Goal: Task Accomplishment & Management: Manage account settings

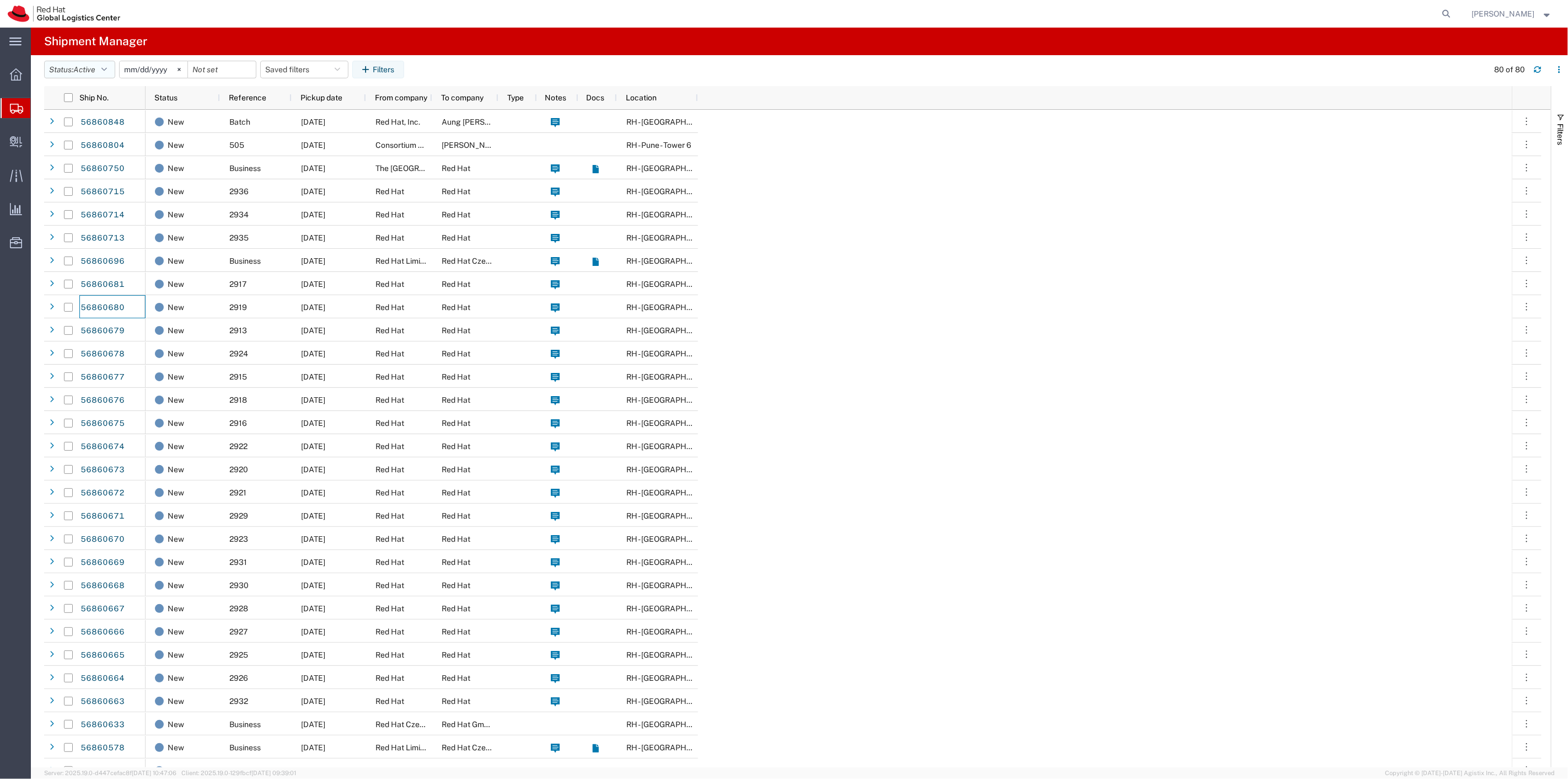
click at [107, 70] on icon "button" at bounding box center [104, 69] width 6 height 8
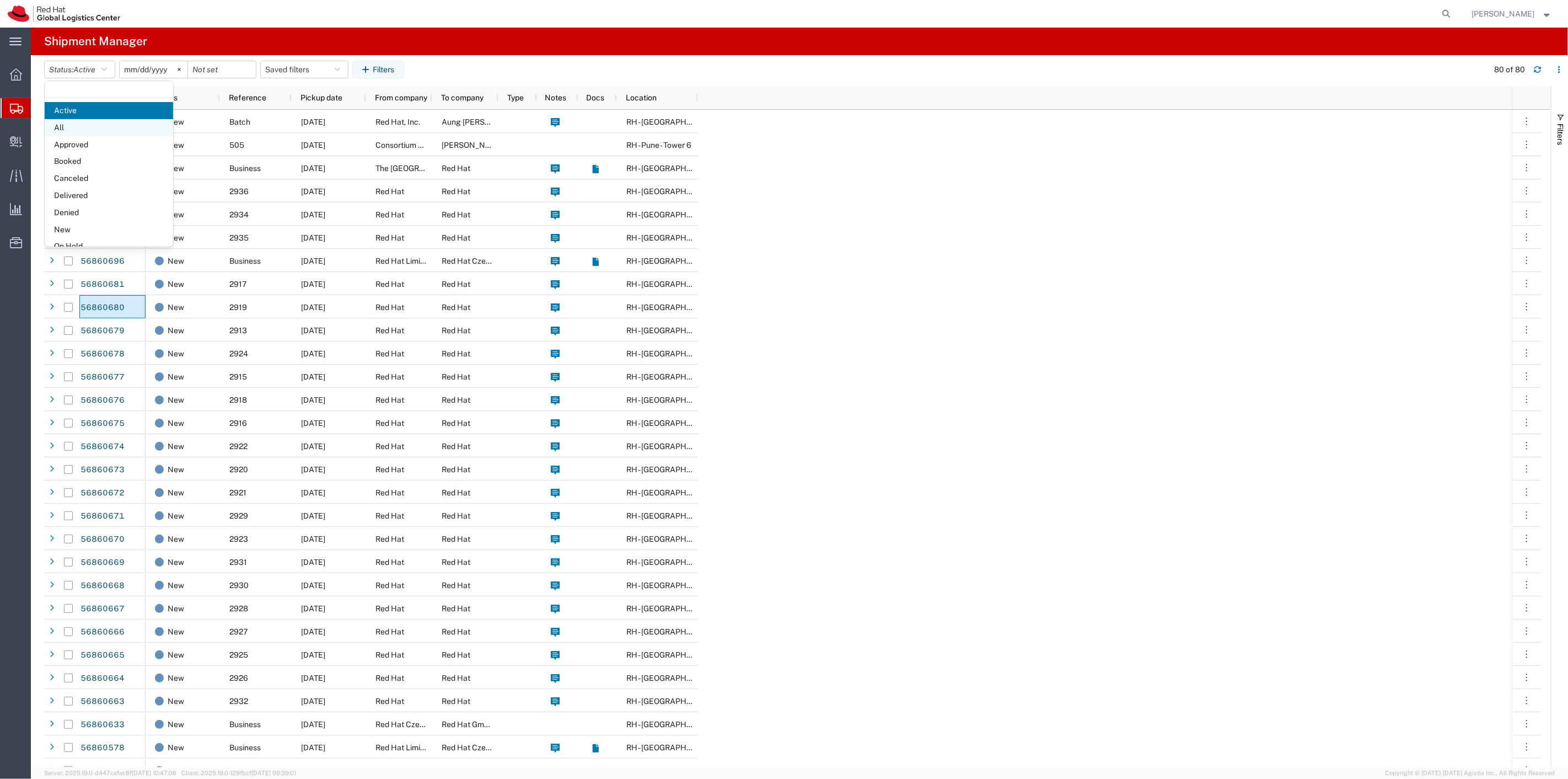
click at [102, 127] on span "All" at bounding box center [108, 128] width 128 height 17
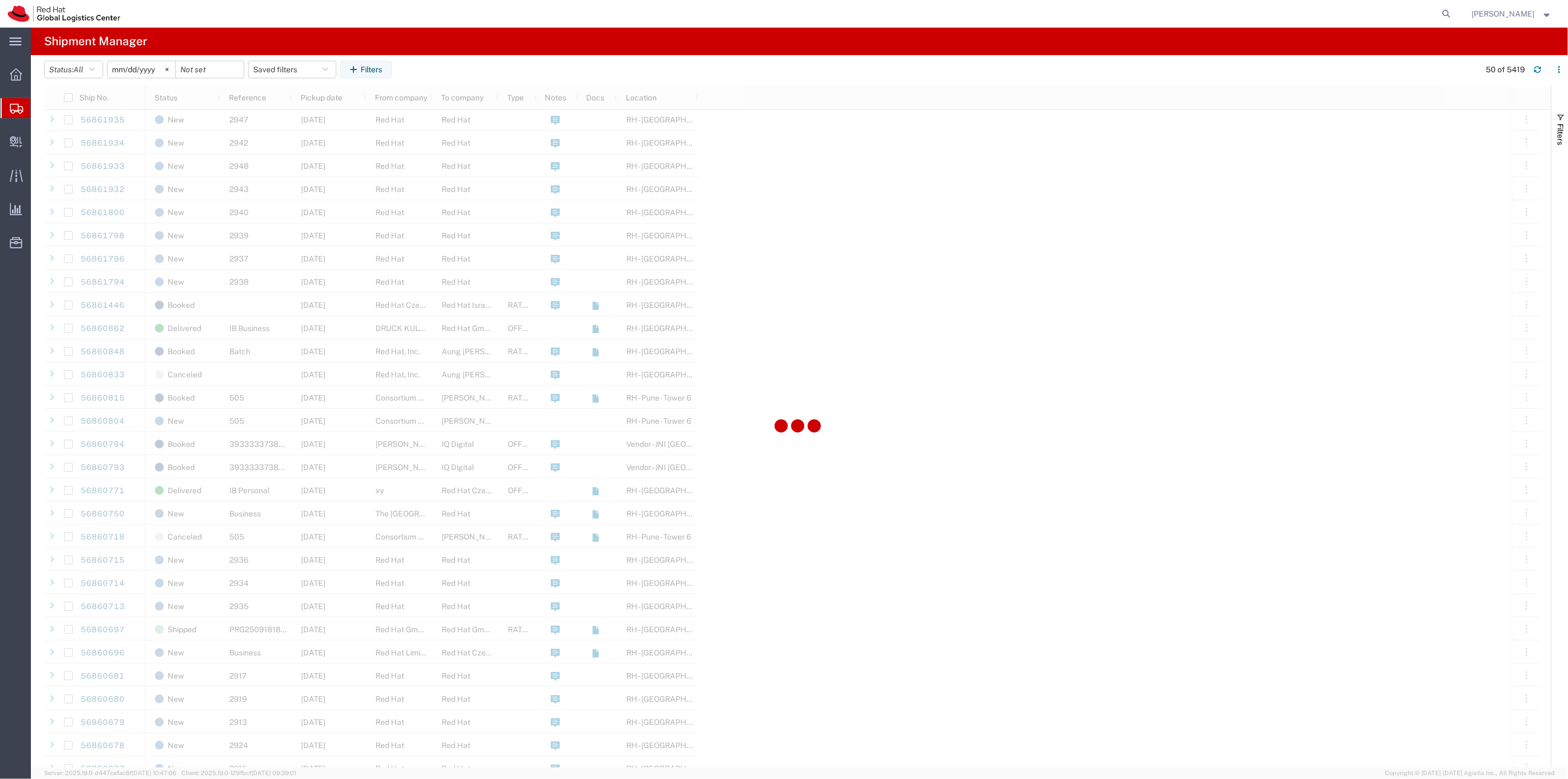
scroll to position [490, 0]
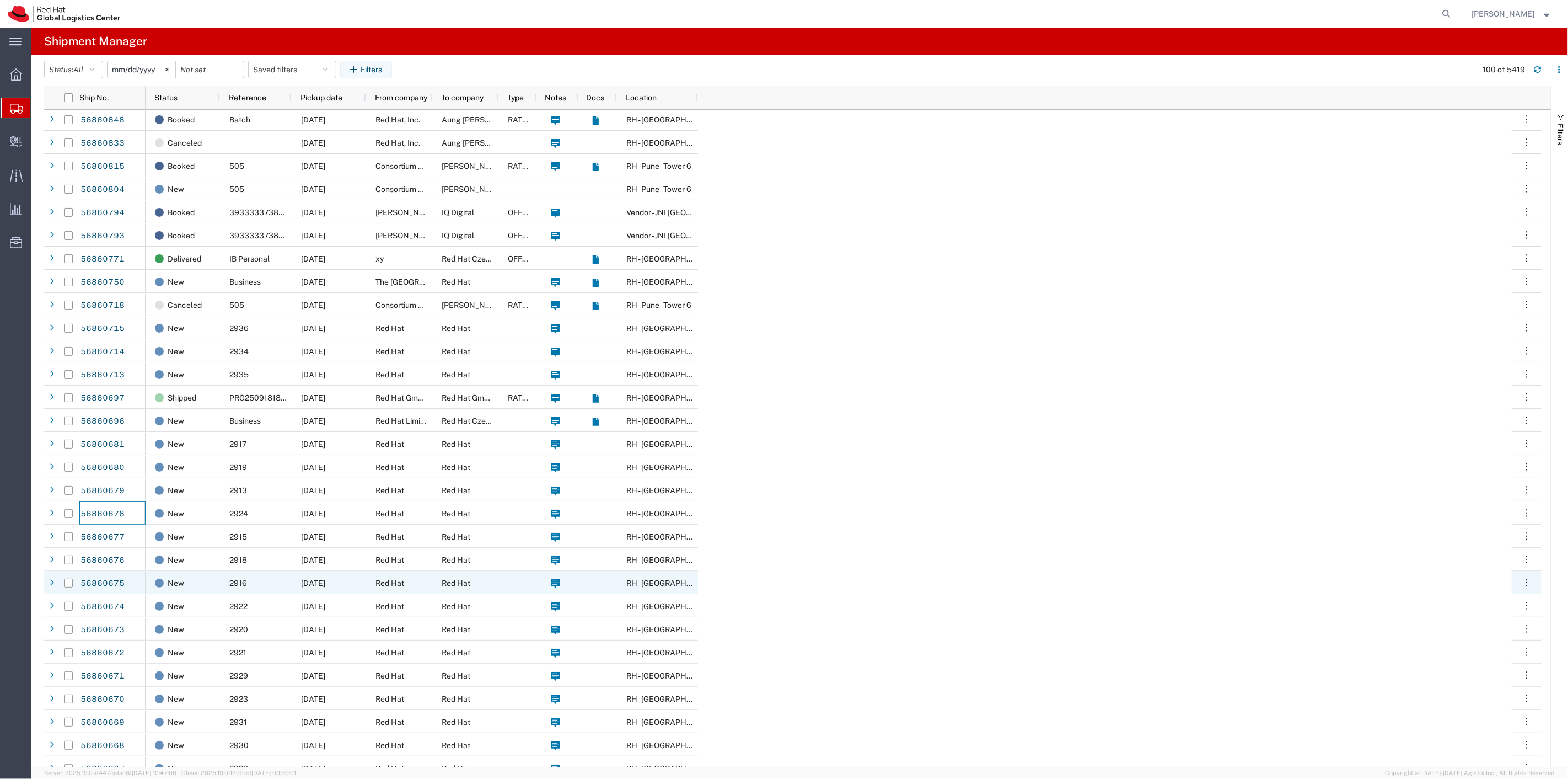
scroll to position [858, 0]
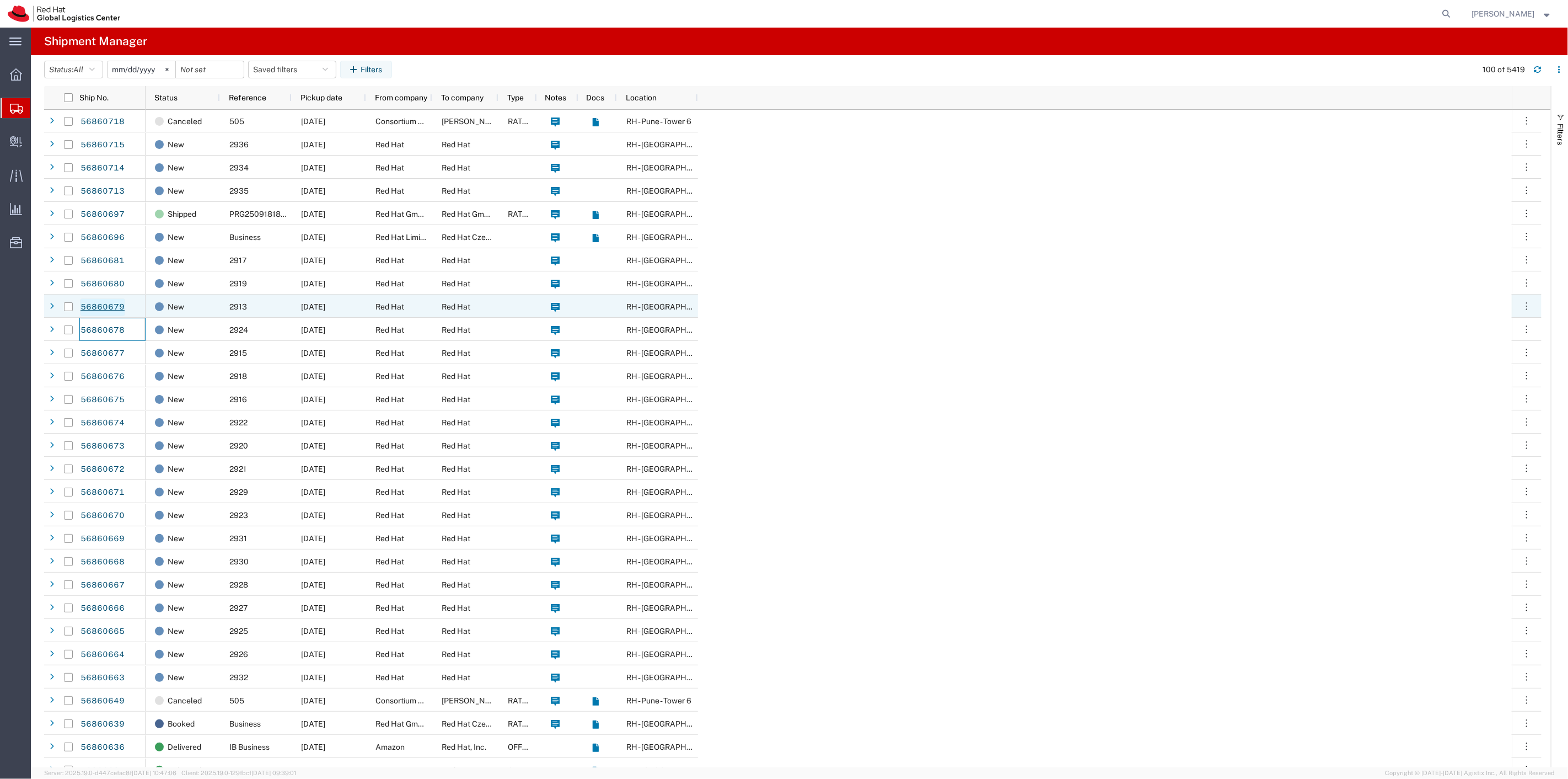
click at [103, 307] on link "56860679" at bounding box center [102, 308] width 45 height 17
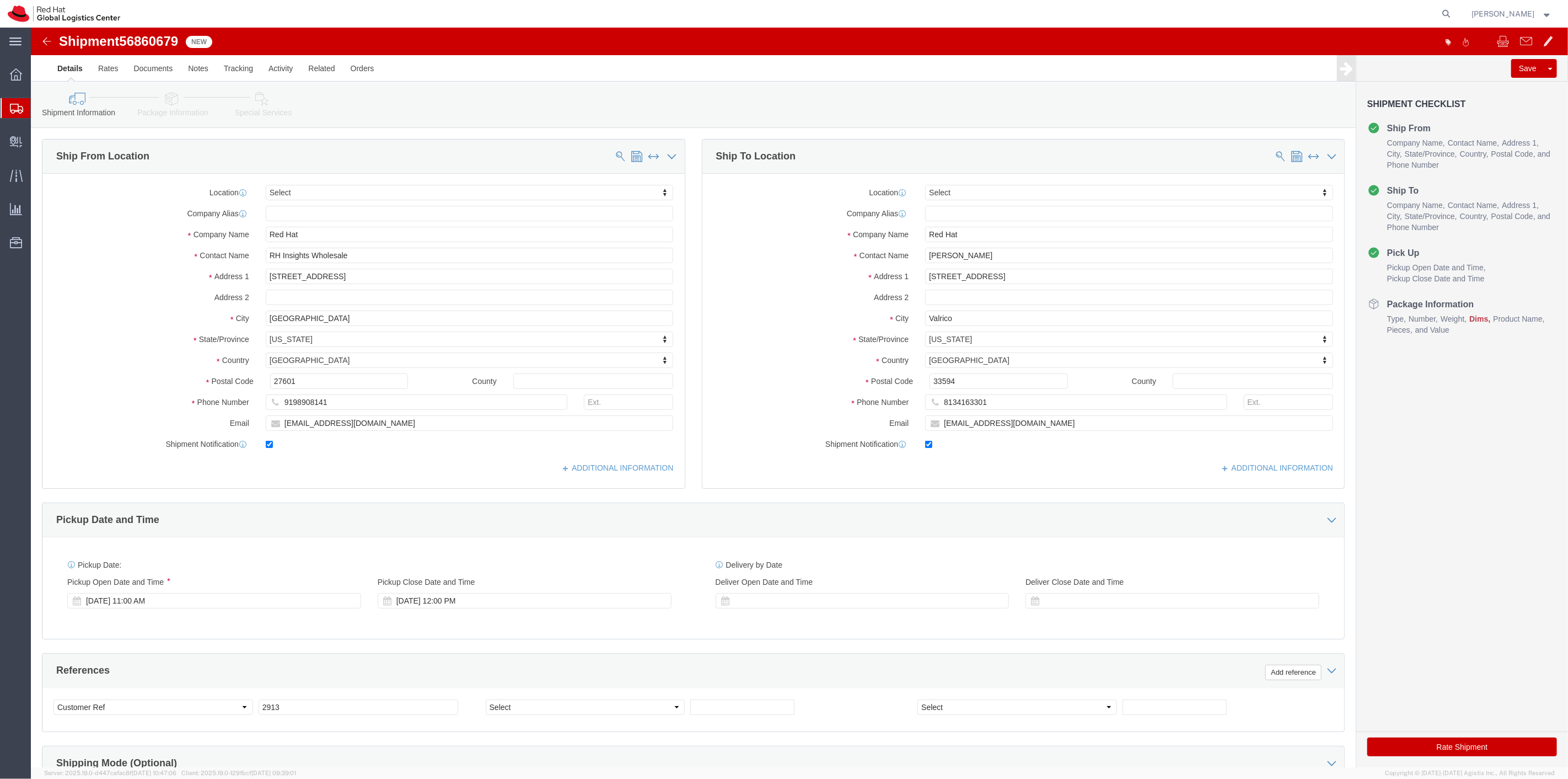
select select
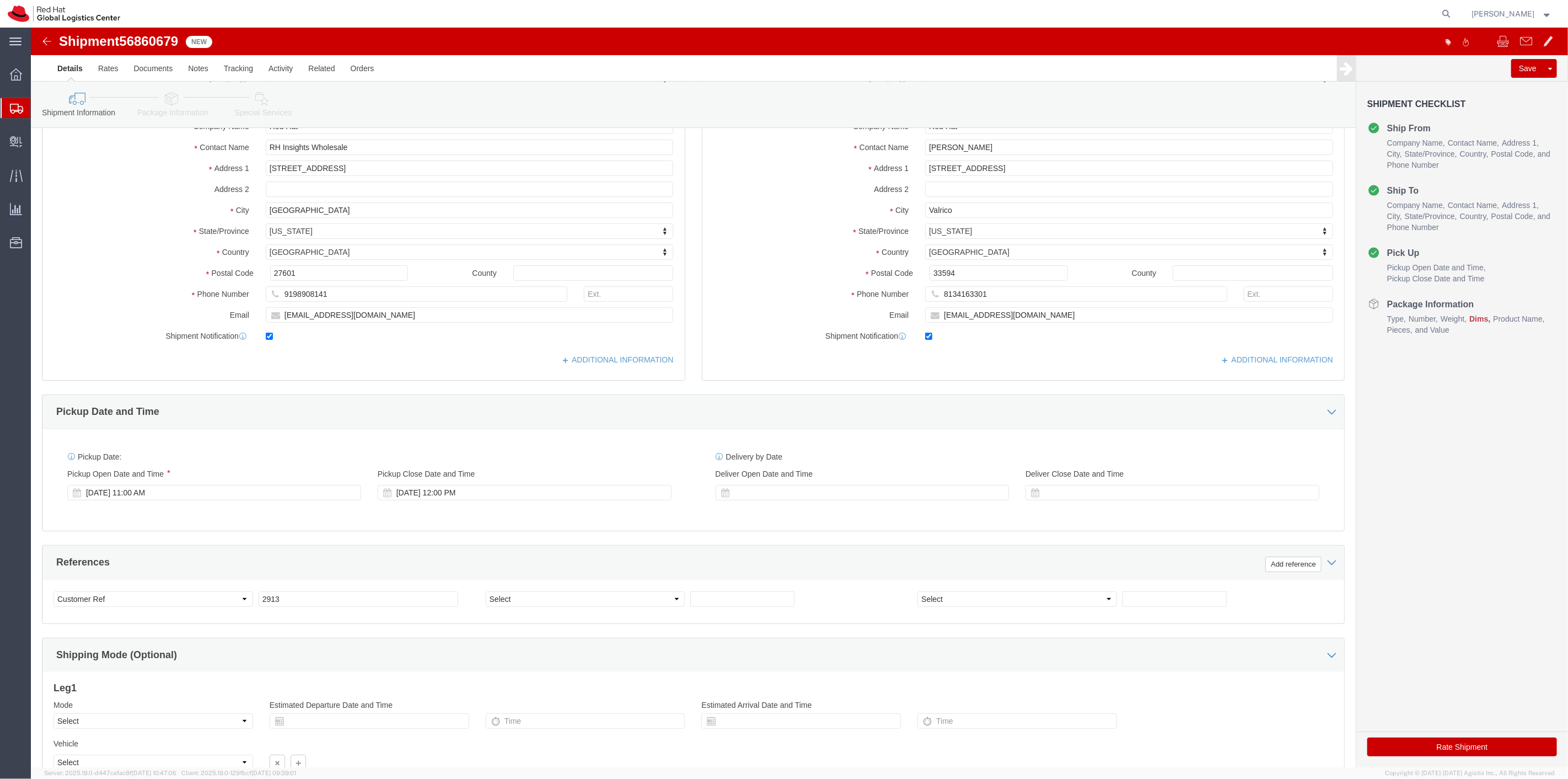
scroll to position [212, 0]
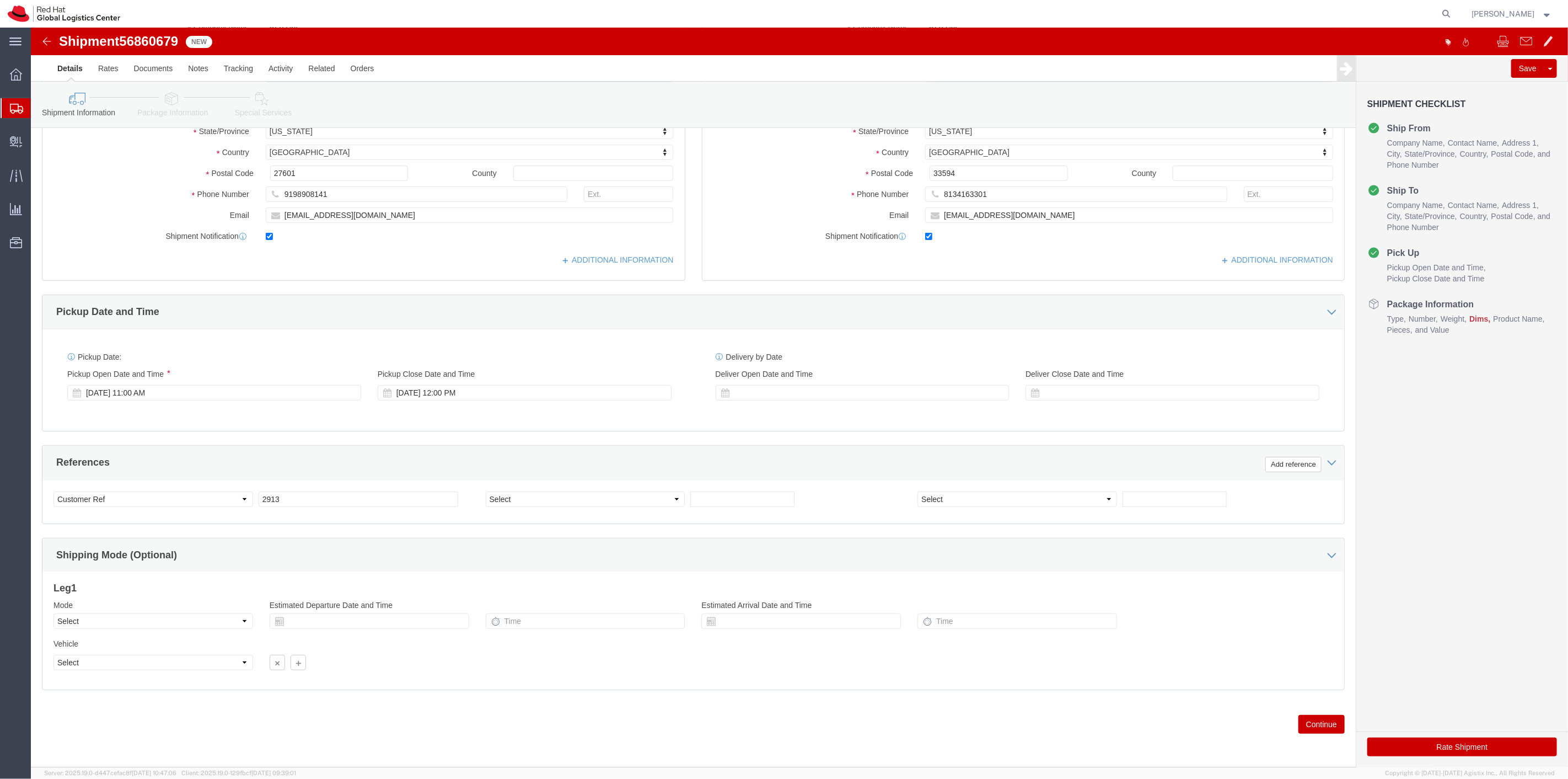
click button "Continue"
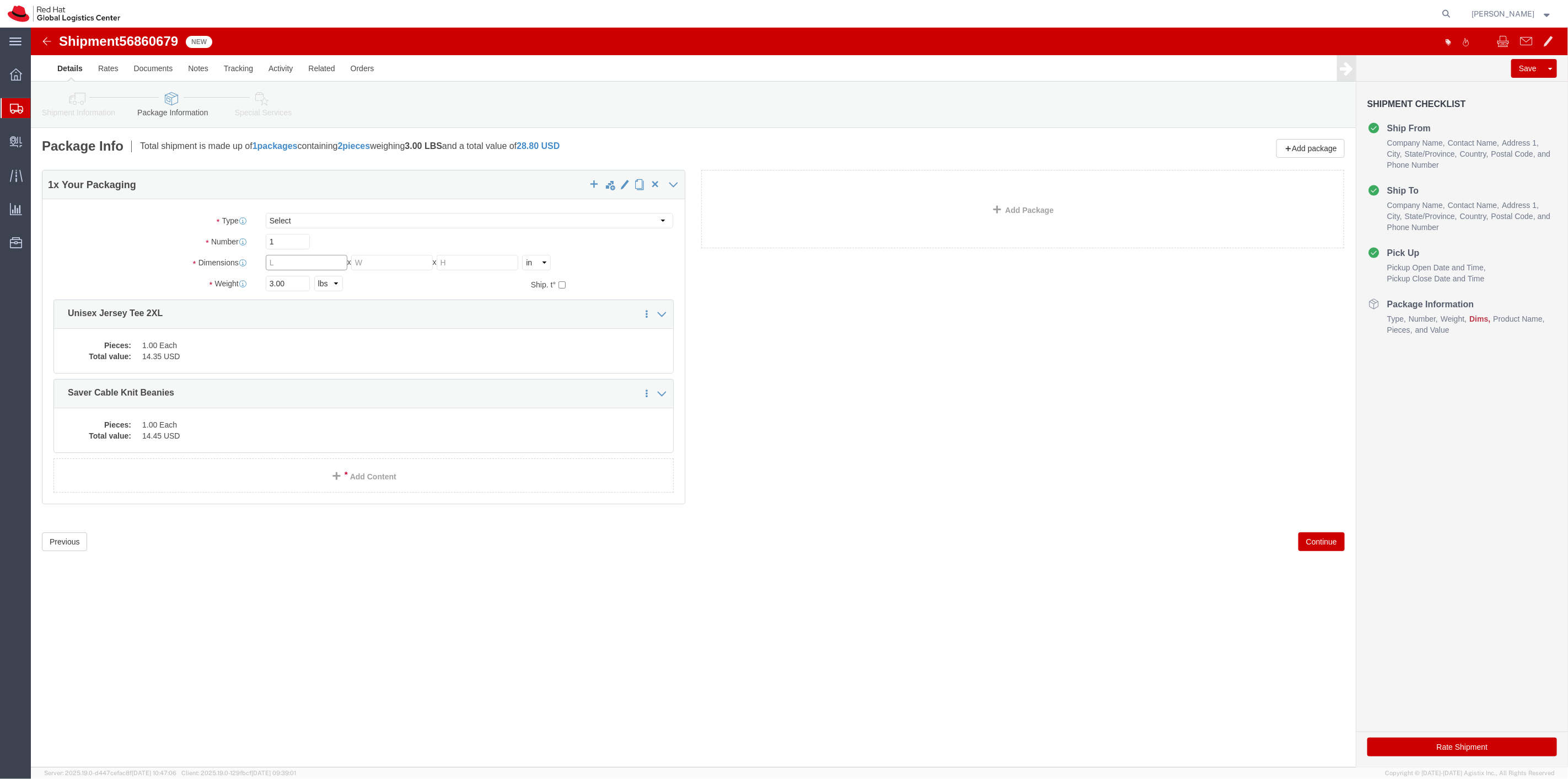
drag, startPoint x: 279, startPoint y: 239, endPoint x: 143, endPoint y: 252, distance: 136.6
click div "Package Type Select Case(s) Crate(s) Envelope Large Box Medium Box PAK Skid(s) …"
type input "8"
type input "6"
type input "4"
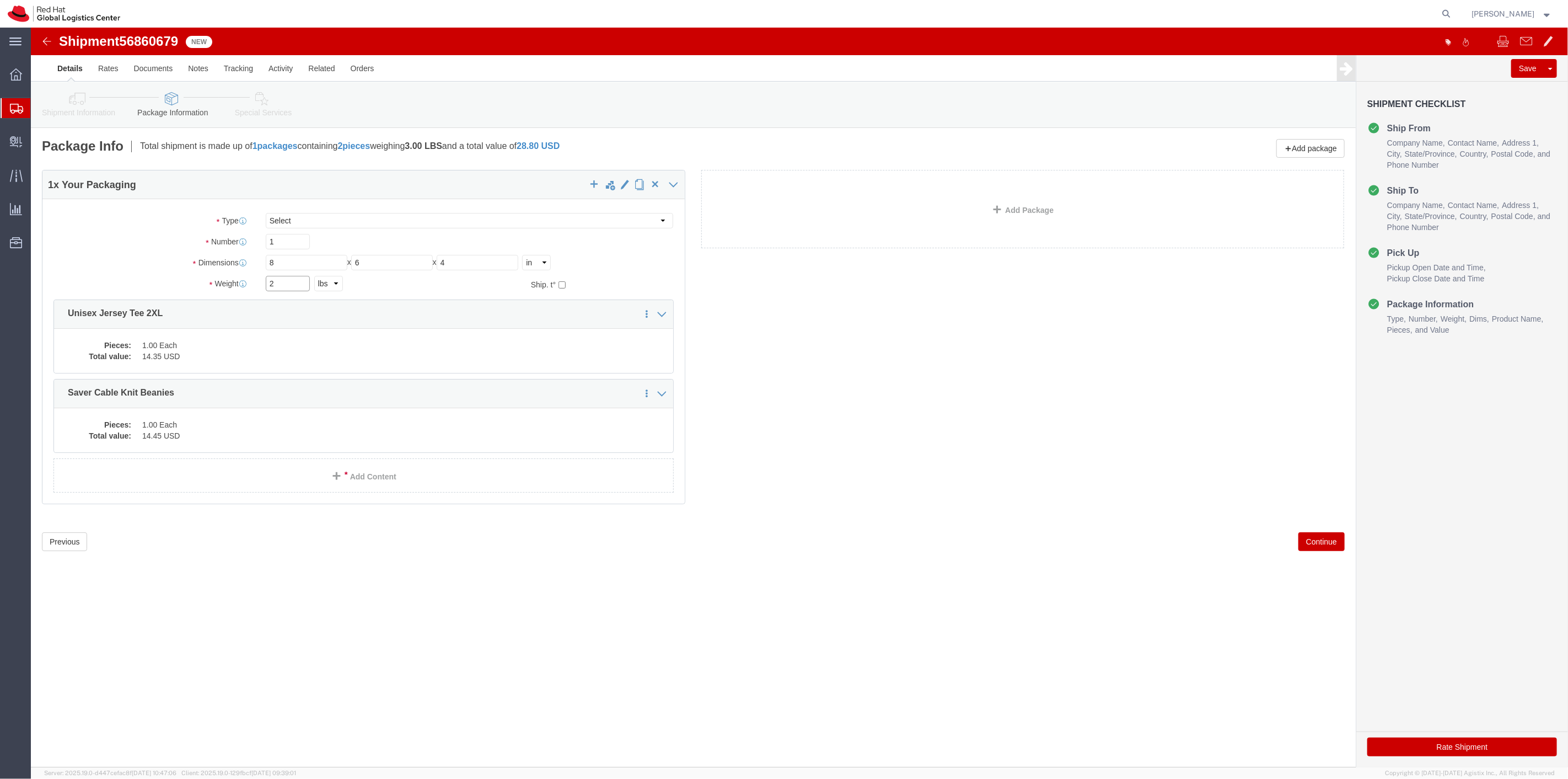
type input "2"
click button "Continue"
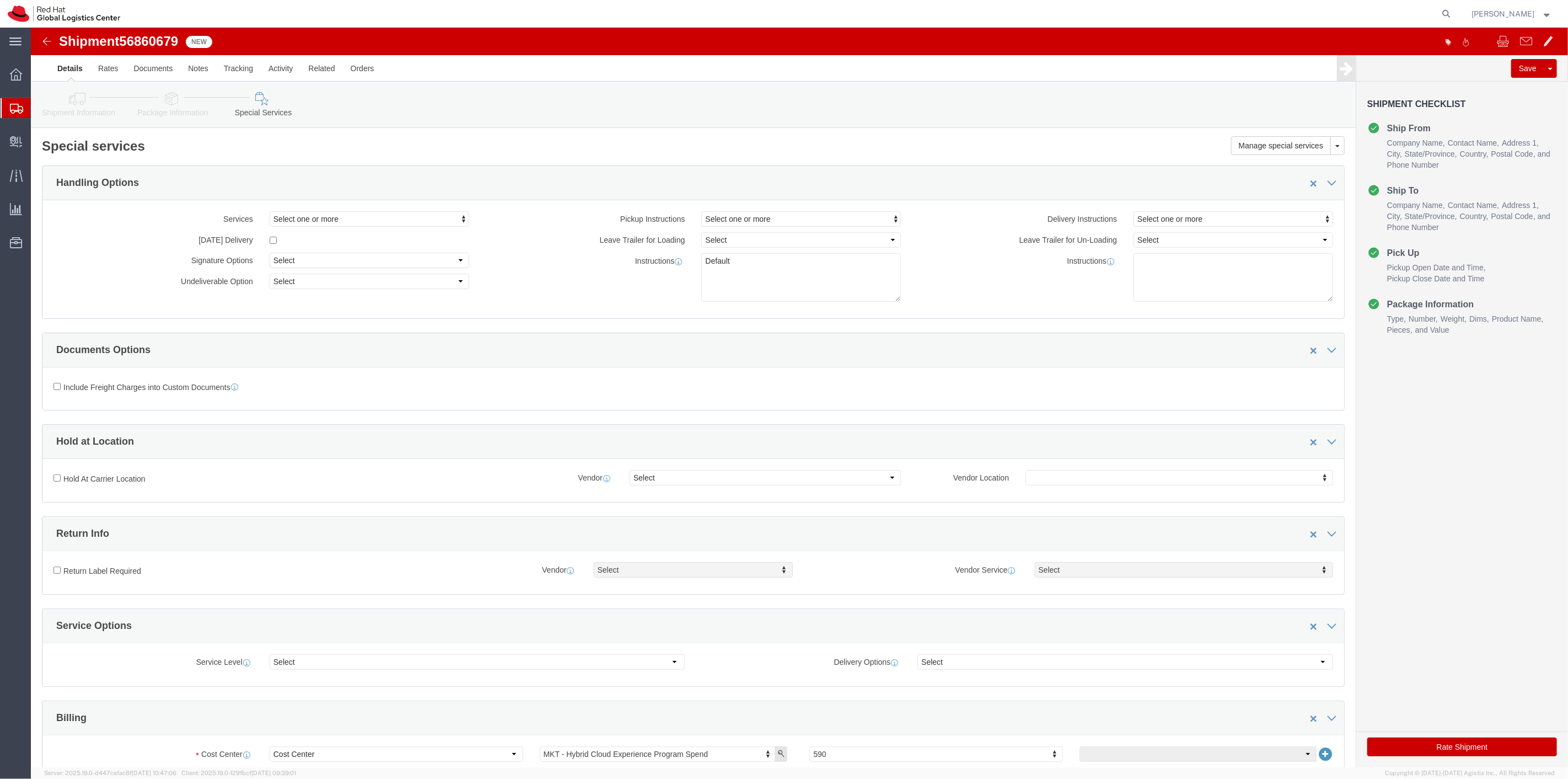
click button "Rate Shipment"
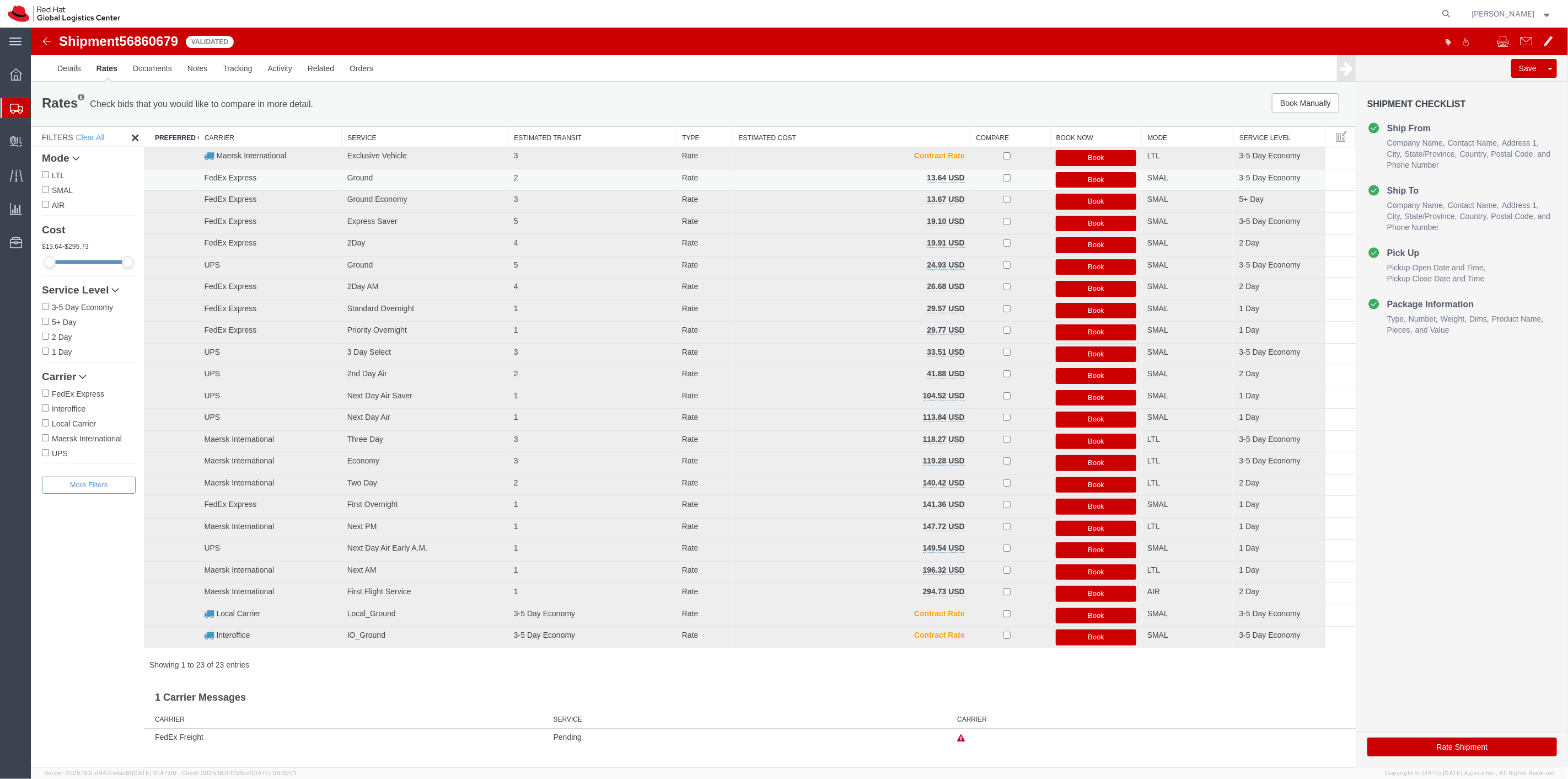
click at [1086, 180] on button "Book" at bounding box center [1096, 180] width 81 height 16
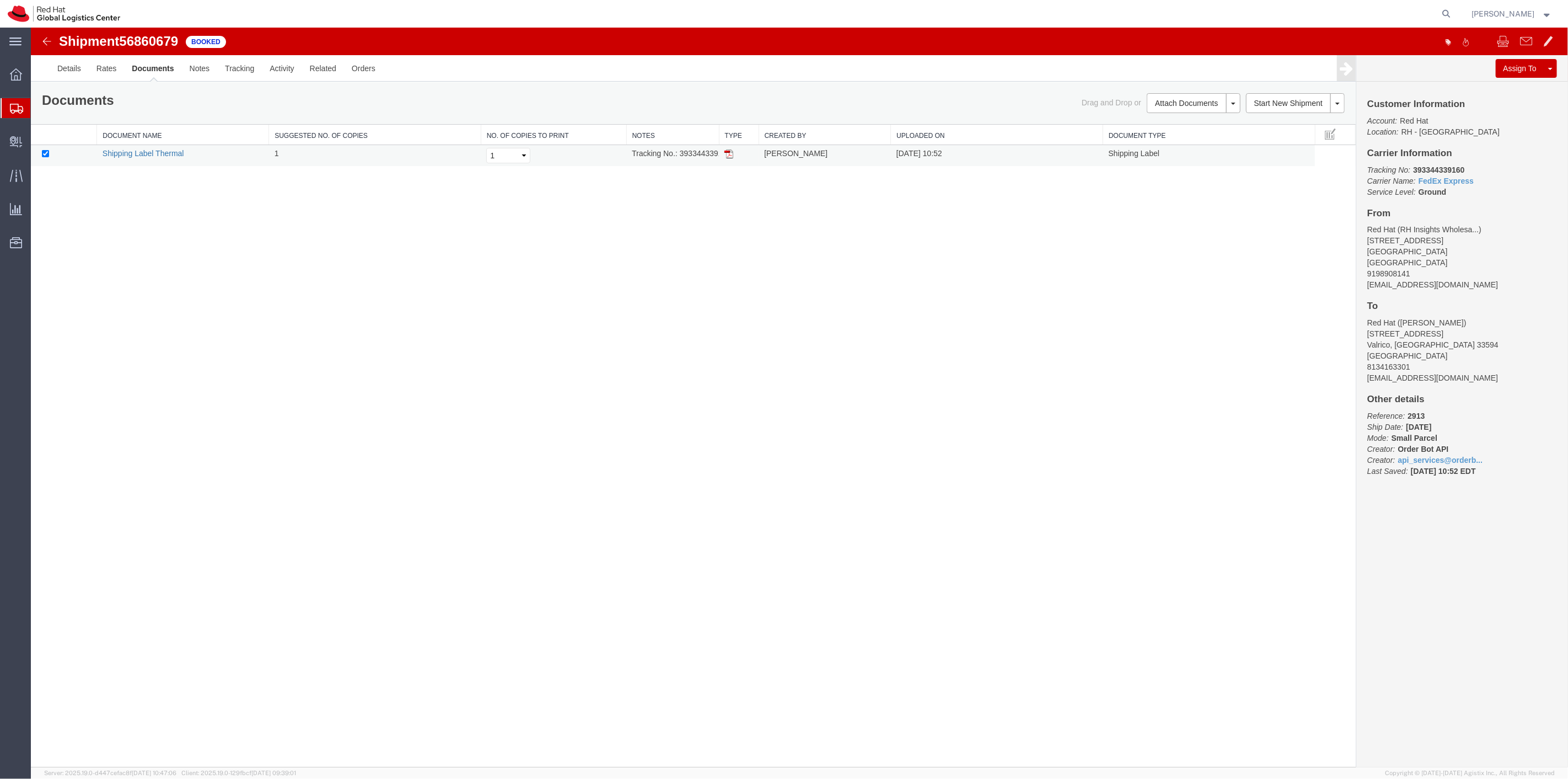
click at [114, 148] on link "Shipping Label Thermal" at bounding box center [143, 152] width 82 height 9
click at [0, 0] on span "Shipment Manager" at bounding box center [0, 0] width 0 height 0
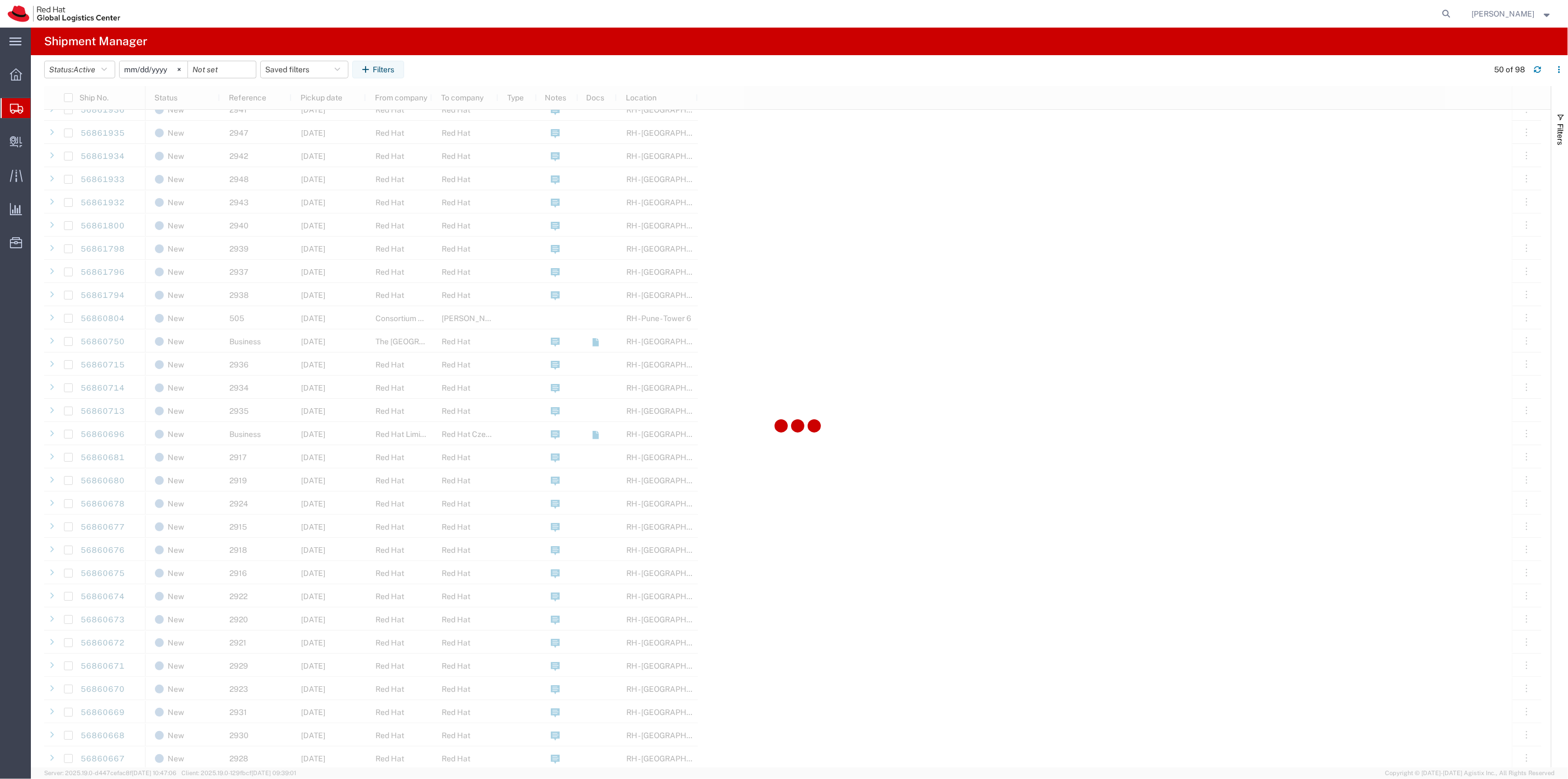
scroll to position [490, 0]
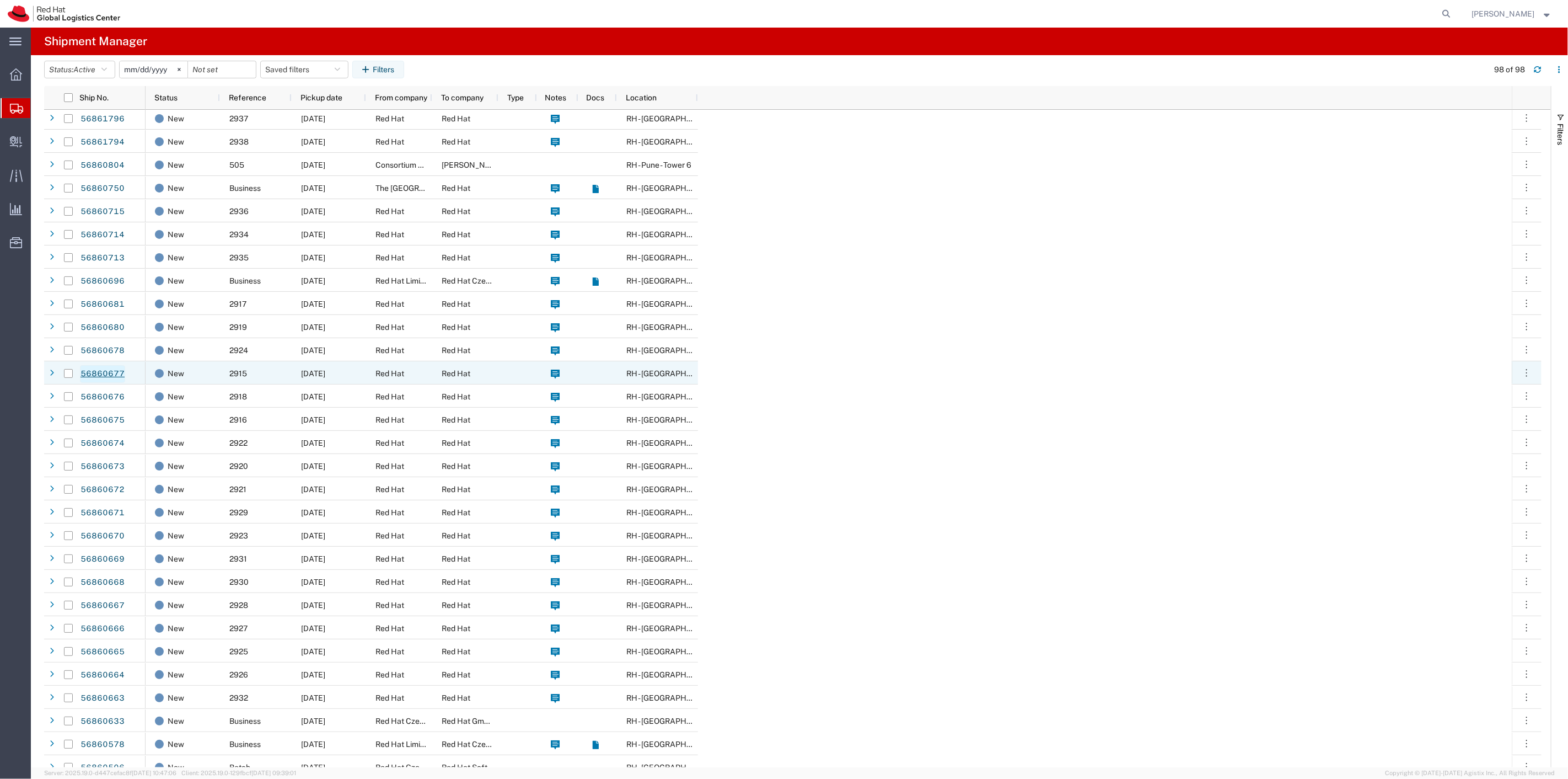
click at [105, 373] on link "56860677" at bounding box center [102, 374] width 45 height 17
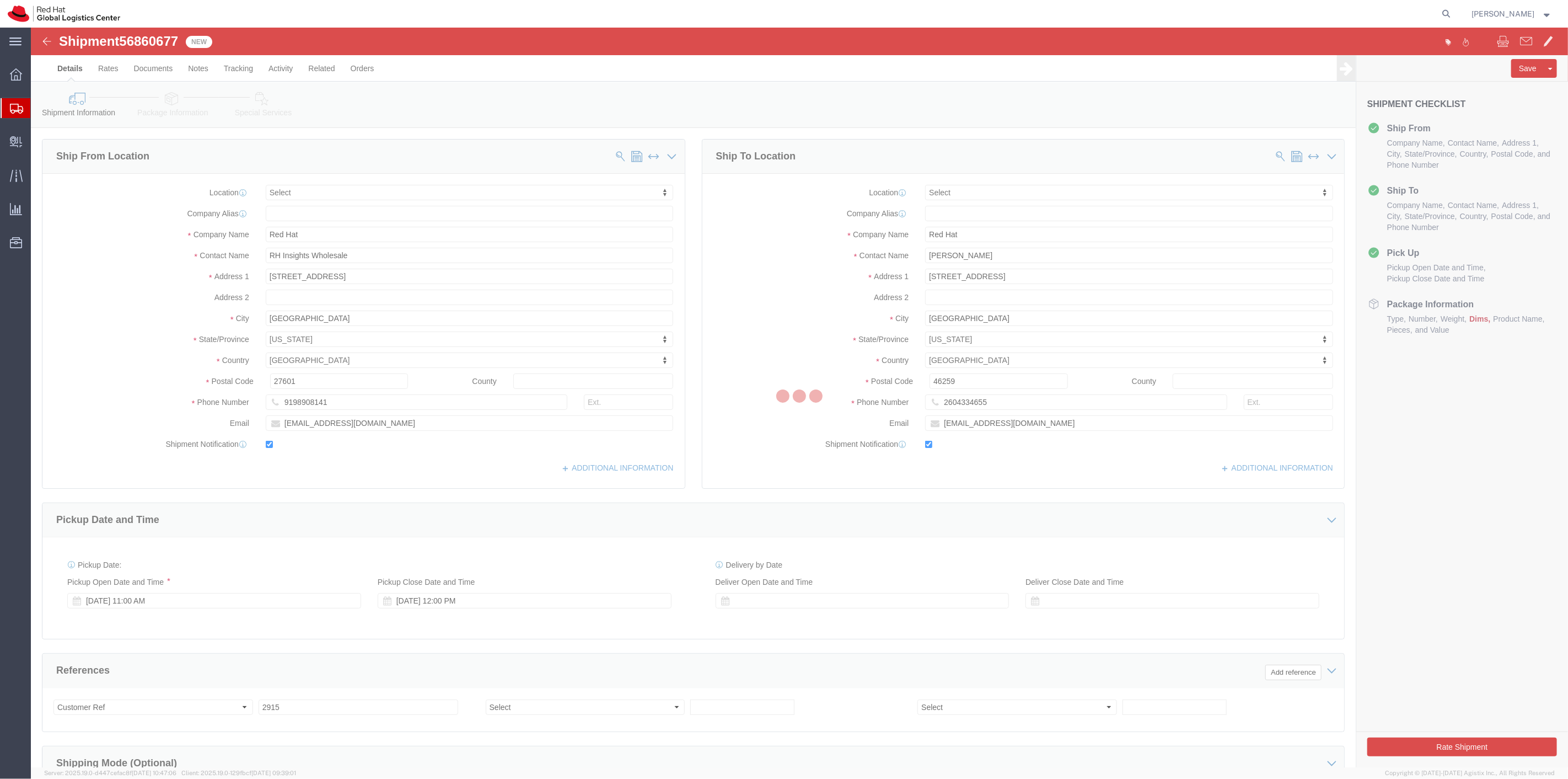
select select
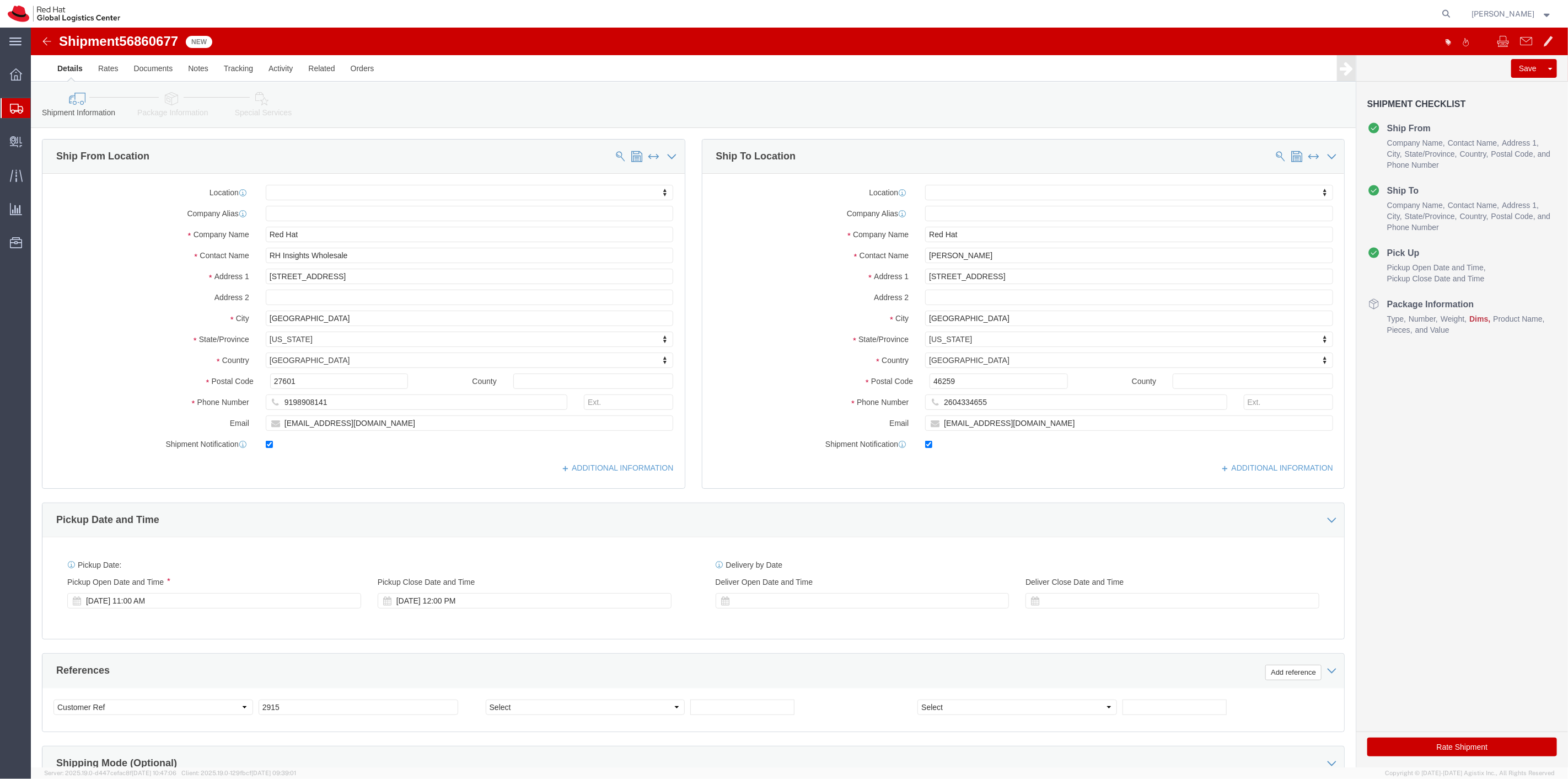
scroll to position [212, 0]
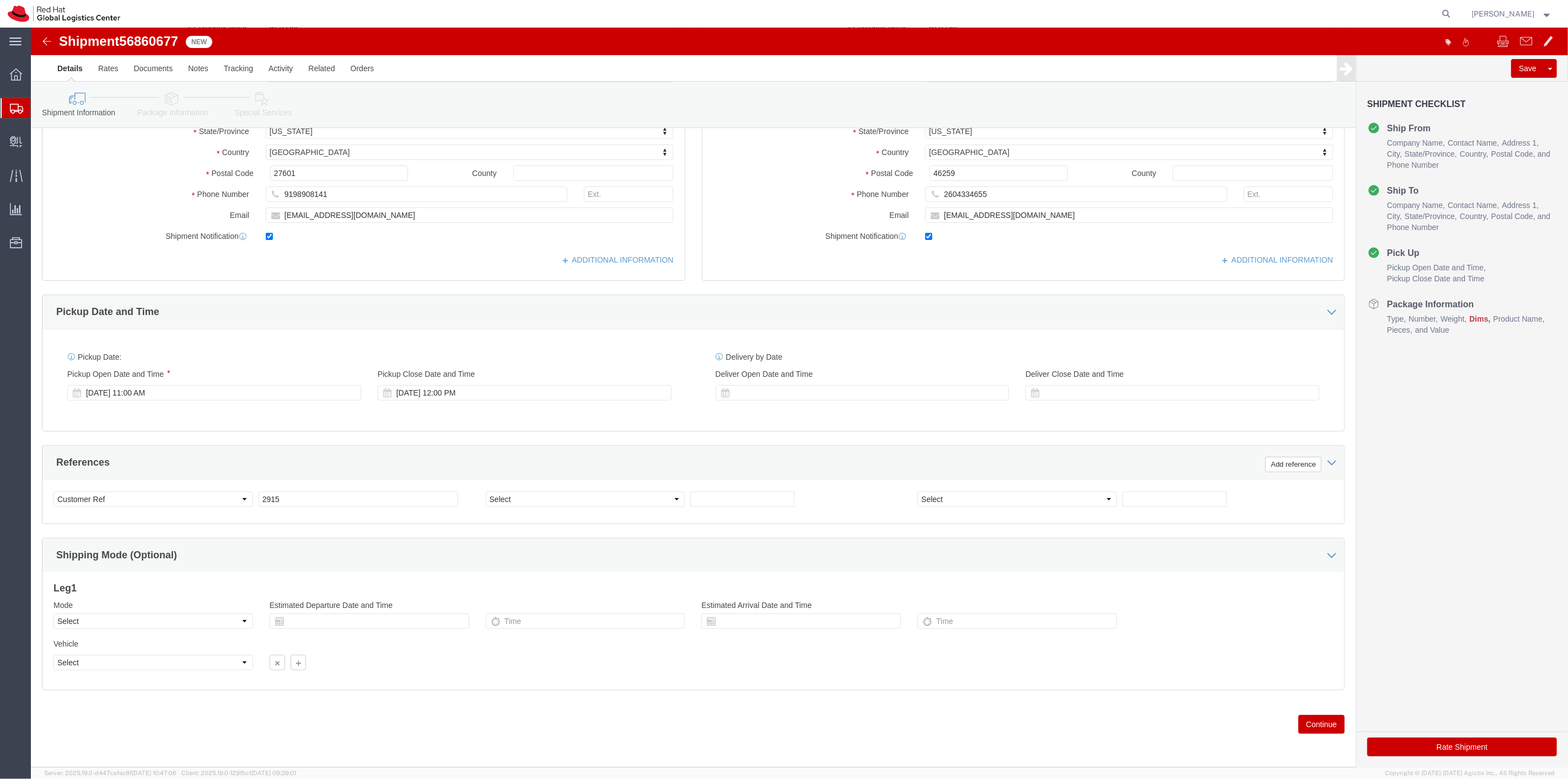
click button "Continue"
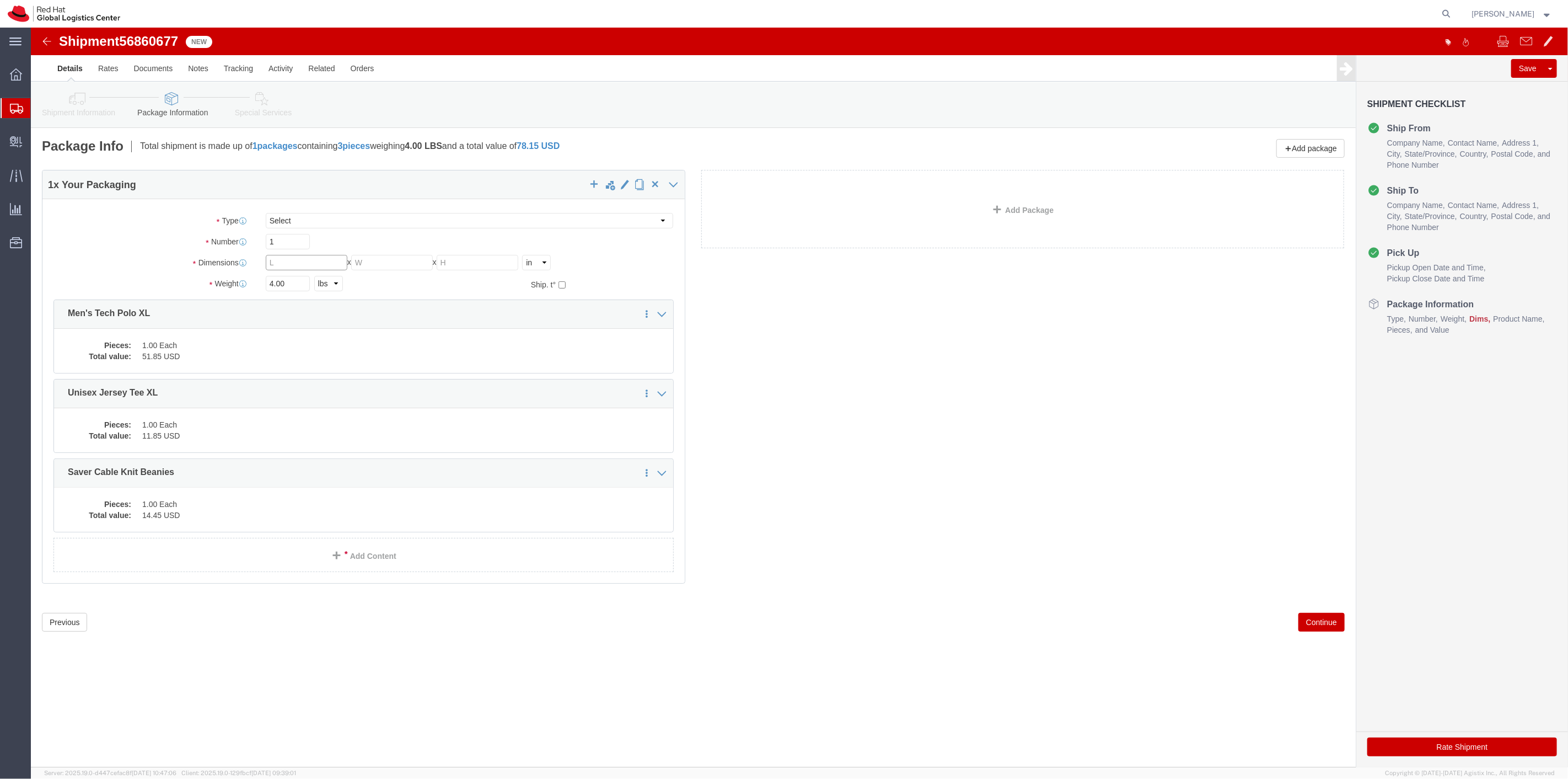
click input "text"
type input "8"
type input "6"
type input "4"
type input "2"
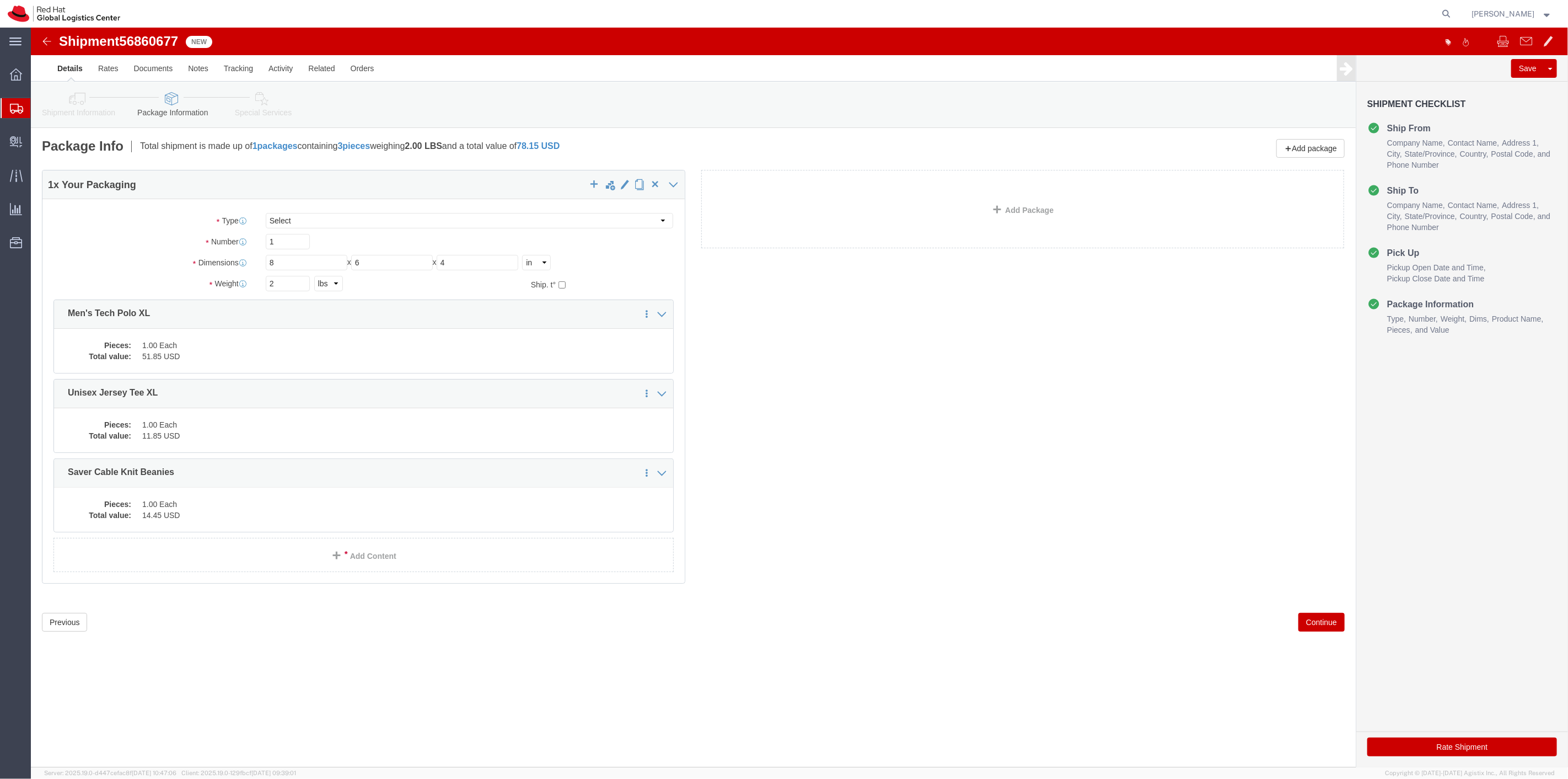
click button "Continue"
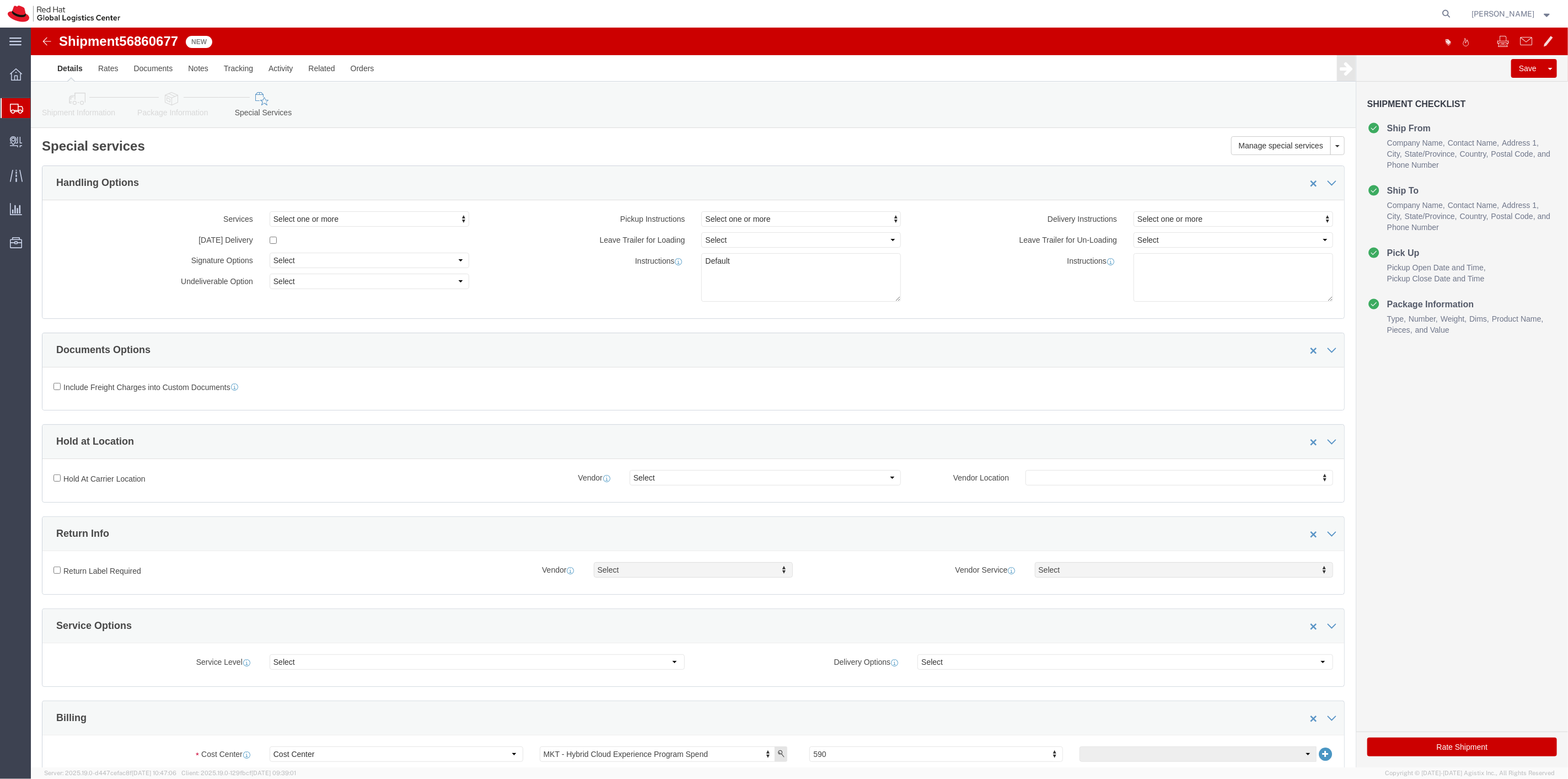
click button "Rate Shipment"
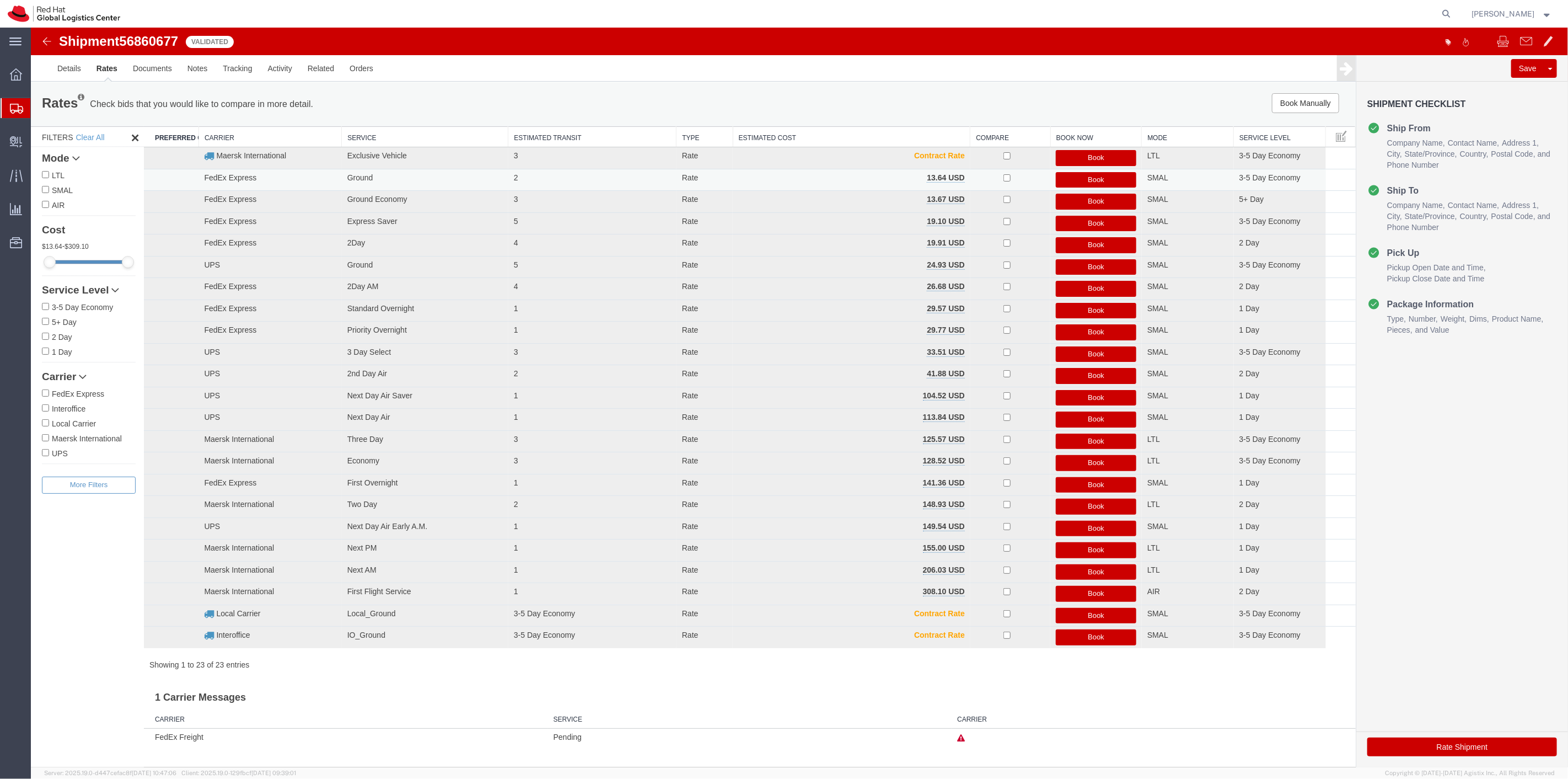
click at [1103, 178] on button "Book" at bounding box center [1096, 180] width 81 height 16
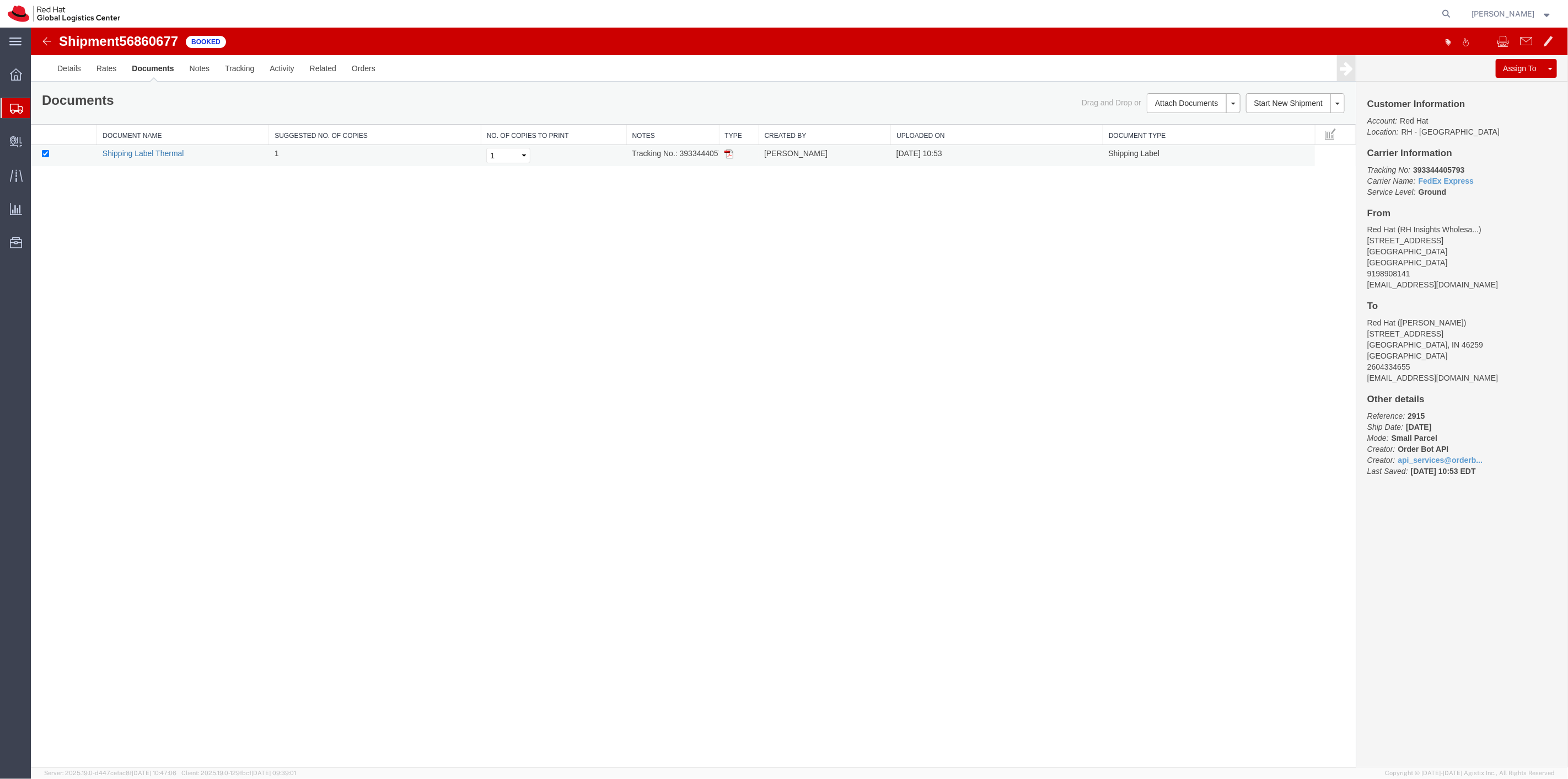
click at [156, 152] on link "Shipping Label Thermal" at bounding box center [143, 152] width 82 height 9
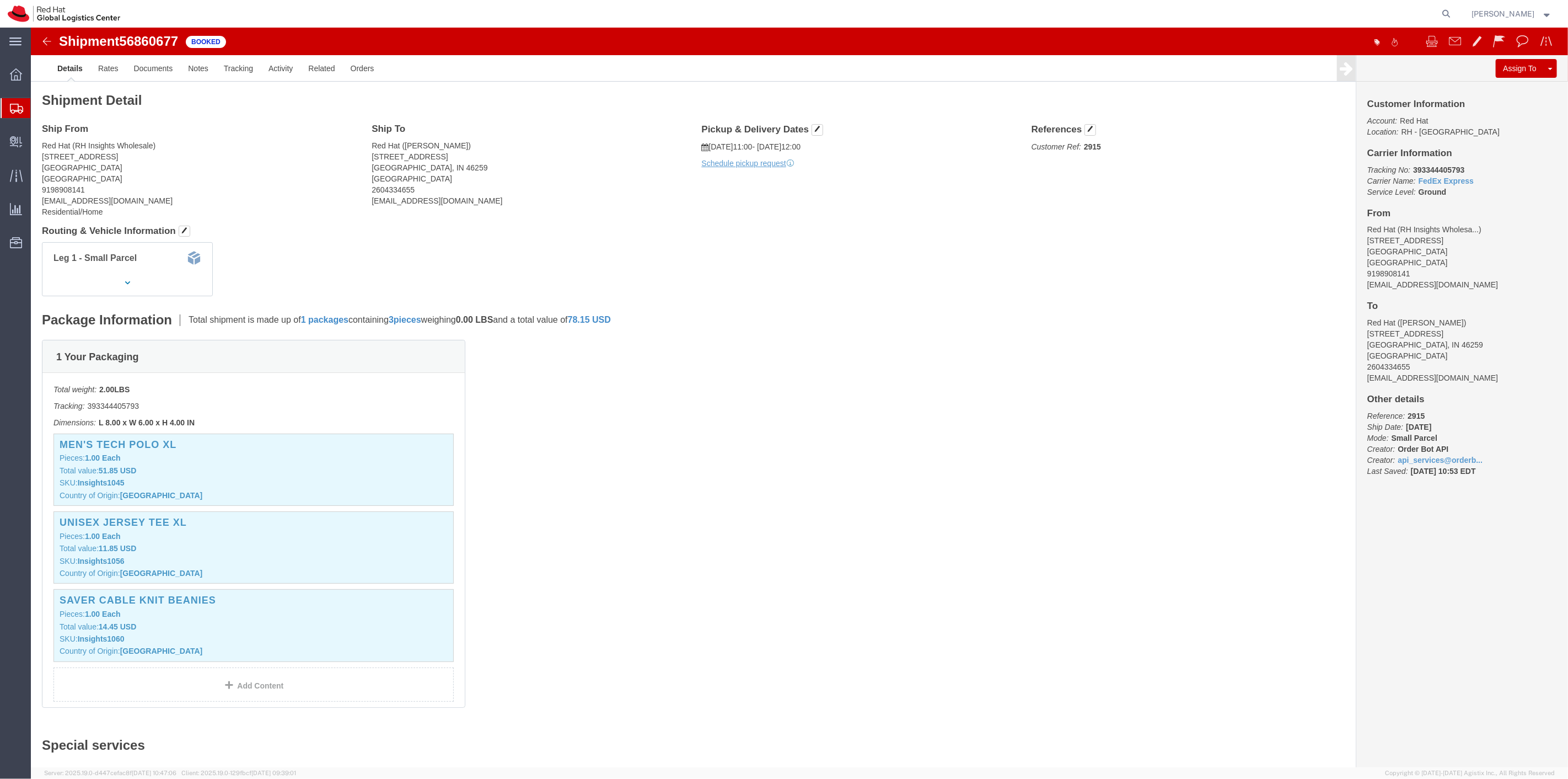
click at [0, 0] on span "Shipment Manager" at bounding box center [0, 0] width 0 height 0
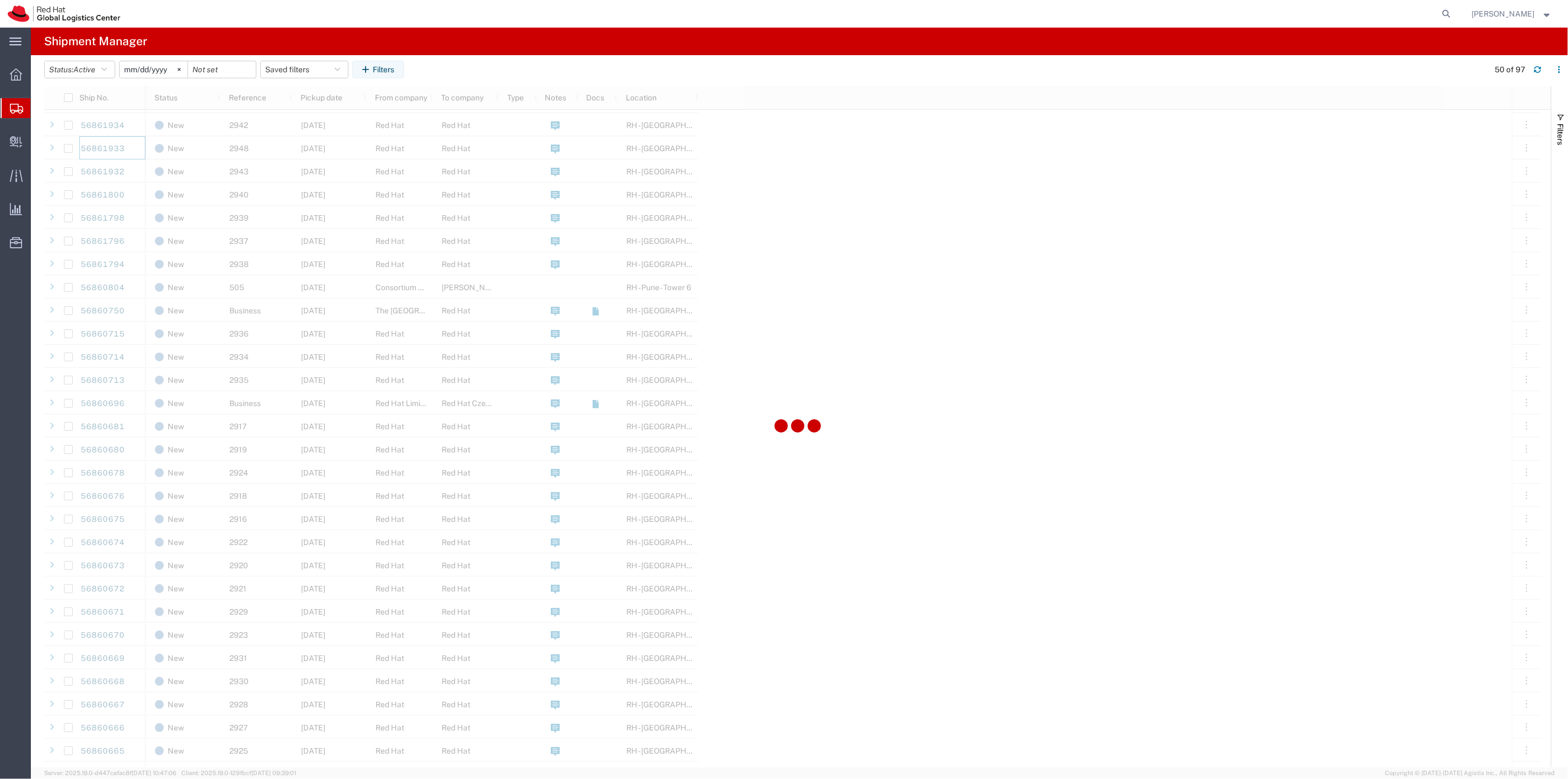
scroll to position [367, 0]
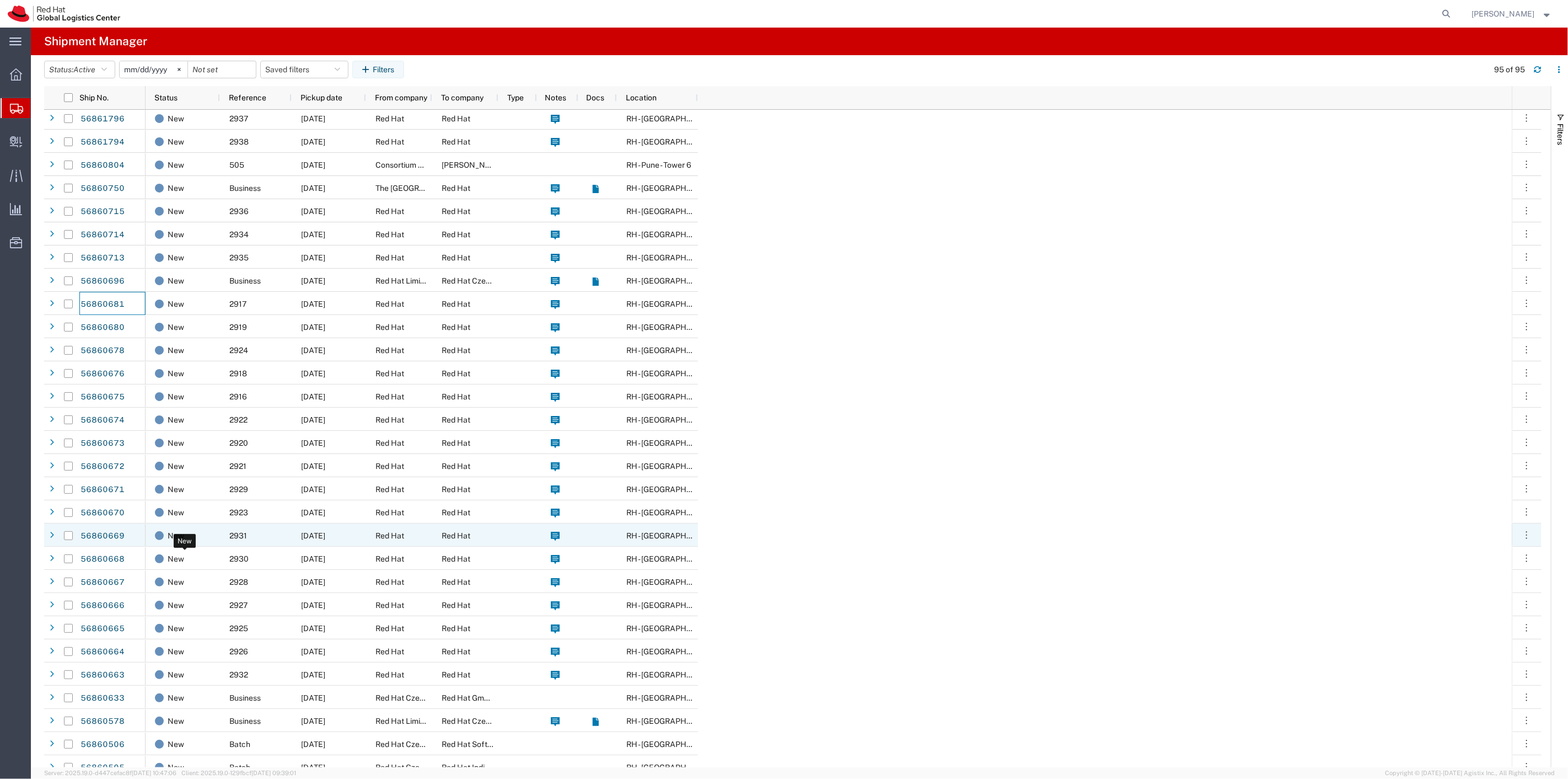
scroll to position [490, 0]
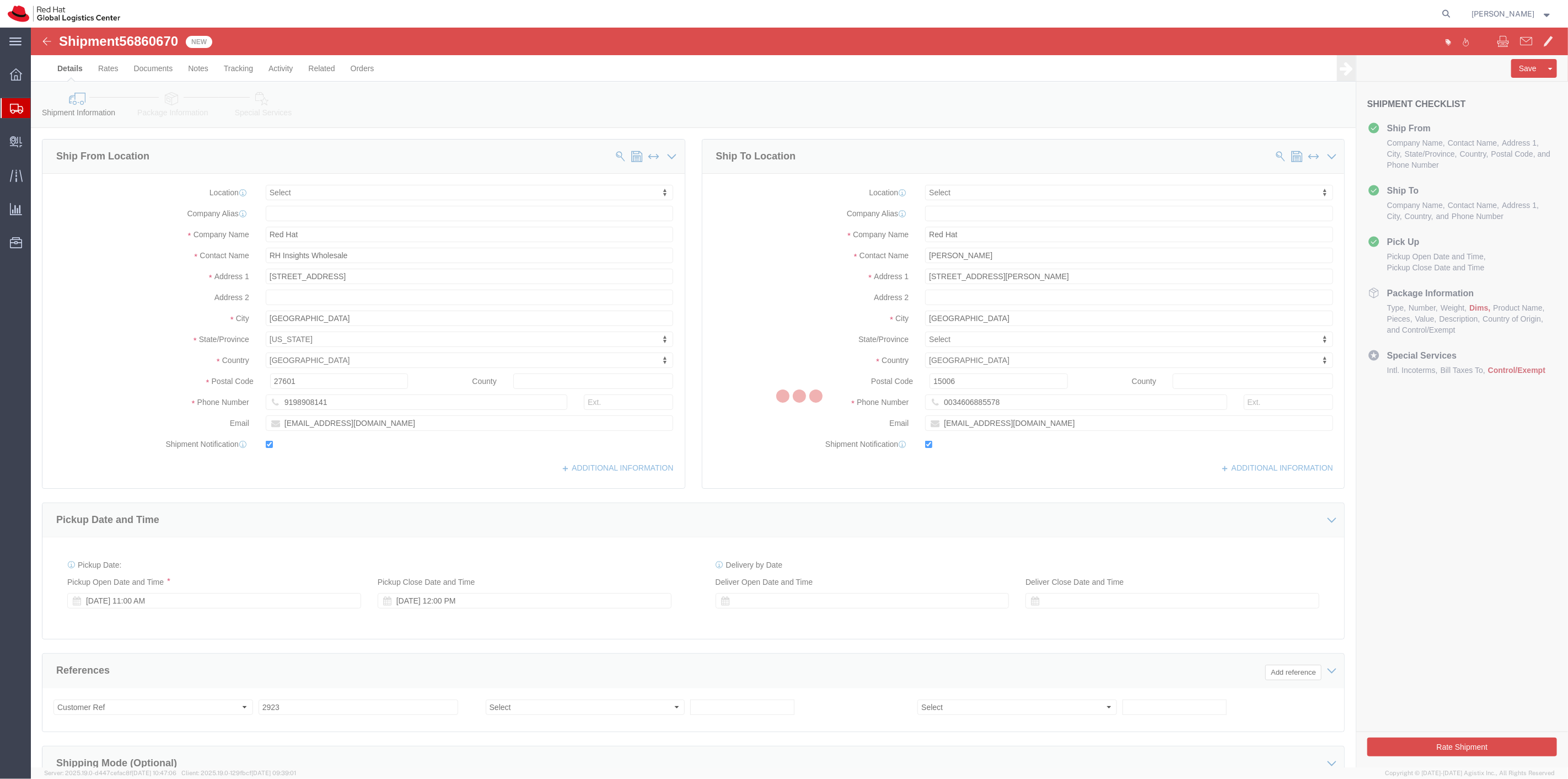
select select
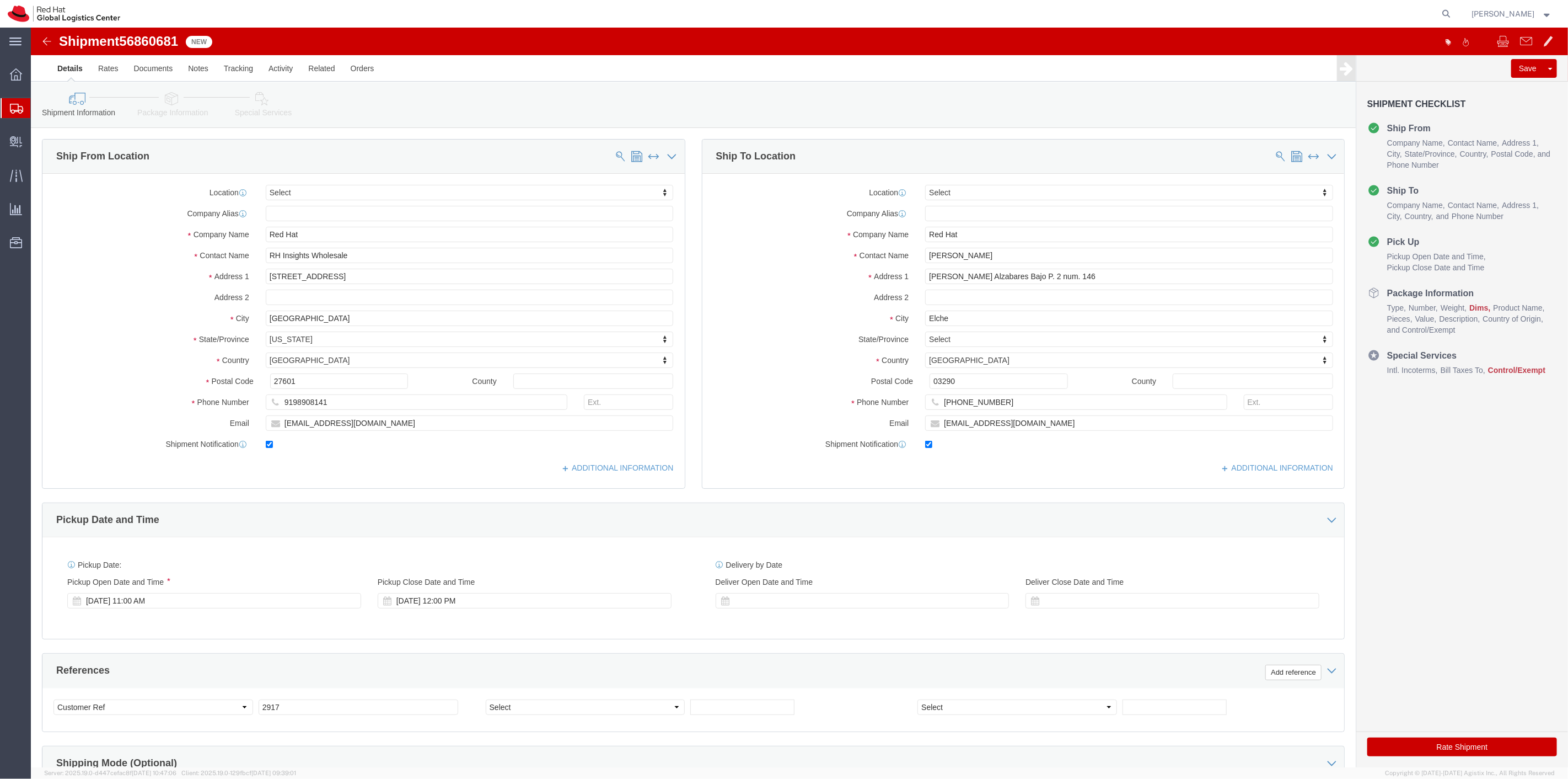
select select
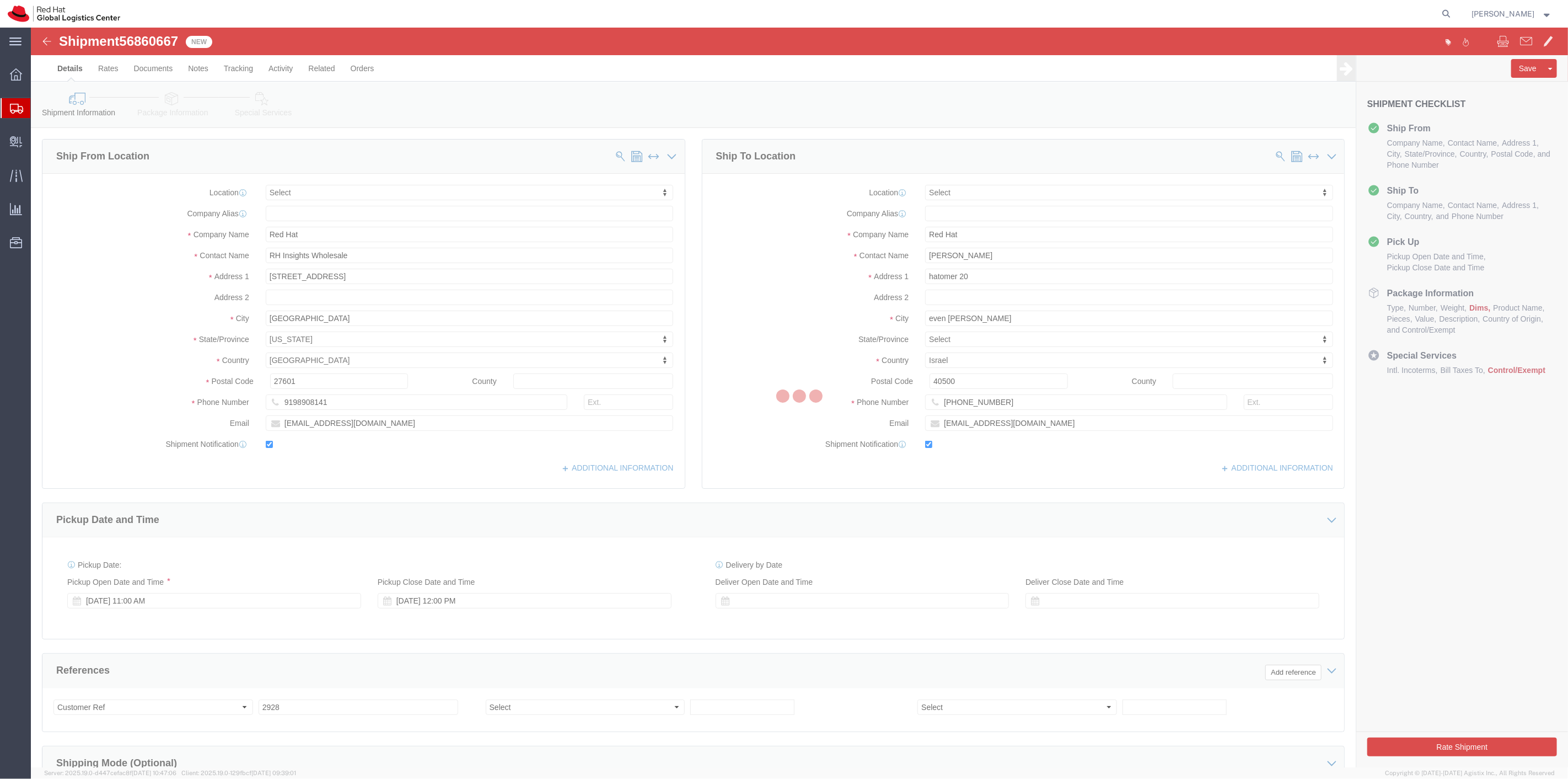
select select
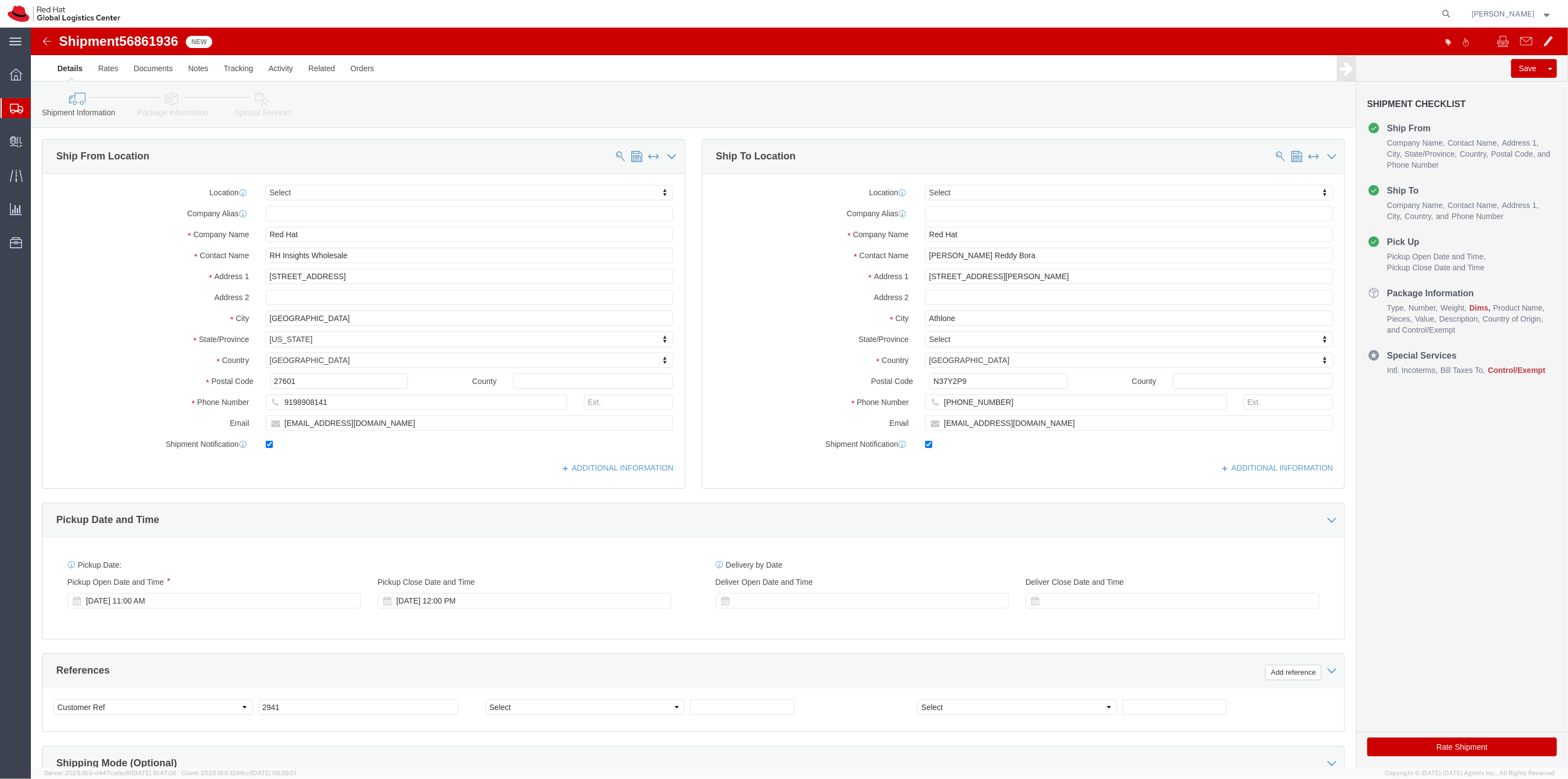
select select
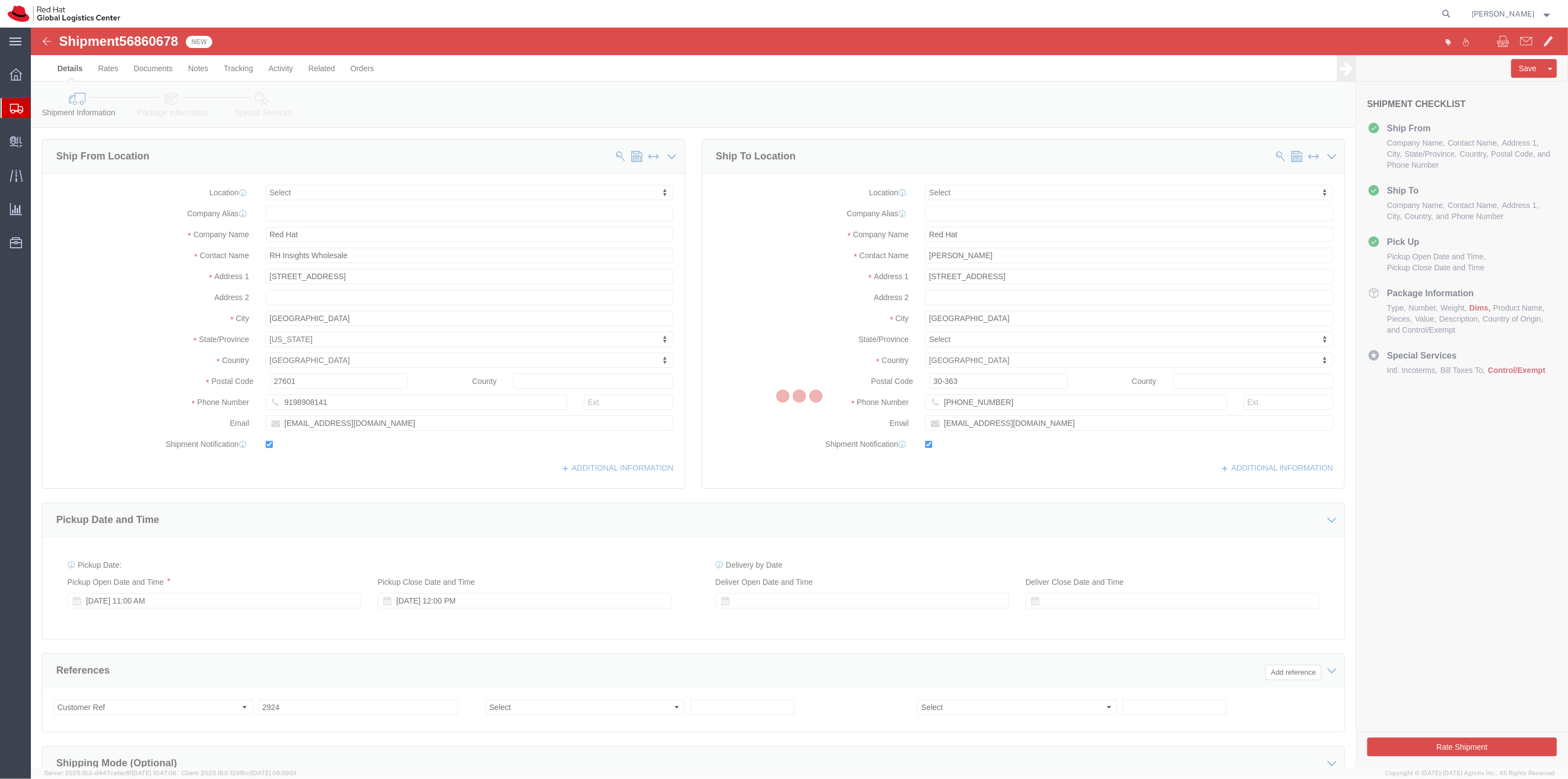
select select
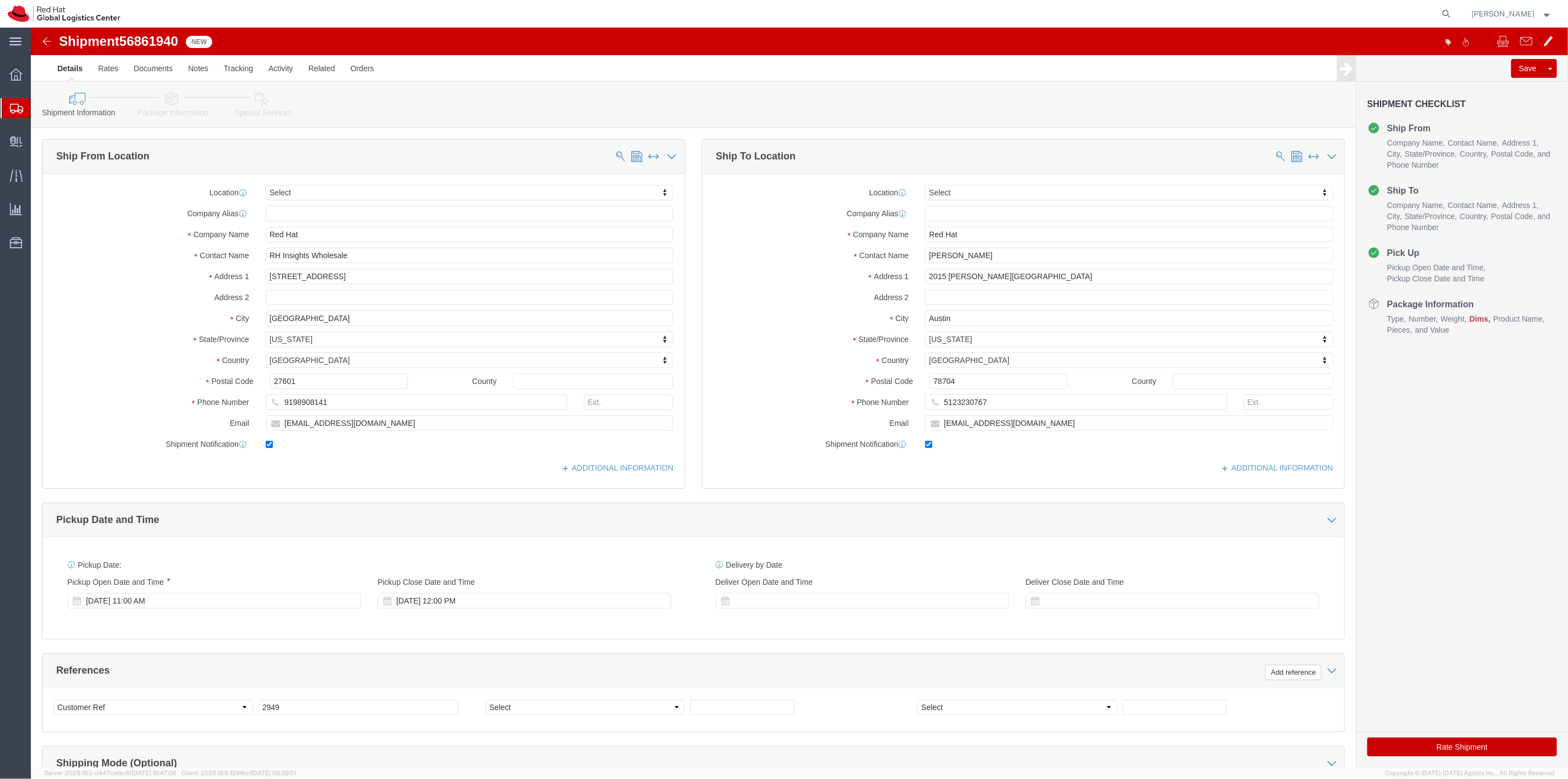
select select
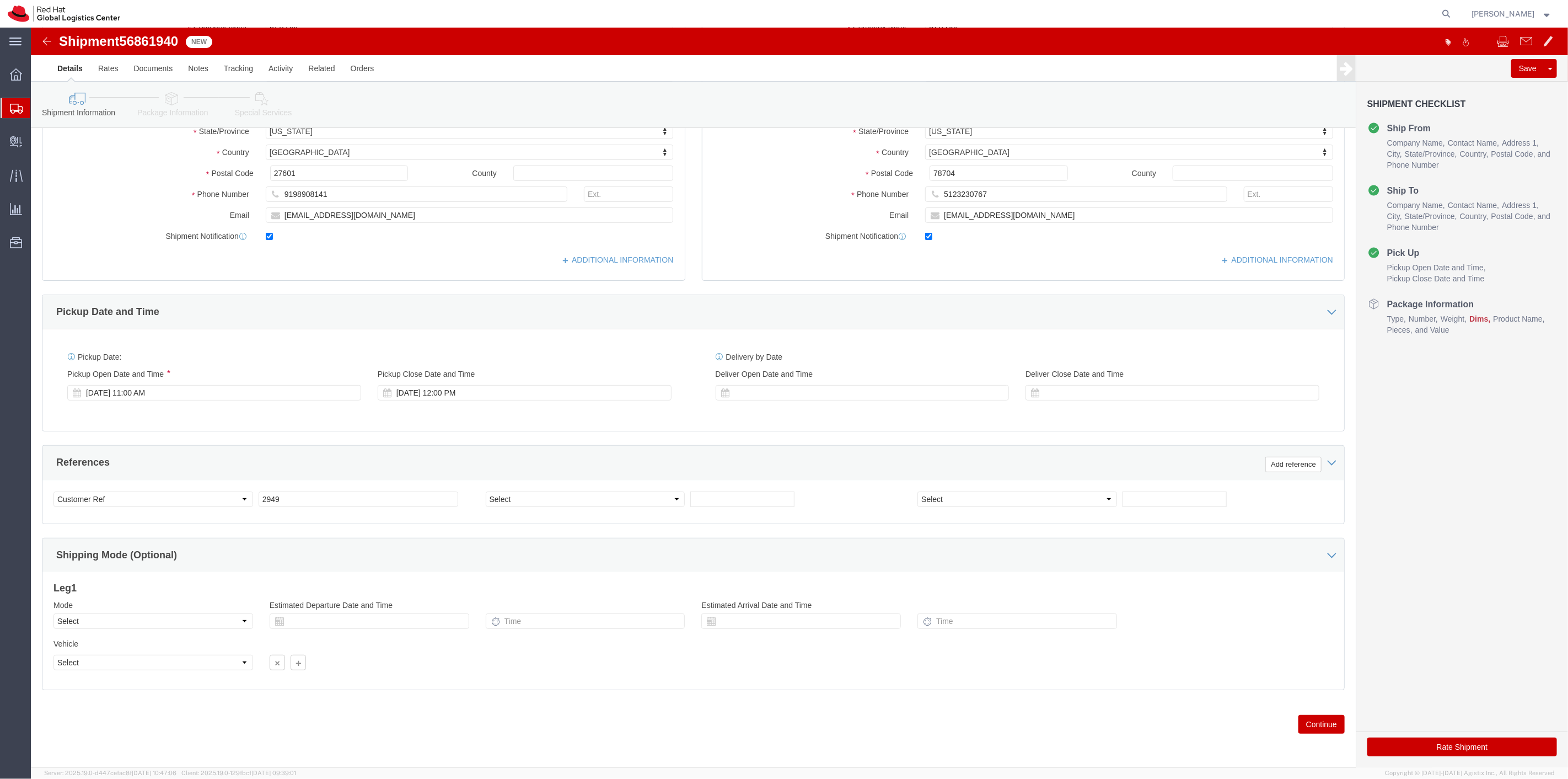
click button "Continue"
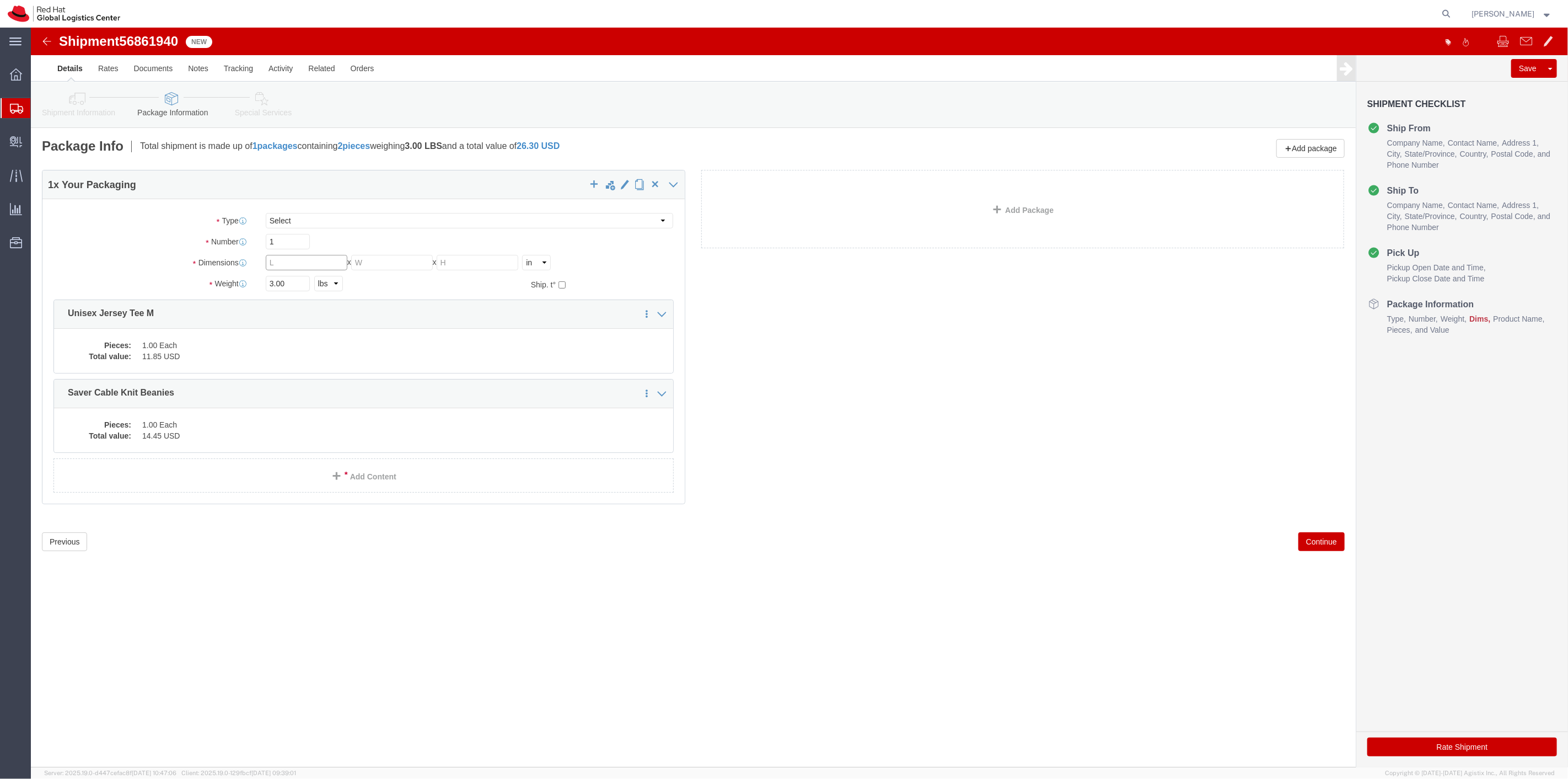
click input "text"
type input "8"
type input "6"
type input "4"
type input "2"
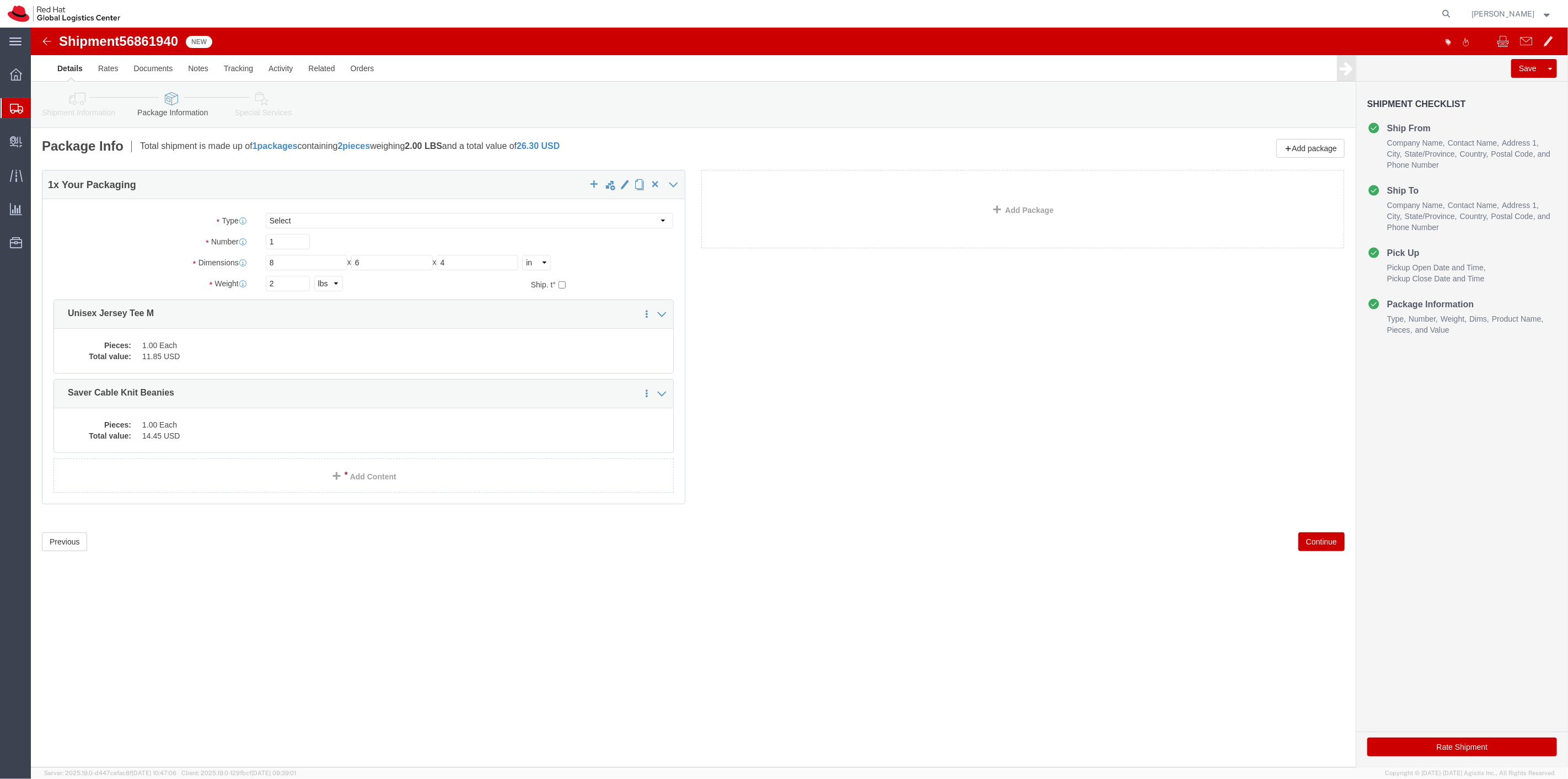
click button "Continue"
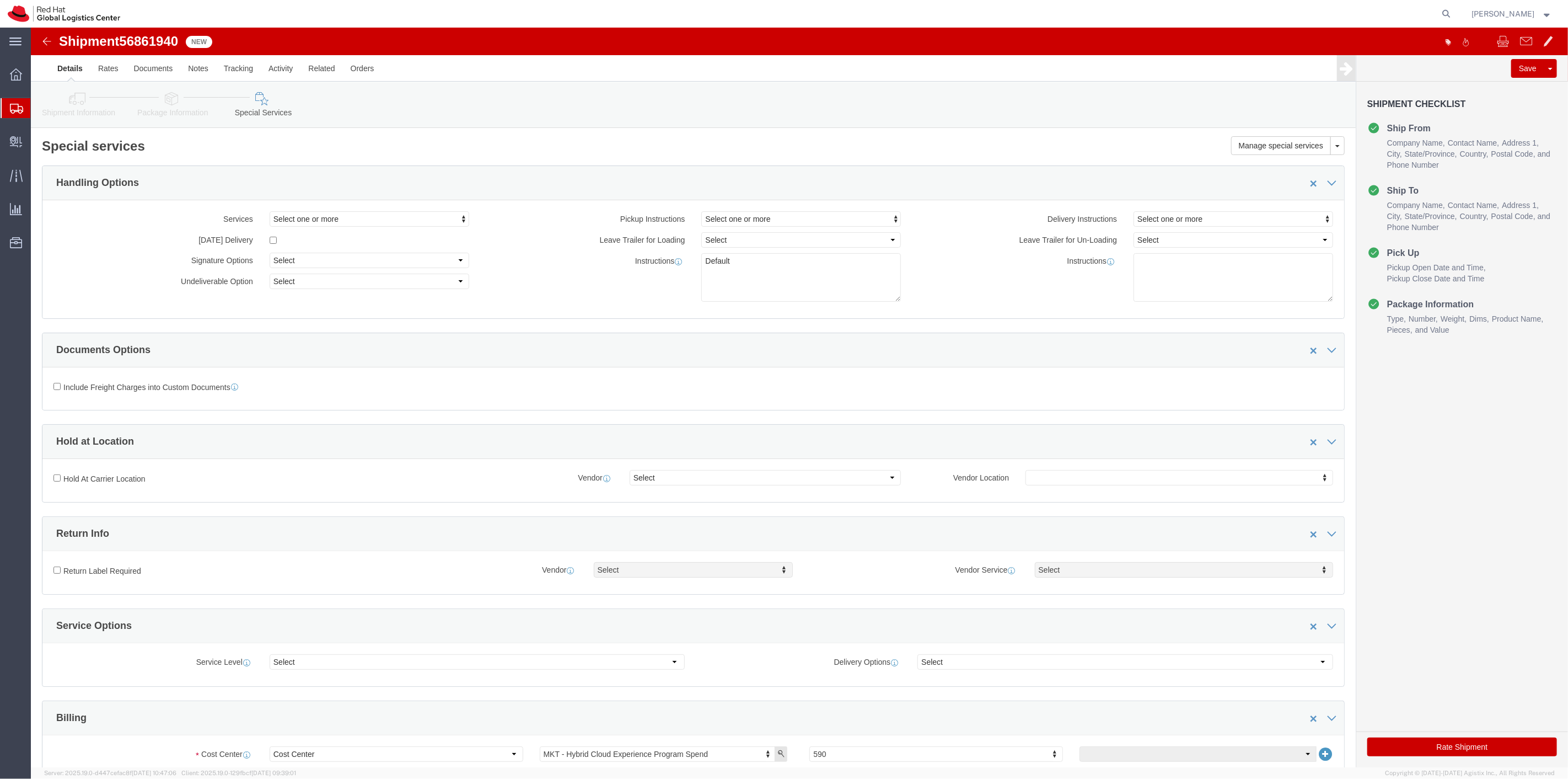
click button "Rate Shipment"
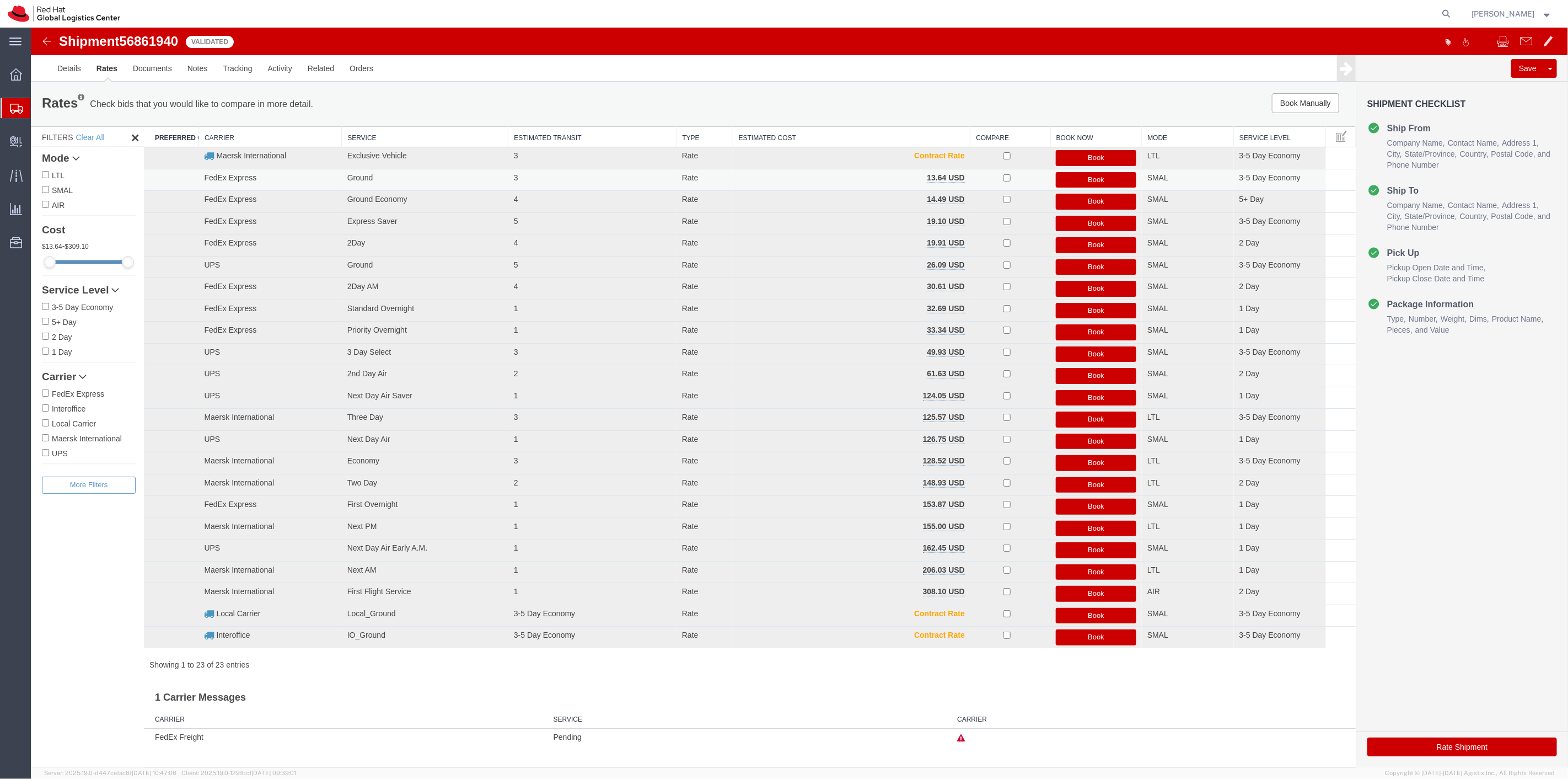
click at [1082, 175] on button "Book" at bounding box center [1096, 180] width 81 height 16
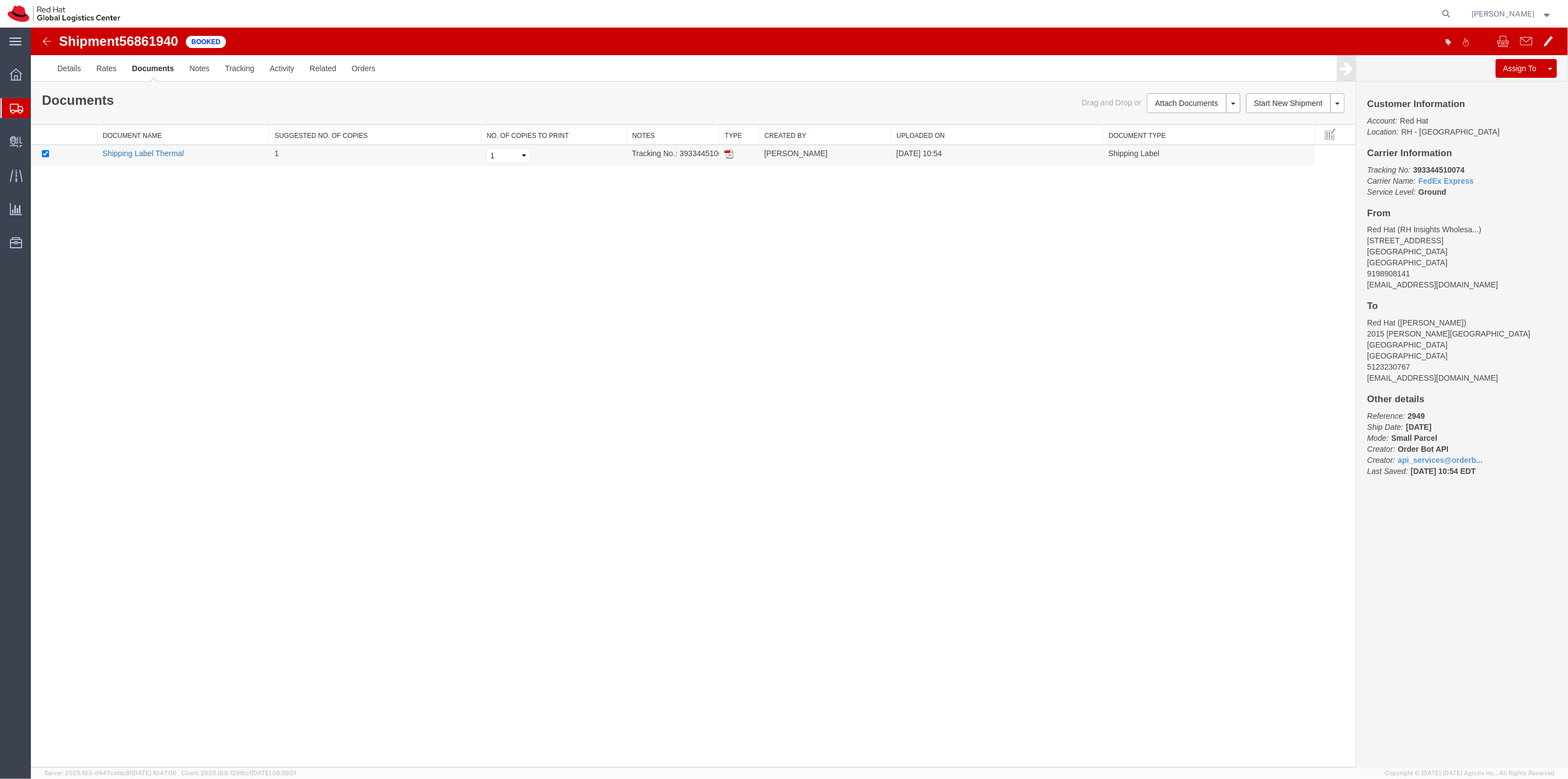
click at [162, 153] on link "Shipping Label Thermal" at bounding box center [143, 152] width 82 height 9
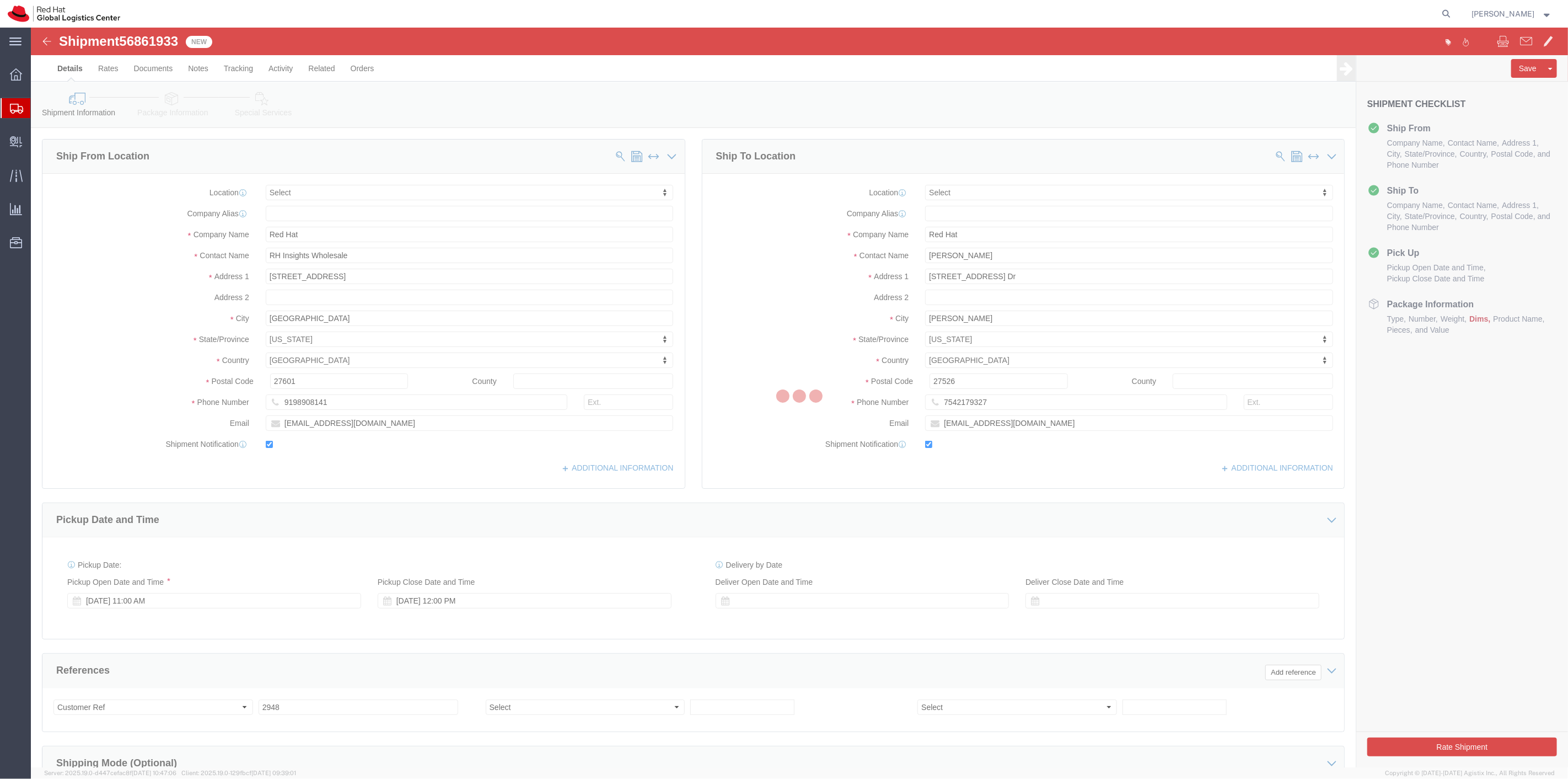
select select
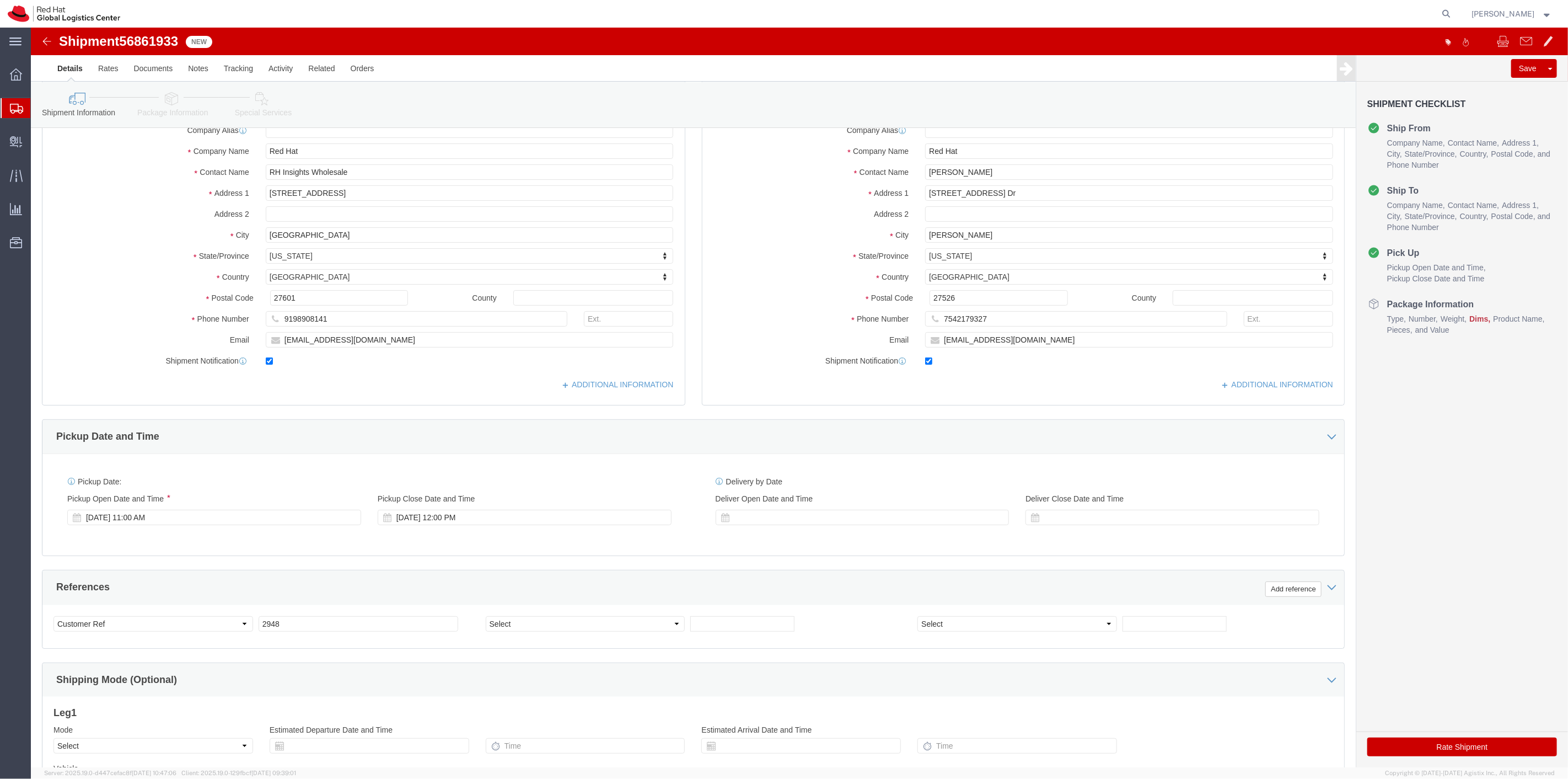
scroll to position [212, 0]
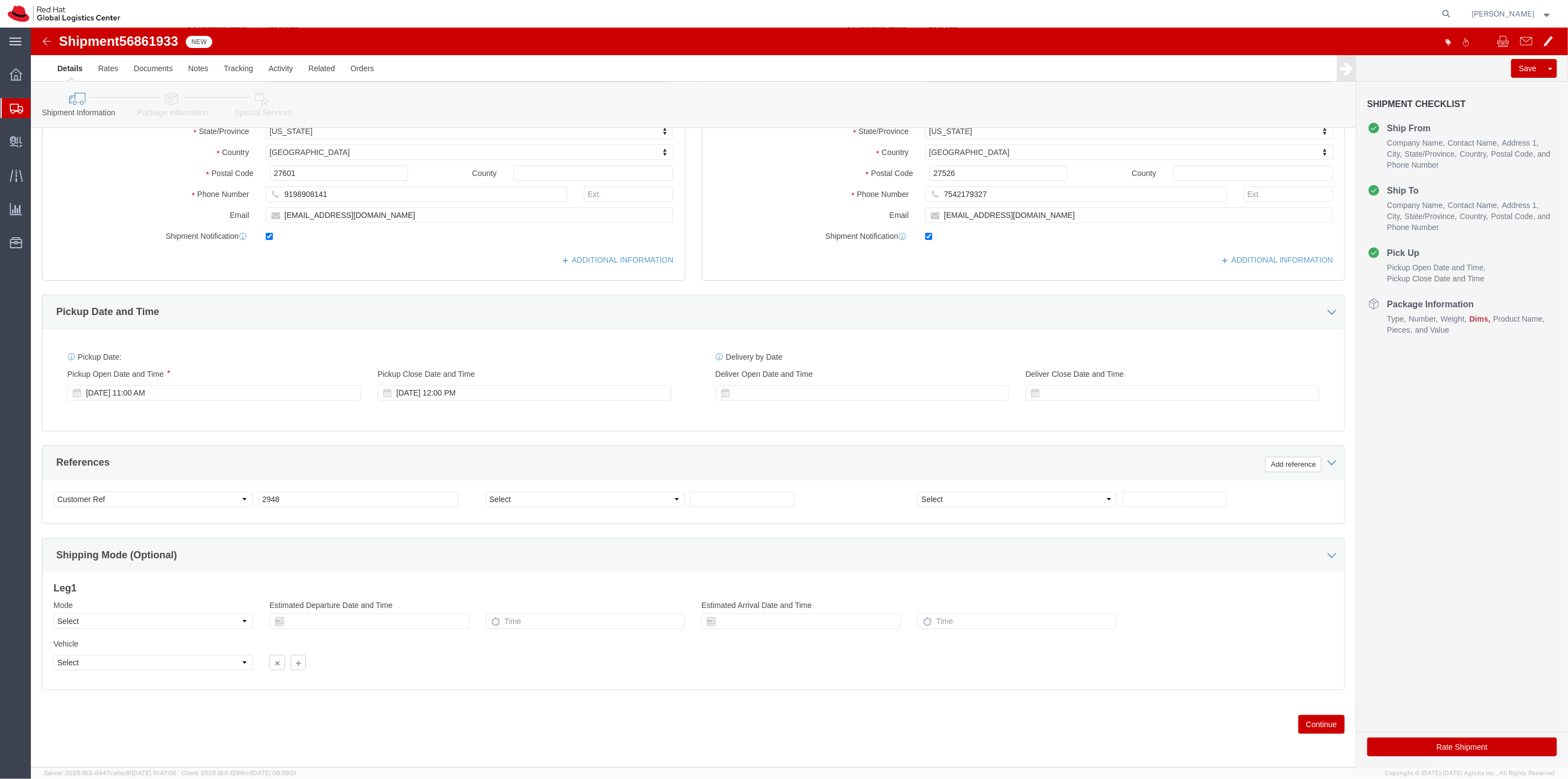
click button "Continue"
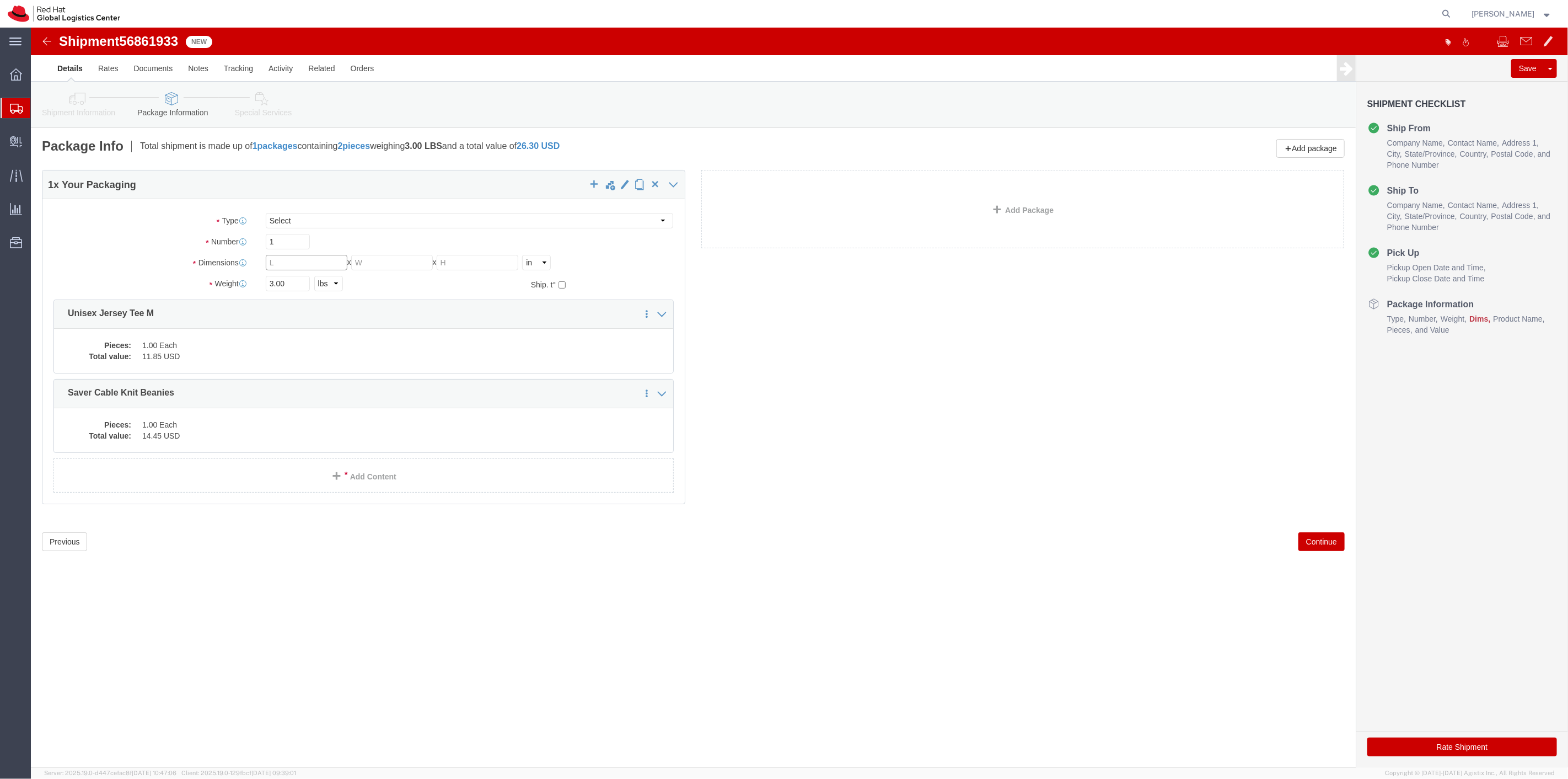
click input "text"
type input "8"
type input "6"
type input "4"
type input "2"
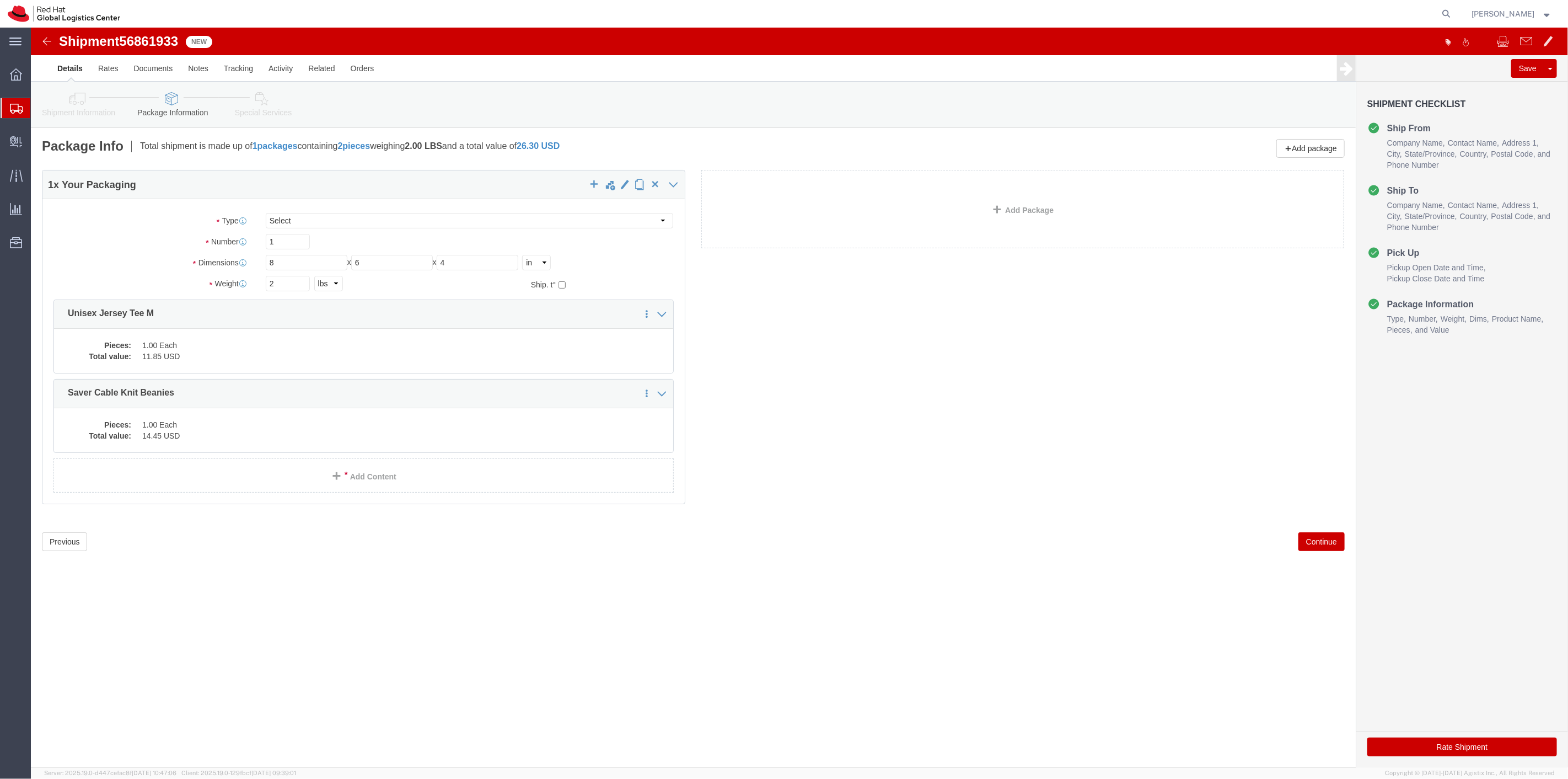
click button "Continue"
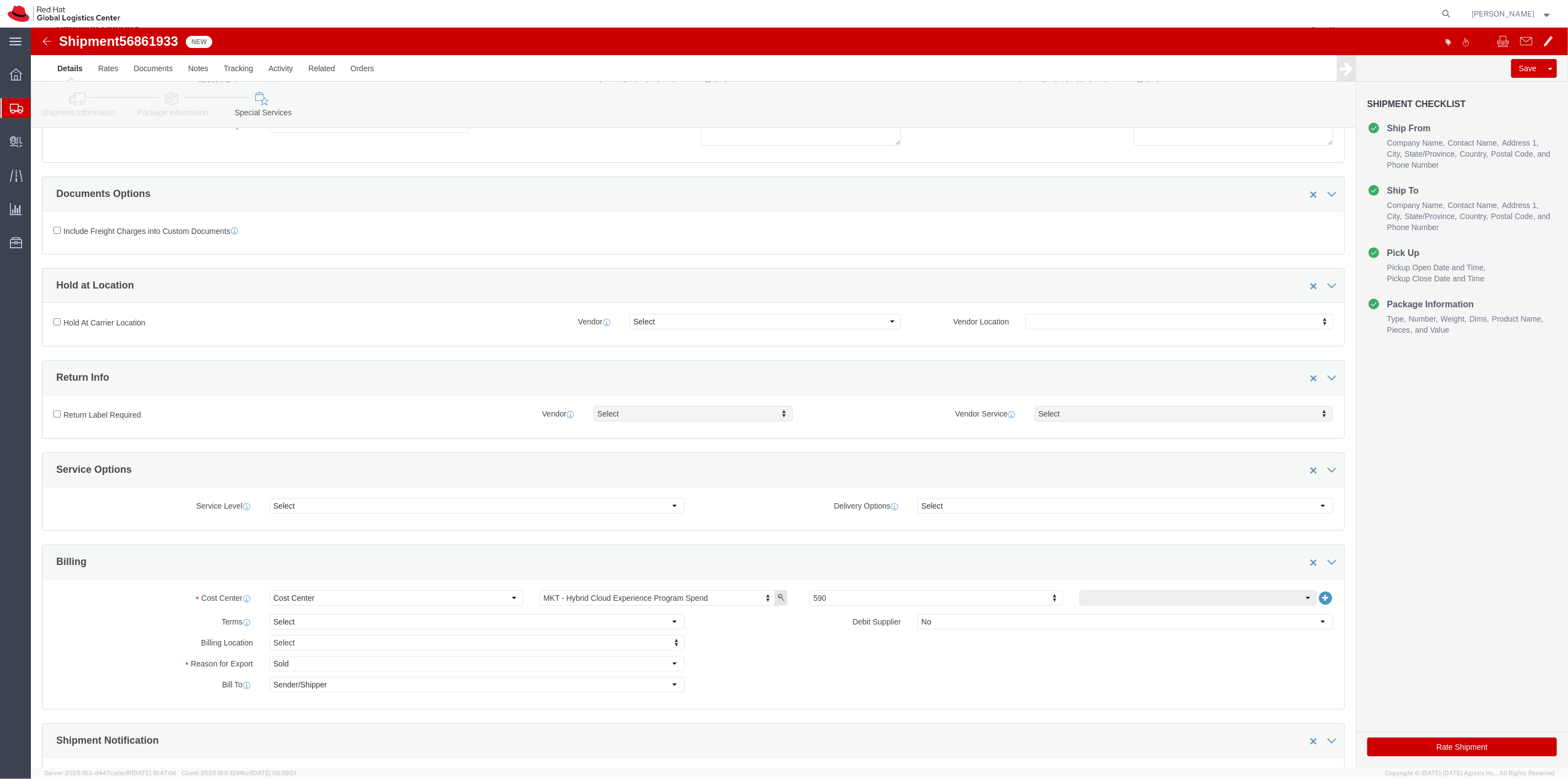
scroll to position [245, 0]
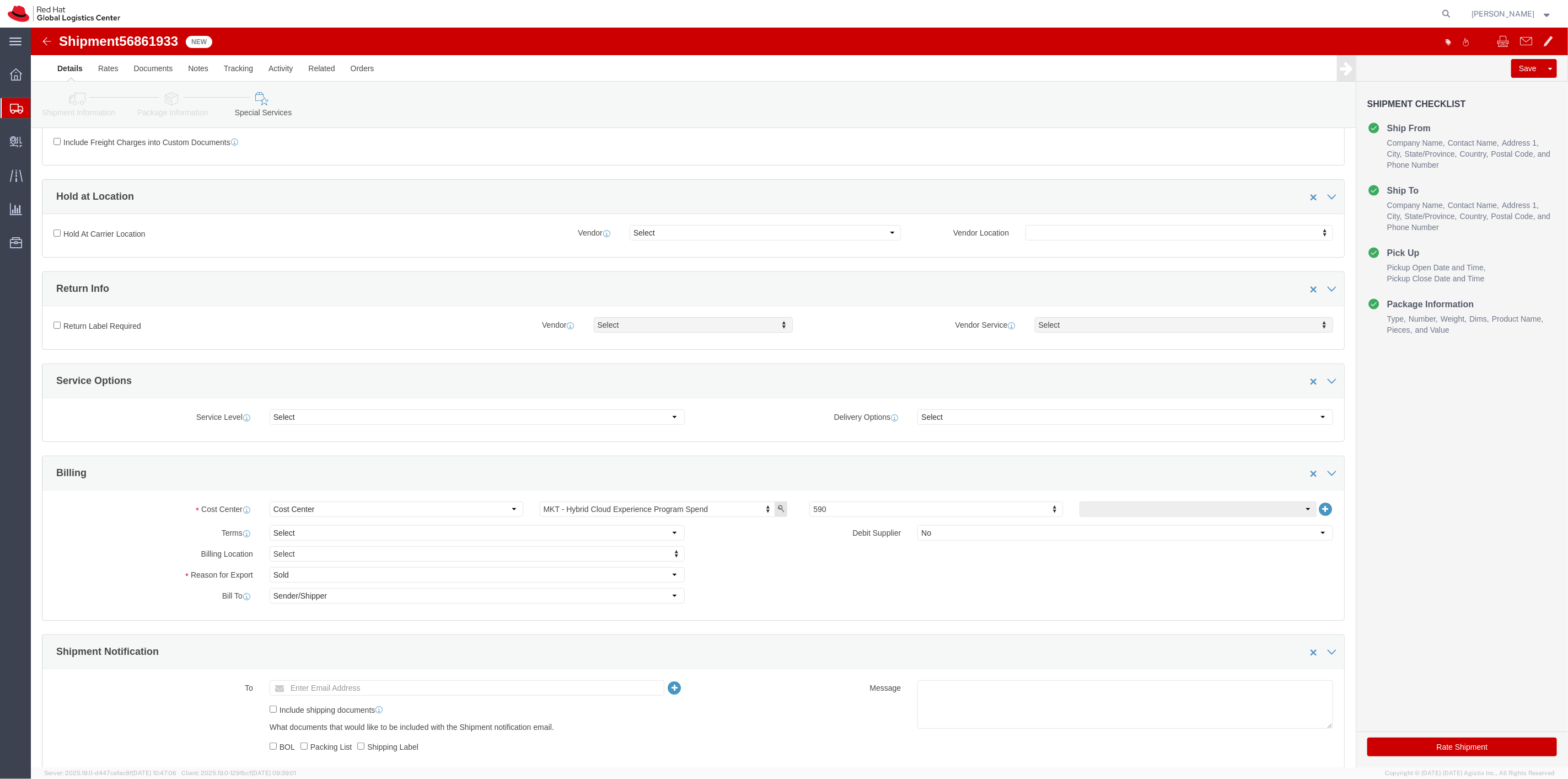
click button "Rate Shipment"
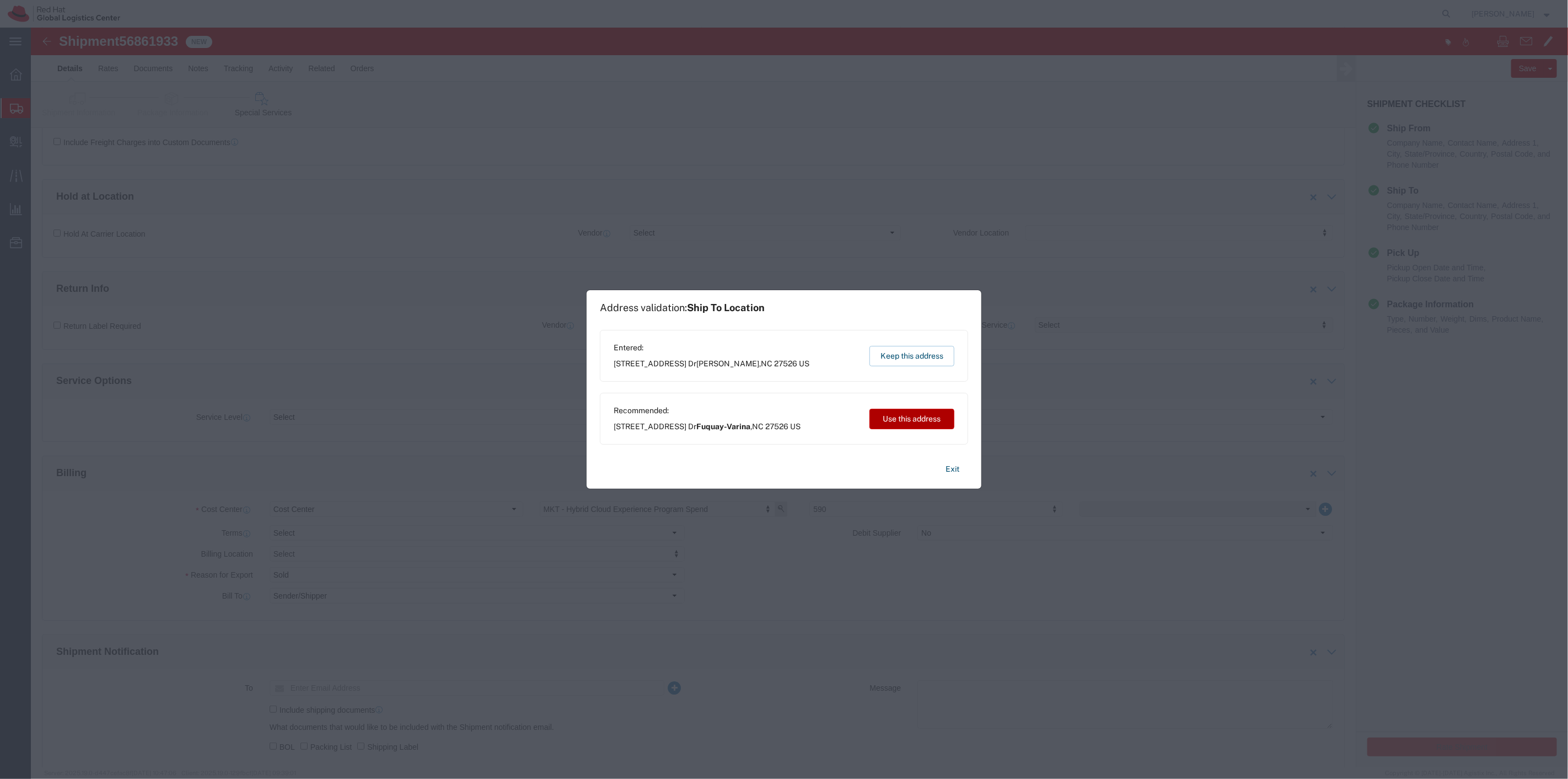
click at [913, 417] on button "Use this address" at bounding box center [912, 418] width 85 height 20
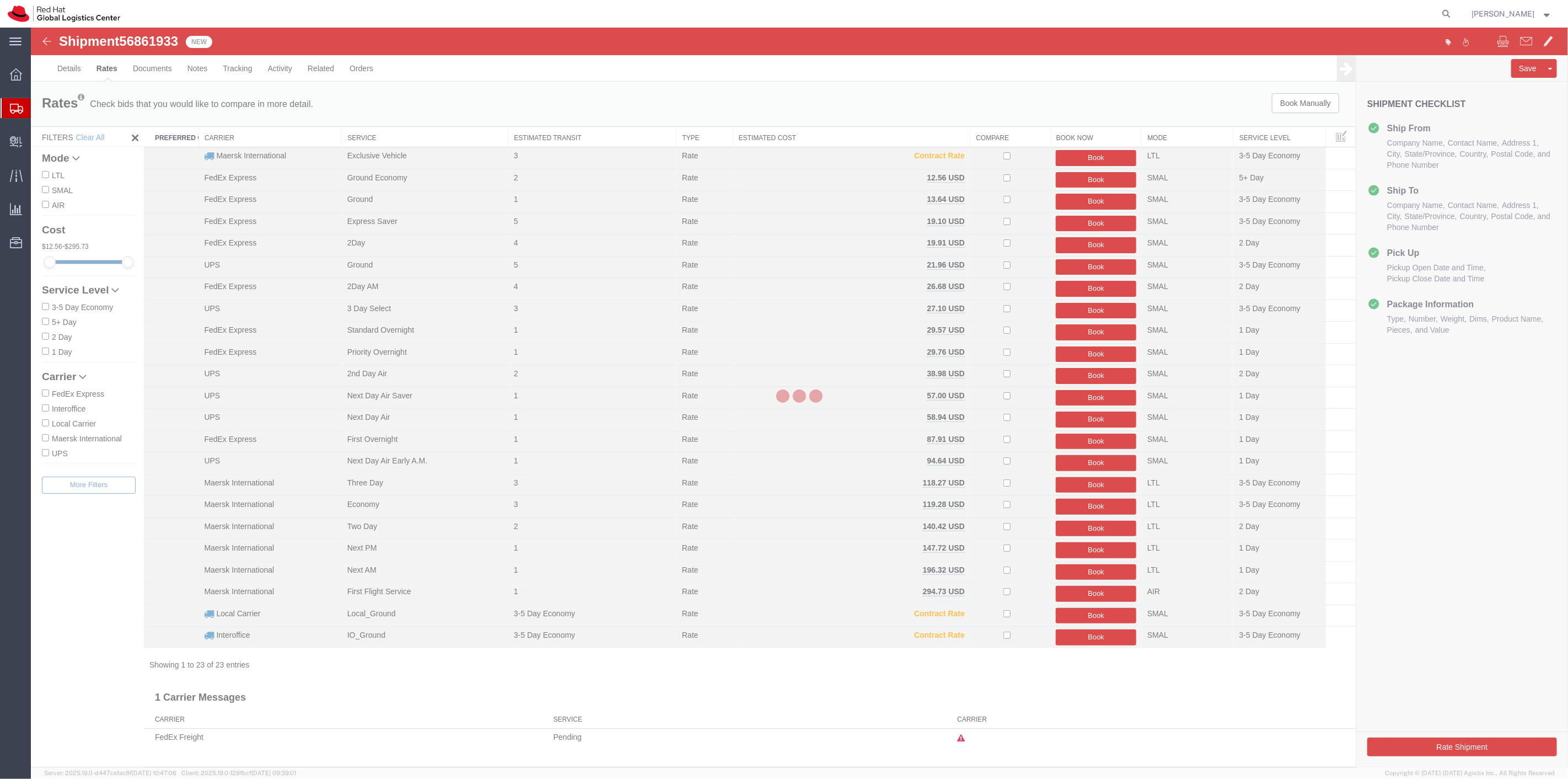
scroll to position [0, 0]
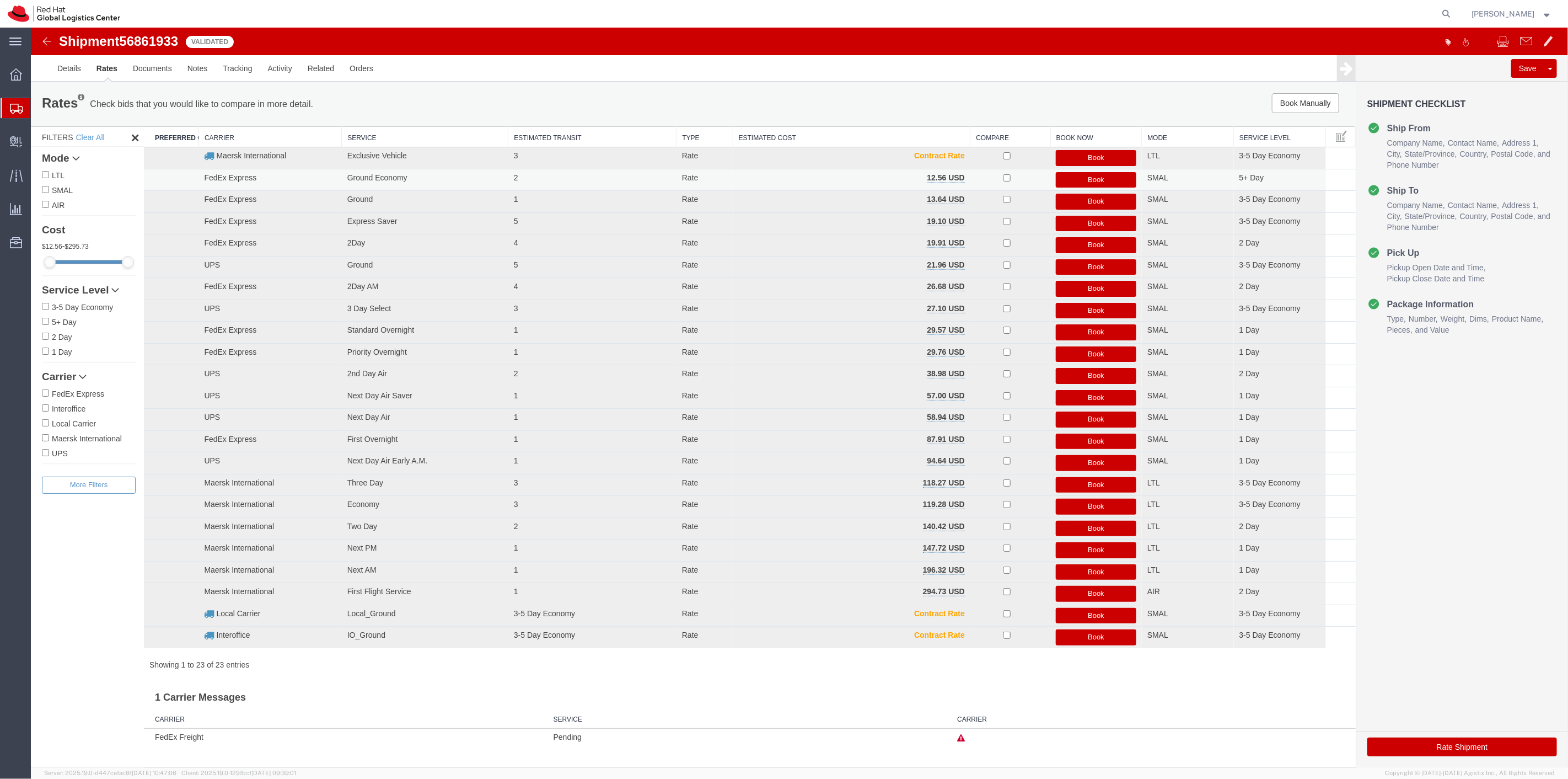
click at [1098, 175] on button "Book" at bounding box center [1096, 180] width 81 height 16
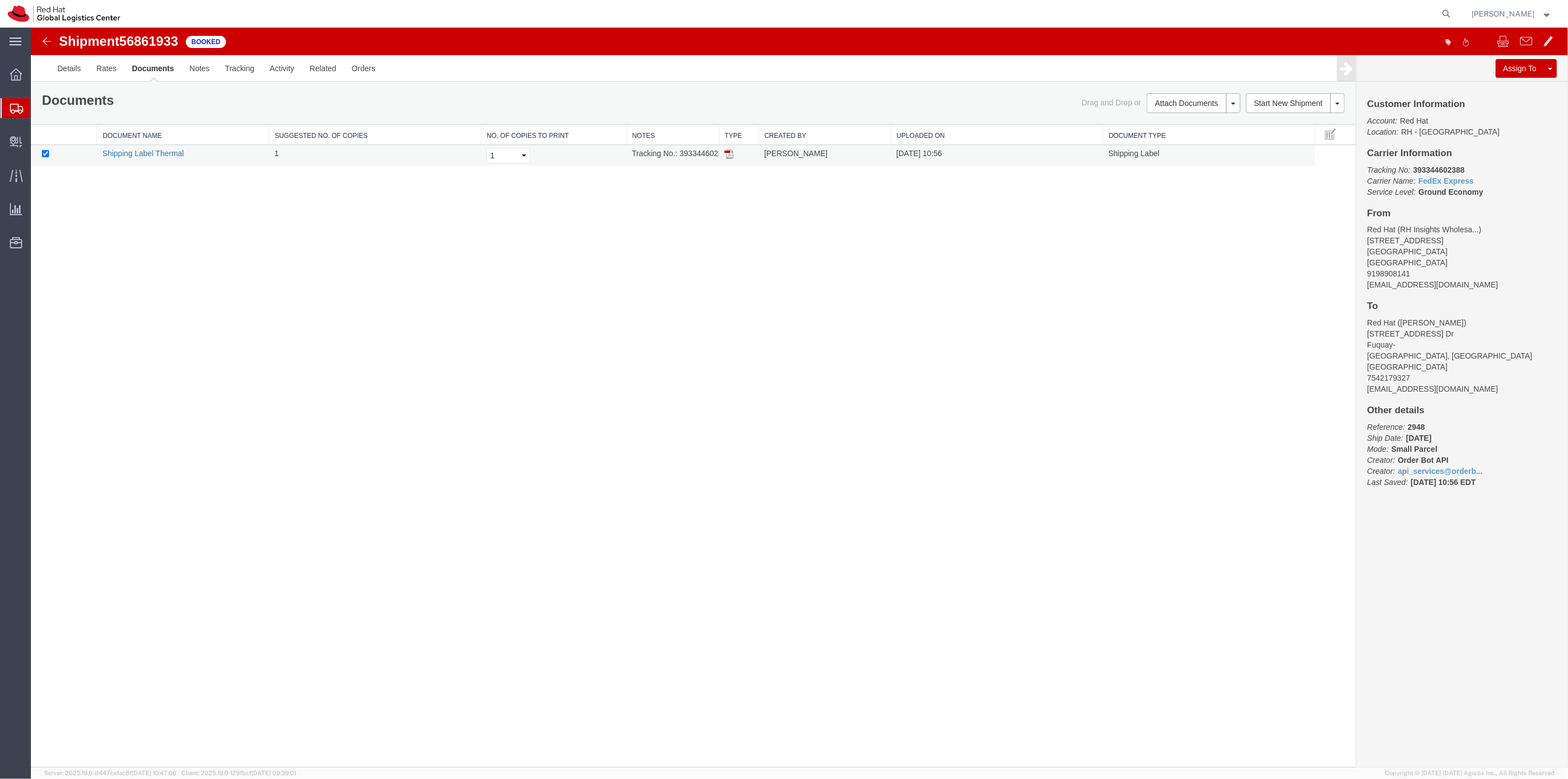
click at [155, 152] on link "Shipping Label Thermal" at bounding box center [143, 152] width 82 height 9
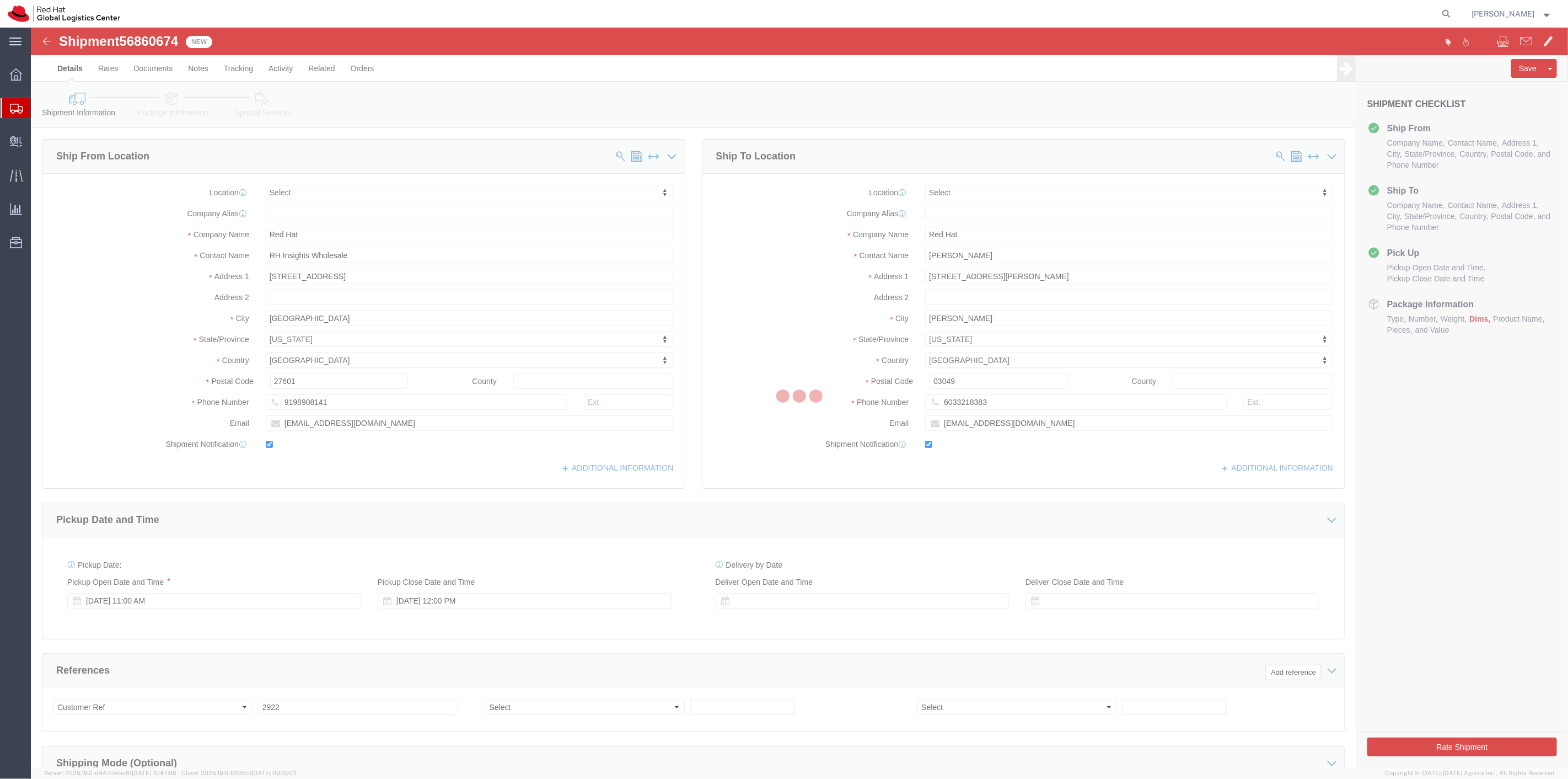
select select
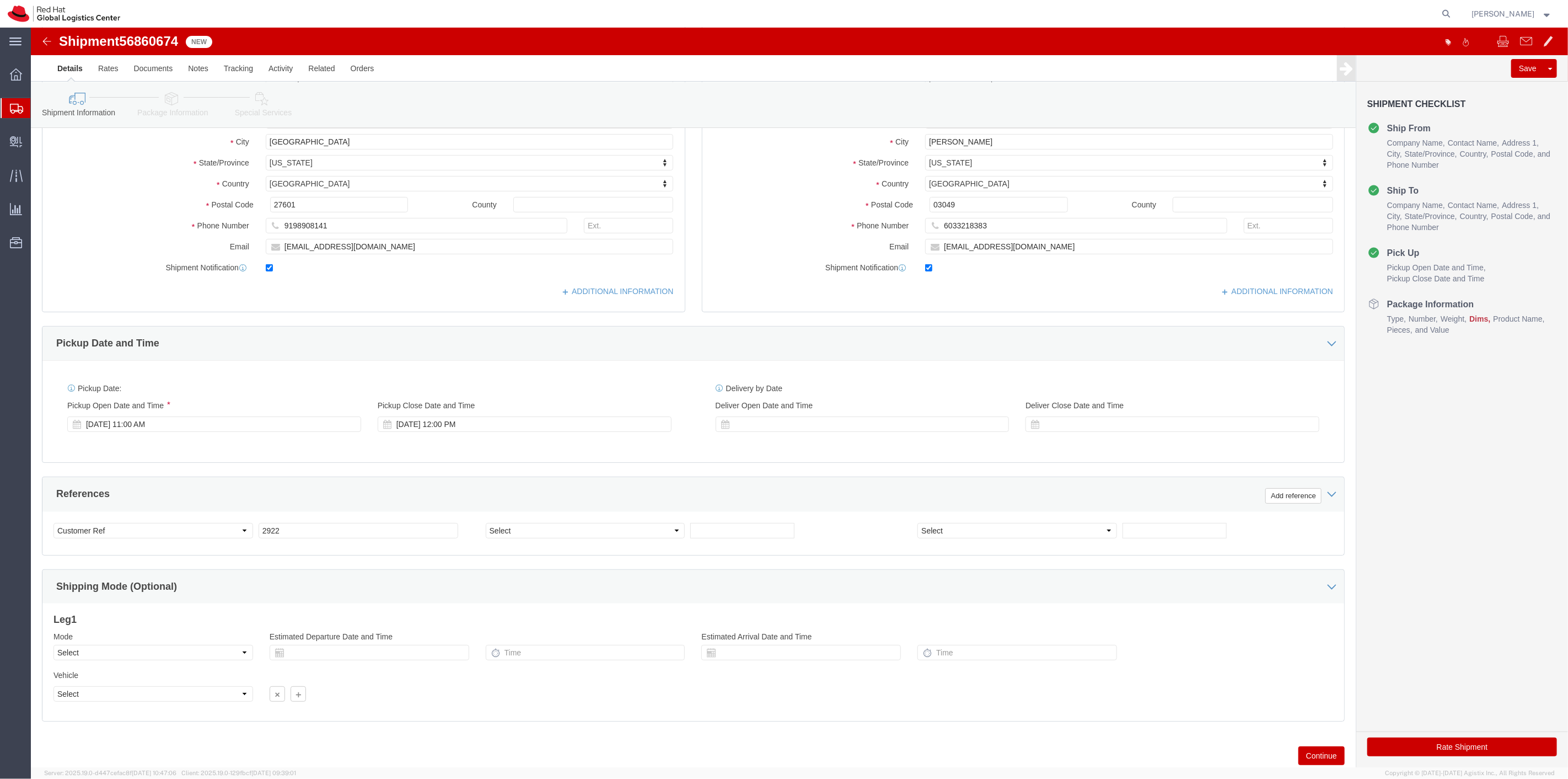
scroll to position [212, 0]
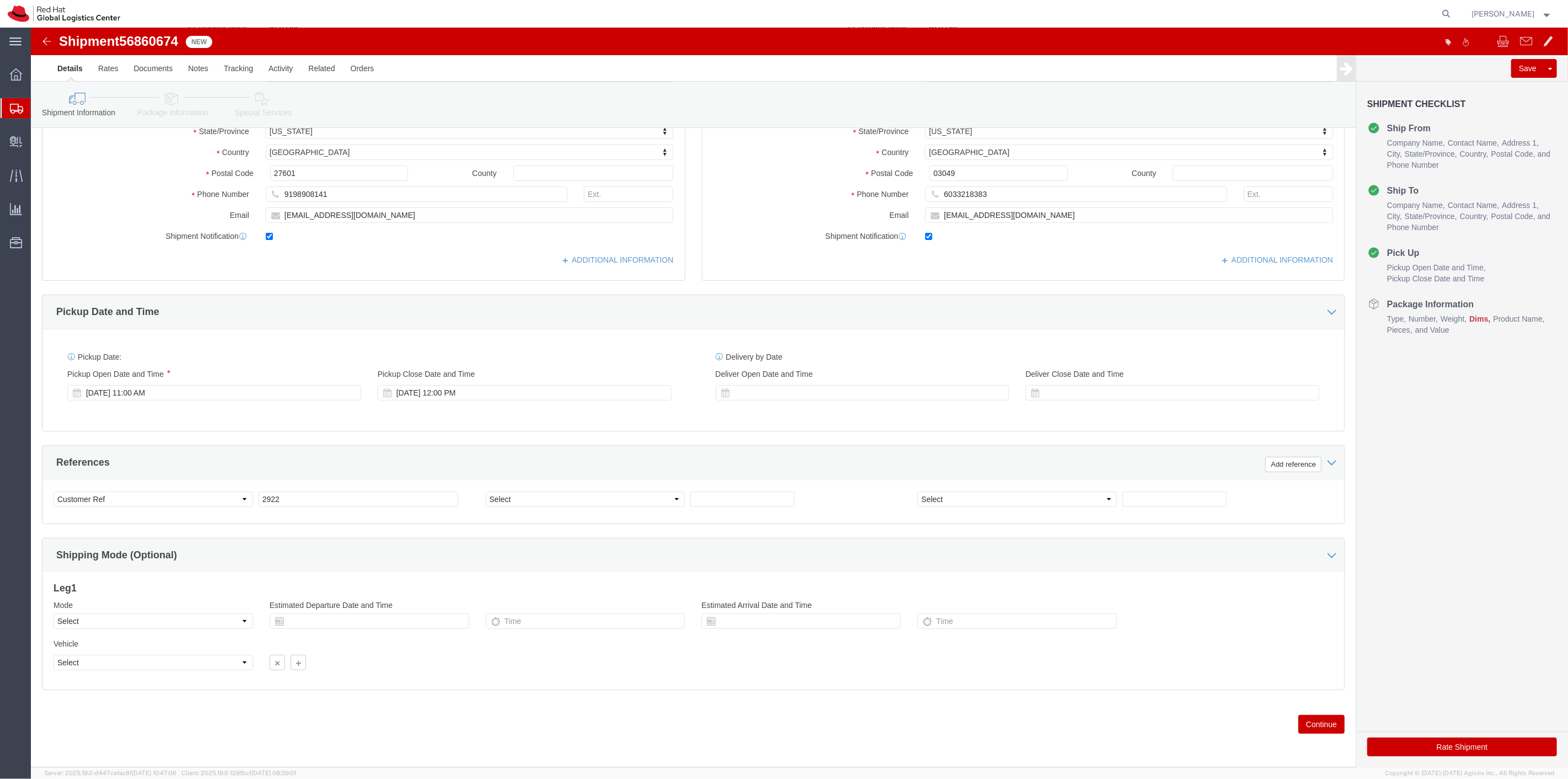
click button "Continue"
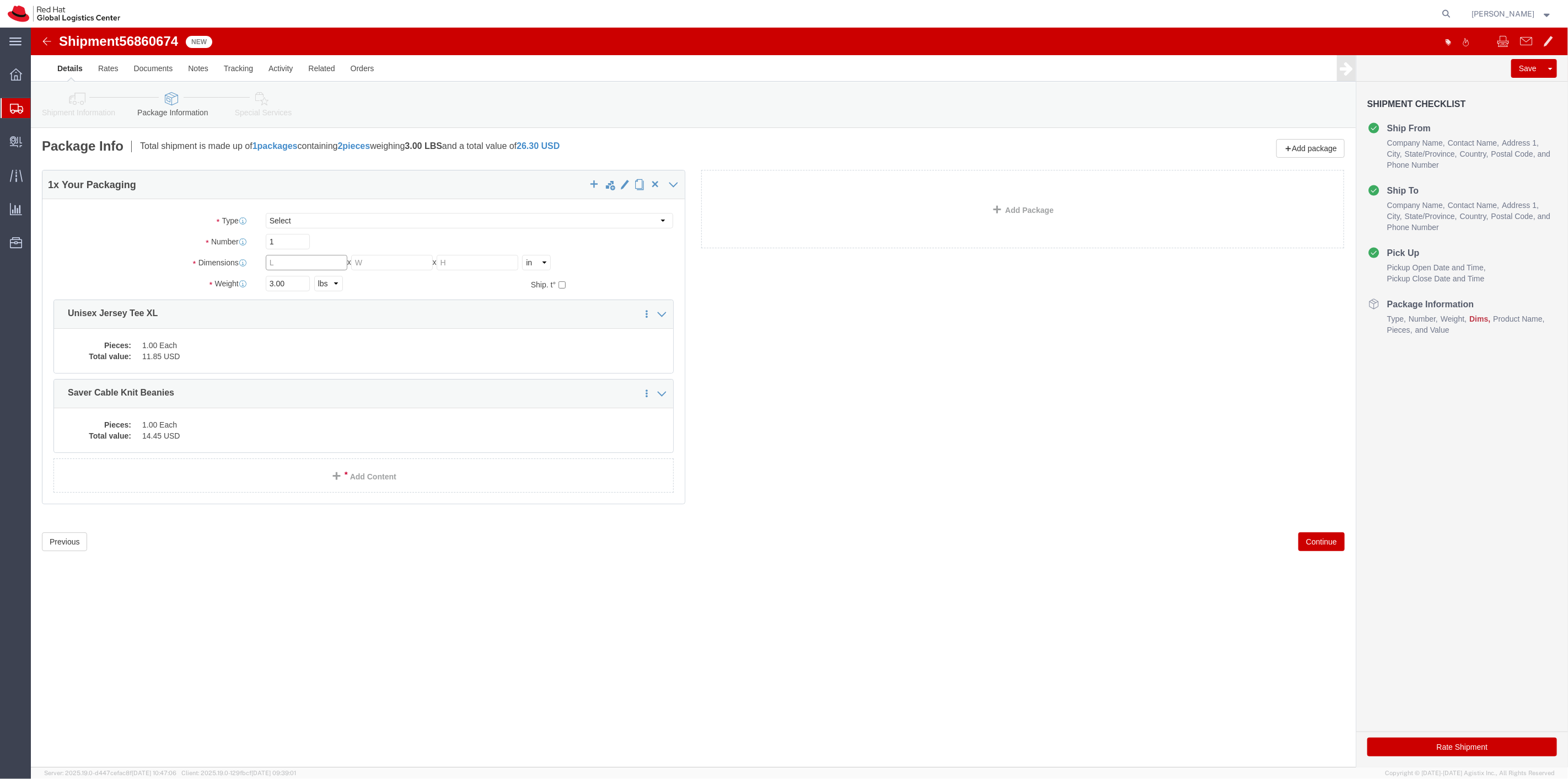
click input "text"
type input "8"
type input "6"
type input "4"
type input "2"
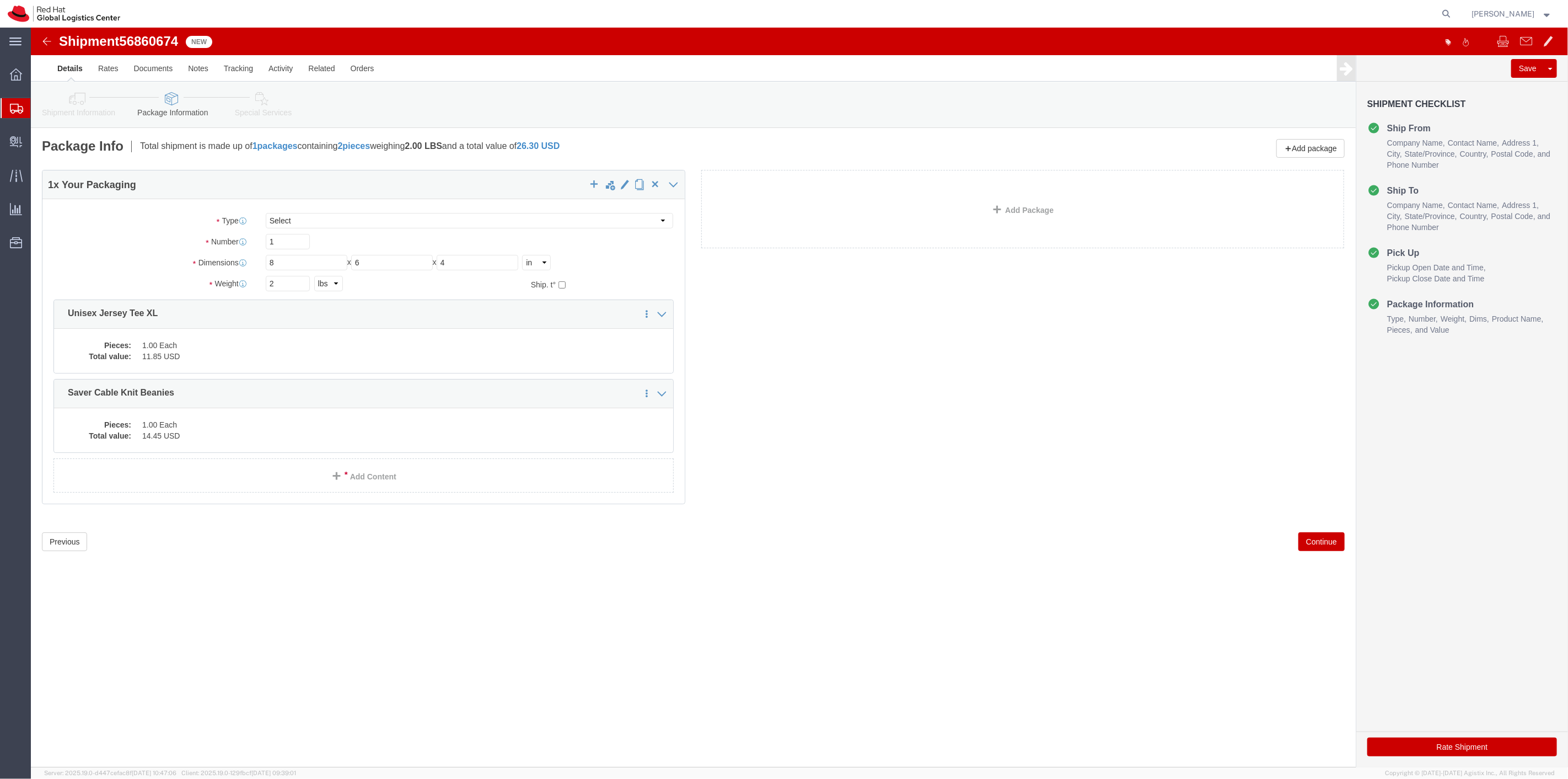
click button "Continue"
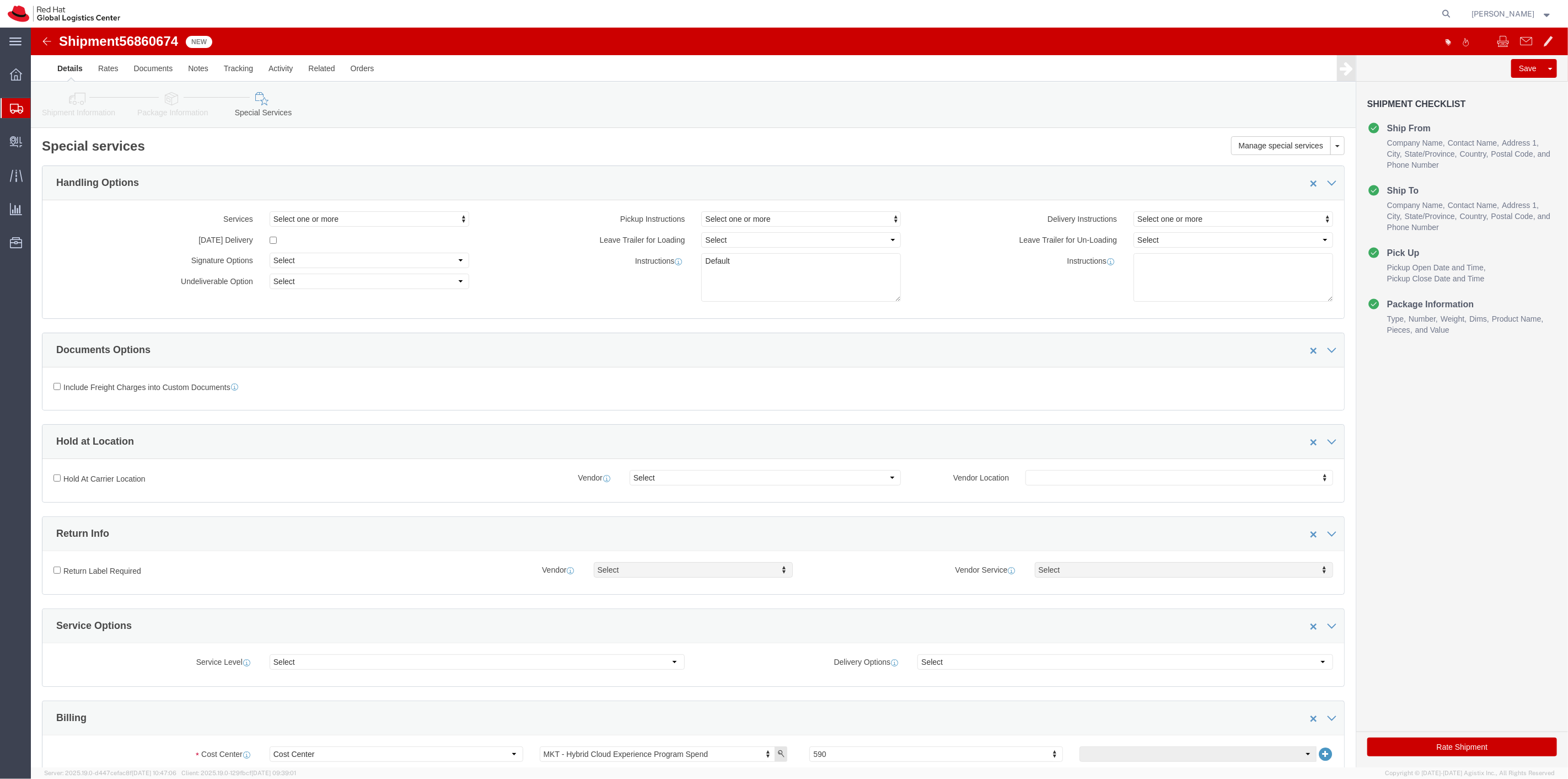
click button "Rate Shipment"
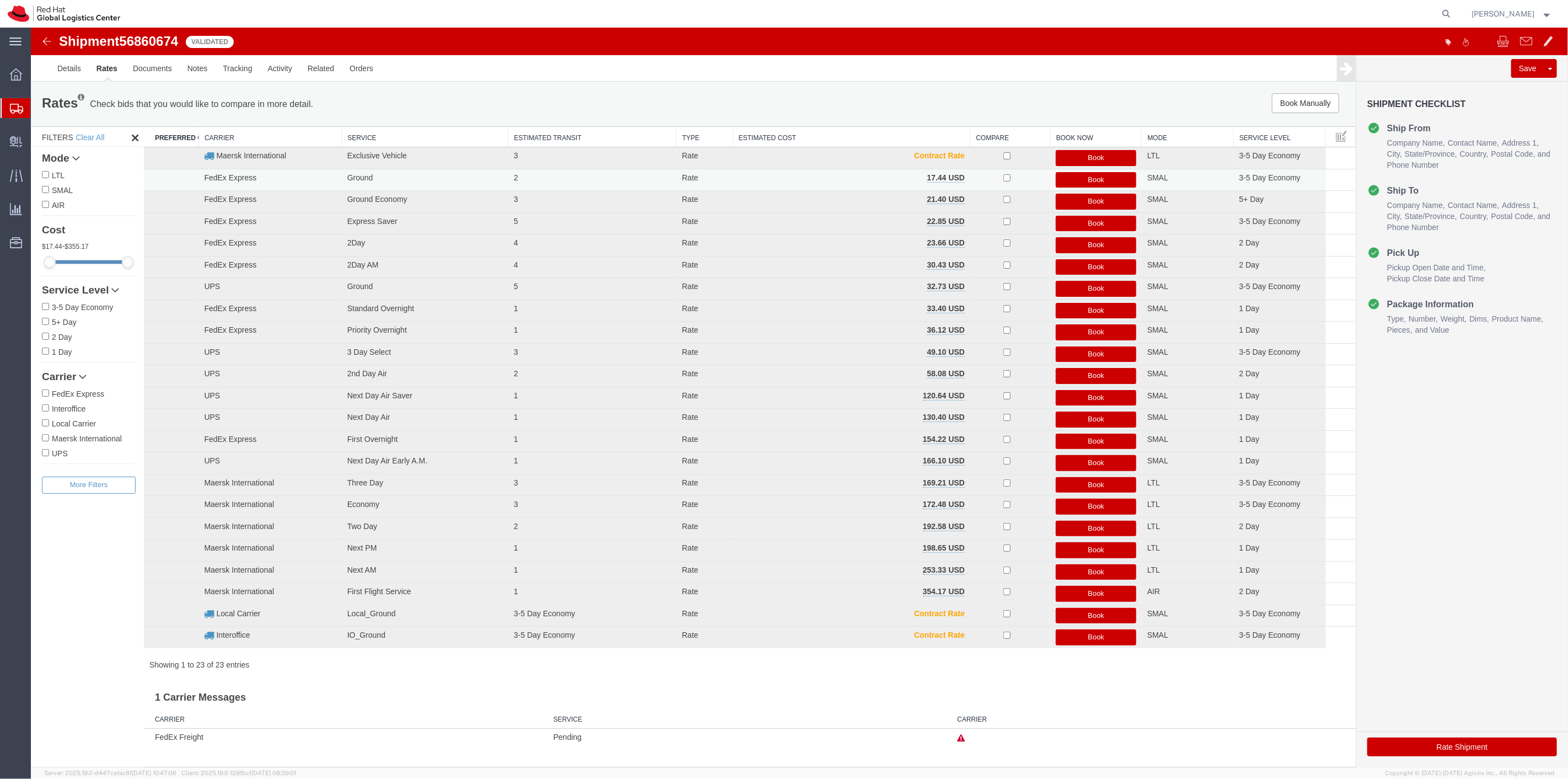
click at [1089, 177] on button "Book" at bounding box center [1096, 180] width 81 height 16
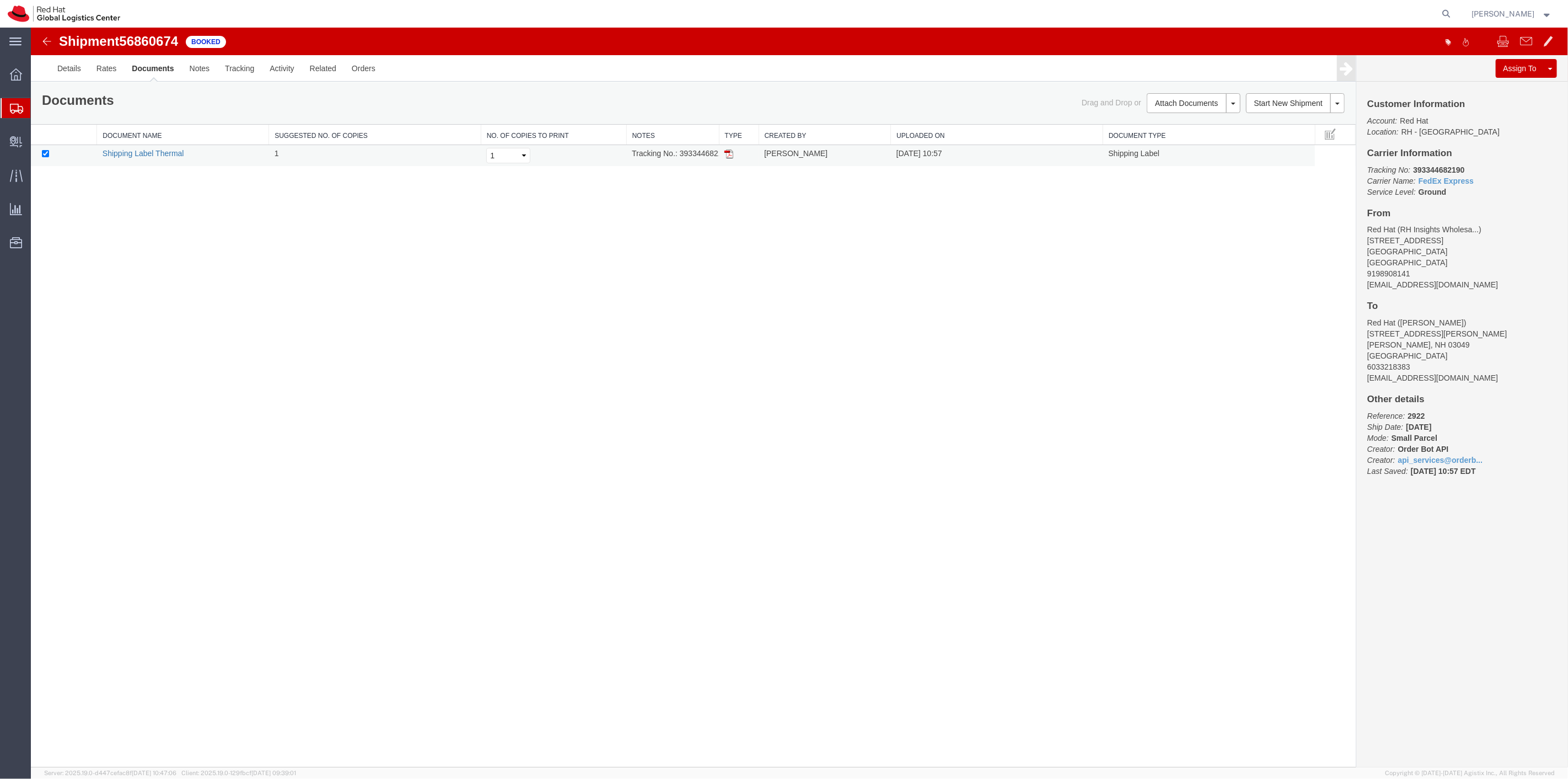
click at [155, 154] on link "Shipping Label Thermal" at bounding box center [143, 152] width 82 height 9
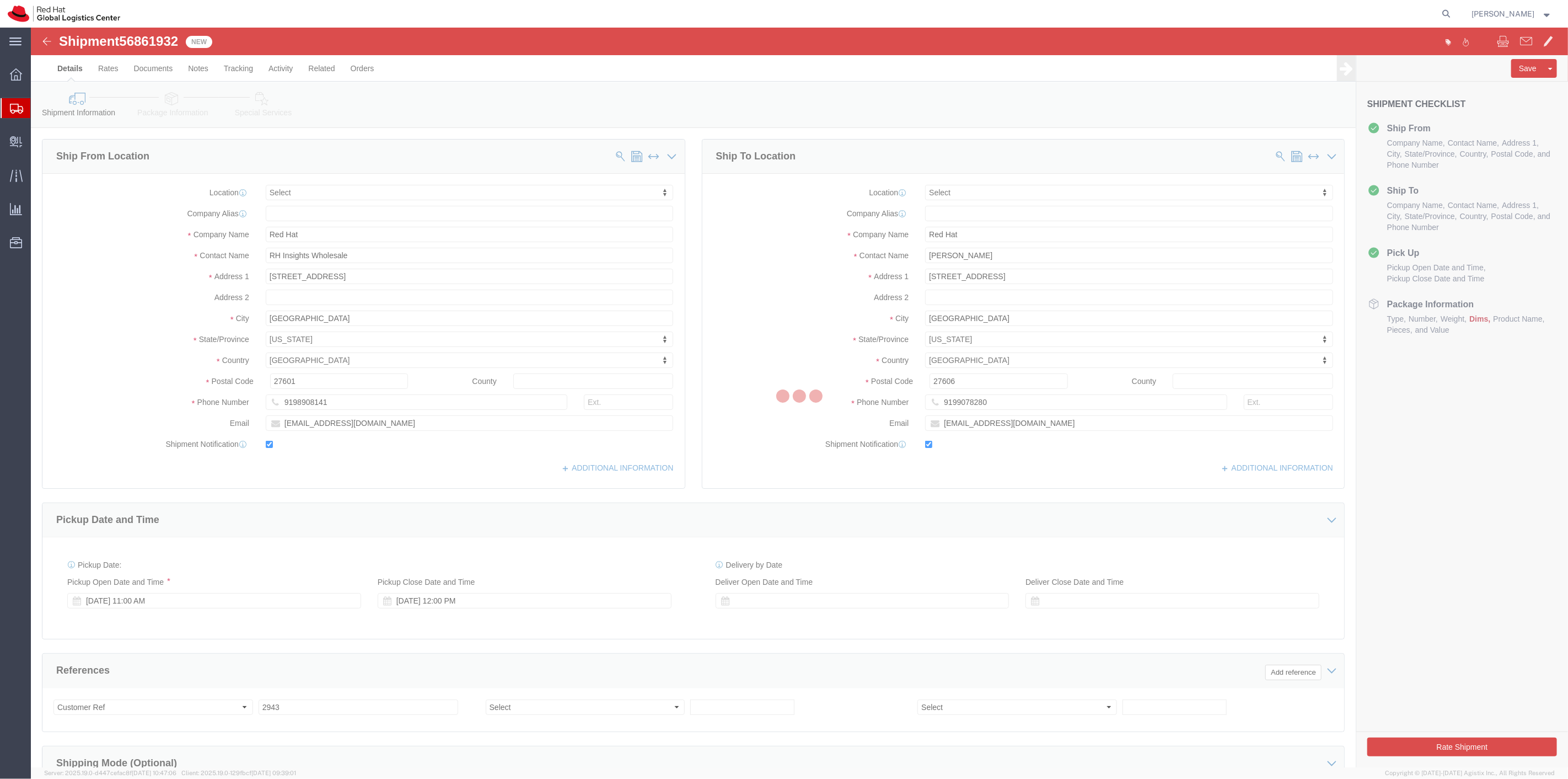
select select
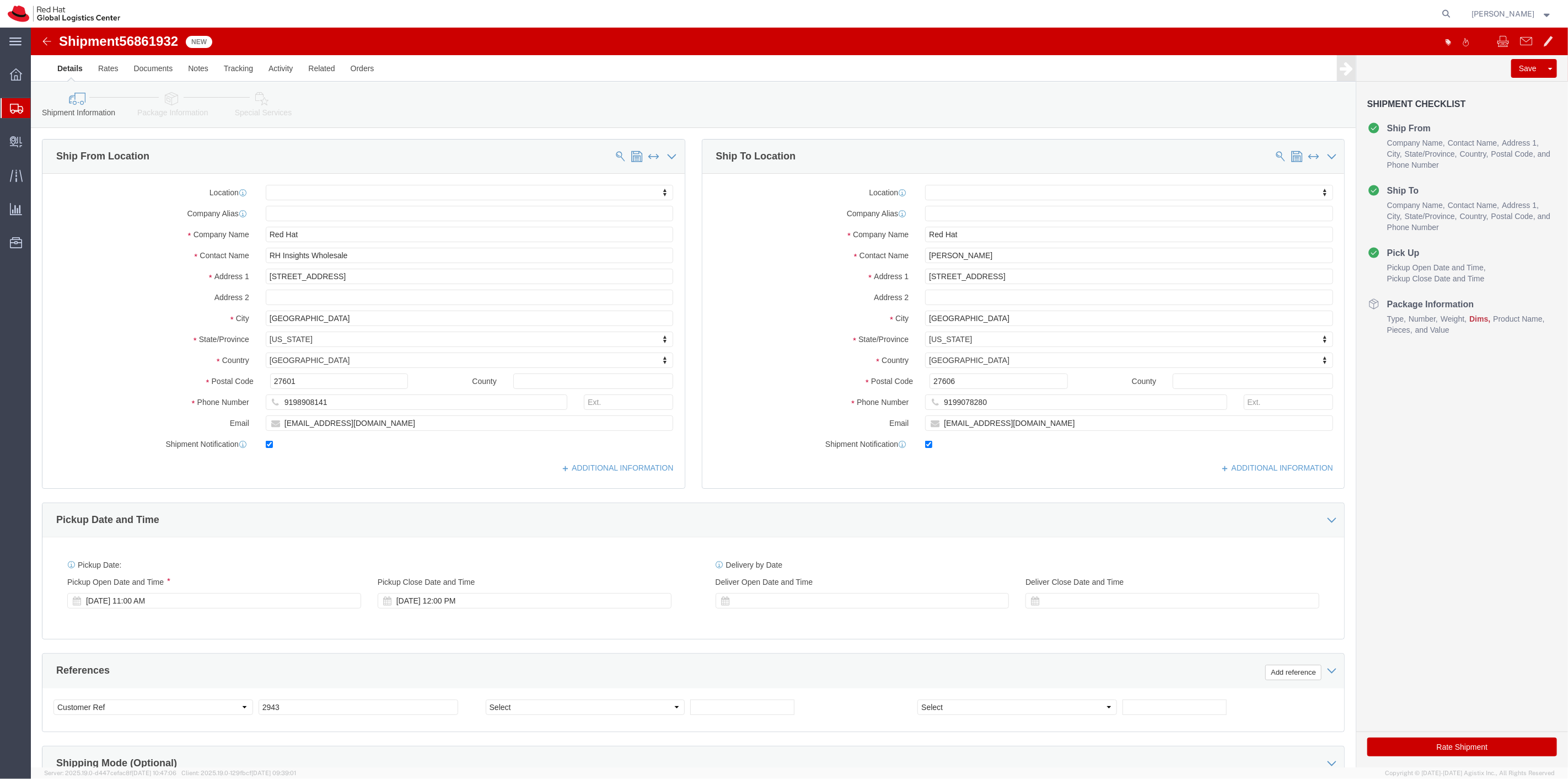
scroll to position [212, 0]
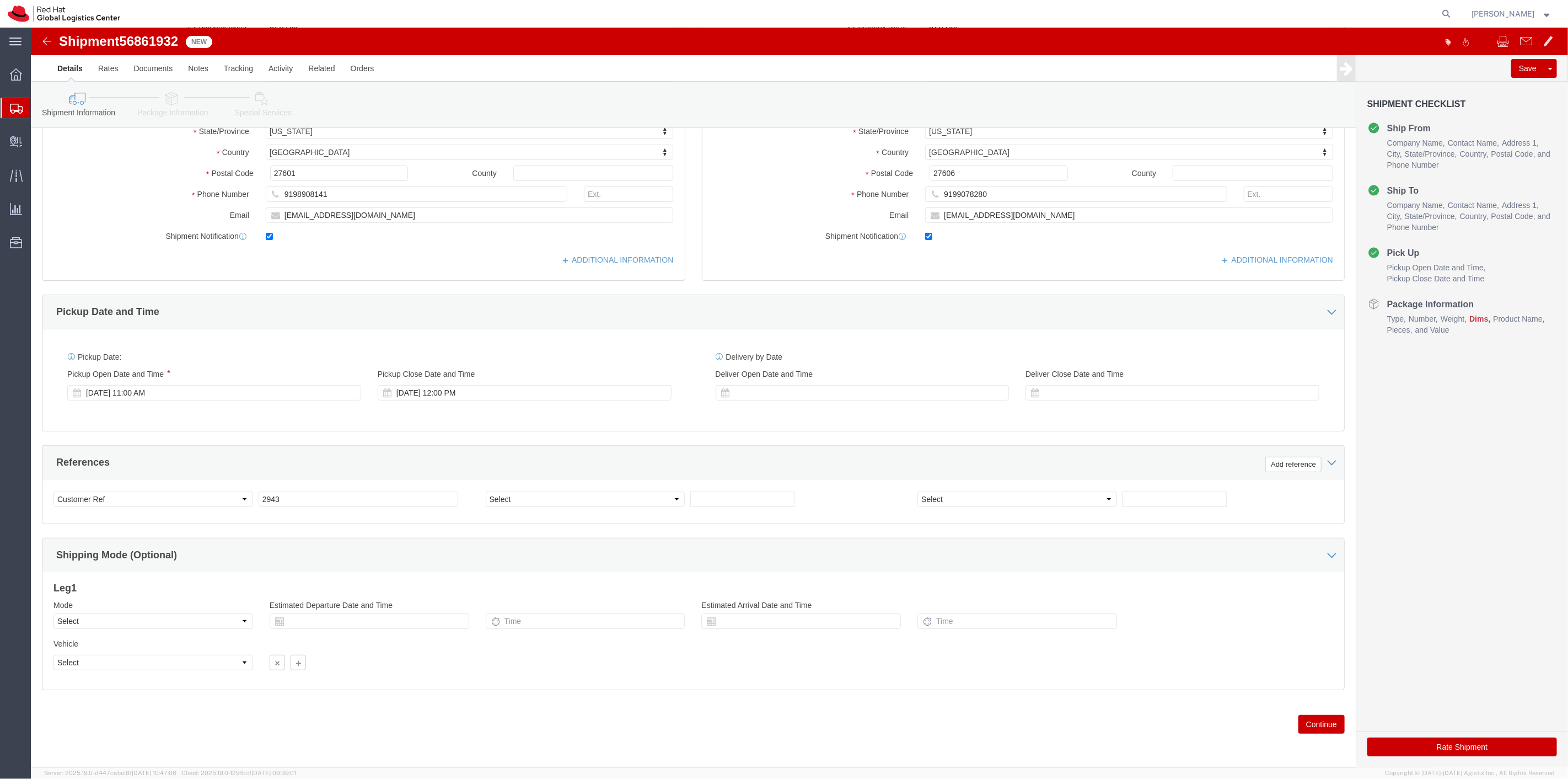
click button "Continue"
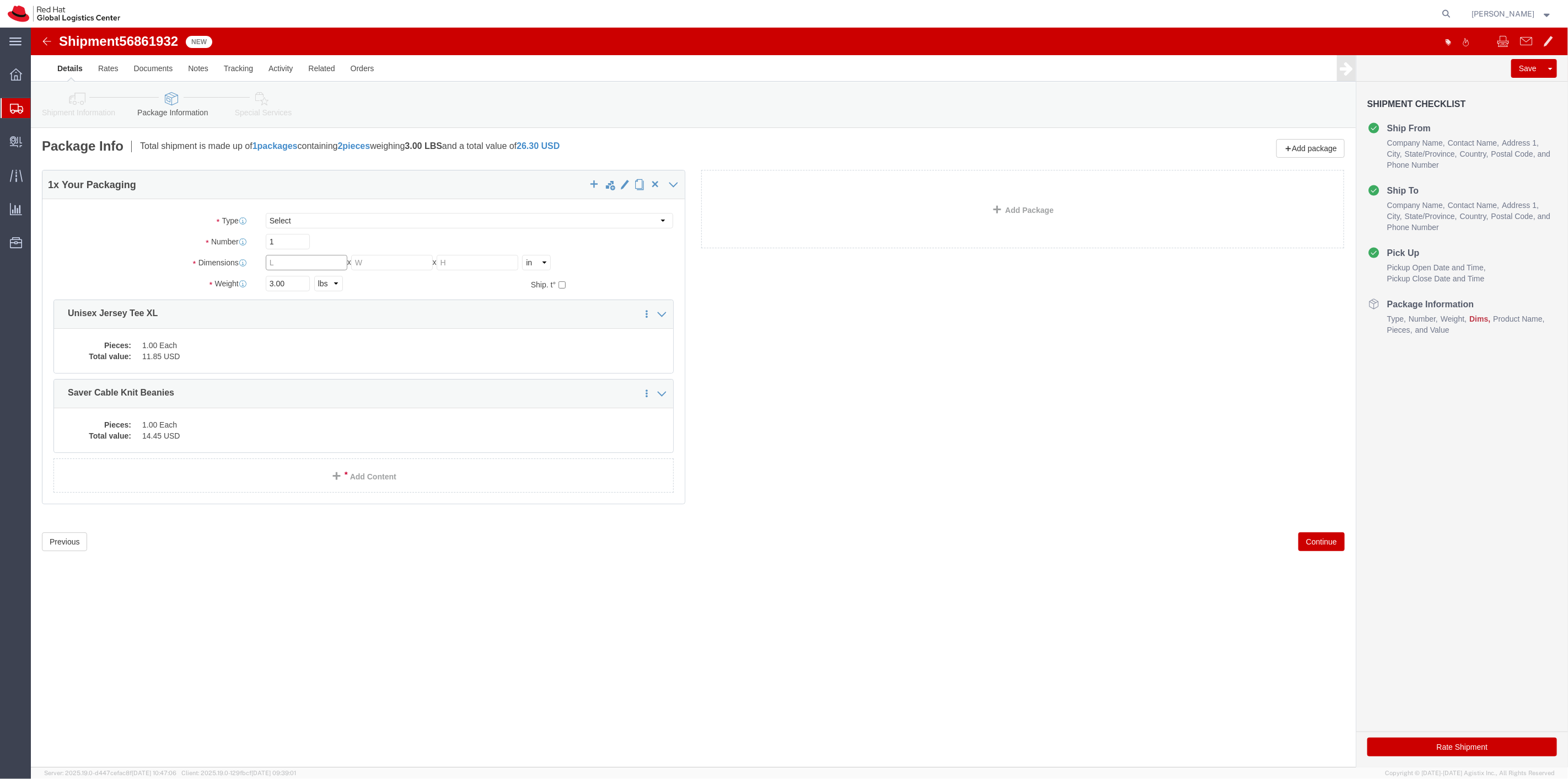
click input "text"
type input "8"
type input "6"
type input "4"
type input "2"
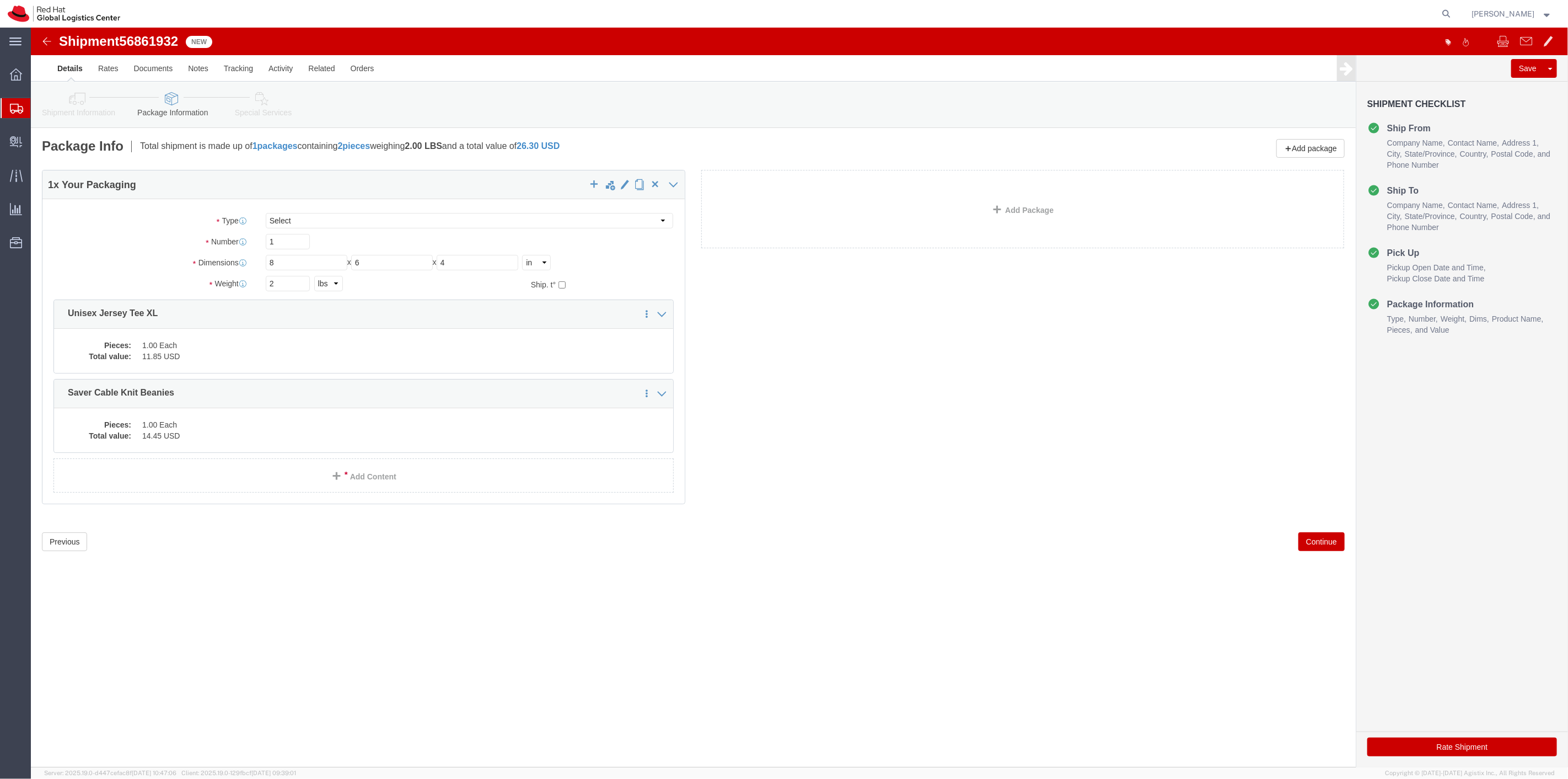
click button "Continue"
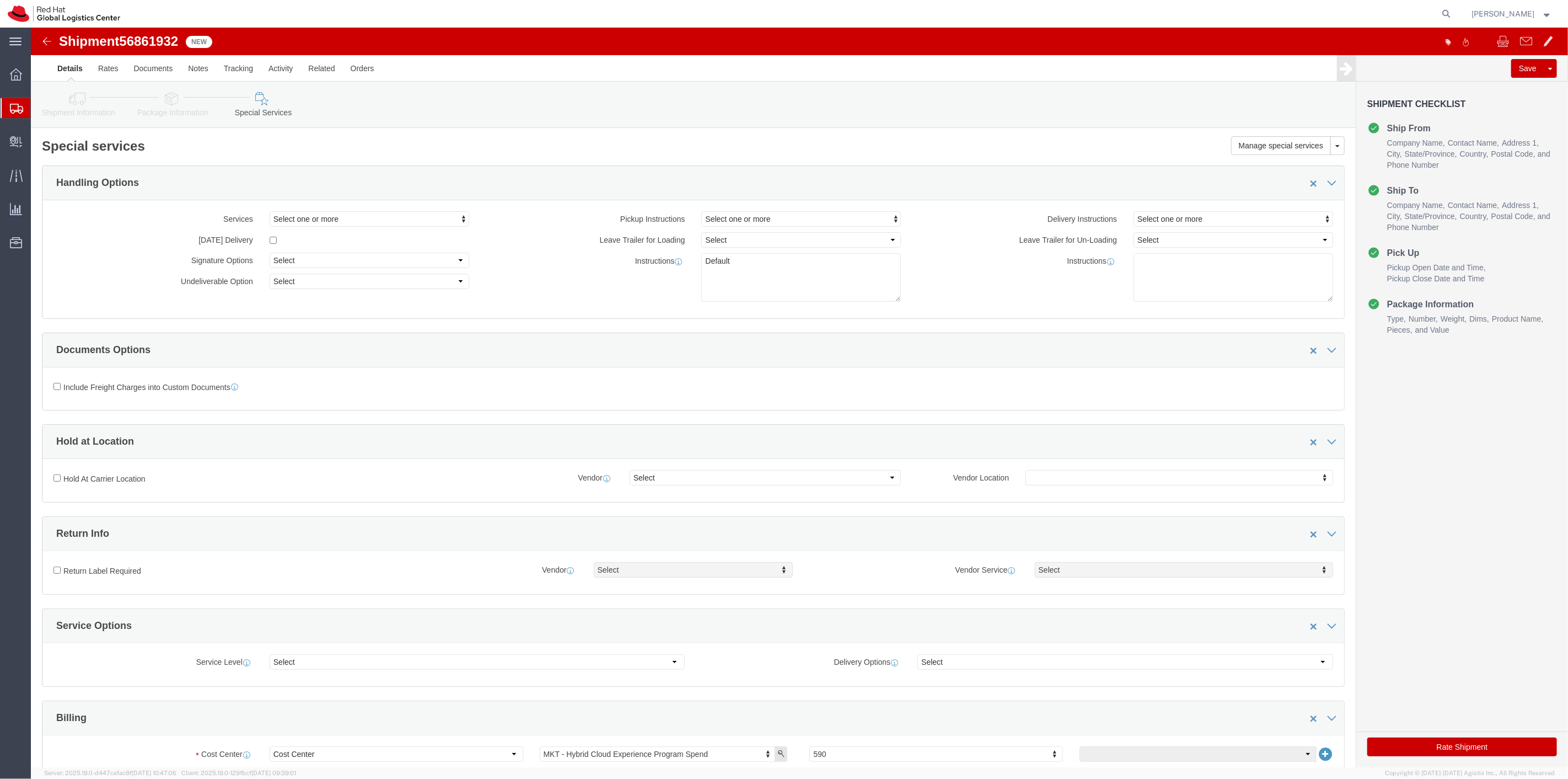
click button "Rate Shipment"
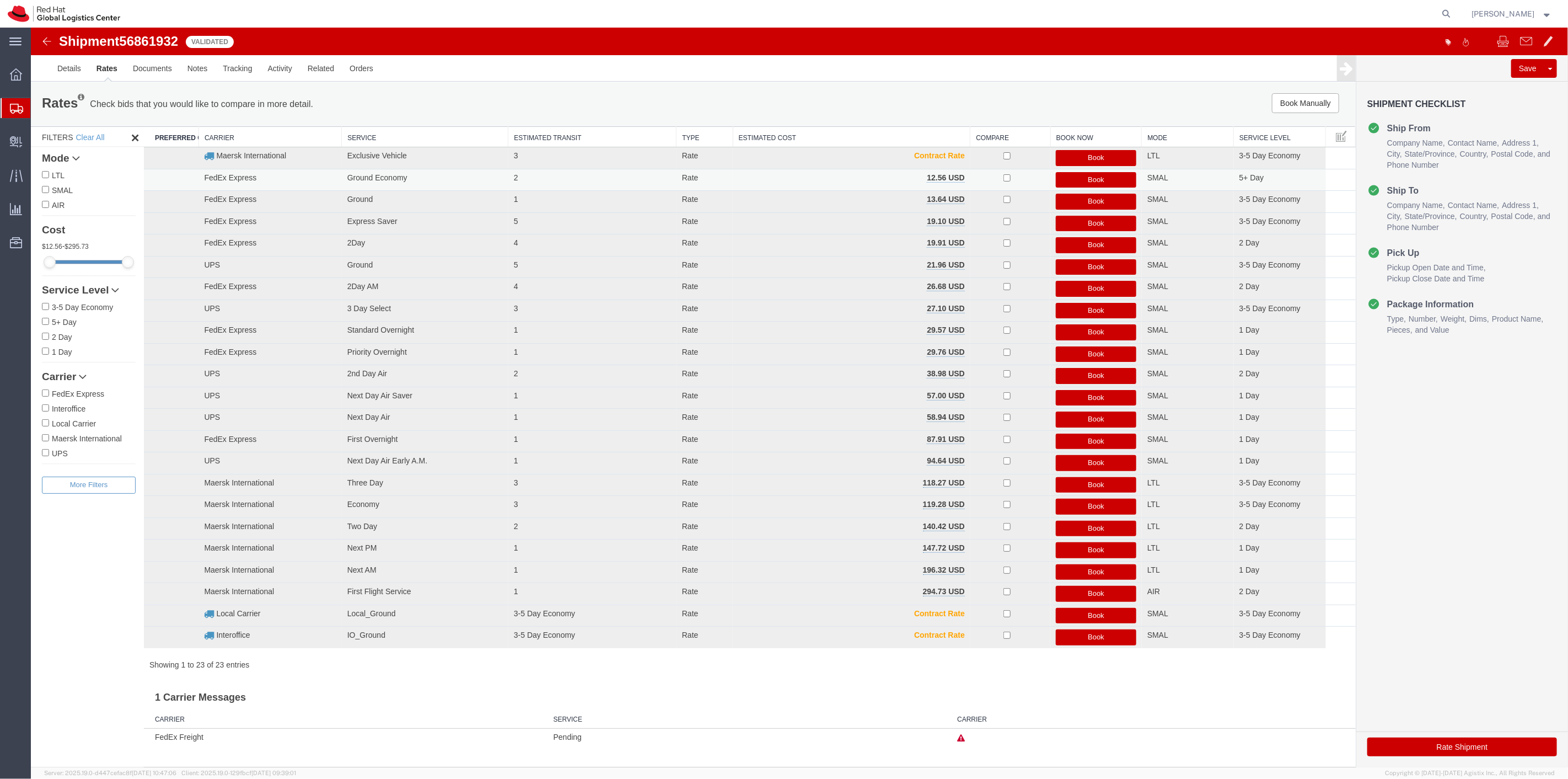
click at [1075, 179] on button "Book" at bounding box center [1096, 180] width 81 height 16
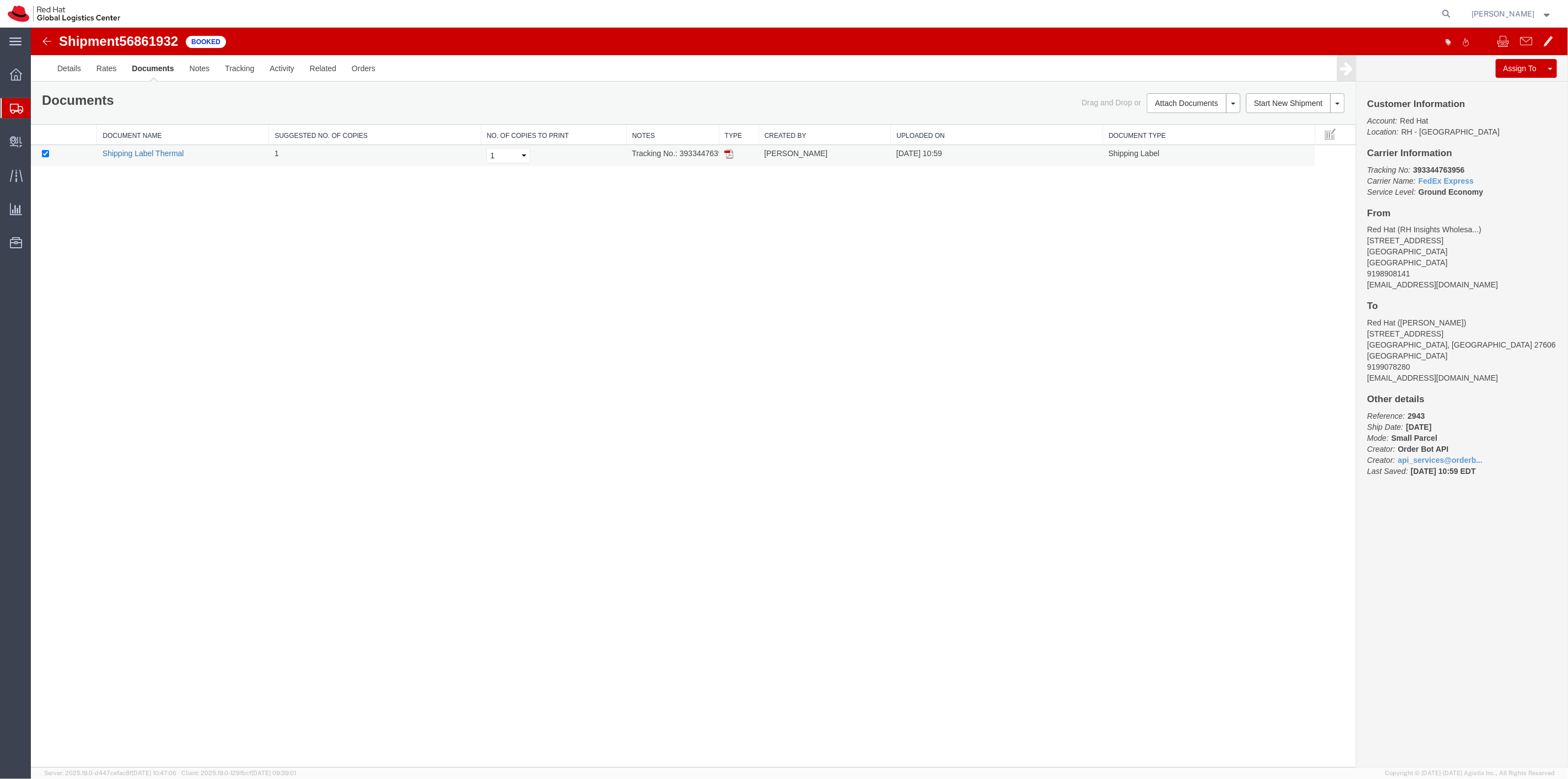
click at [127, 150] on link "Shipping Label Thermal" at bounding box center [143, 152] width 82 height 9
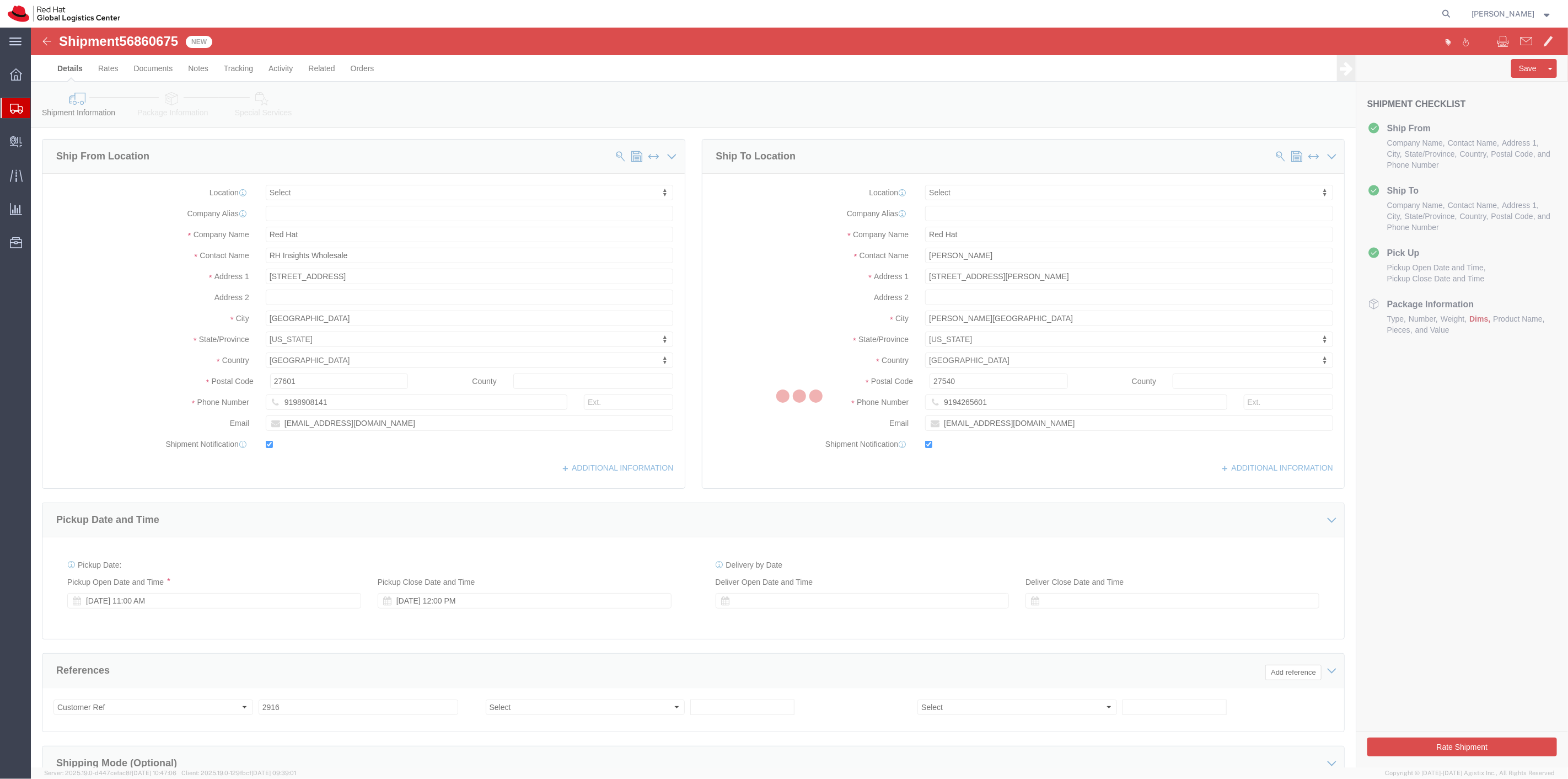
select select
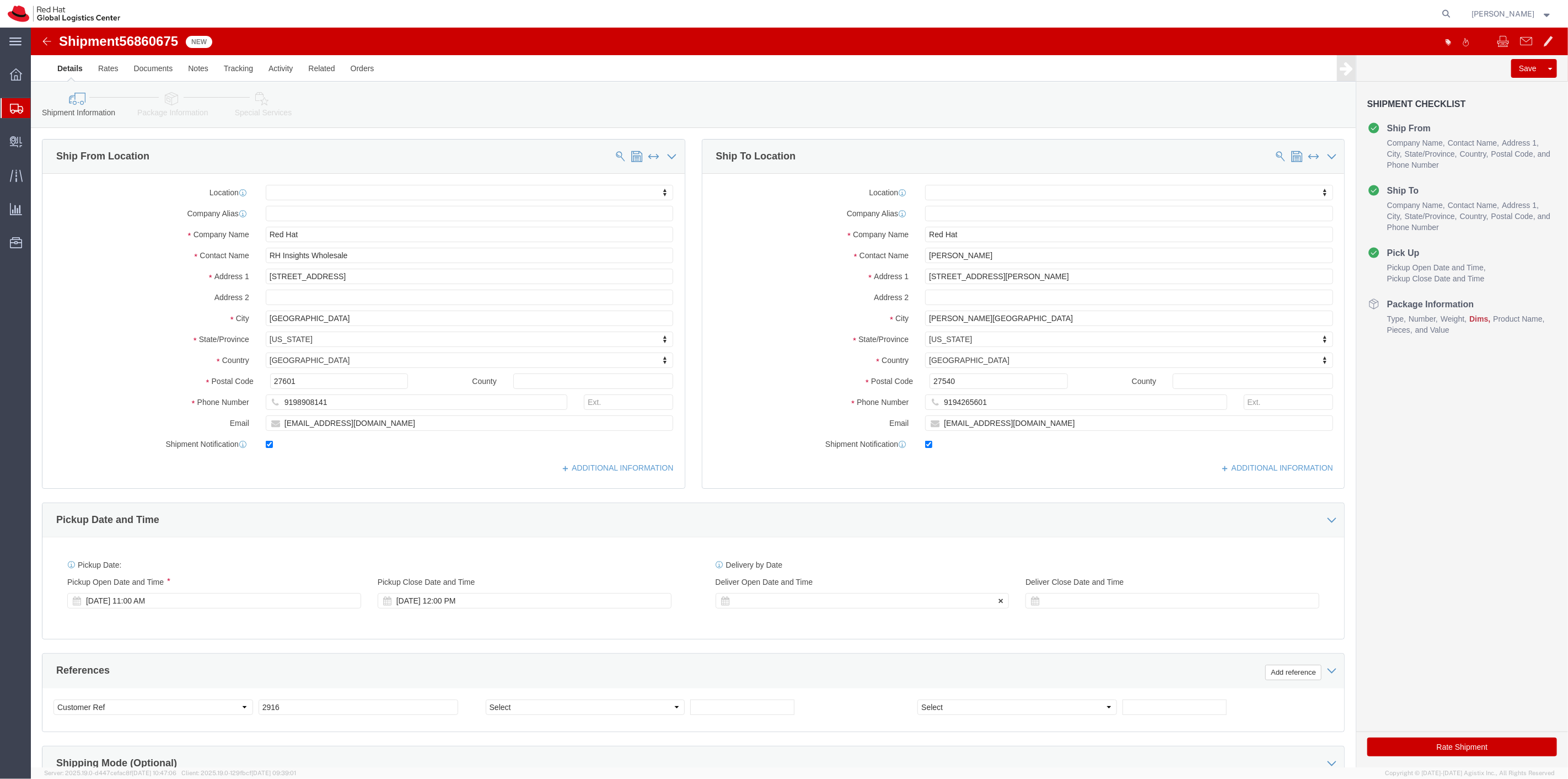
scroll to position [212, 0]
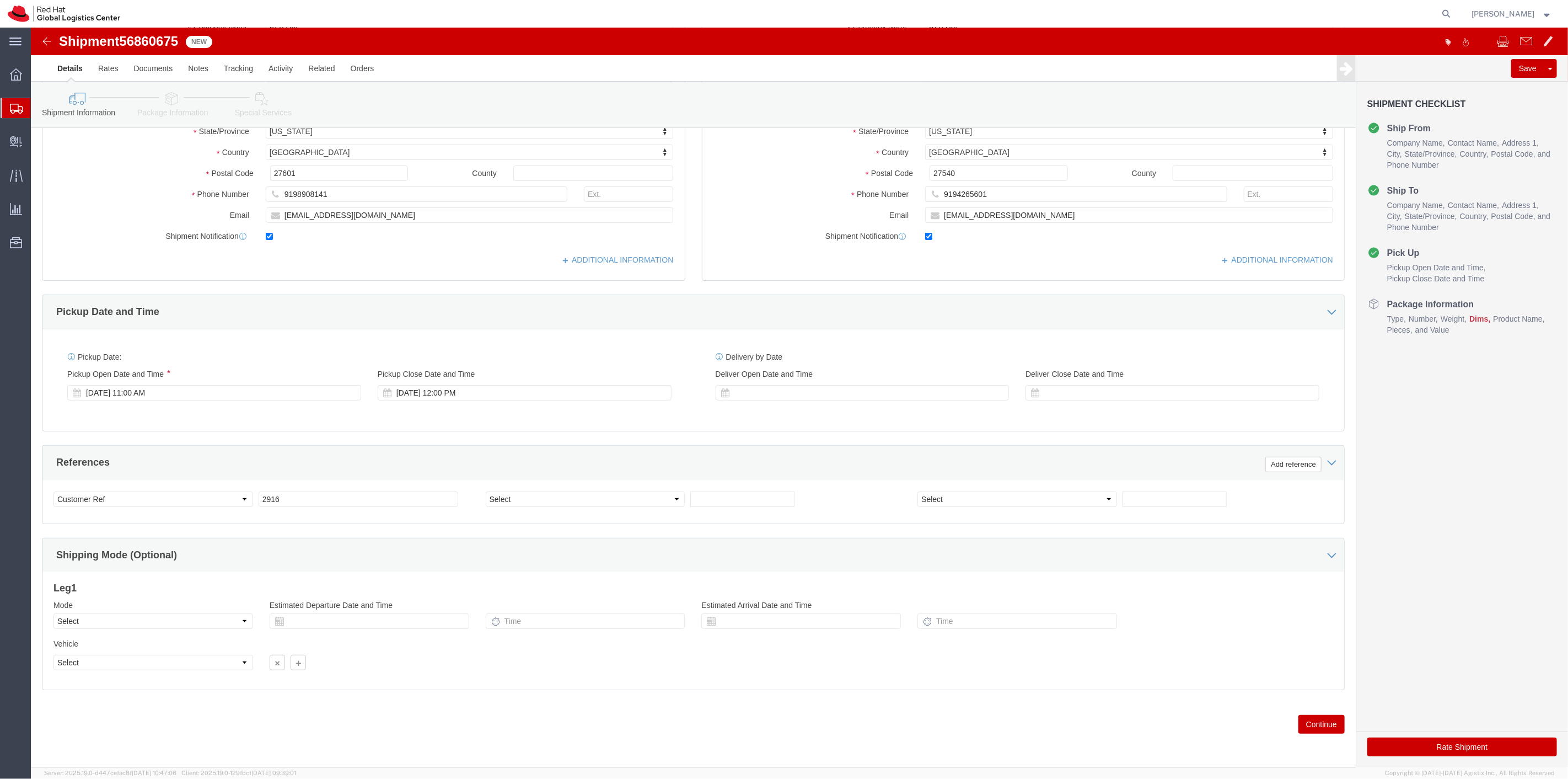
click button "Continue"
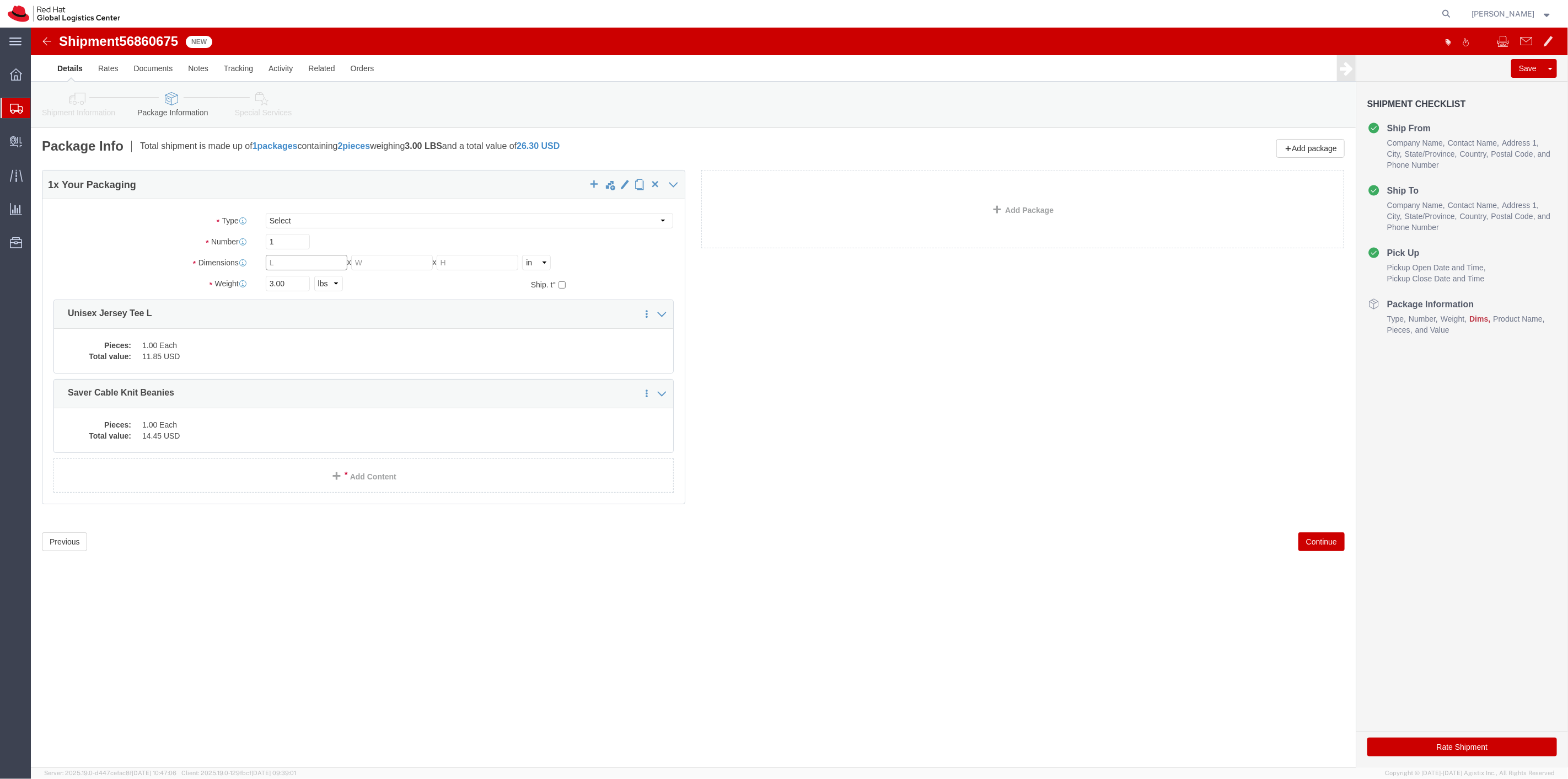
click input "text"
type input "8"
type input "6"
type input "4"
type input "2"
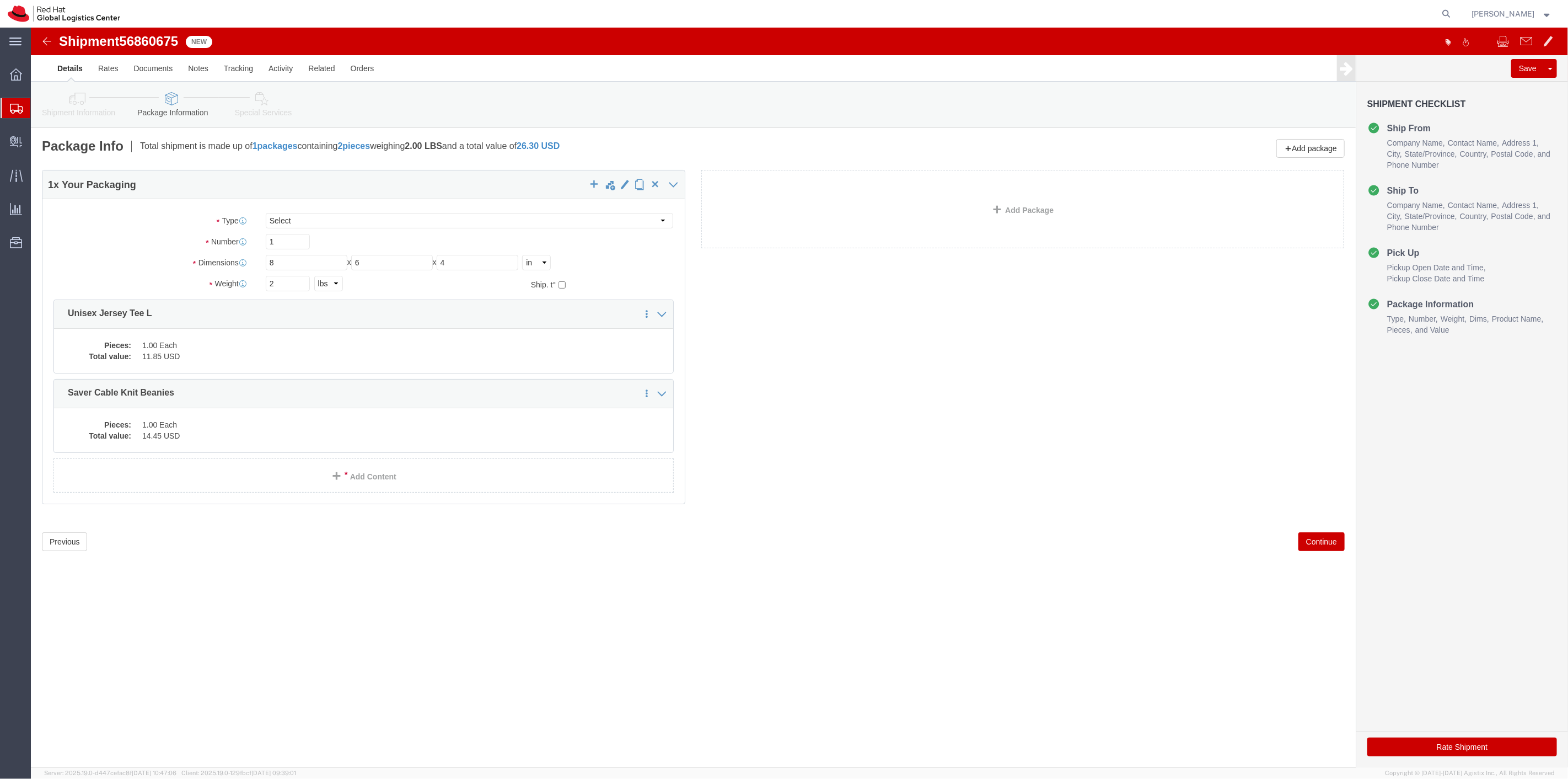
click button "Continue"
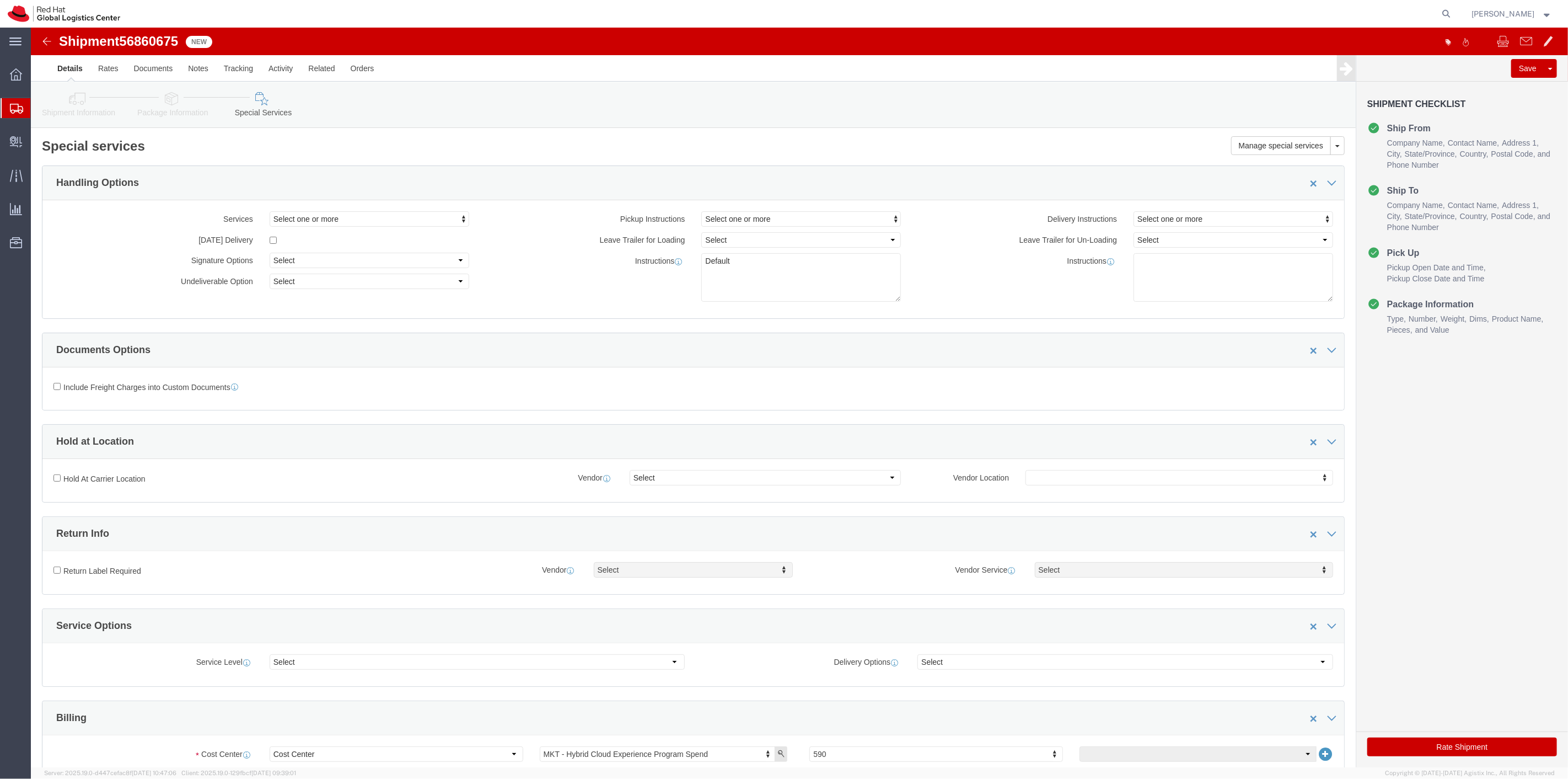
click button "Rate Shipment"
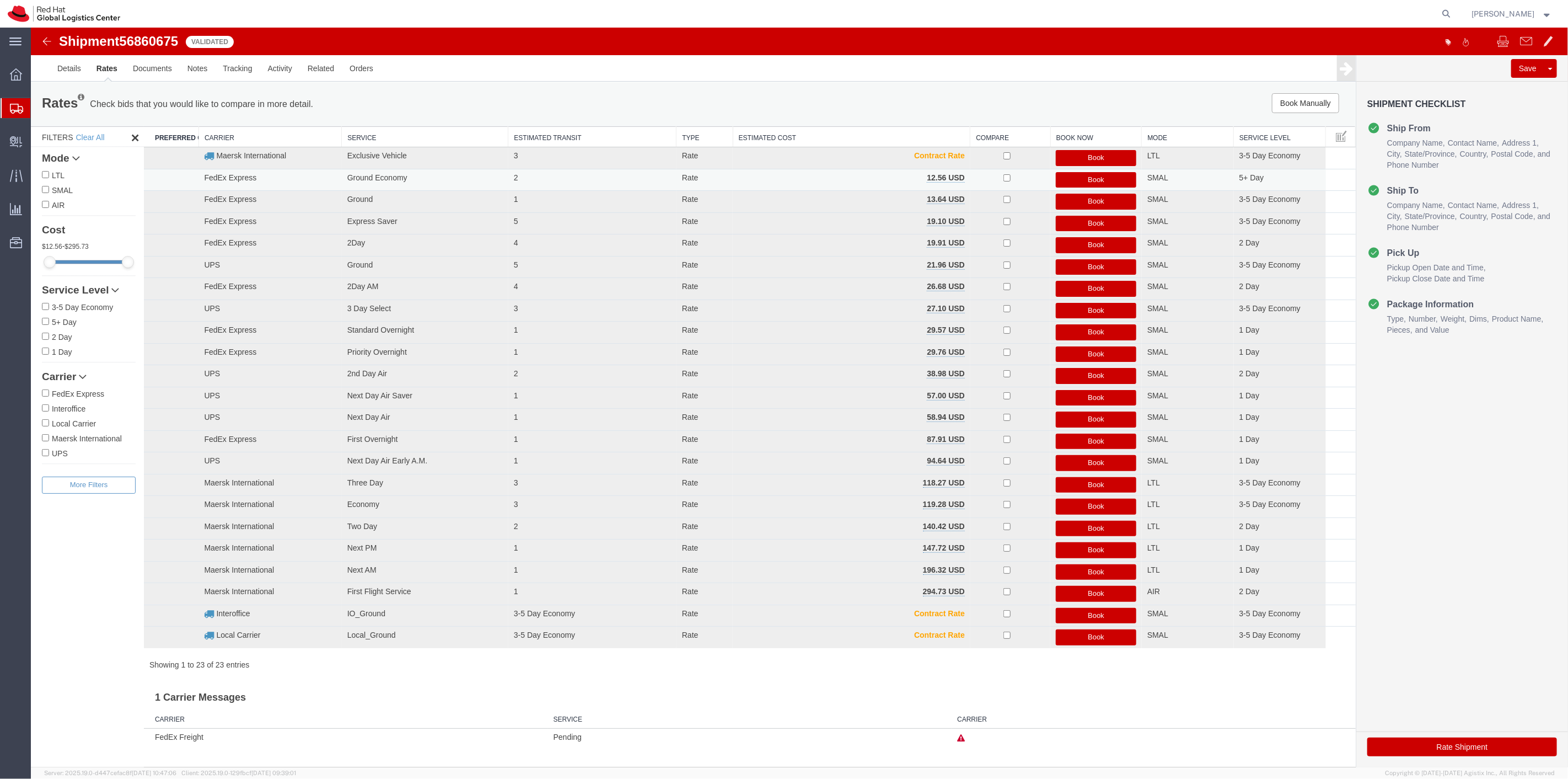
click at [1076, 179] on button "Book" at bounding box center [1096, 180] width 81 height 16
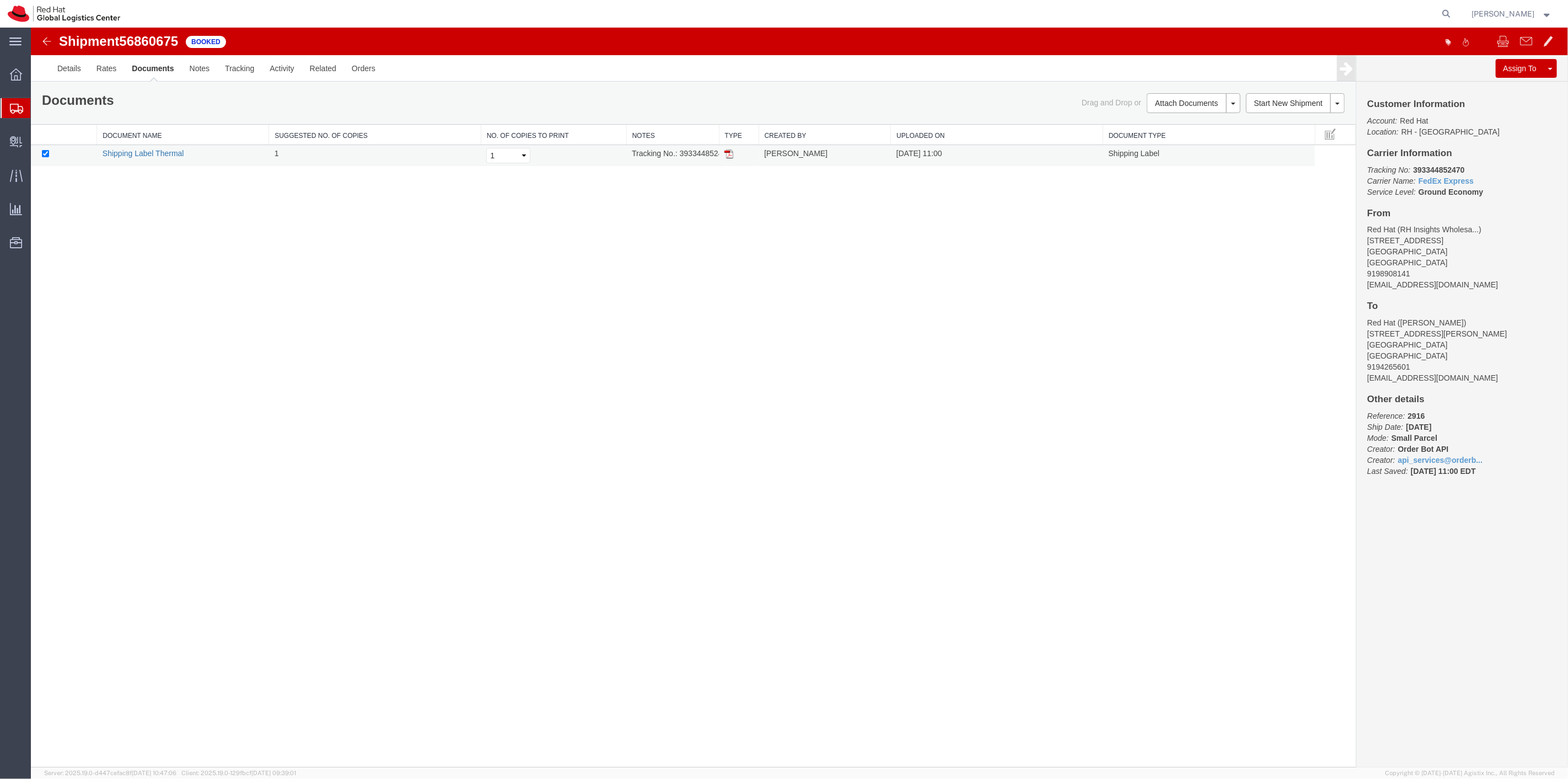
click at [144, 150] on link "Shipping Label Thermal" at bounding box center [143, 152] width 82 height 9
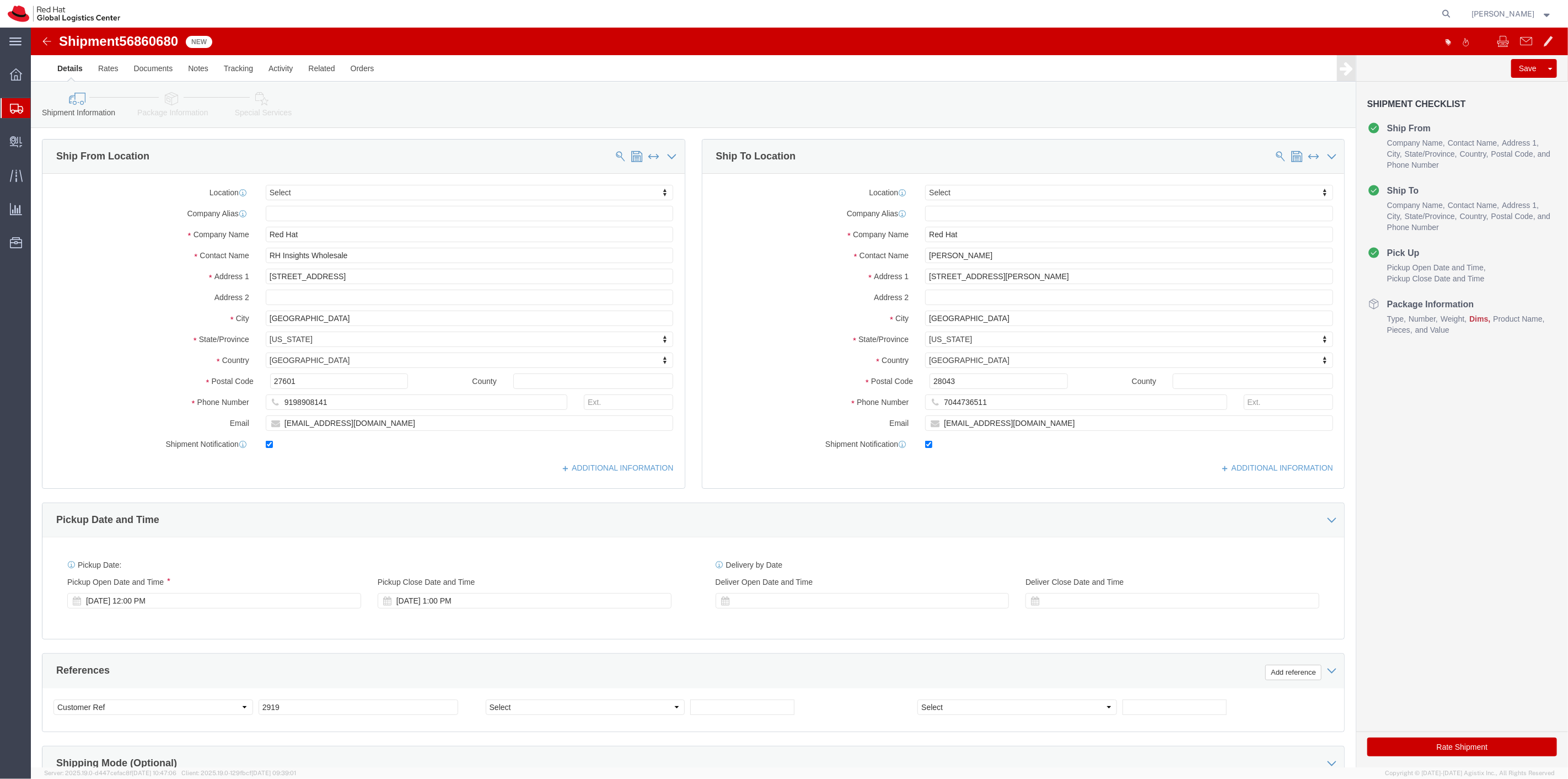
select select
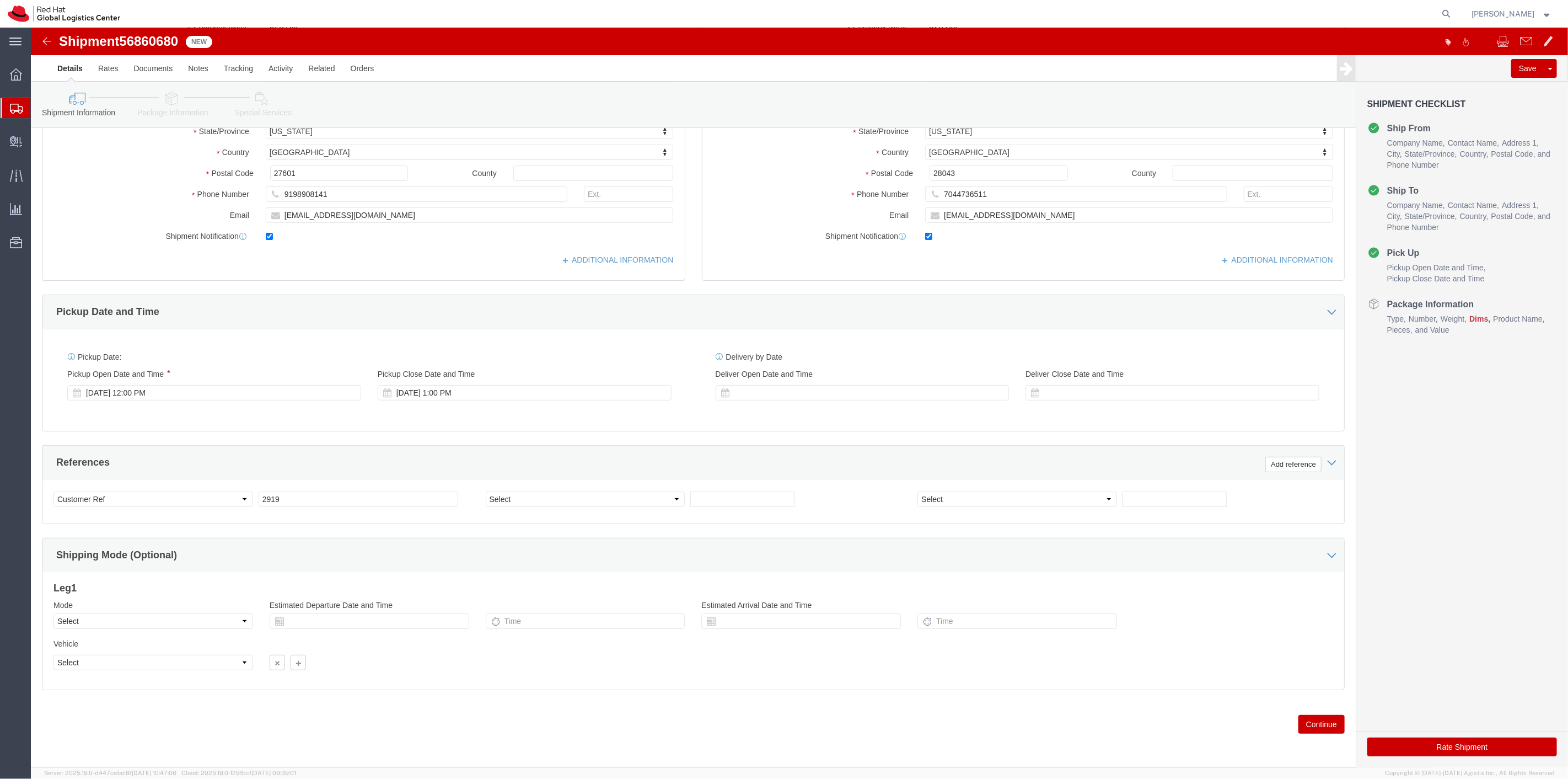
click button "Continue"
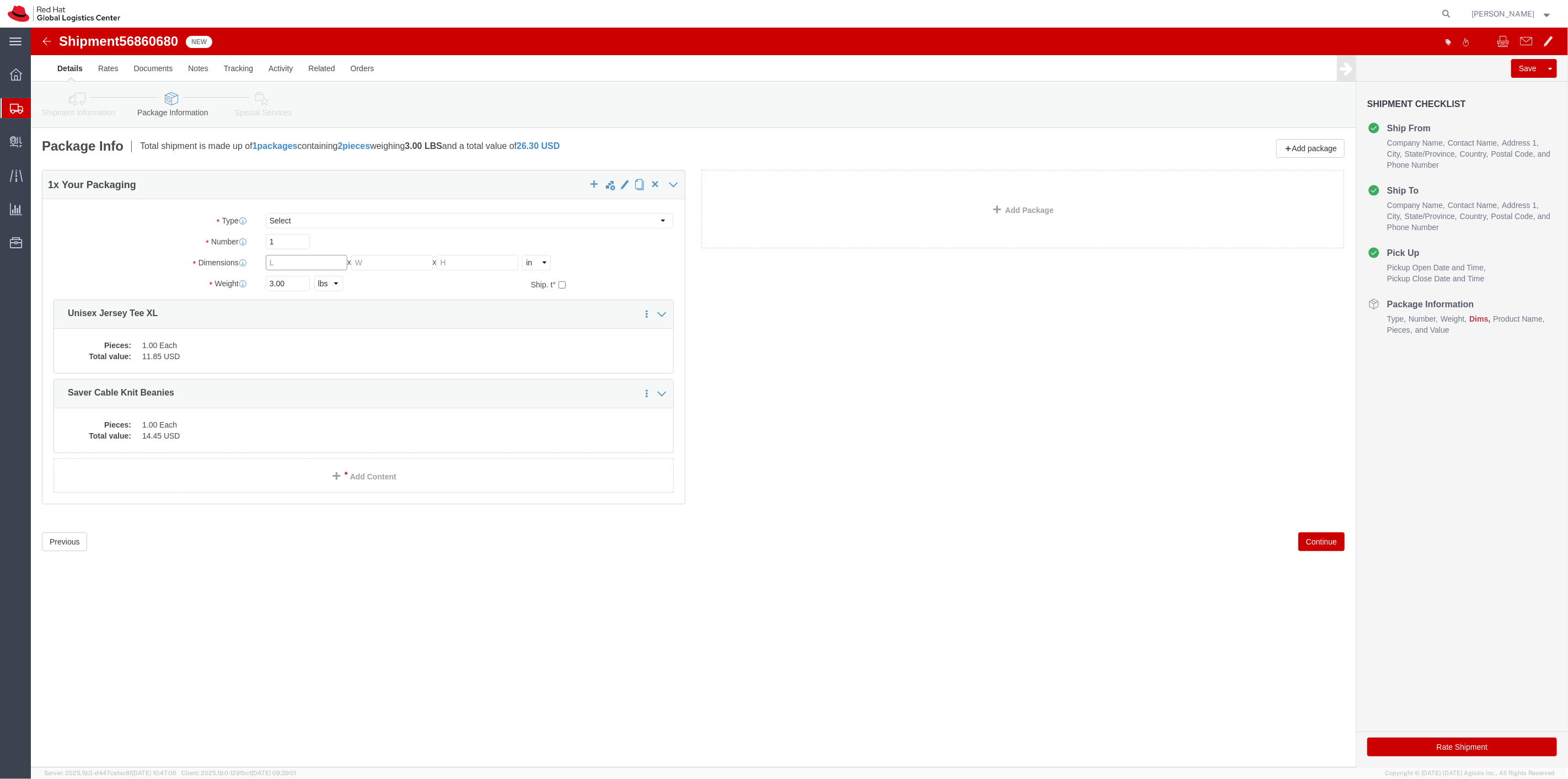
click input "text"
type input "8"
type input "6"
type input "4"
type input "2"
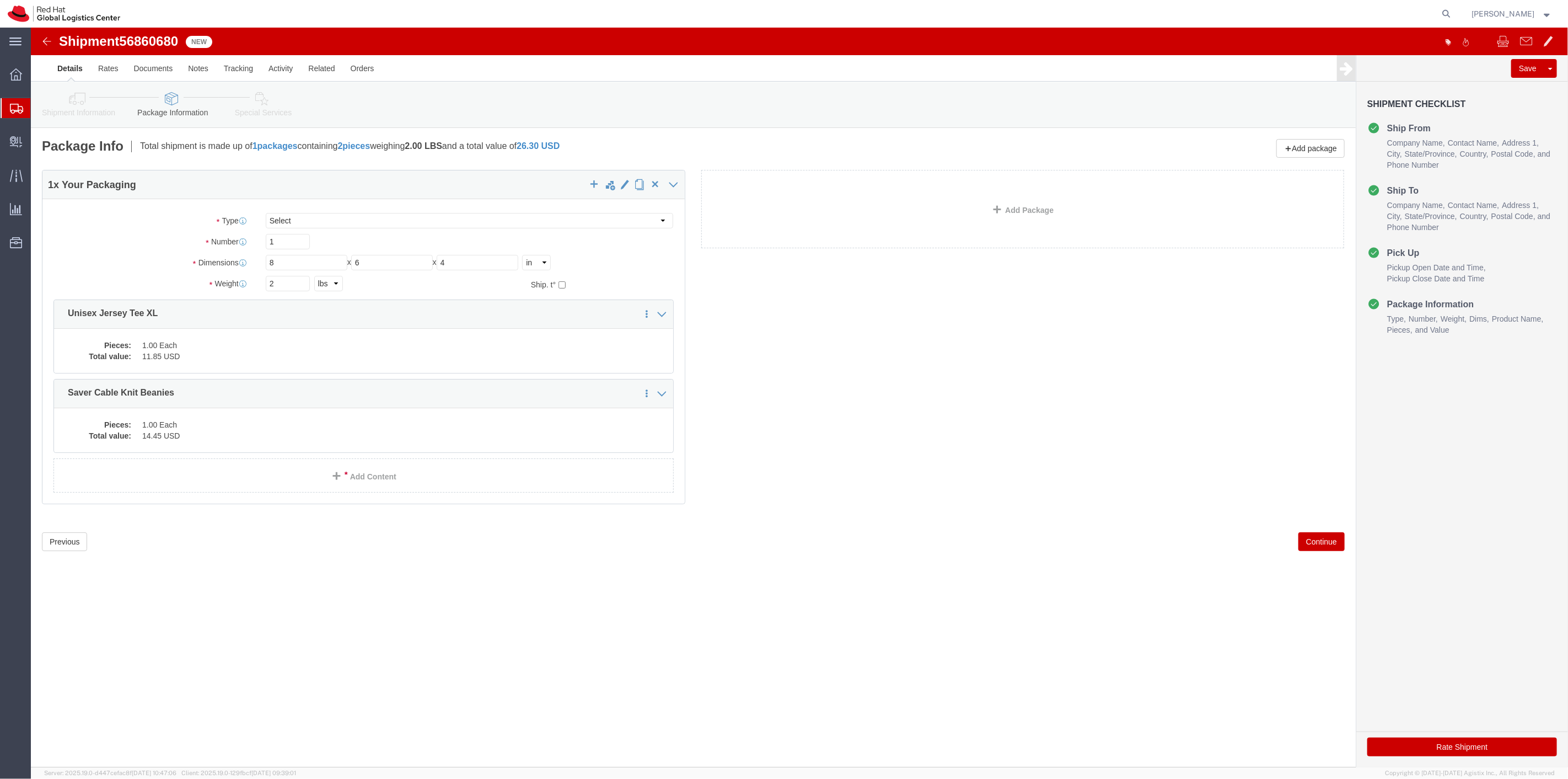
click button "Continue"
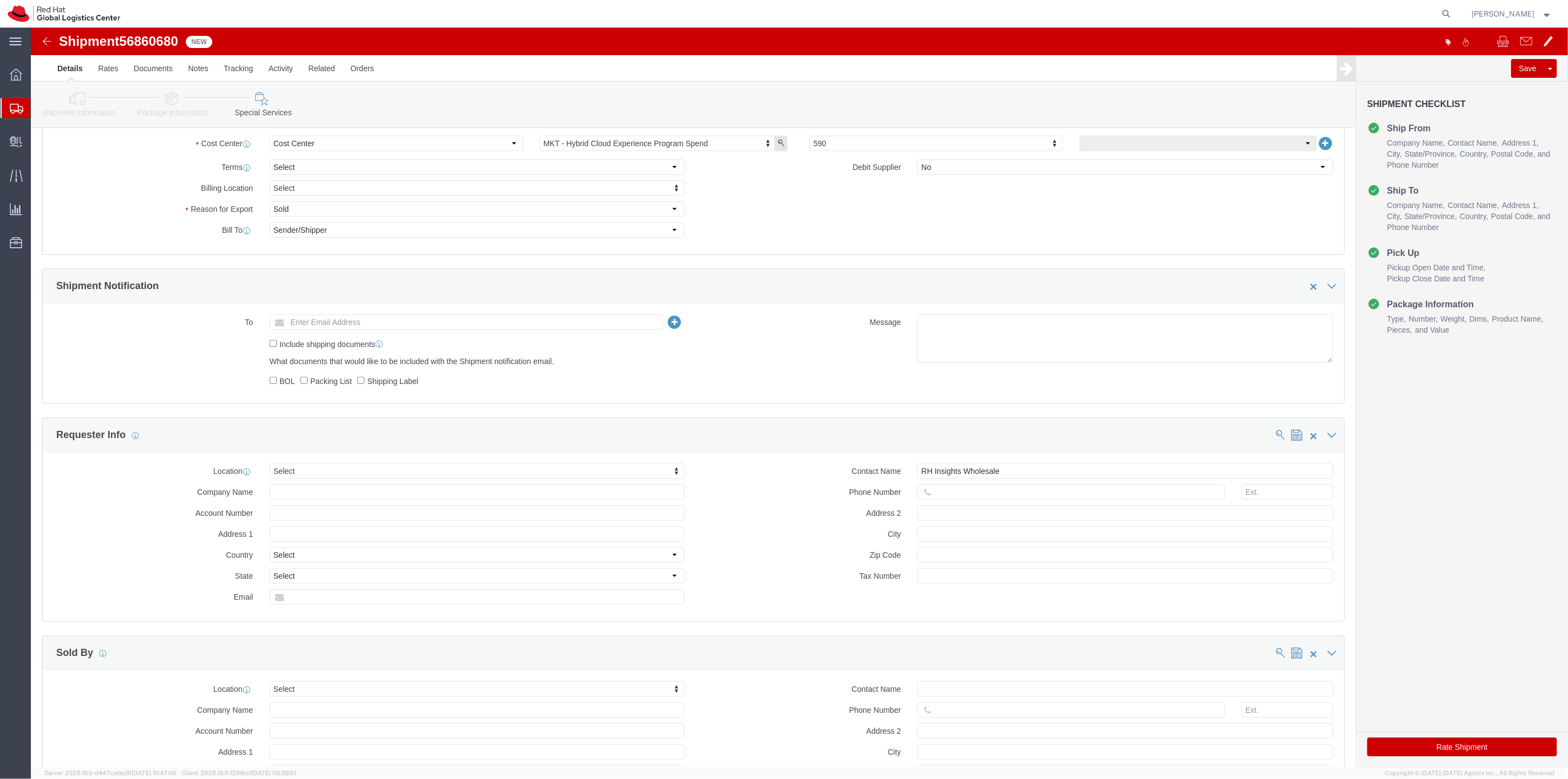
scroll to position [736, 0]
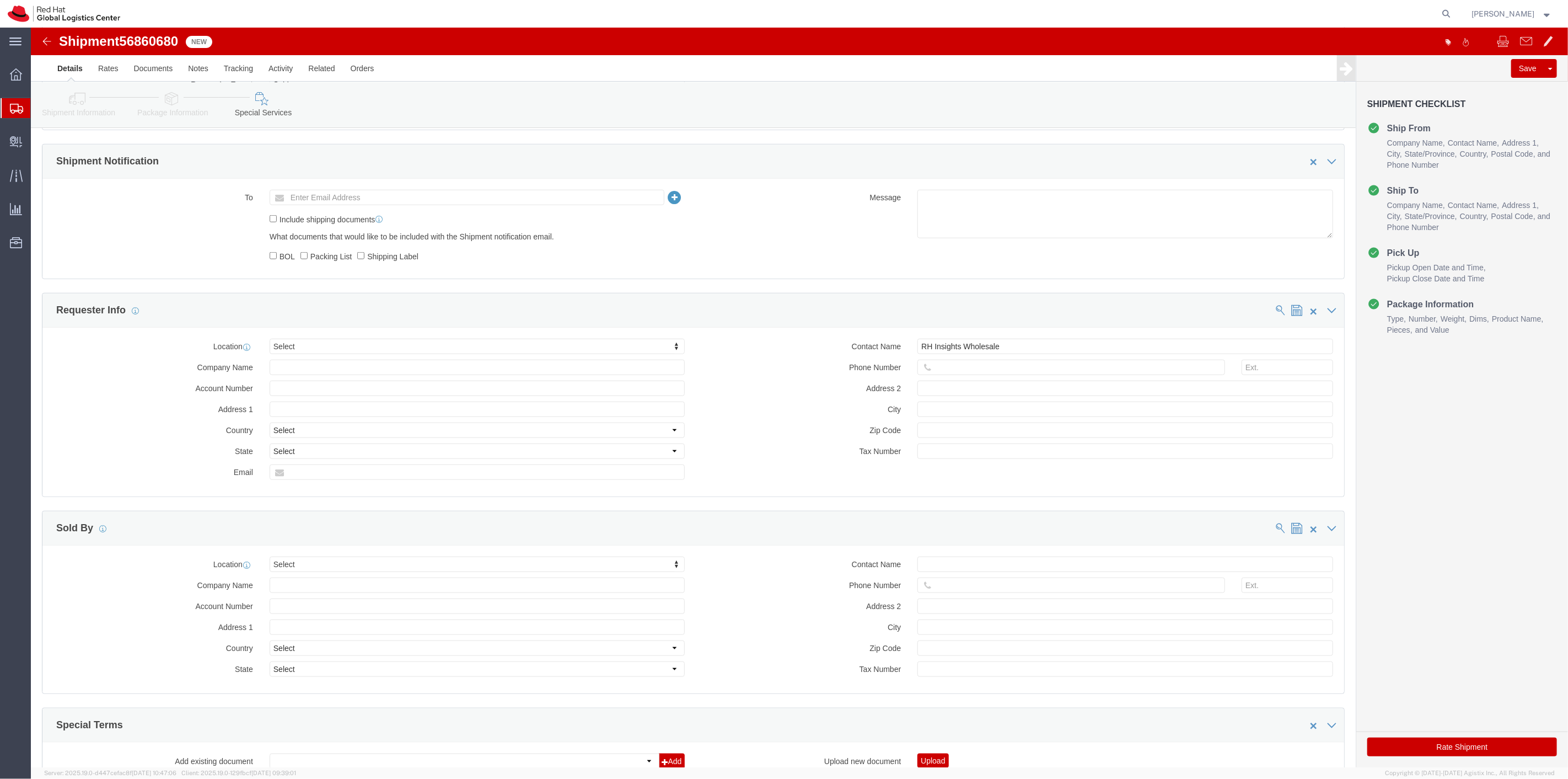
click button "Rate Shipment"
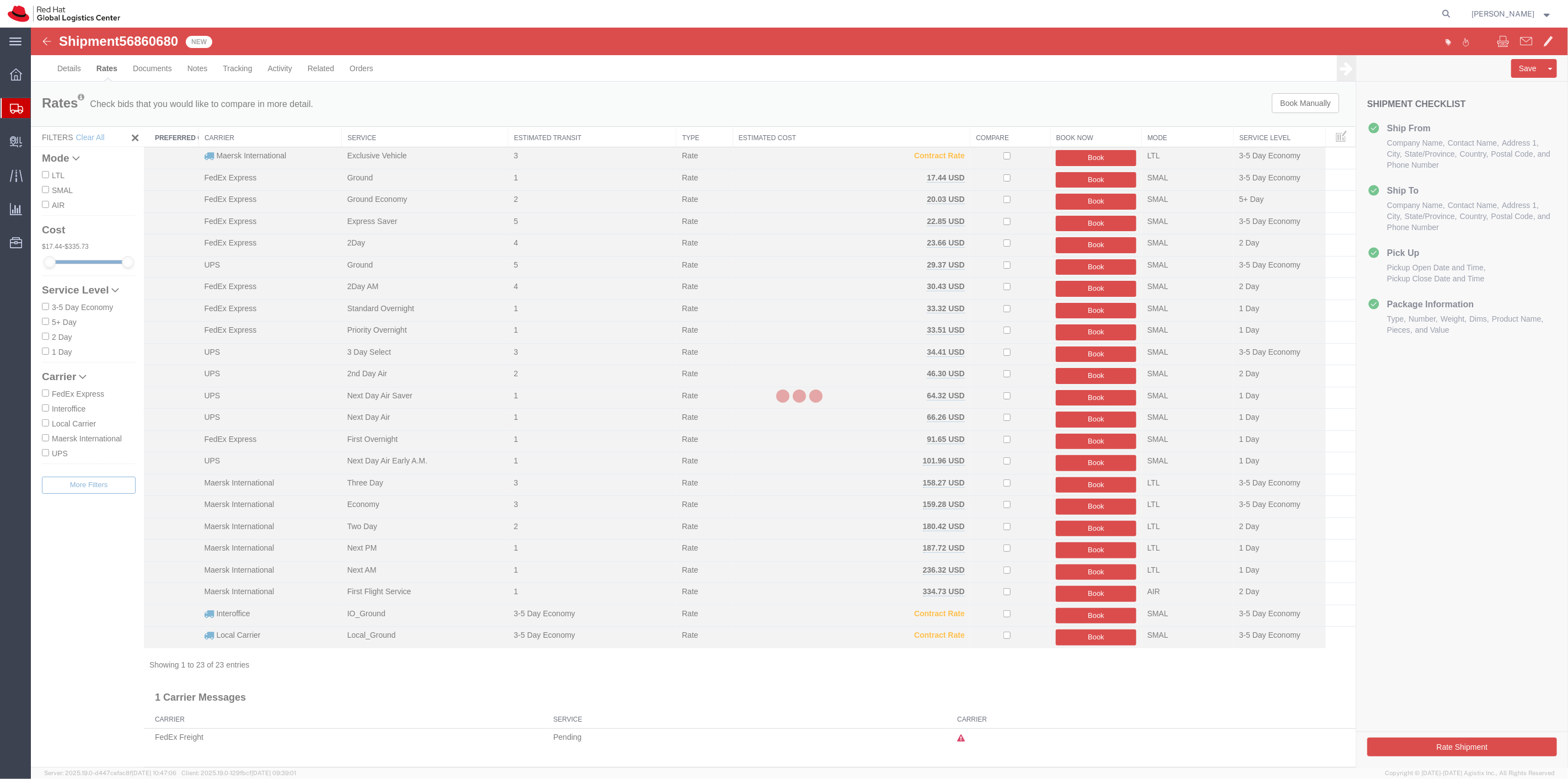
scroll to position [0, 0]
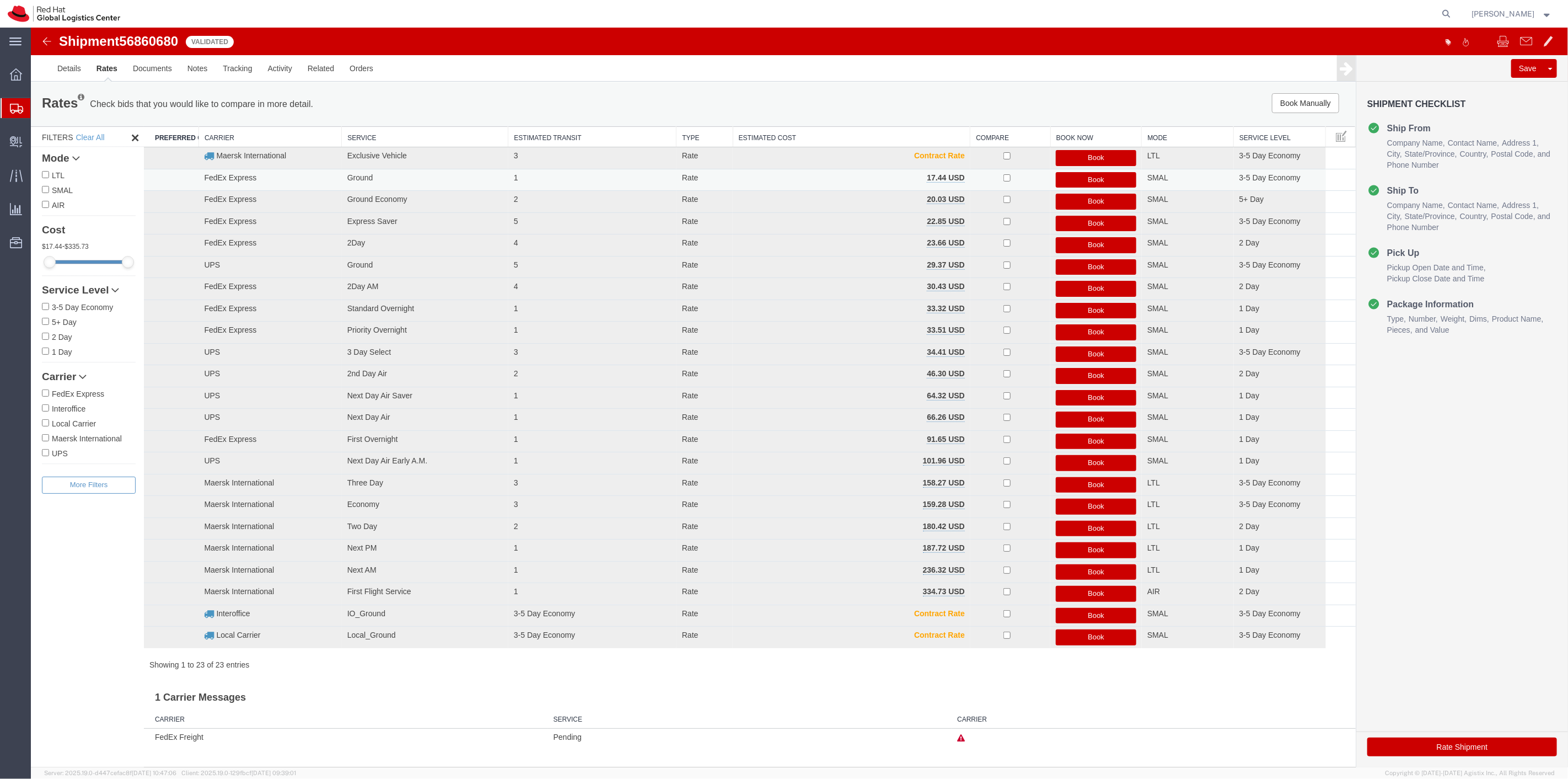
click at [1075, 180] on button "Book" at bounding box center [1096, 180] width 81 height 16
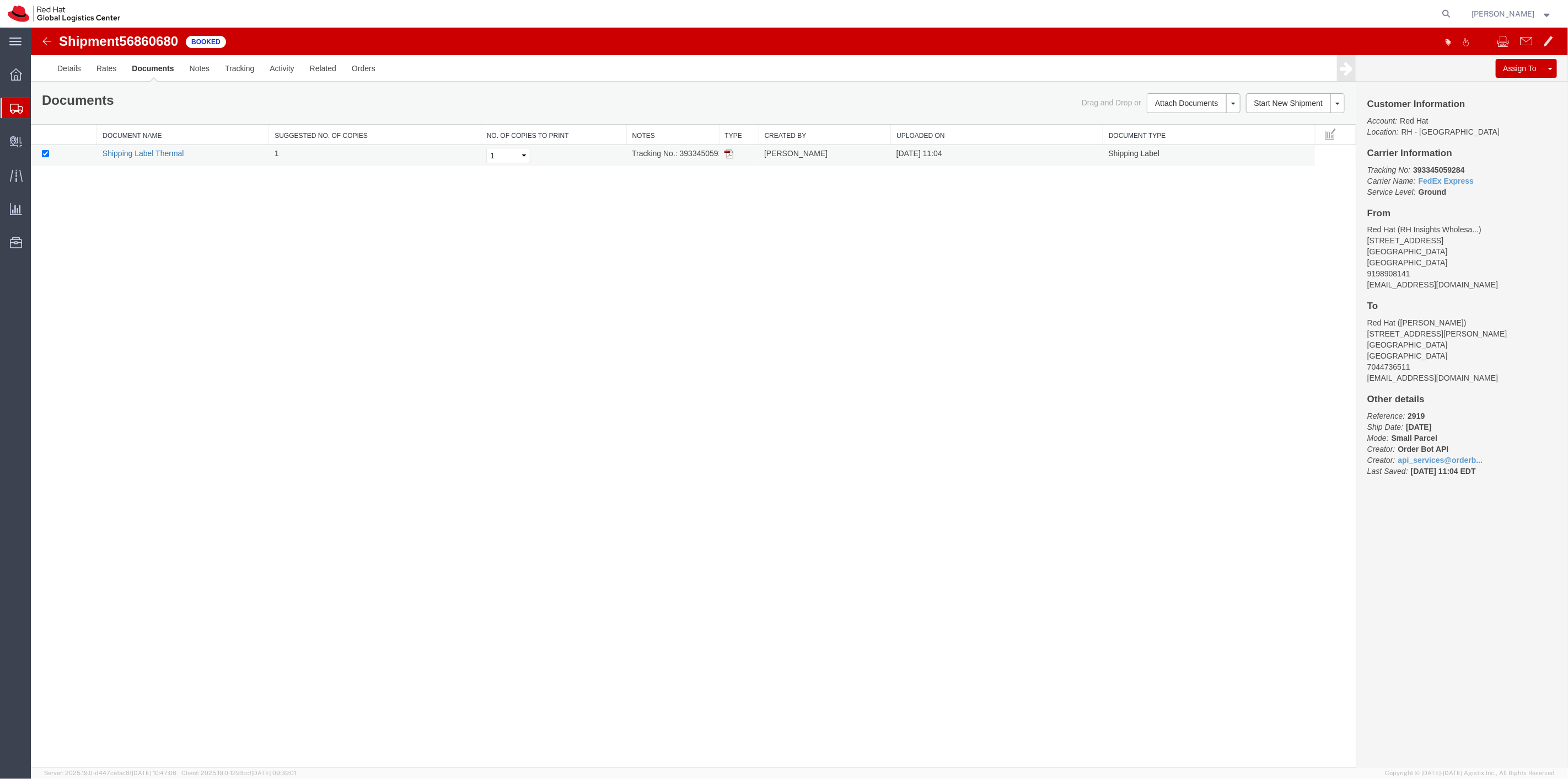
click at [150, 151] on link "Shipping Label Thermal" at bounding box center [143, 152] width 82 height 9
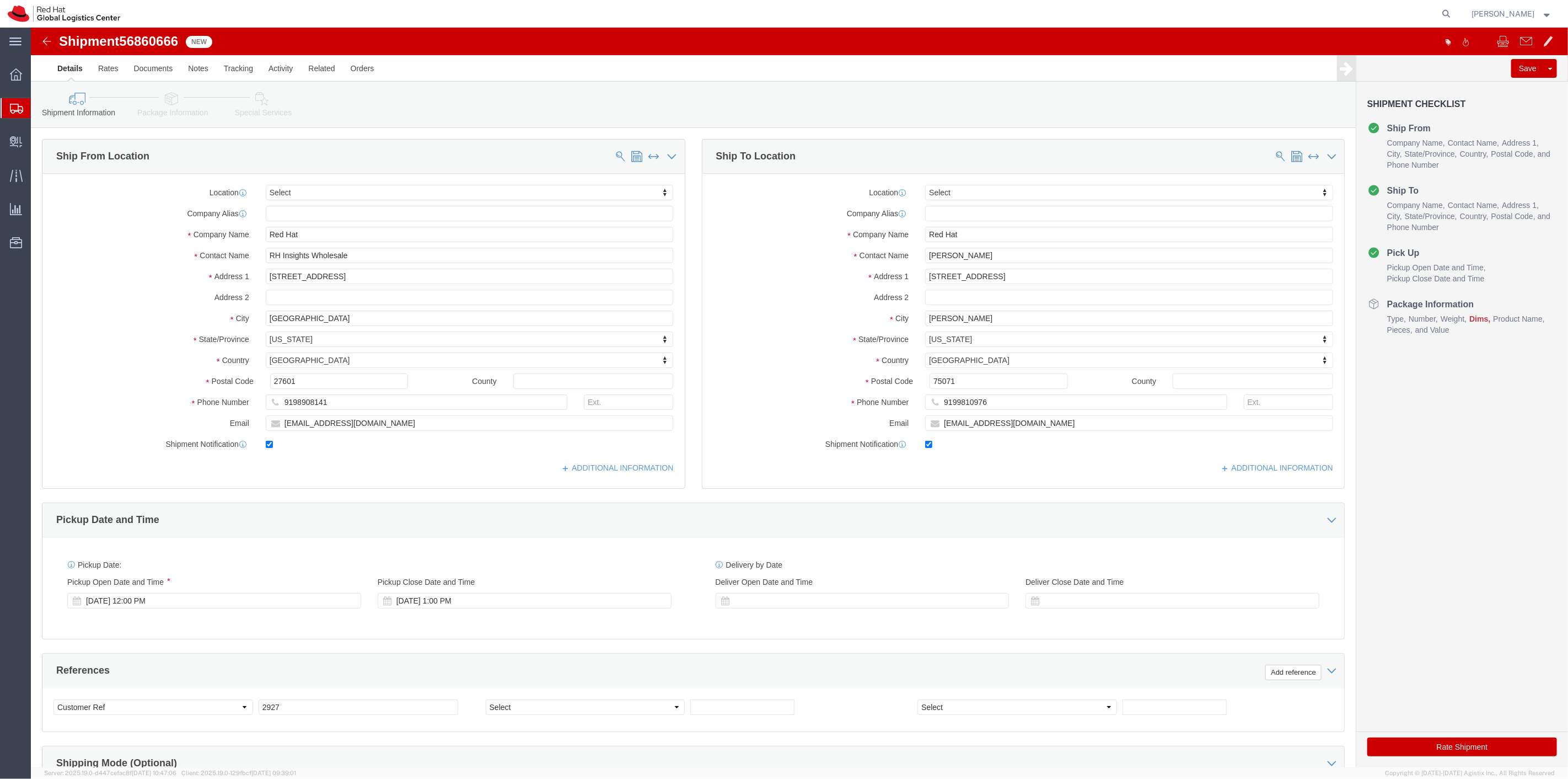
select select
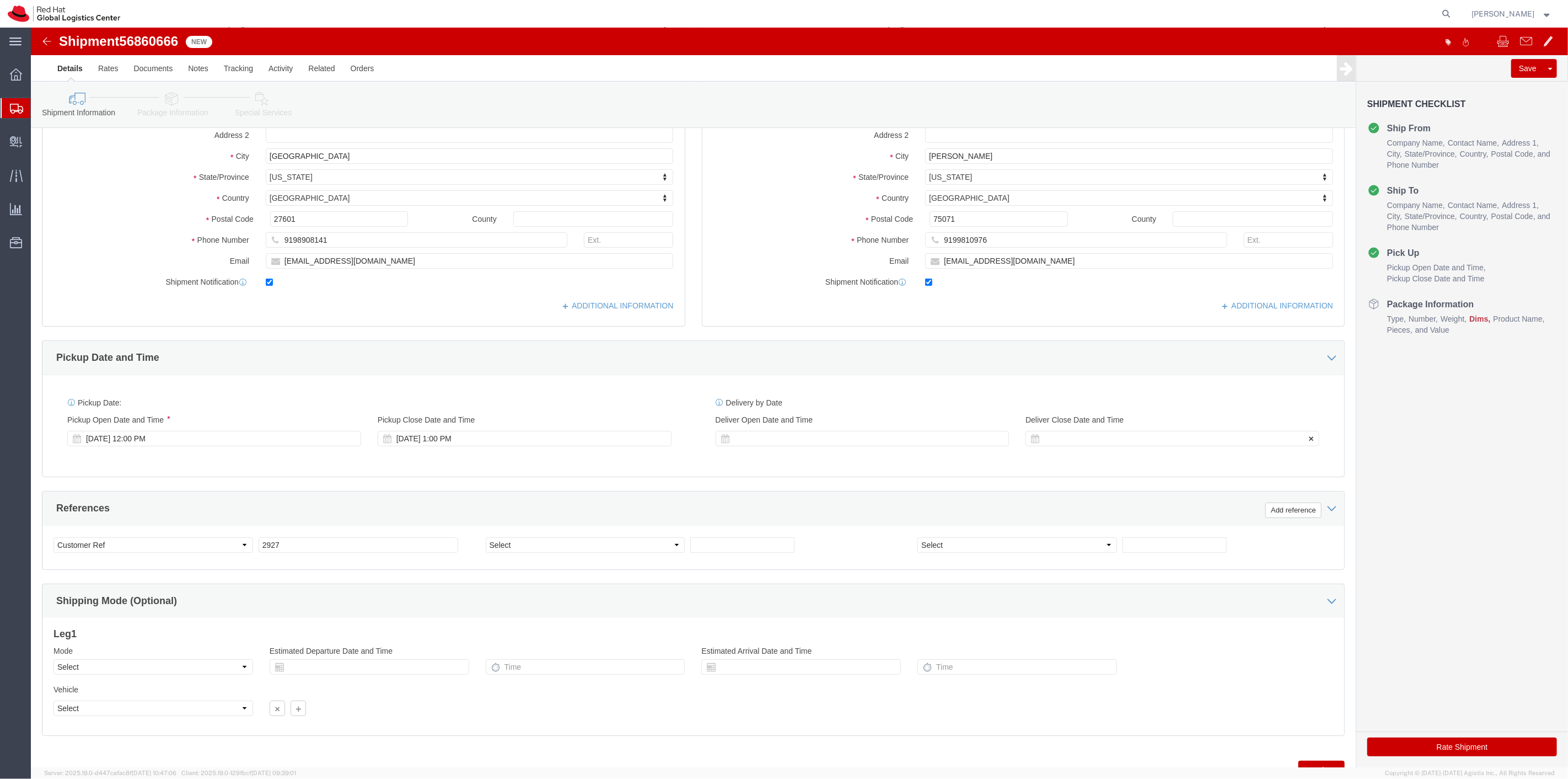
scroll to position [212, 0]
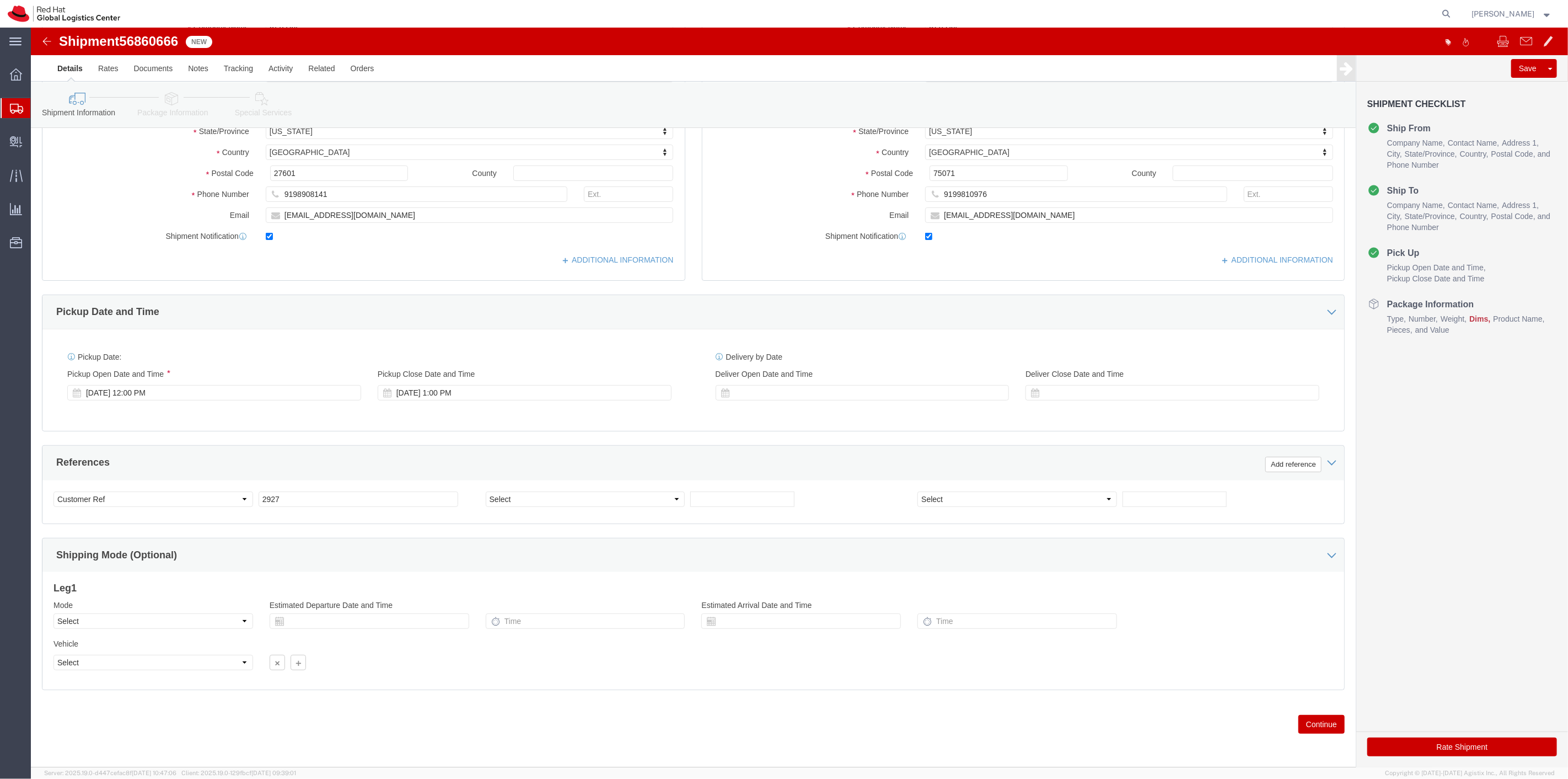
click button "Continue"
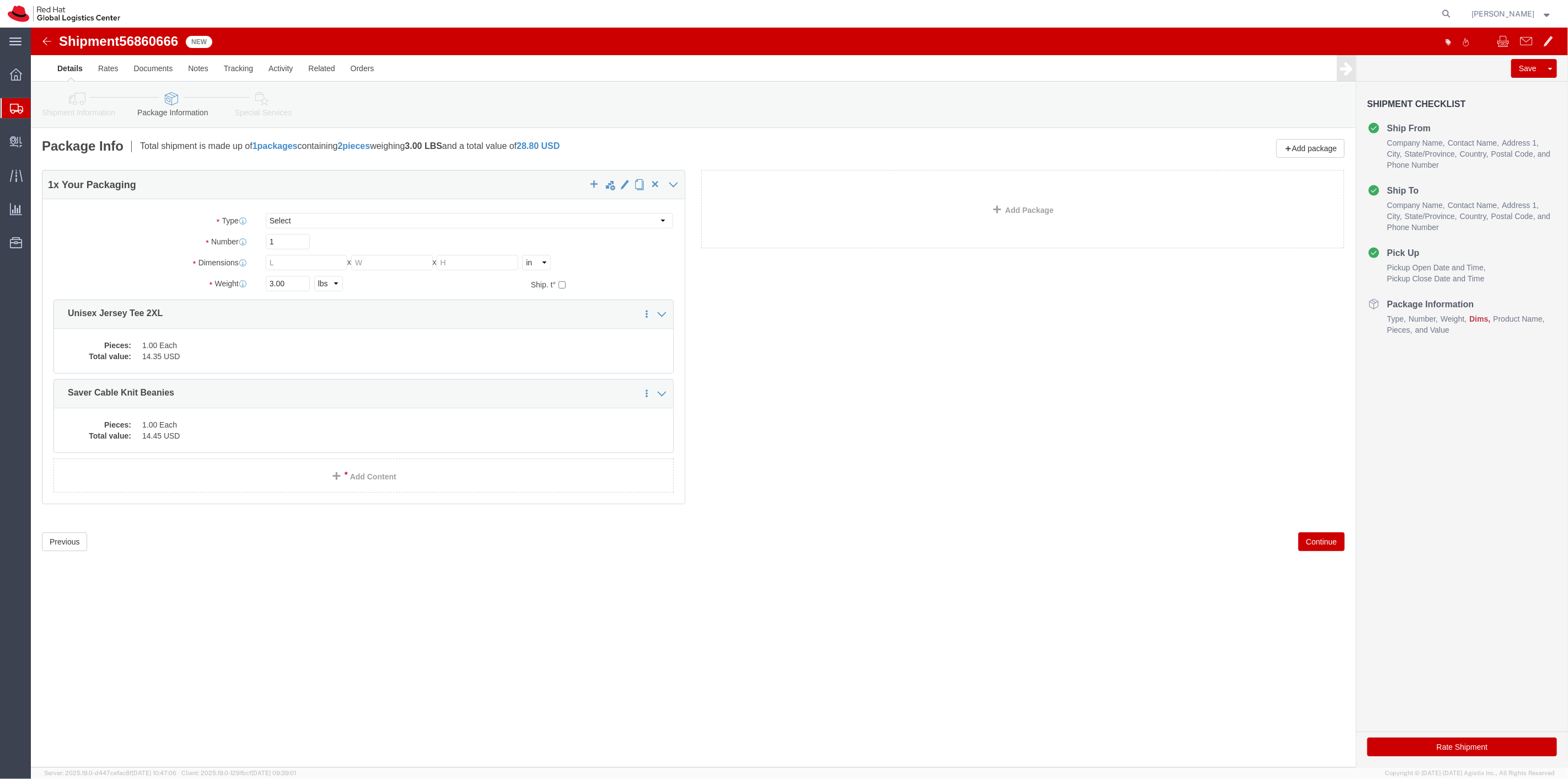
click div "1"
click div "Package Type Select Case(s) Crate(s) Envelope Large Box Medium Box PAK Skid(s) …"
click input "text"
type input "8"
type input "6"
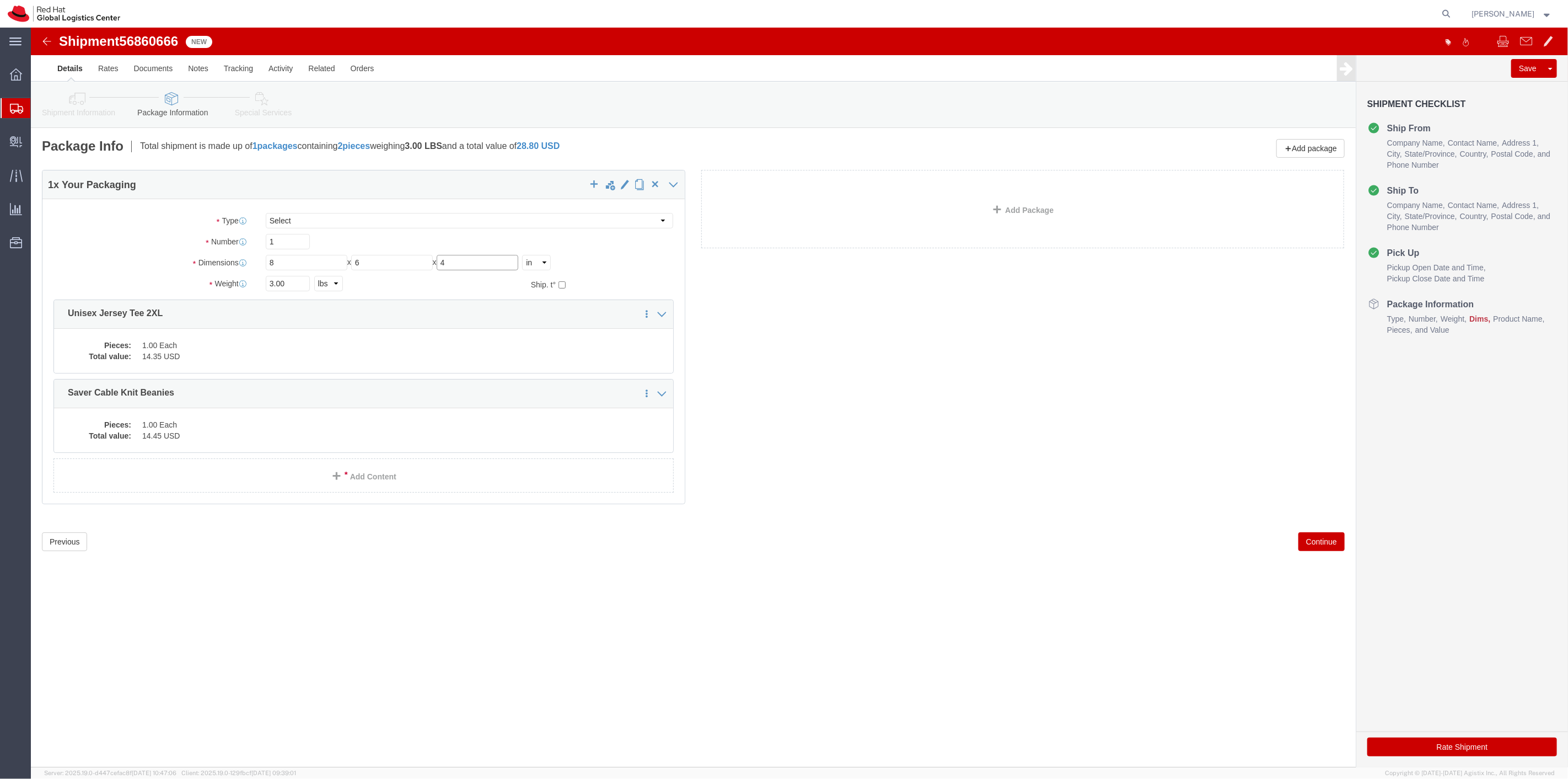
type input "4"
type input "2"
click button "Continue"
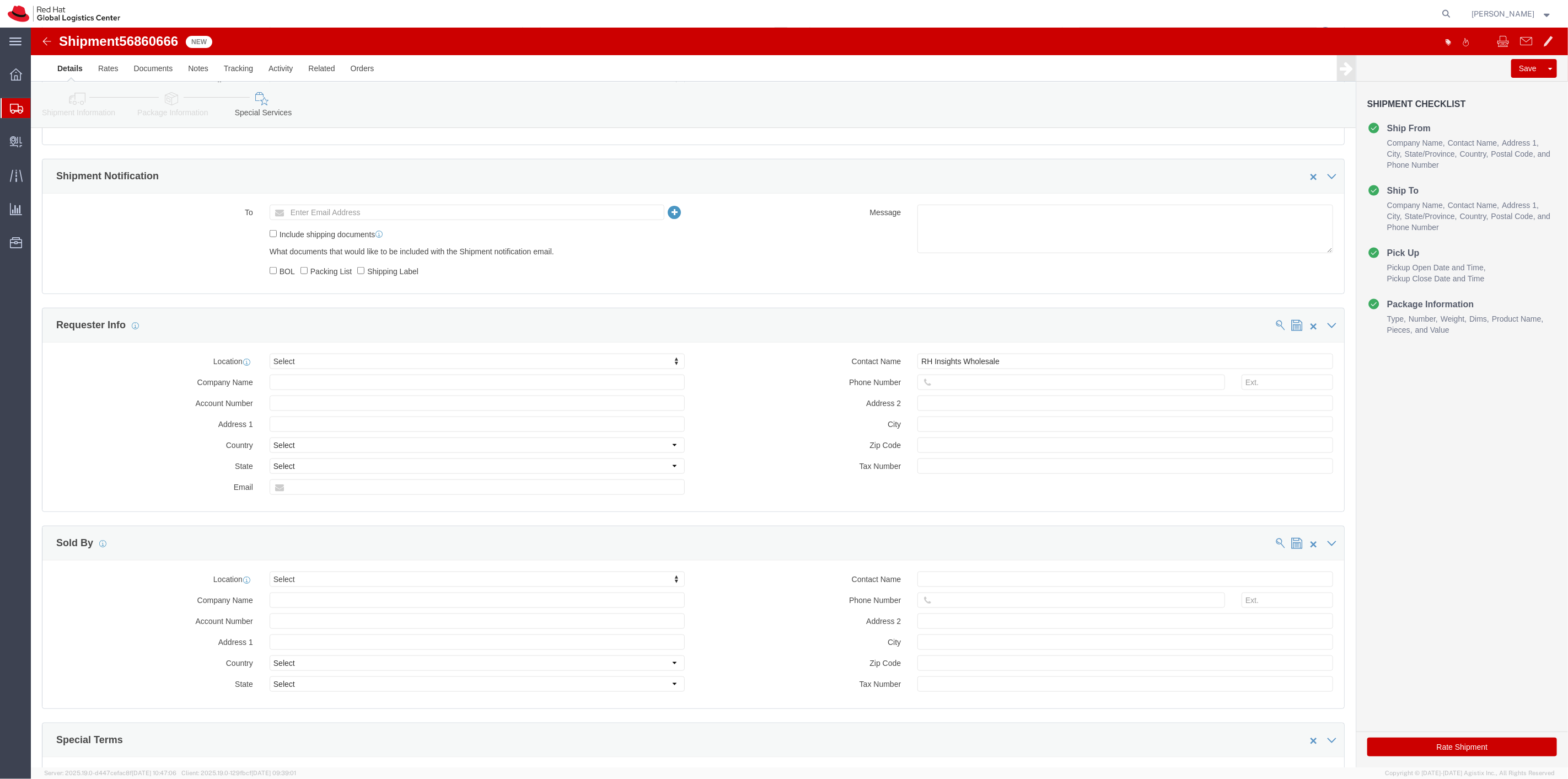
scroll to position [736, 0]
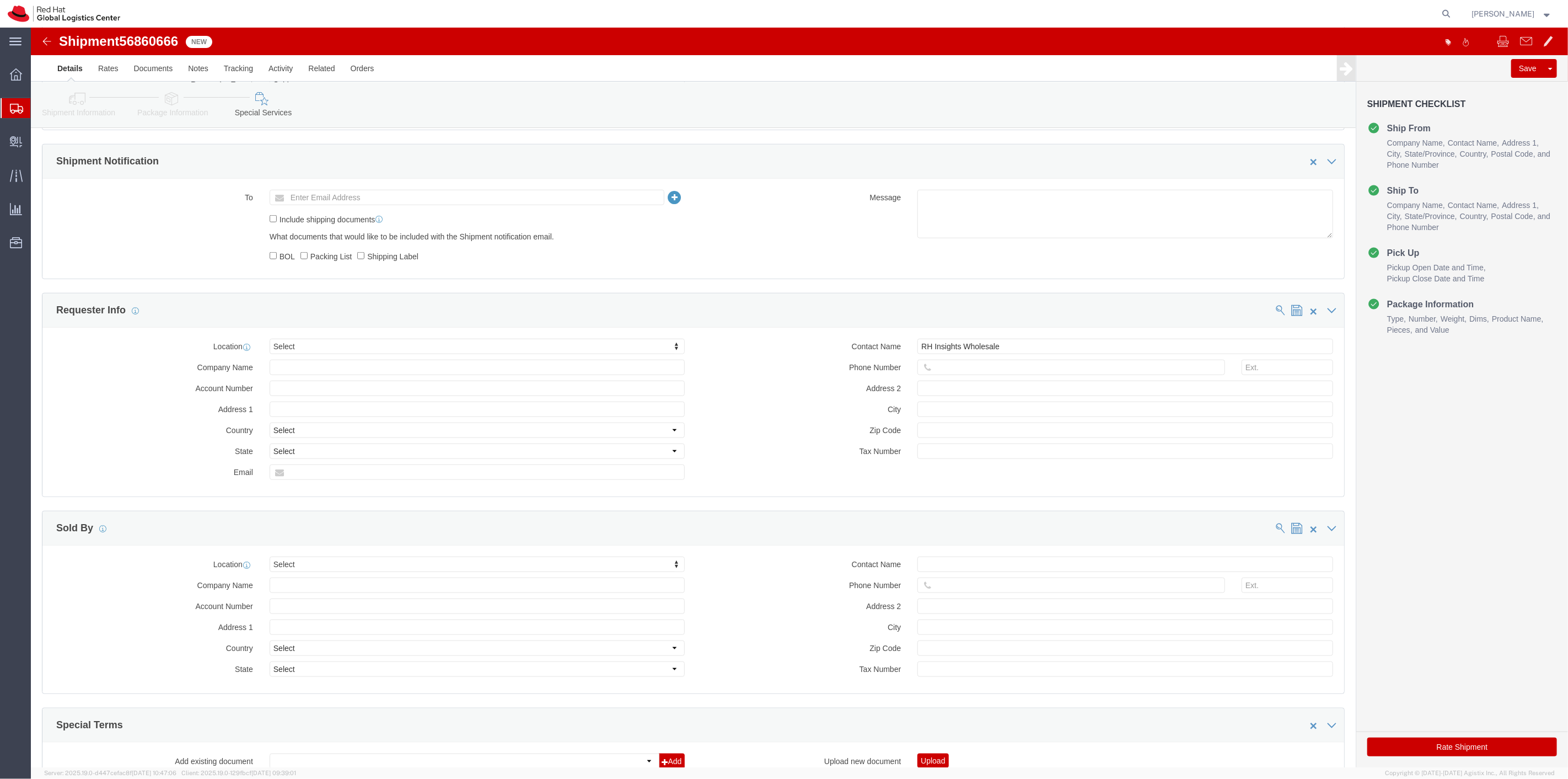
click button "Rate Shipment"
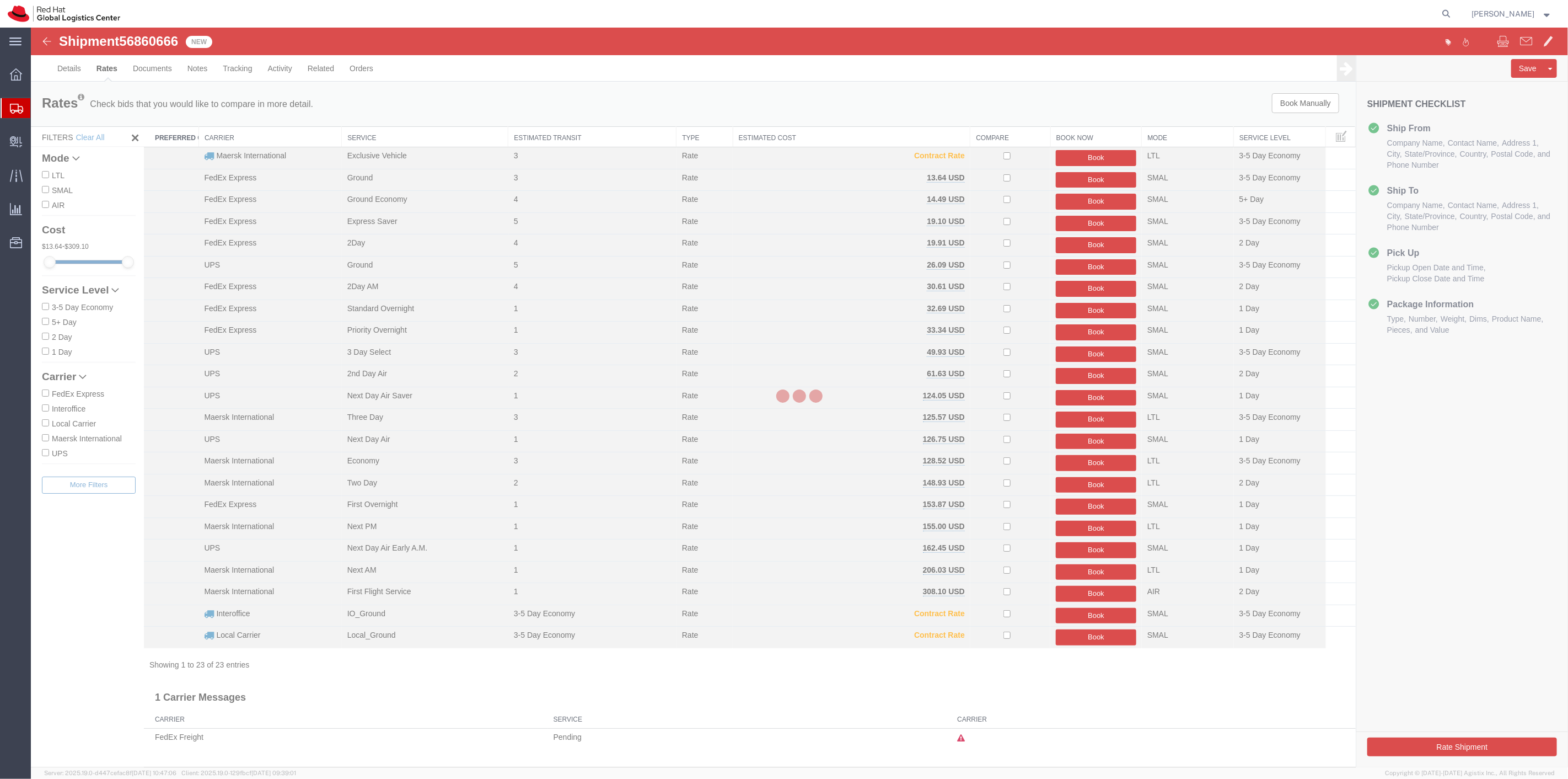
scroll to position [0, 0]
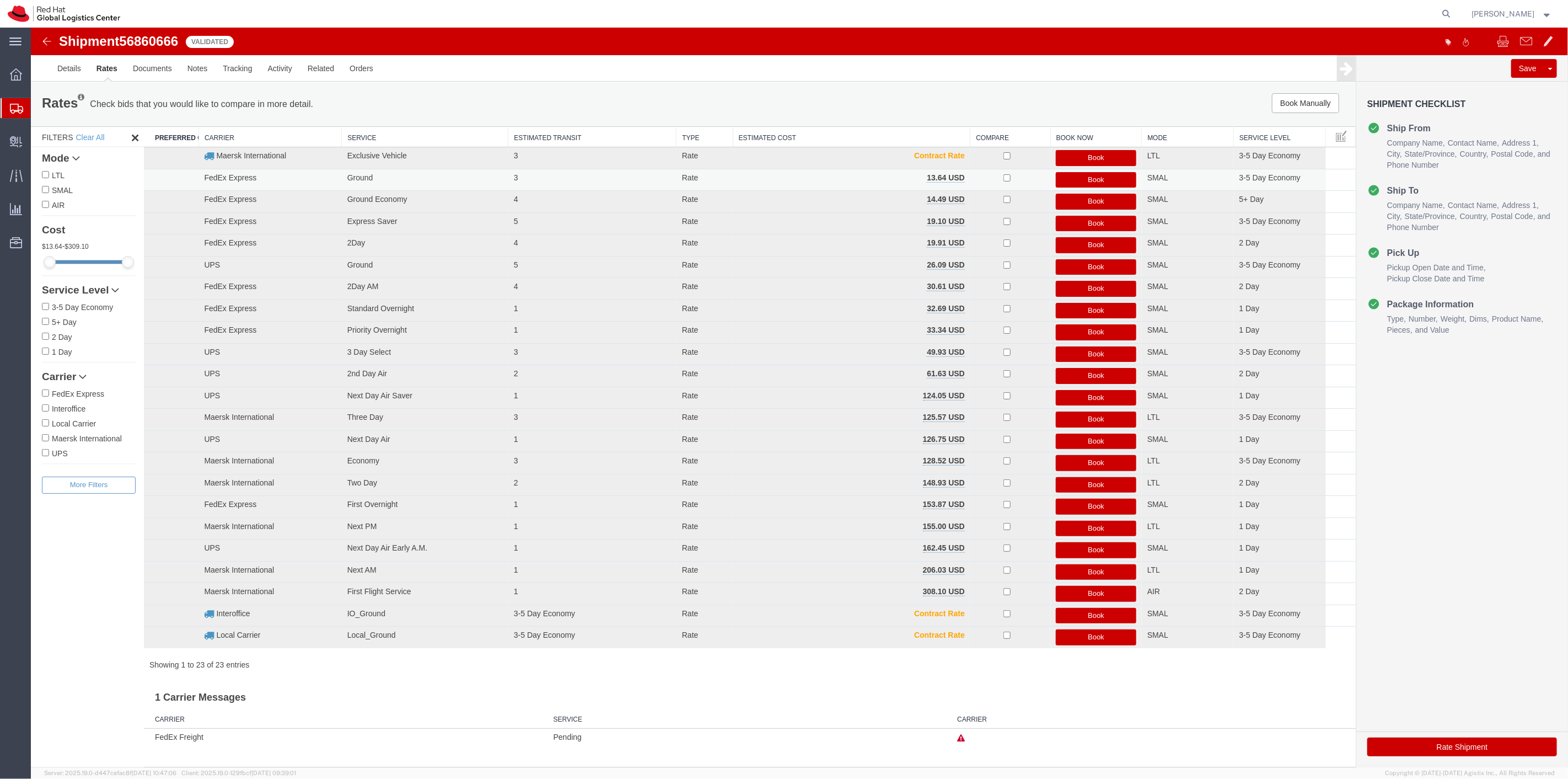
click at [1073, 176] on button "Book" at bounding box center [1096, 180] width 81 height 16
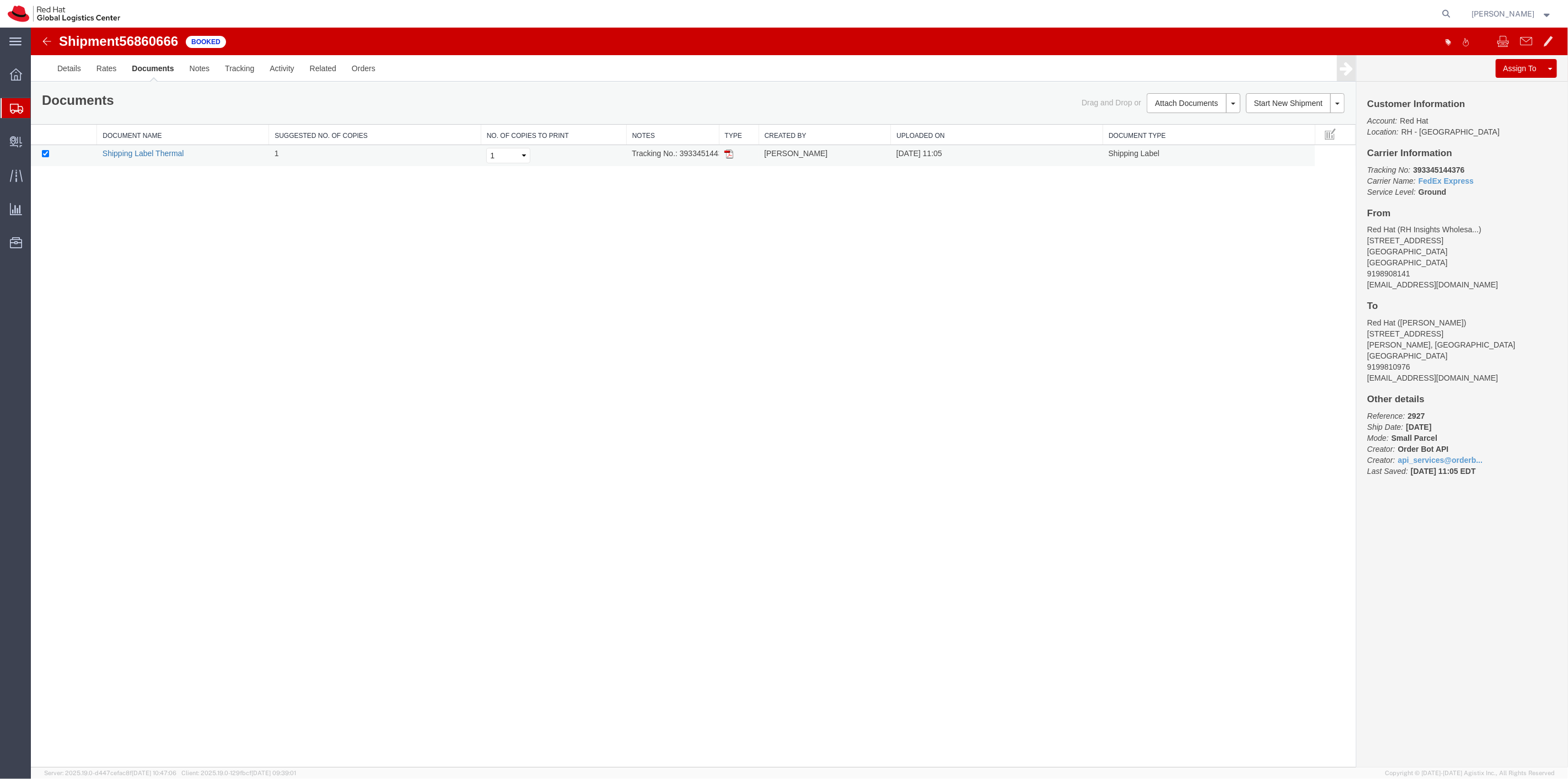
click at [156, 148] on link "Shipping Label Thermal" at bounding box center [143, 152] width 82 height 9
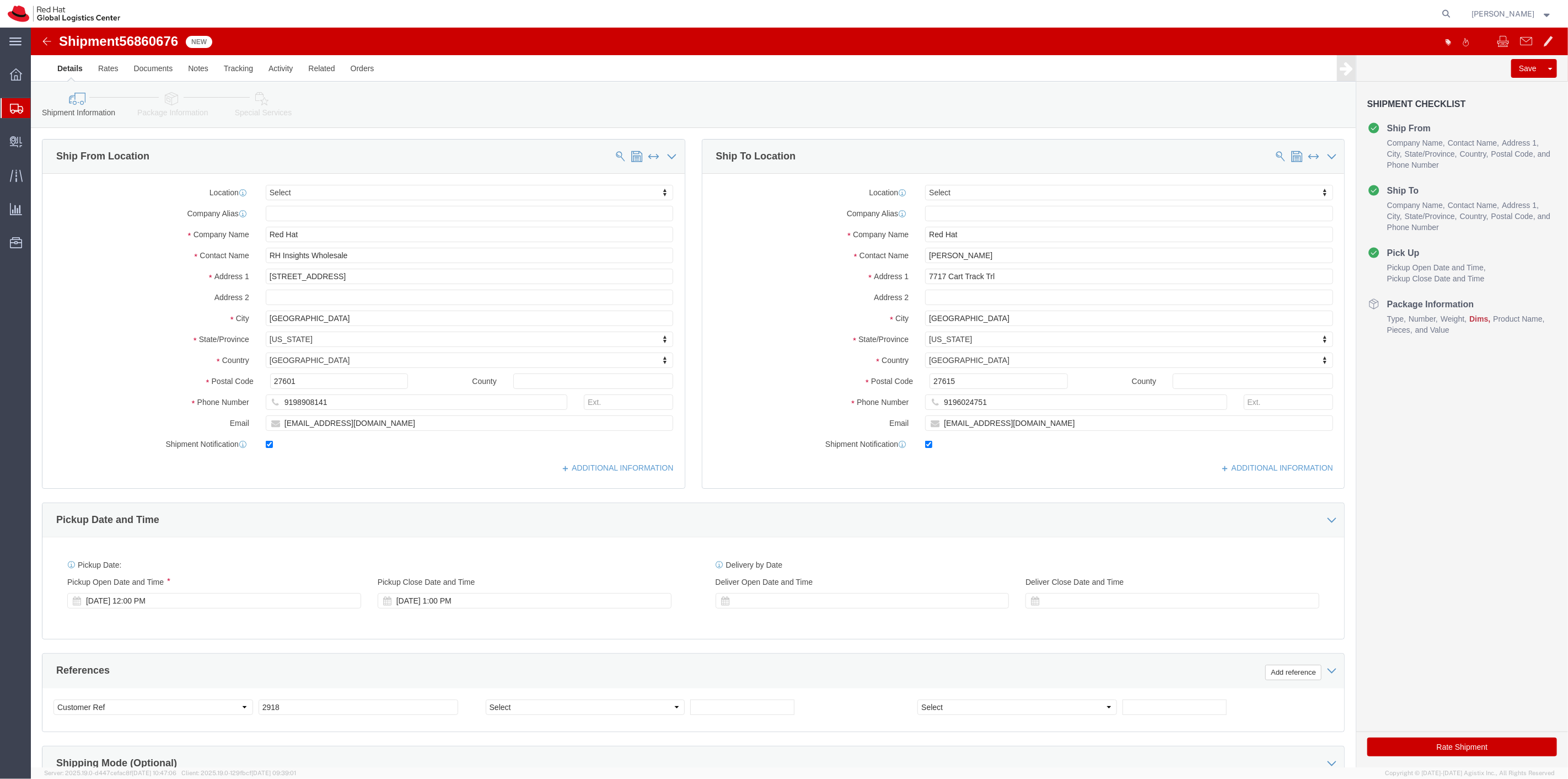
select select
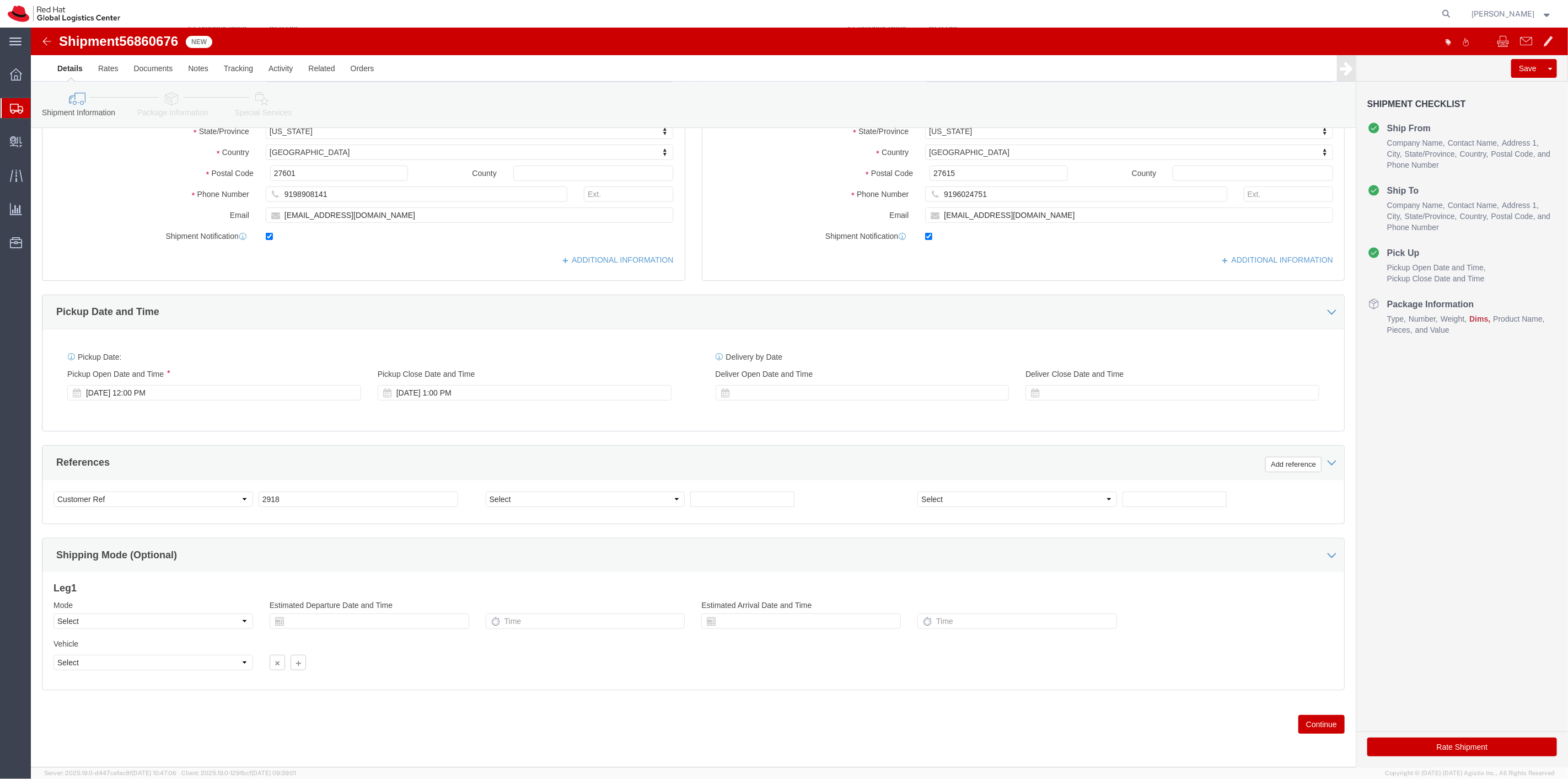
click button "Continue"
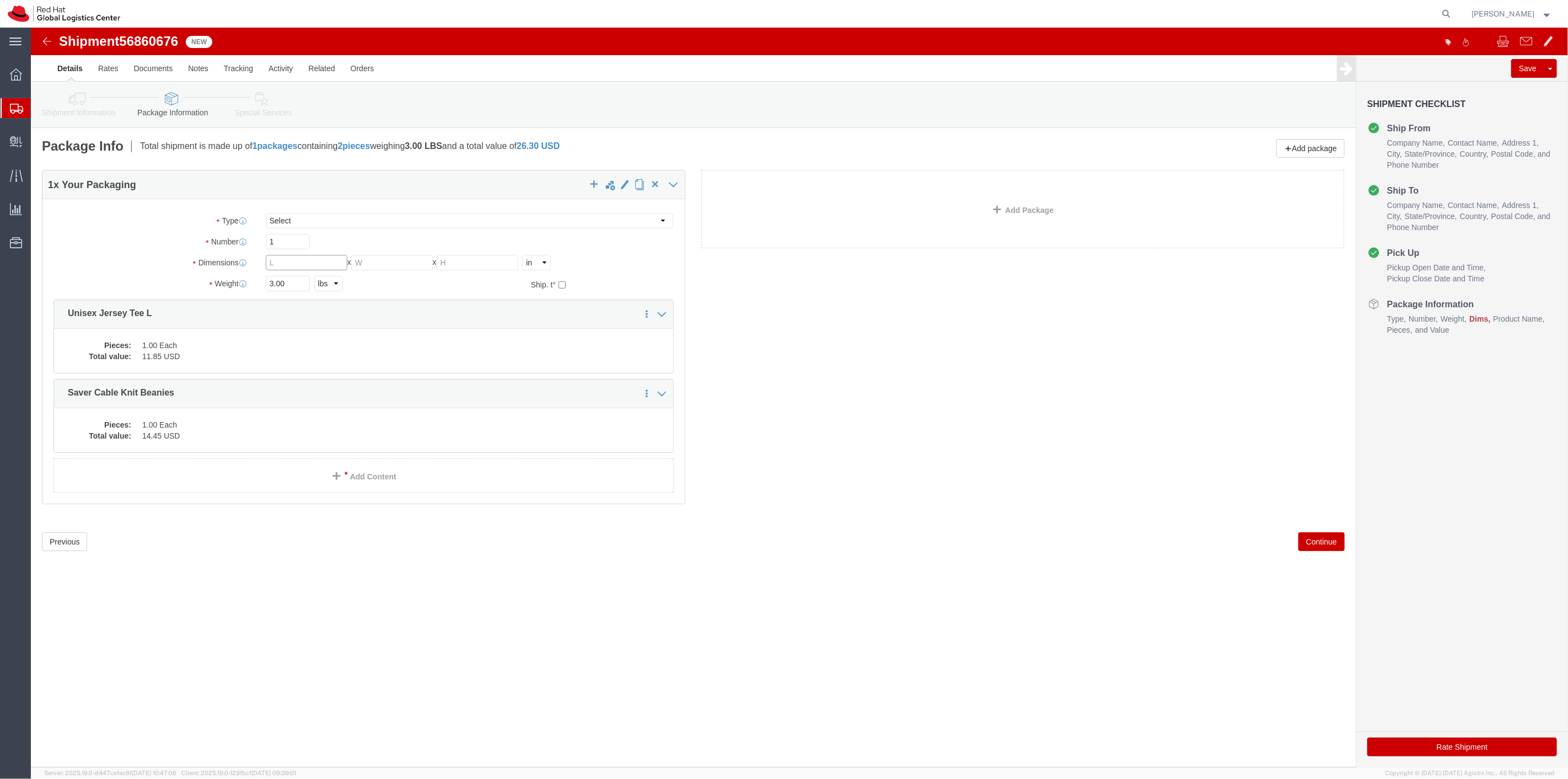
click input "text"
type input "8"
type input "6"
type input "4"
type input "2"
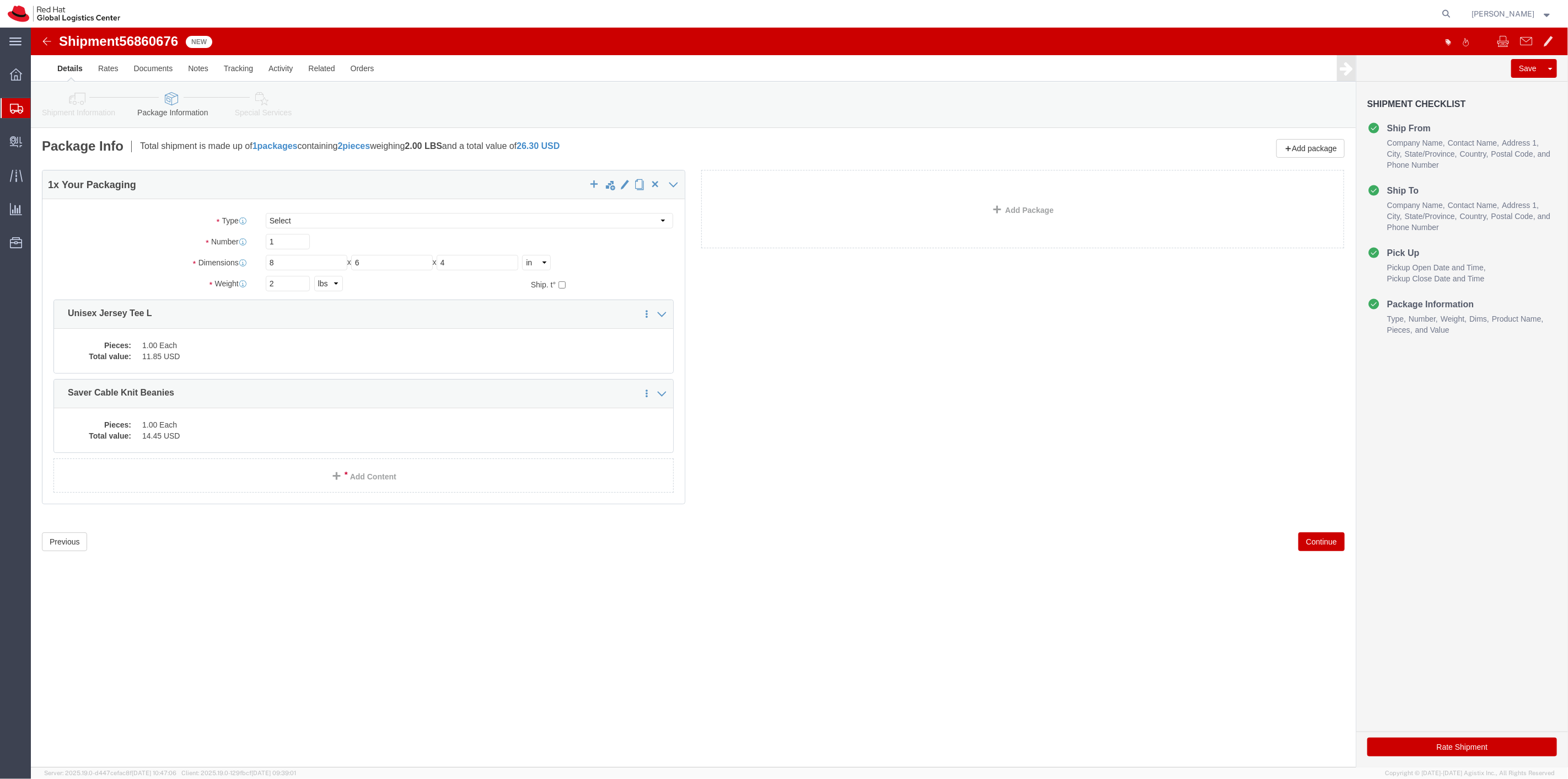
click button "Continue"
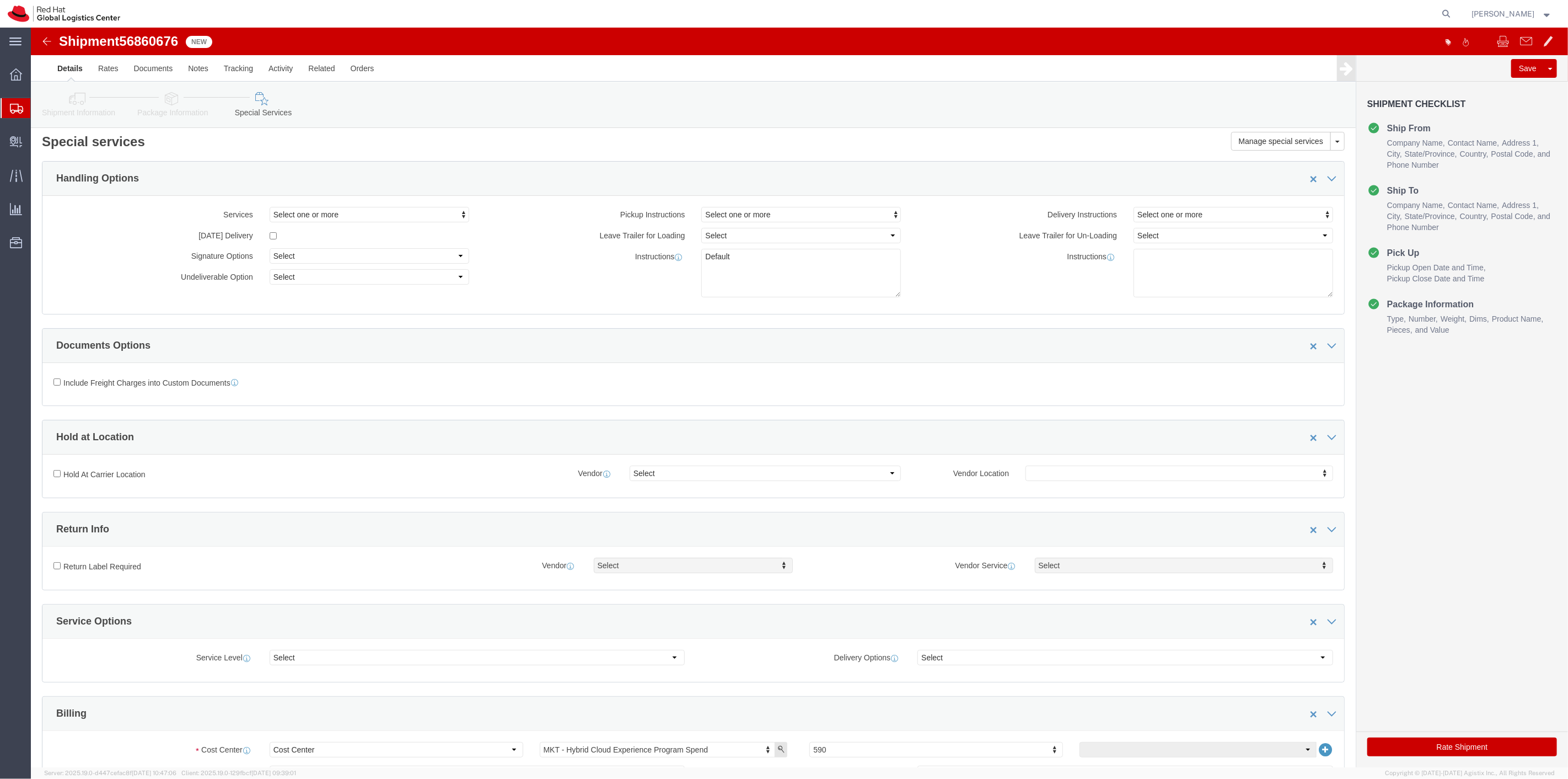
scroll to position [367, 0]
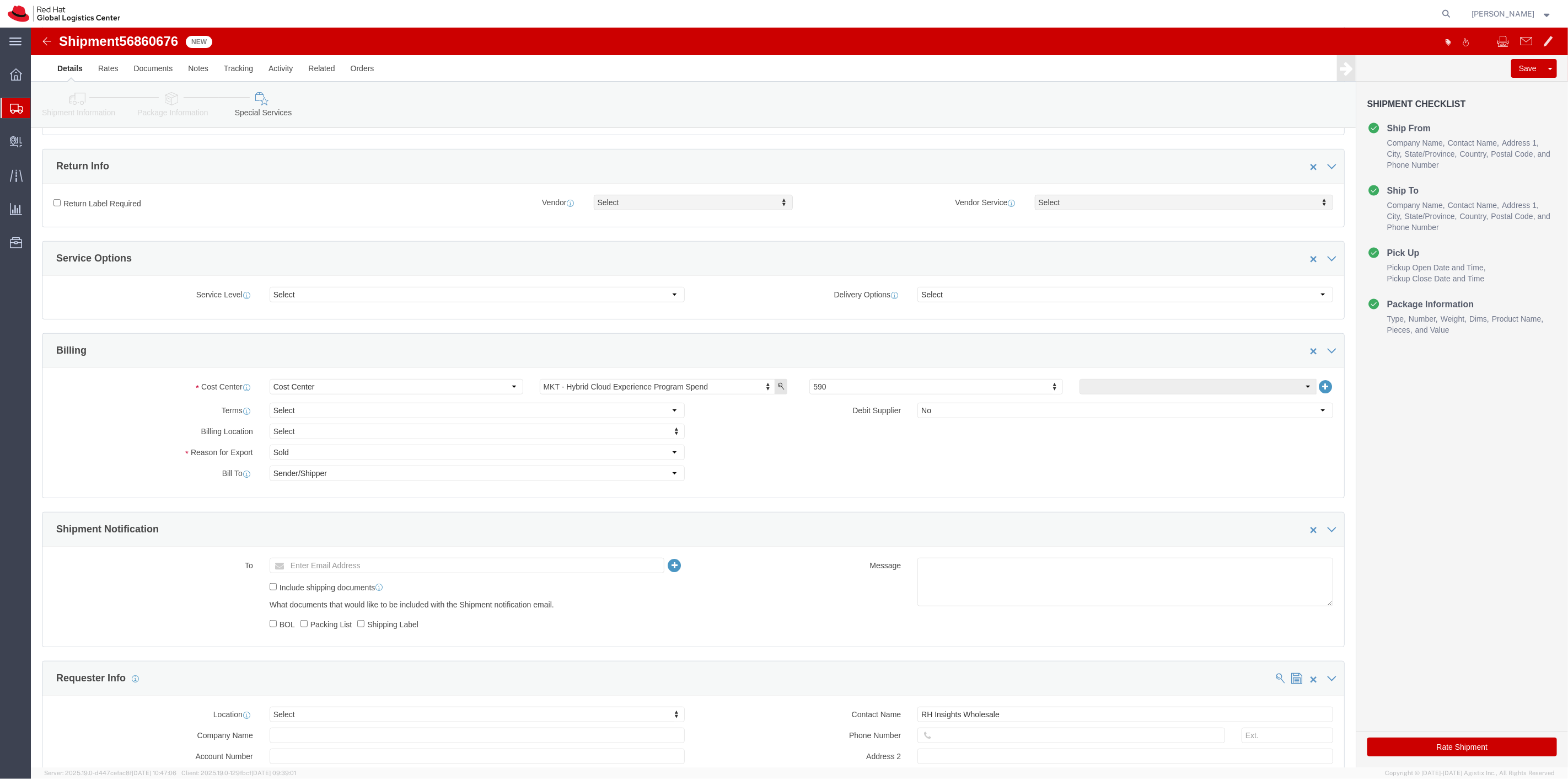
click button "Rate Shipment"
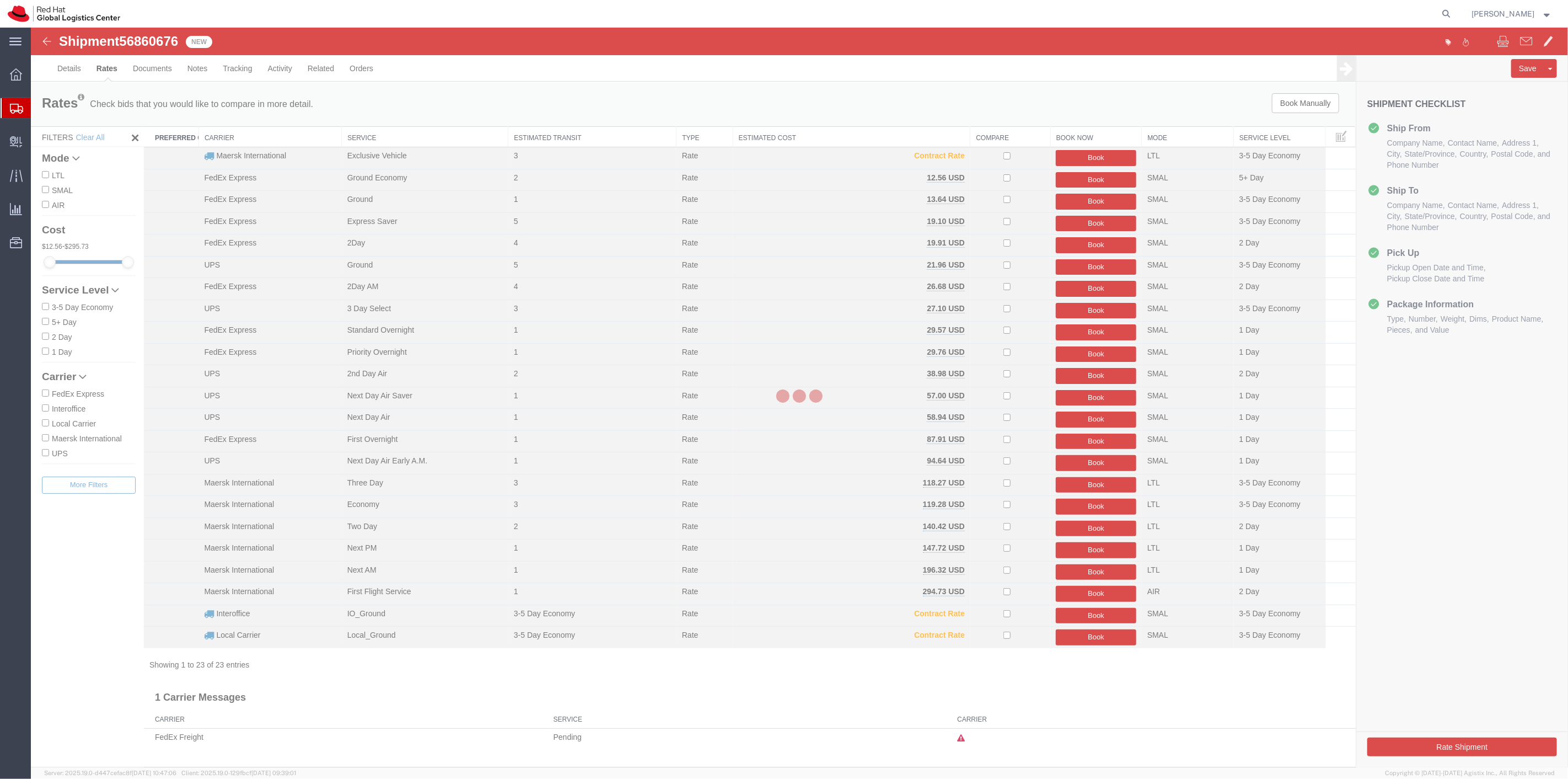
scroll to position [0, 0]
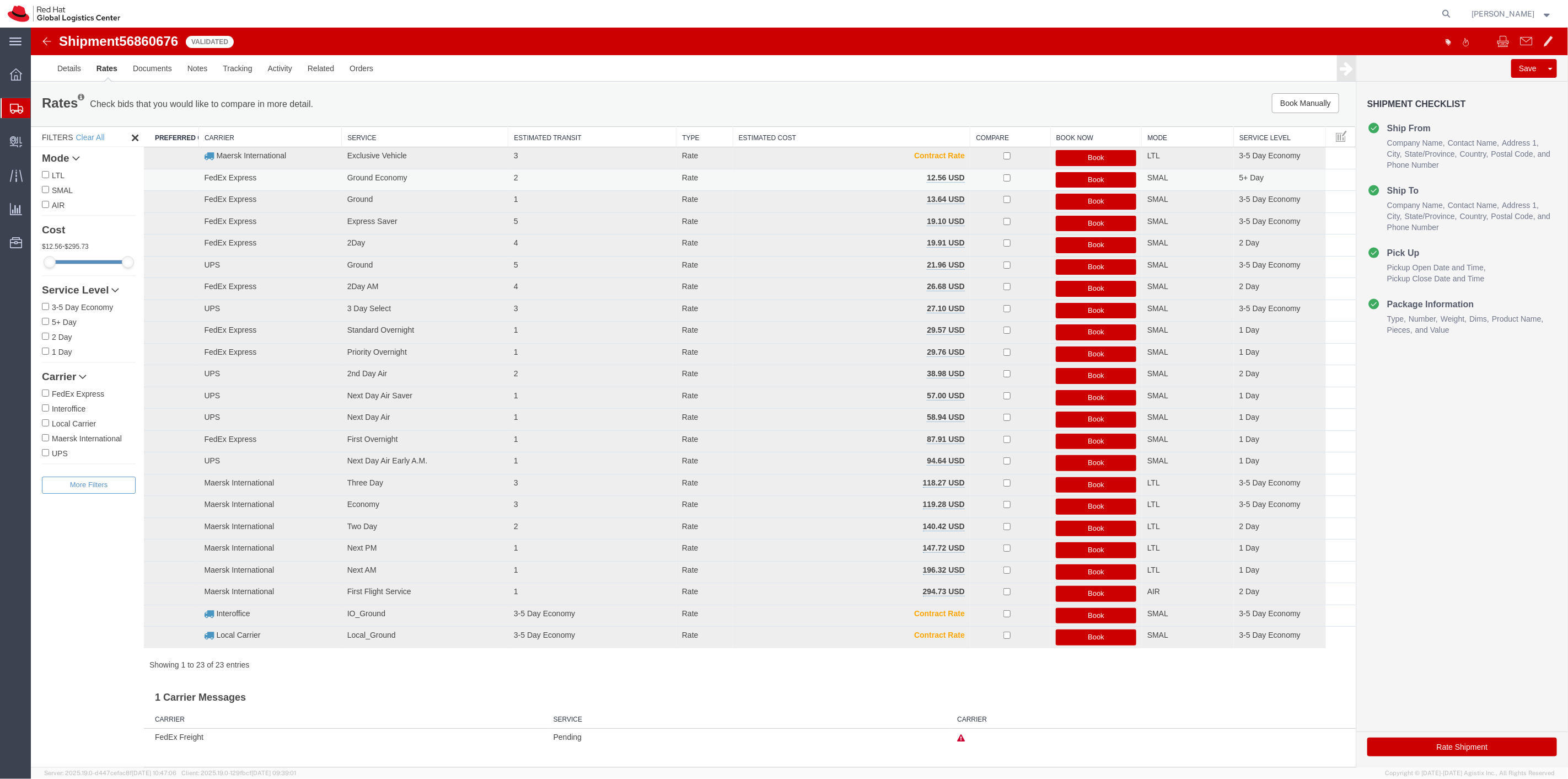
click at [1095, 175] on button "Book" at bounding box center [1096, 180] width 81 height 16
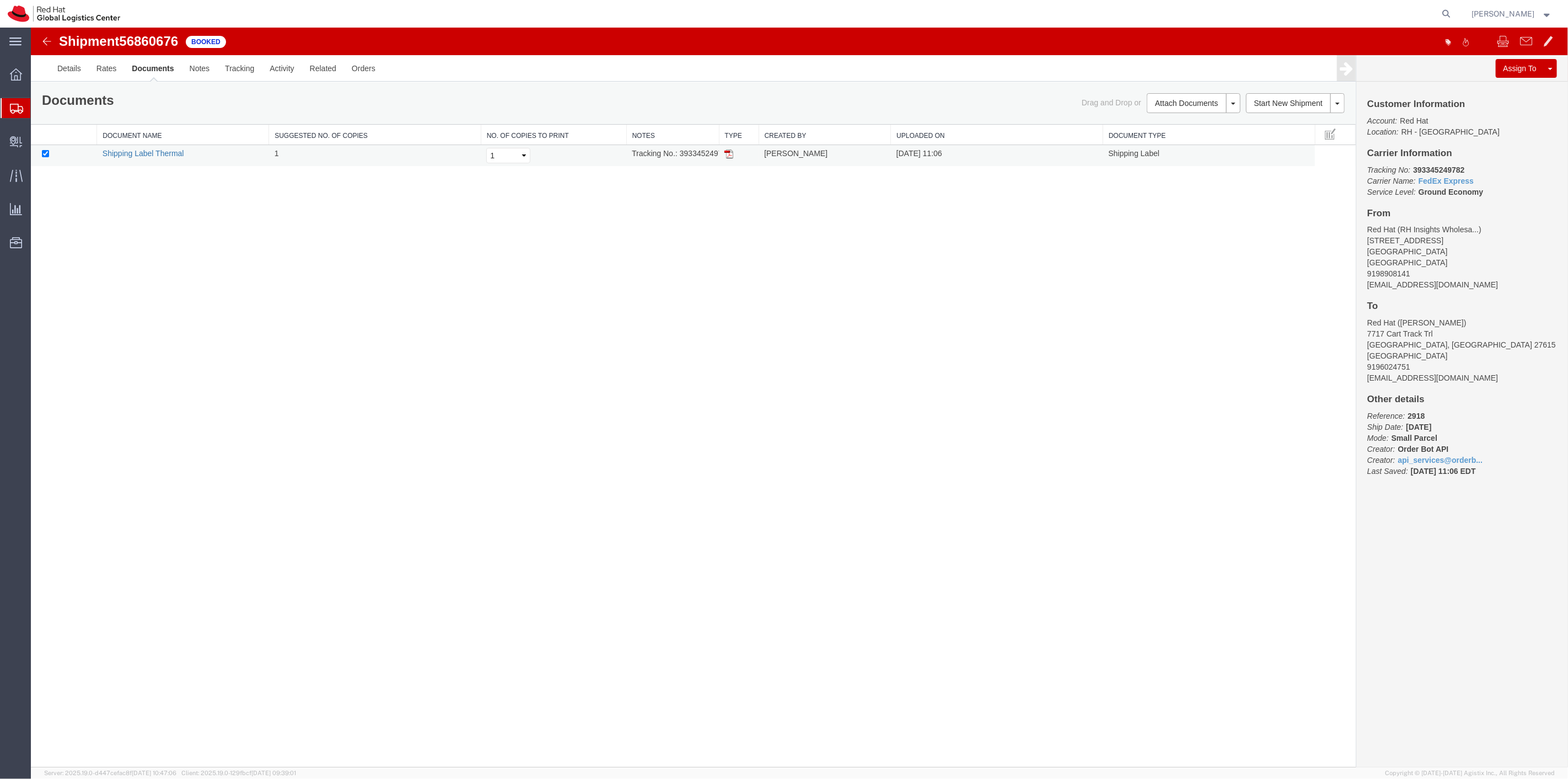
click at [131, 152] on link "Shipping Label Thermal" at bounding box center [143, 152] width 82 height 9
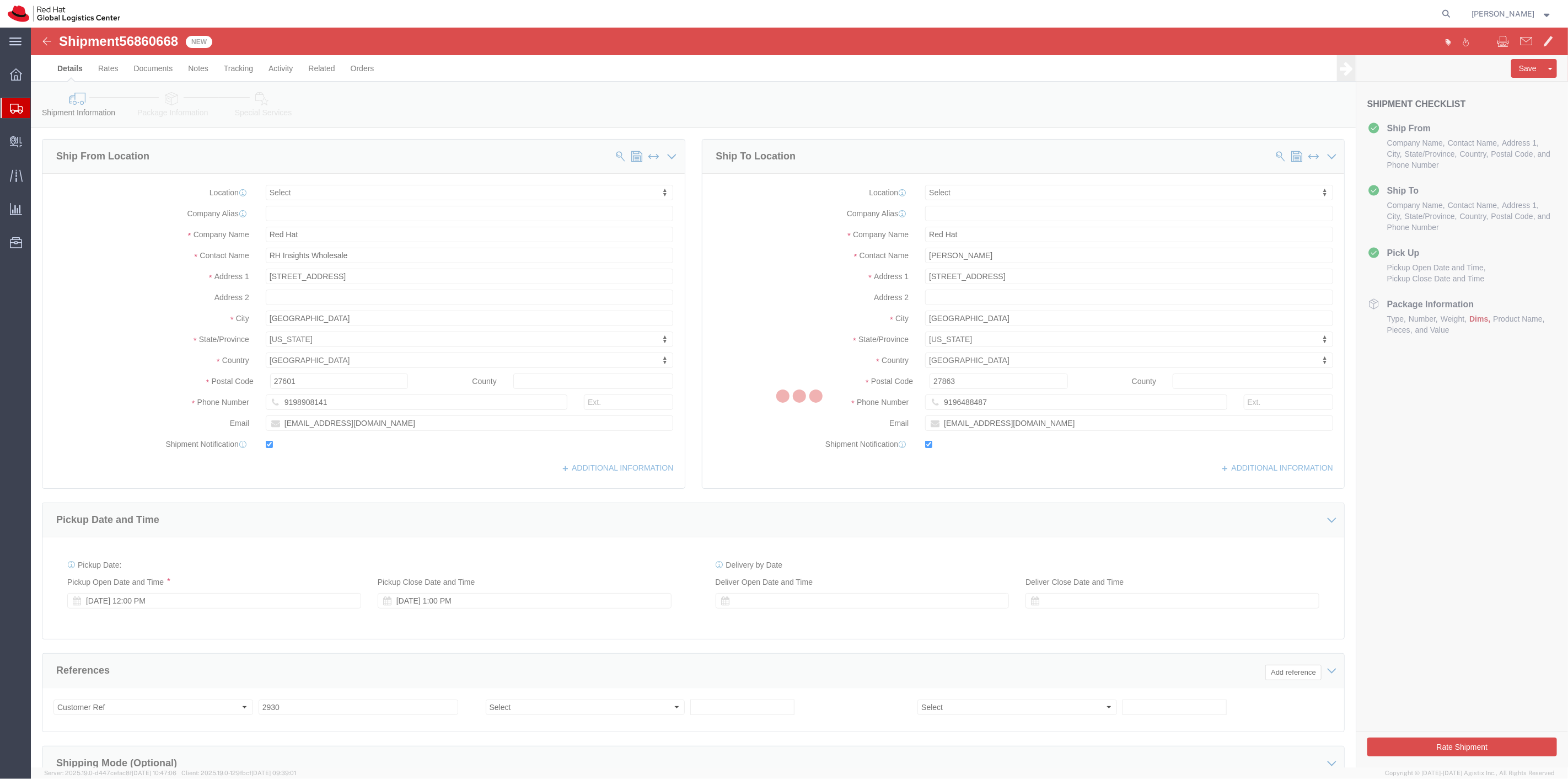
select select
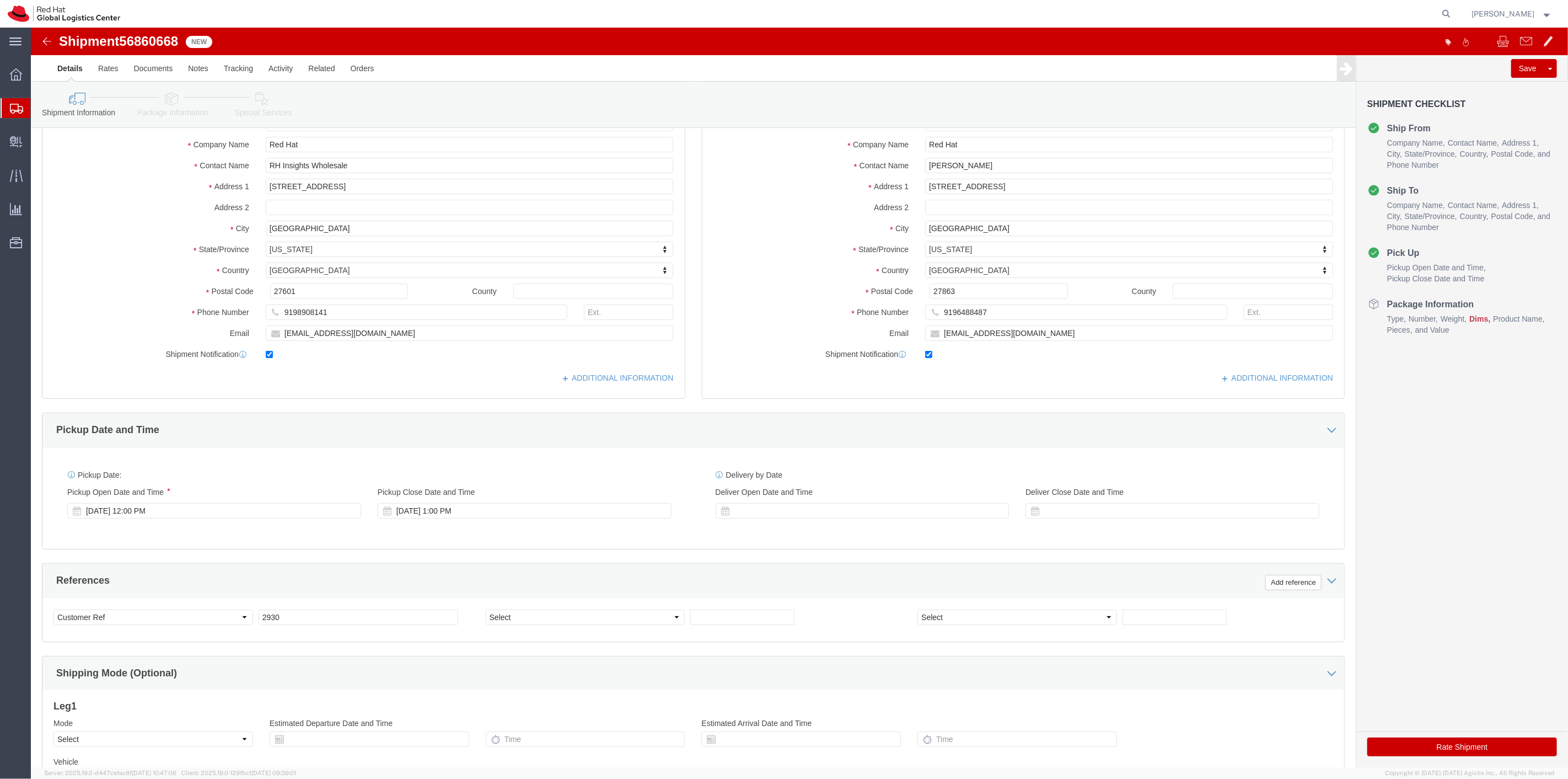
scroll to position [212, 0]
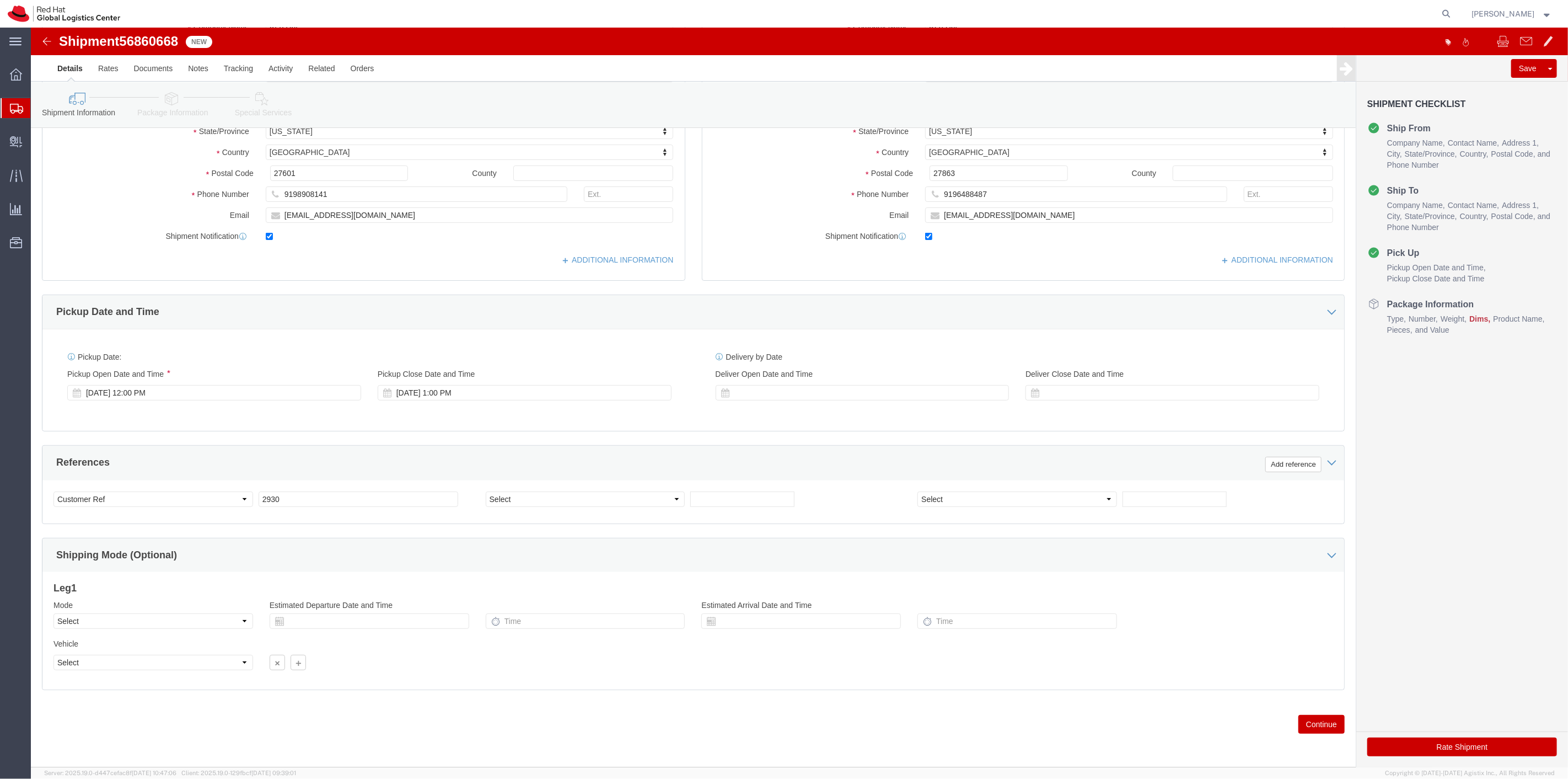
click button "Continue"
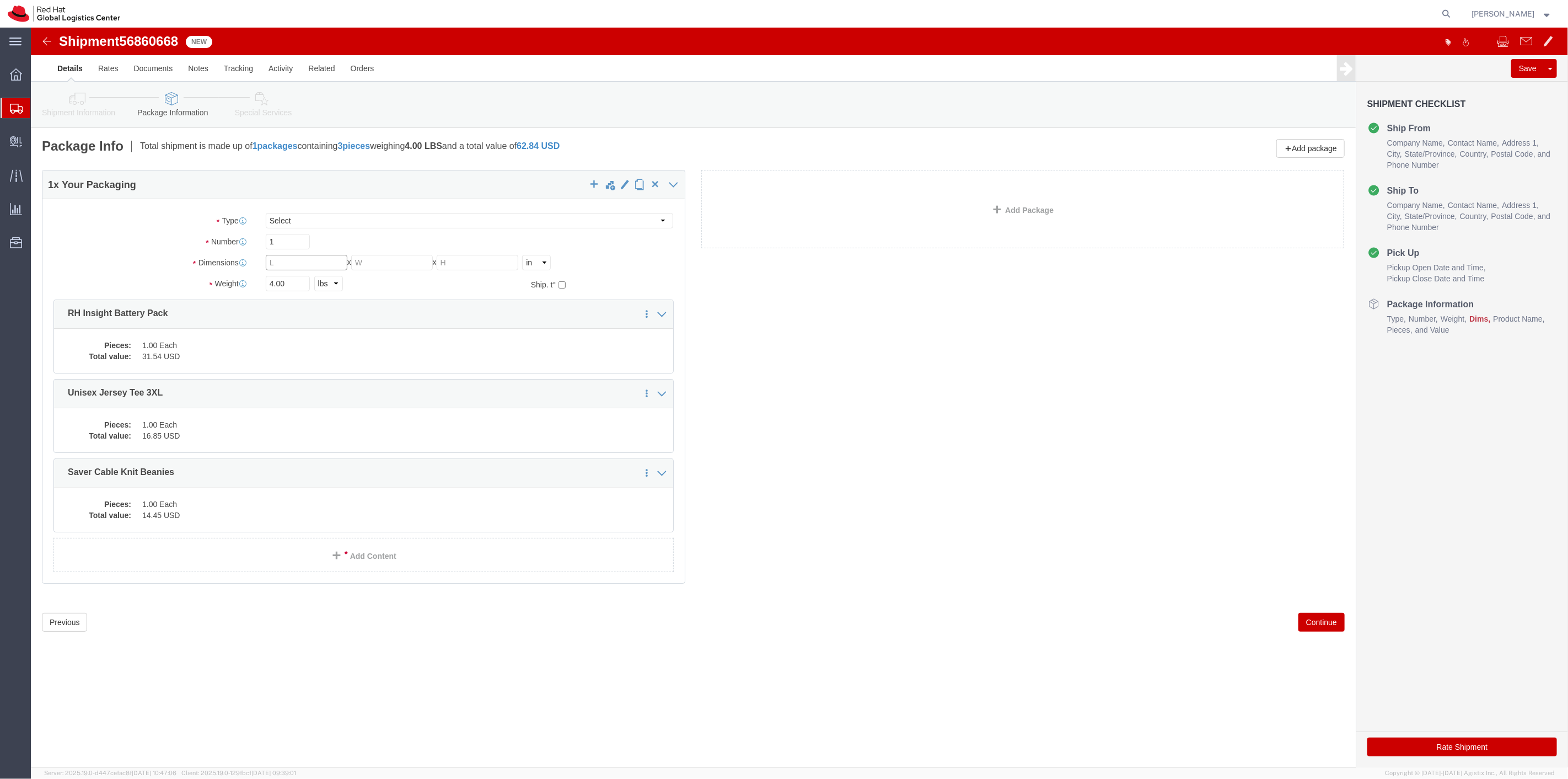
click input "text"
type input "8"
type input "6"
type input "4"
type input "2"
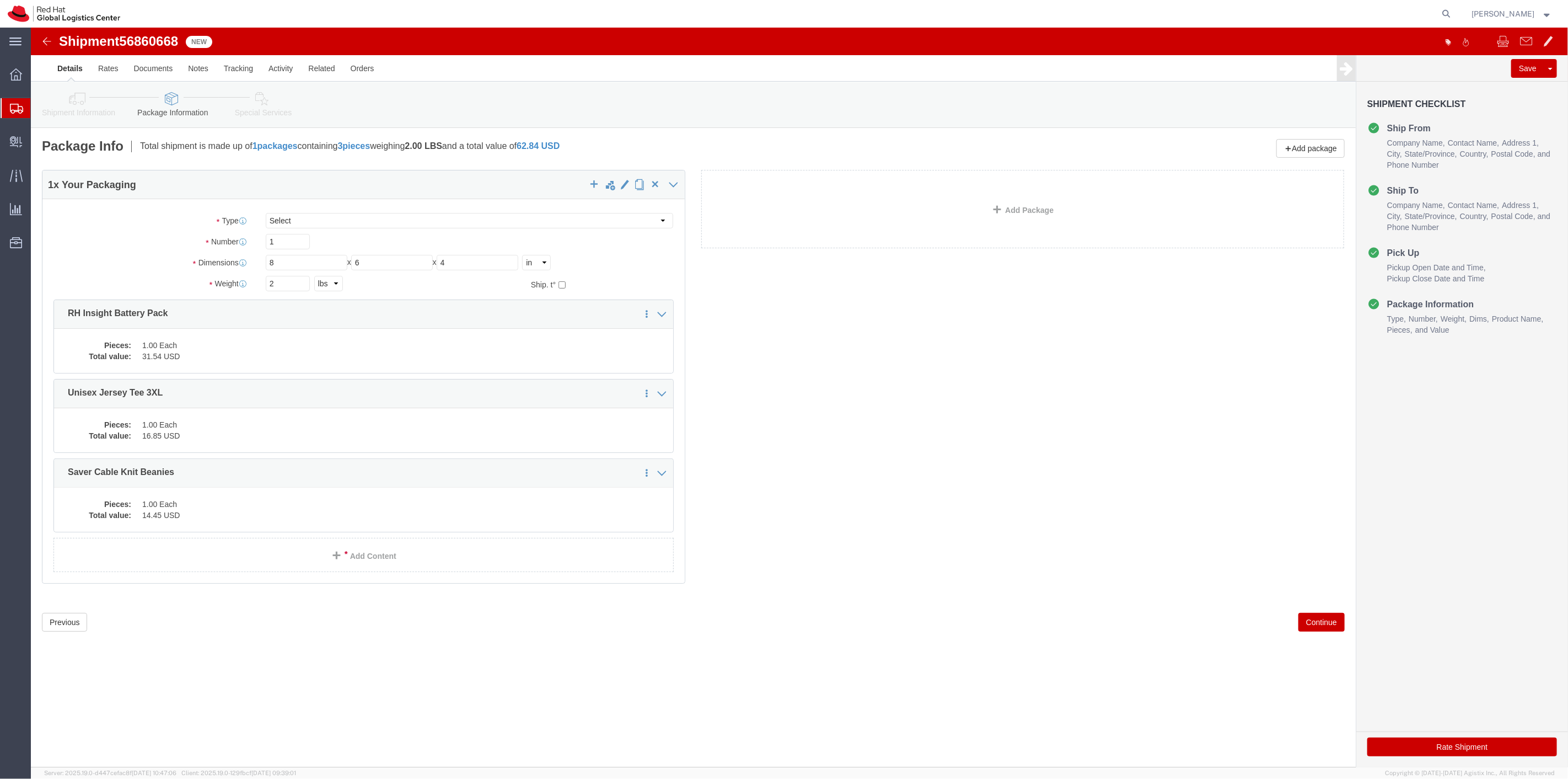
click button "Continue"
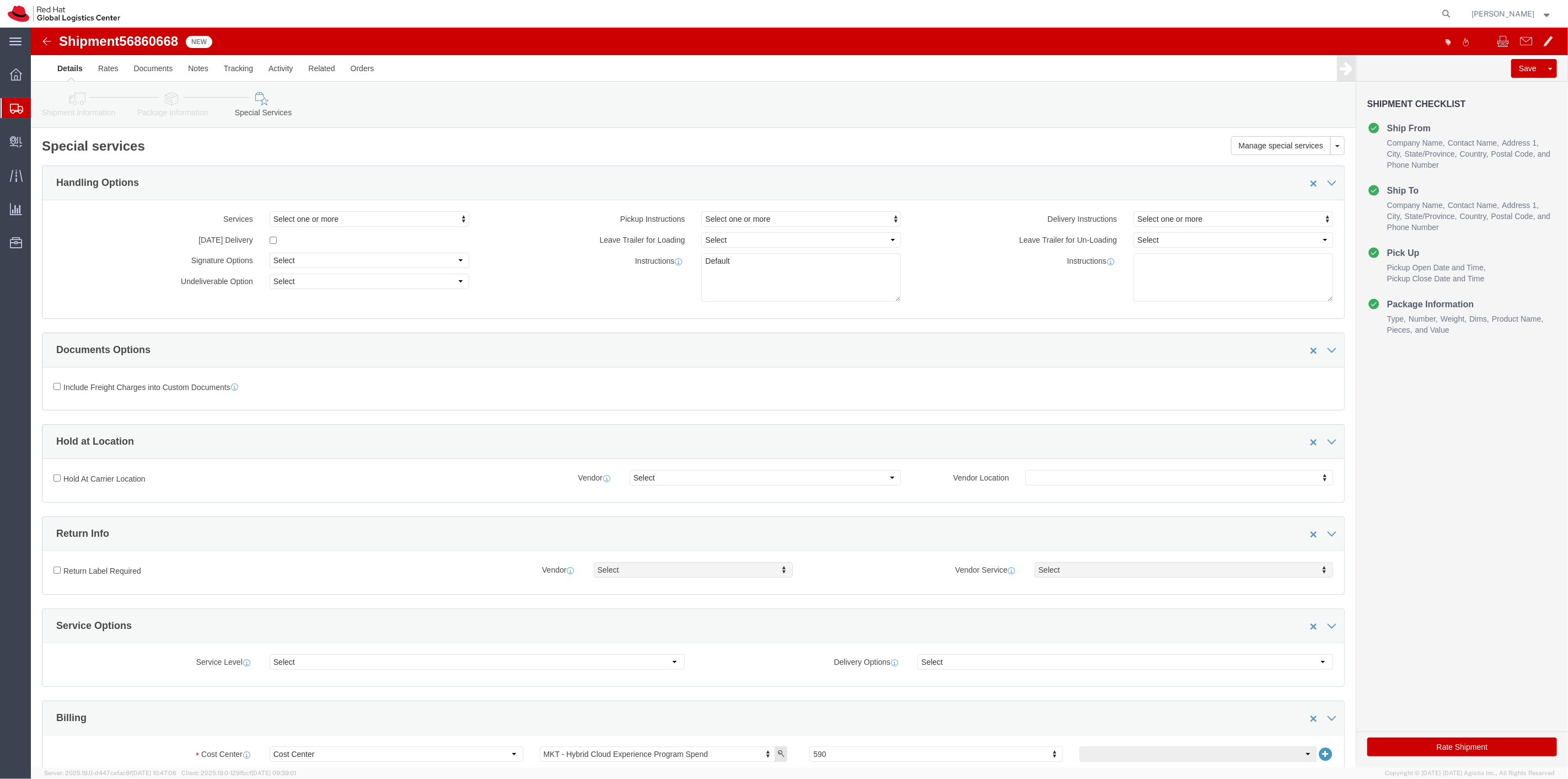
click button "Rate Shipment"
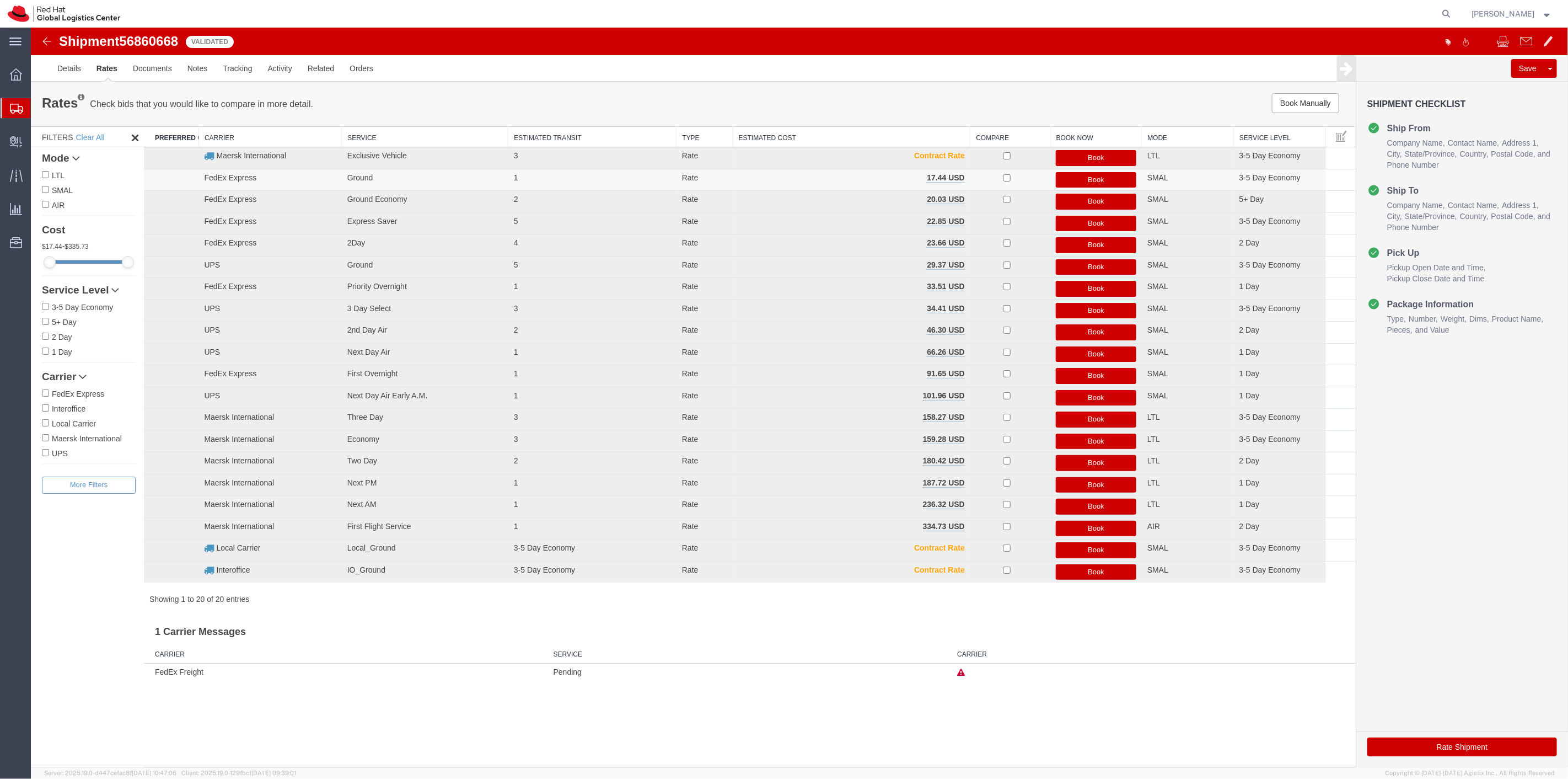
click at [1077, 173] on button "Book" at bounding box center [1096, 180] width 81 height 16
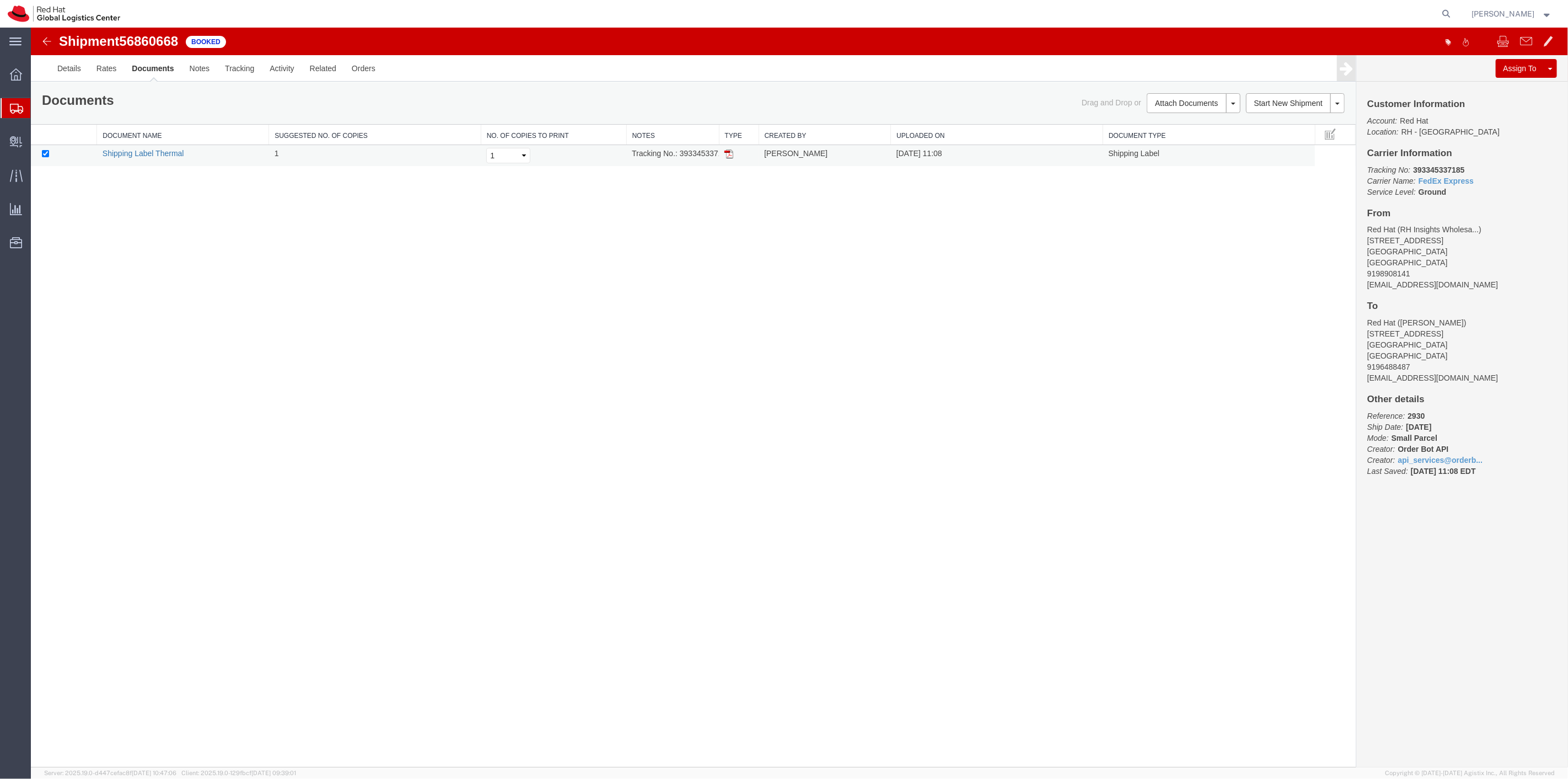
click at [163, 154] on link "Shipping Label Thermal" at bounding box center [143, 152] width 82 height 9
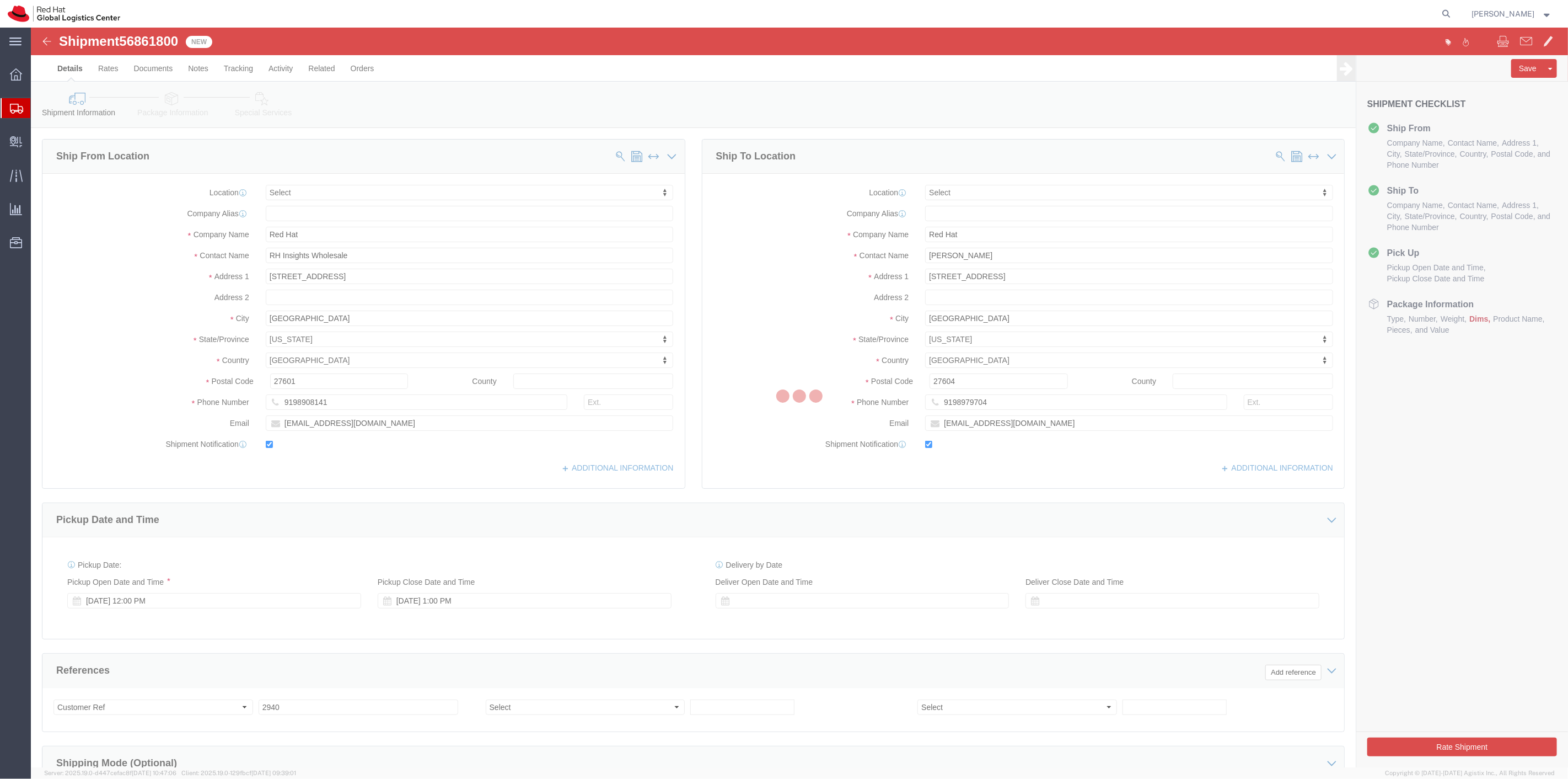
select select
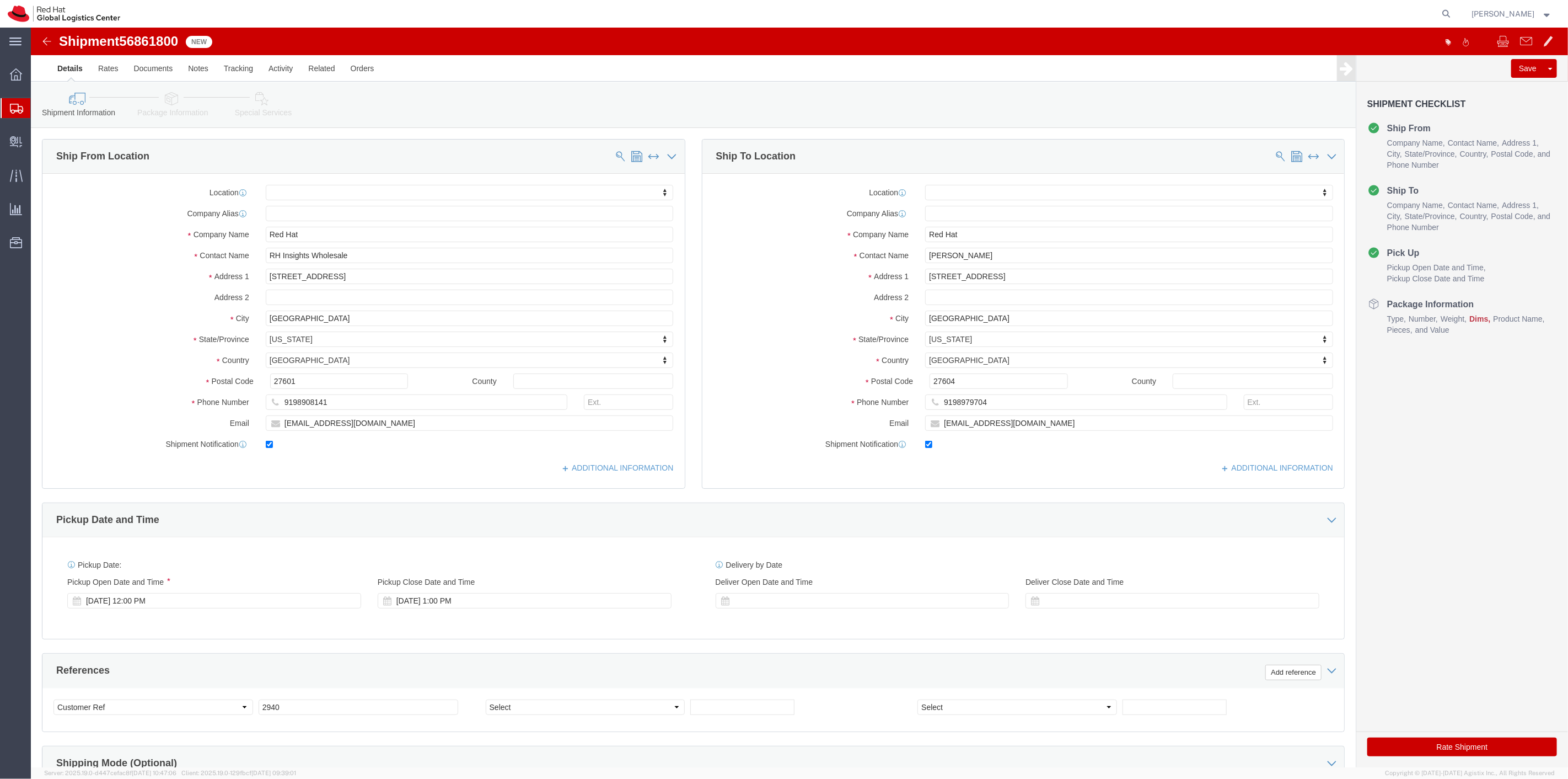
scroll to position [212, 0]
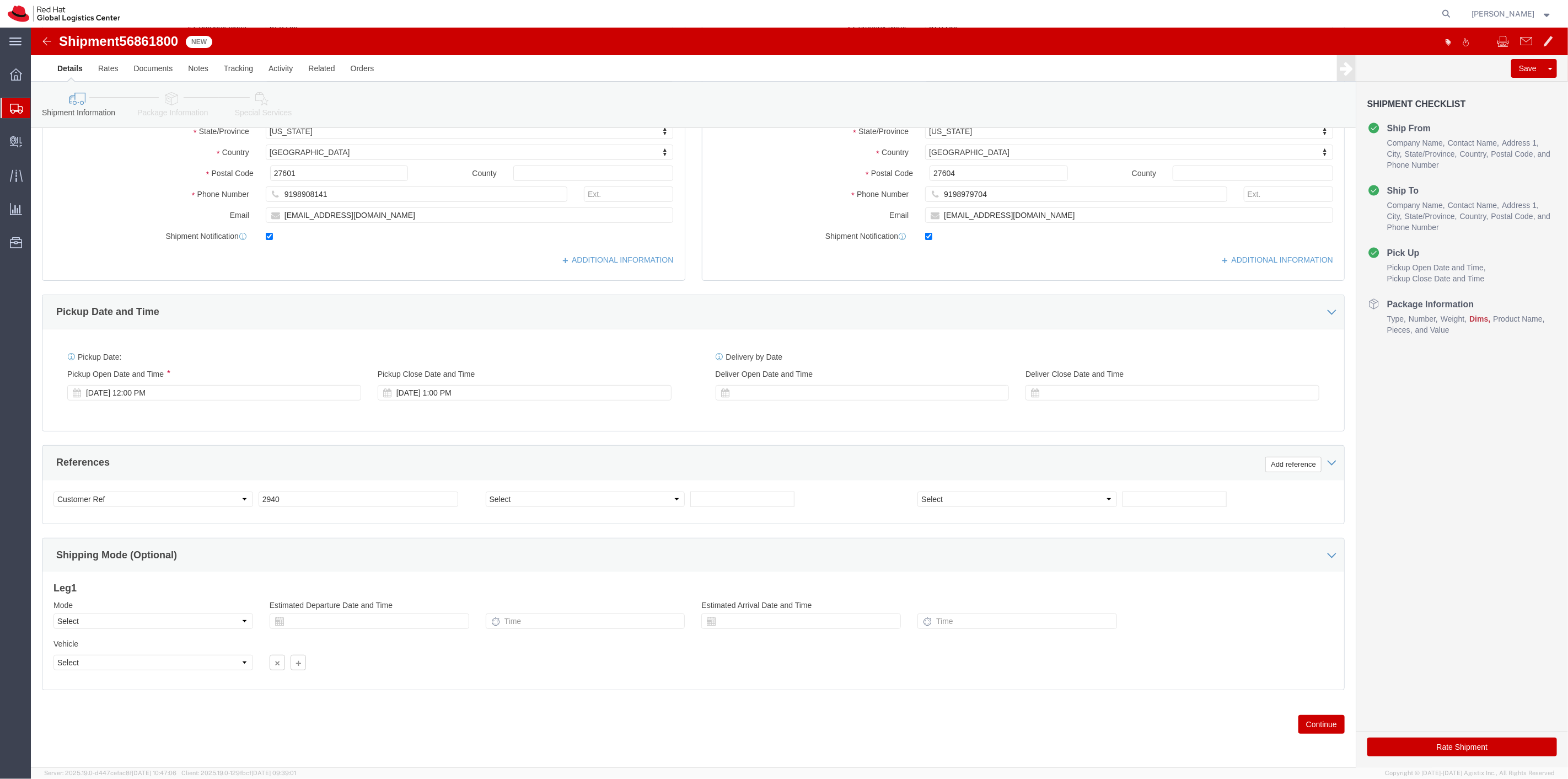
click button "Continue"
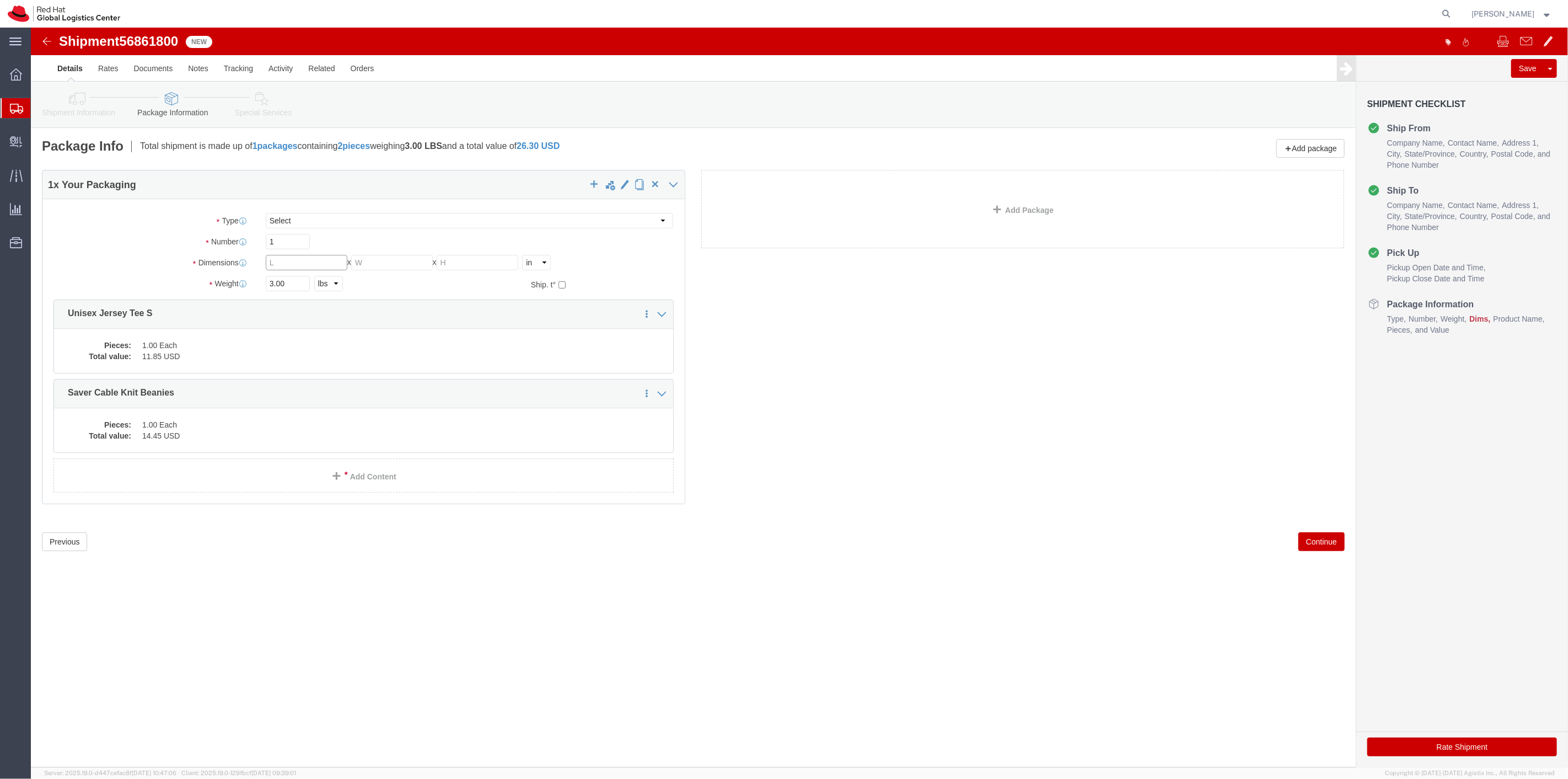
click input "text"
type input "8"
type input "6"
type input "4"
type input "2"
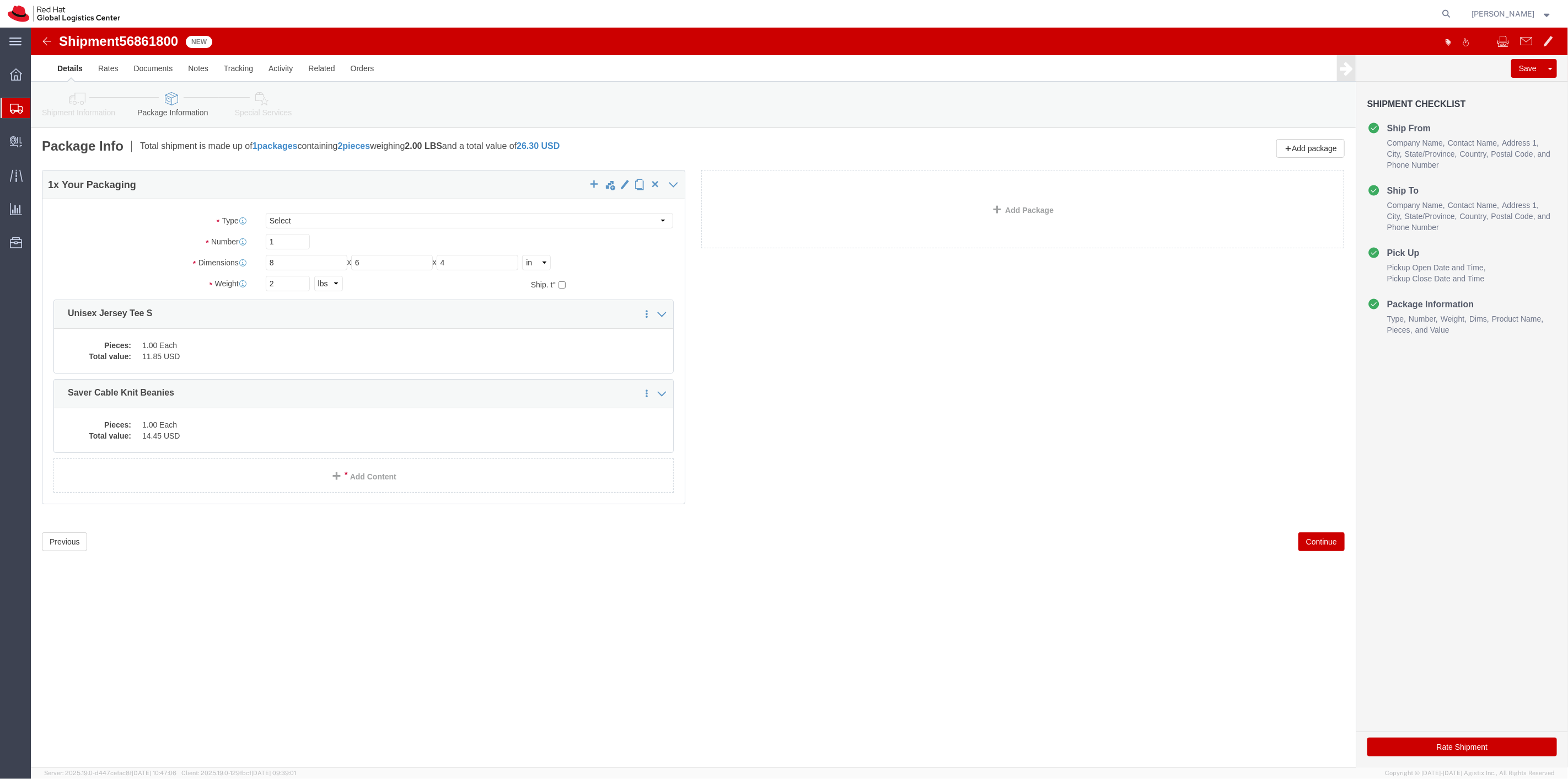
click button "Continue"
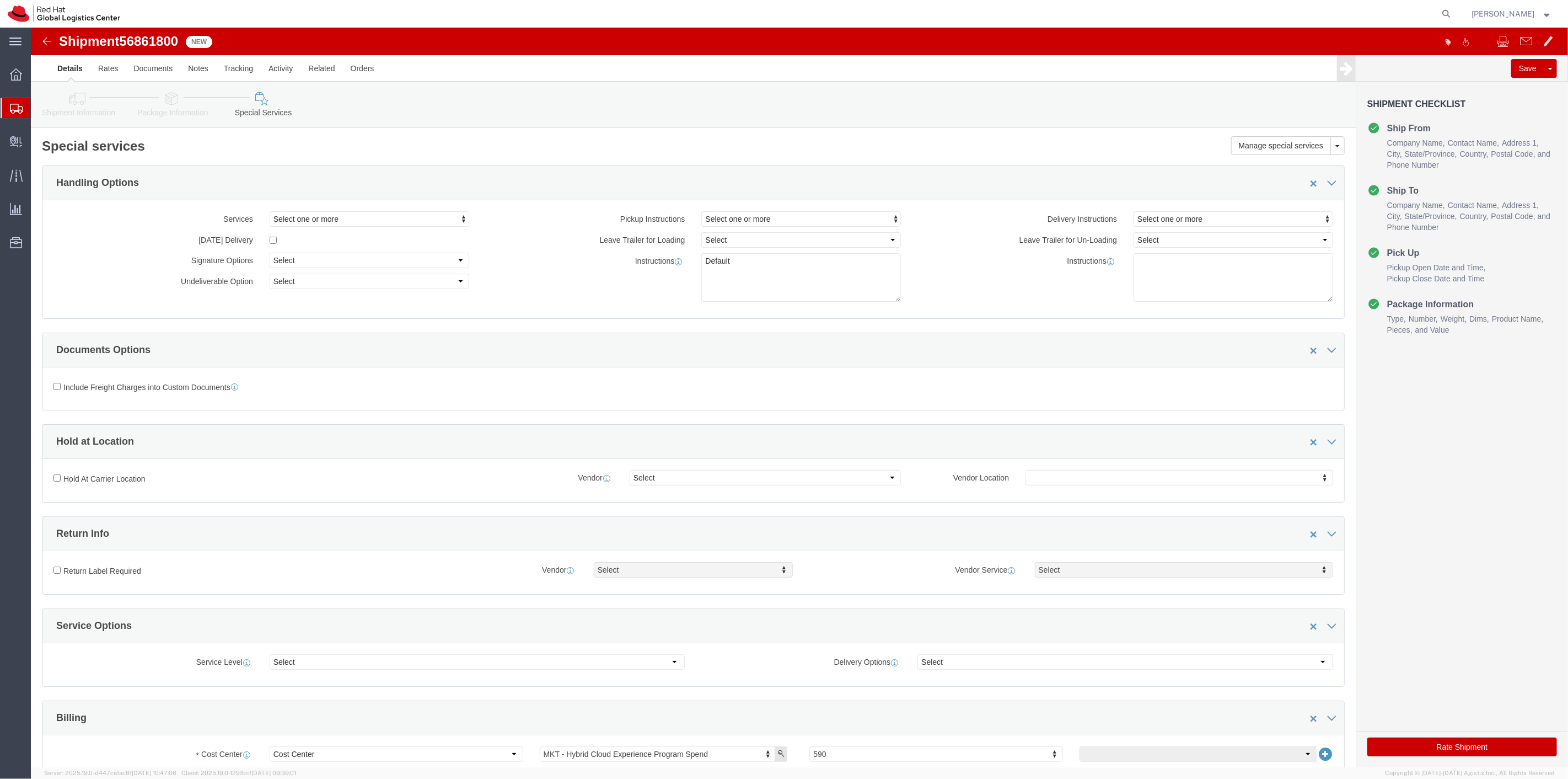
click button "Rate Shipment"
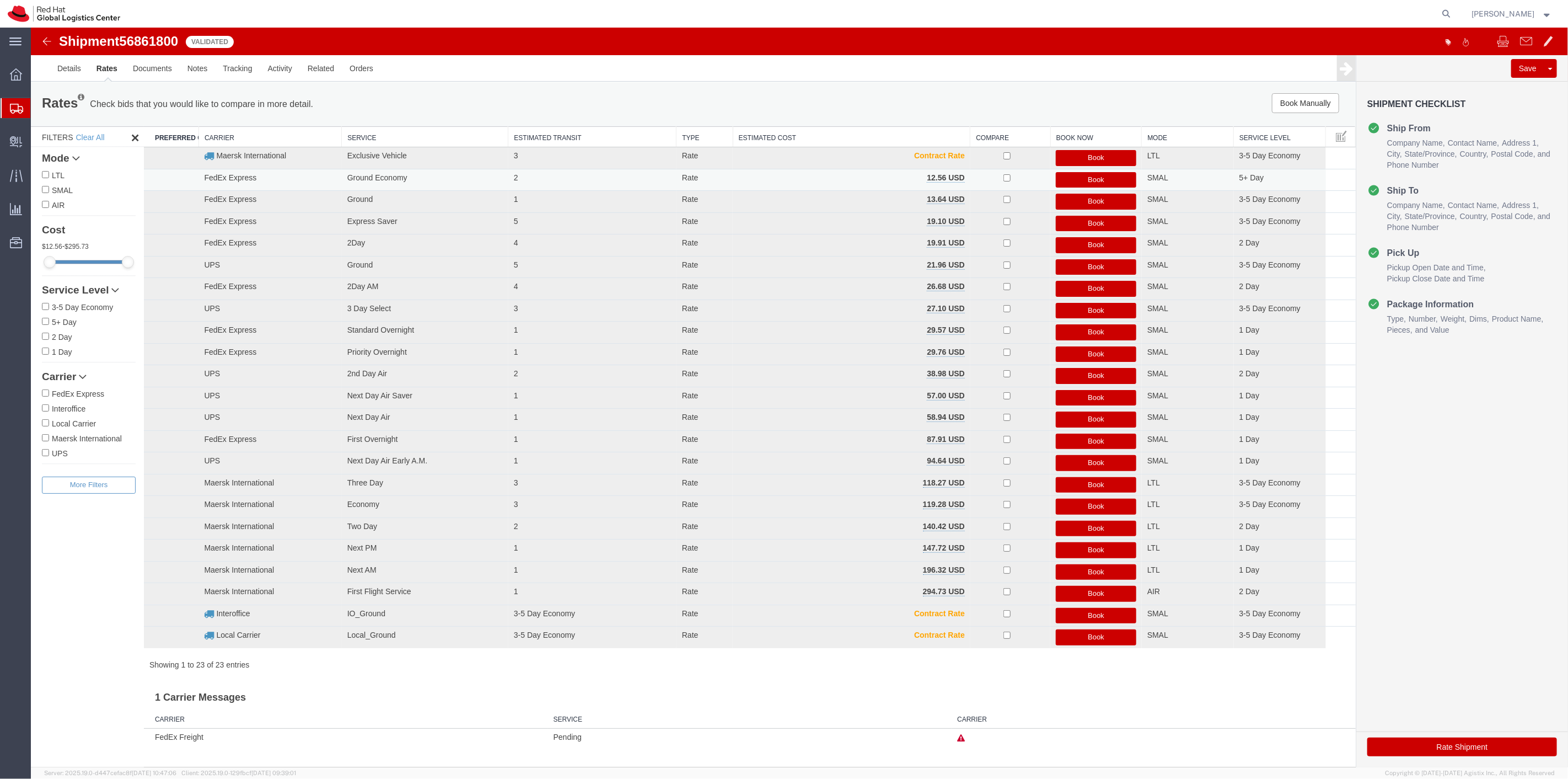
click at [1117, 182] on button "Book" at bounding box center [1096, 180] width 81 height 16
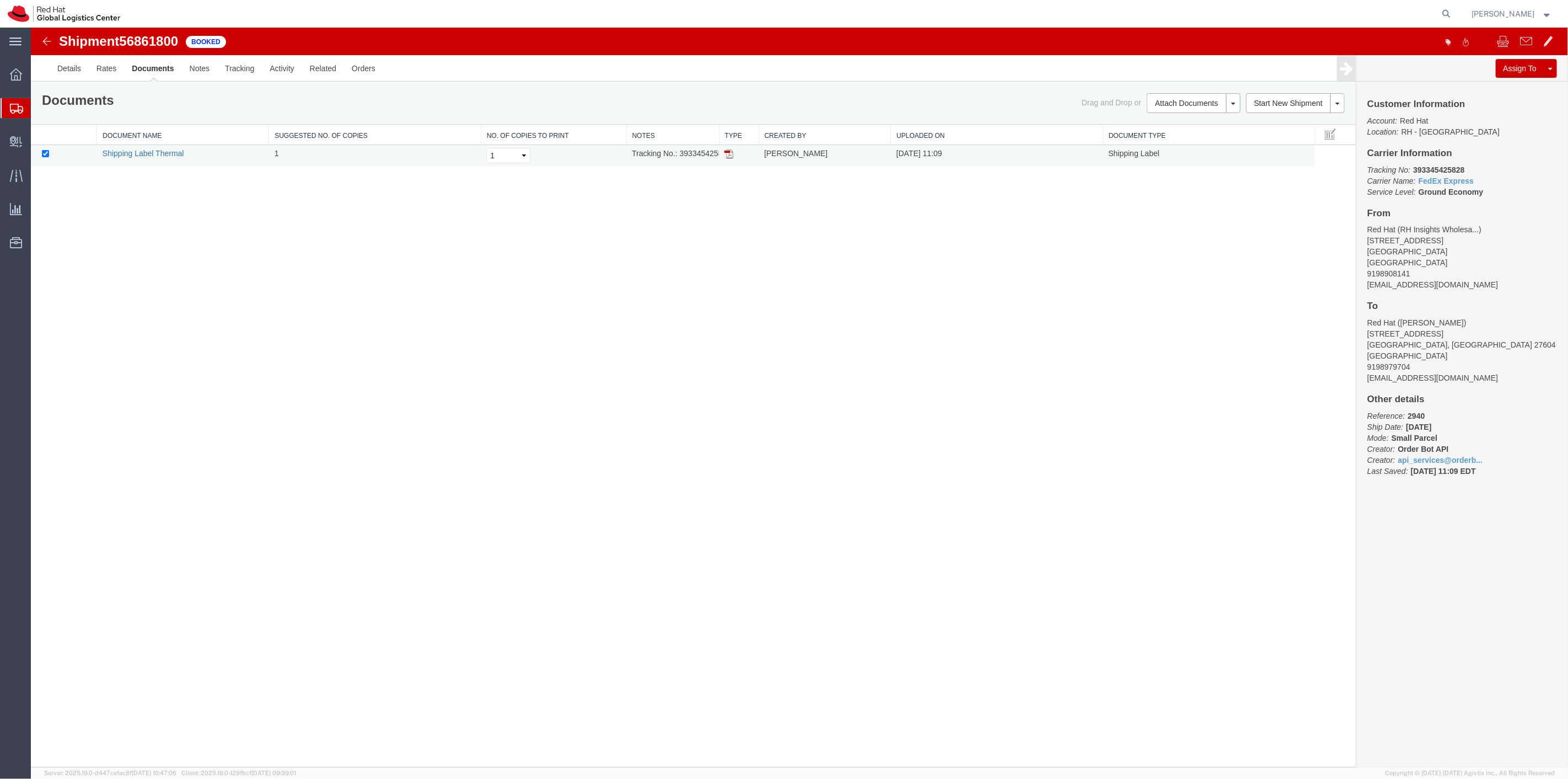
click at [166, 154] on link "Shipping Label Thermal" at bounding box center [143, 152] width 82 height 9
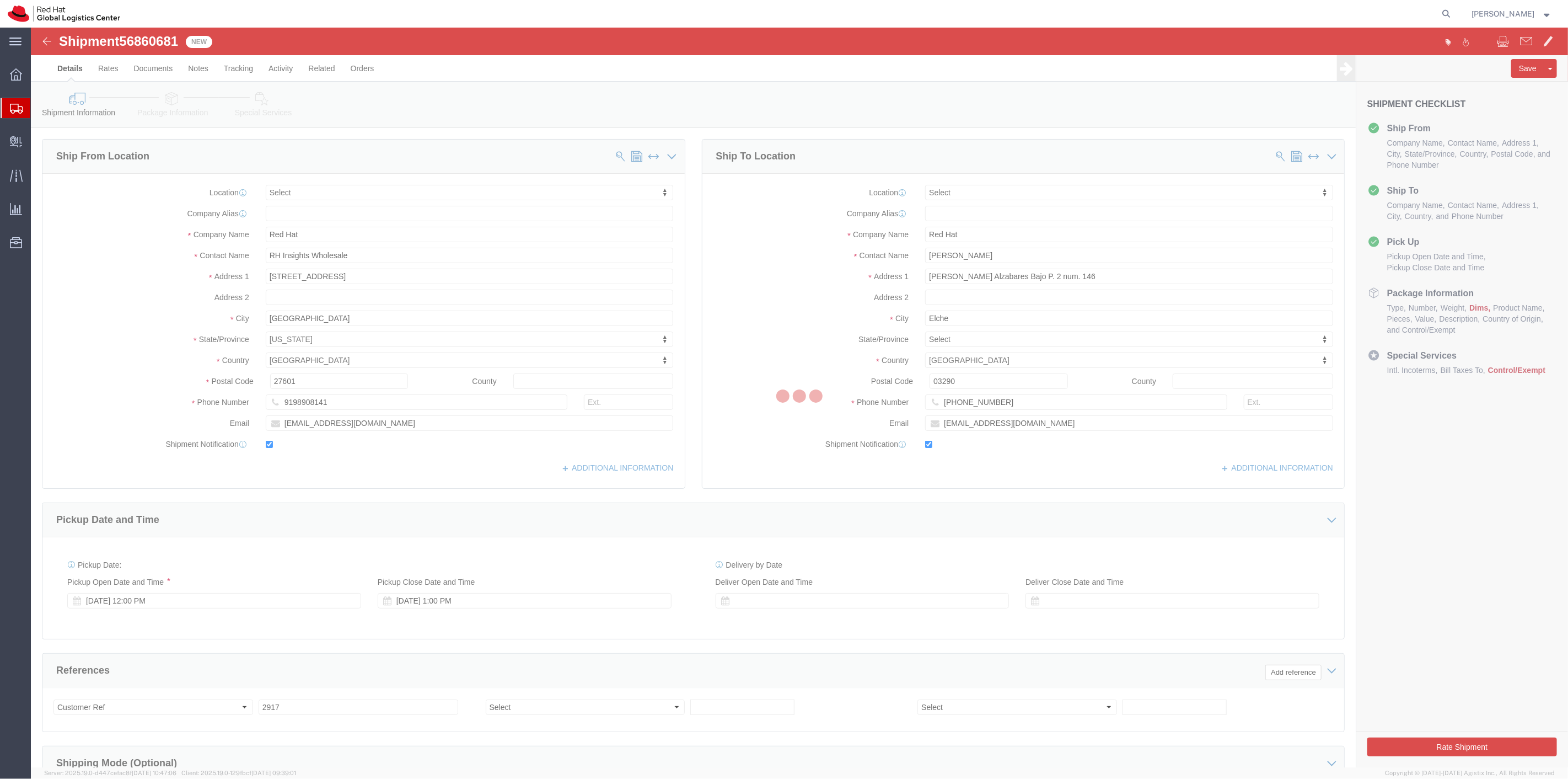
select select
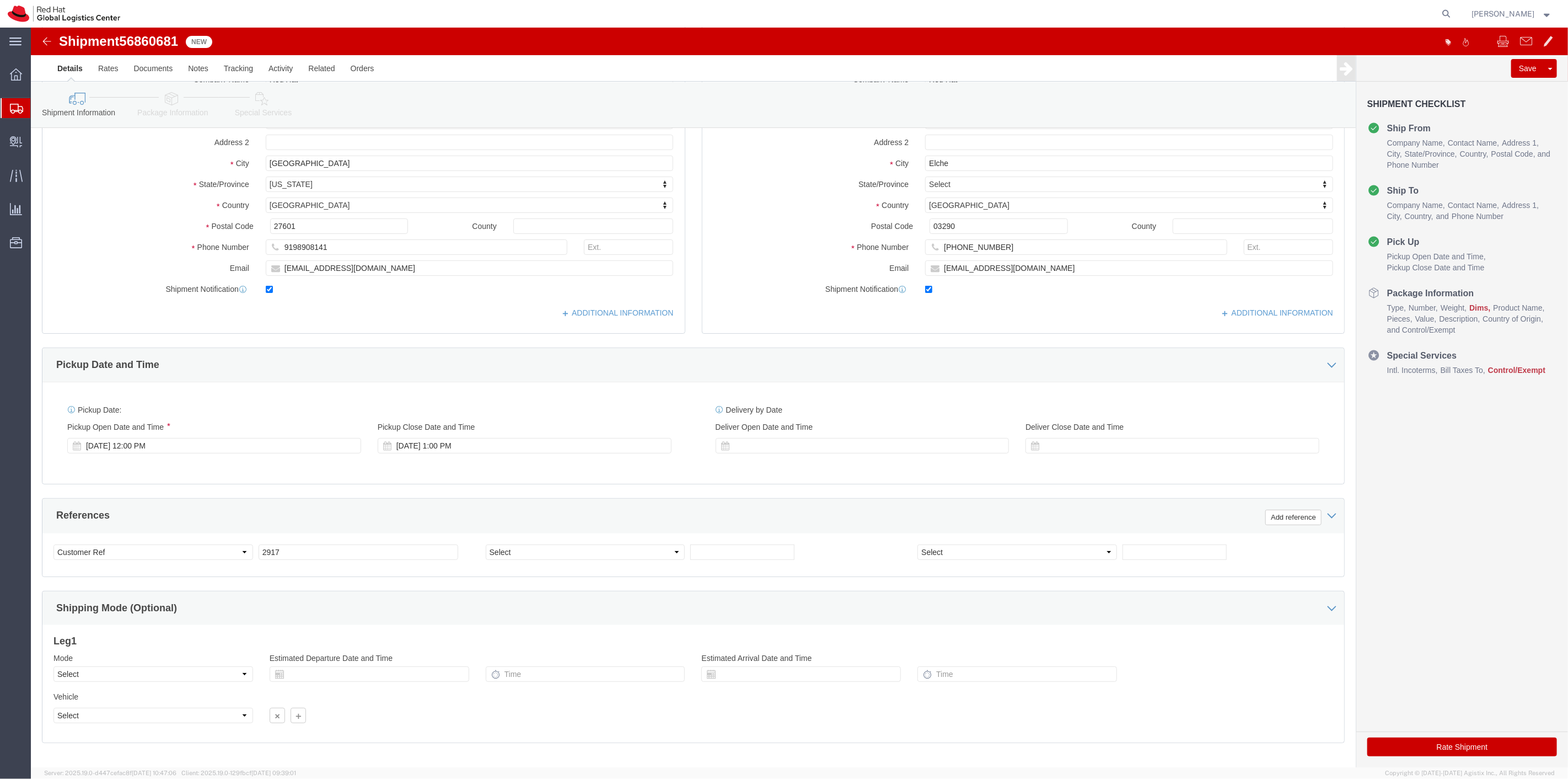
scroll to position [212, 0]
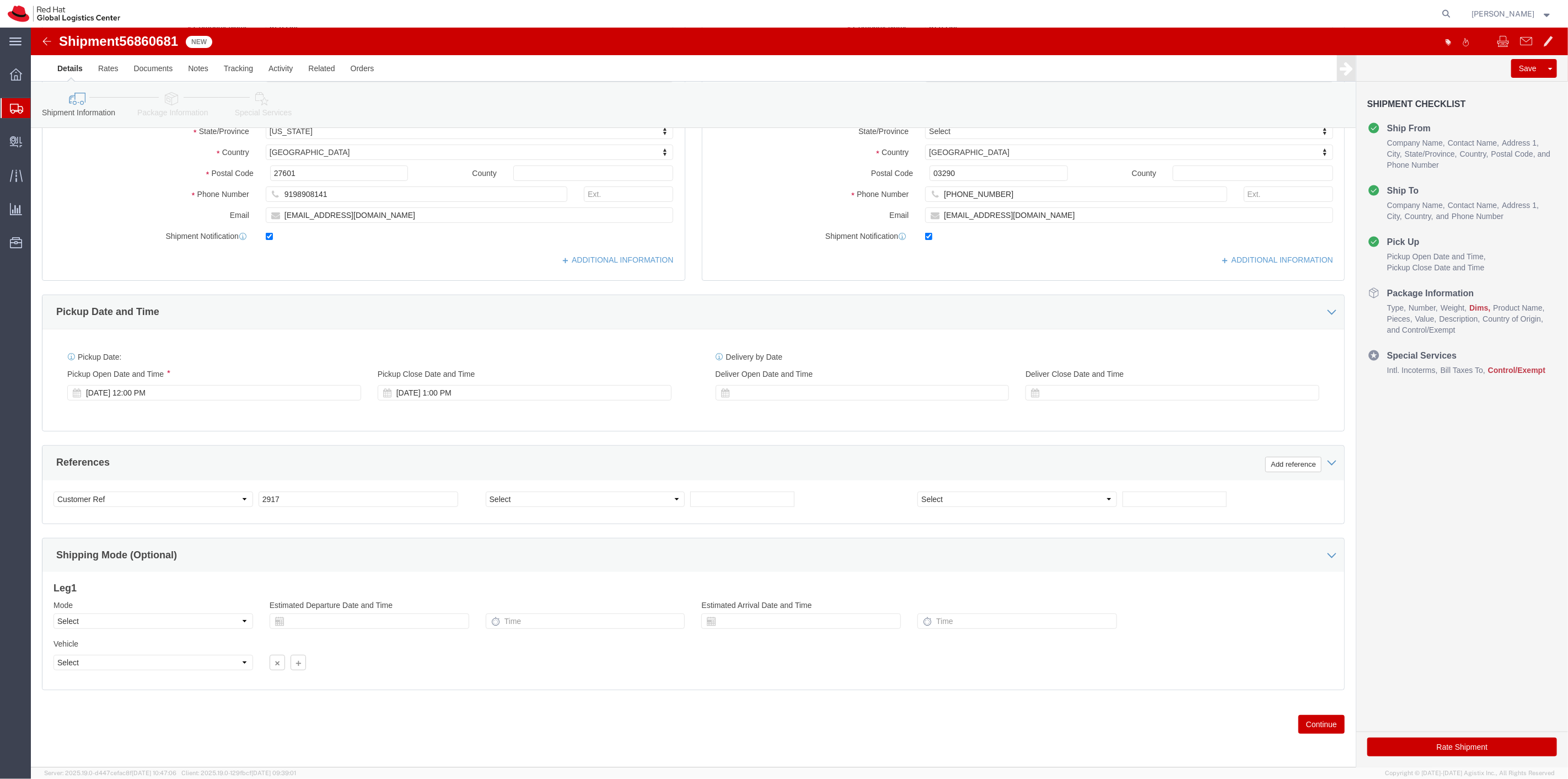
click button "Continue"
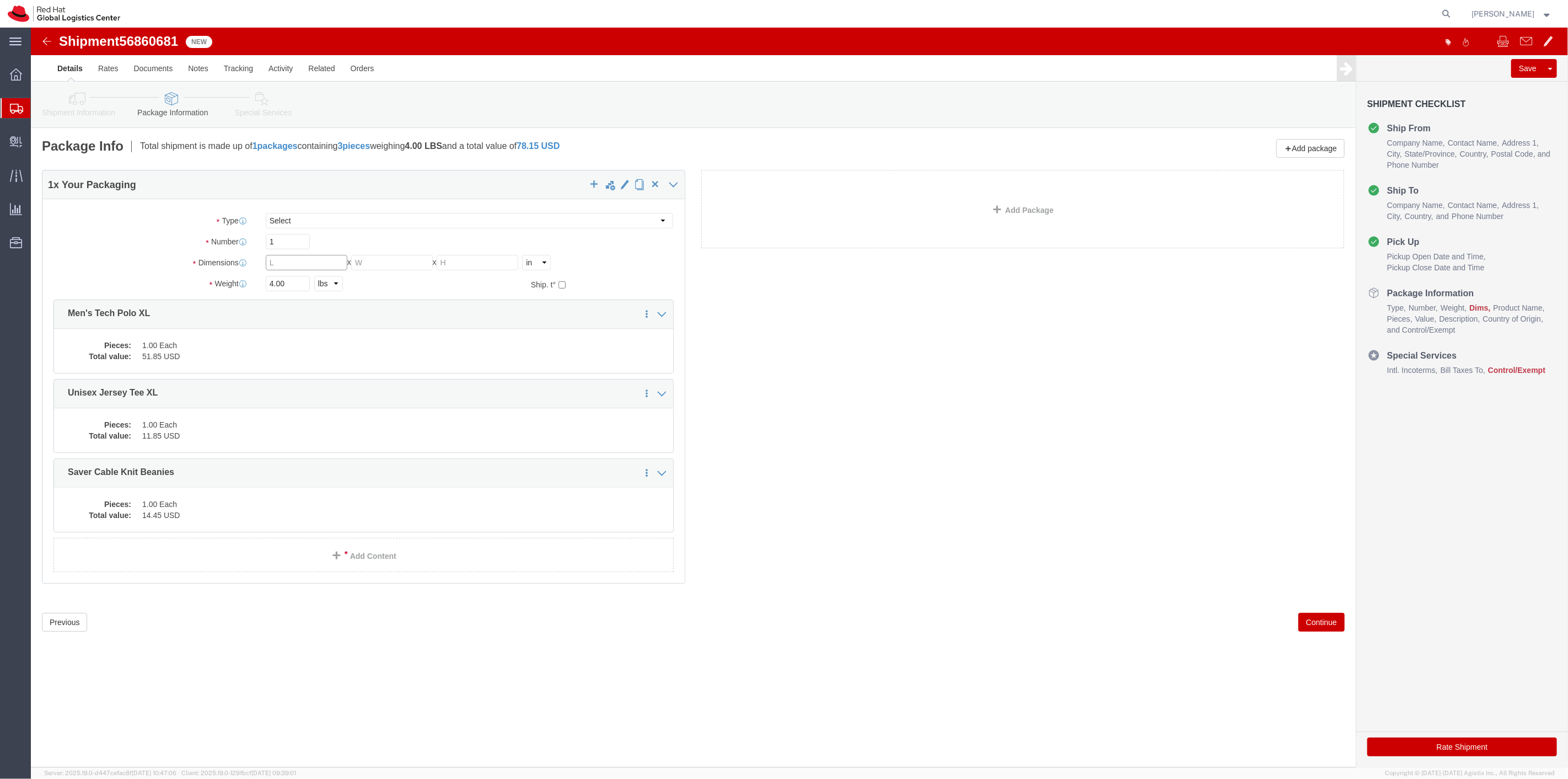
click input "text"
type input "8"
type input "6"
type input "4"
type input "2"
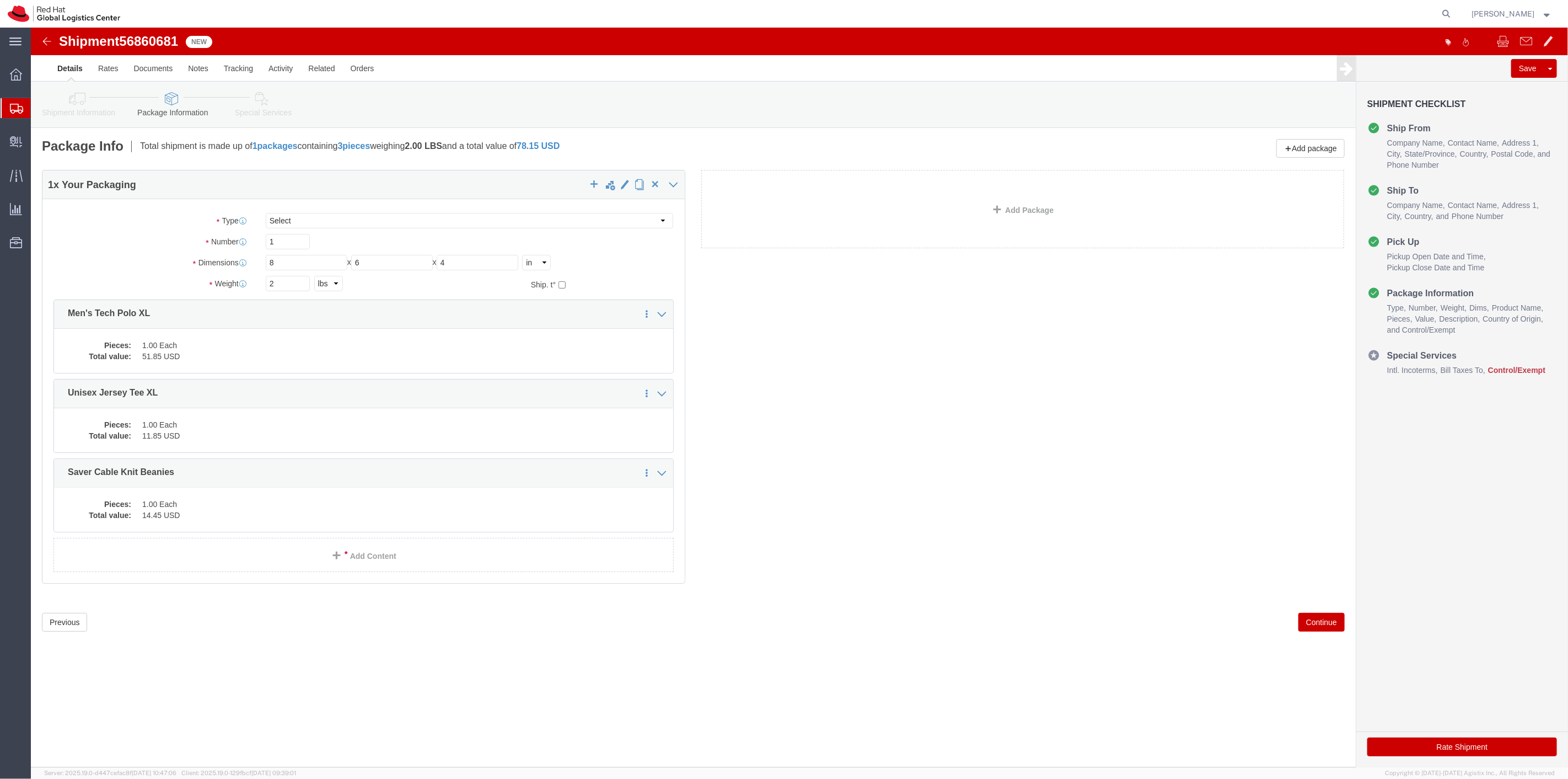
click button "Continue"
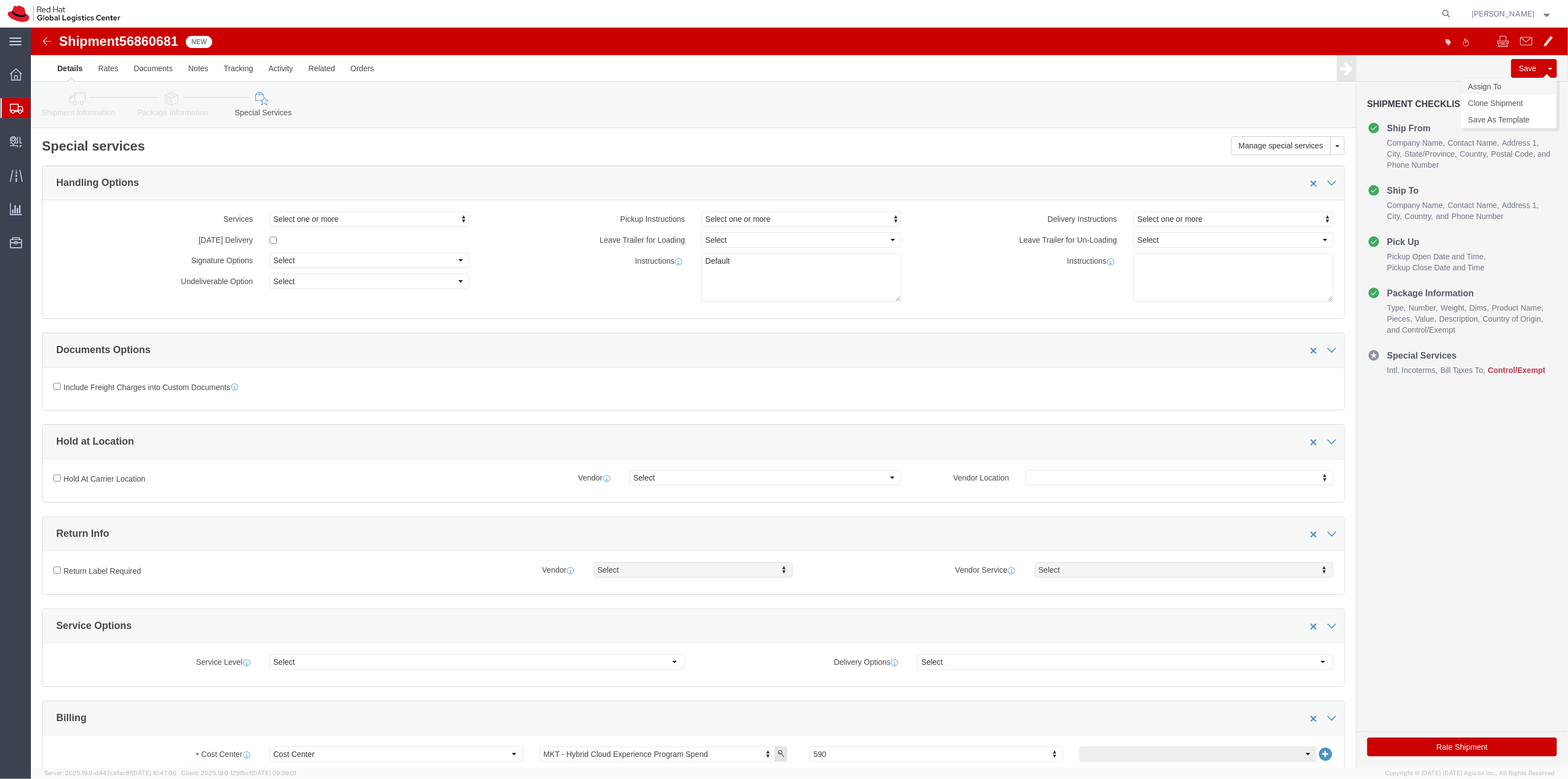
click link "Assign To"
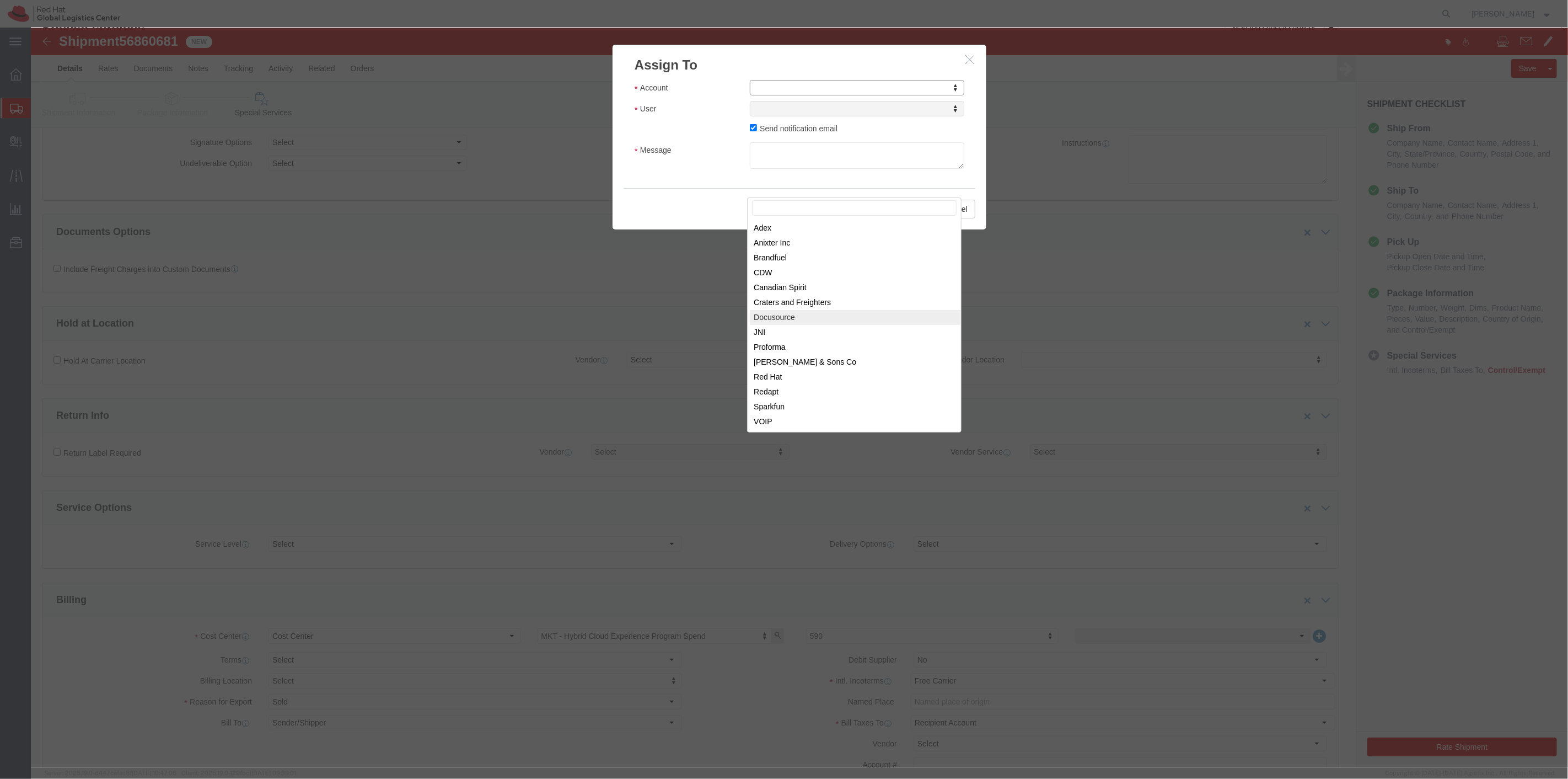
scroll to position [245, 0]
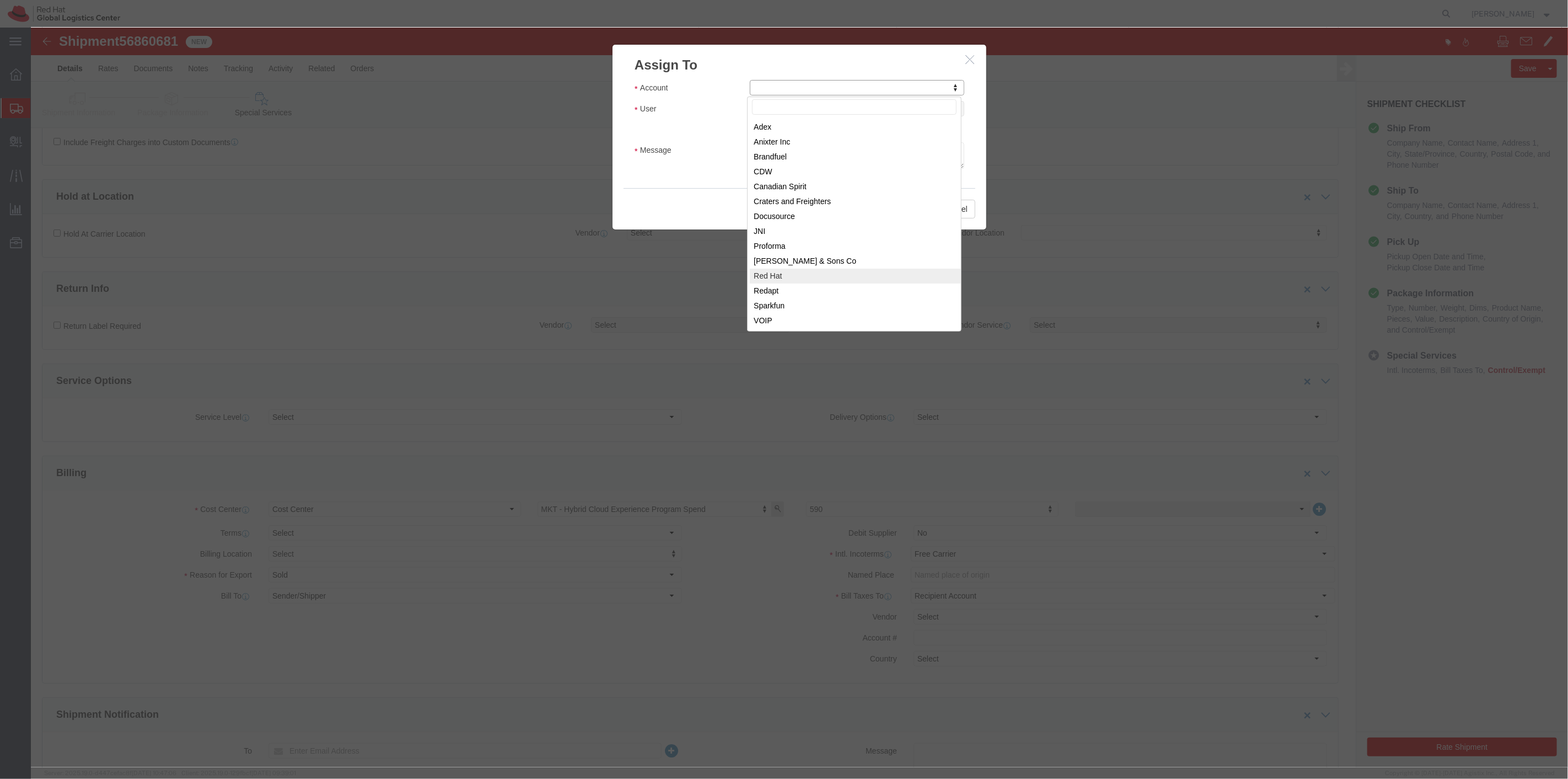
select select "104821"
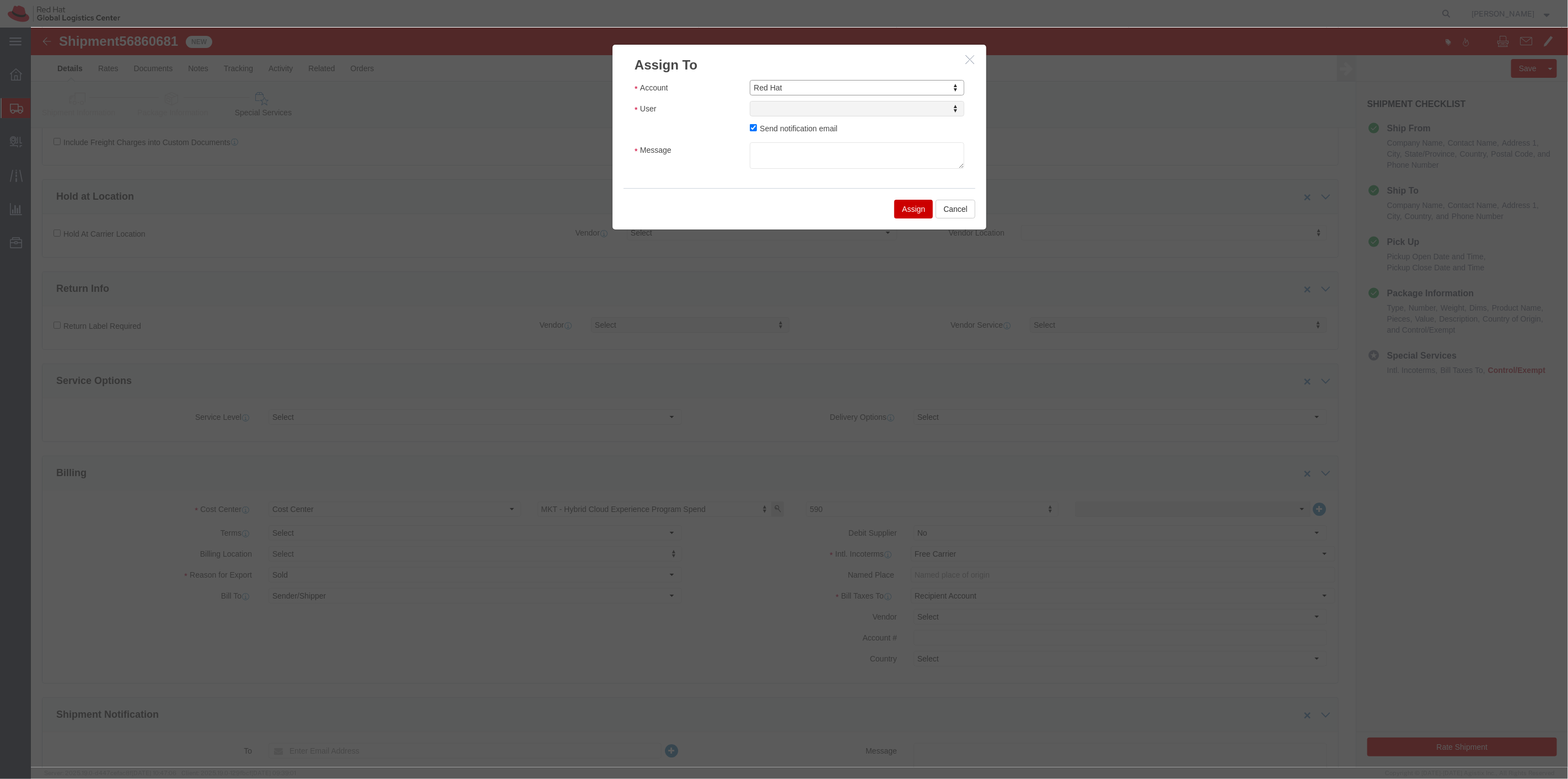
select select
type input "sona"
select select "17159"
click textarea "Message"
type textarea "1/8"
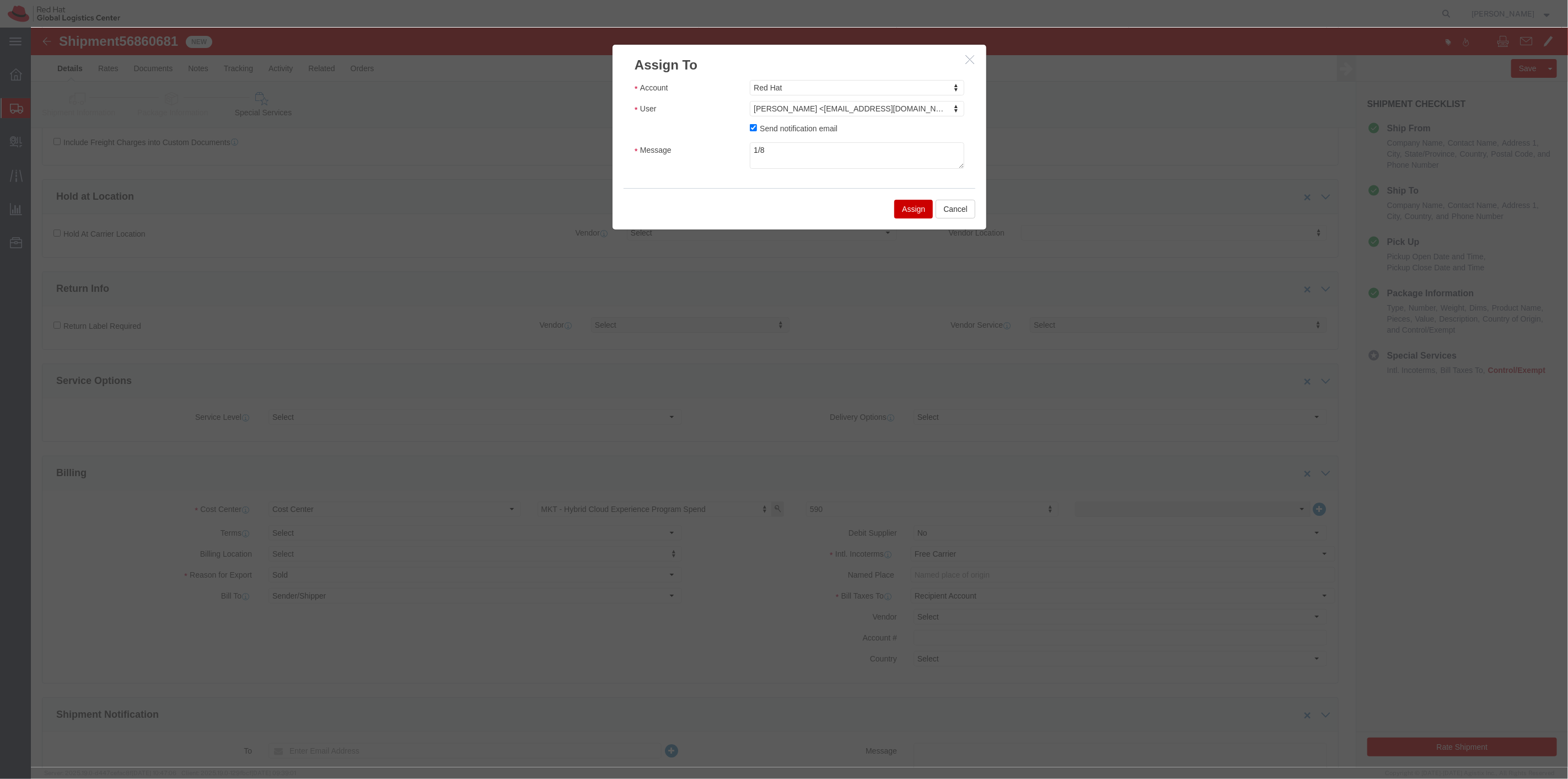
click button "Assign"
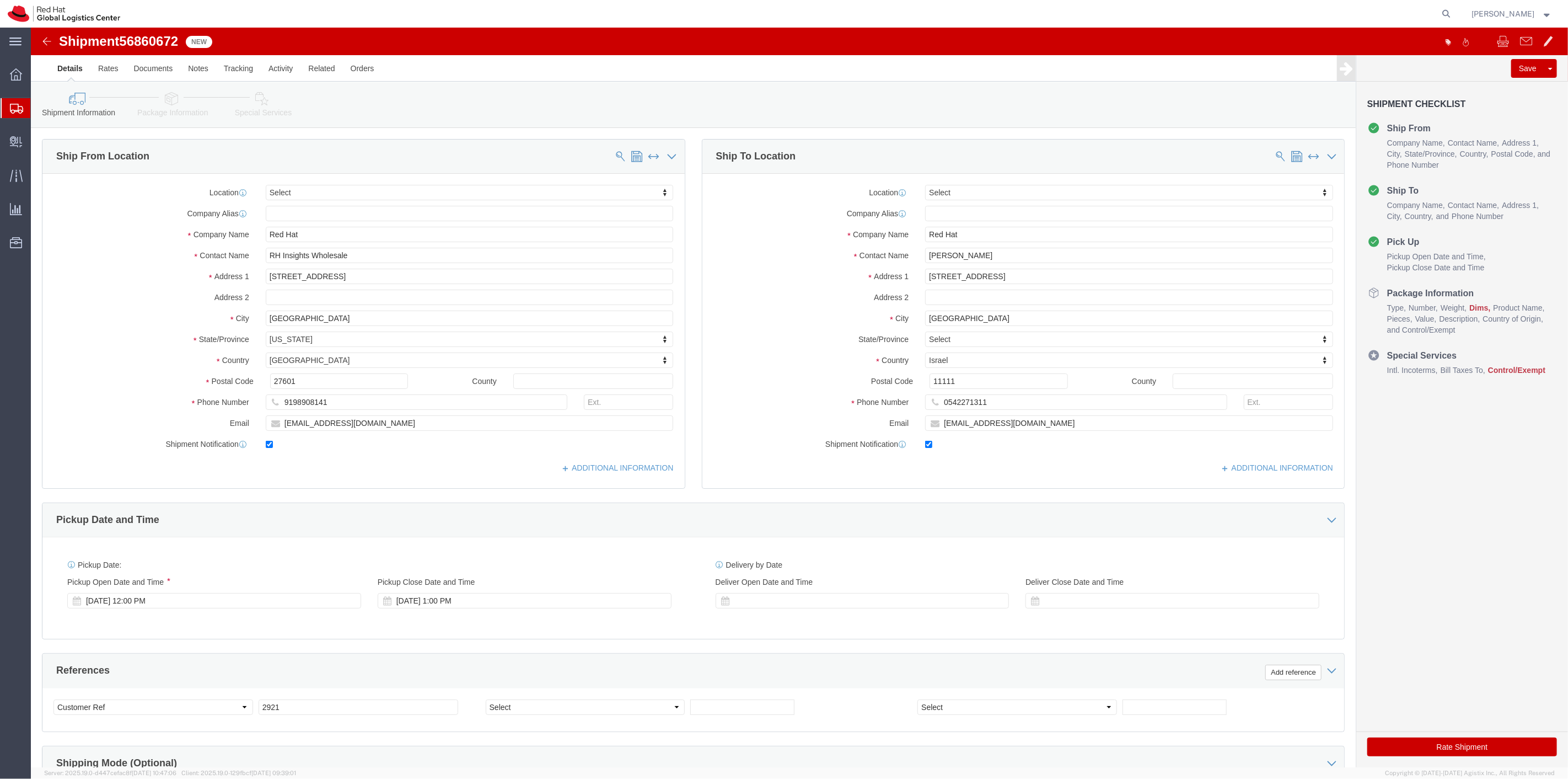
select select
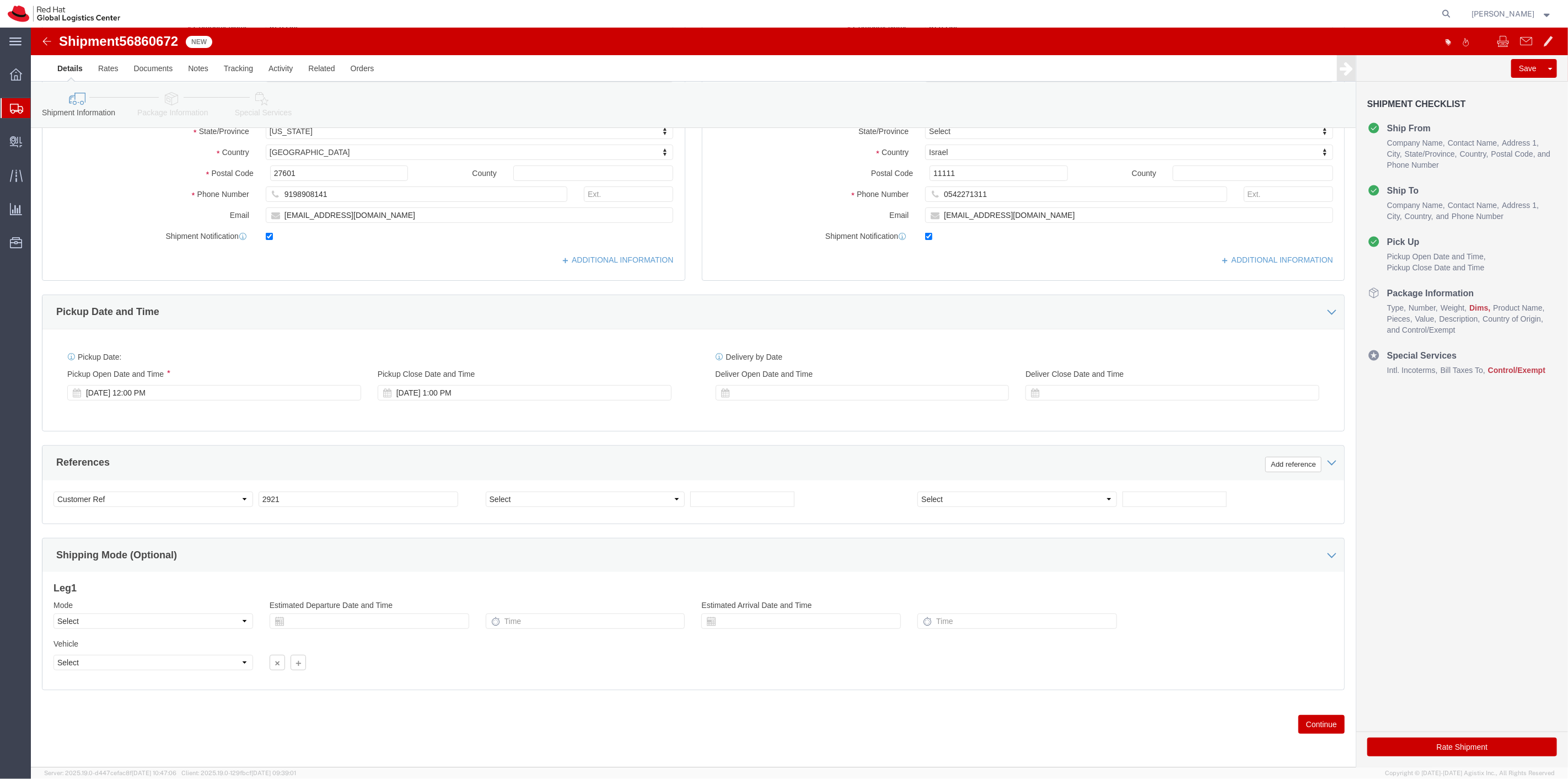
scroll to position [212, 0]
click button "Continue"
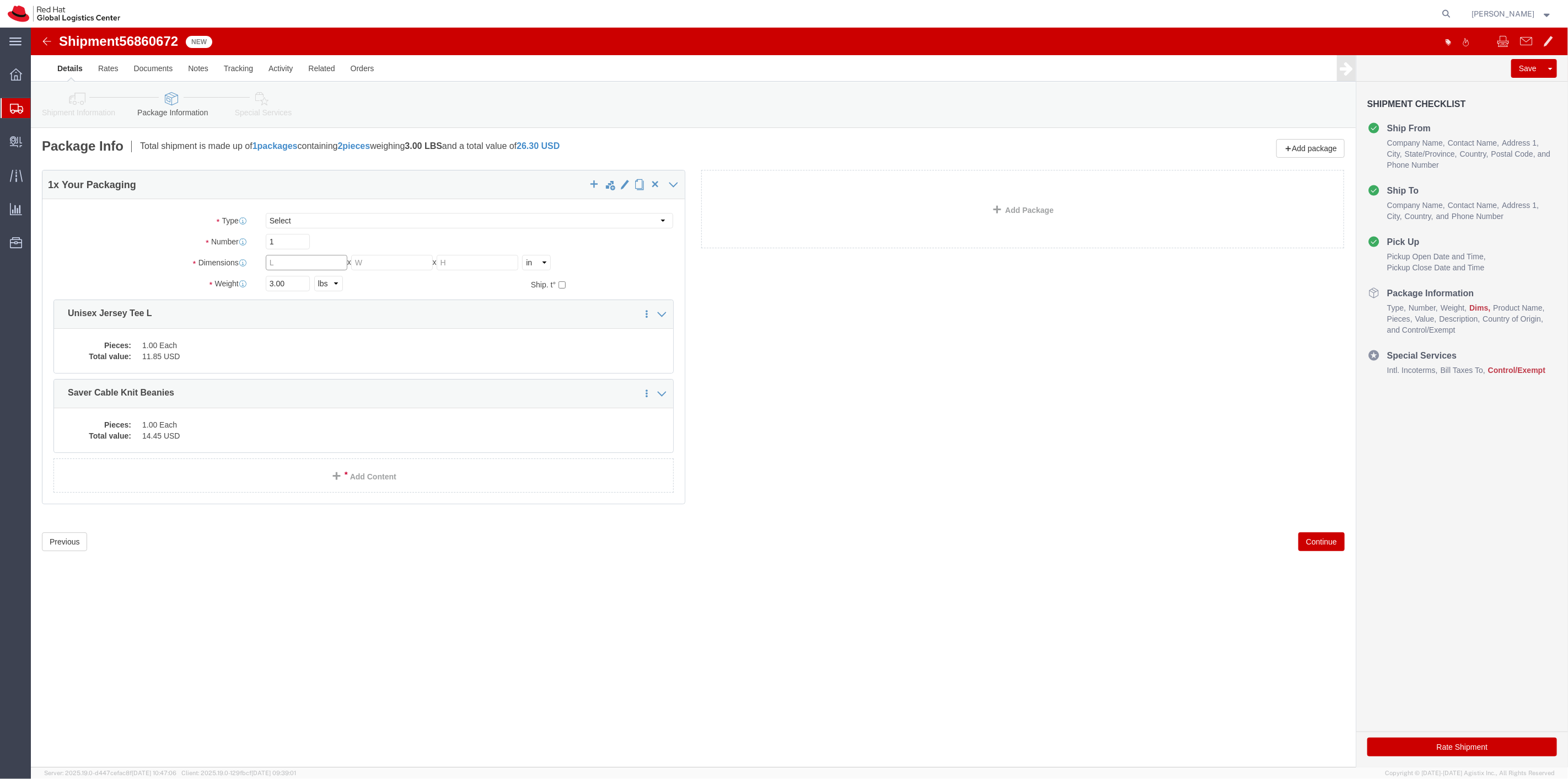
click input "text"
type input "8"
type input "6"
type input "4"
type input "2"
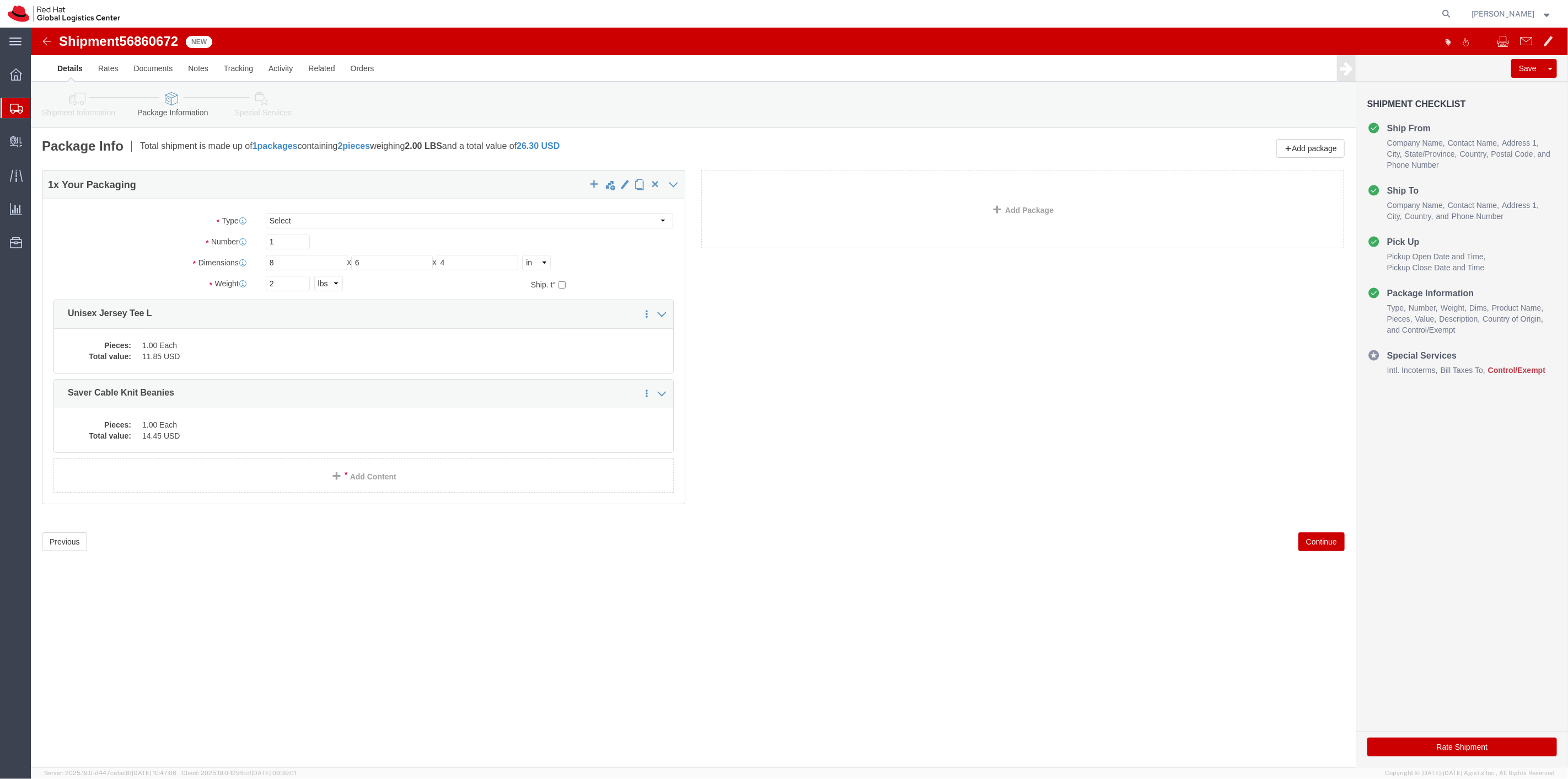
click button "Continue"
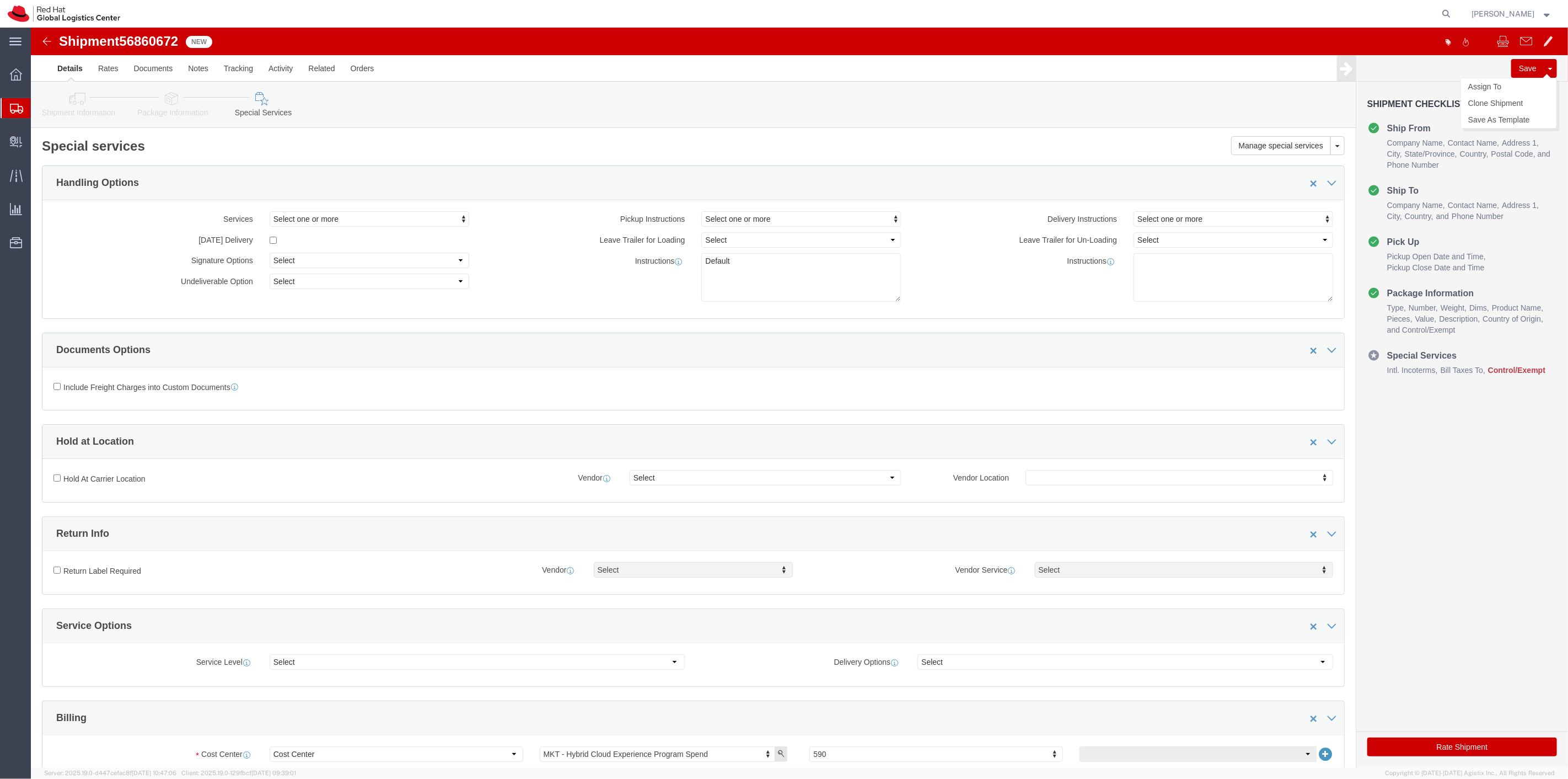
click button "Save"
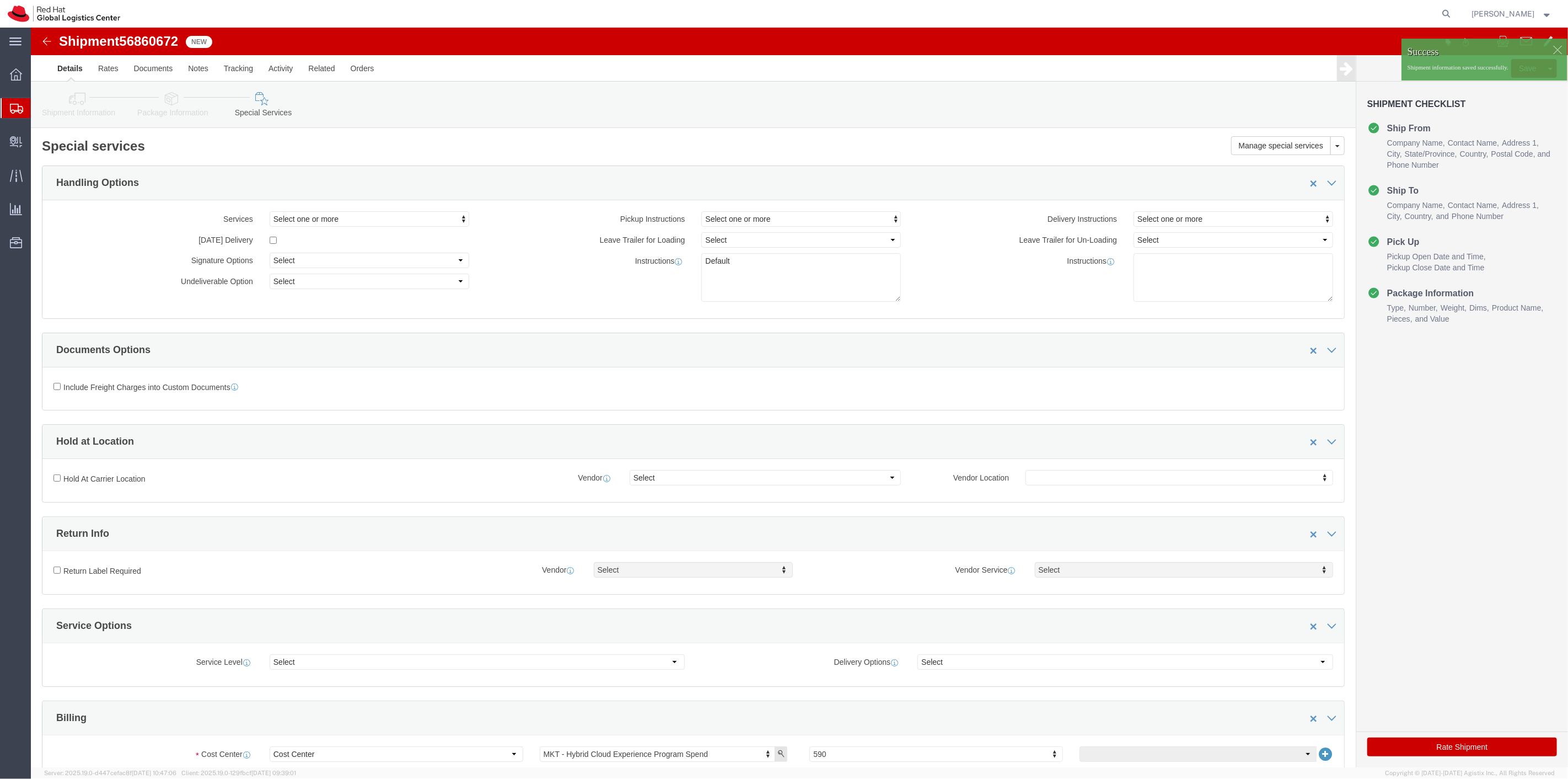
click div
click p "Shipment information saved successfully."
click span
click link "Assign To"
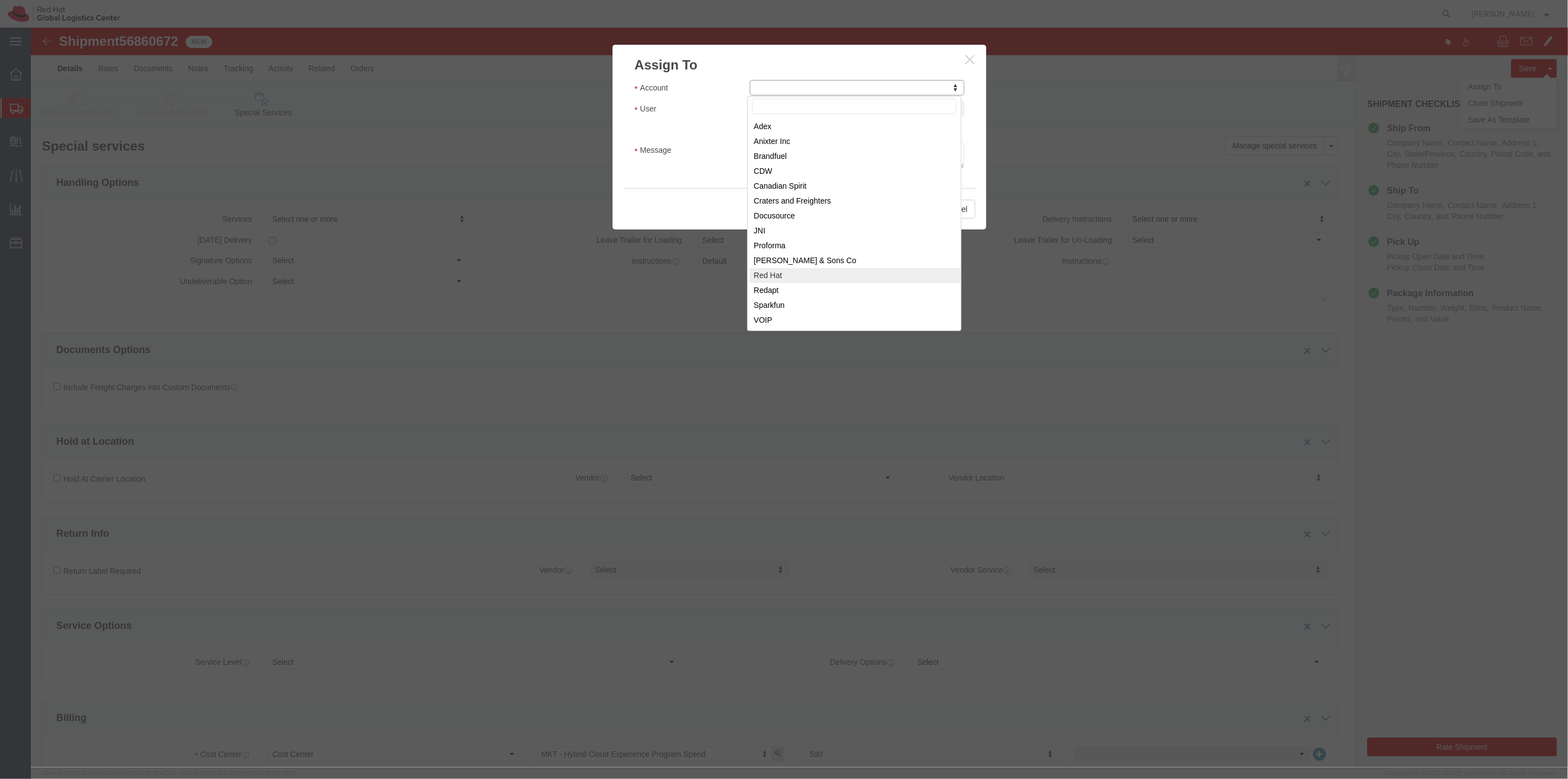
select select "104821"
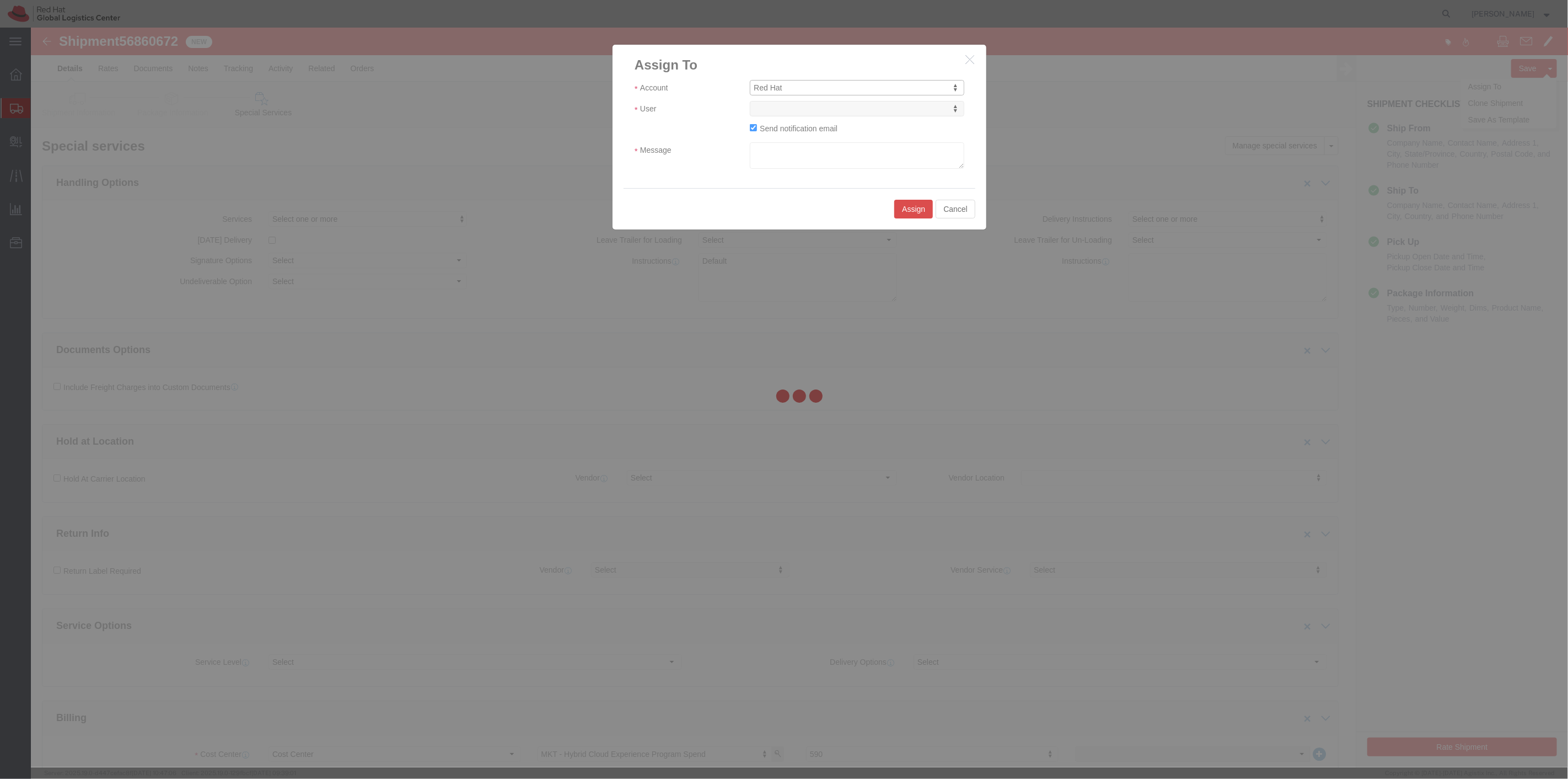
select select
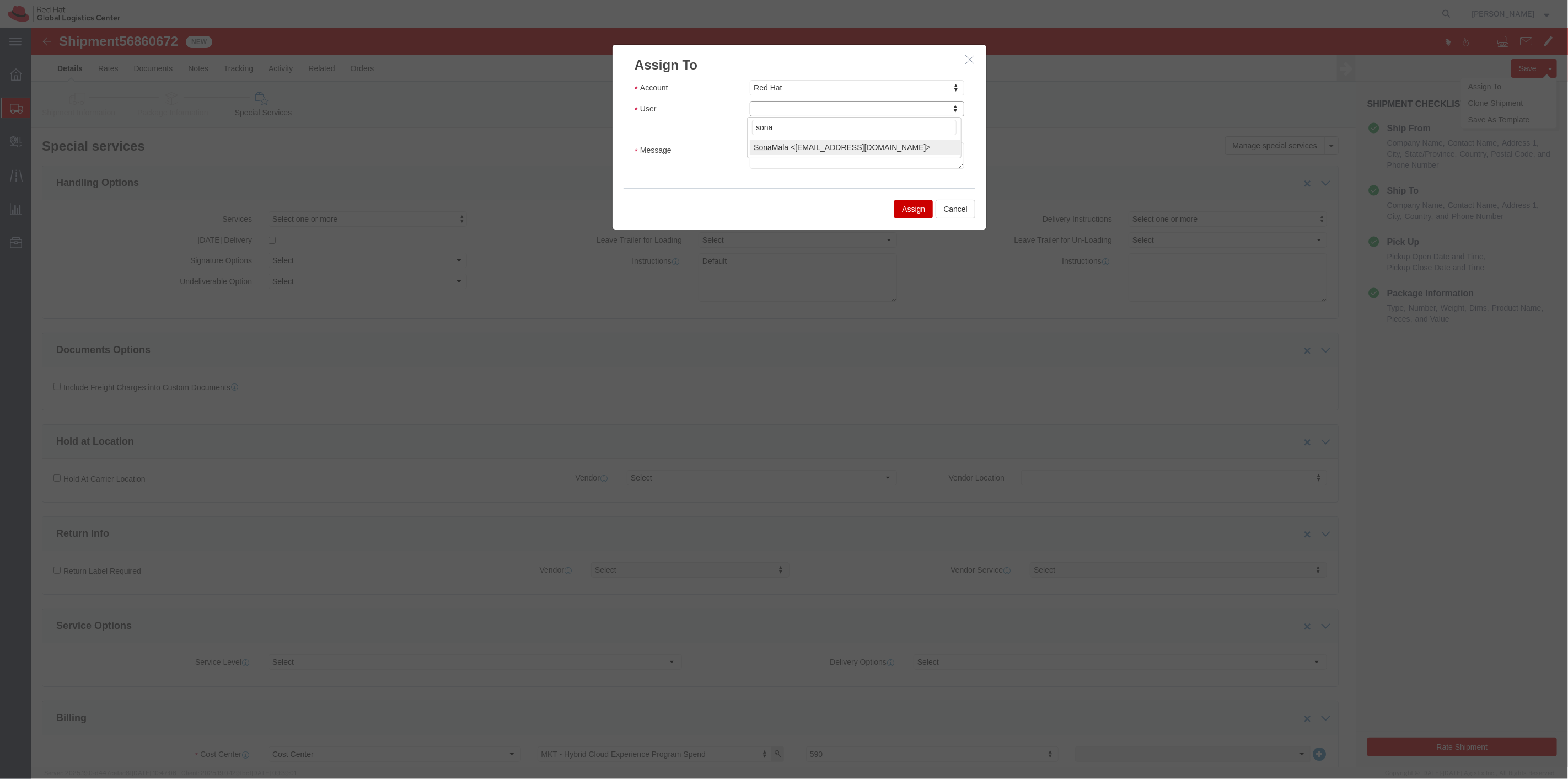
type input "sona"
select select "17159"
click textarea "Message"
type textarea "2/8"
click button "Assign"
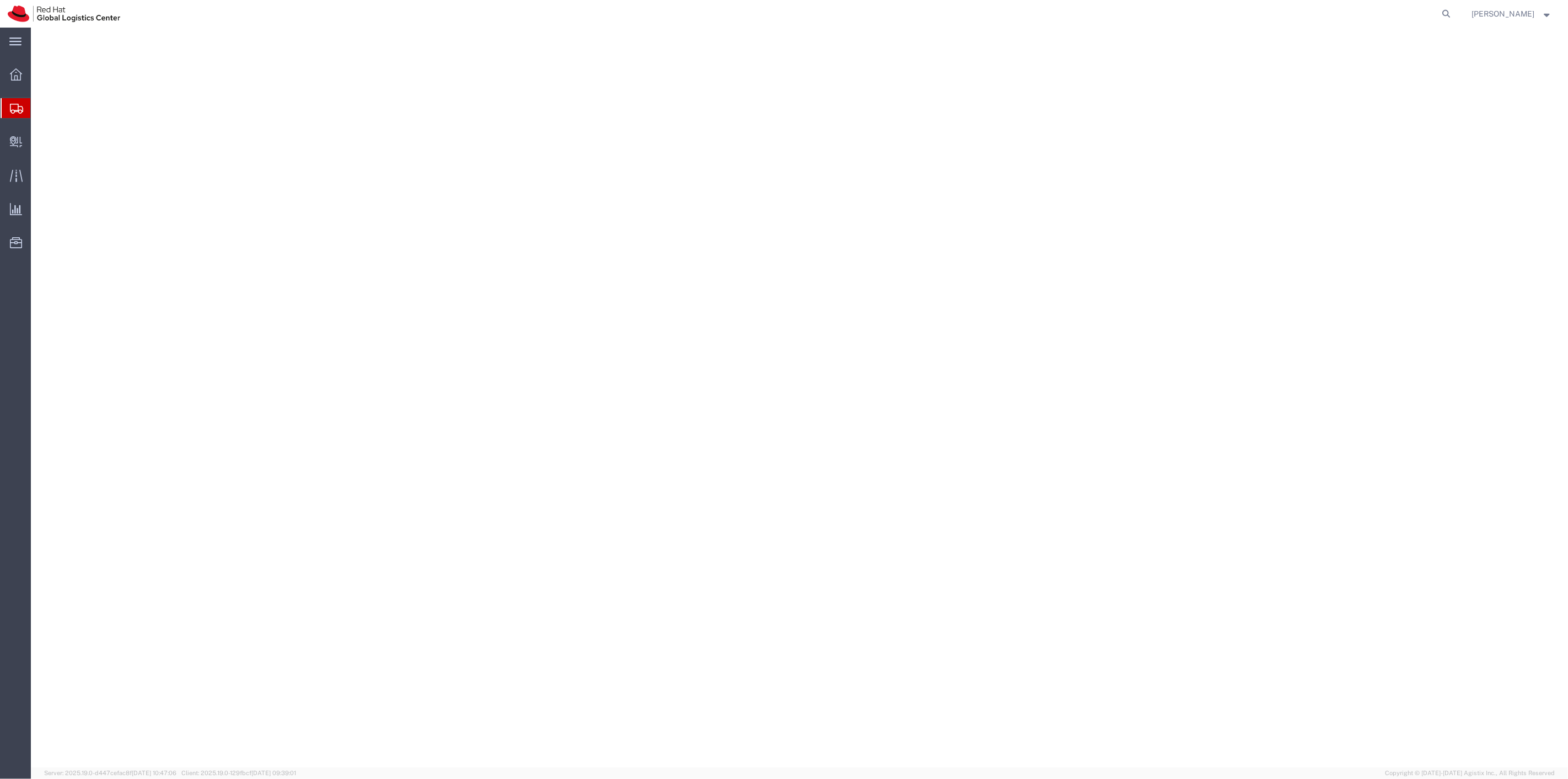
select select
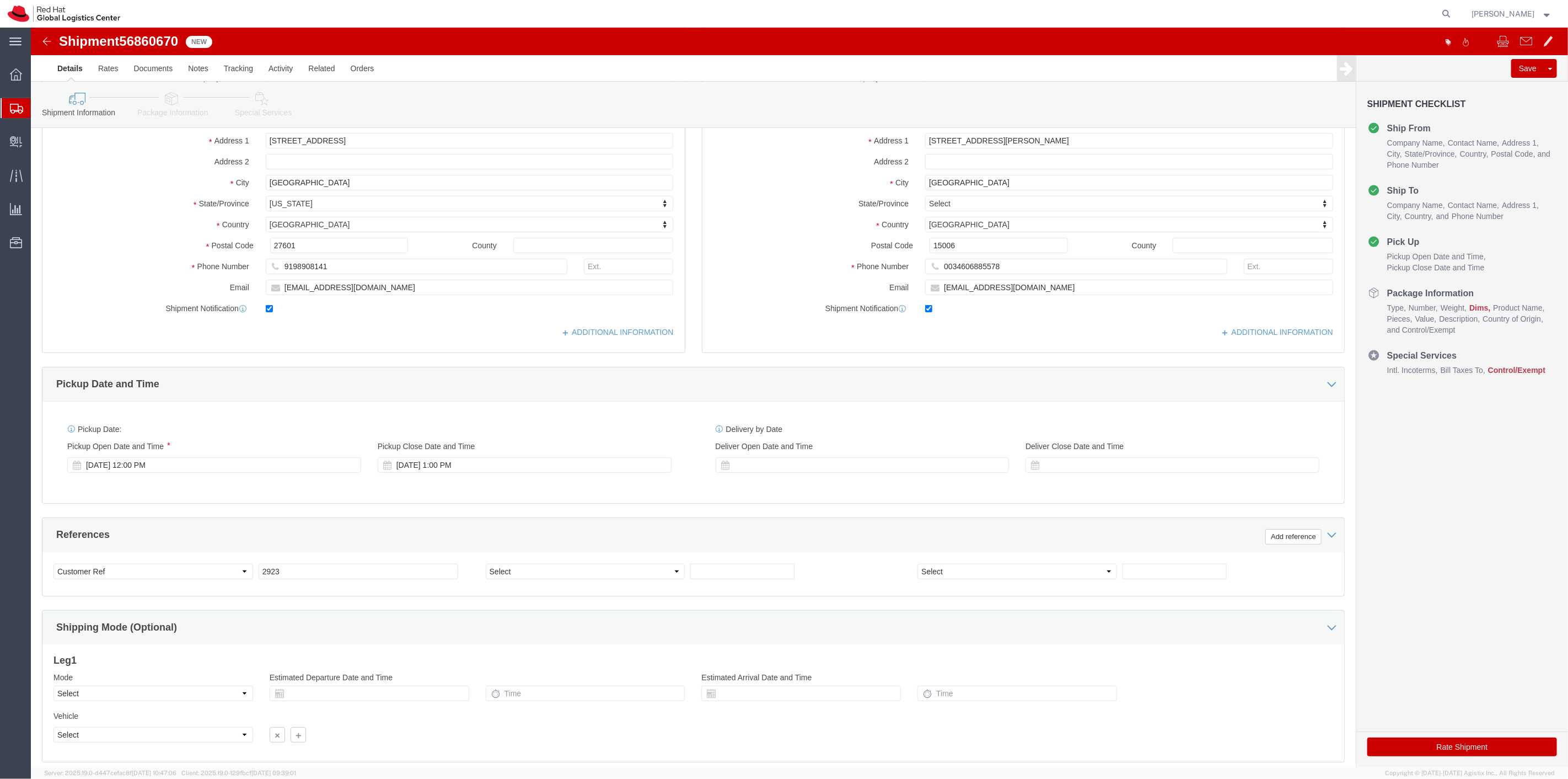
scroll to position [212, 0]
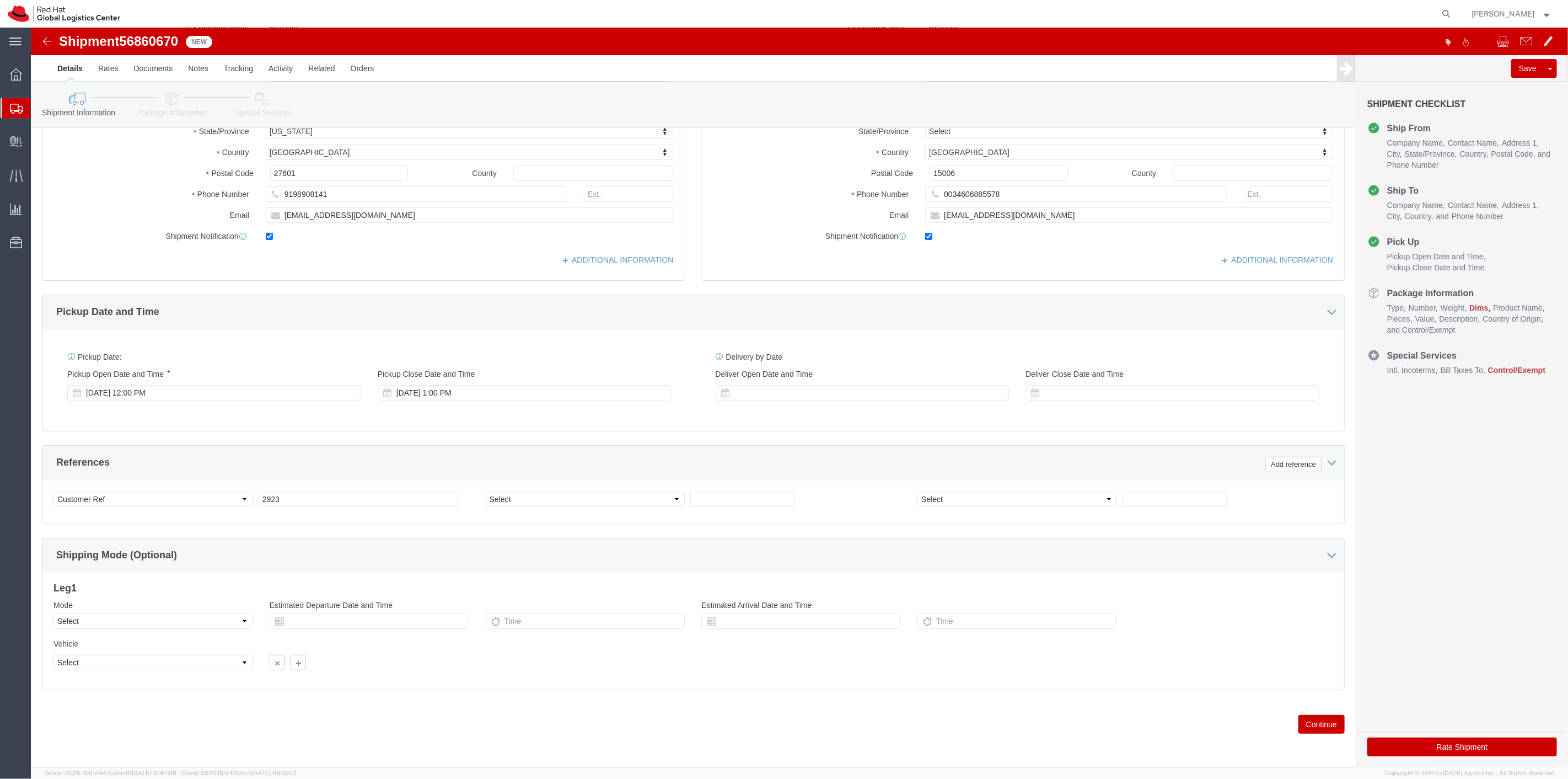
click button "Continue"
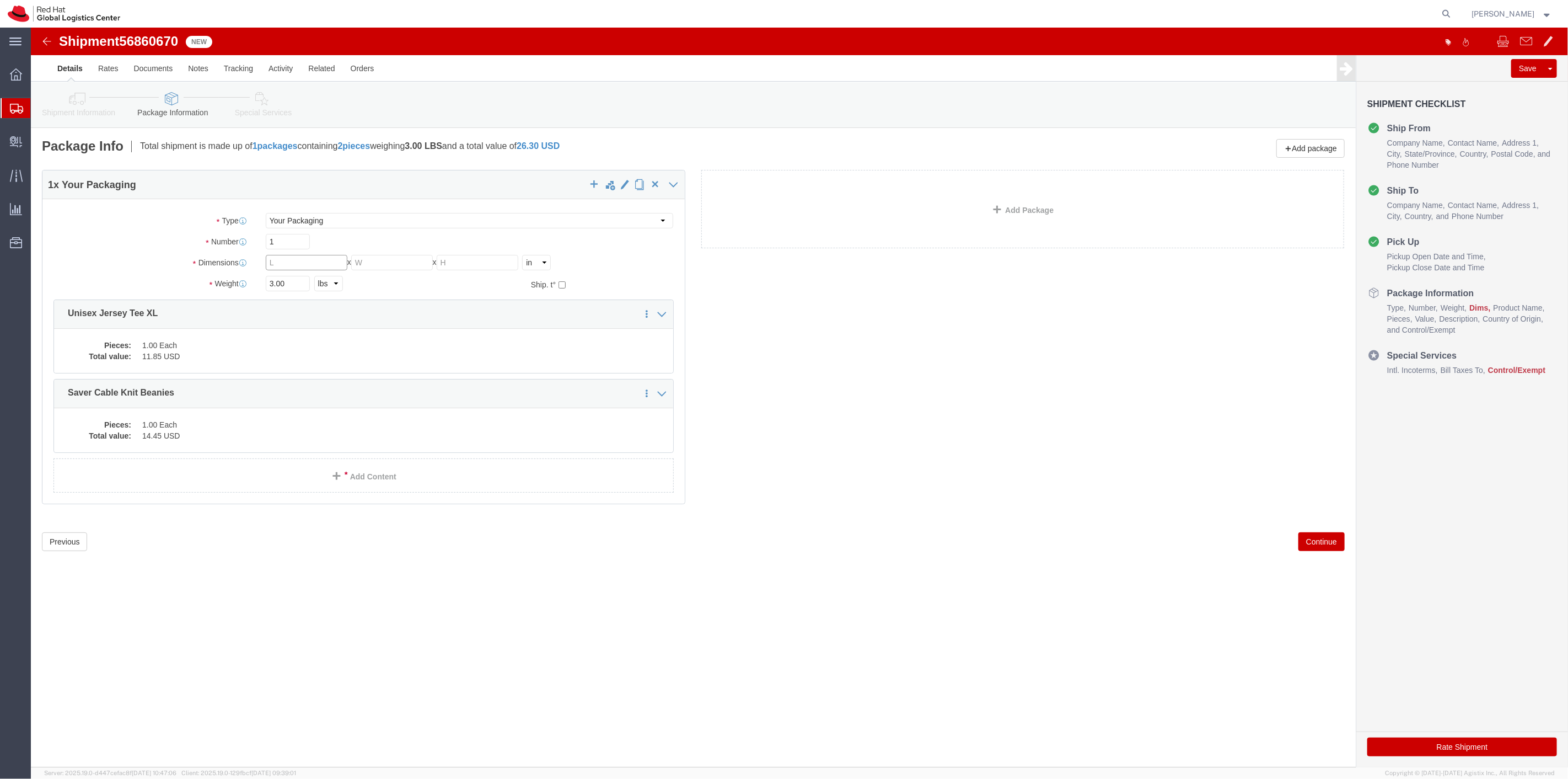
click input "text"
type input "8"
type input "6"
type input "4"
type input "2"
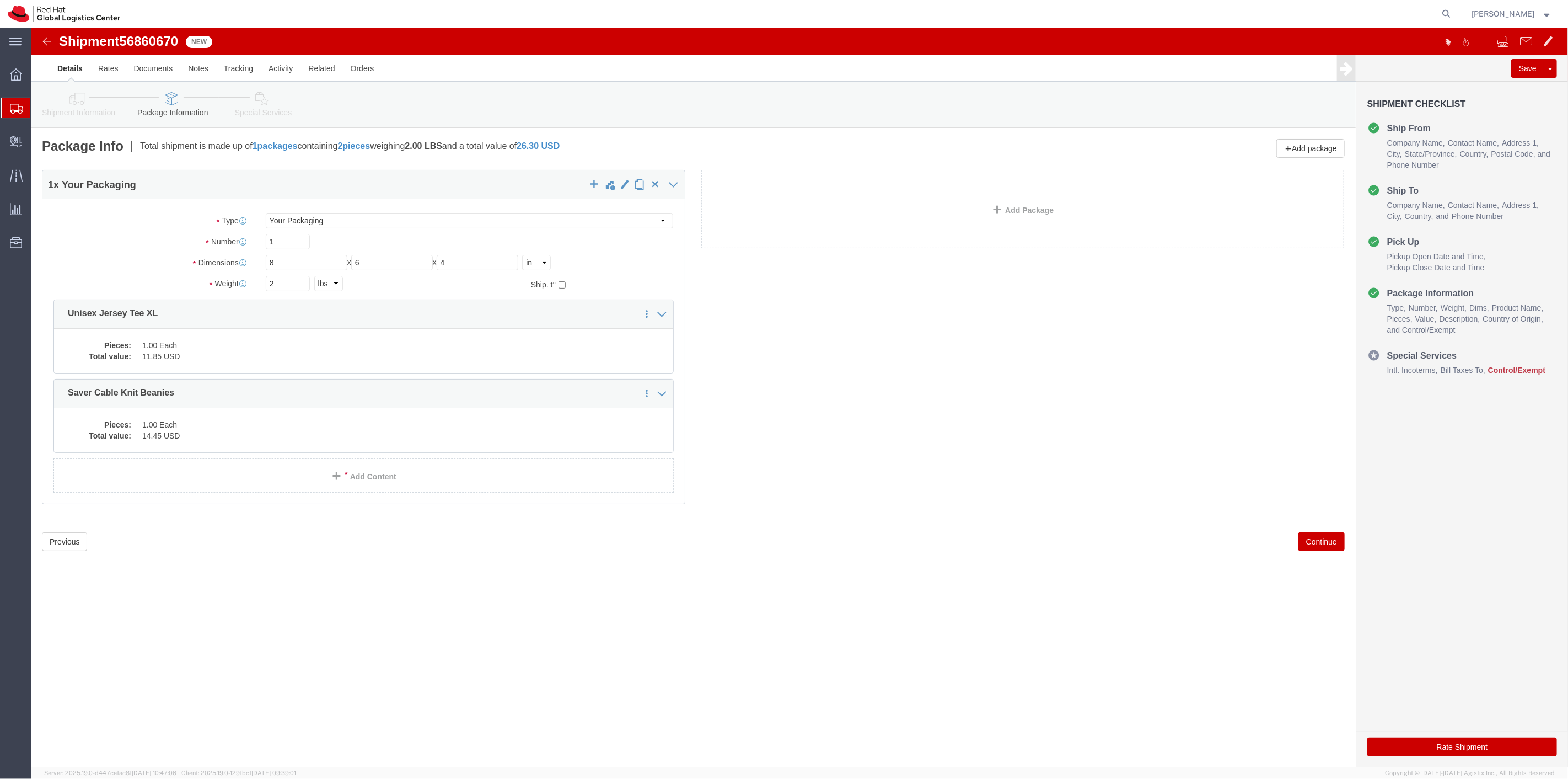
click button "Continue"
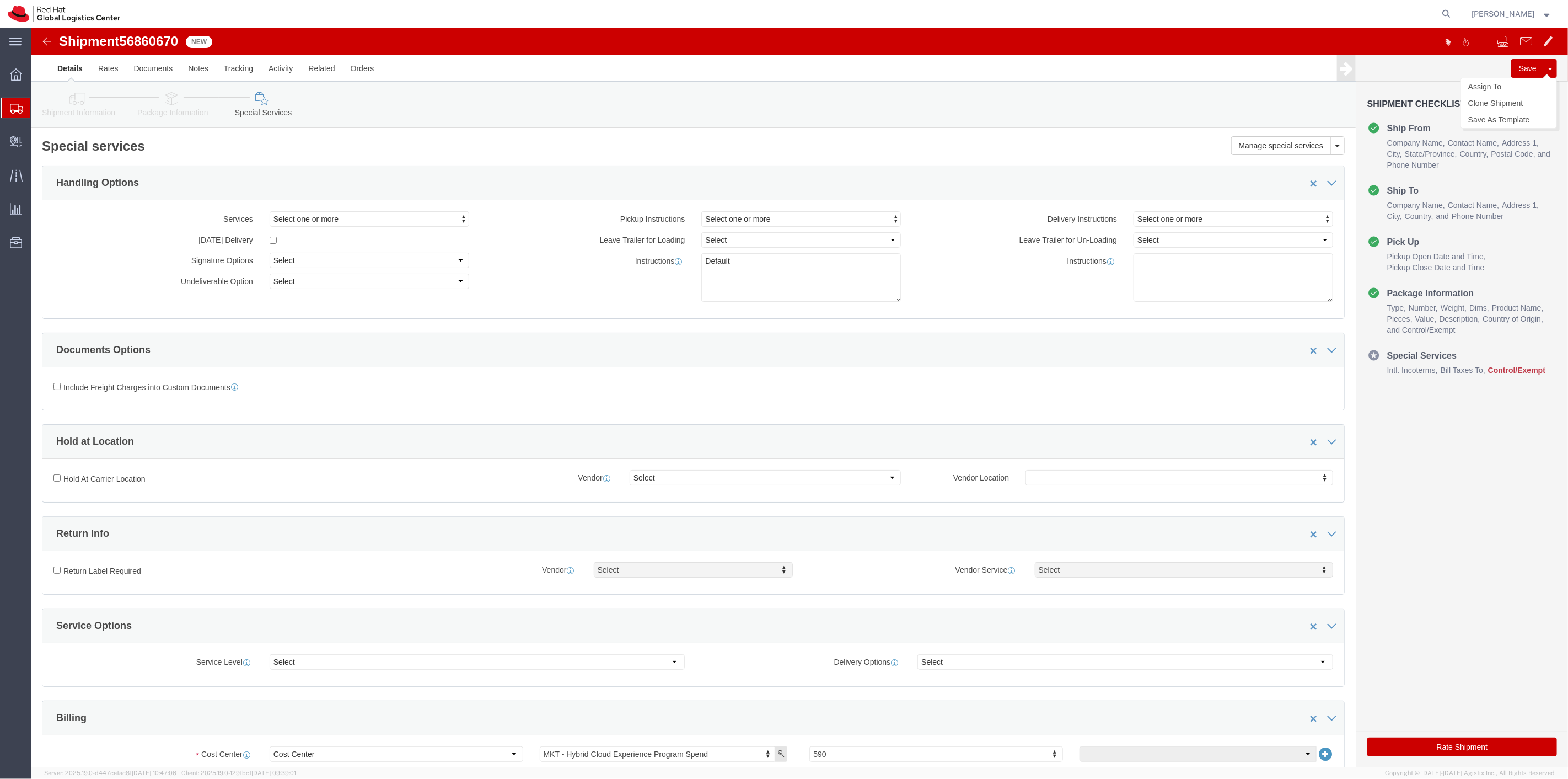
click button "Save"
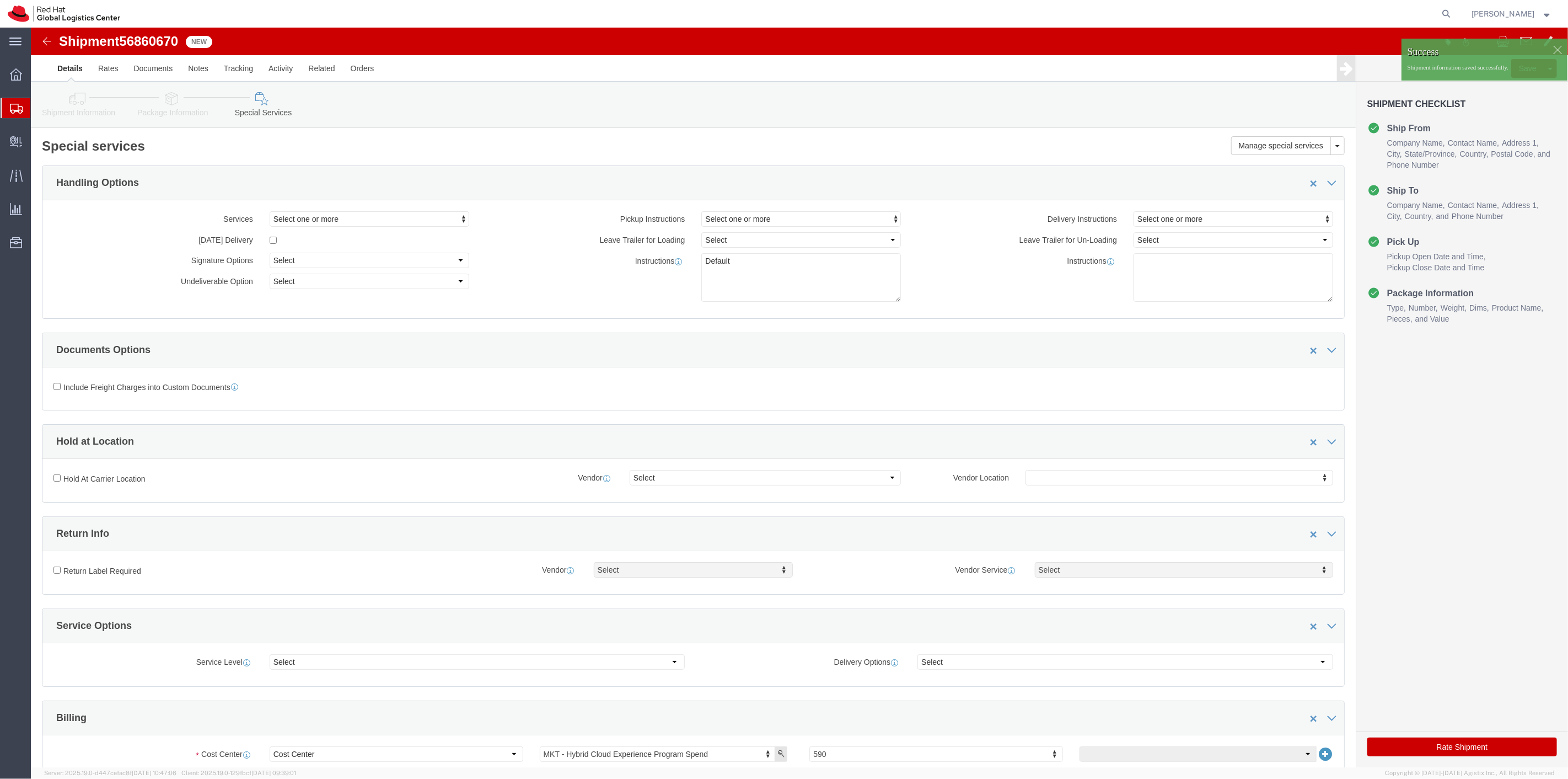
click div
click body "Shipment 56860670 New Details Rates Documents Notes Tracking Activity Related O…"
click link "Assign To"
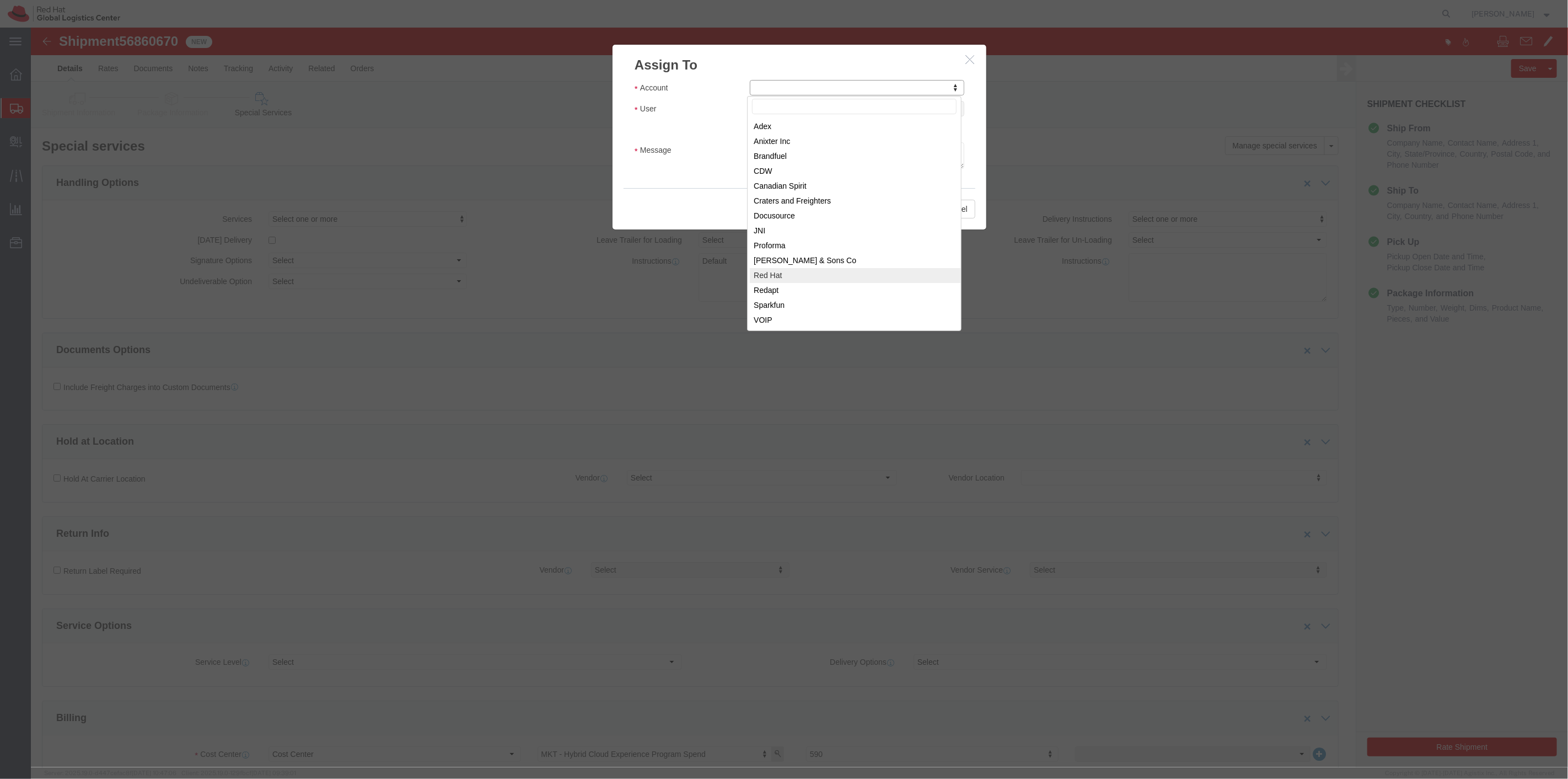
select select "104821"
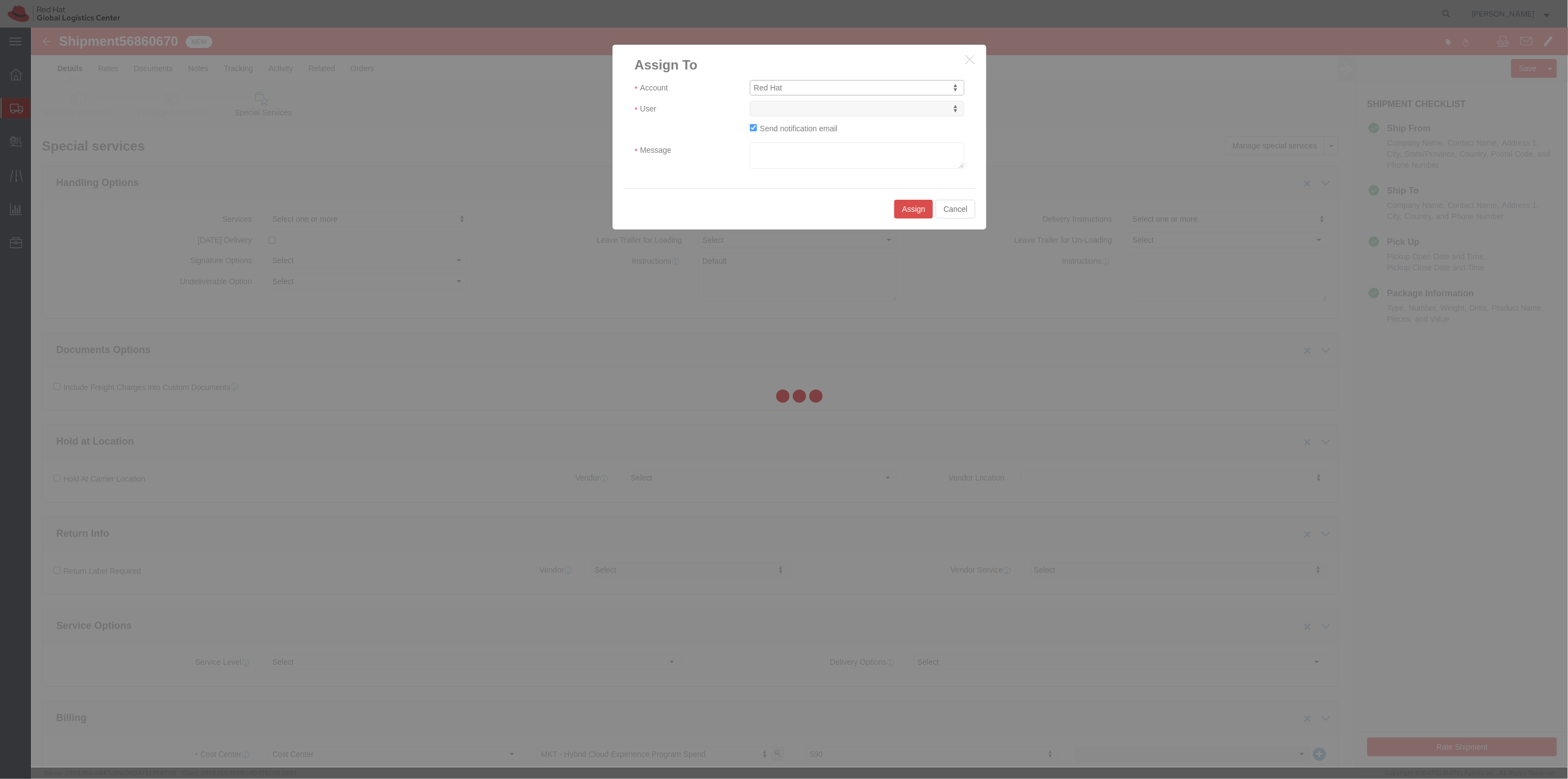
select select
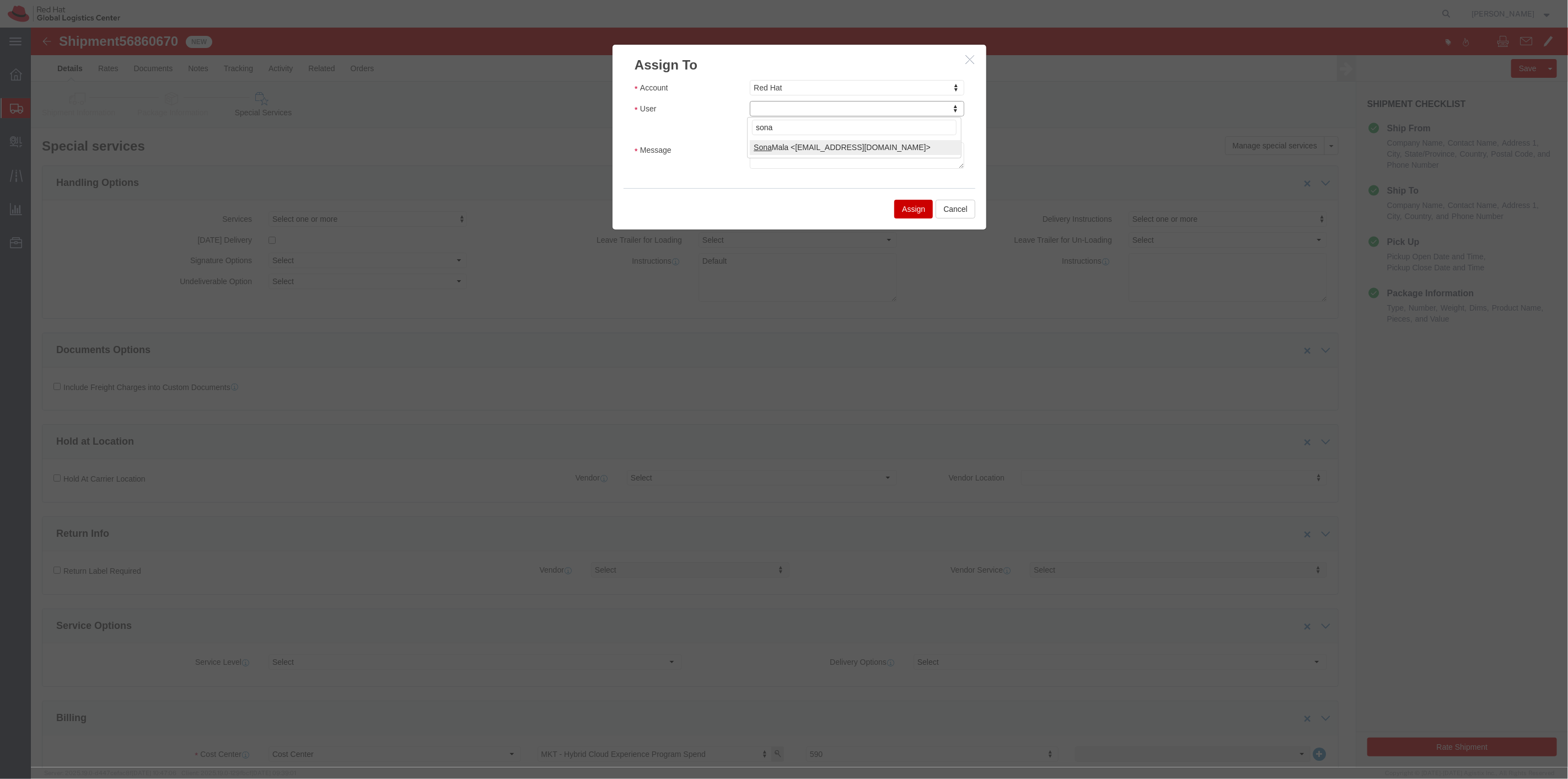
type input "sona"
select select "17159"
click textarea "Message"
type textarea "3/8"
click button "Assign"
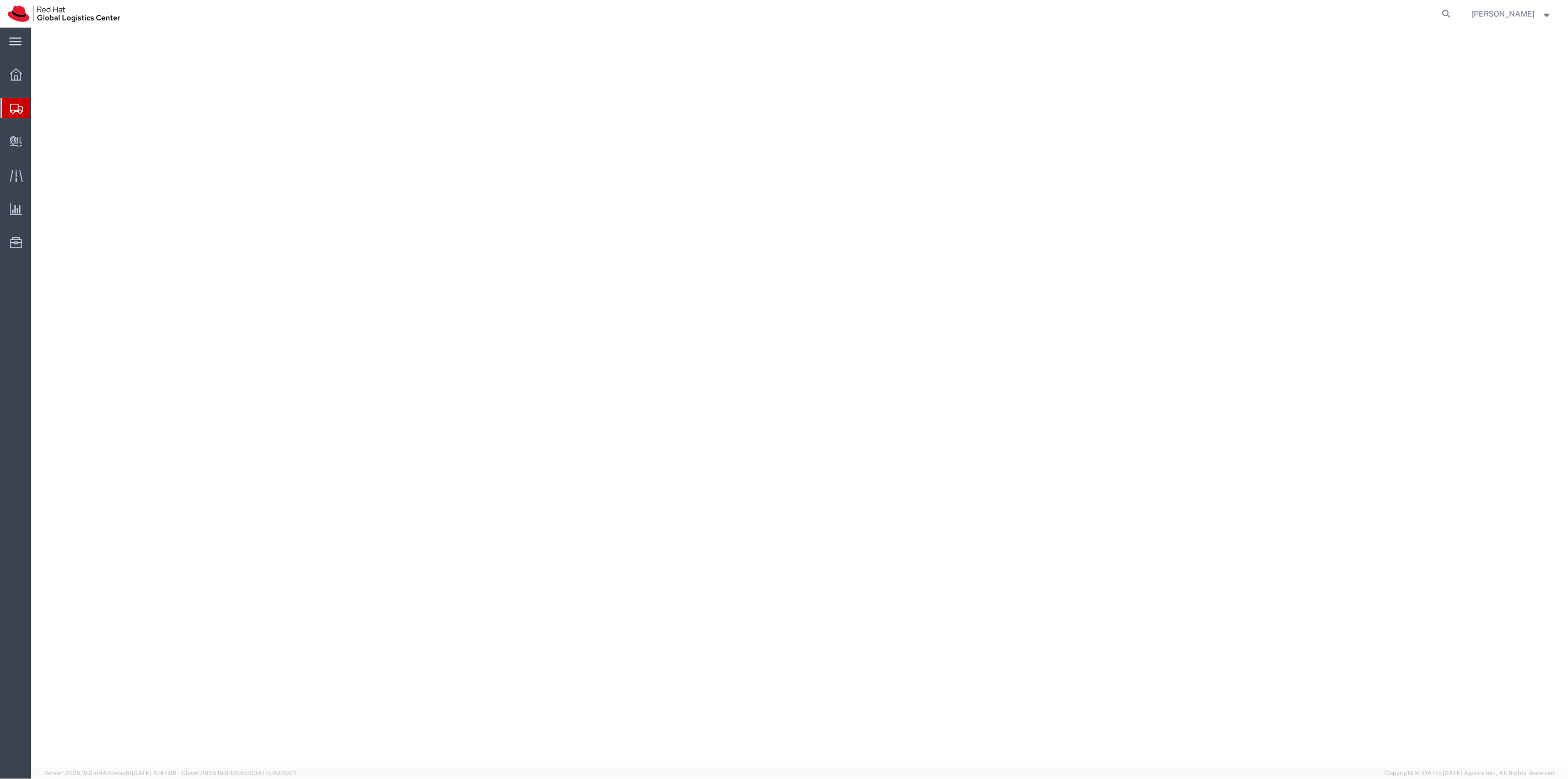
select select
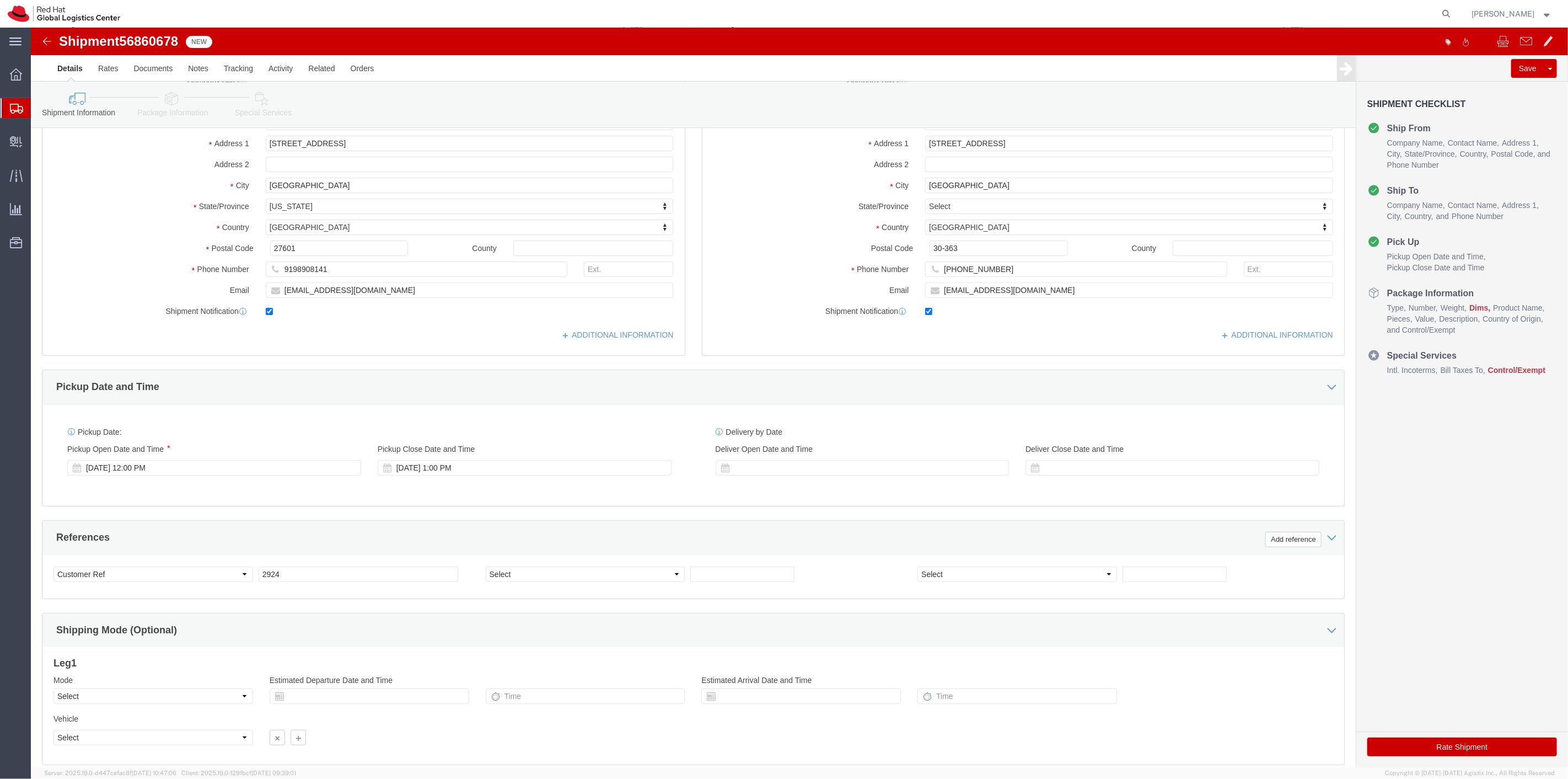
scroll to position [212, 0]
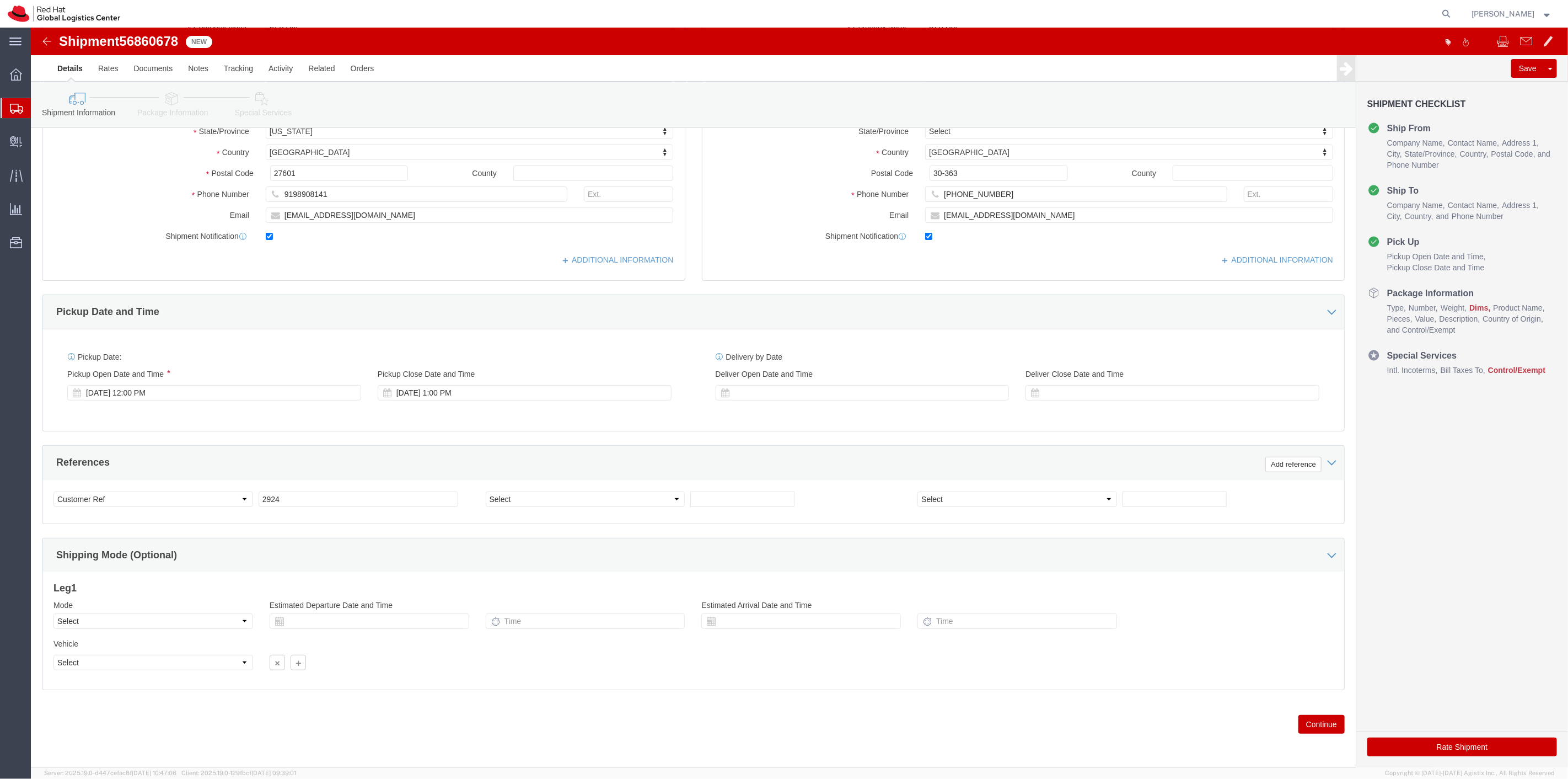
click button "Continue"
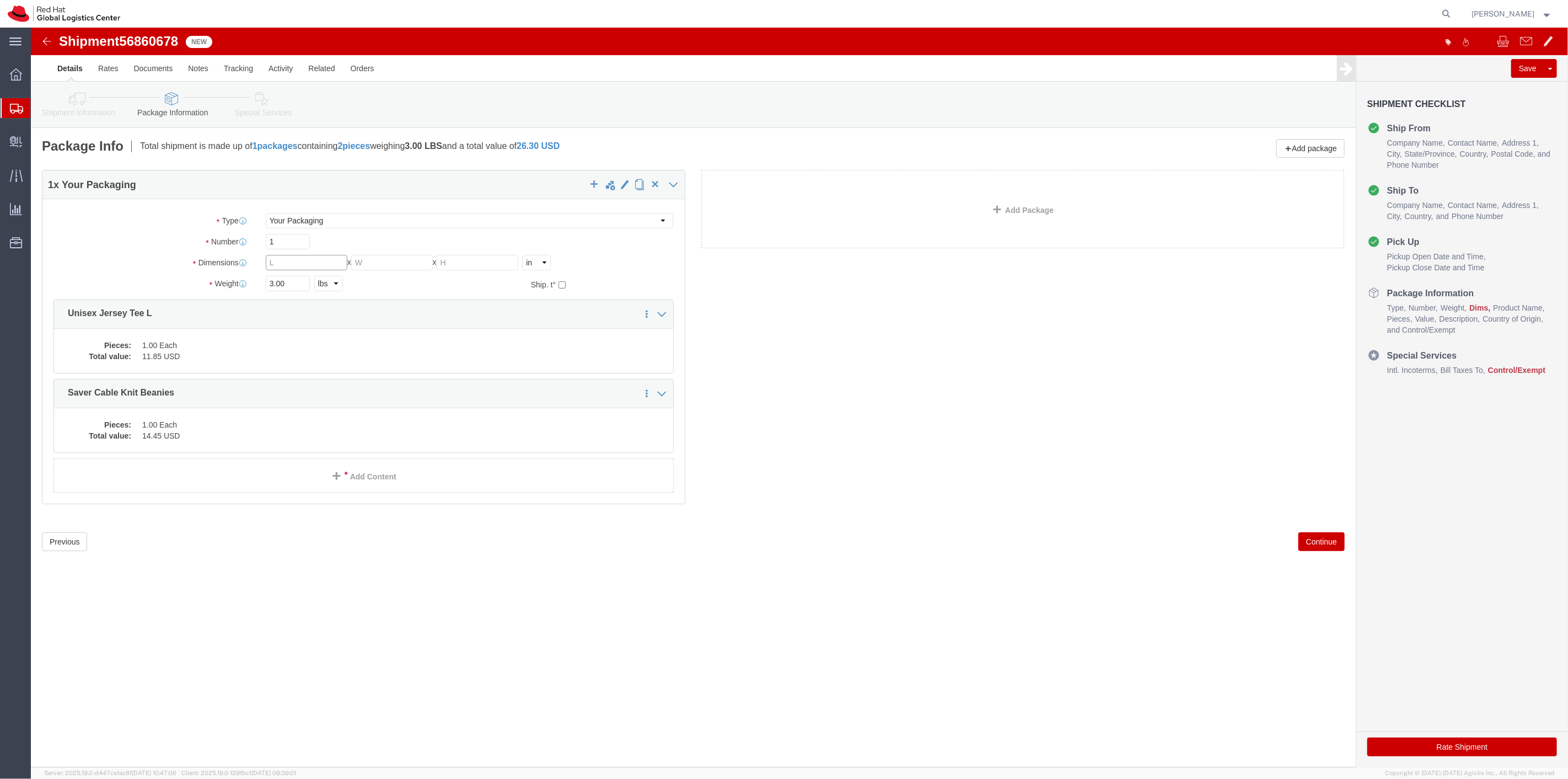
click input "text"
type input "8"
type input "6"
type input "4"
type input "2"
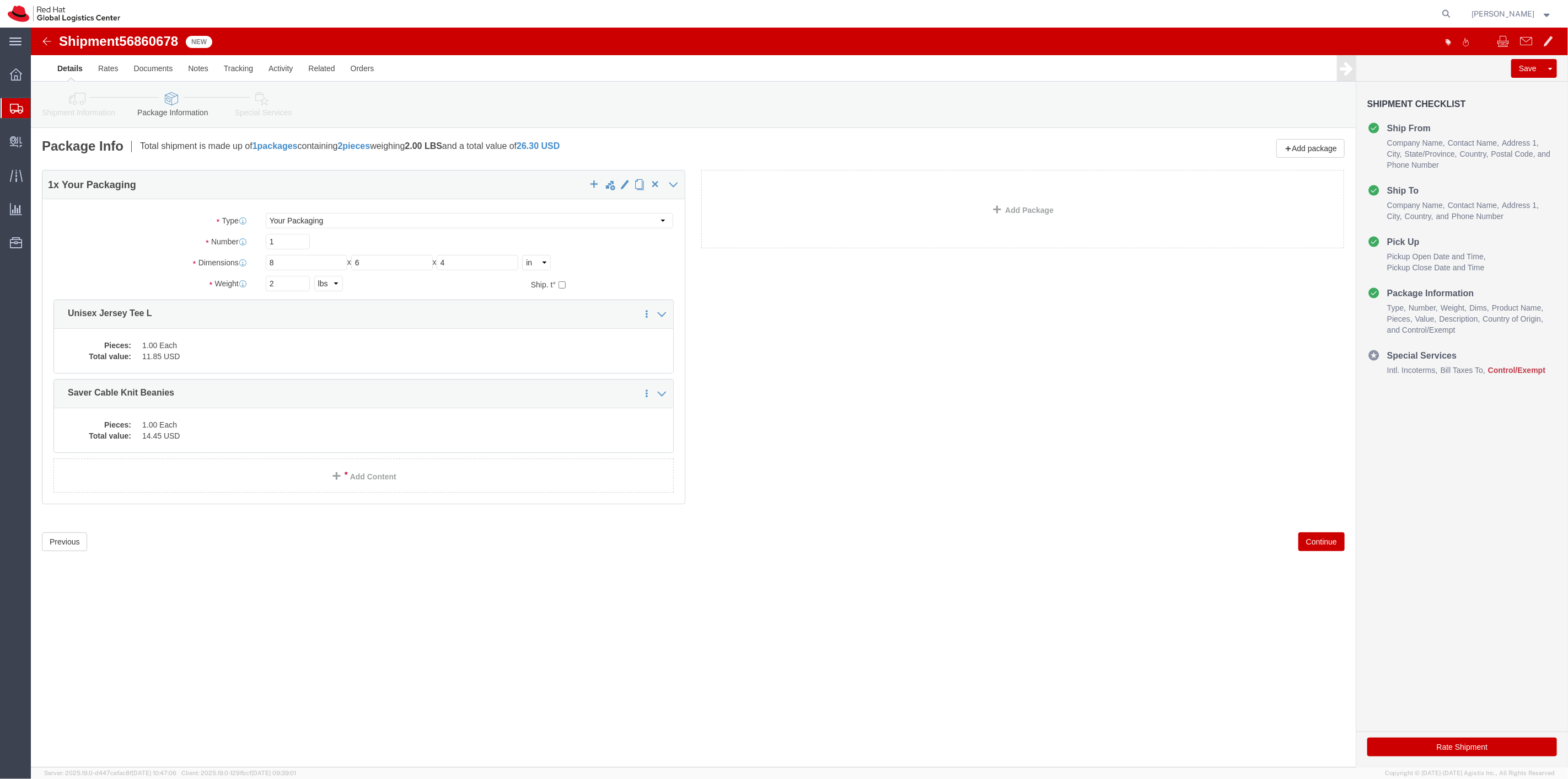
click button "Continue"
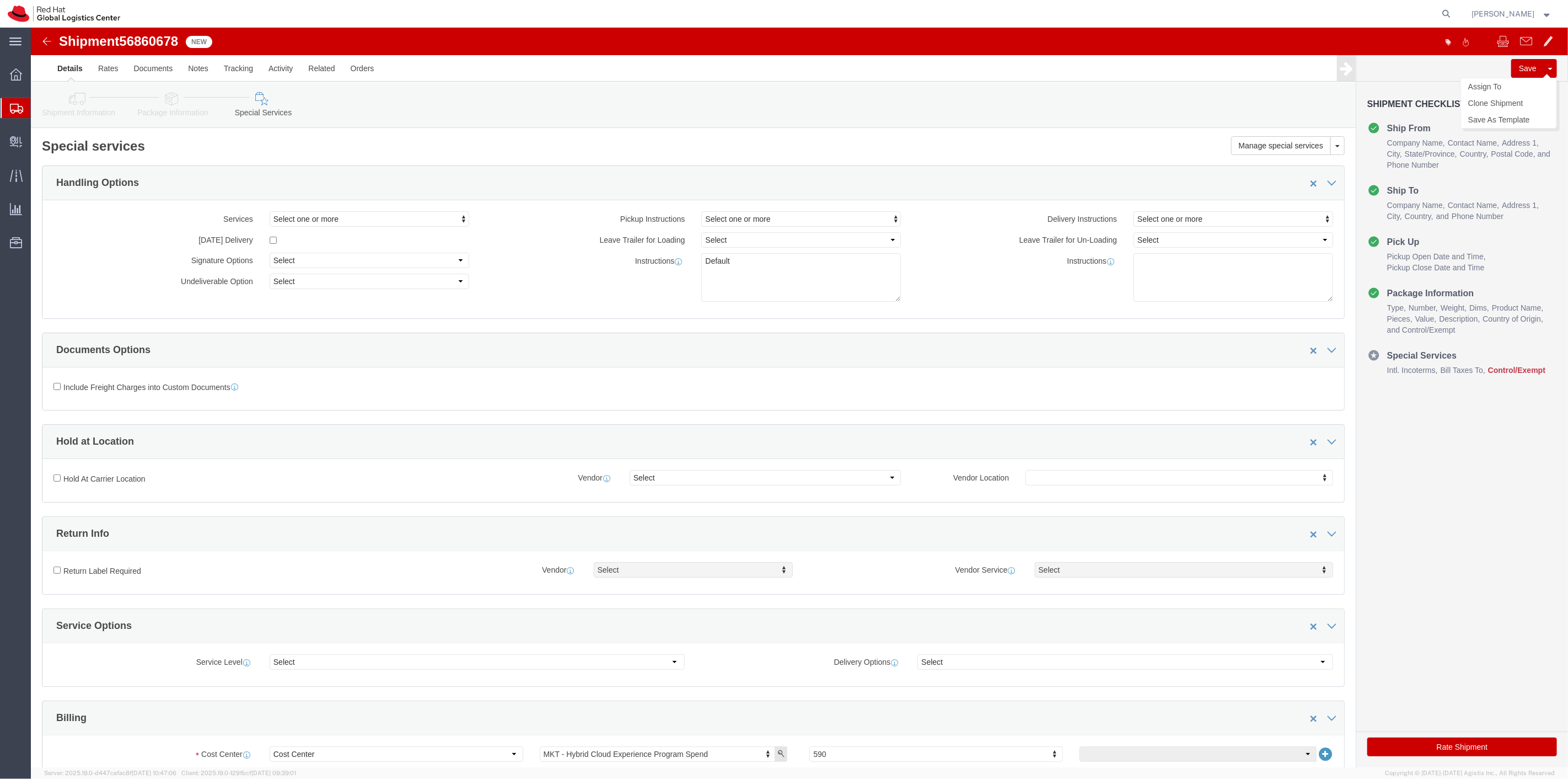
click button "Save"
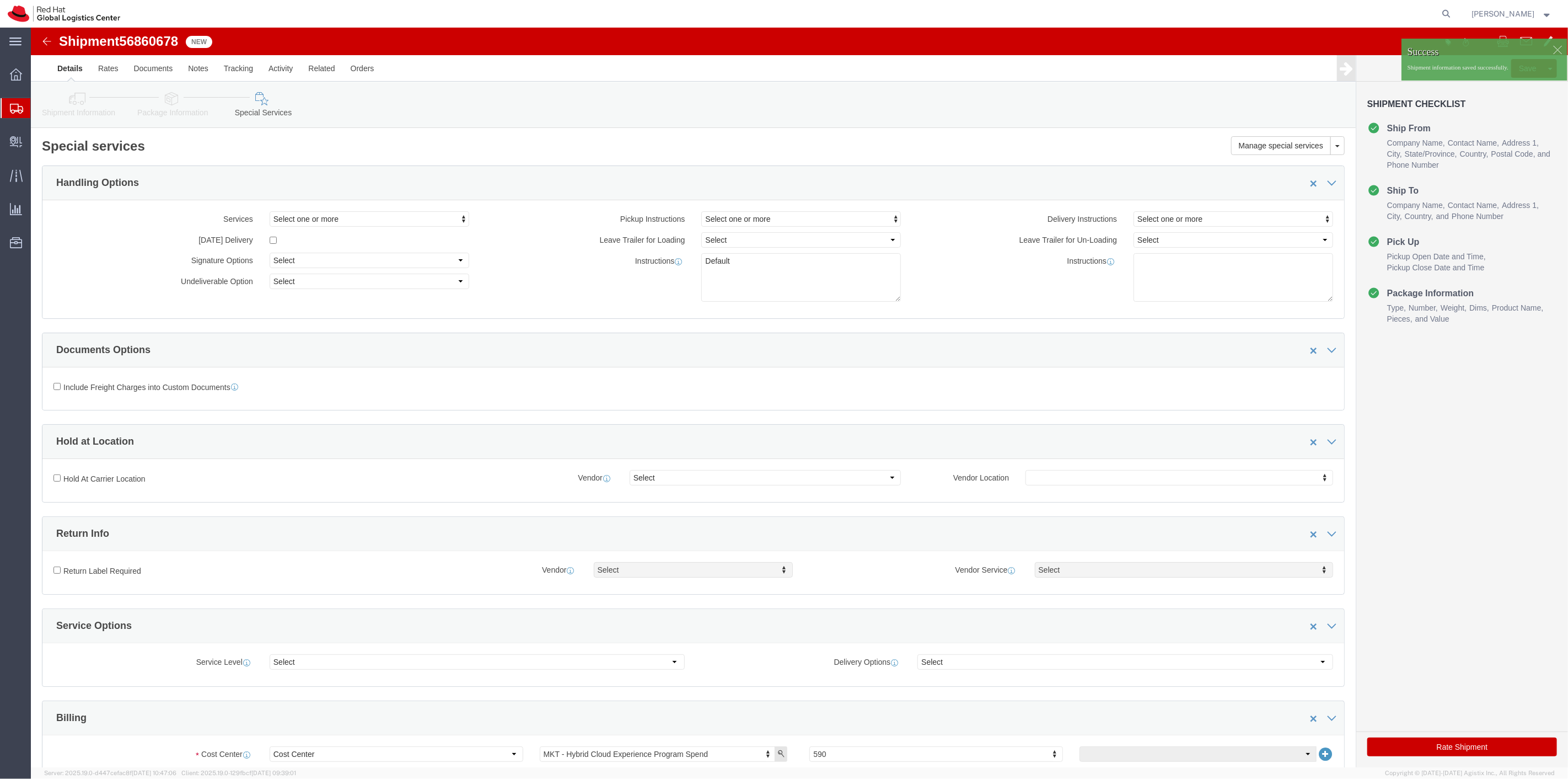
click div
click p "Shipment information saved successfully."
click link "Assign To"
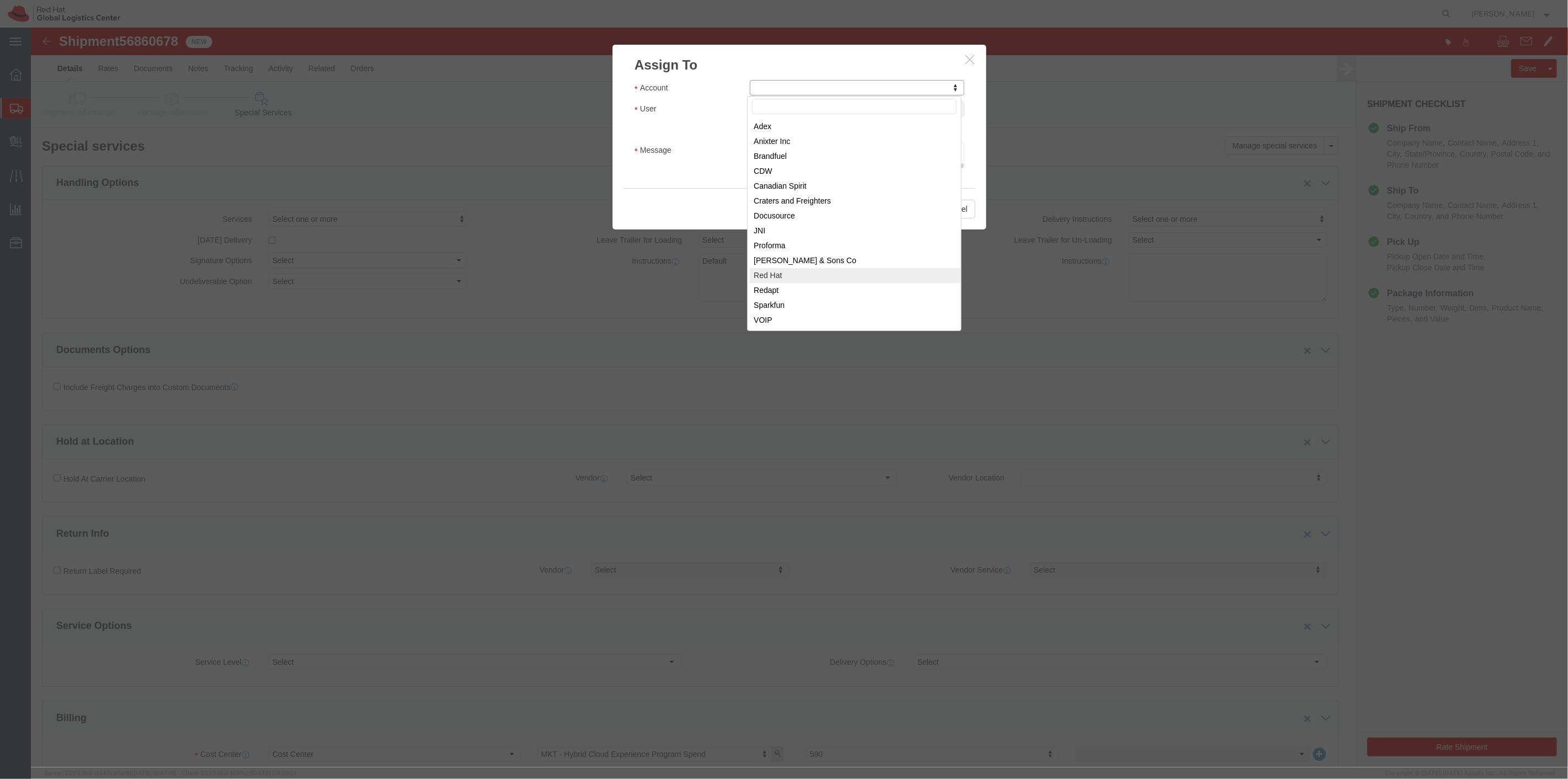
select select "104821"
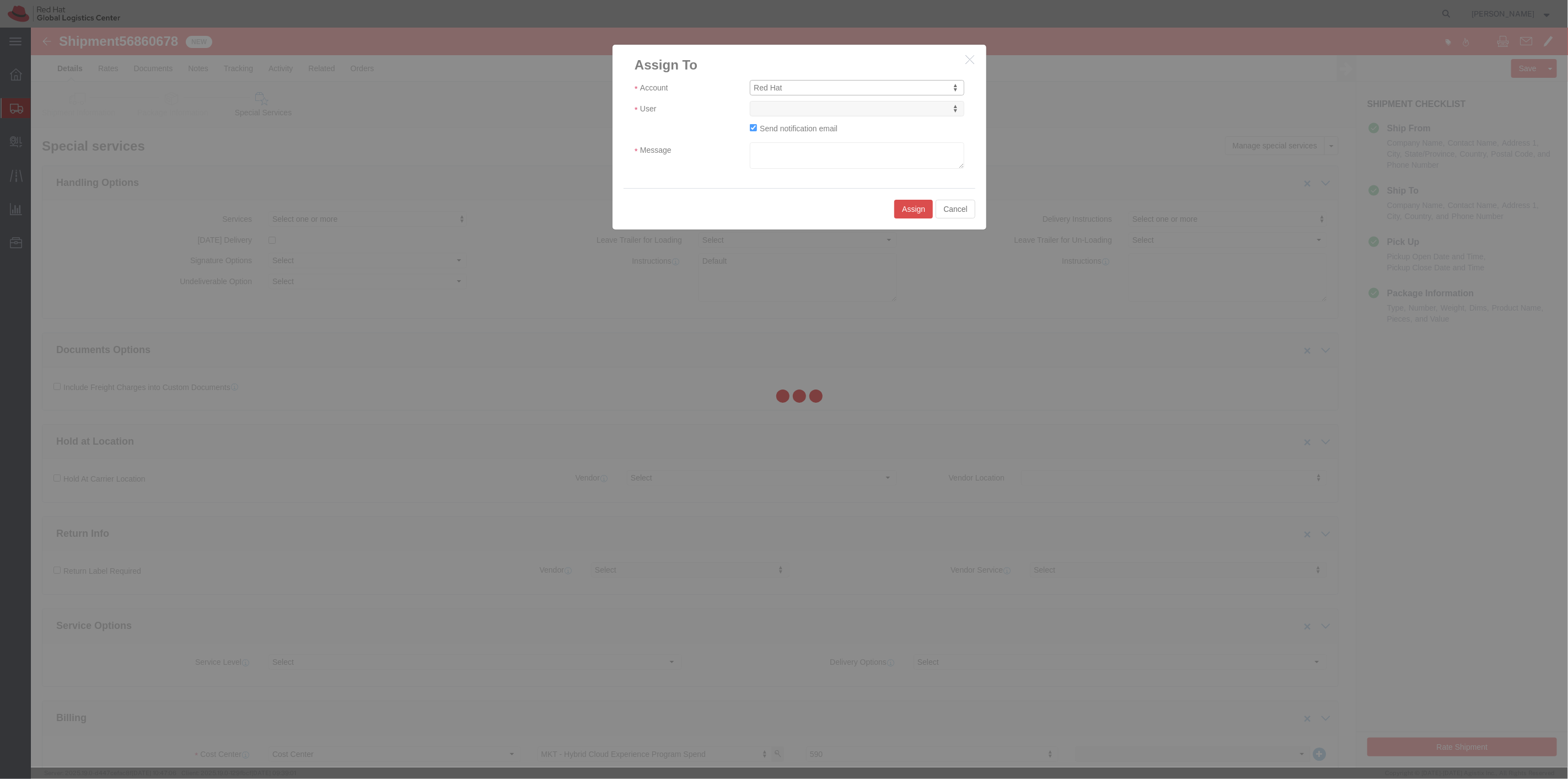
select select
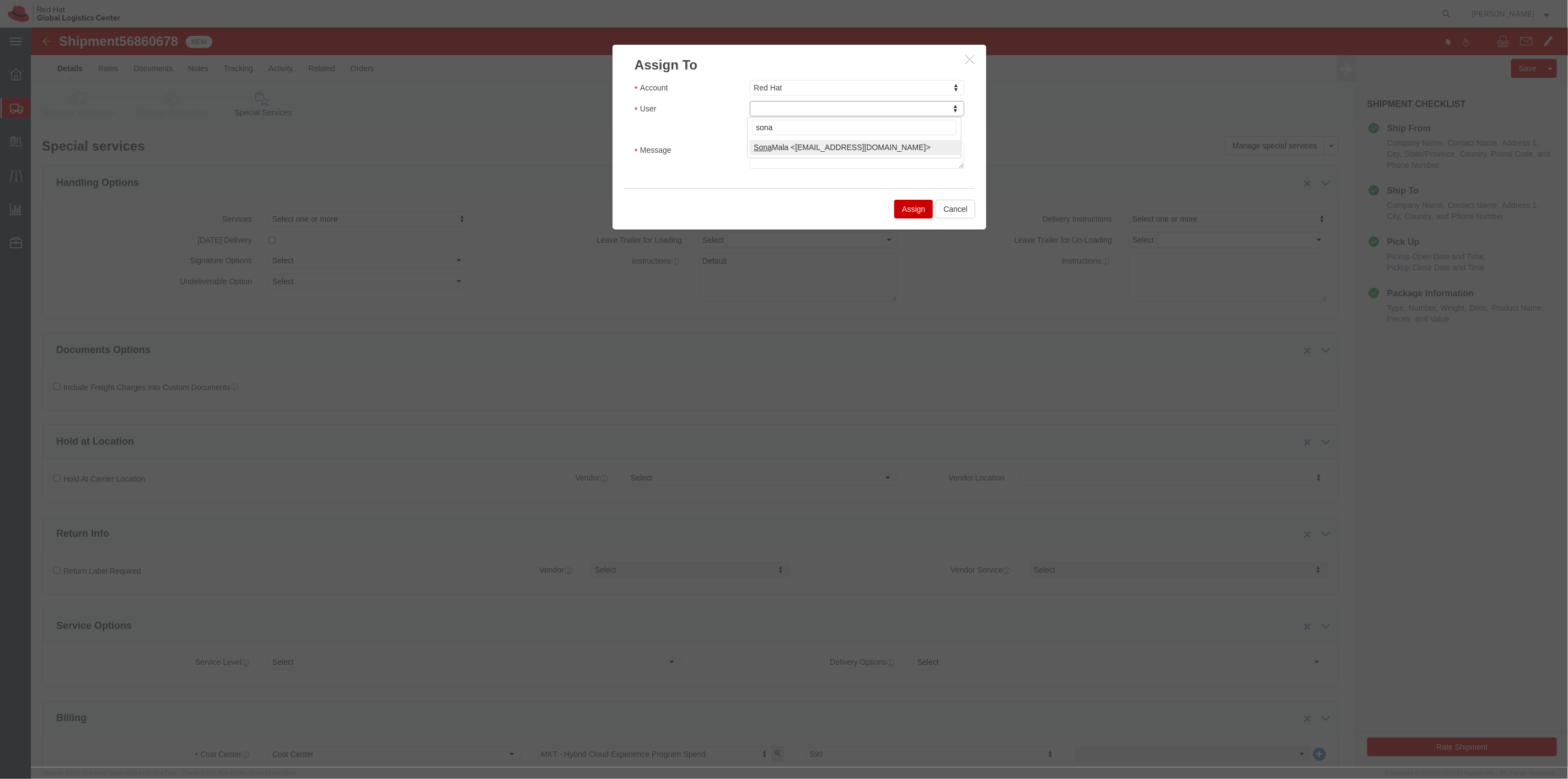
type input "sona"
select select "17159"
click textarea "Message"
type textarea "4/8"
click button "Assign"
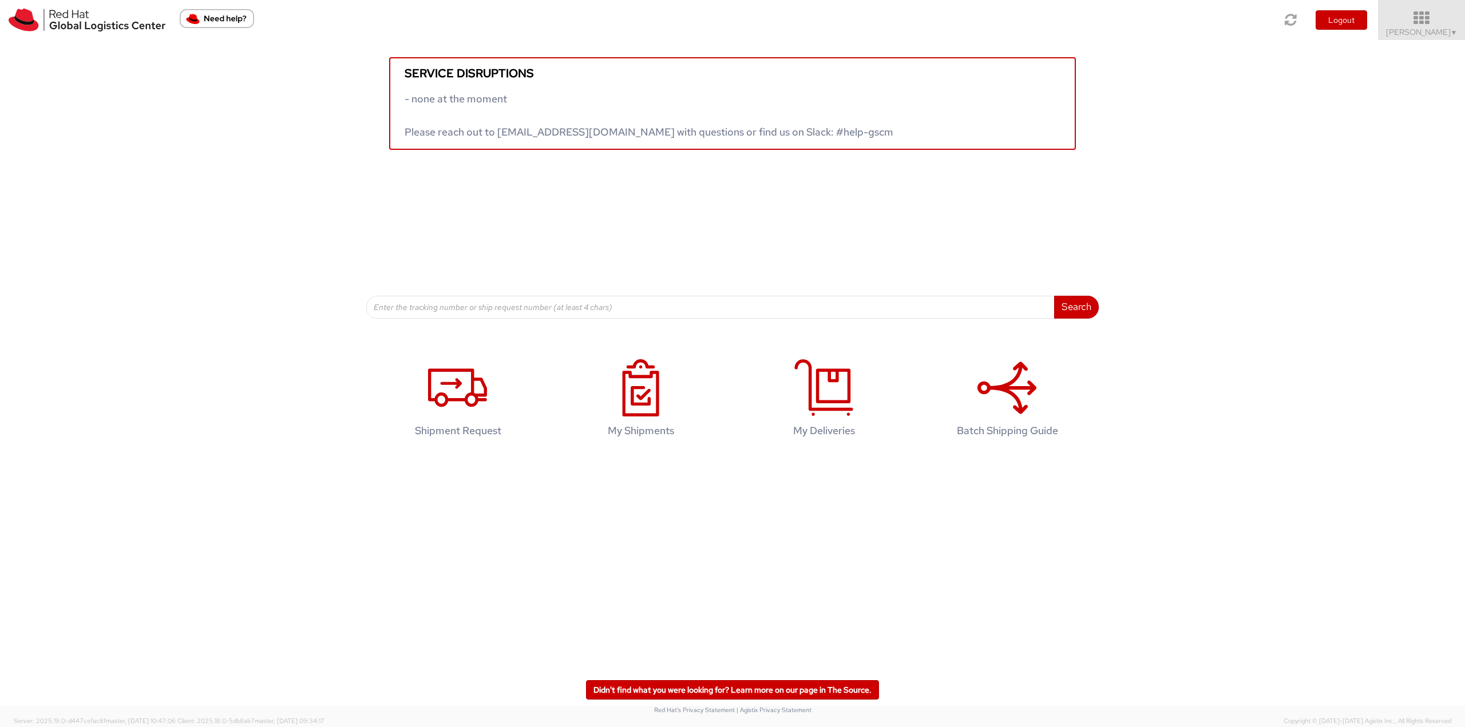
click at [1419, 19] on icon at bounding box center [1421, 18] width 100 height 16
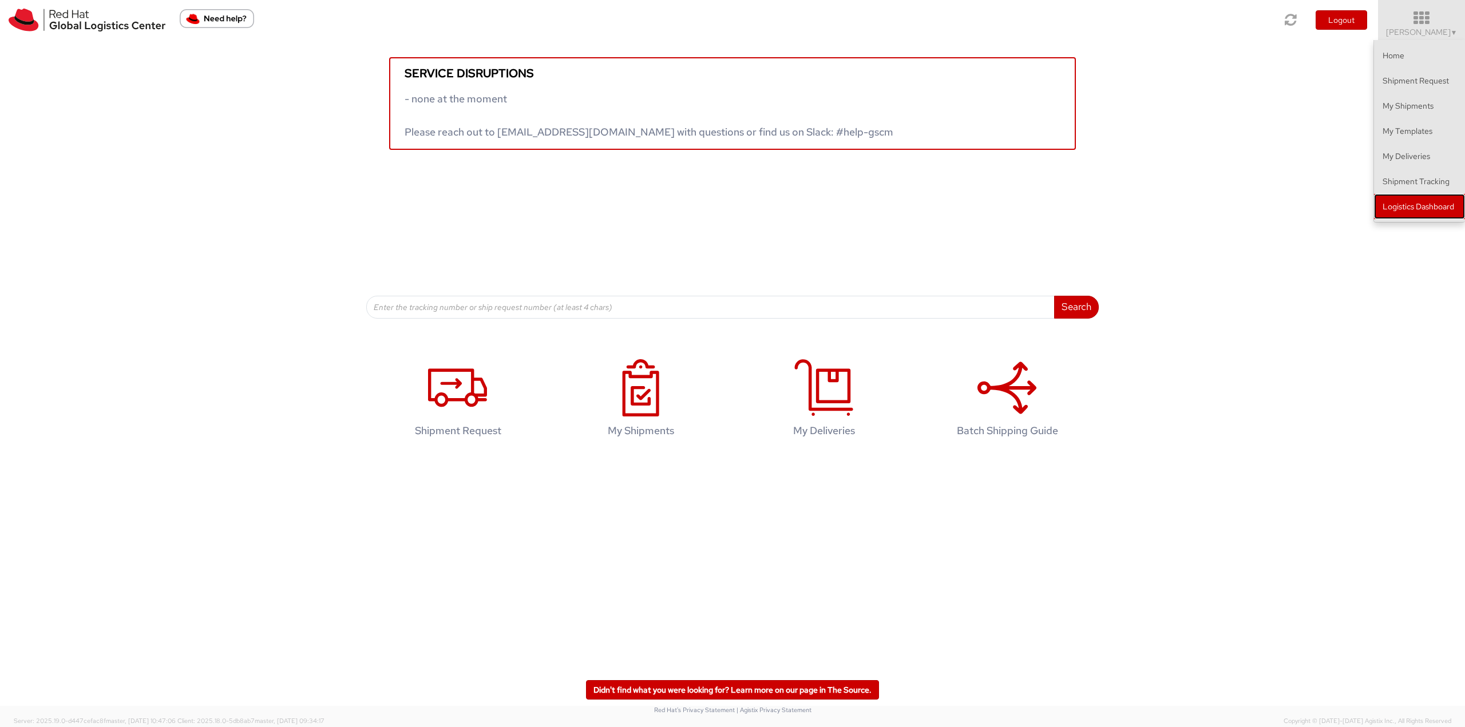
click at [1409, 201] on link "Logistics Dashboard" at bounding box center [1419, 206] width 91 height 25
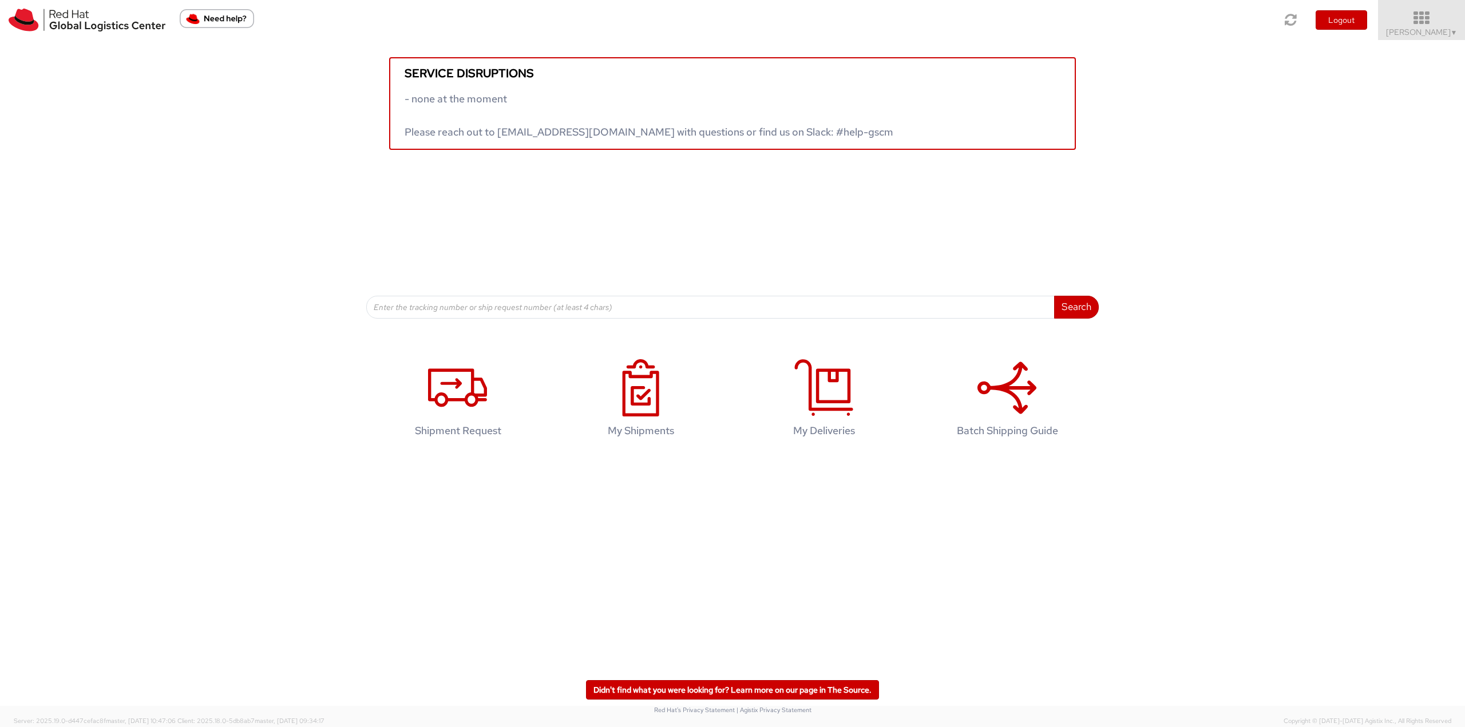
click at [1426, 25] on icon at bounding box center [1421, 18] width 100 height 16
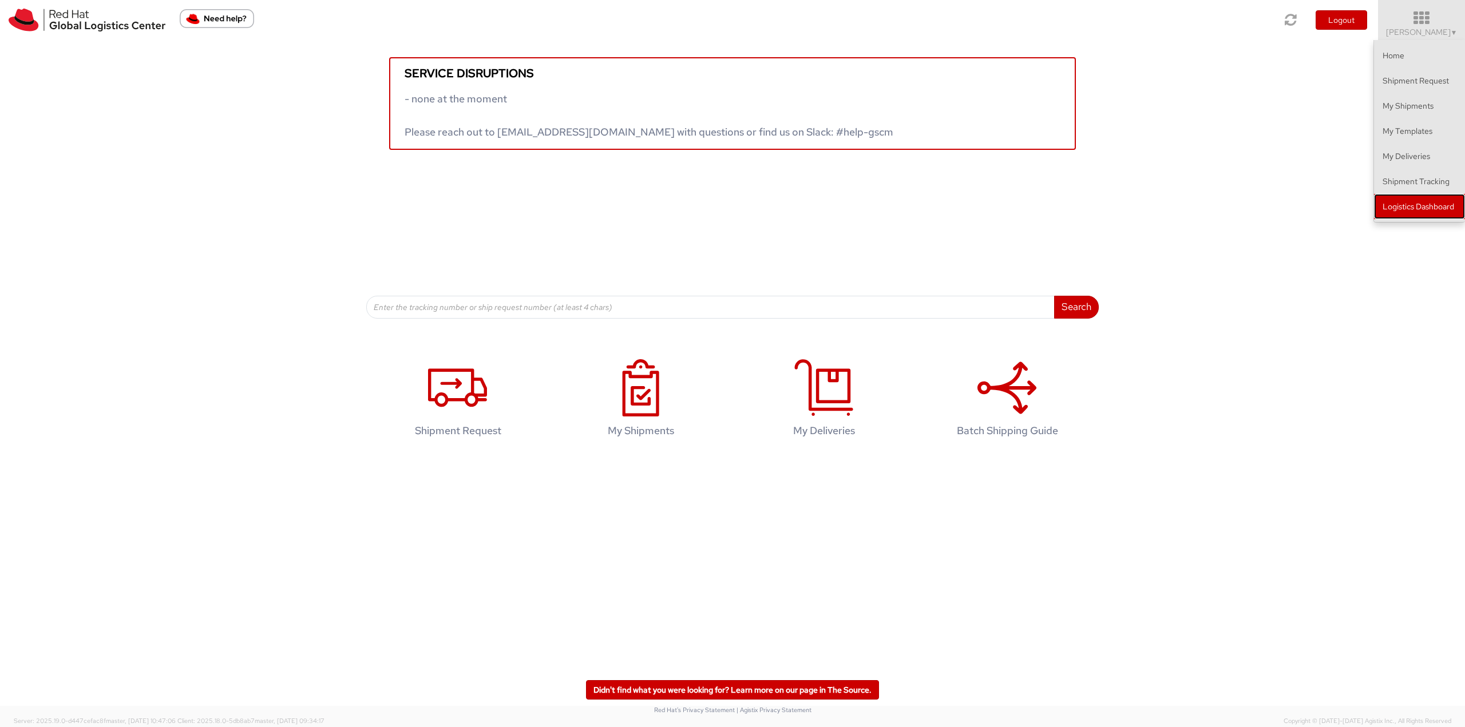
click at [1444, 211] on link "Logistics Dashboard" at bounding box center [1419, 206] width 91 height 25
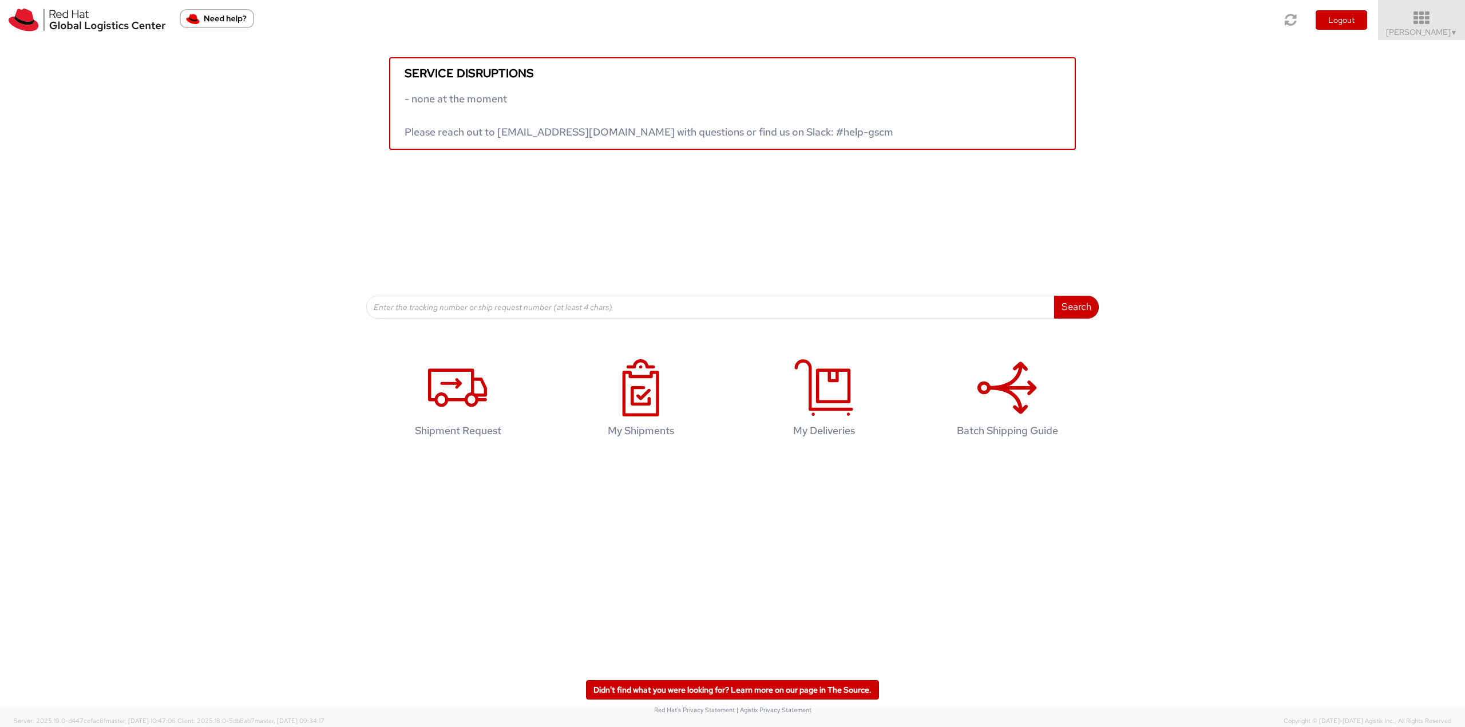
click at [1430, 26] on link "[PERSON_NAME] ▼" at bounding box center [1421, 20] width 87 height 40
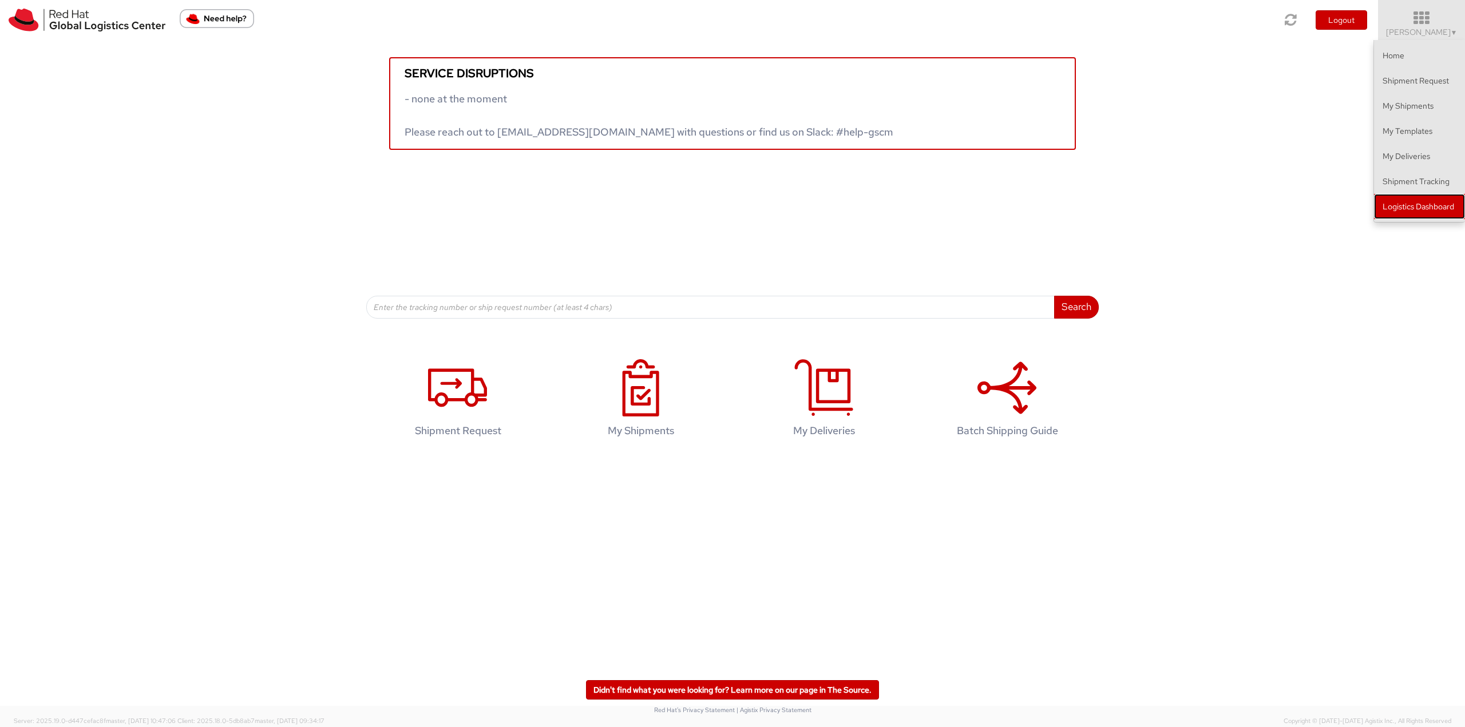
click at [1436, 212] on link "Logistics Dashboard" at bounding box center [1419, 206] width 91 height 25
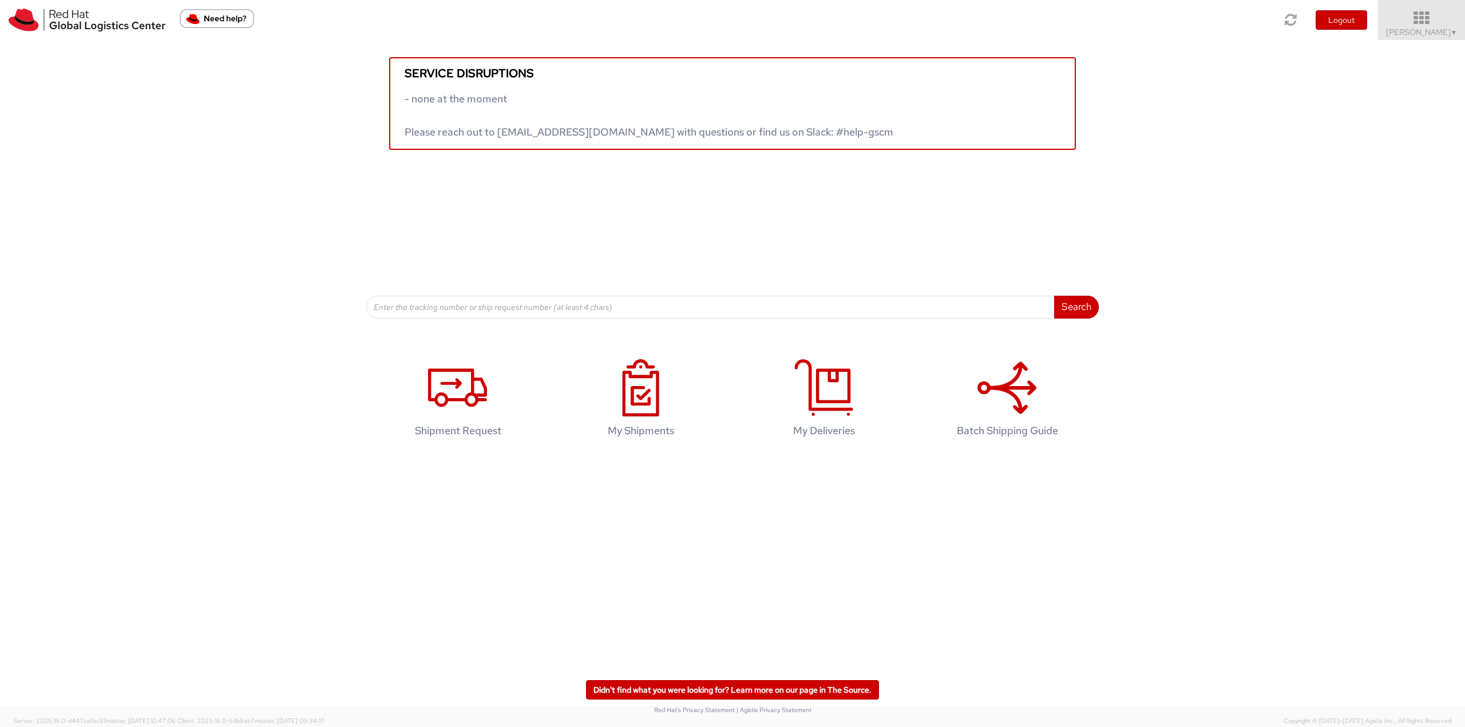
click at [1410, 25] on icon at bounding box center [1421, 18] width 100 height 16
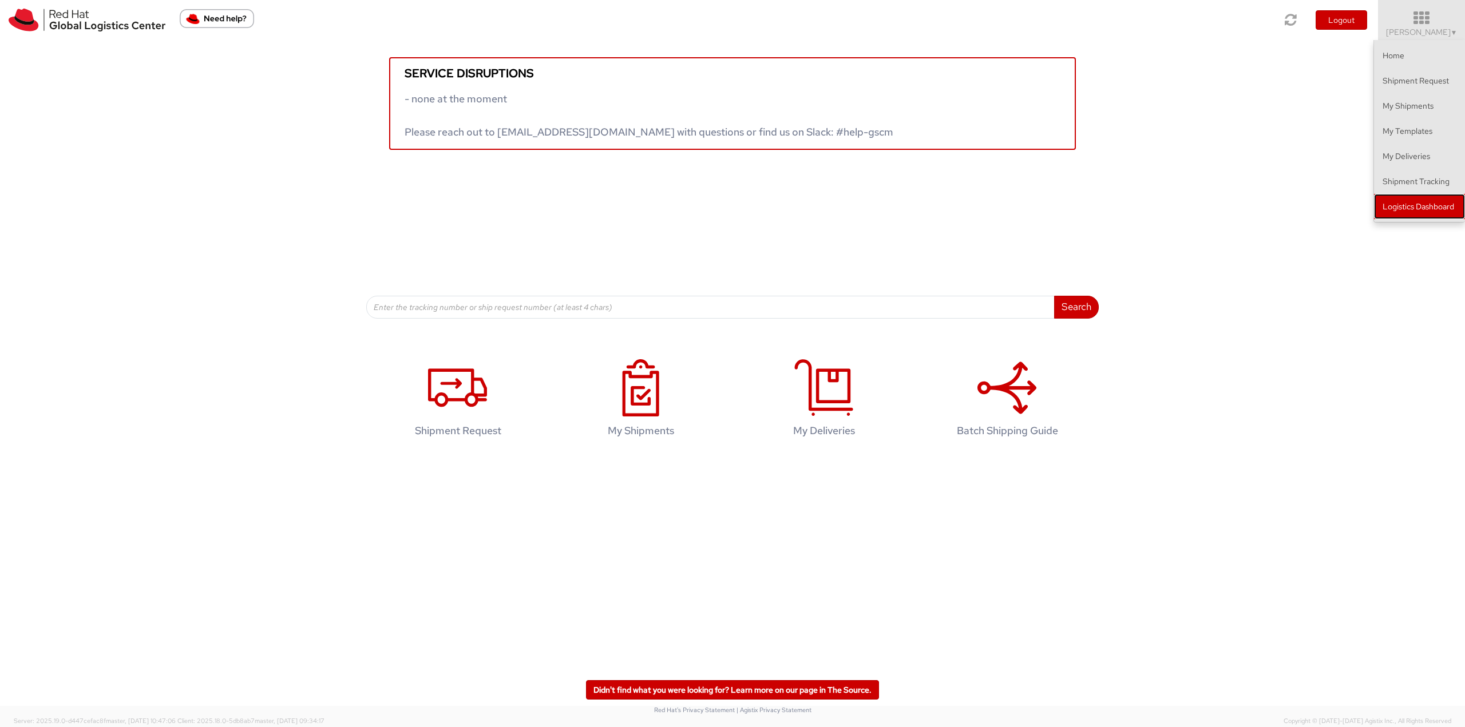
click at [1404, 208] on link "Logistics Dashboard" at bounding box center [1419, 206] width 91 height 25
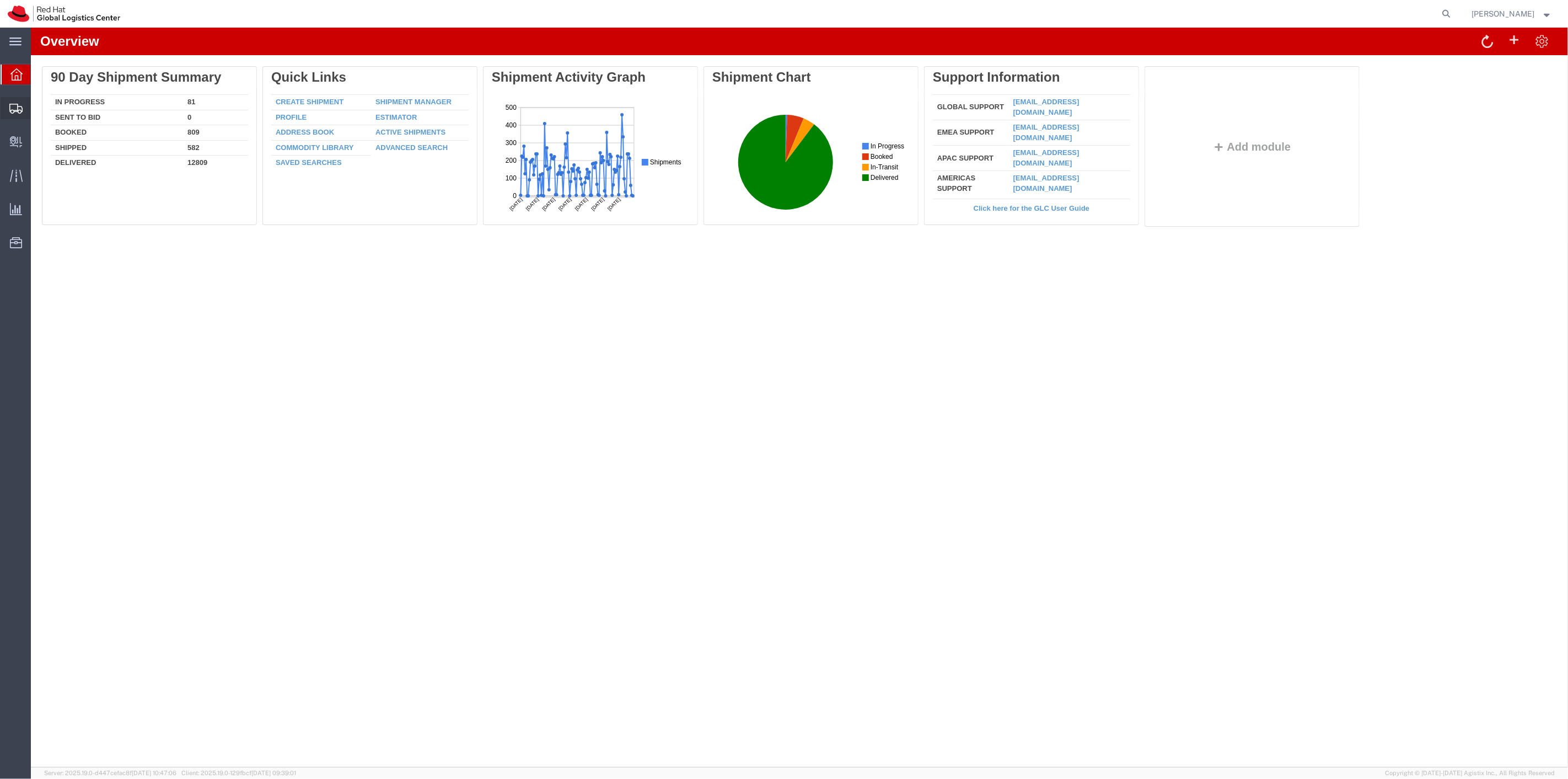
click at [0, 0] on span "Shipment Manager" at bounding box center [0, 0] width 0 height 0
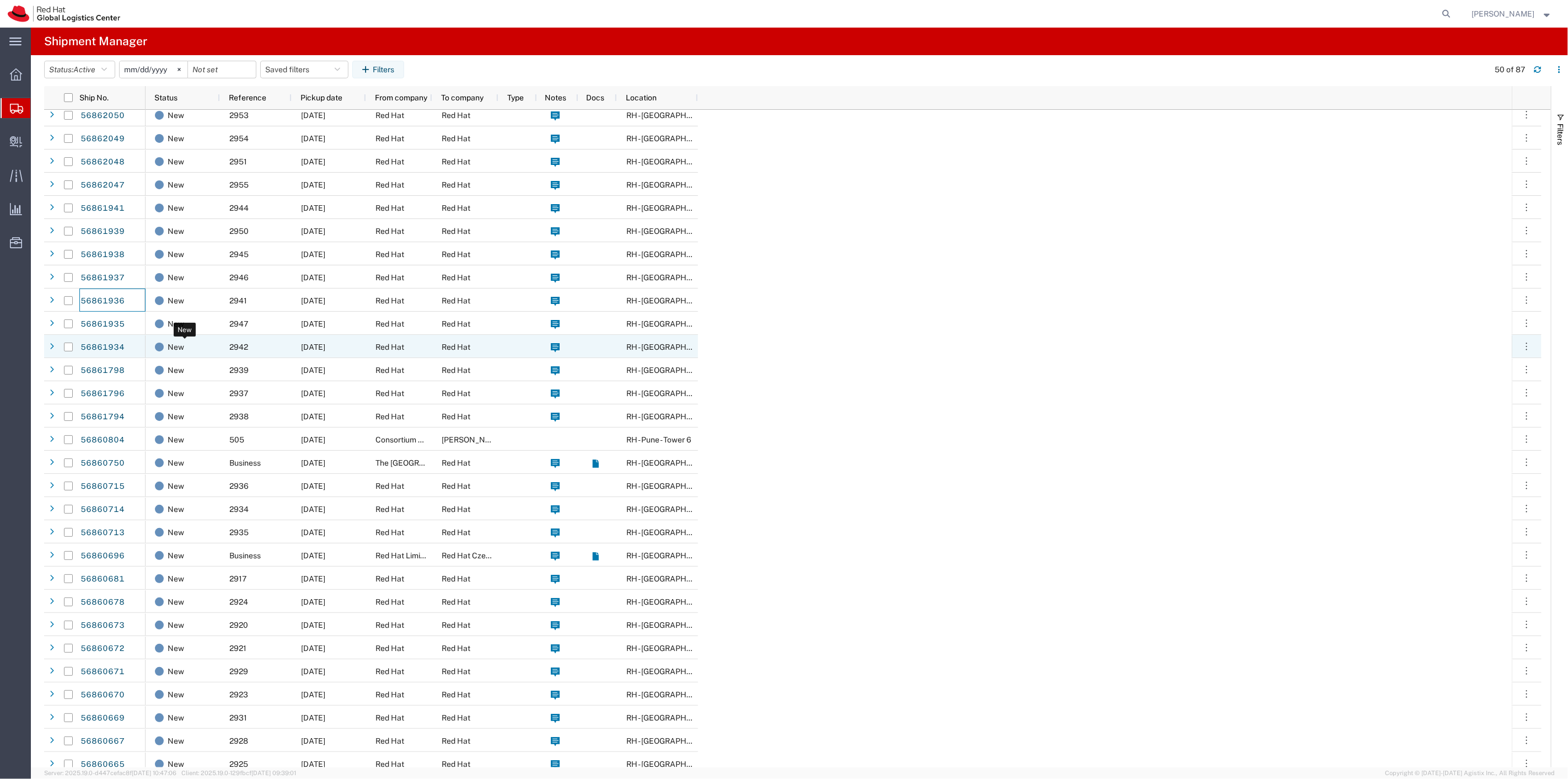
scroll to position [62, 0]
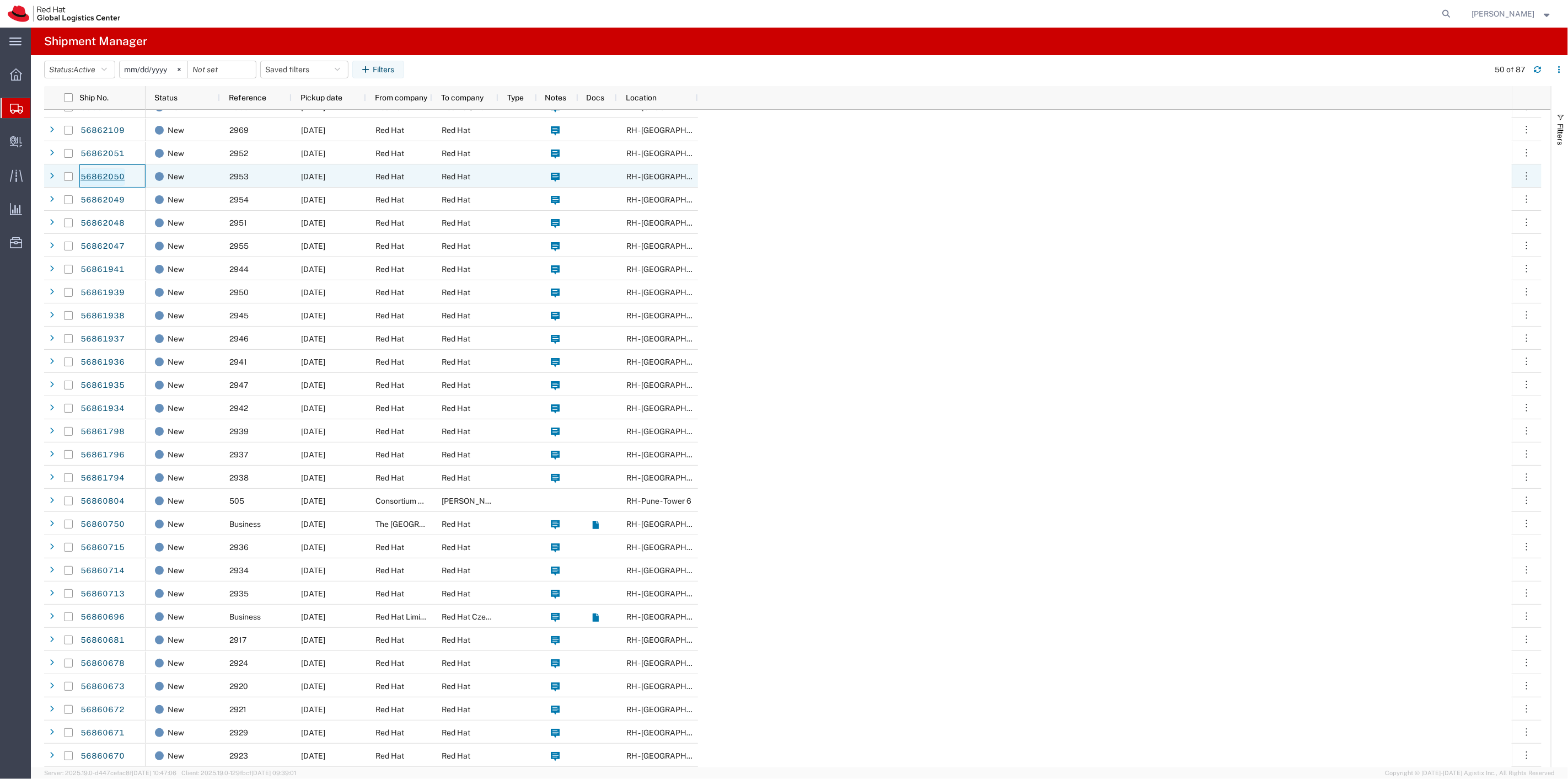
click at [104, 175] on link "56862050" at bounding box center [102, 177] width 45 height 17
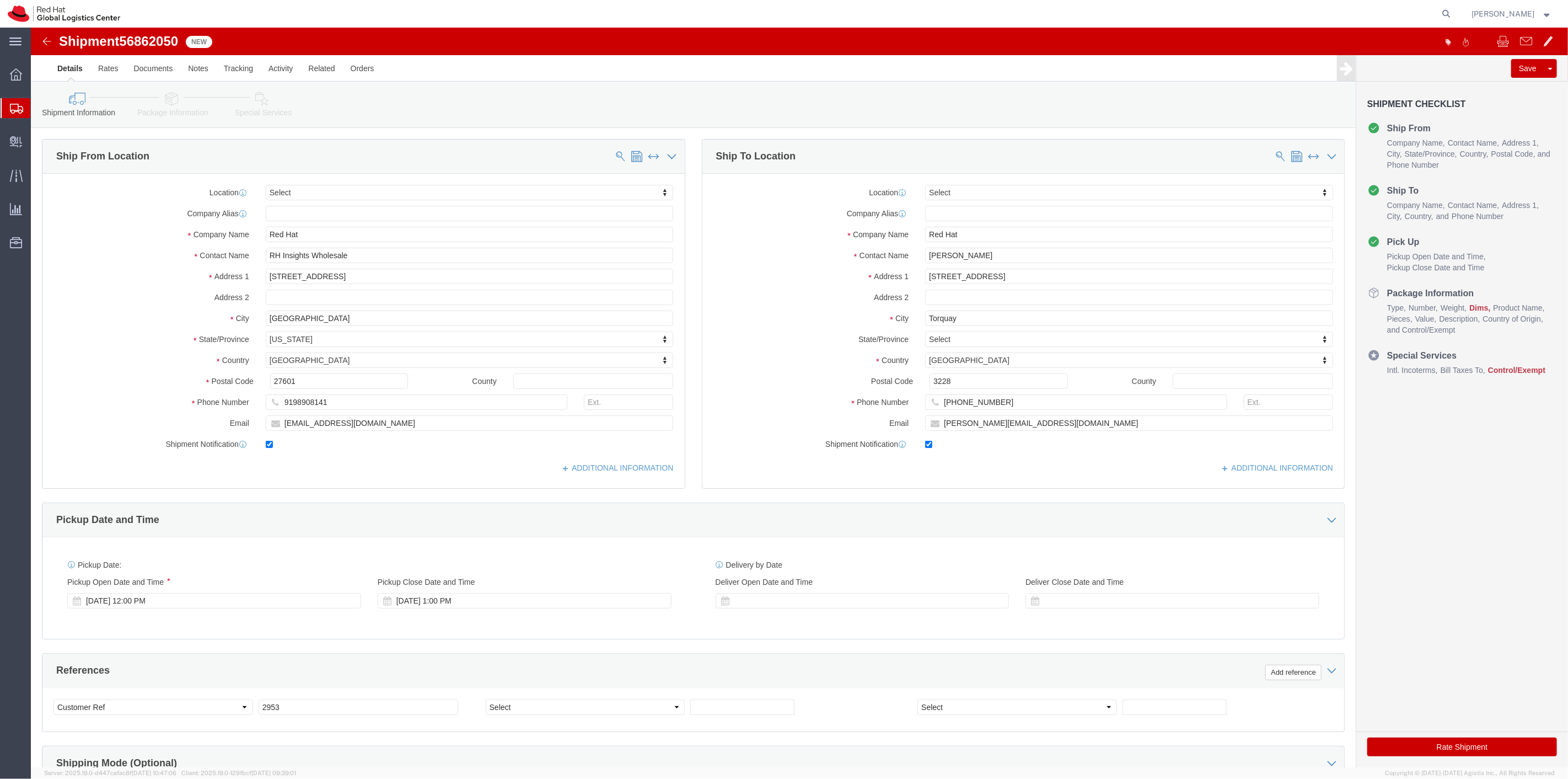
select select
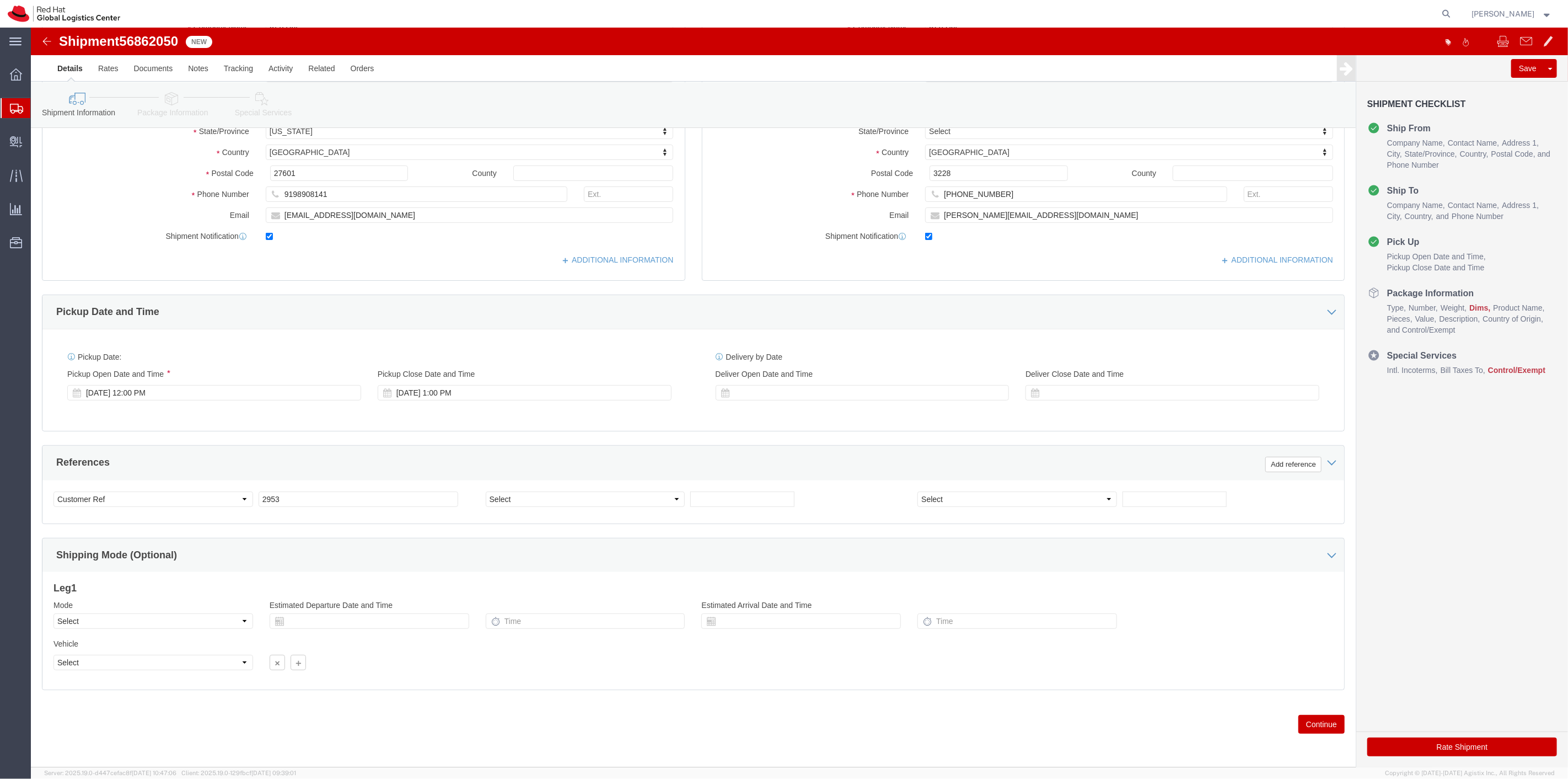
scroll to position [212, 0]
click button "Continue"
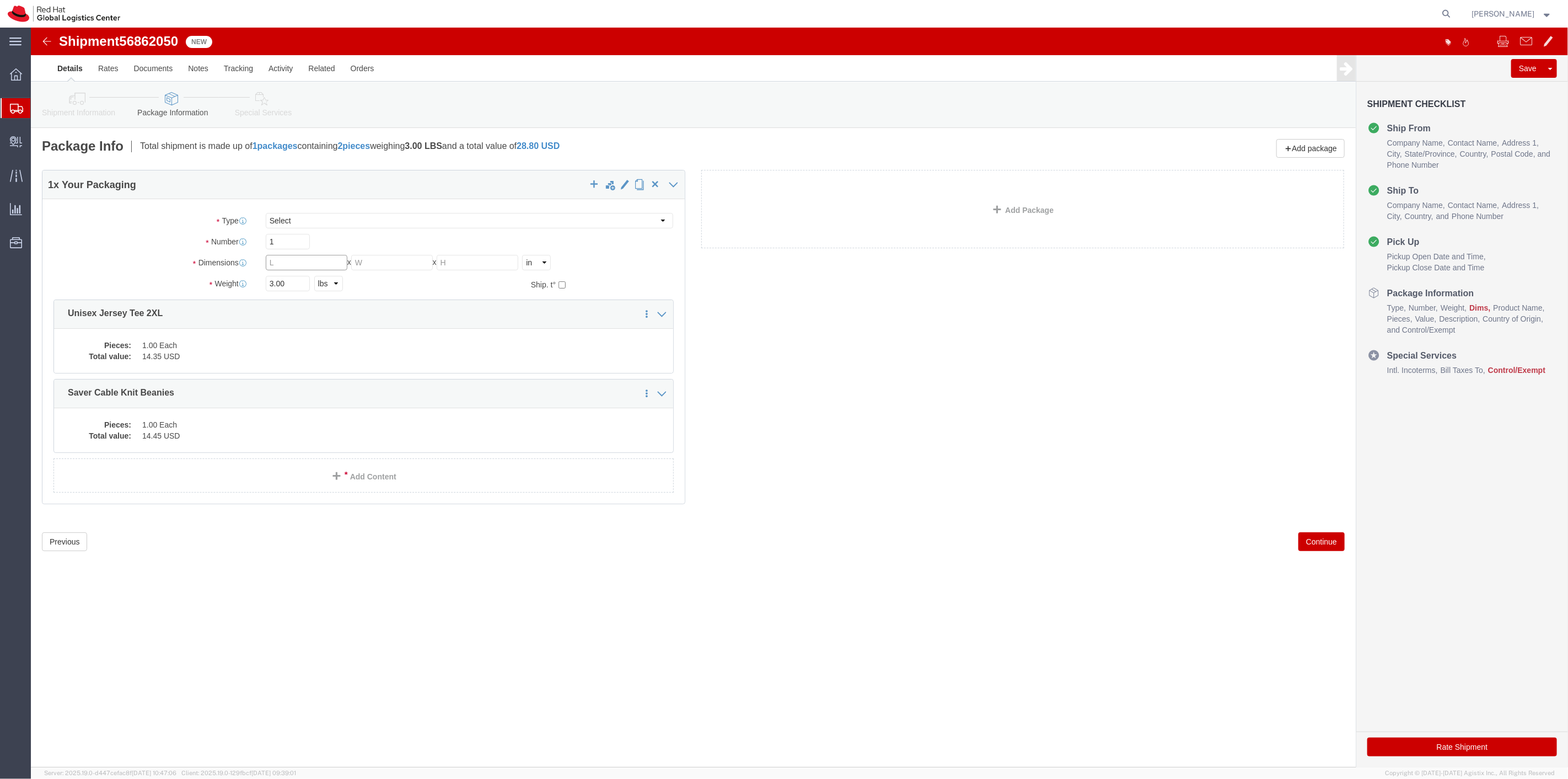
click input "text"
type input "8"
type input "6"
type input "4"
type input "2"
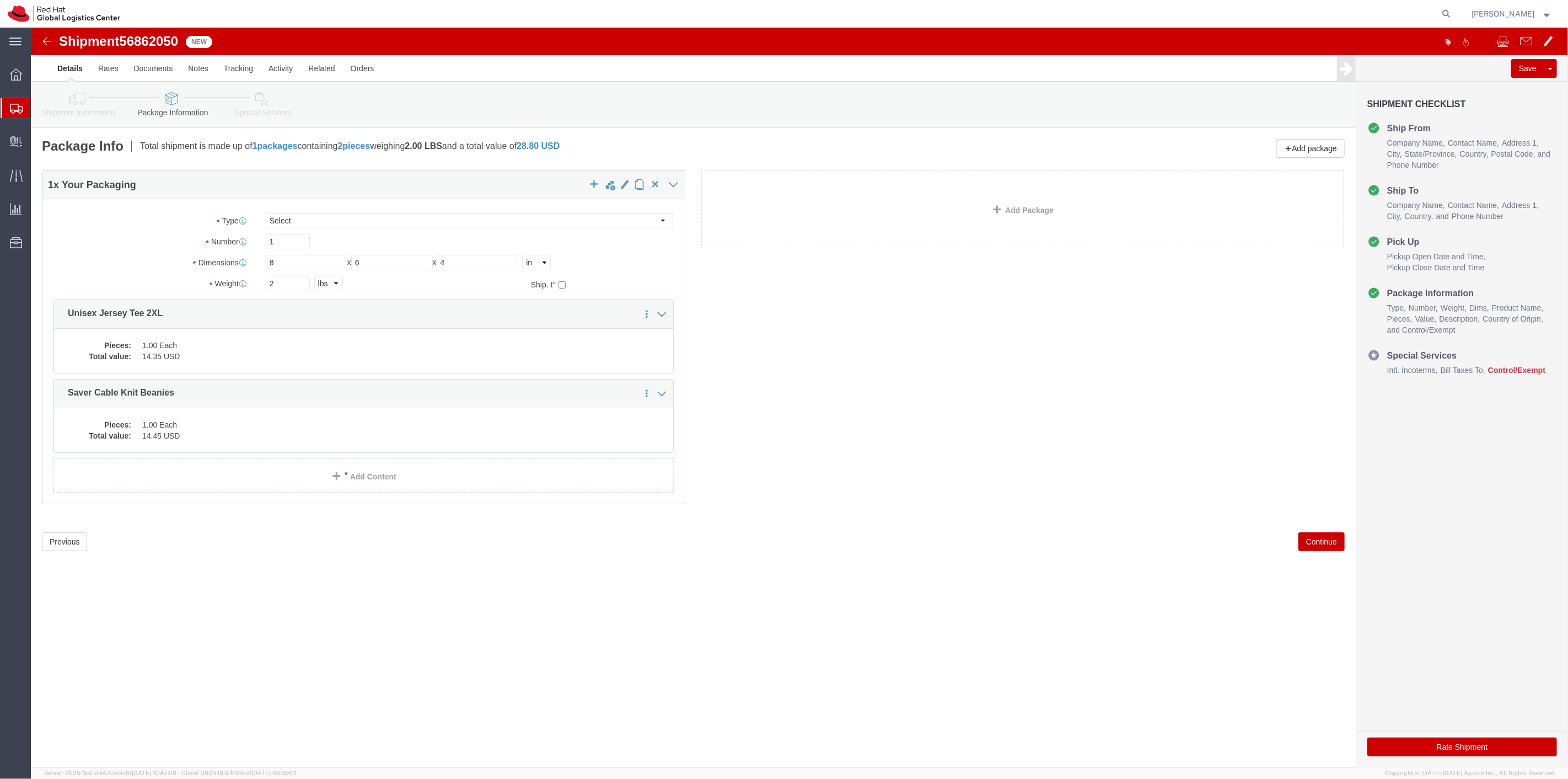
click button "Continue"
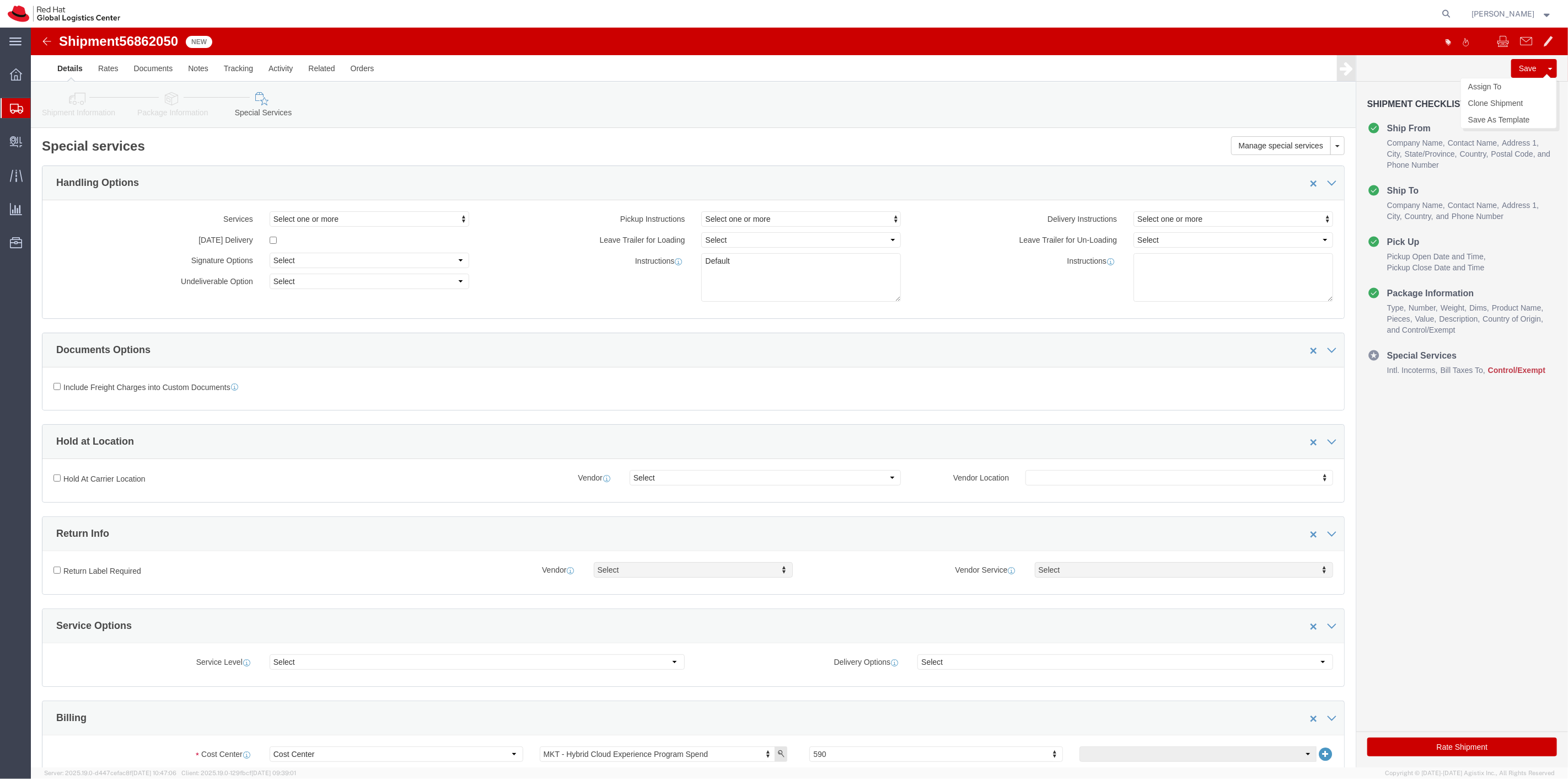
click button "Save"
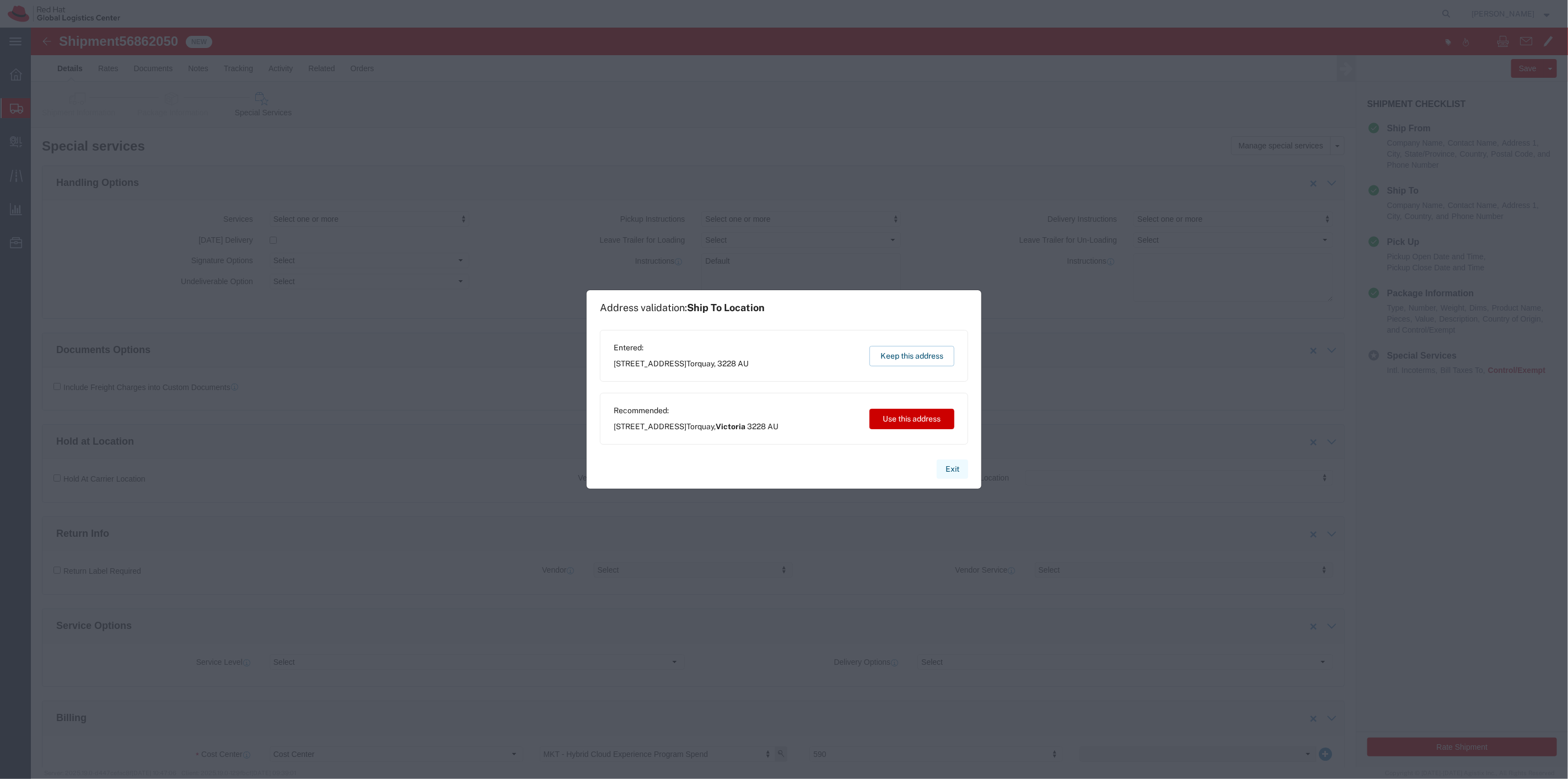
click at [961, 471] on button "Exit" at bounding box center [952, 470] width 32 height 19
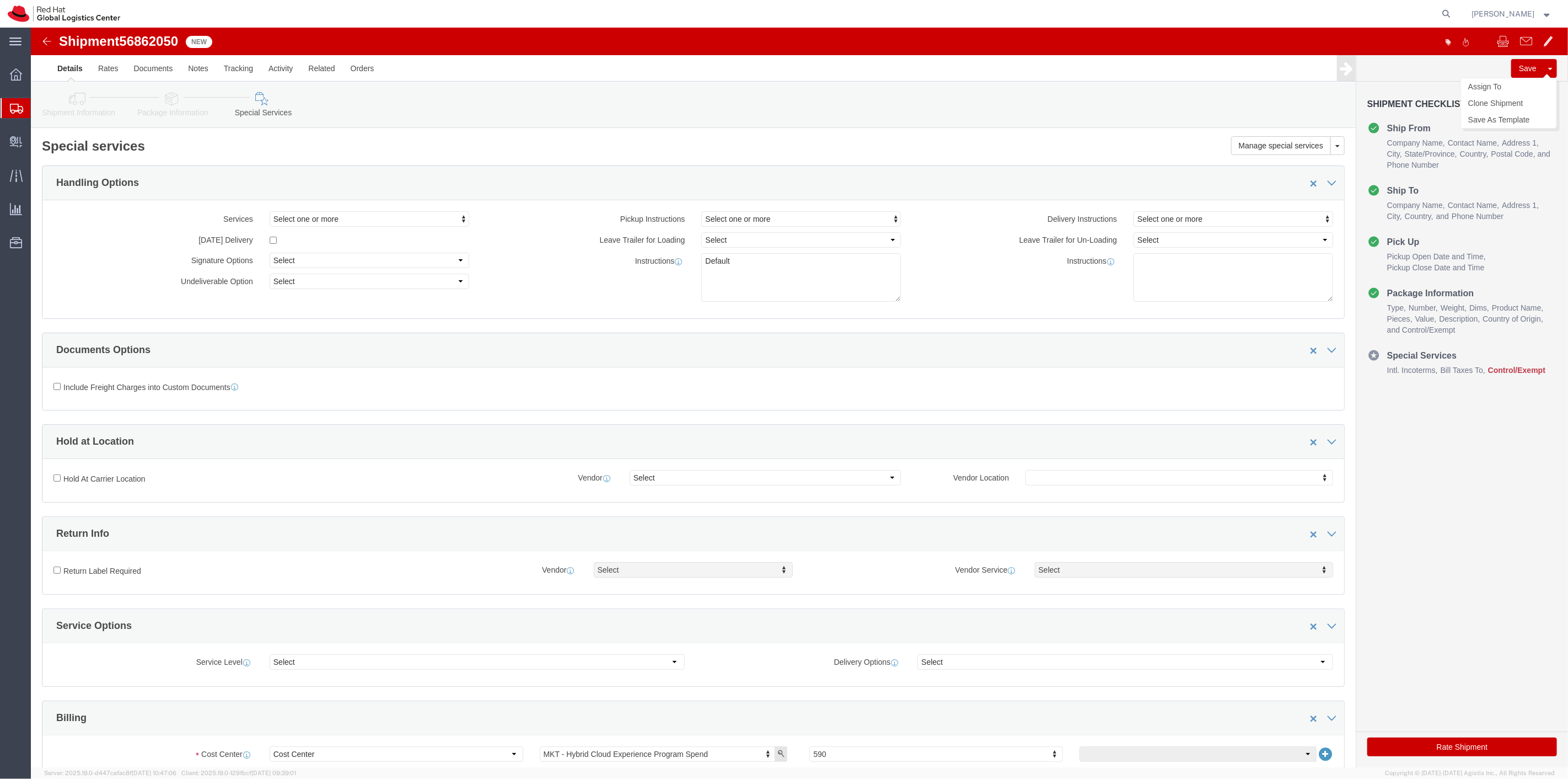
click button "Save"
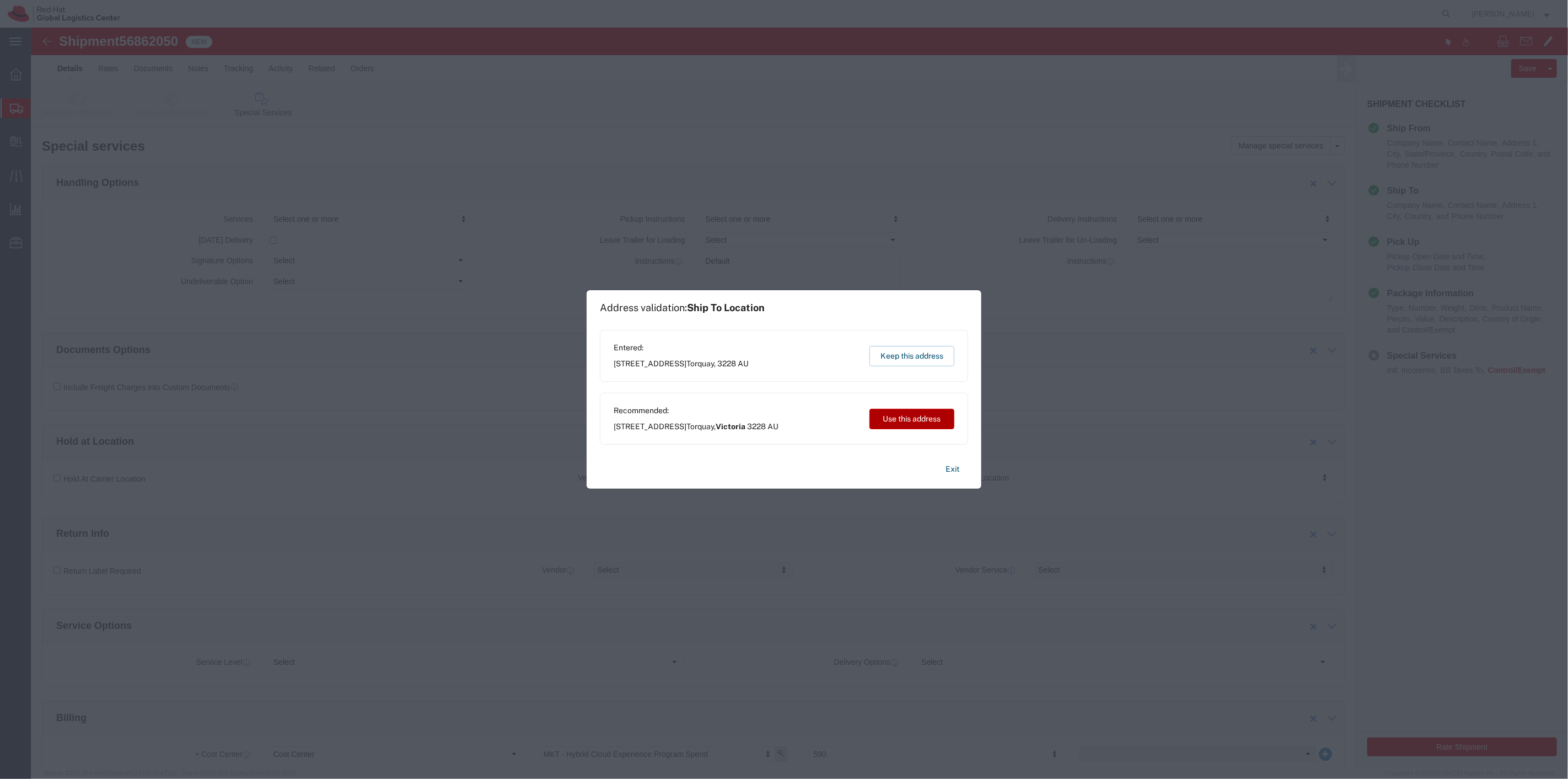
click at [910, 416] on button "Use this address" at bounding box center [912, 418] width 85 height 20
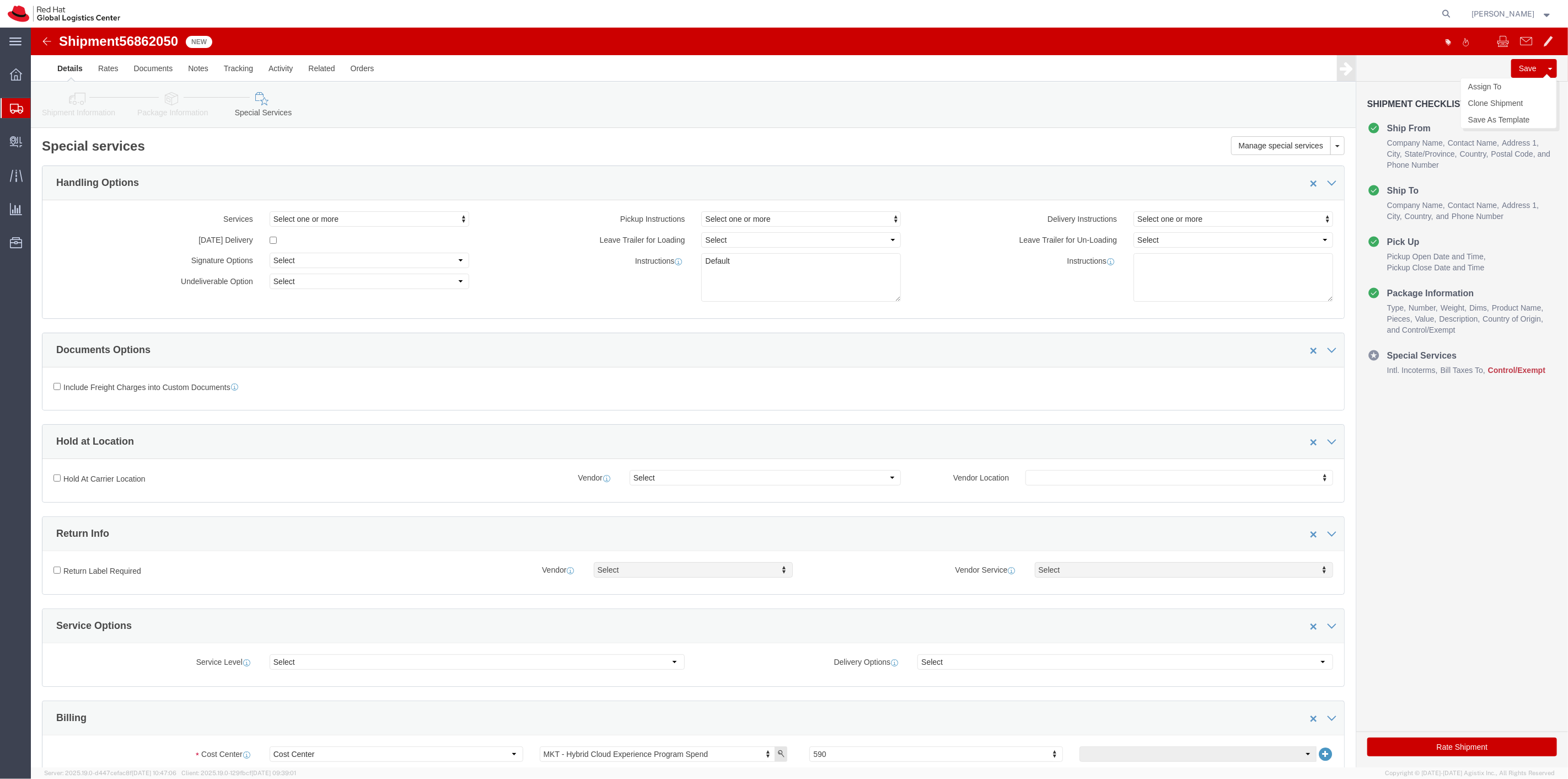
click button "Save"
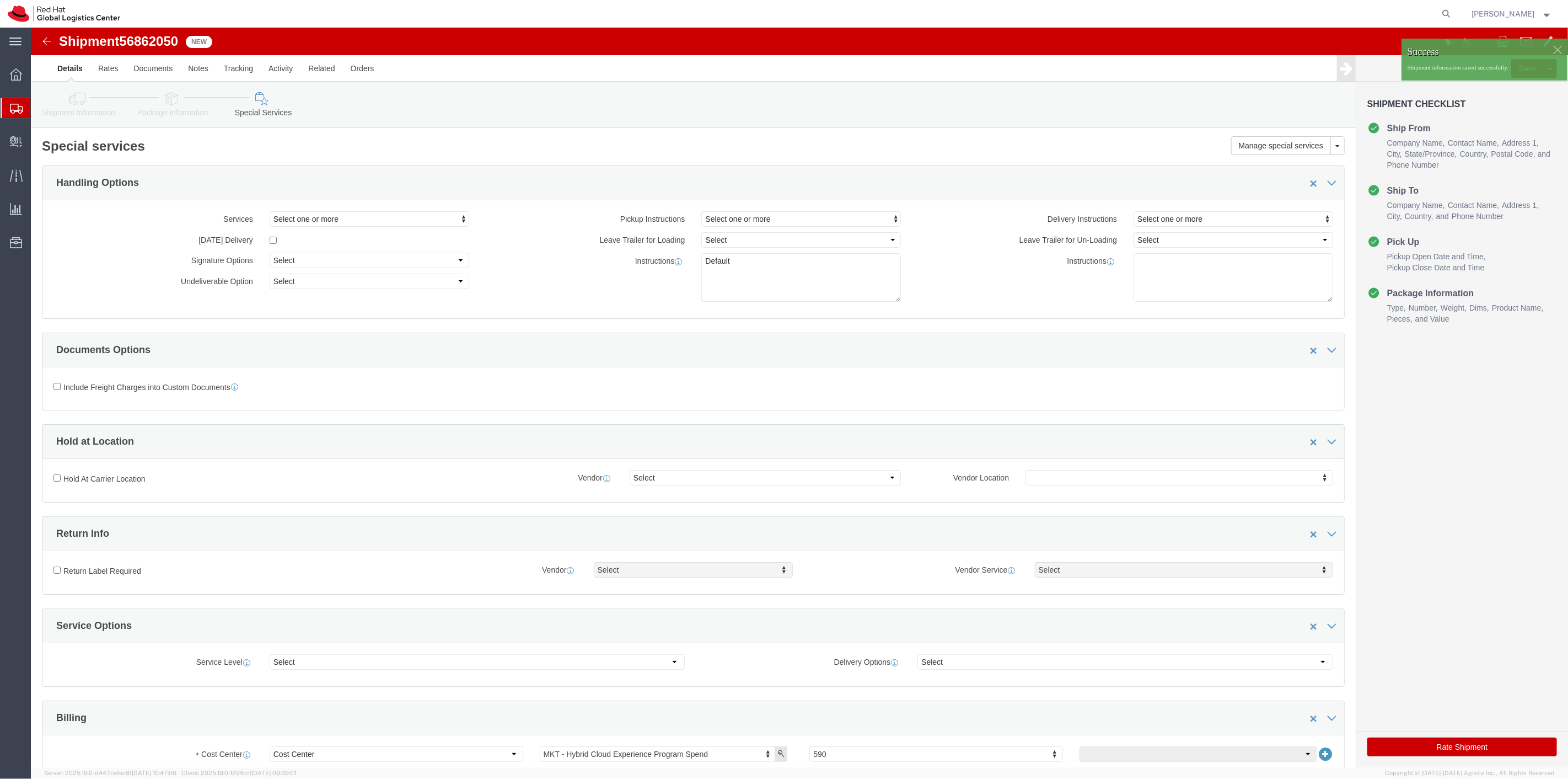
click div
click p "Shipment information saved successfully."
click link "Assign To"
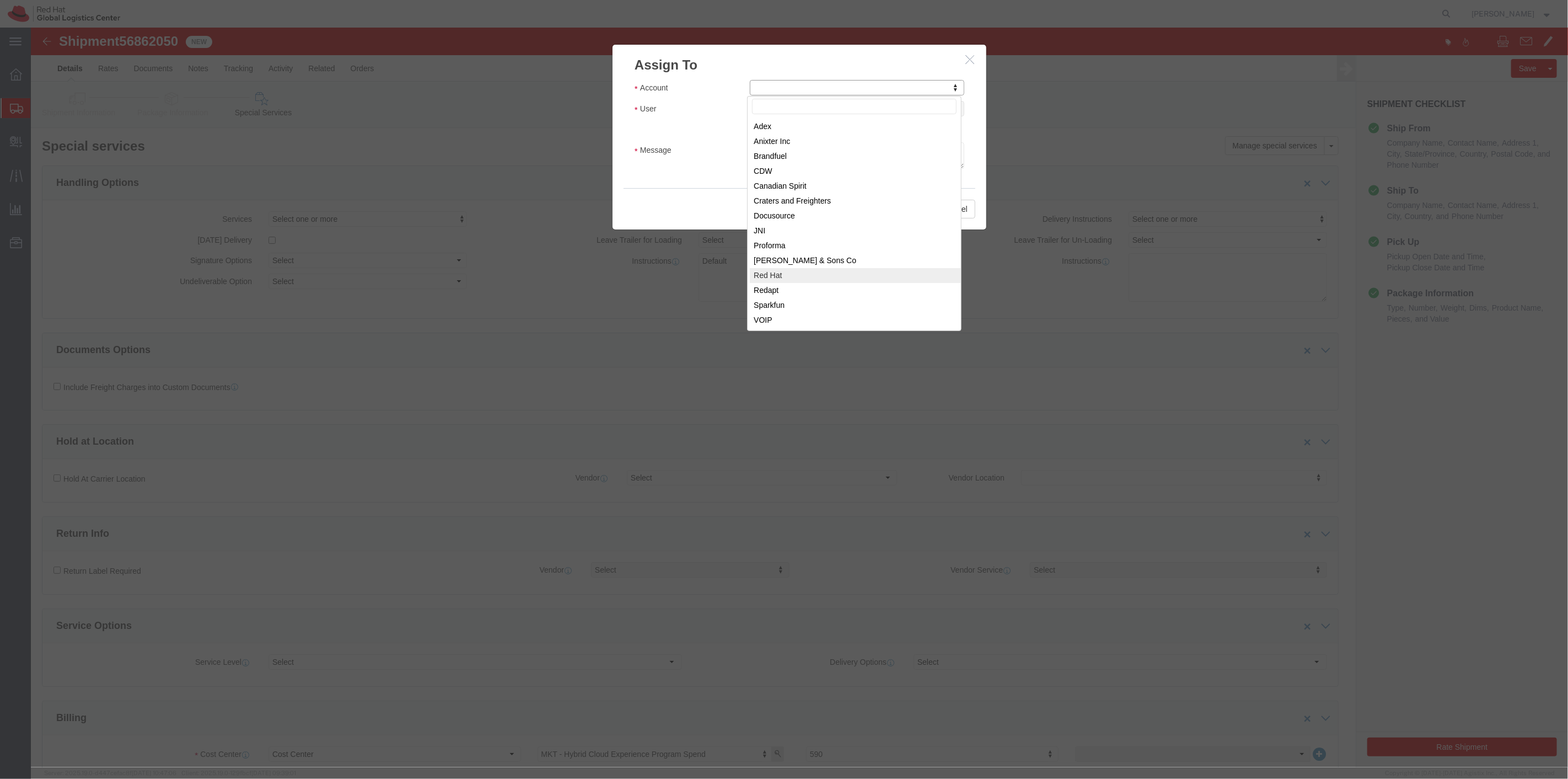
select select "104821"
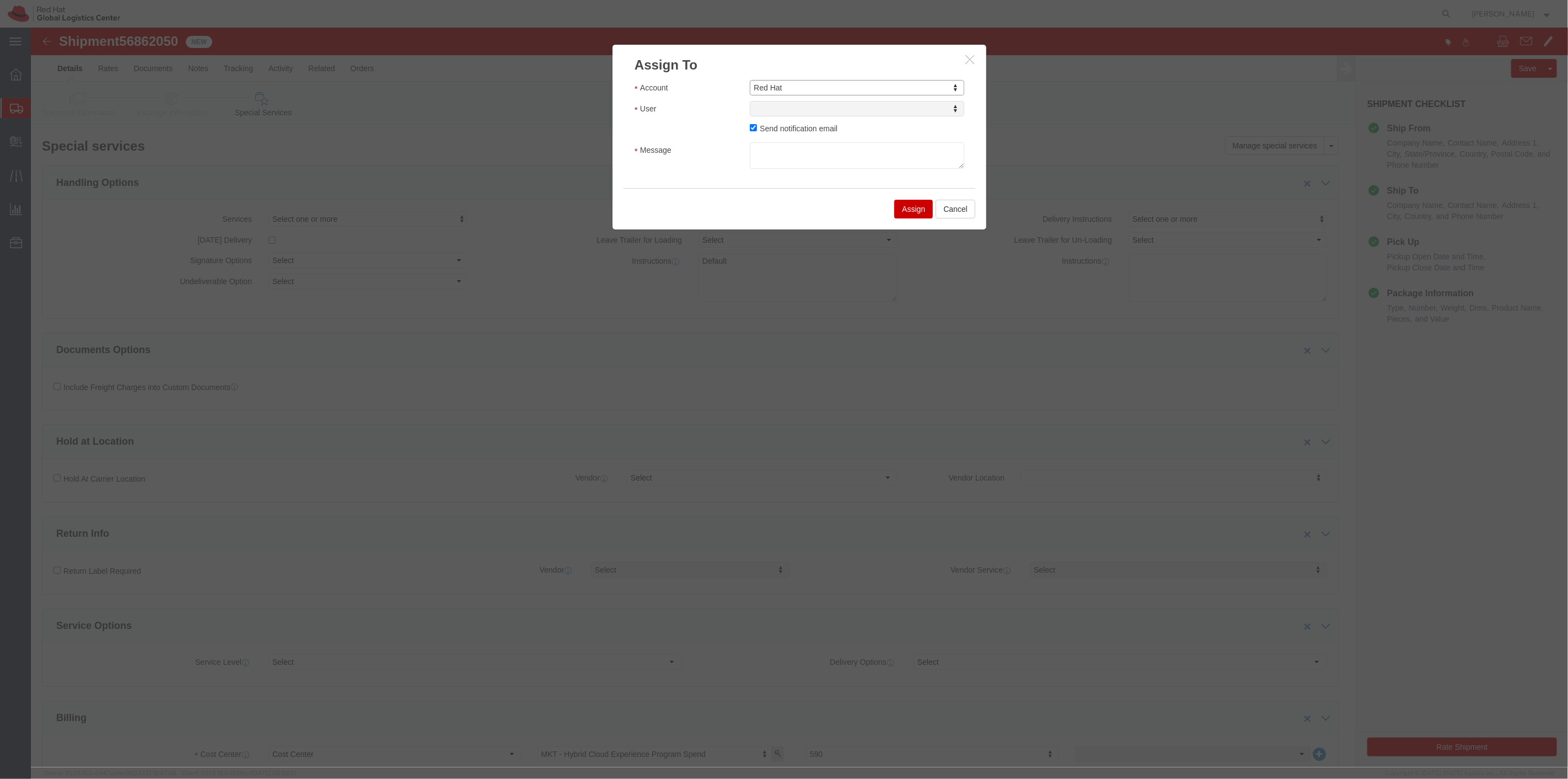
select select
type input "sona"
select select "17159"
click textarea "Message"
type textarea "8/8"
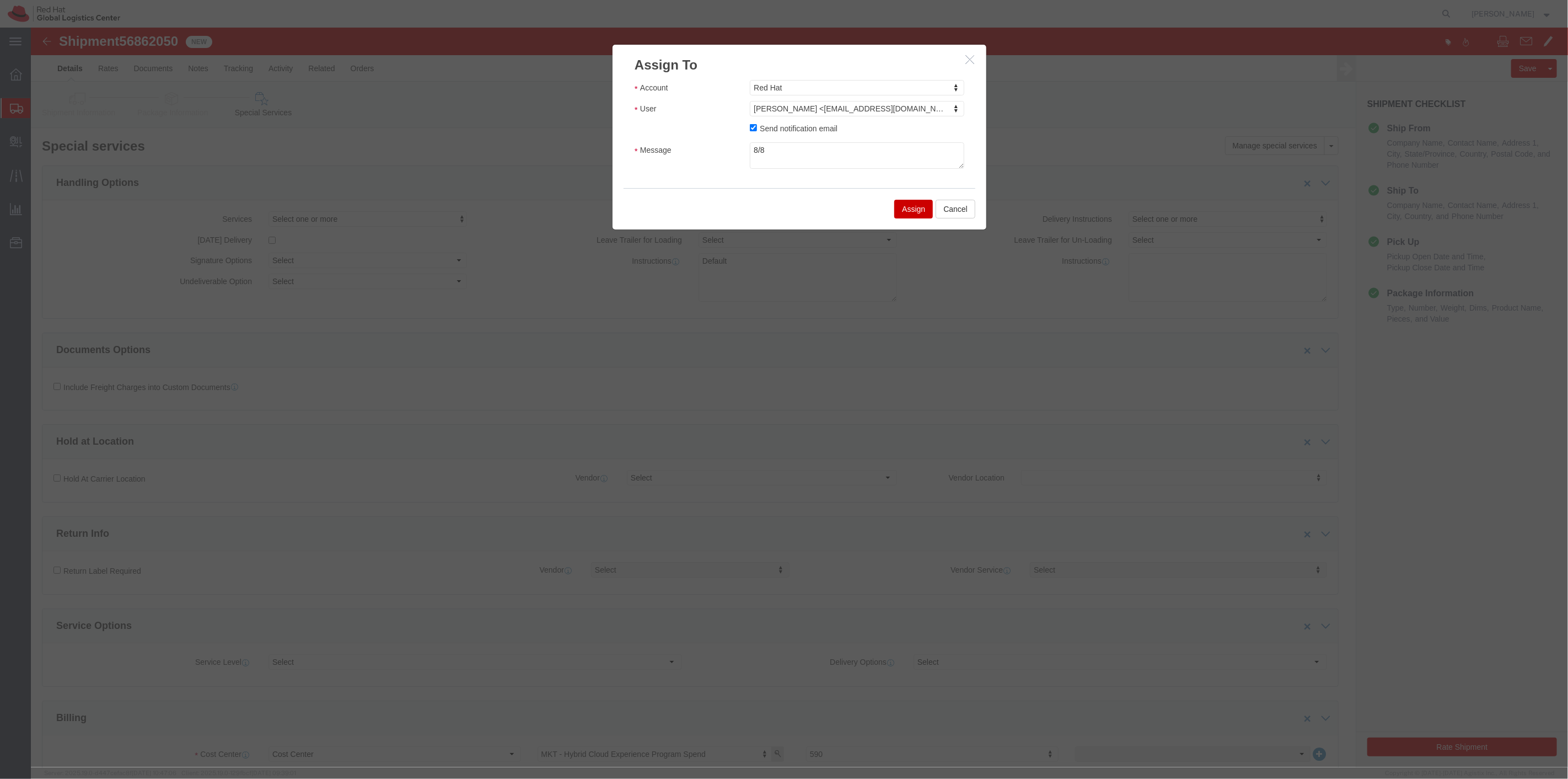
click button "Assign"
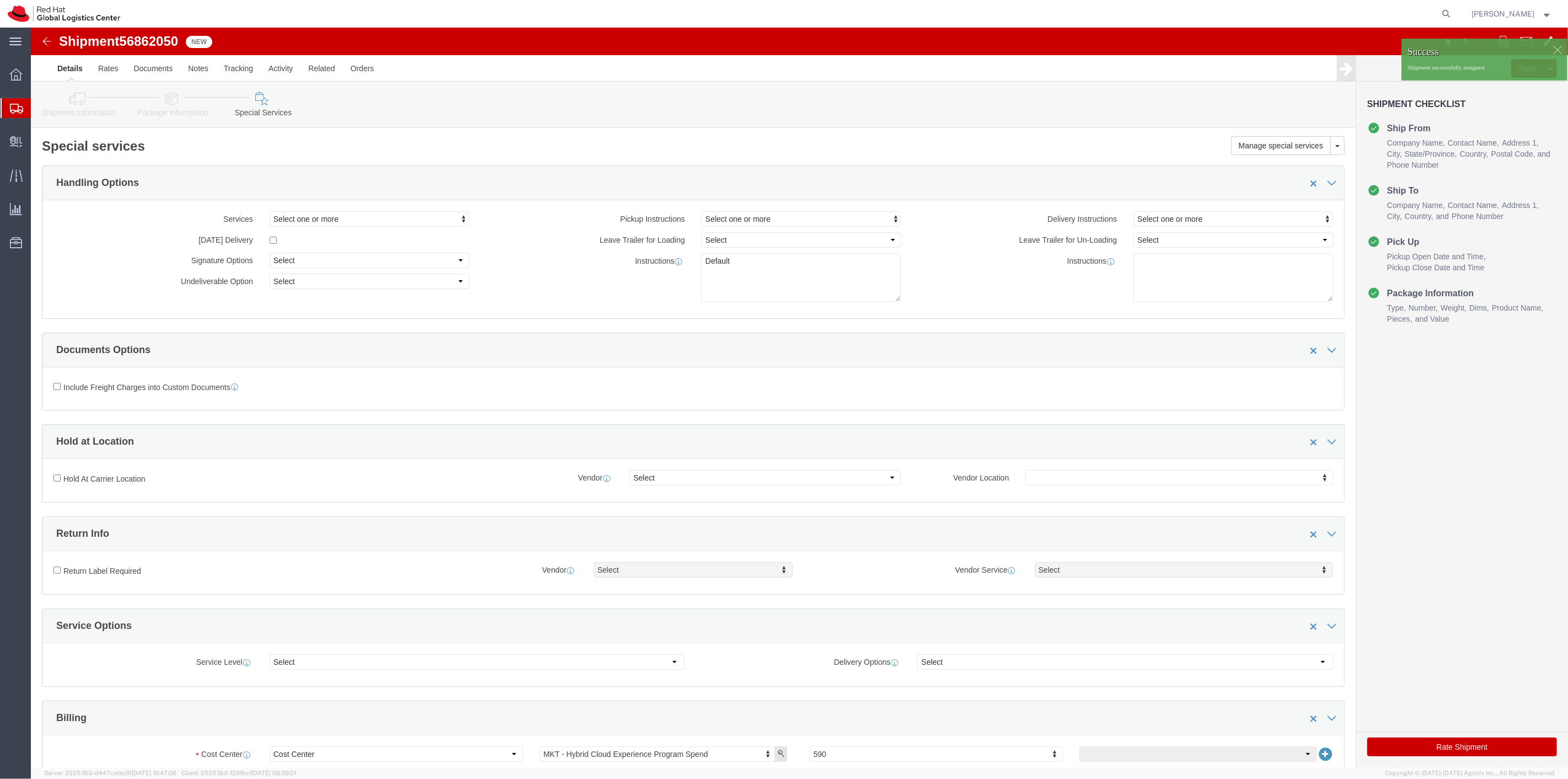
drag, startPoint x: 1523, startPoint y: 18, endPoint x: 1279, endPoint y: 9, distance: 244.2
click div
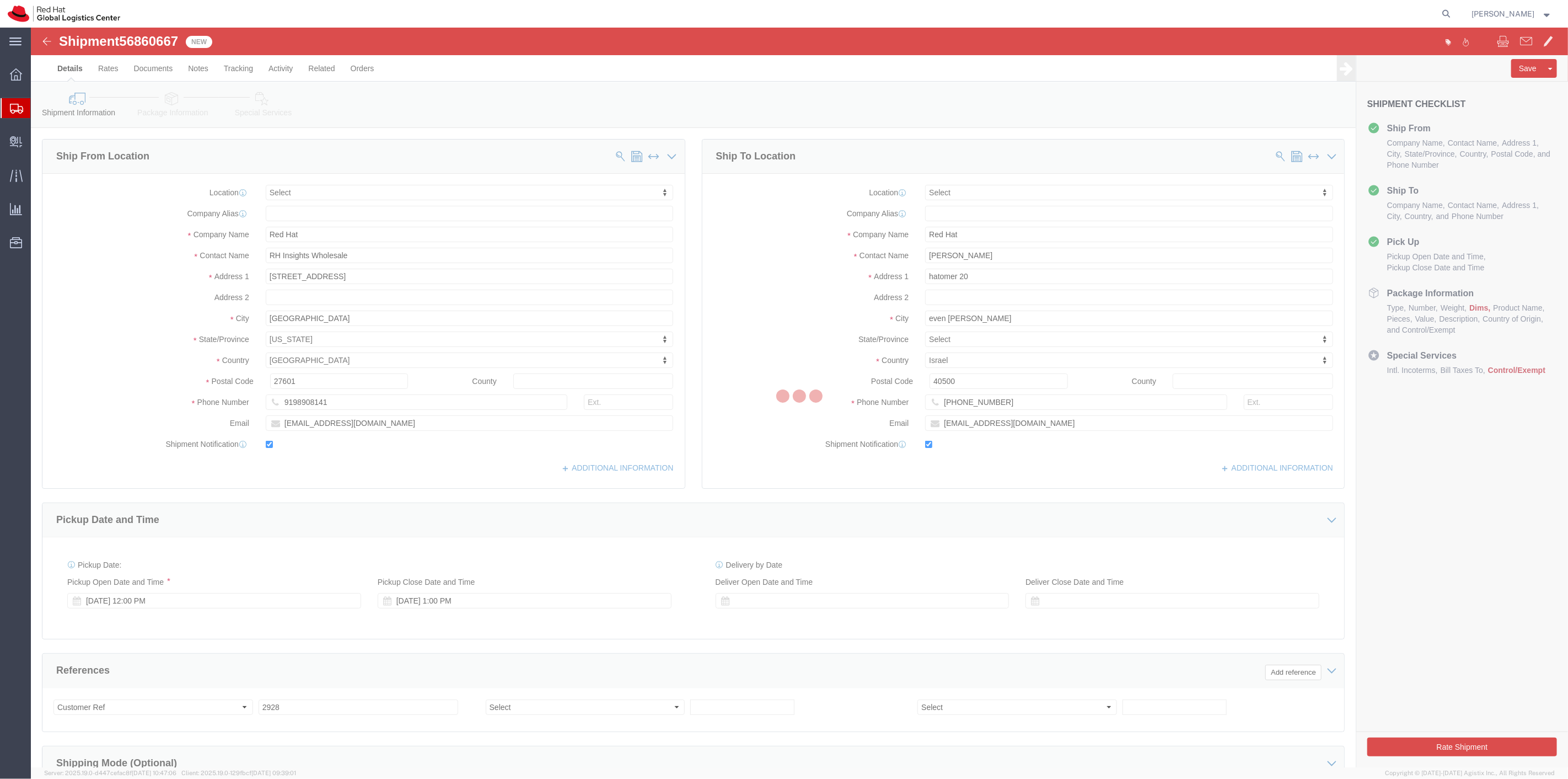
select select
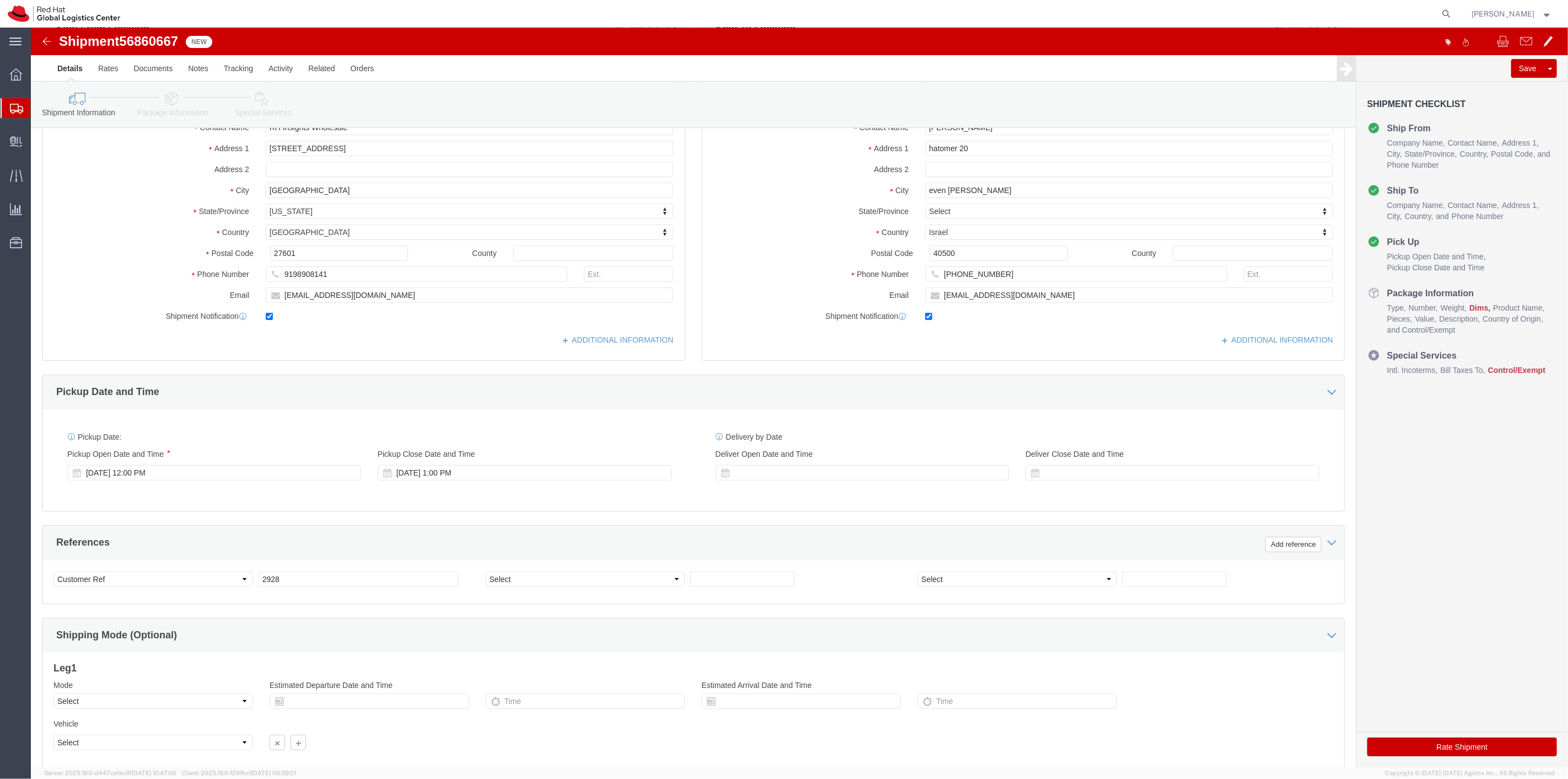
scroll to position [212, 0]
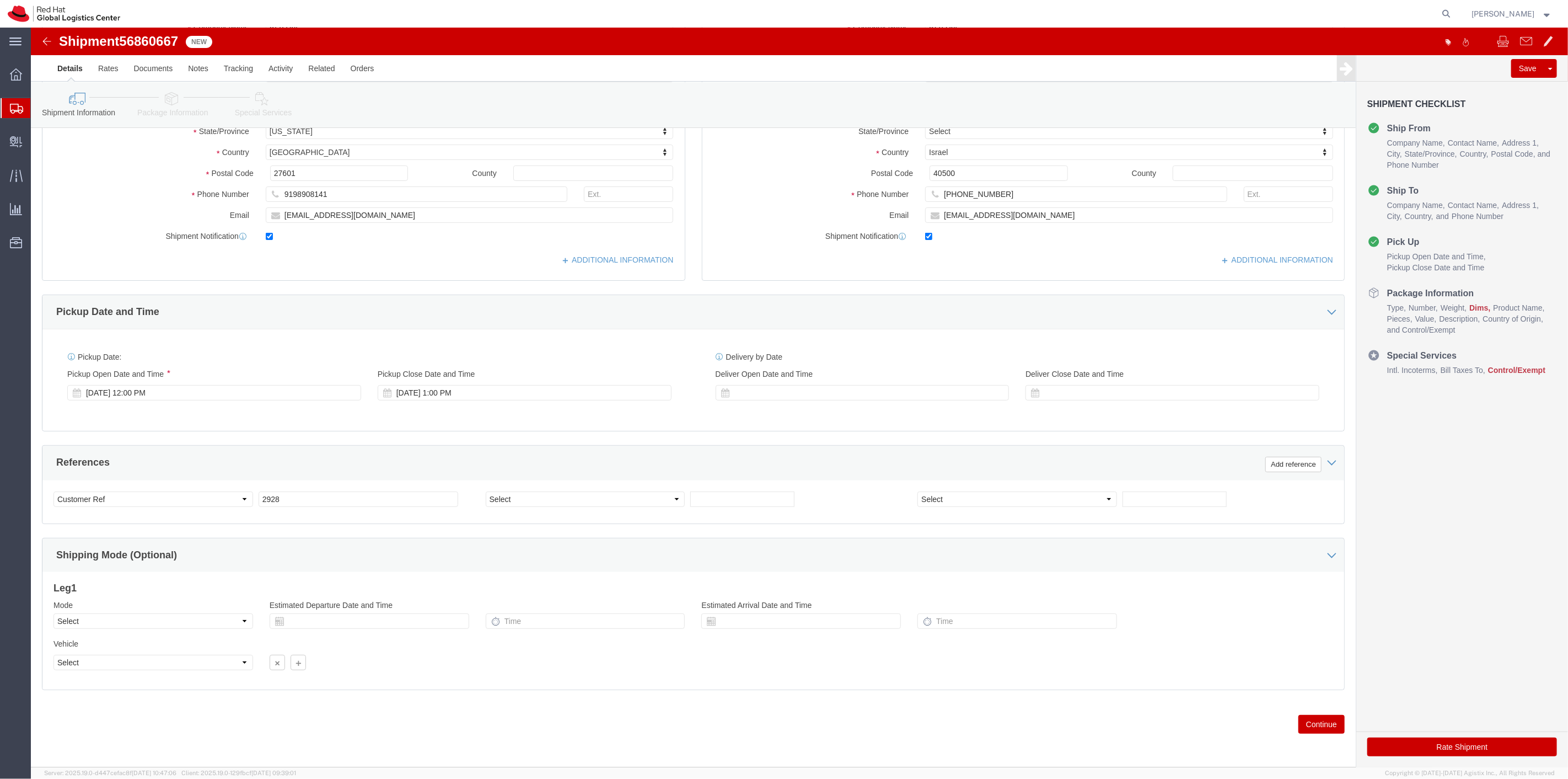
click button "Continue"
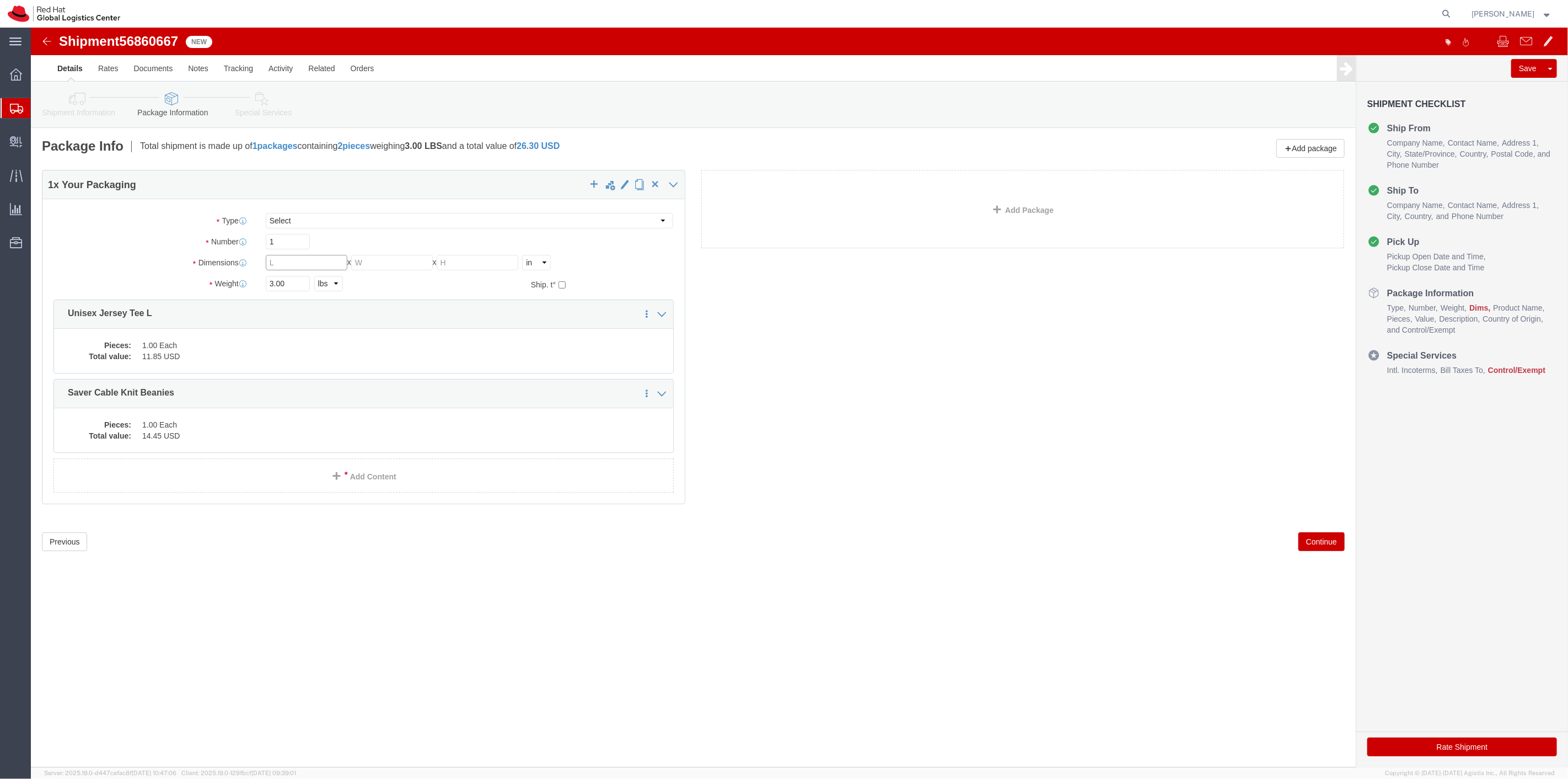
click input "text"
type input "8"
type input "6"
type input "4"
type input "2"
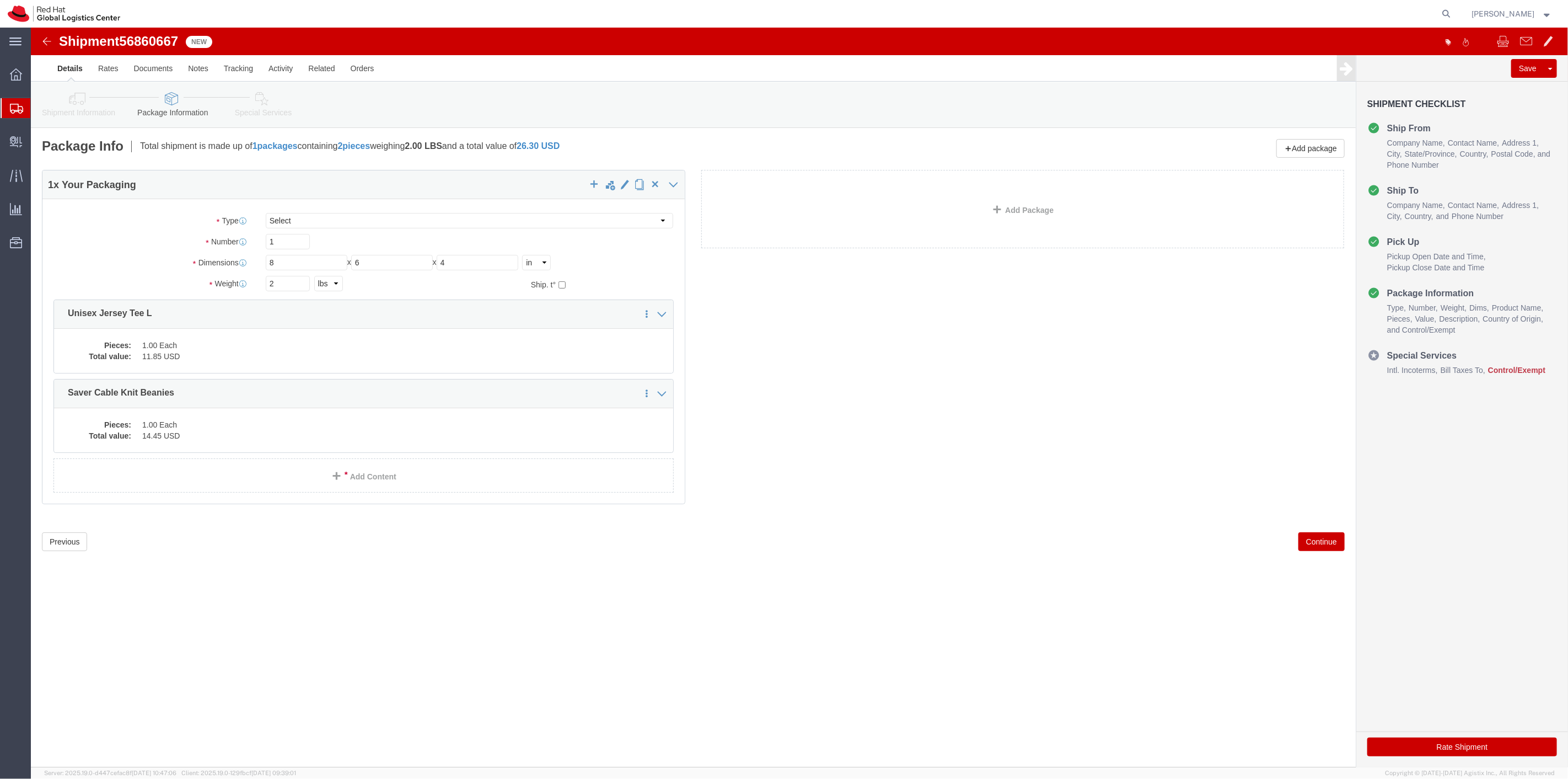
click button "Continue"
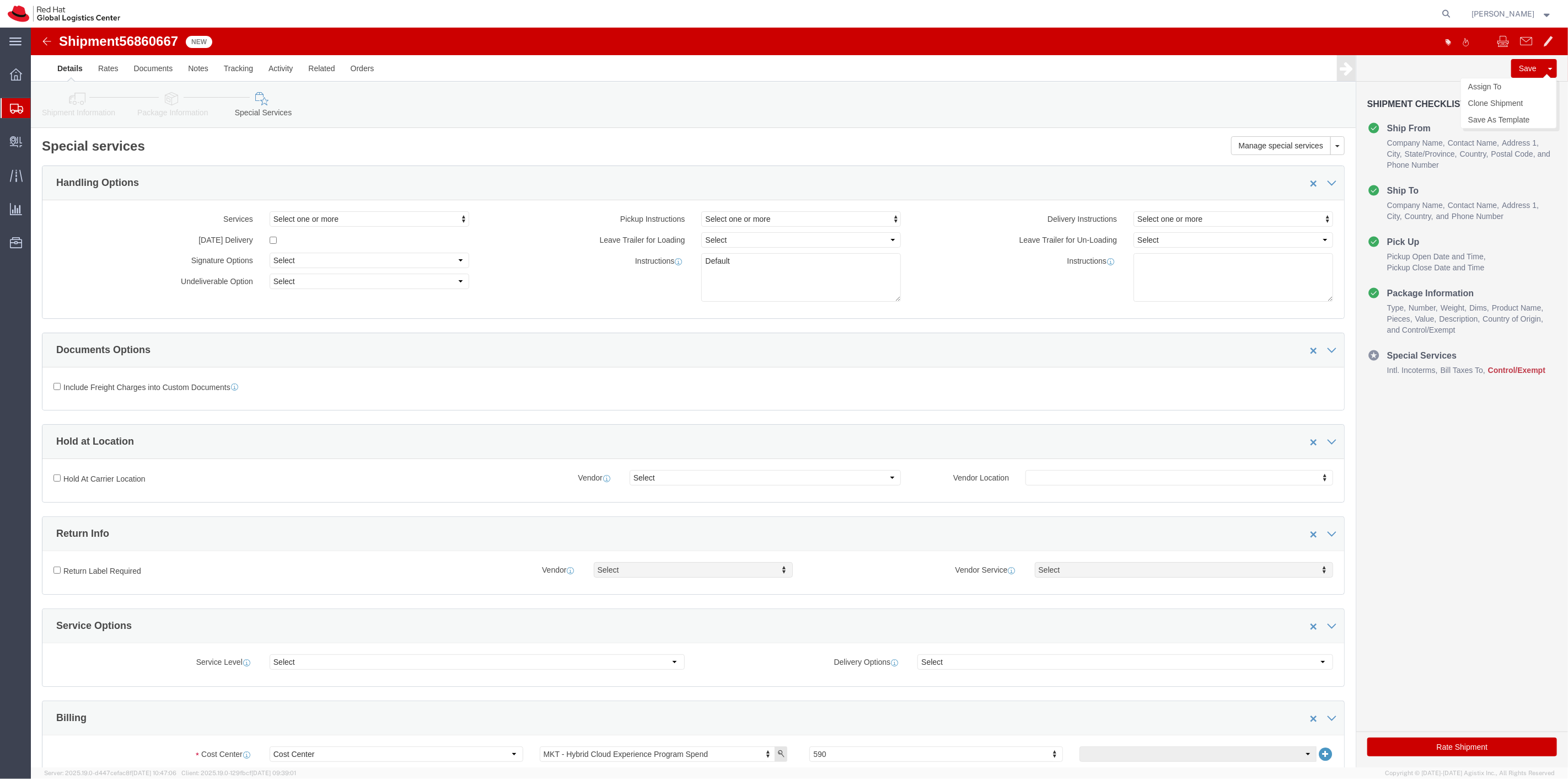
click button "Save"
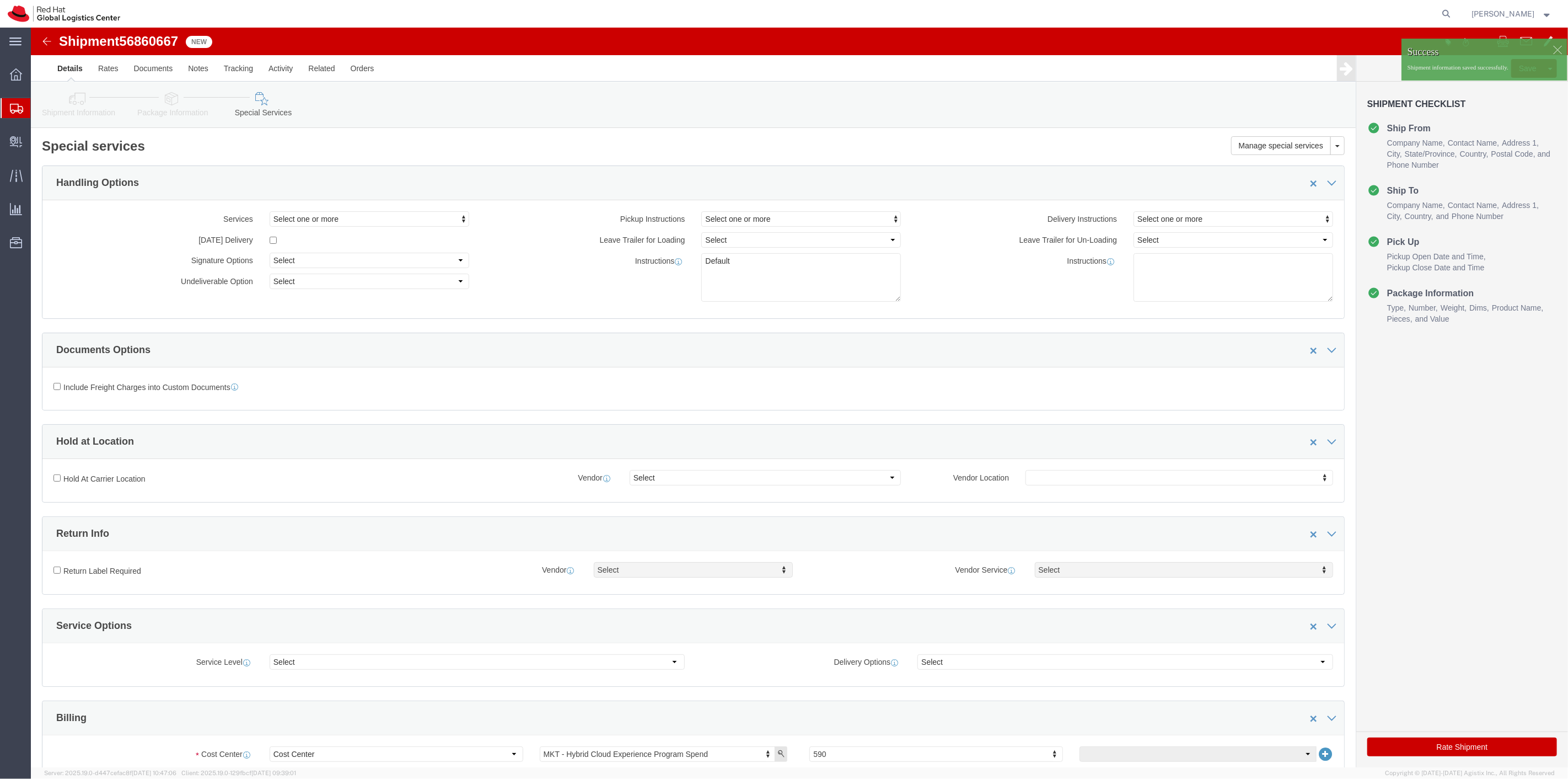
click div
click p "Shipment information saved successfully."
click link "Assign To"
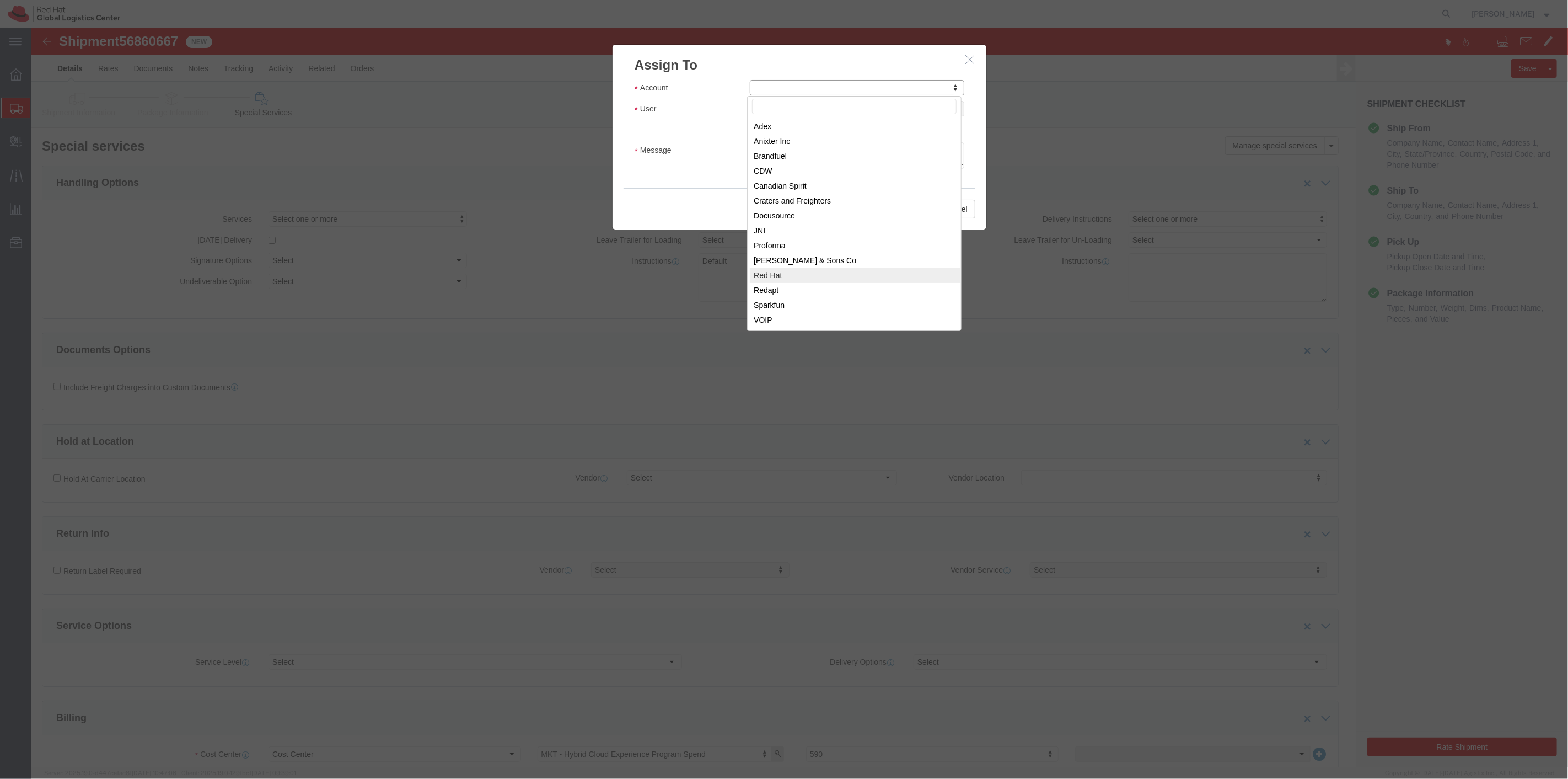
select select "104821"
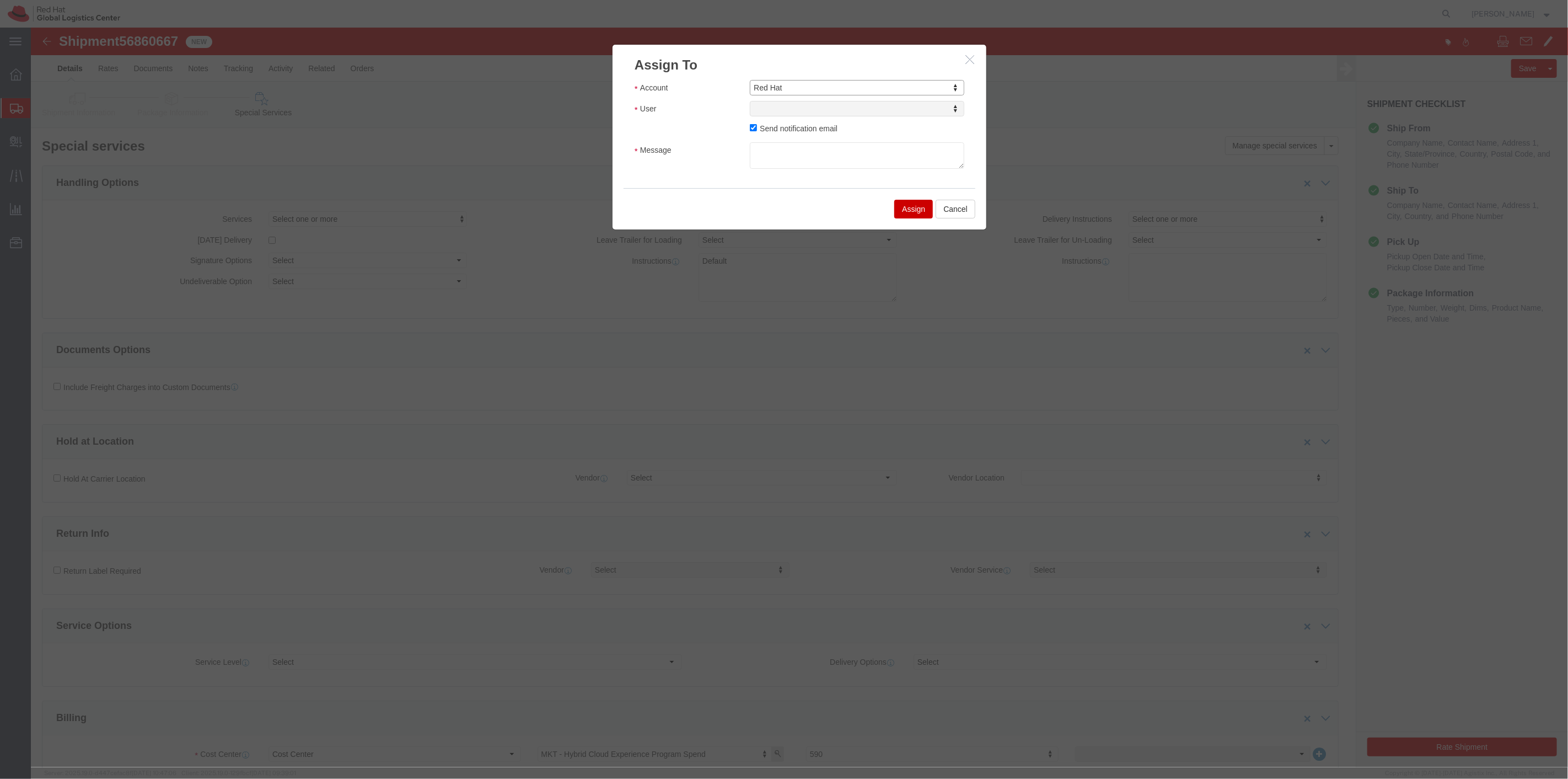
select select
type input "sona"
select select "17159"
click textarea "Message"
type textarea "5/8"
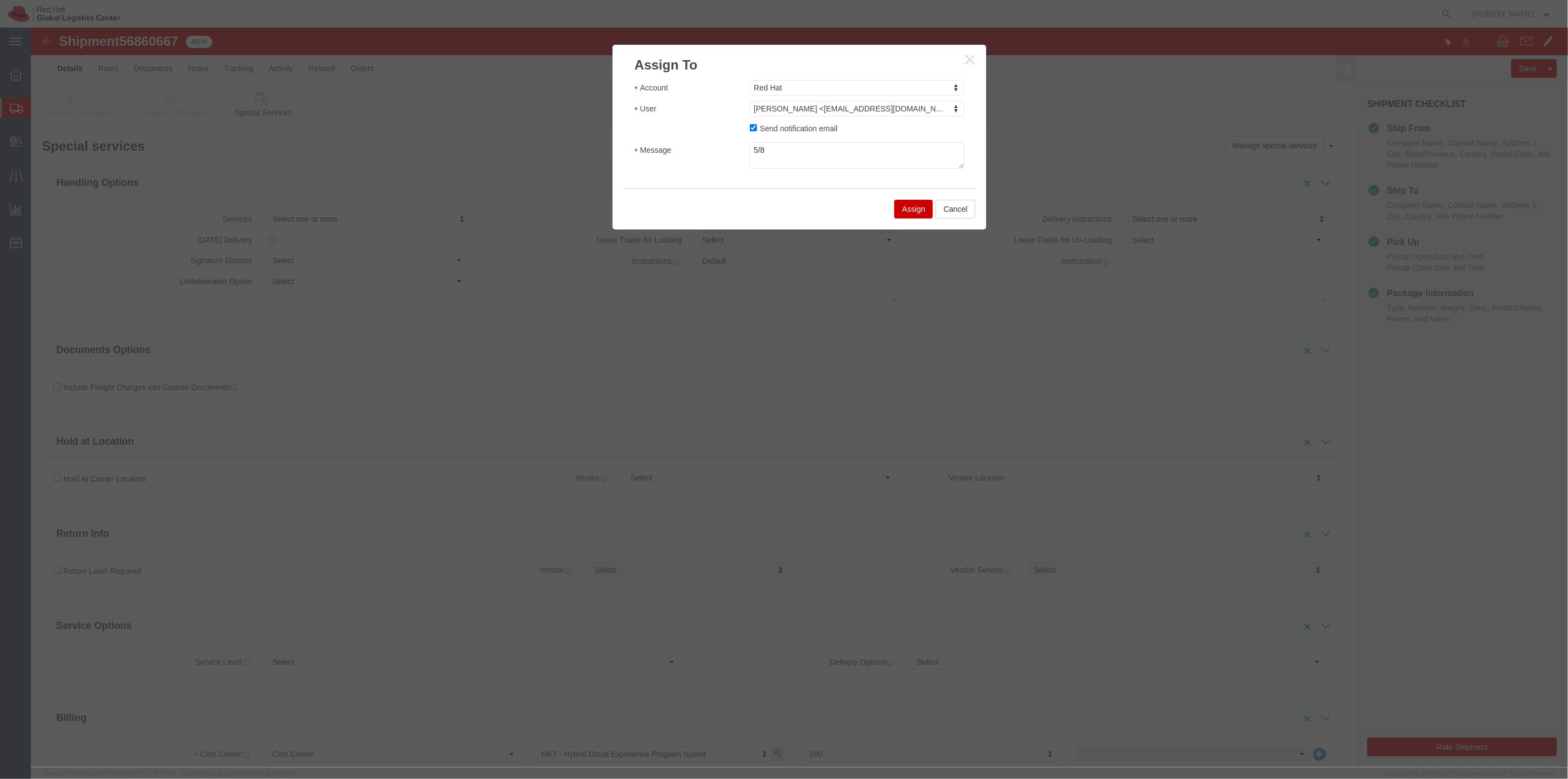
click button "Assign"
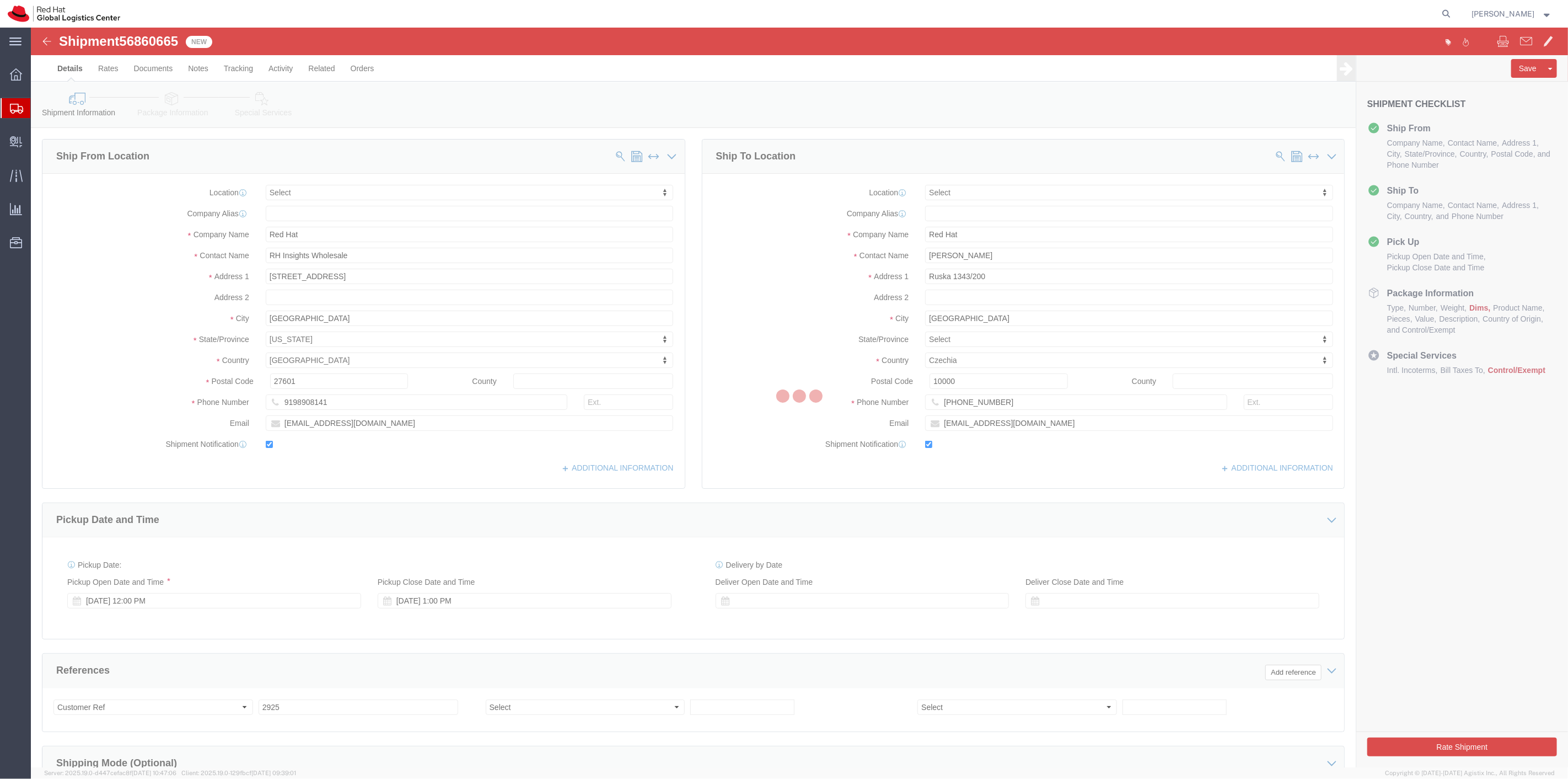
select select
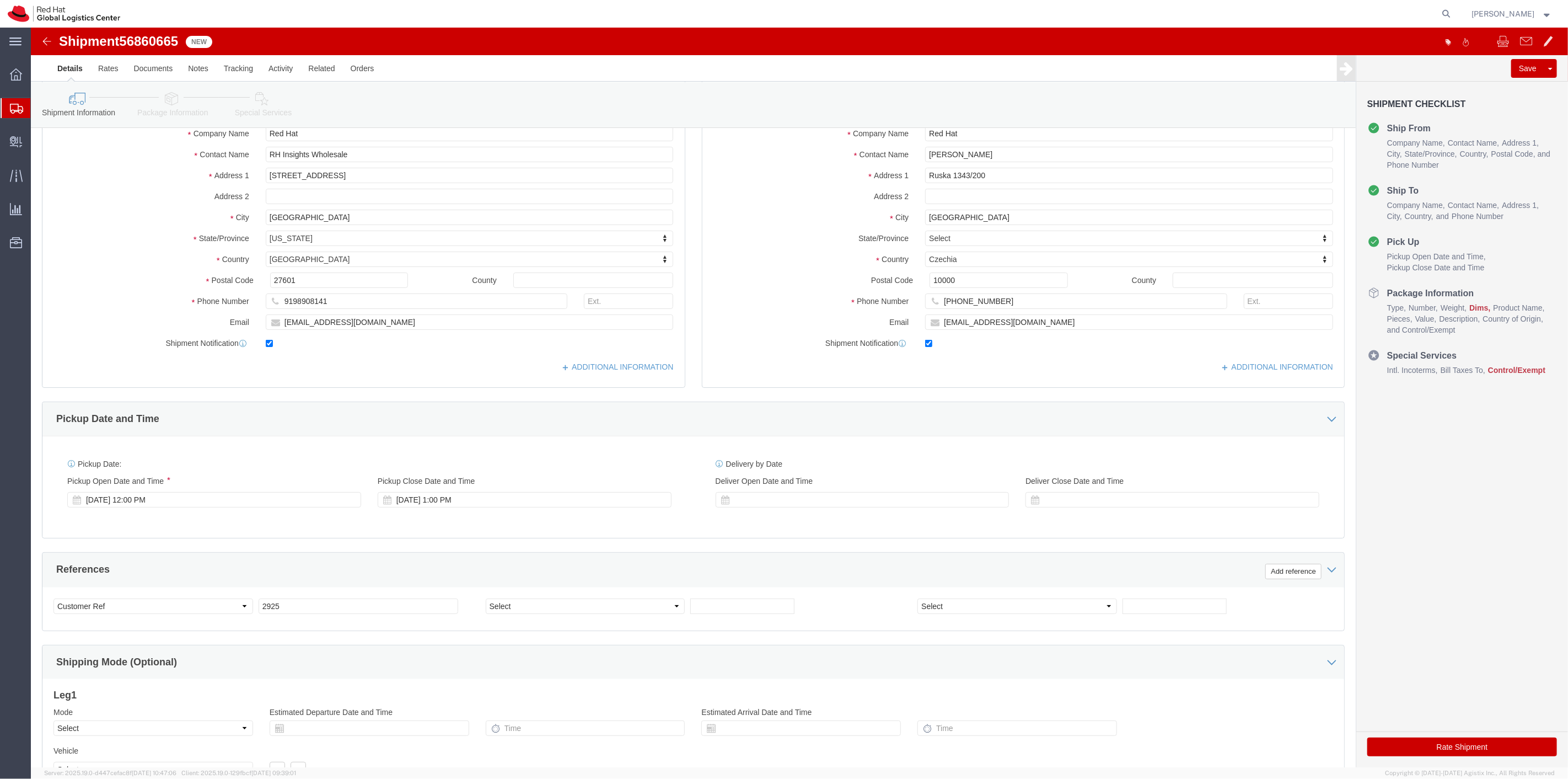
scroll to position [212, 0]
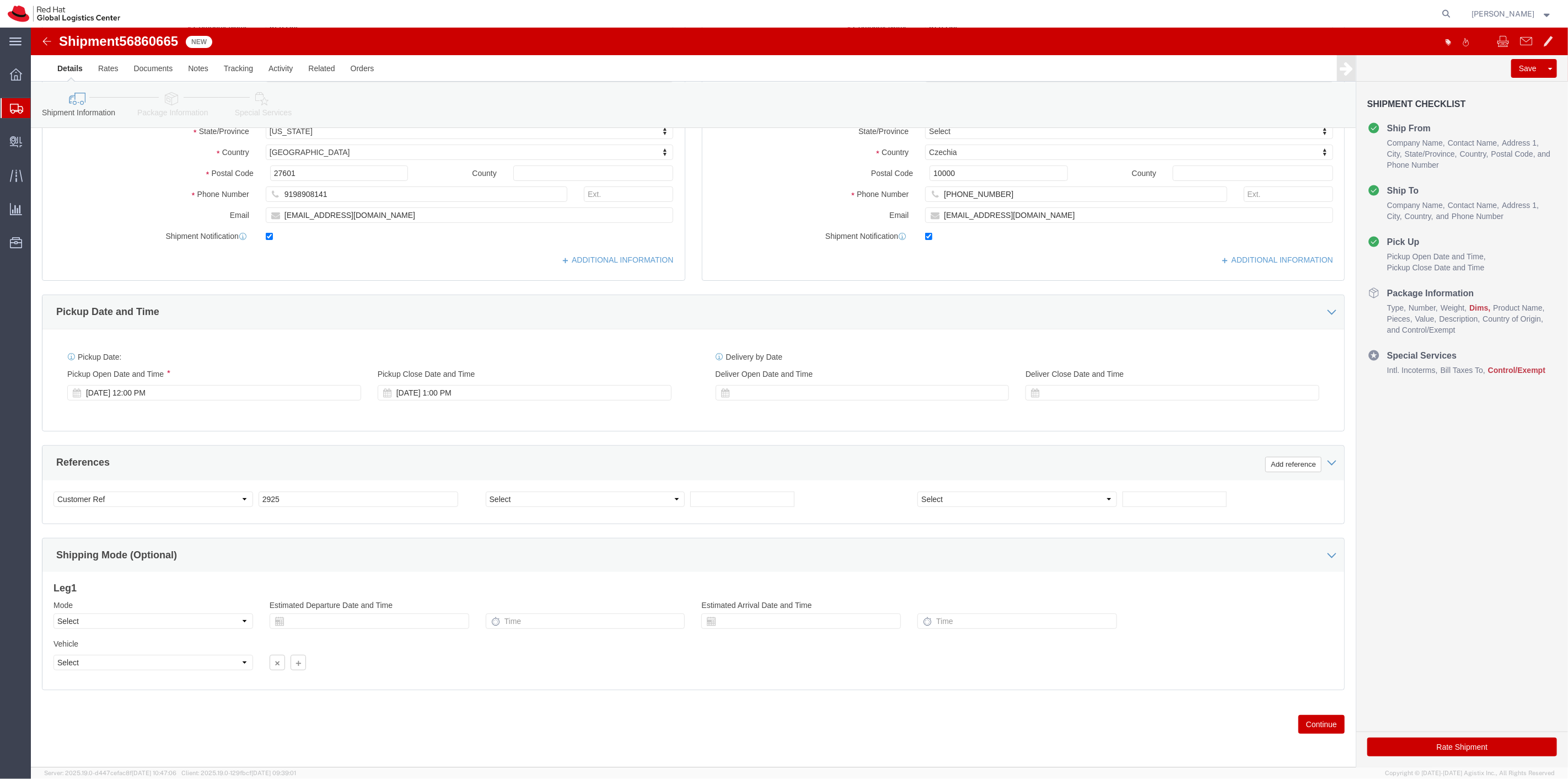
click div "Previous Continue"
click button "Continue"
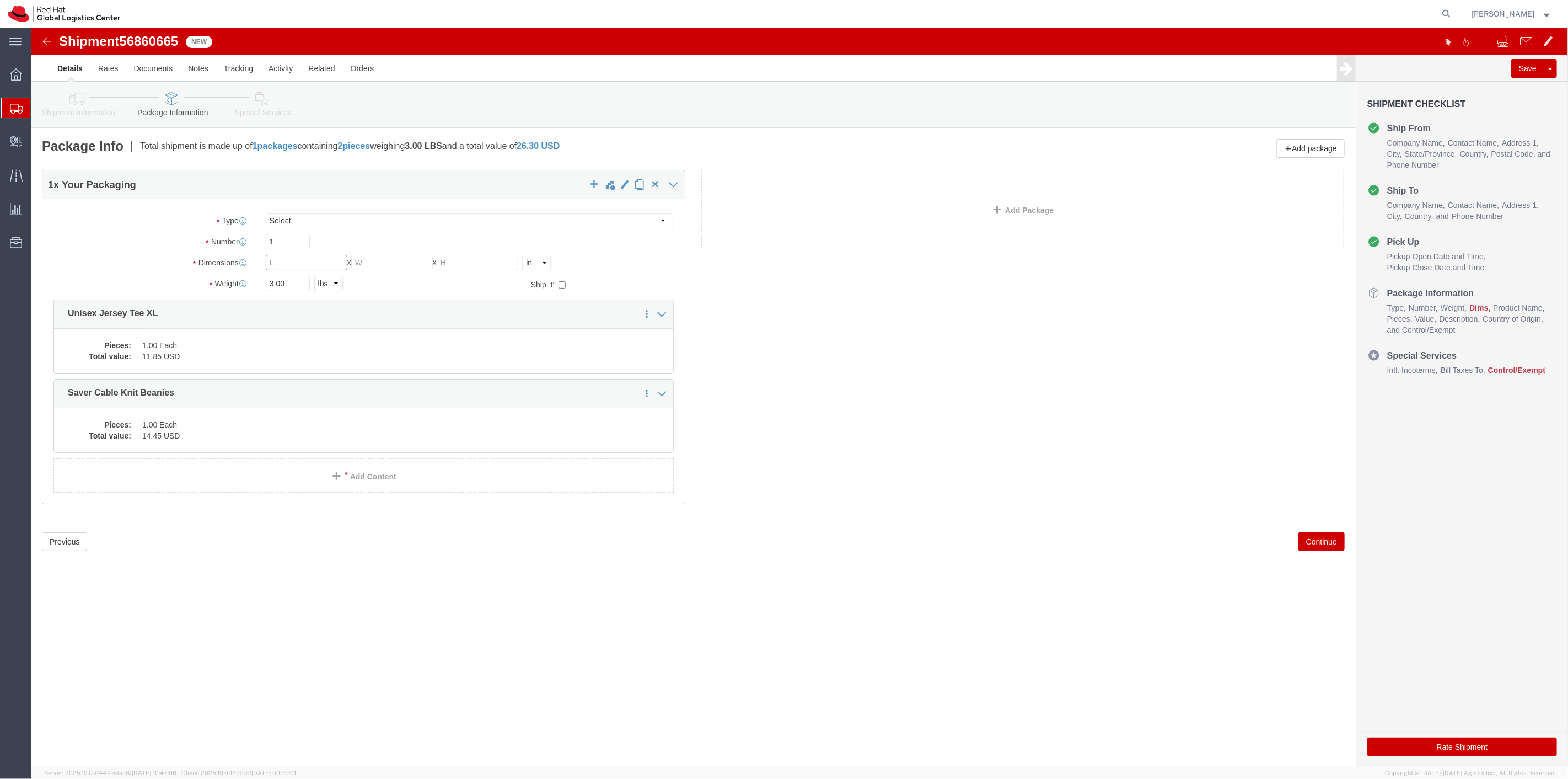
click input "text"
type input "8"
type input "6"
type input "4"
type input "2"
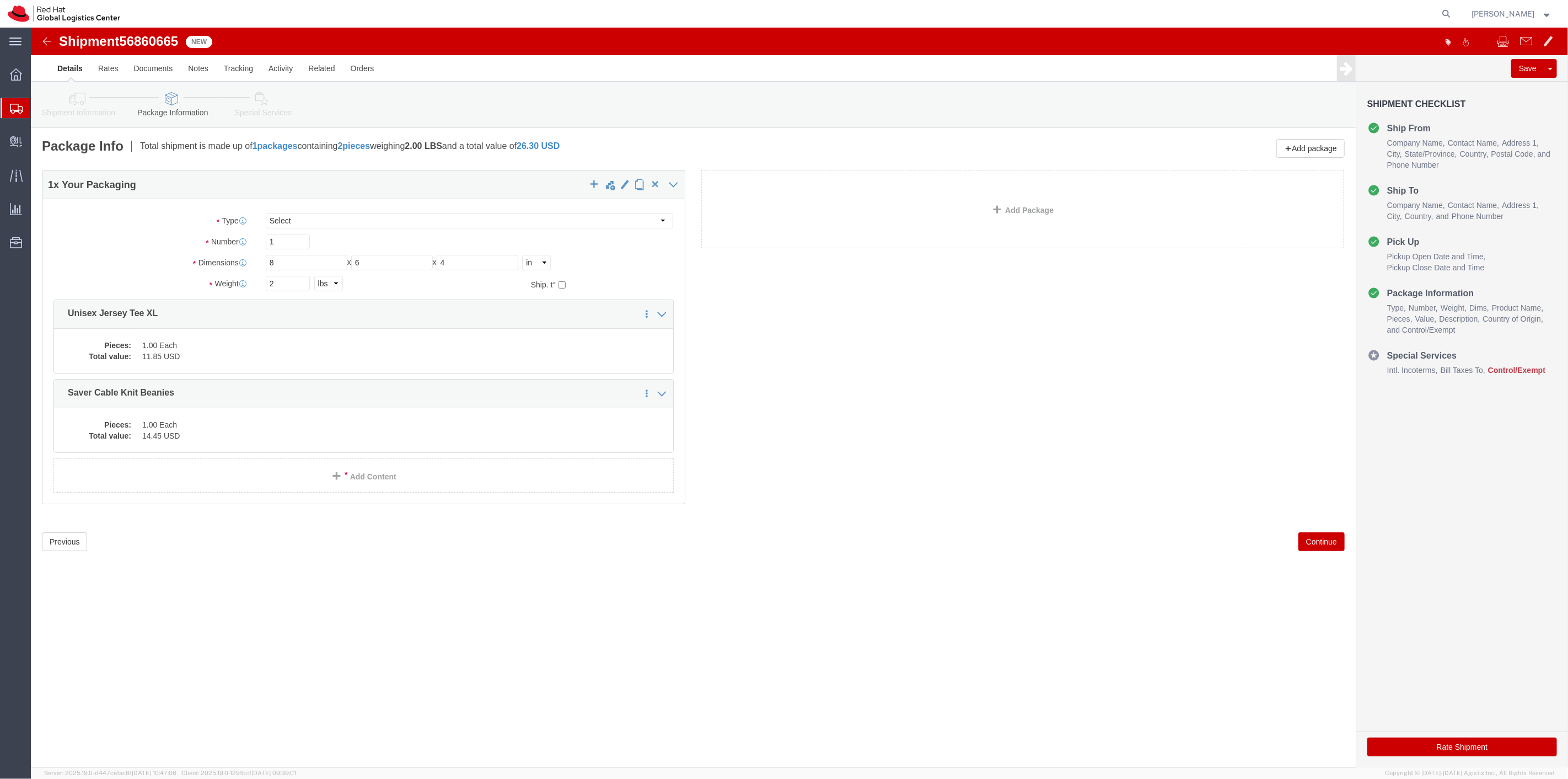
click button "Continue"
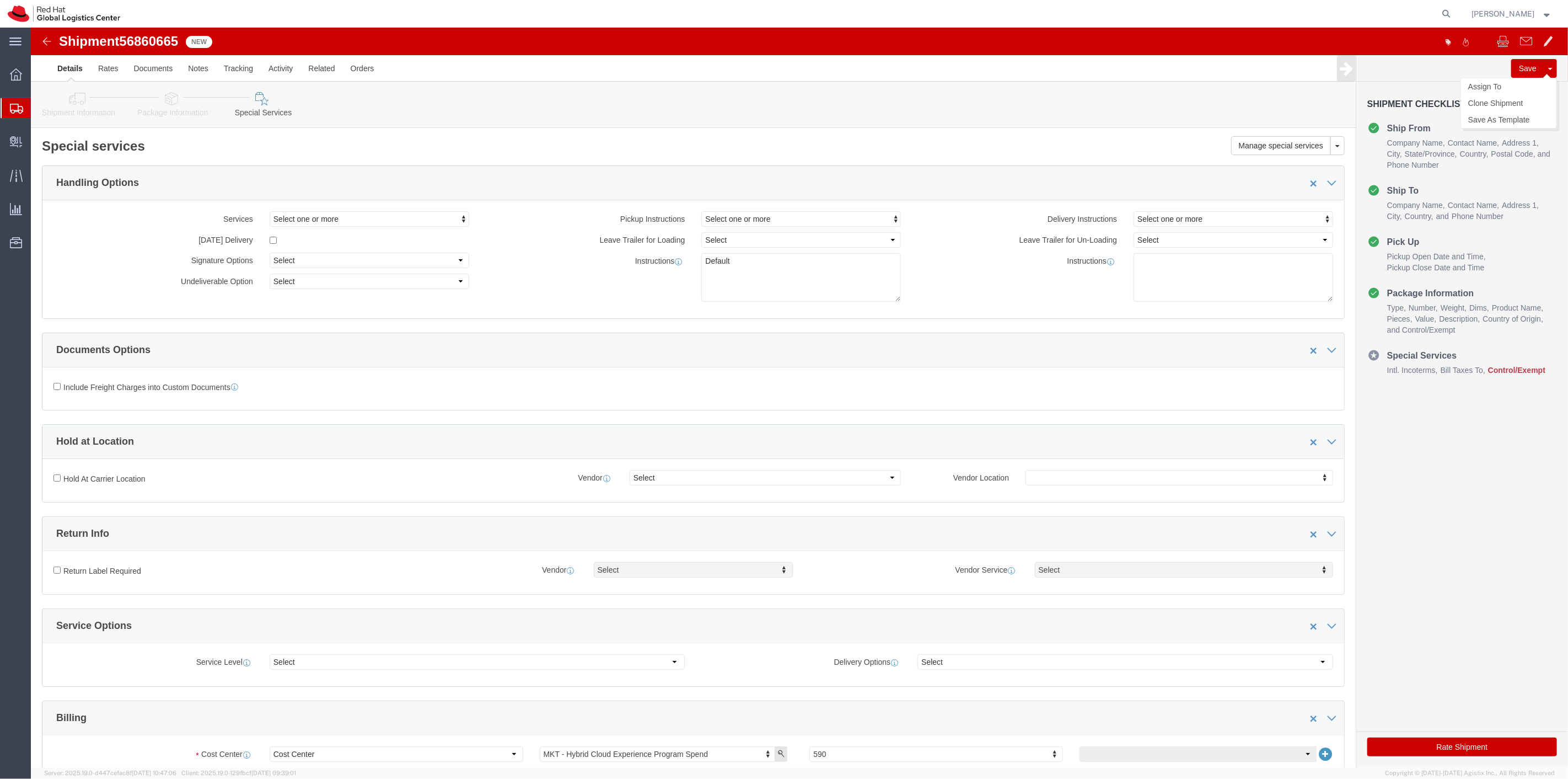
click button "Save"
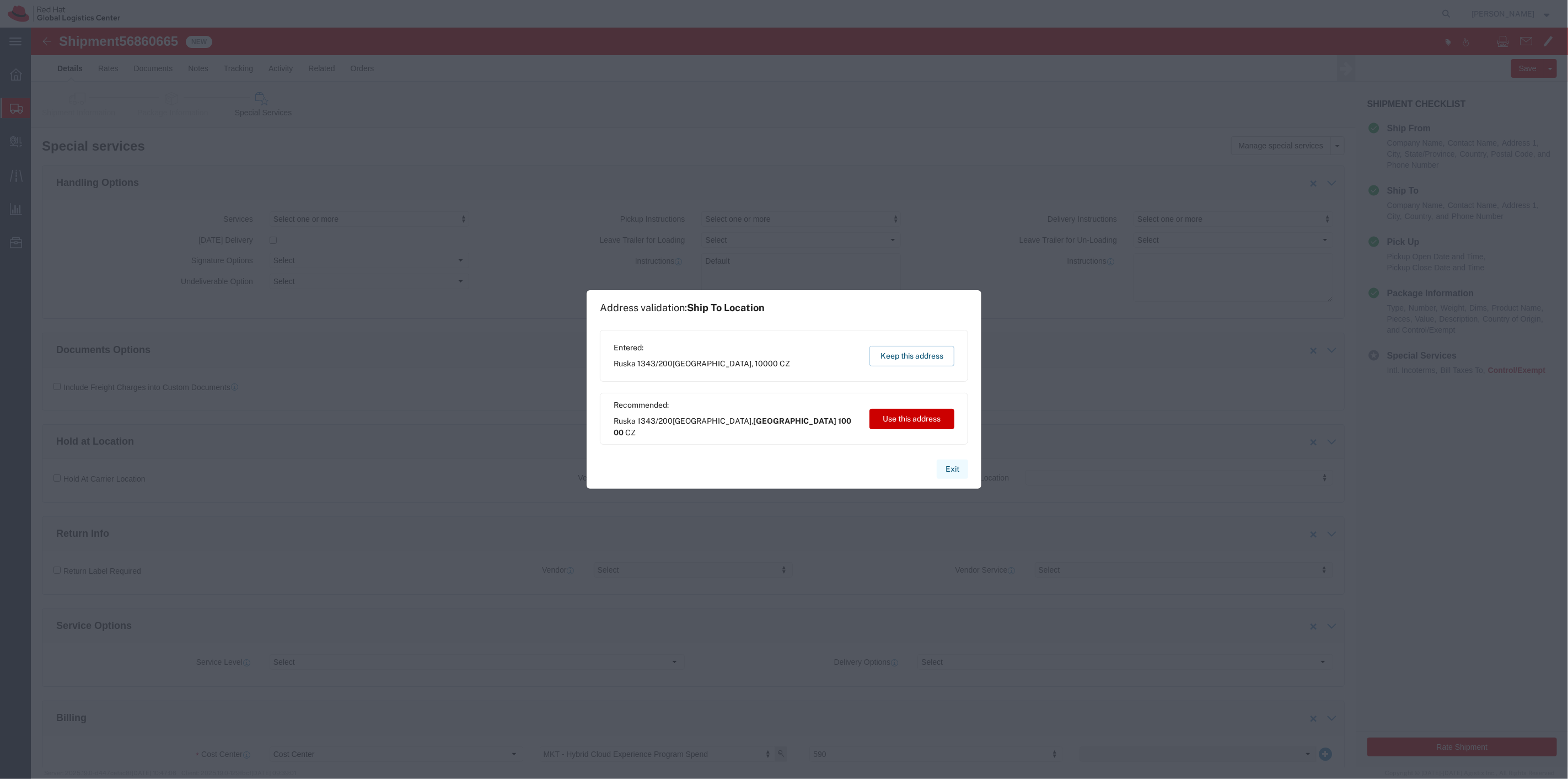
drag, startPoint x: 957, startPoint y: 465, endPoint x: 930, endPoint y: 435, distance: 40.4
click at [957, 465] on button "Exit" at bounding box center [952, 470] width 32 height 19
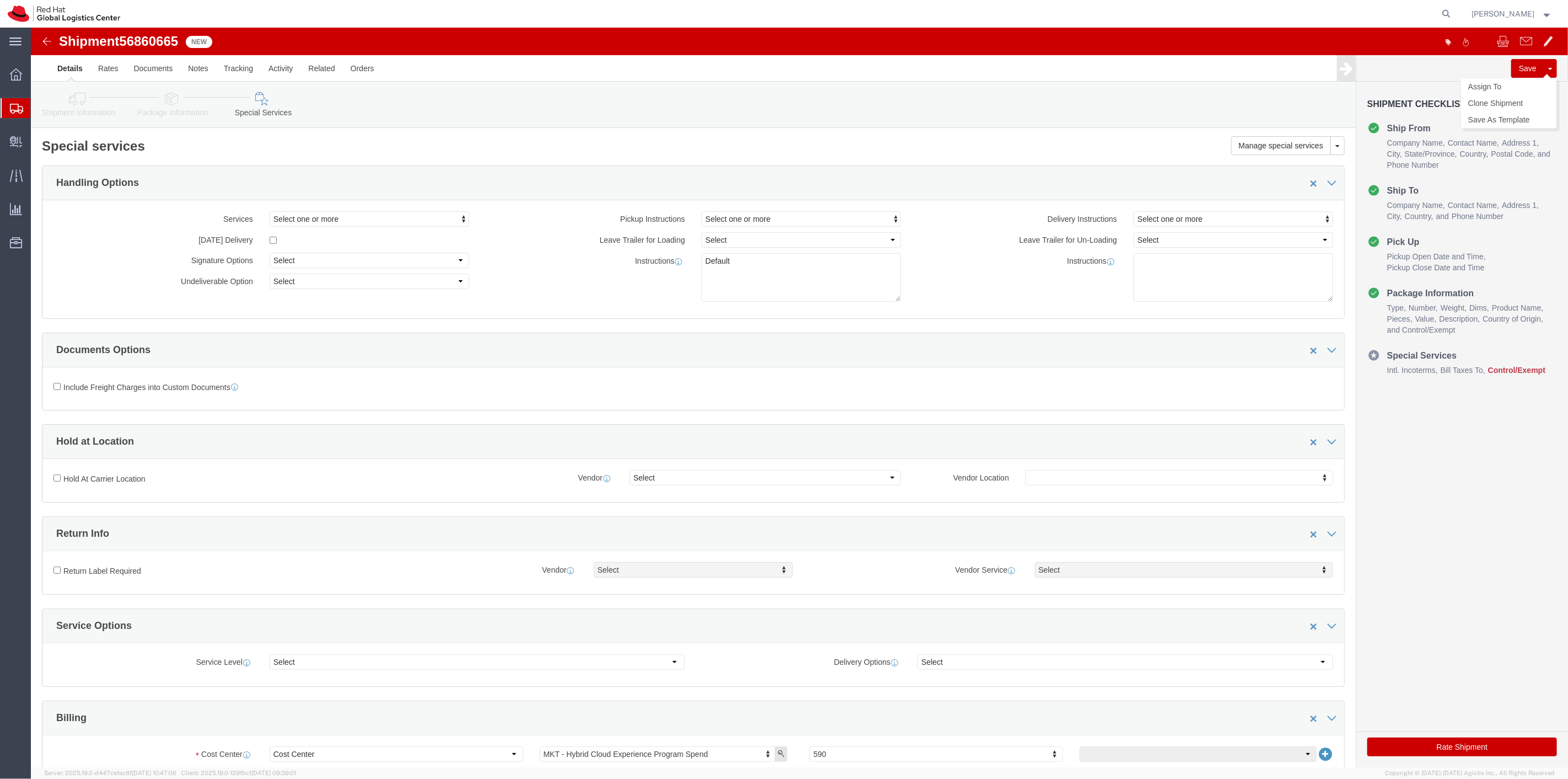
click button
click link "Assign To"
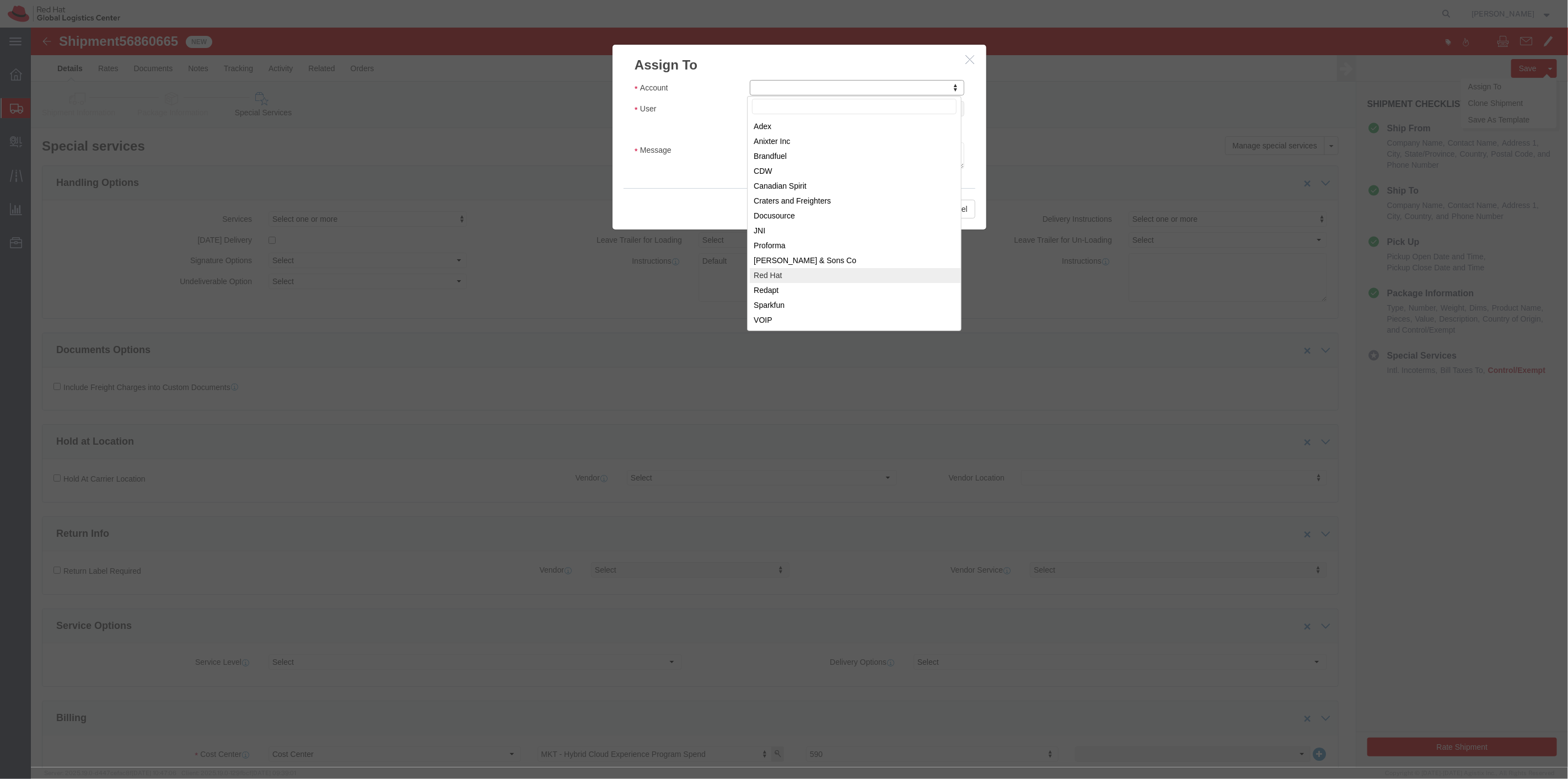
select select "104821"
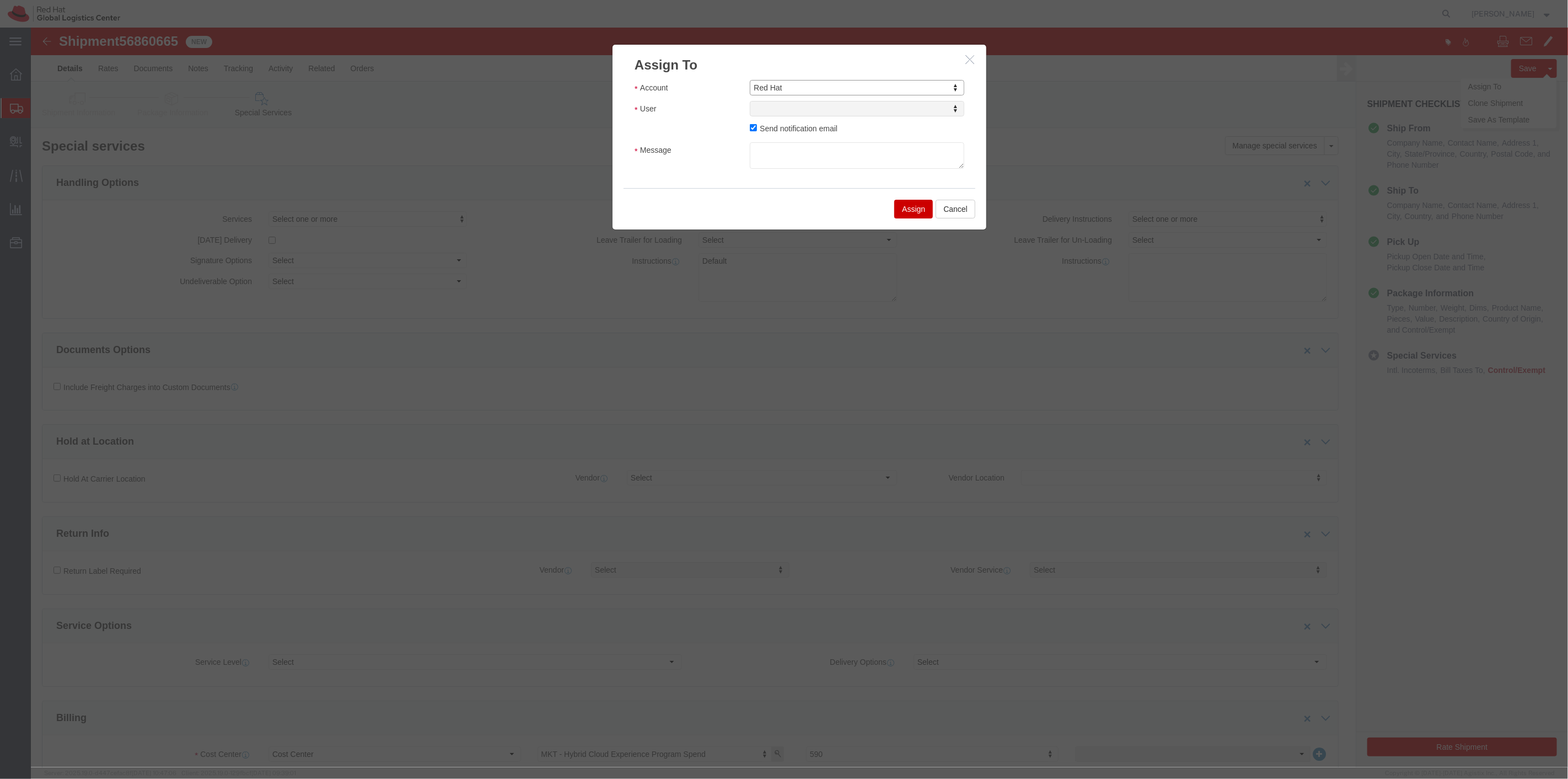
select select
type input "sona"
select select "17159"
click textarea "Message"
type textarea "6/8"
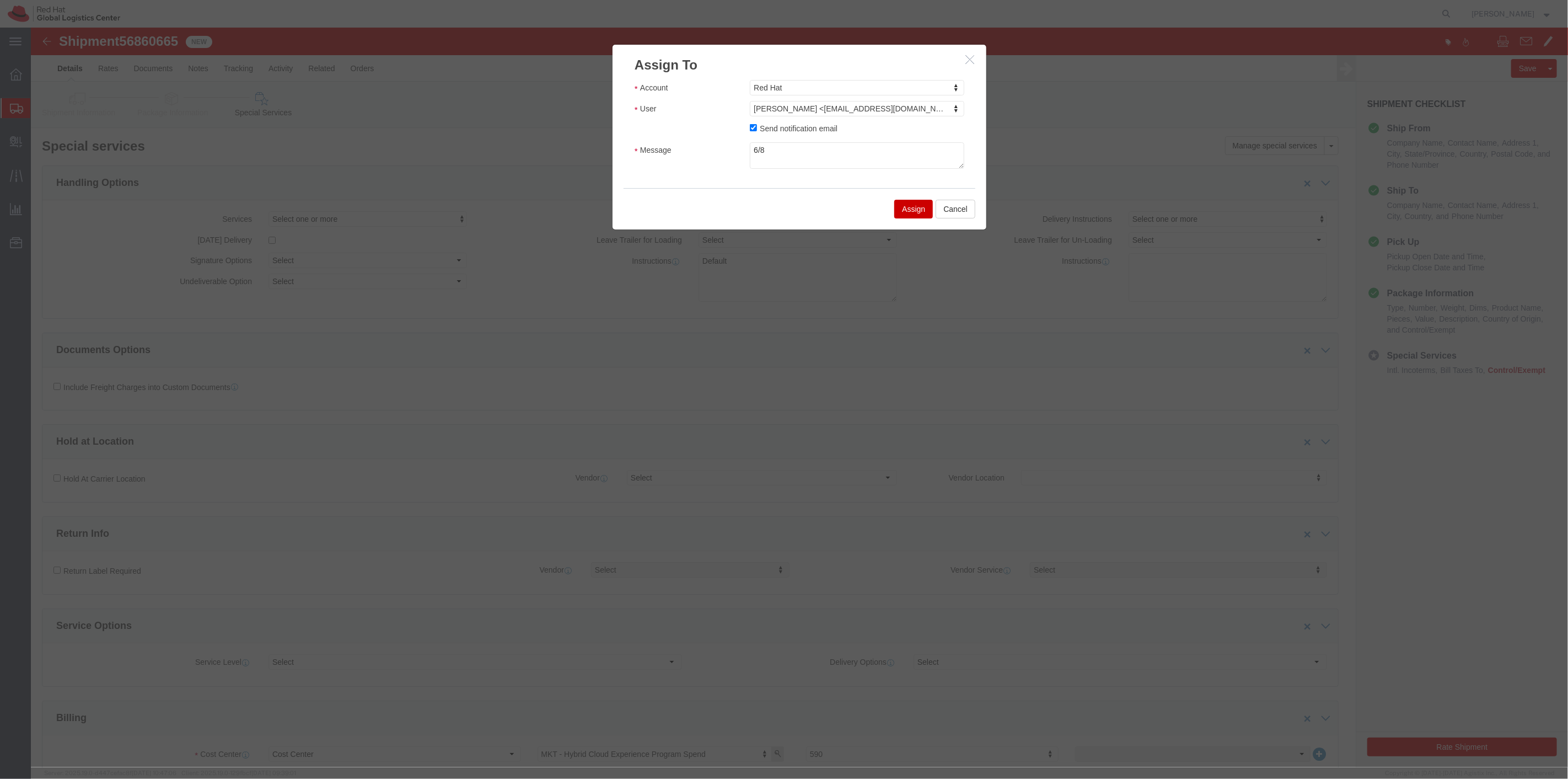
click button "Assign"
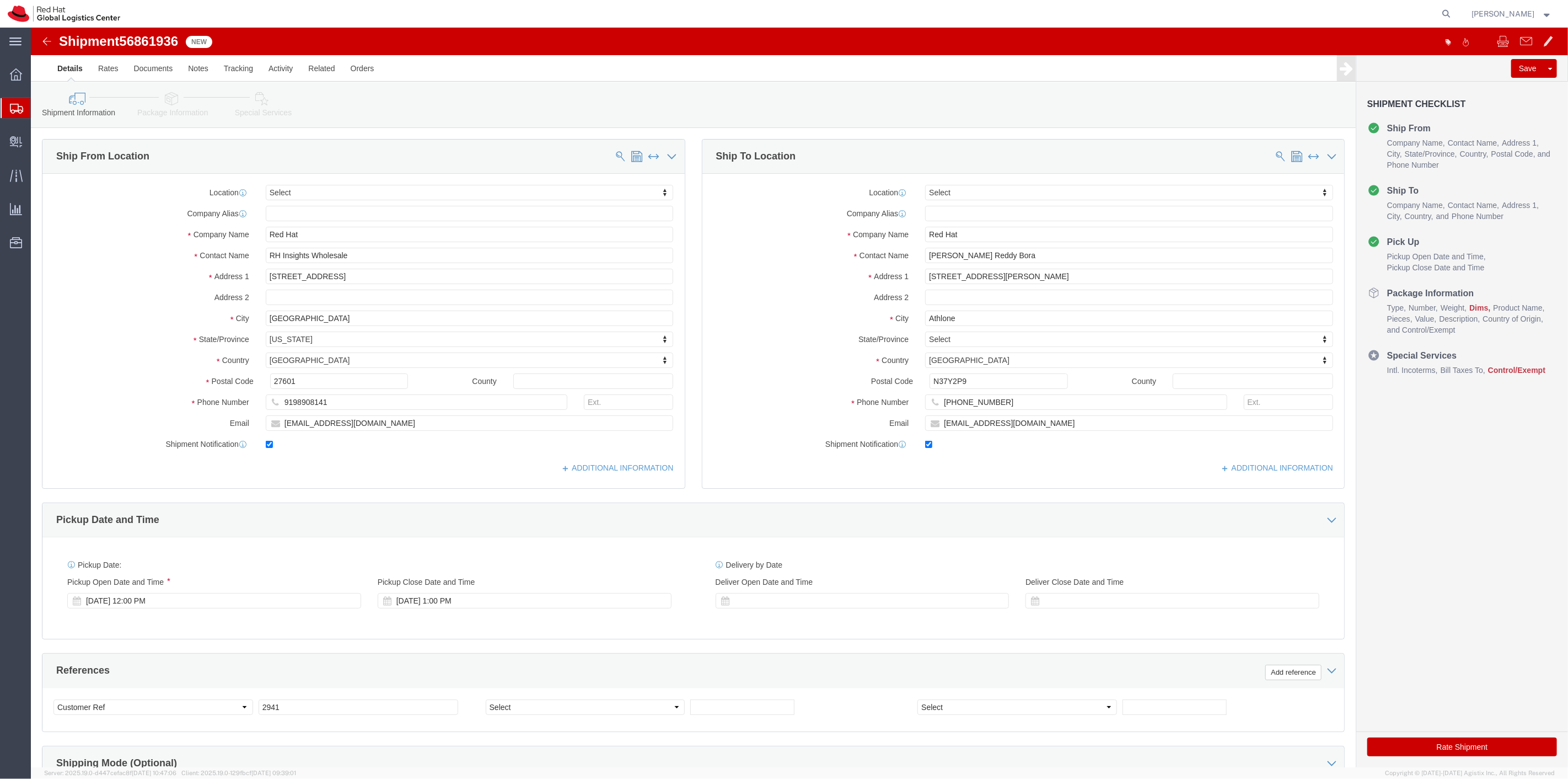
select select
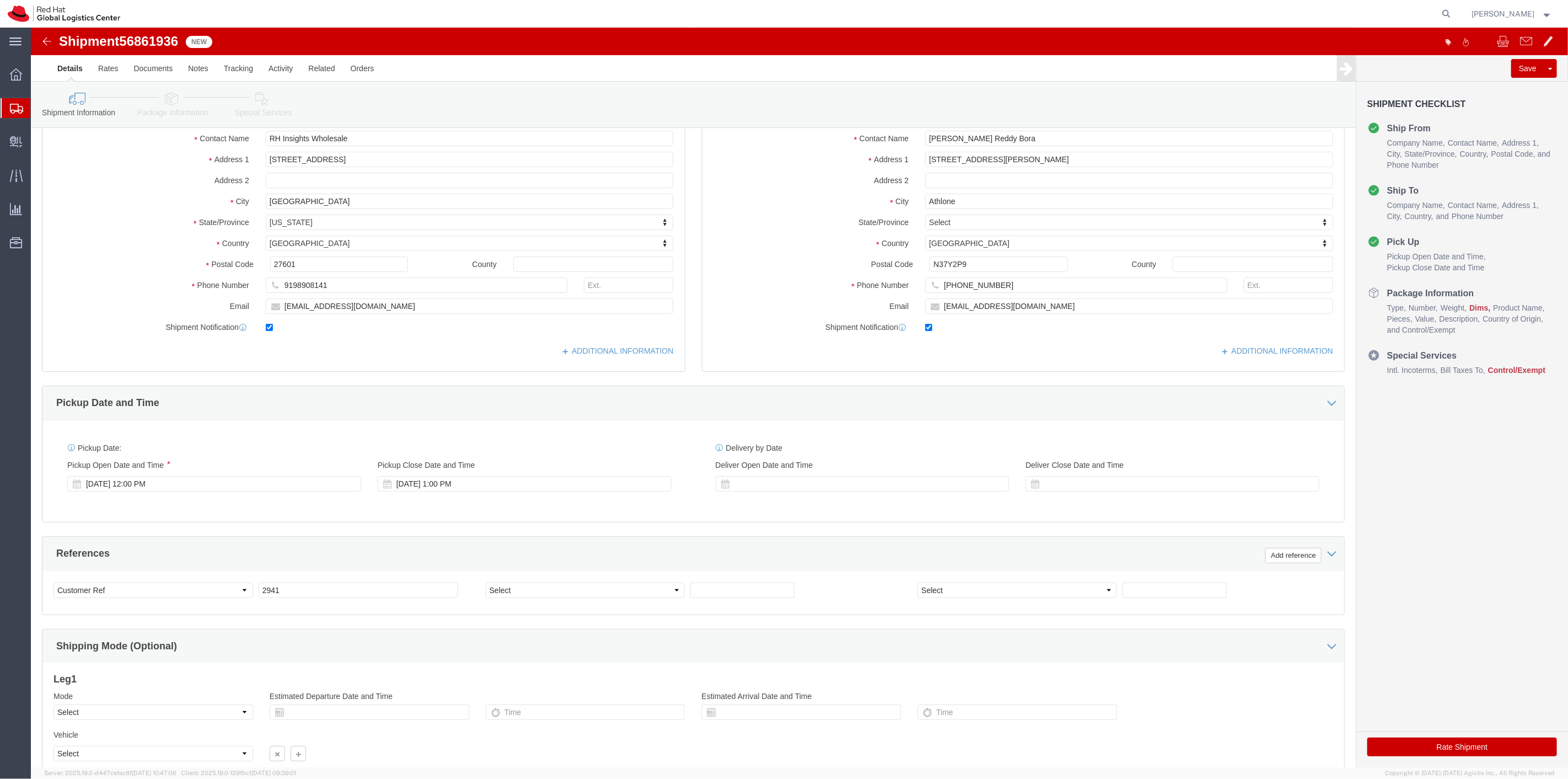
scroll to position [212, 0]
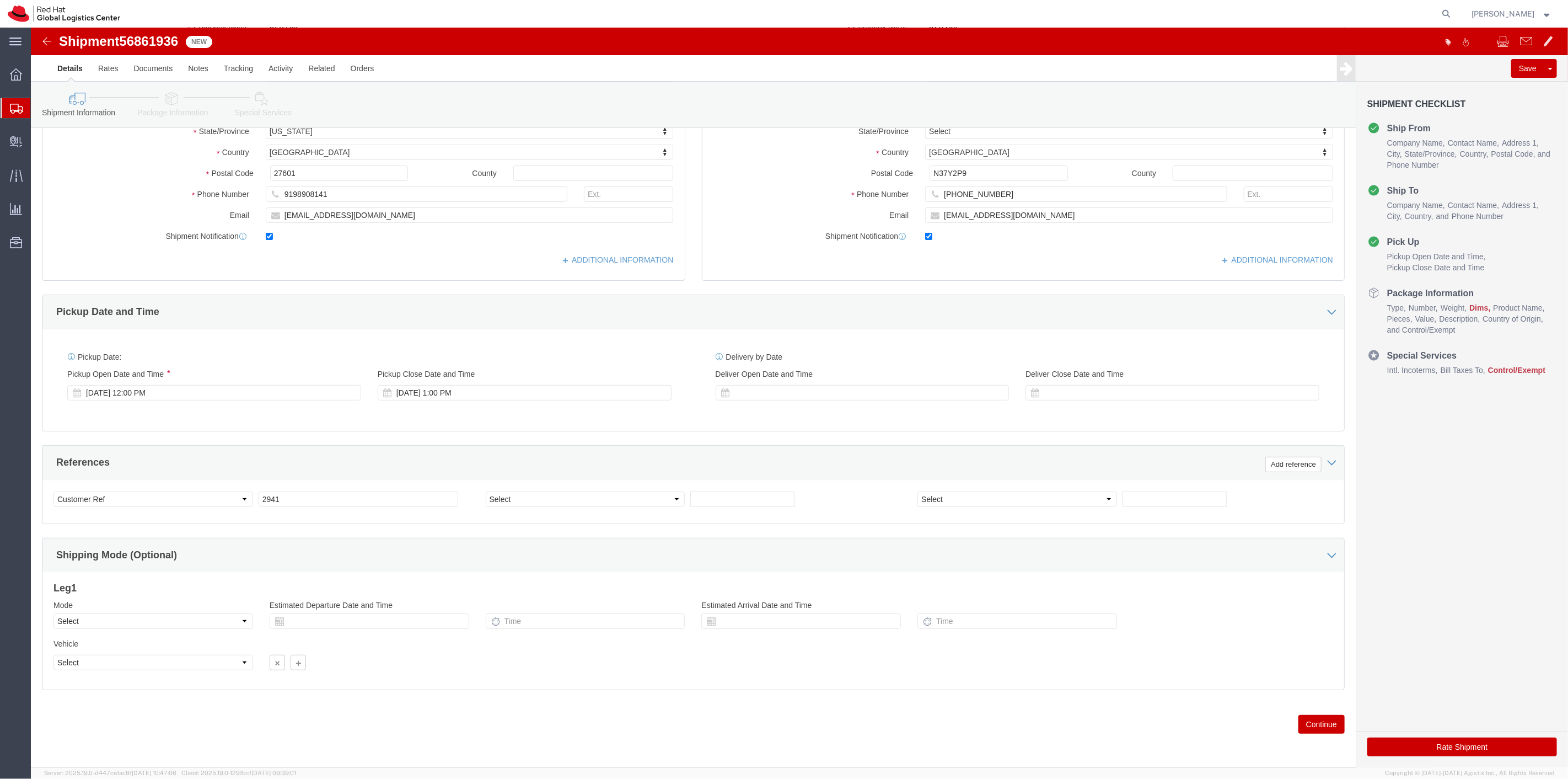
click button "Continue"
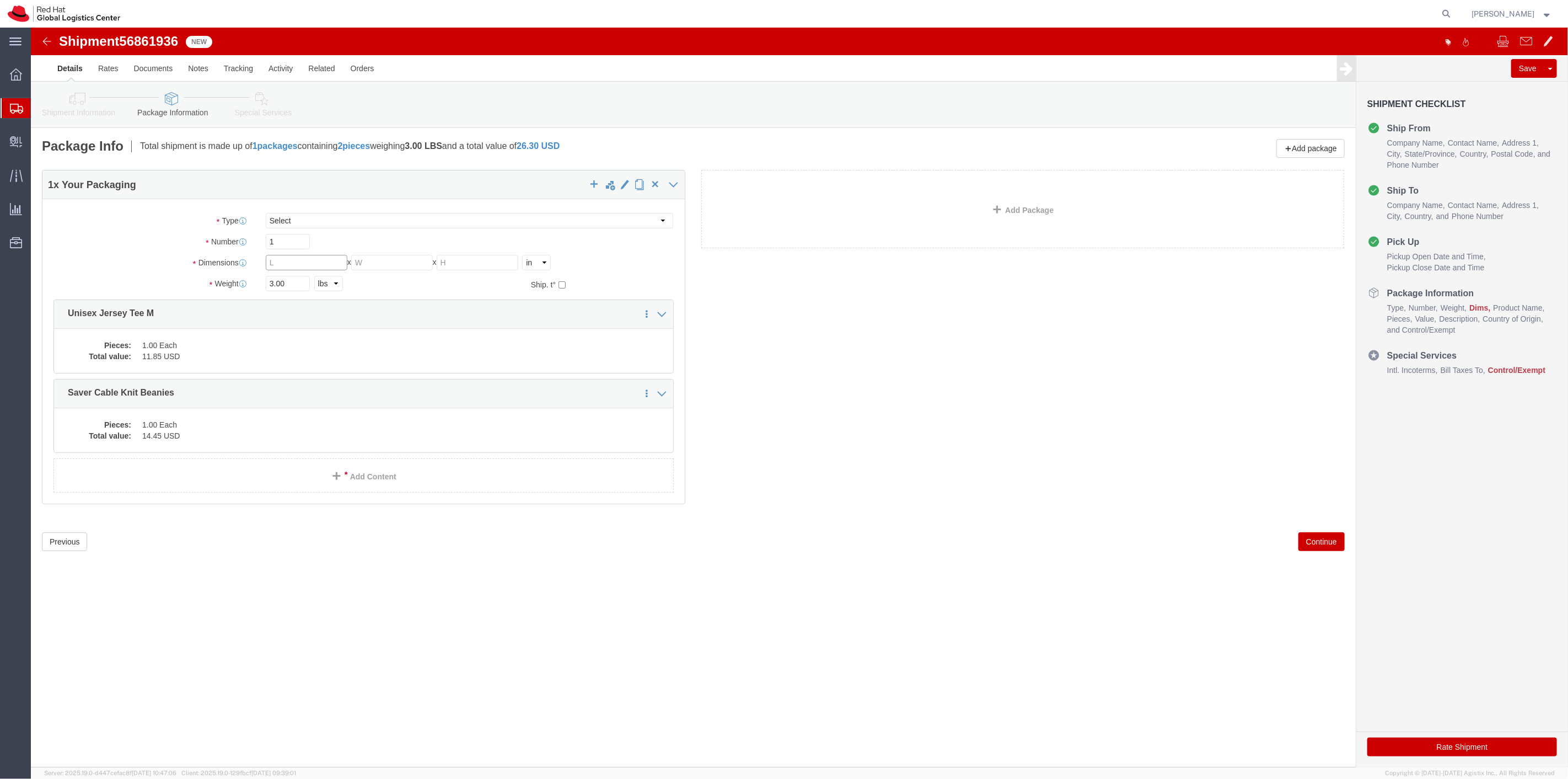
click input "text"
type input "8"
type input "6"
type input "4"
type input "2"
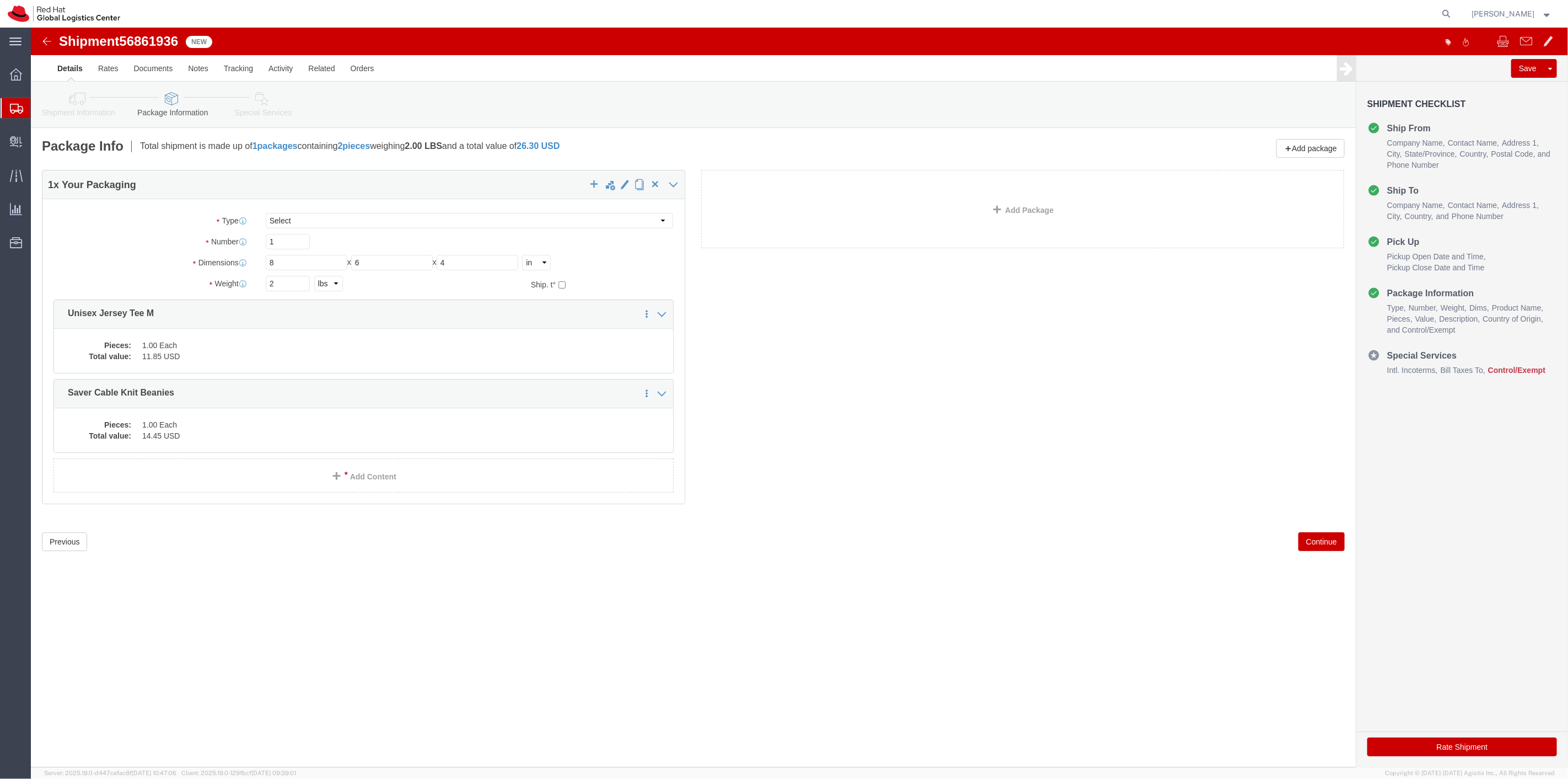
click button "Continue"
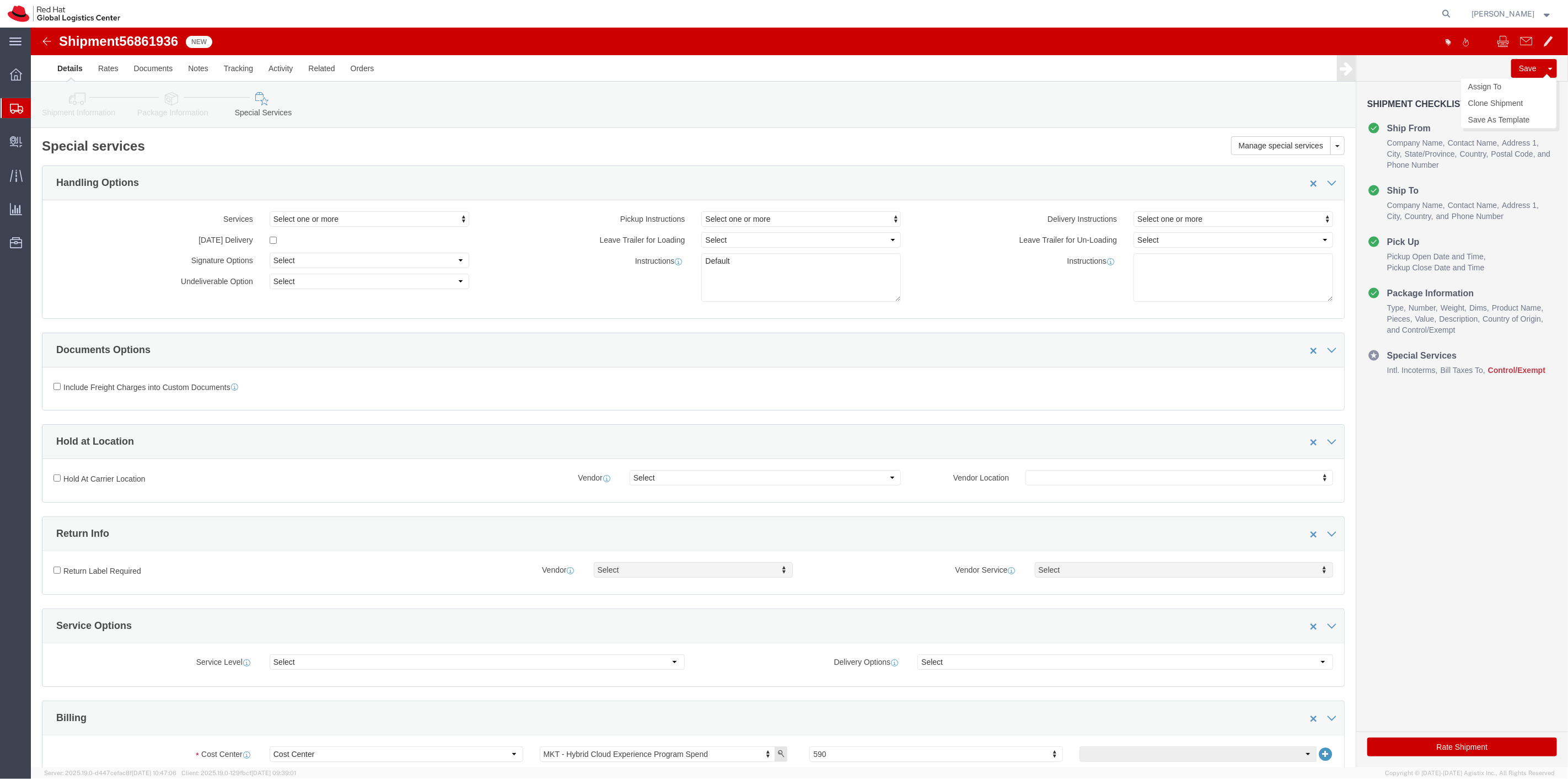
click button "Save"
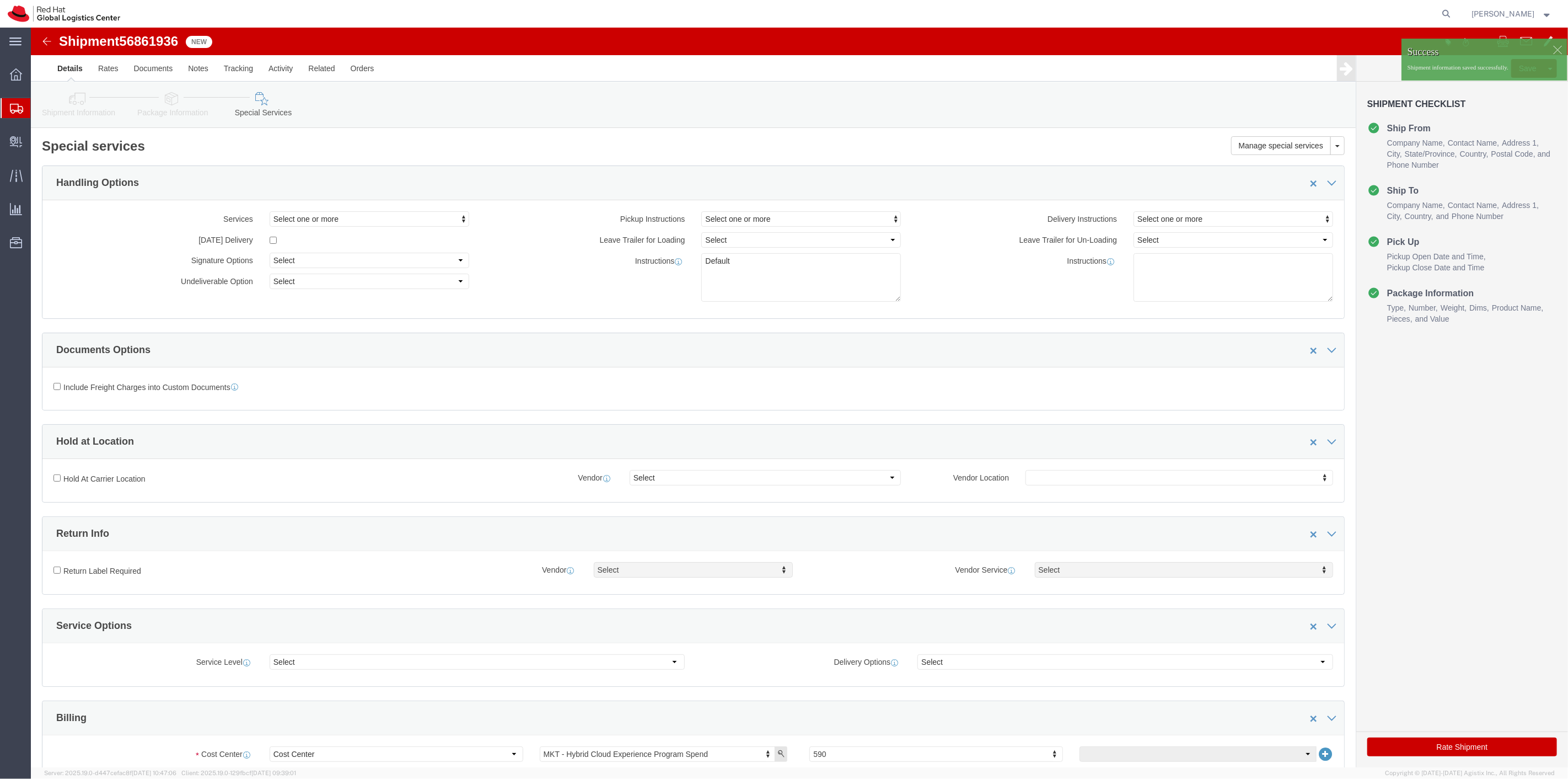
click div
click p "Shipment information saved successfully."
click link "Assign To"
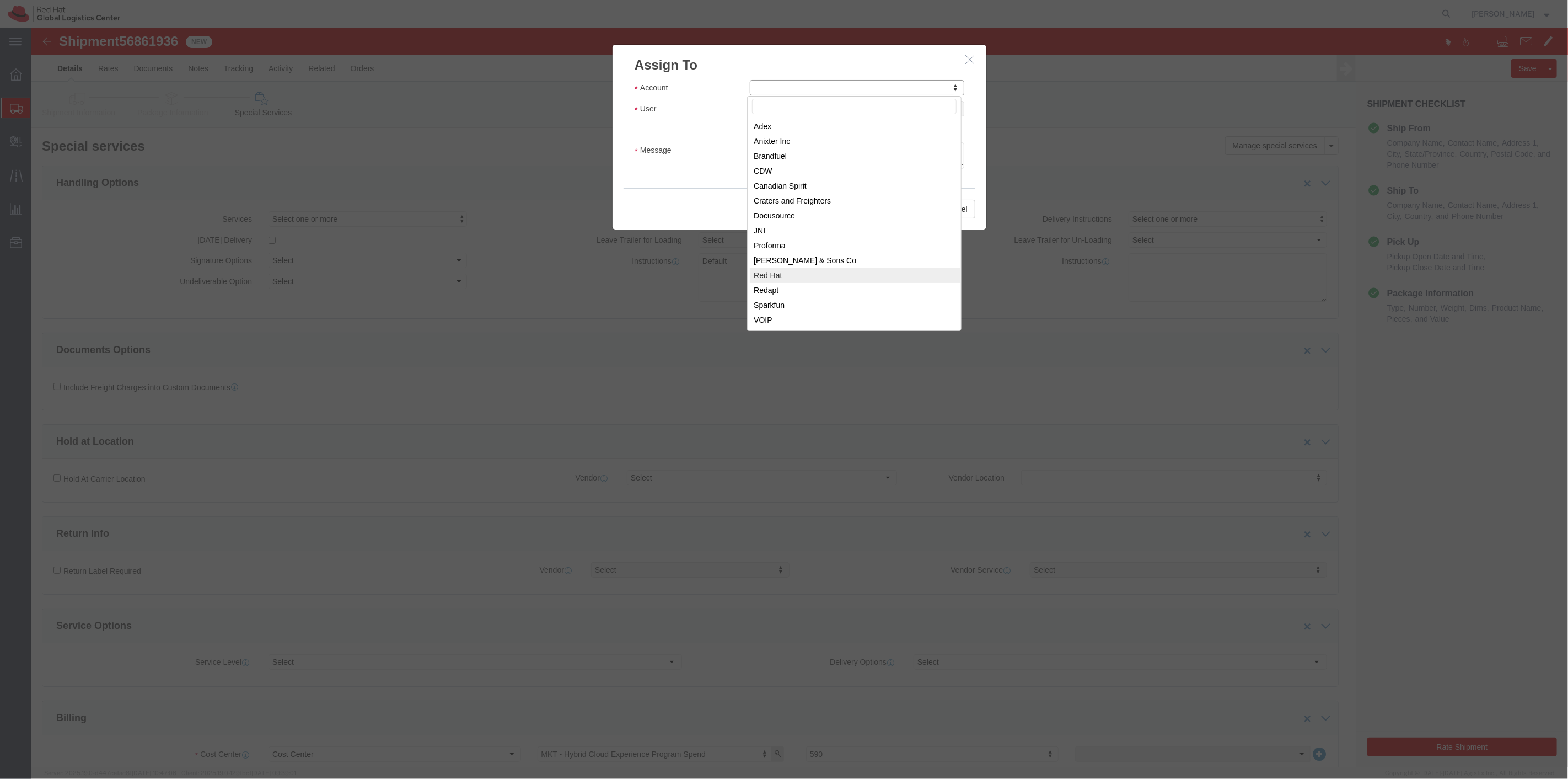
select select "104821"
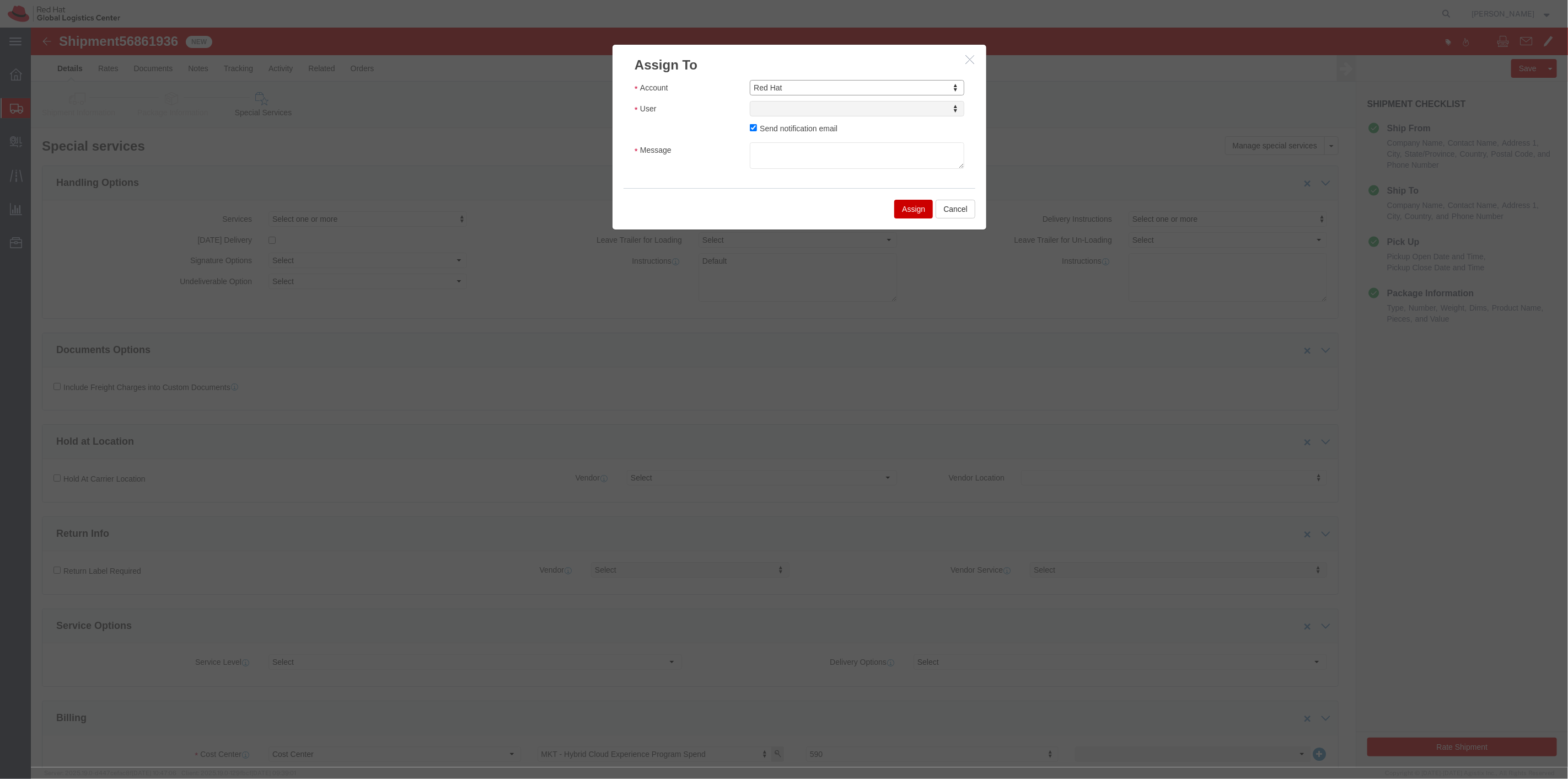
select select
type input "sona"
select select "17159"
click textarea "Message"
type textarea "7/8"
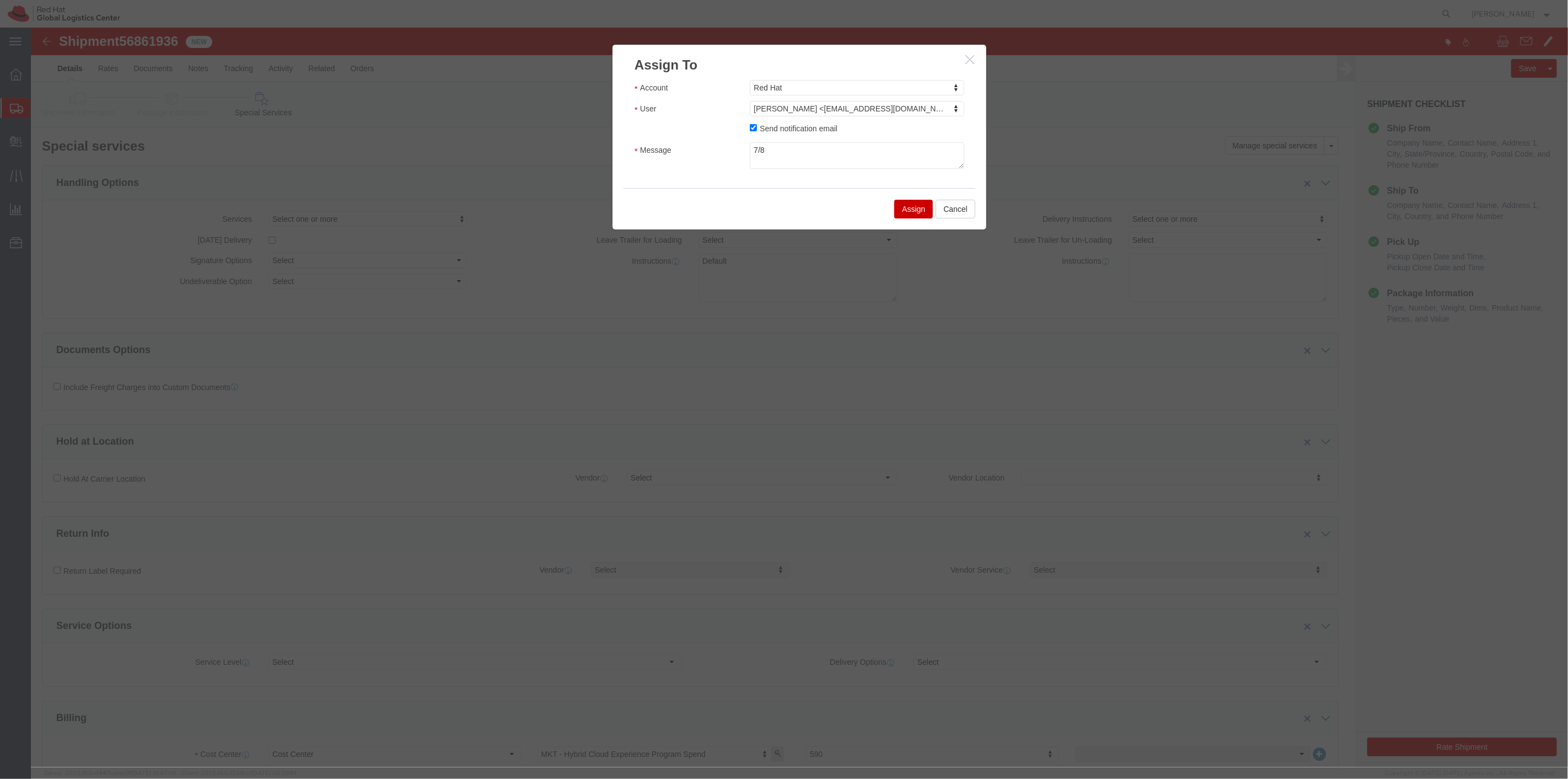
click button "Assign"
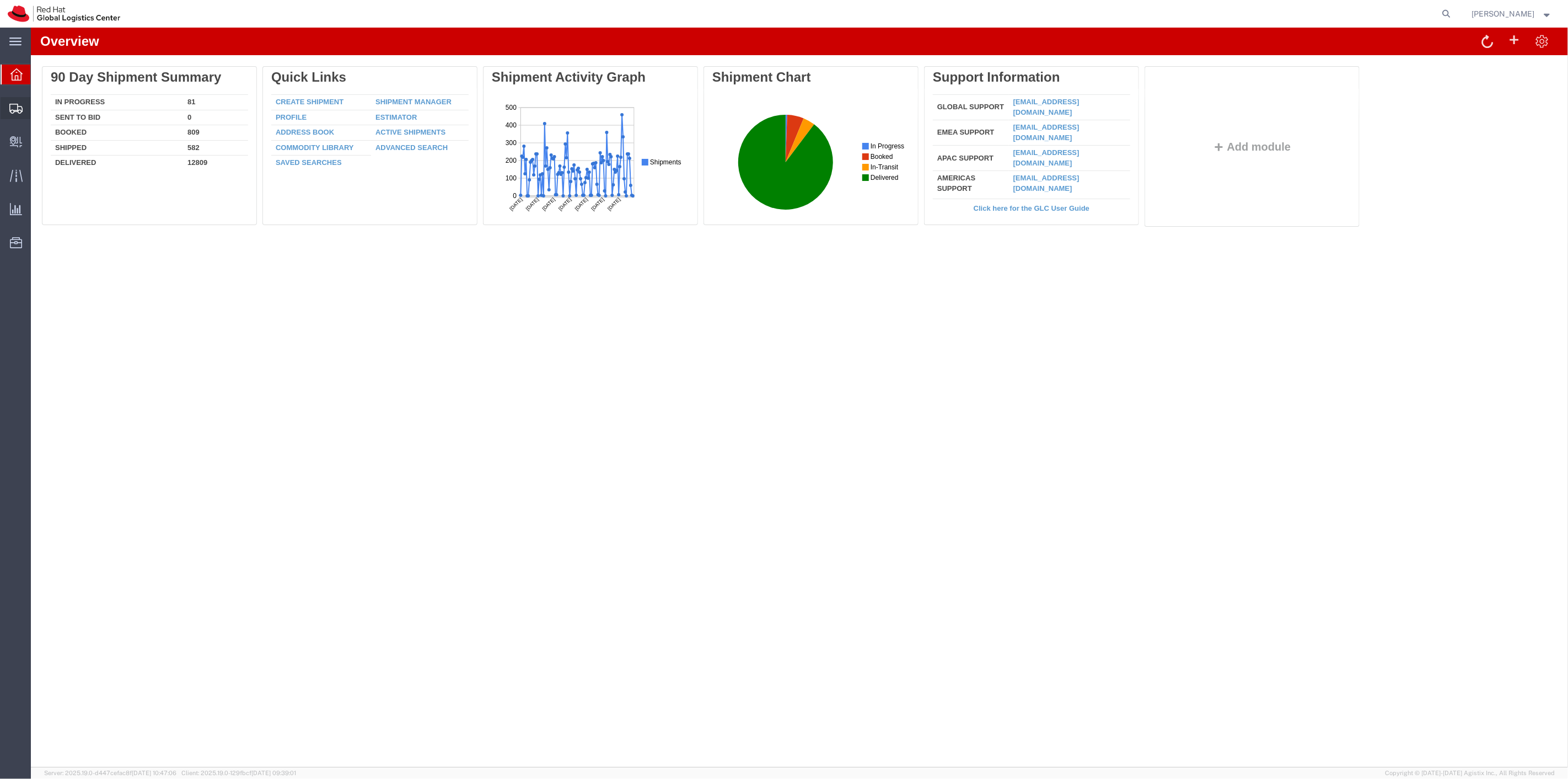
click at [0, 0] on span "Shipment Manager" at bounding box center [0, 0] width 0 height 0
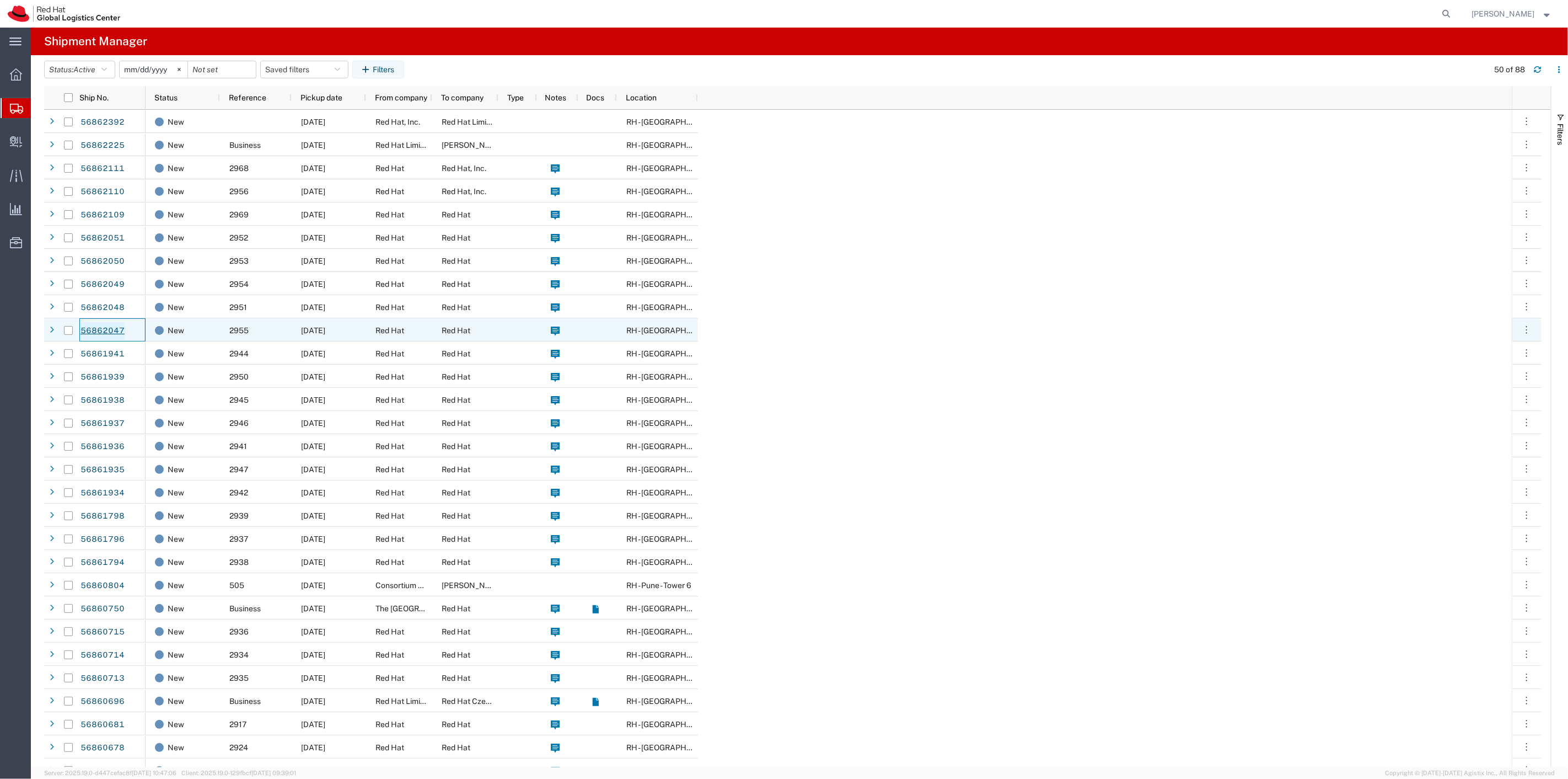
click at [94, 324] on link "56862047" at bounding box center [102, 331] width 45 height 17
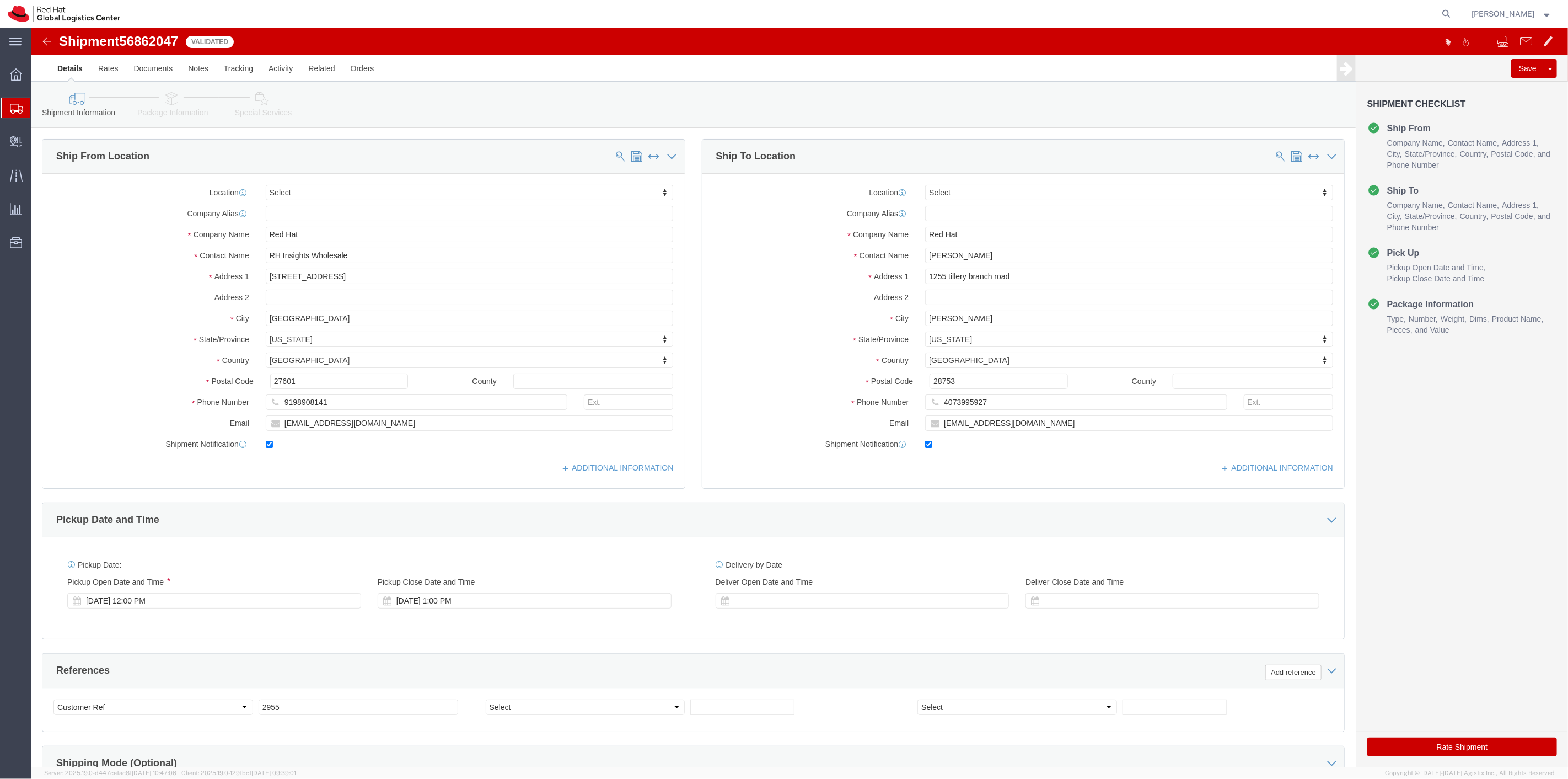
select select
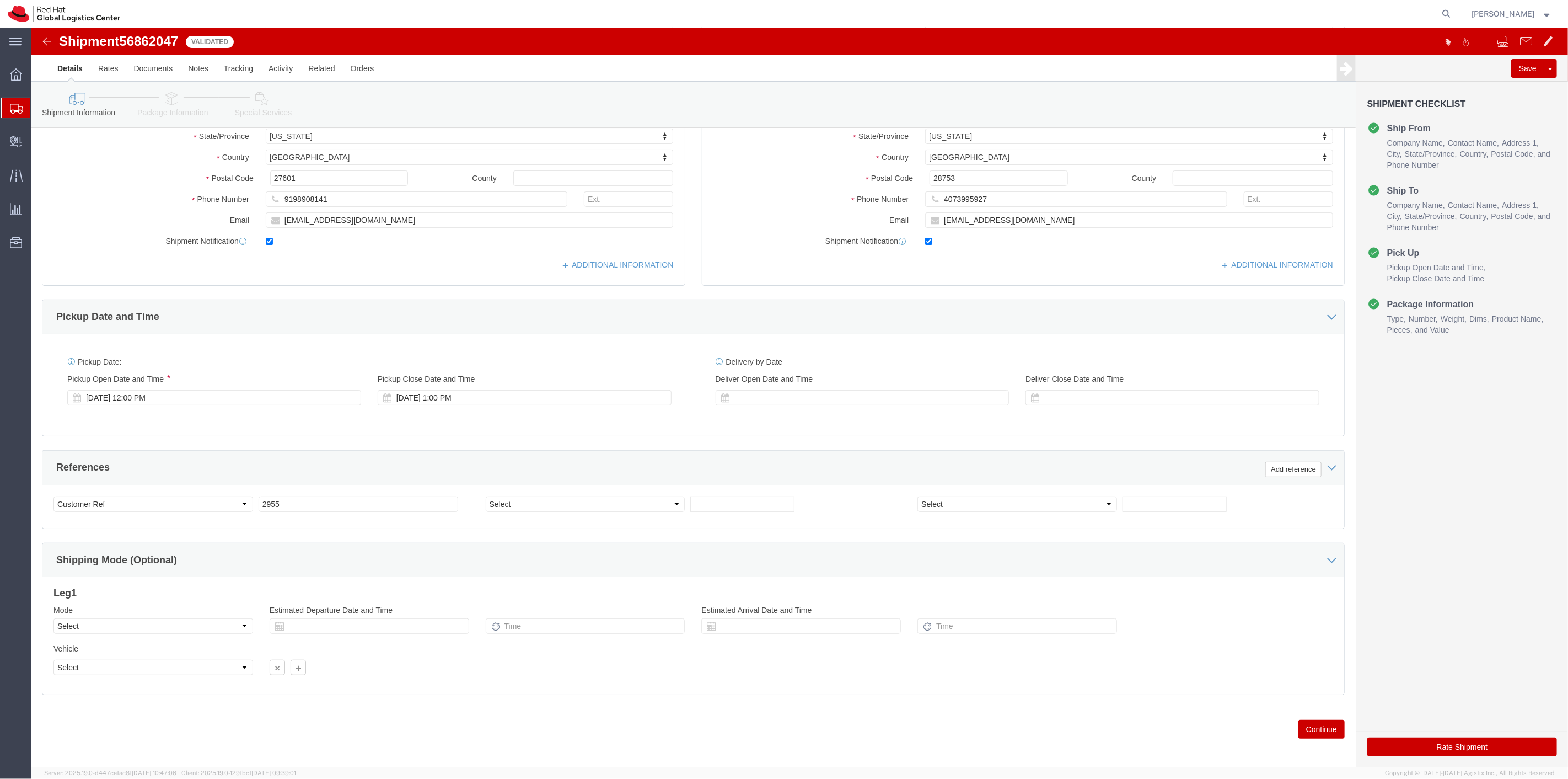
scroll to position [212, 0]
click button "Continue"
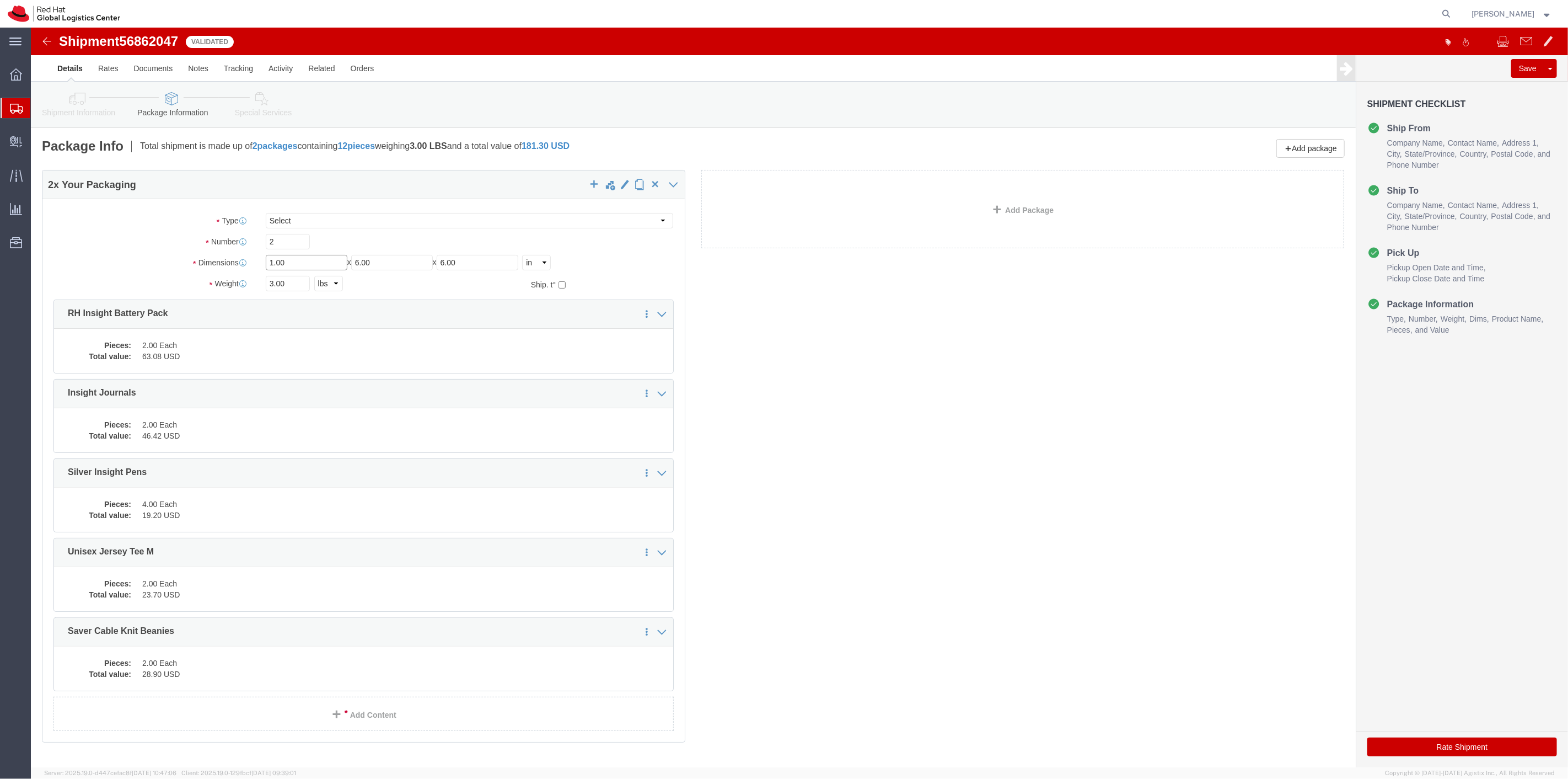
drag, startPoint x: 268, startPoint y: 239, endPoint x: 206, endPoint y: 235, distance: 62.1
click div "Dimensions Length 1.00 x Width 6.00 x Height 6.00 Select cm ft in"
type input "10"
click input "6.00"
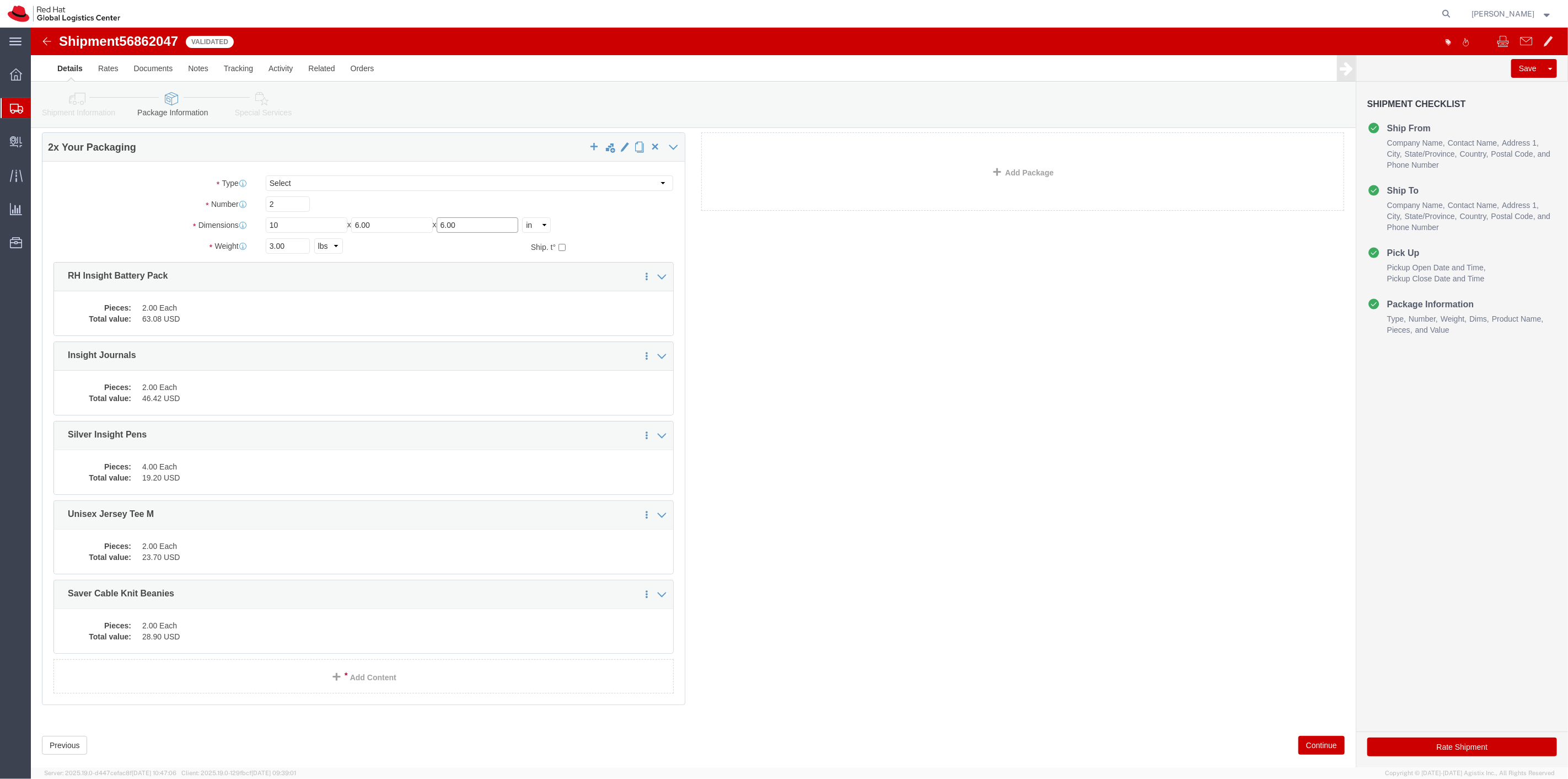
scroll to position [58, 0]
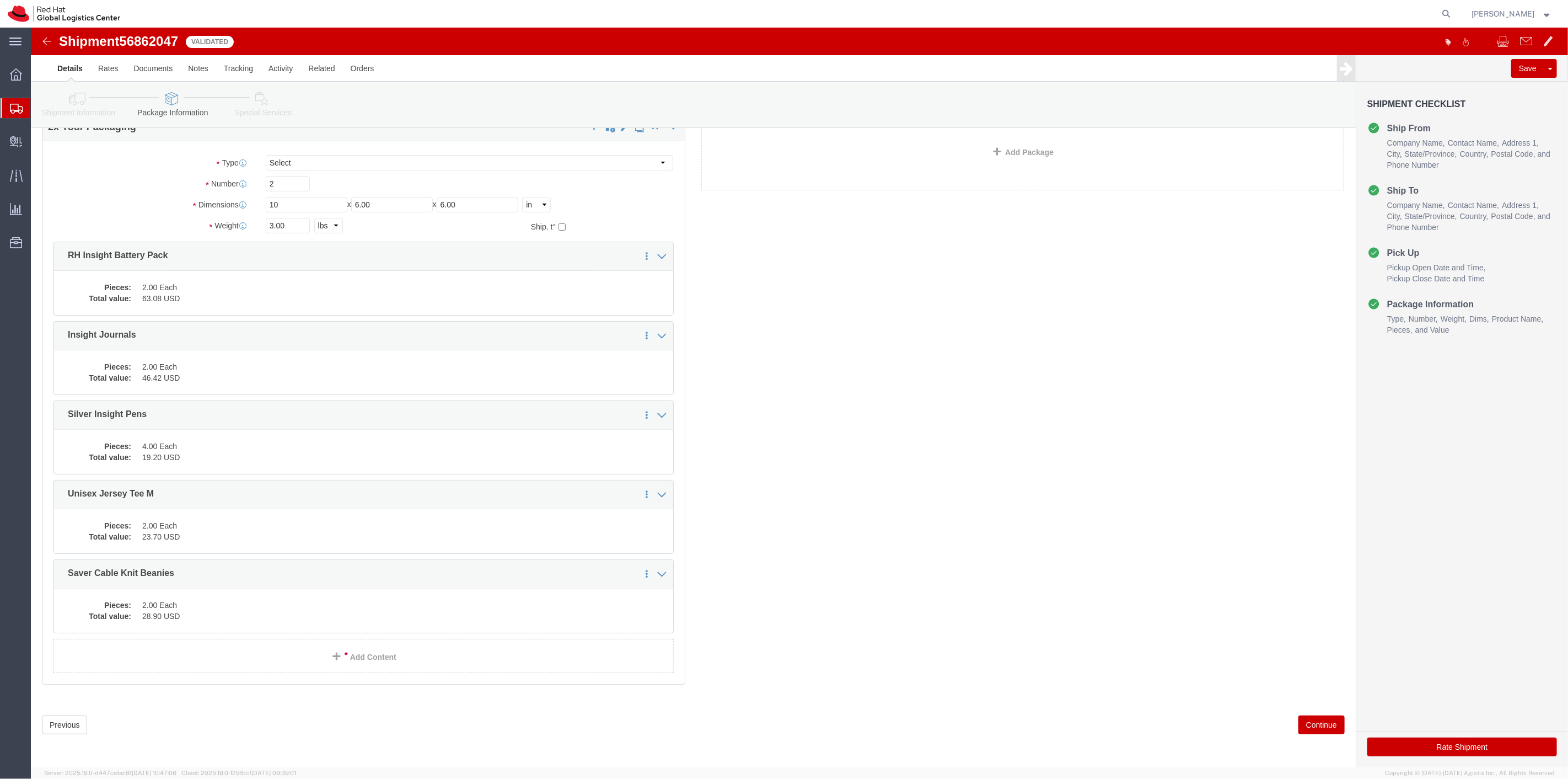
click button "Continue"
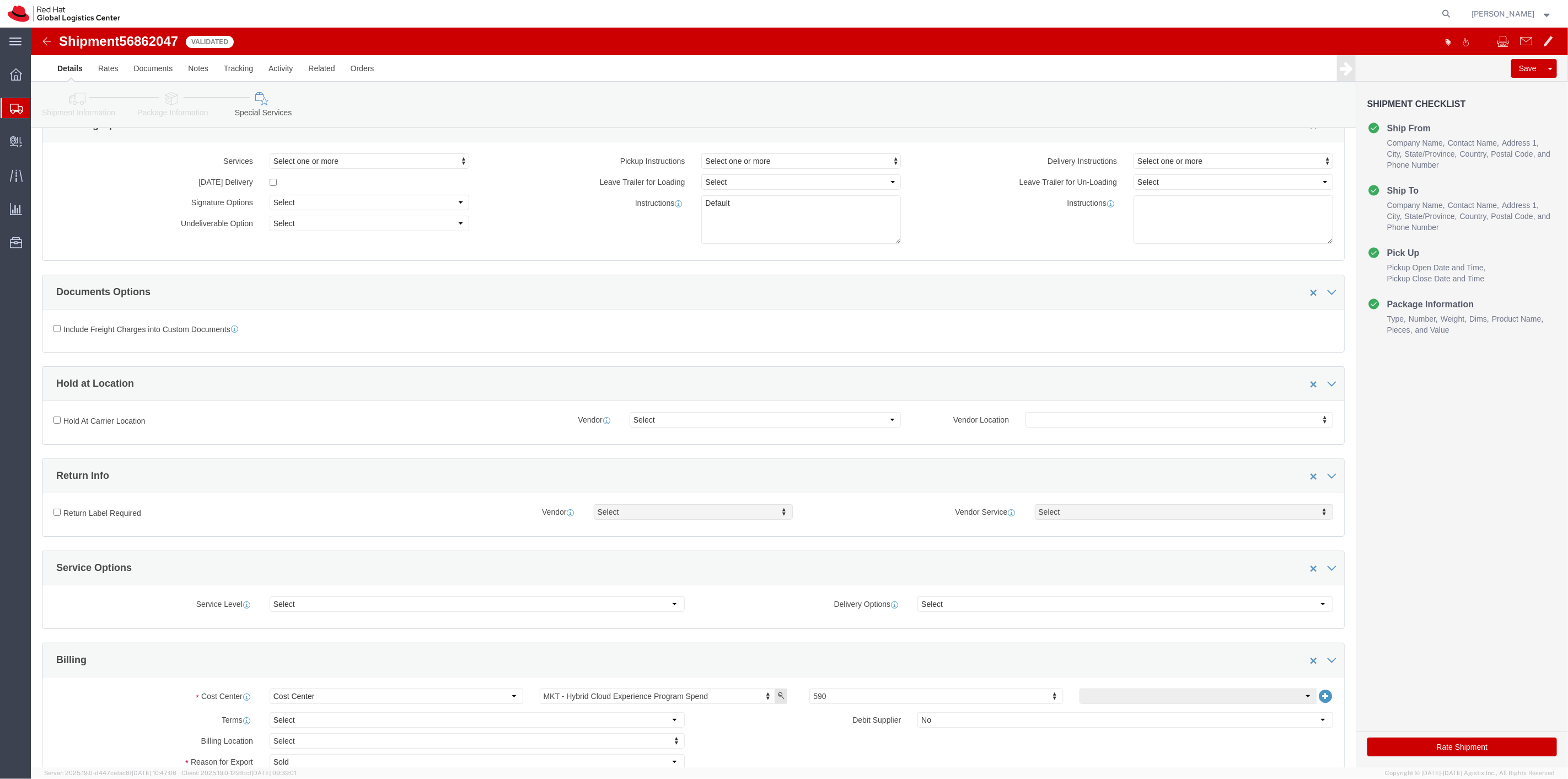
click button "Rate Shipment"
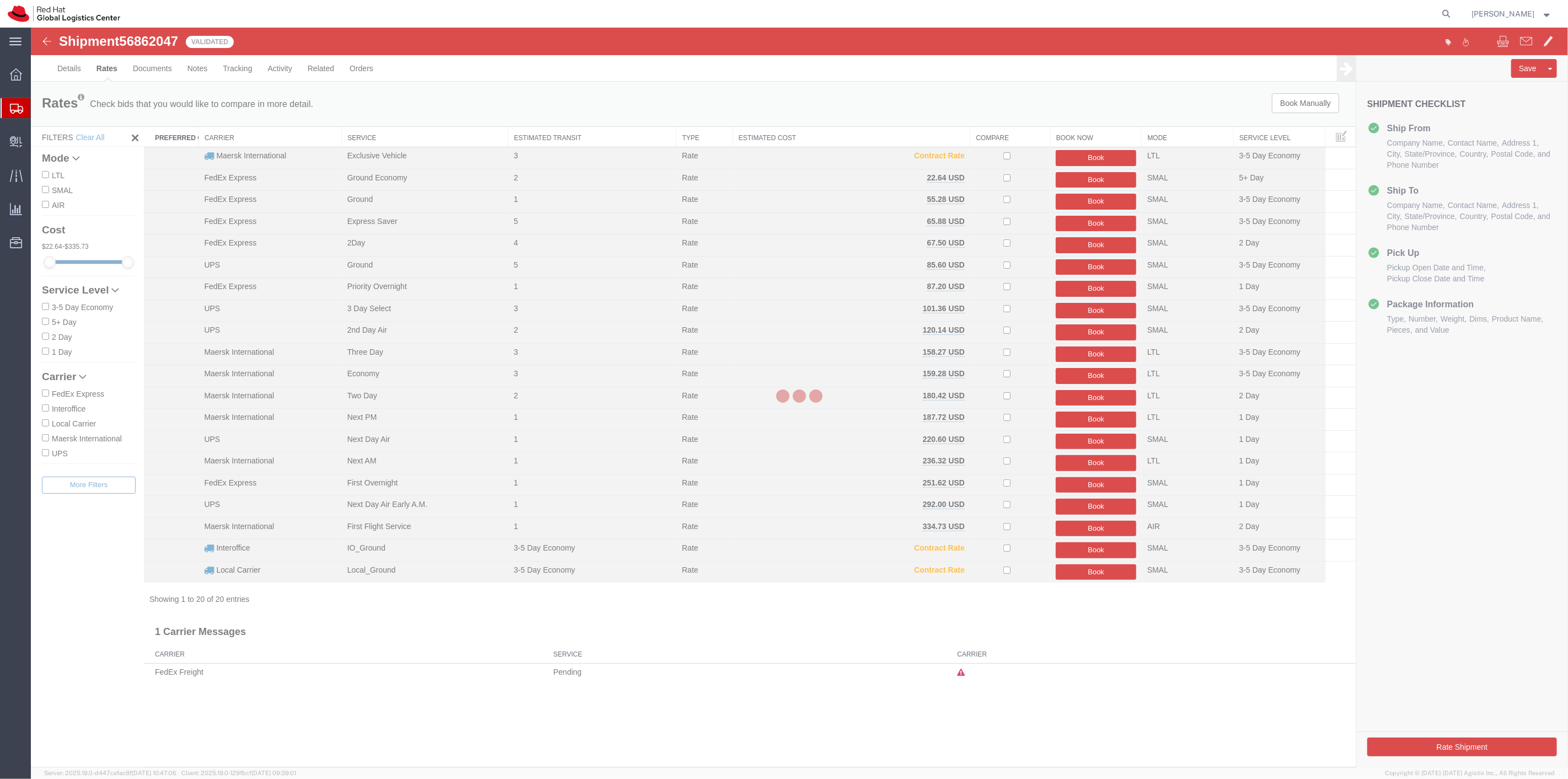
scroll to position [0, 0]
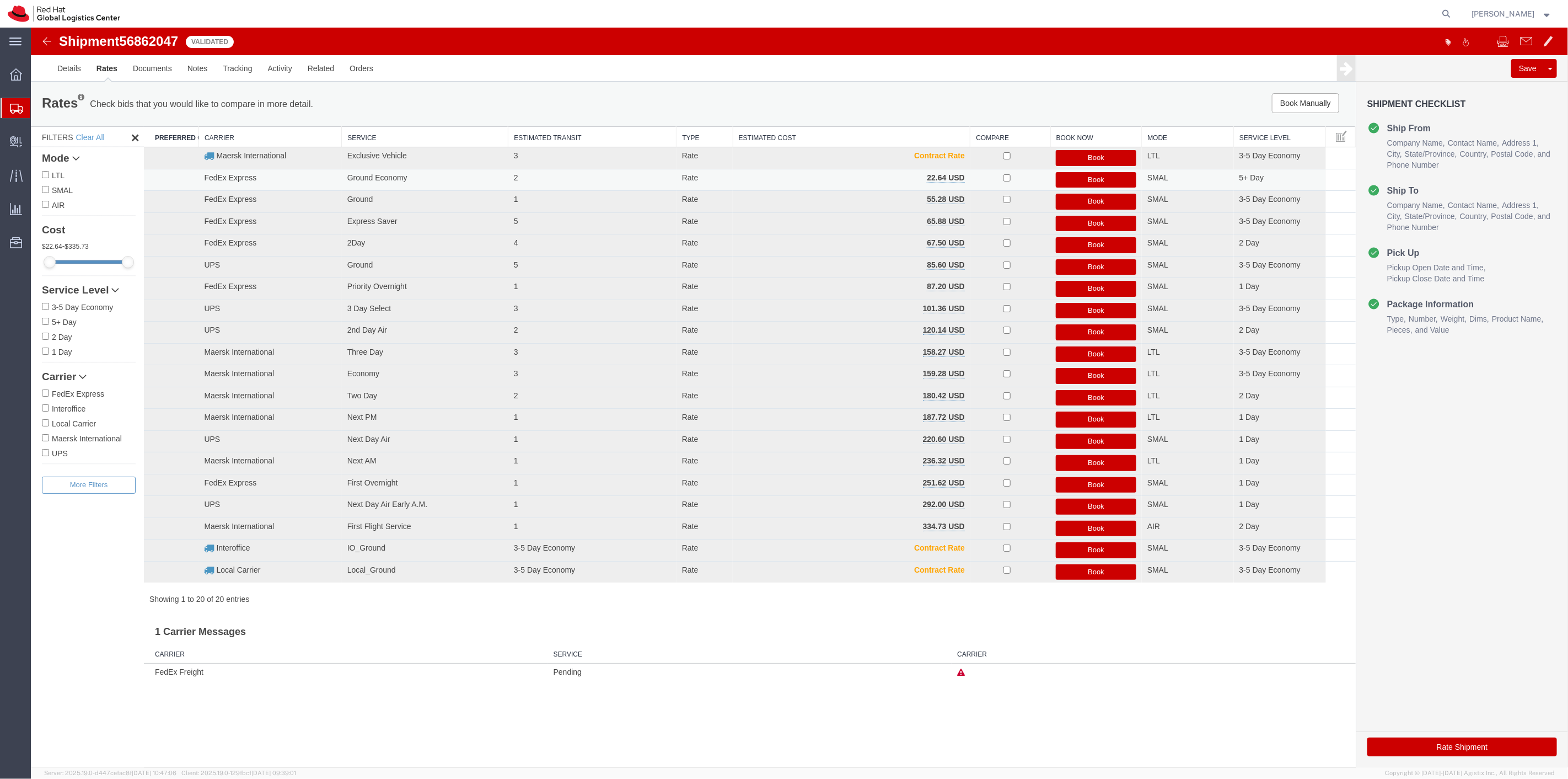
click at [1067, 182] on button "Book" at bounding box center [1096, 180] width 81 height 16
click at [1558, 49] on div at bounding box center [1556, 49] width 16 height 16
click at [60, 70] on link "Details" at bounding box center [68, 67] width 40 height 26
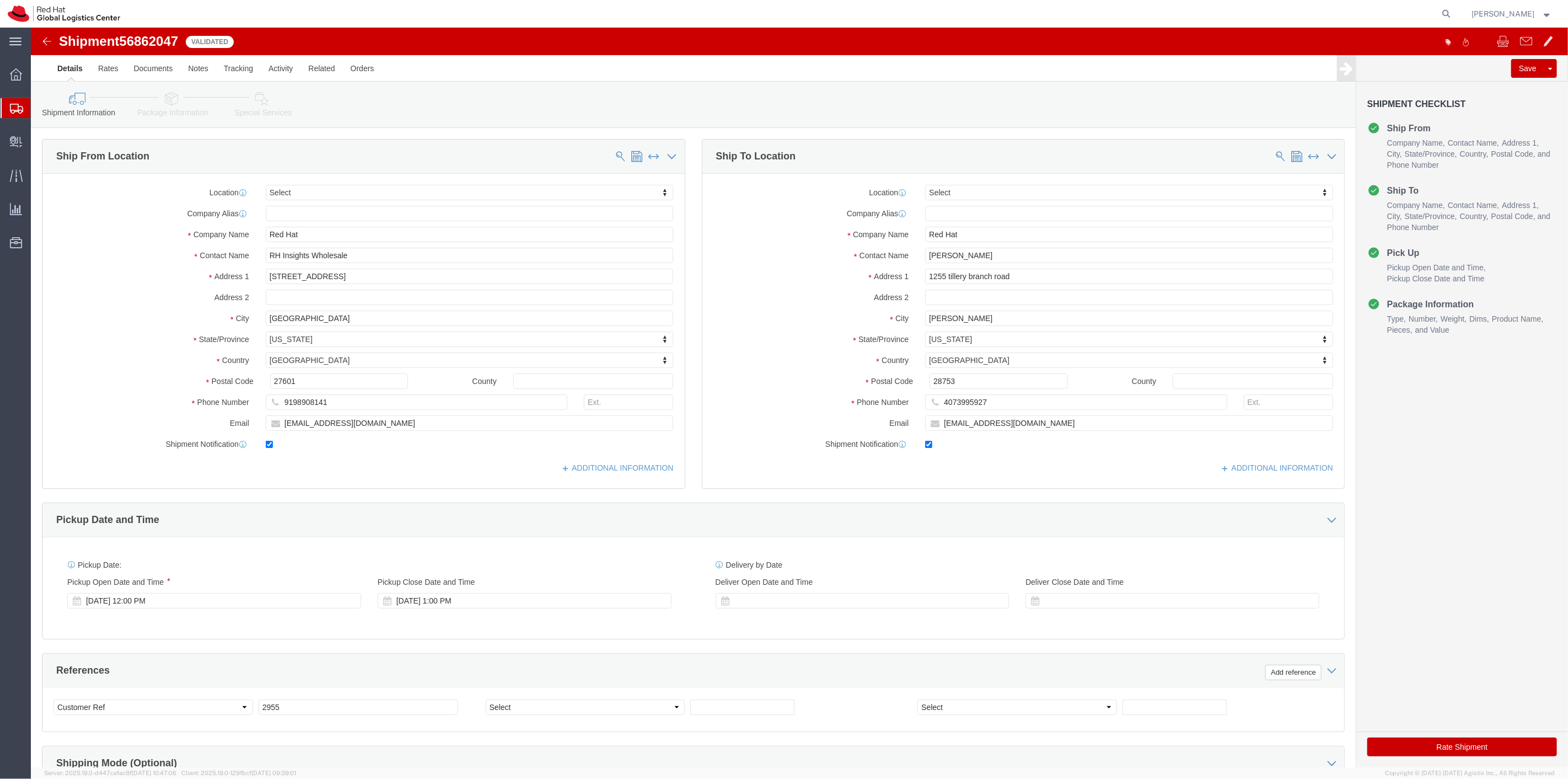
scroll to position [212, 0]
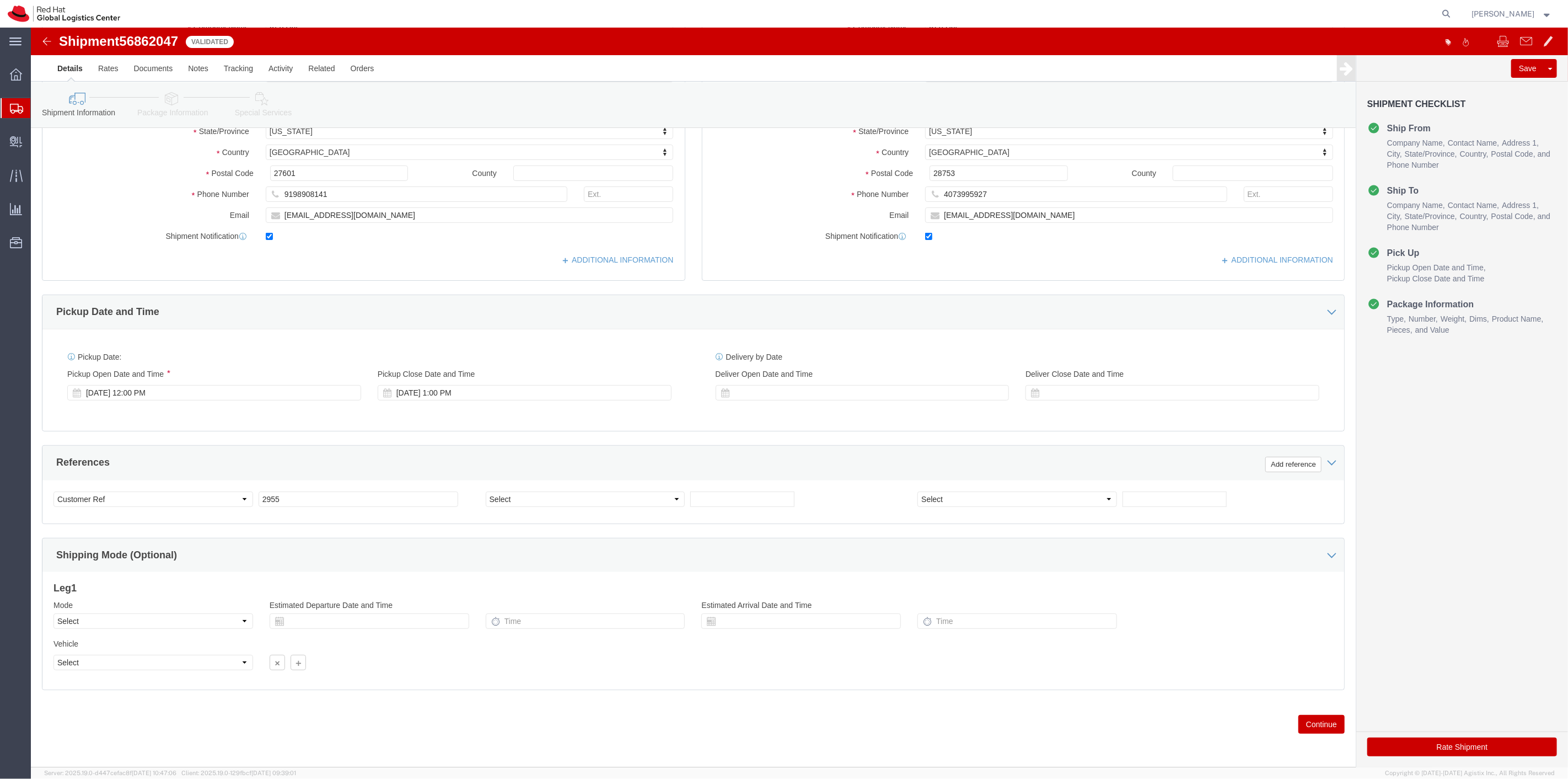
click button "Continue"
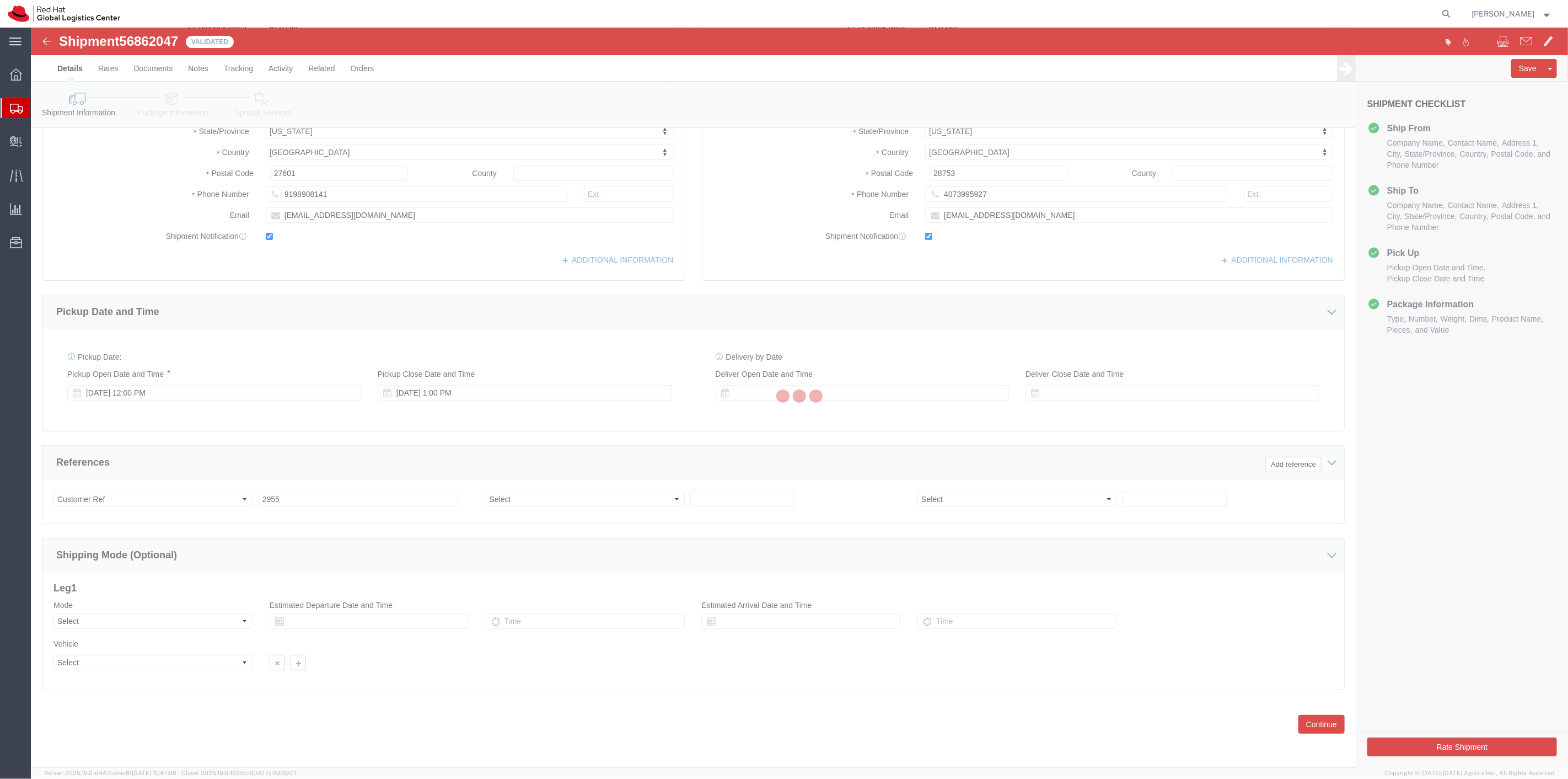
scroll to position [0, 0]
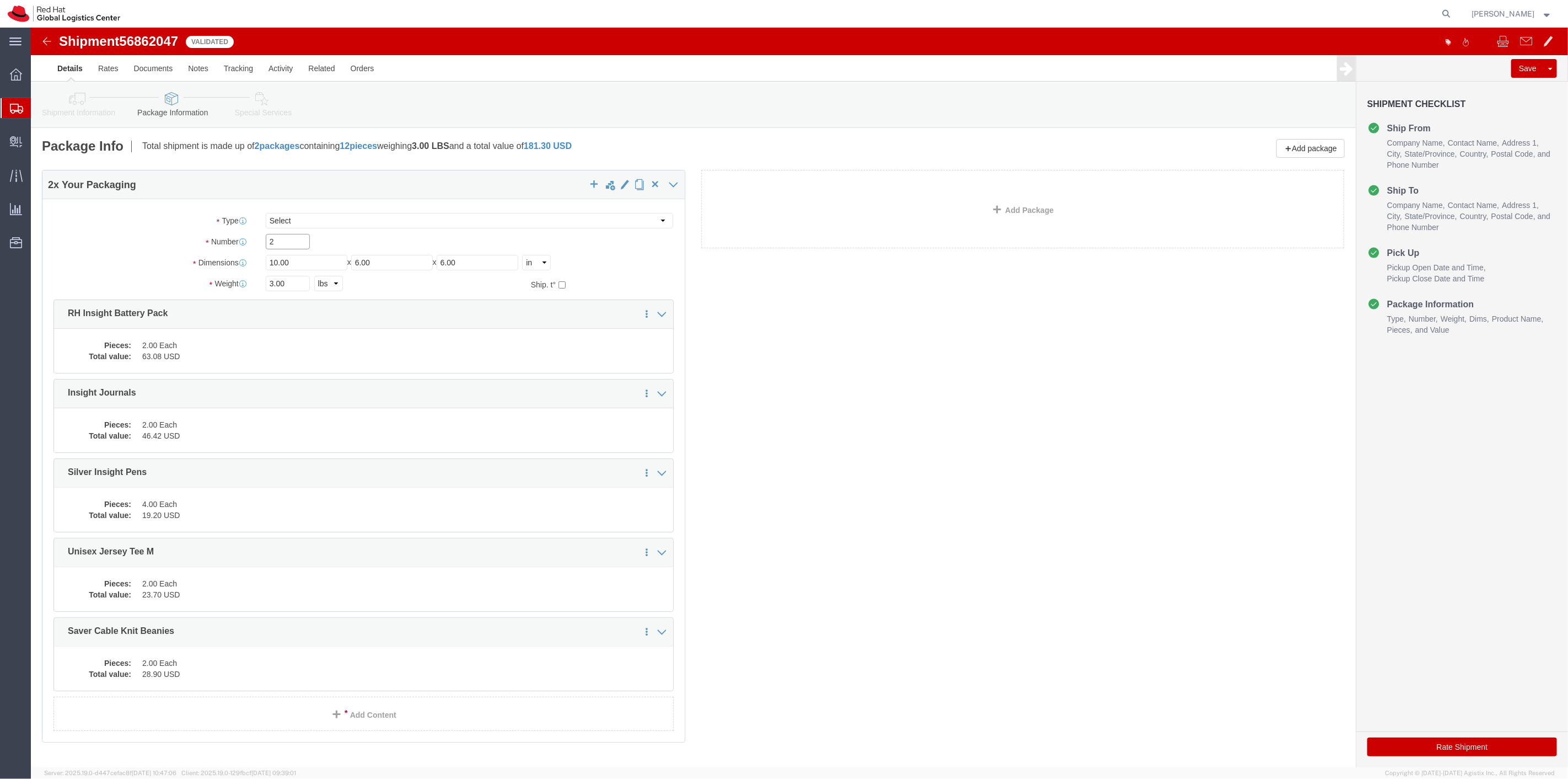
drag, startPoint x: 247, startPoint y: 217, endPoint x: 197, endPoint y: 218, distance: 50.0
click div "Number 2"
type input "1"
click dd "2.00 Each"
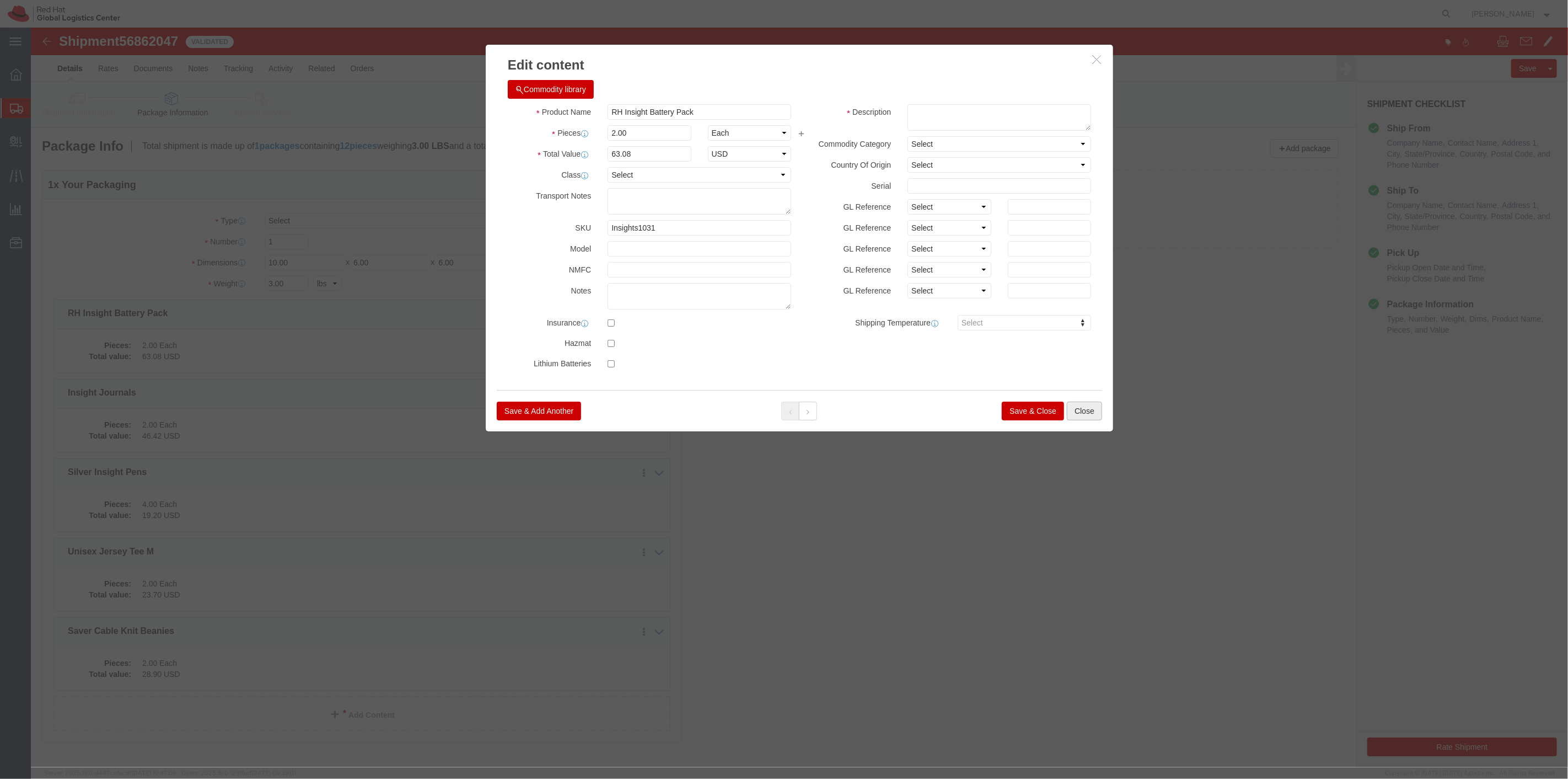
click button "Close"
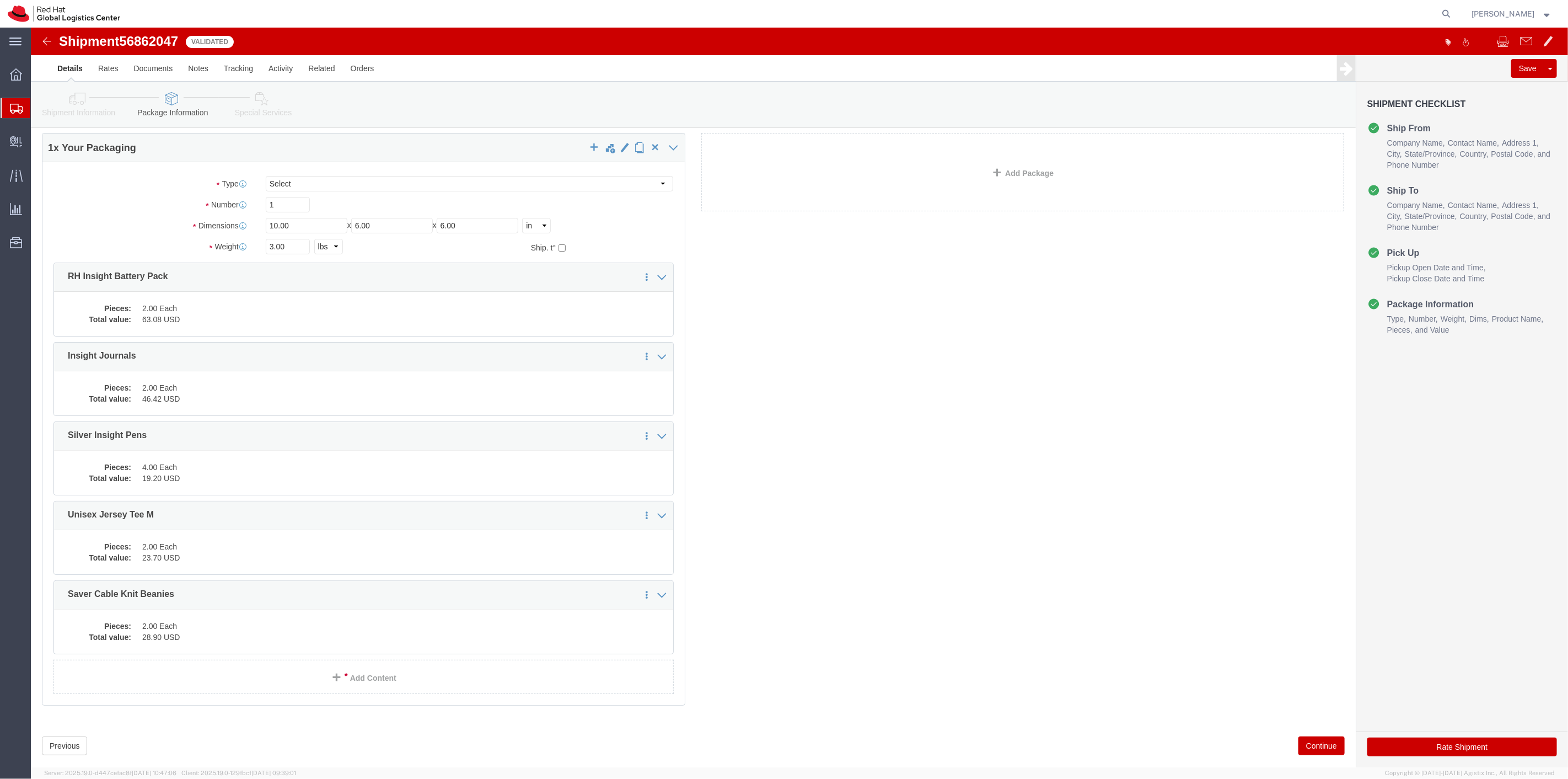
scroll to position [58, 0]
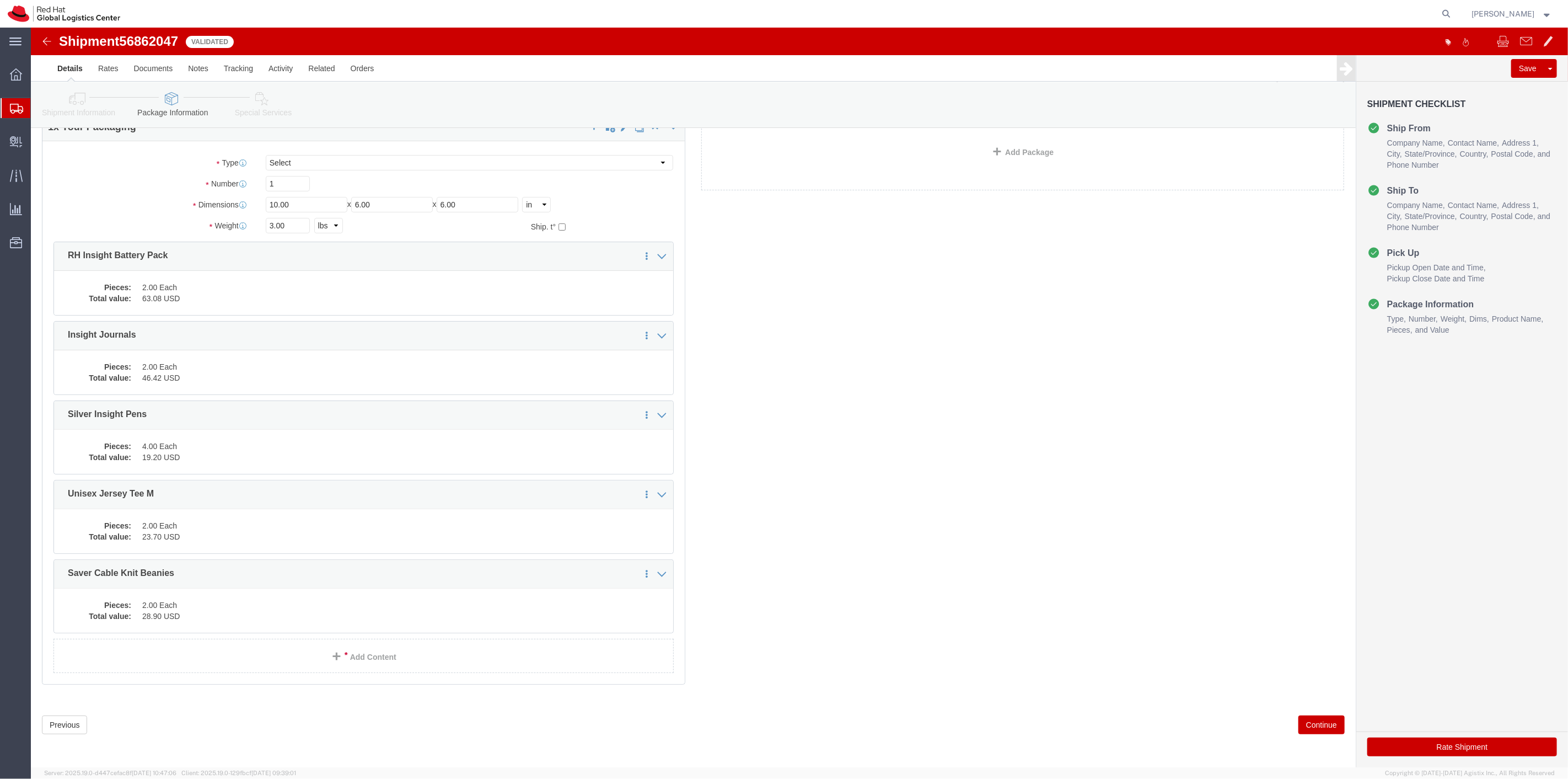
click button "Continue"
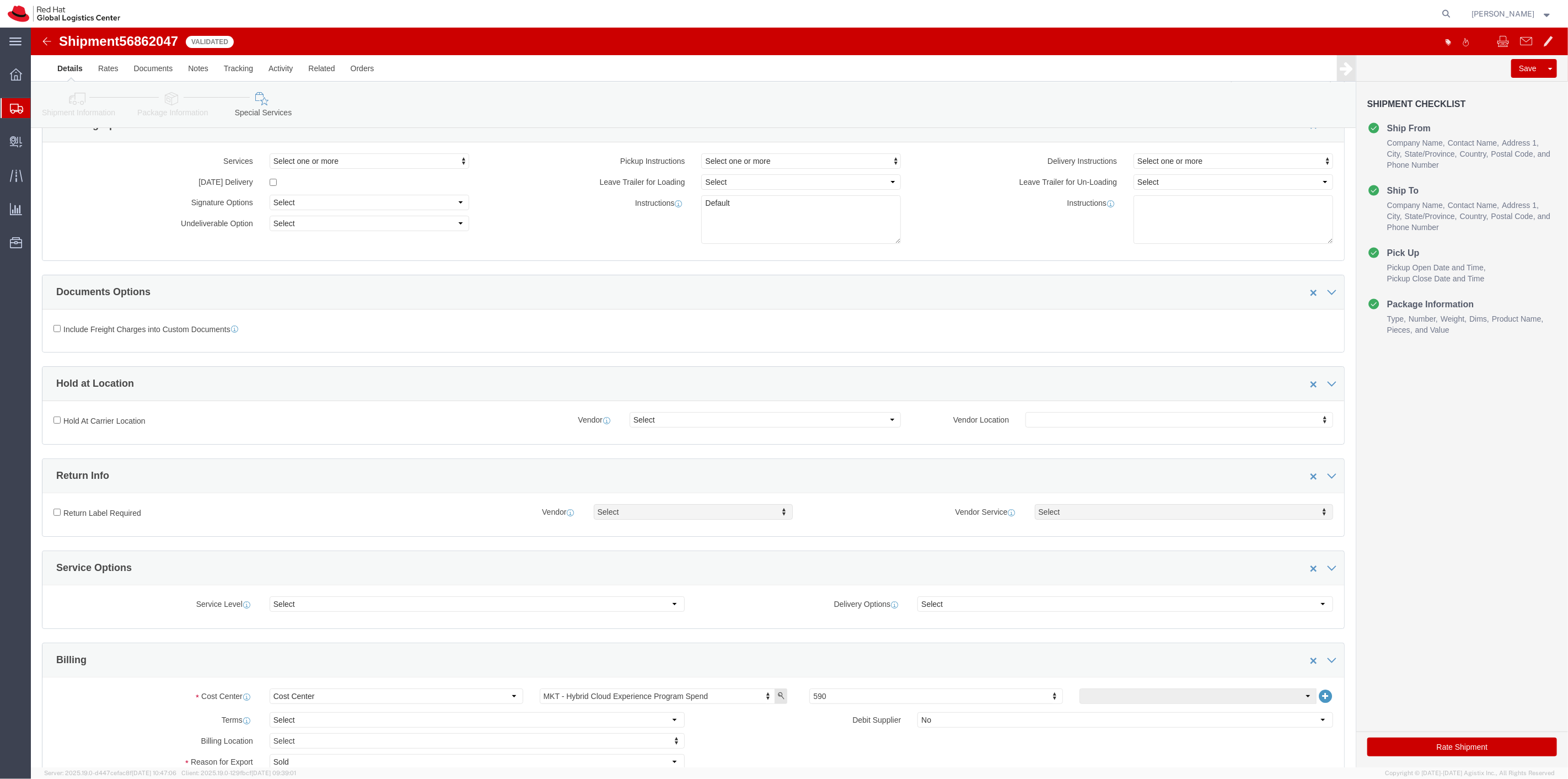
click button "Rate Shipment"
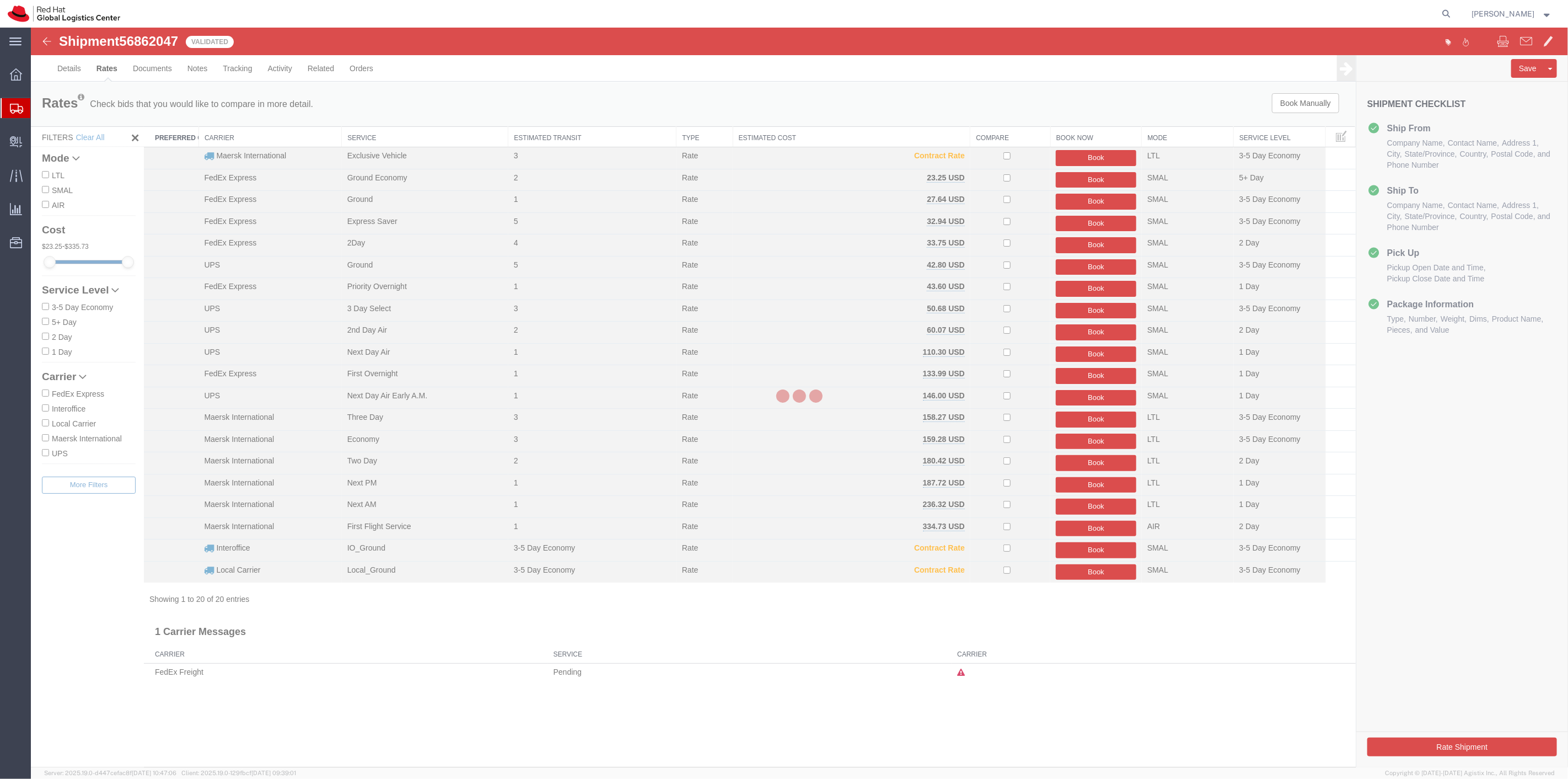
scroll to position [0, 0]
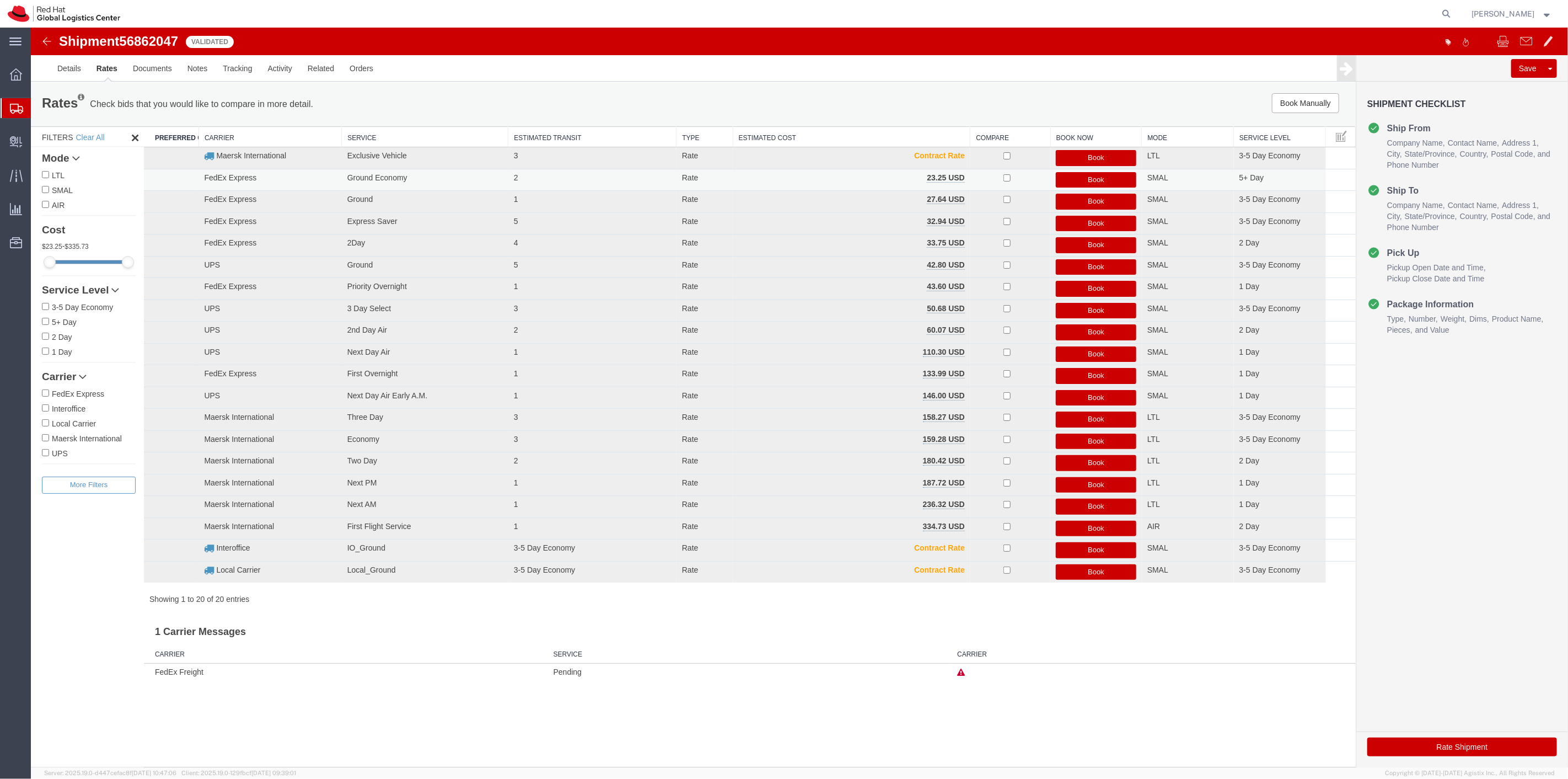
click at [1100, 177] on button "Book" at bounding box center [1096, 180] width 81 height 16
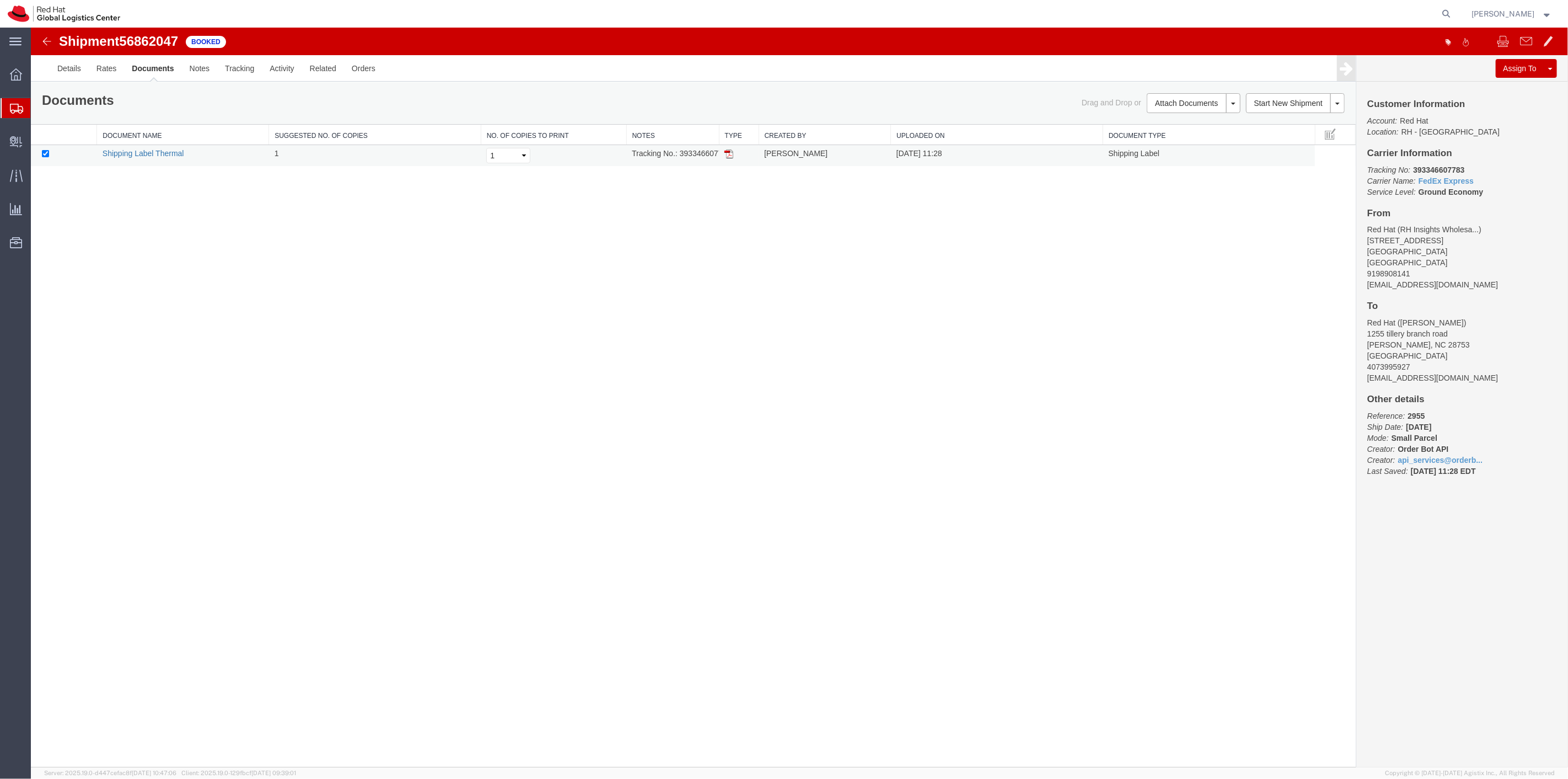
click at [162, 153] on link "Shipping Label Thermal" at bounding box center [143, 152] width 82 height 9
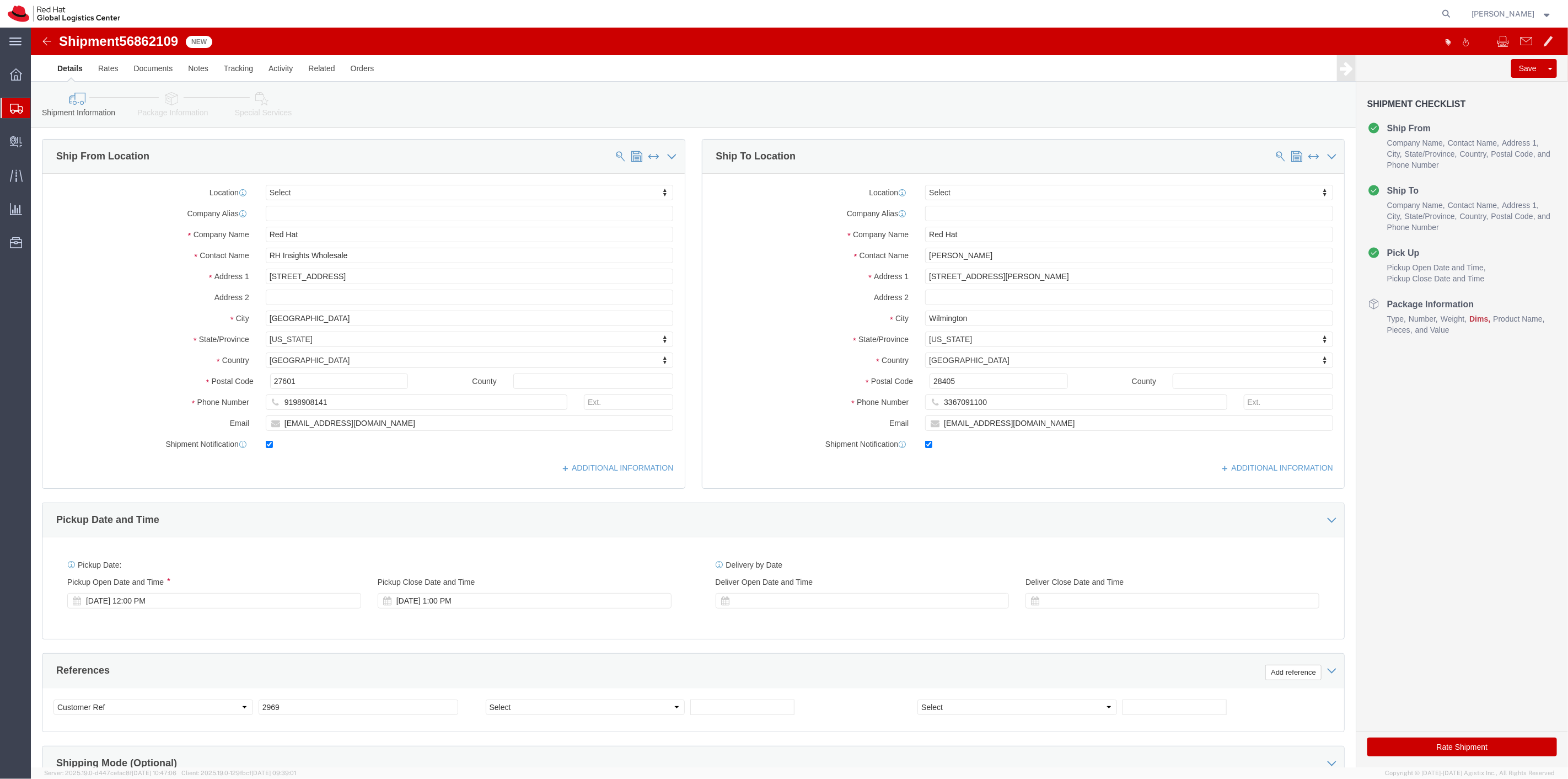
select select
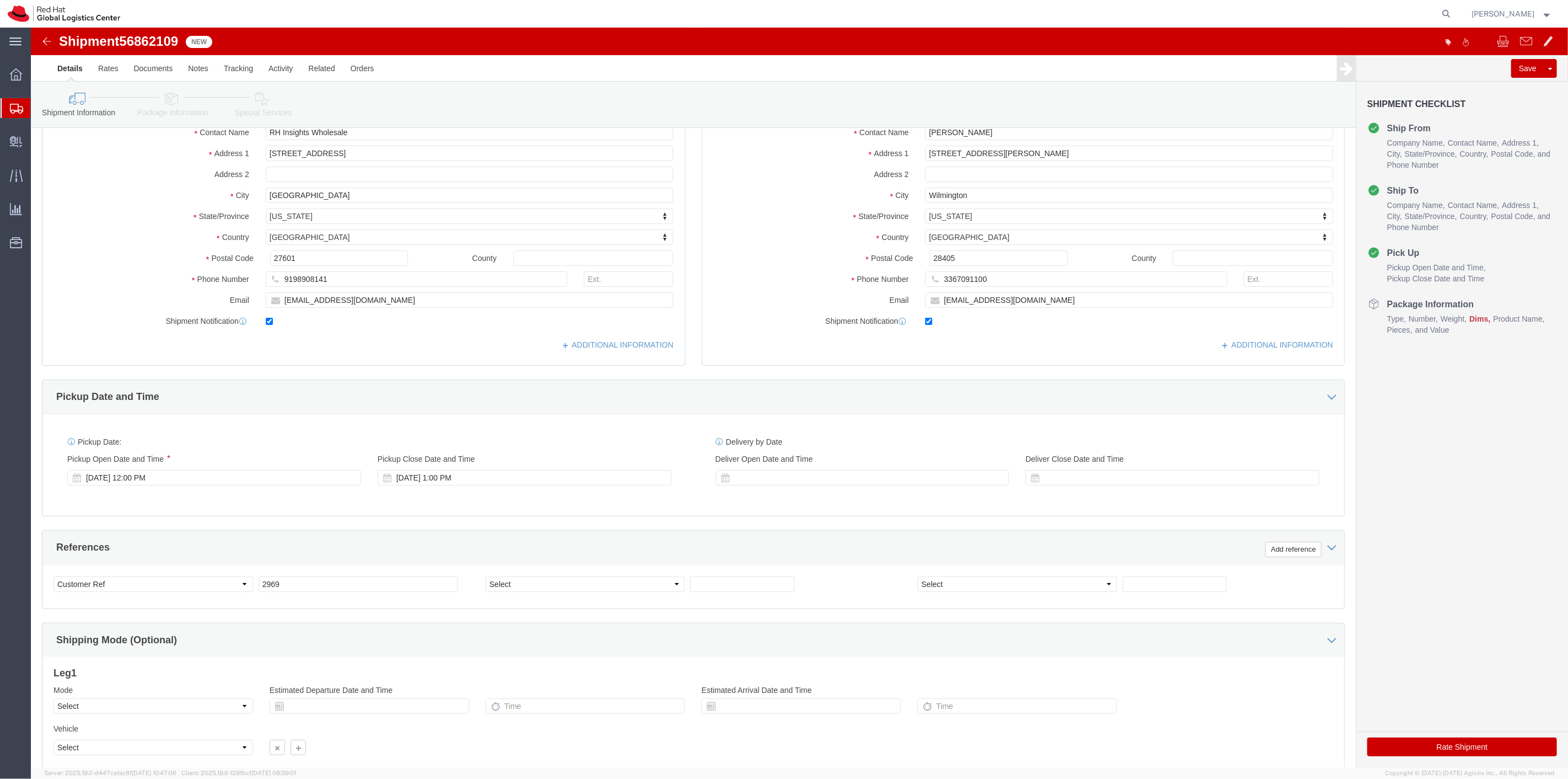
scroll to position [212, 0]
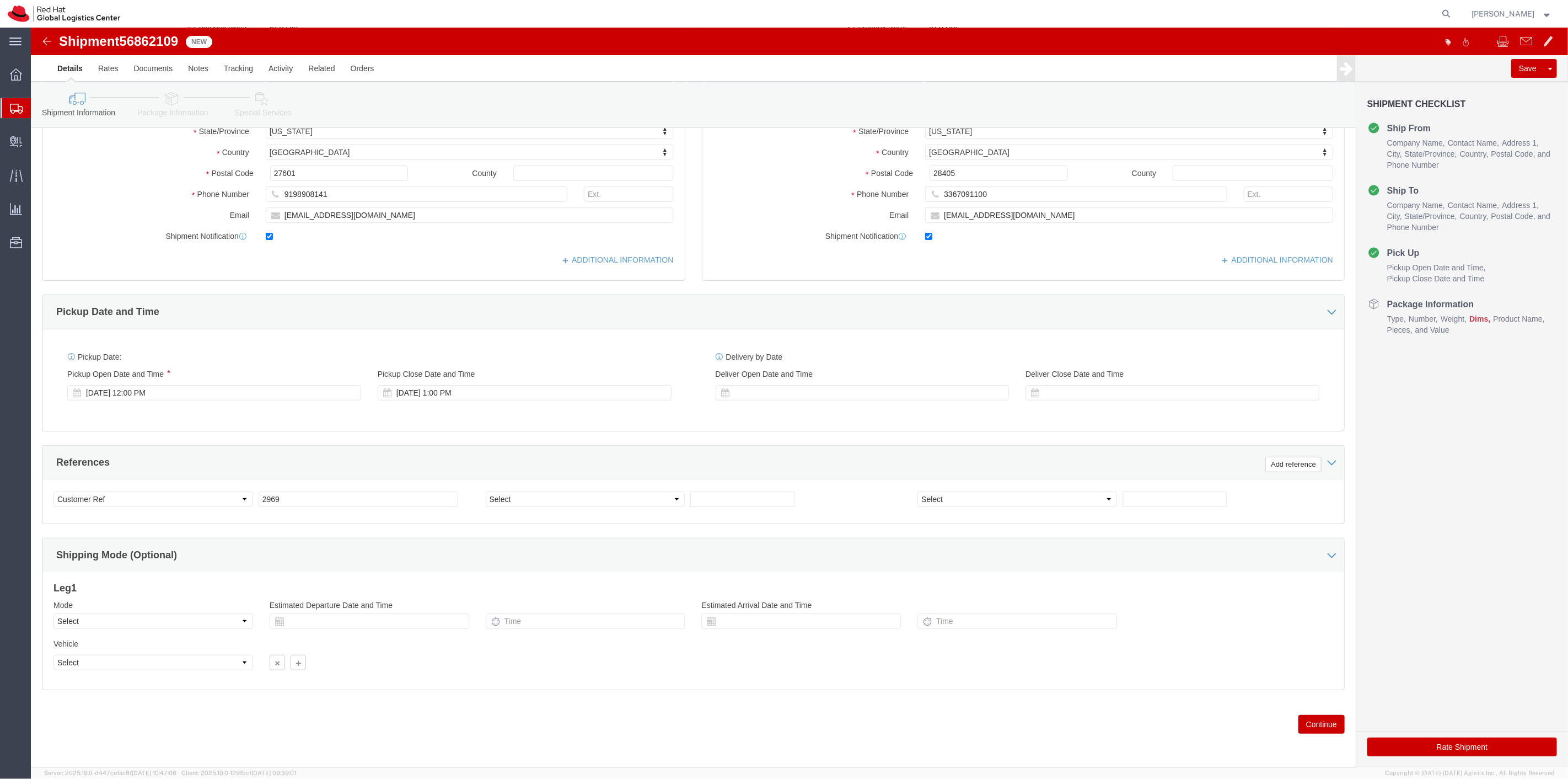
click button "Continue"
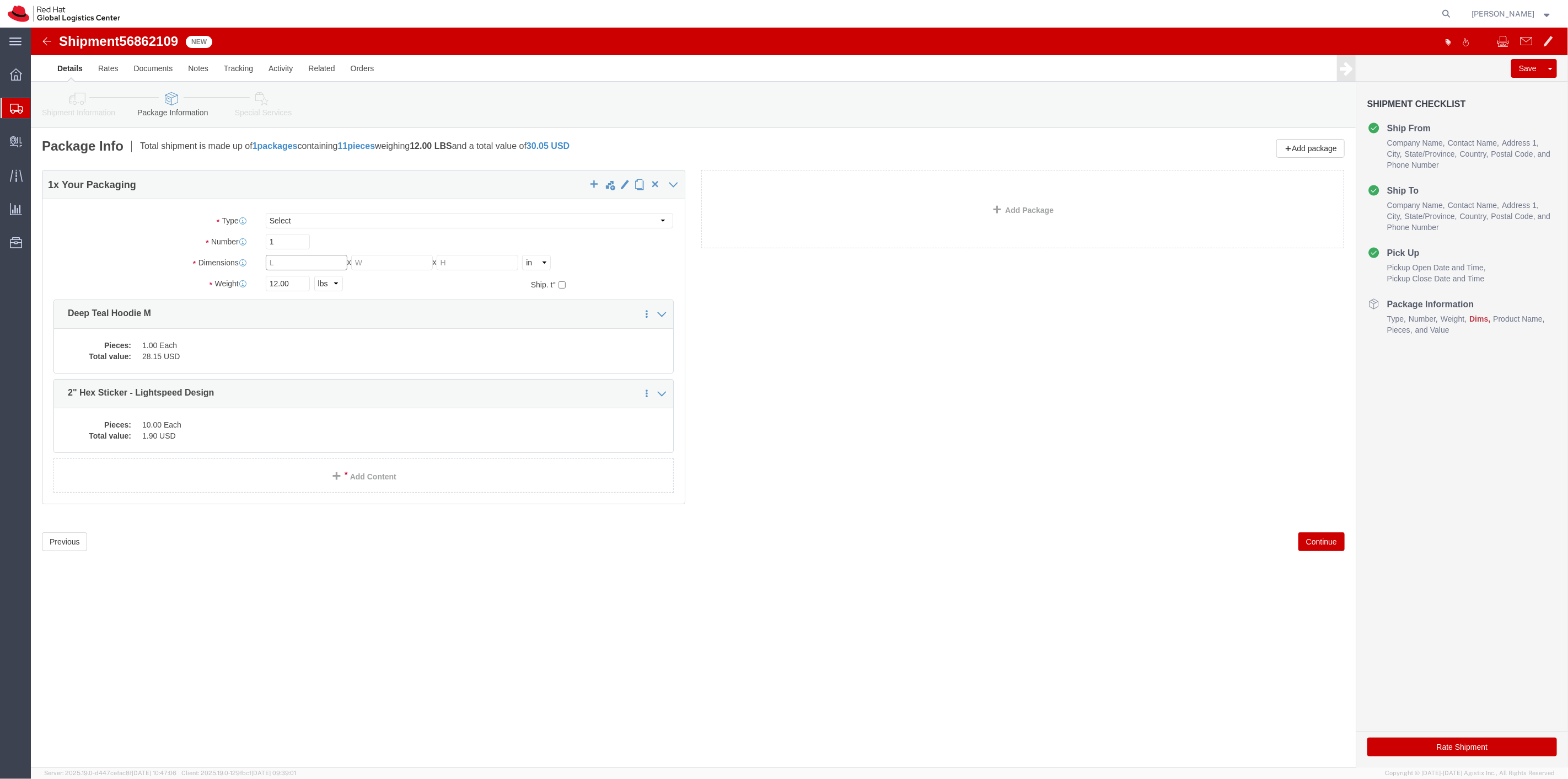
click input "text"
type input "10"
type input "6"
type input "2"
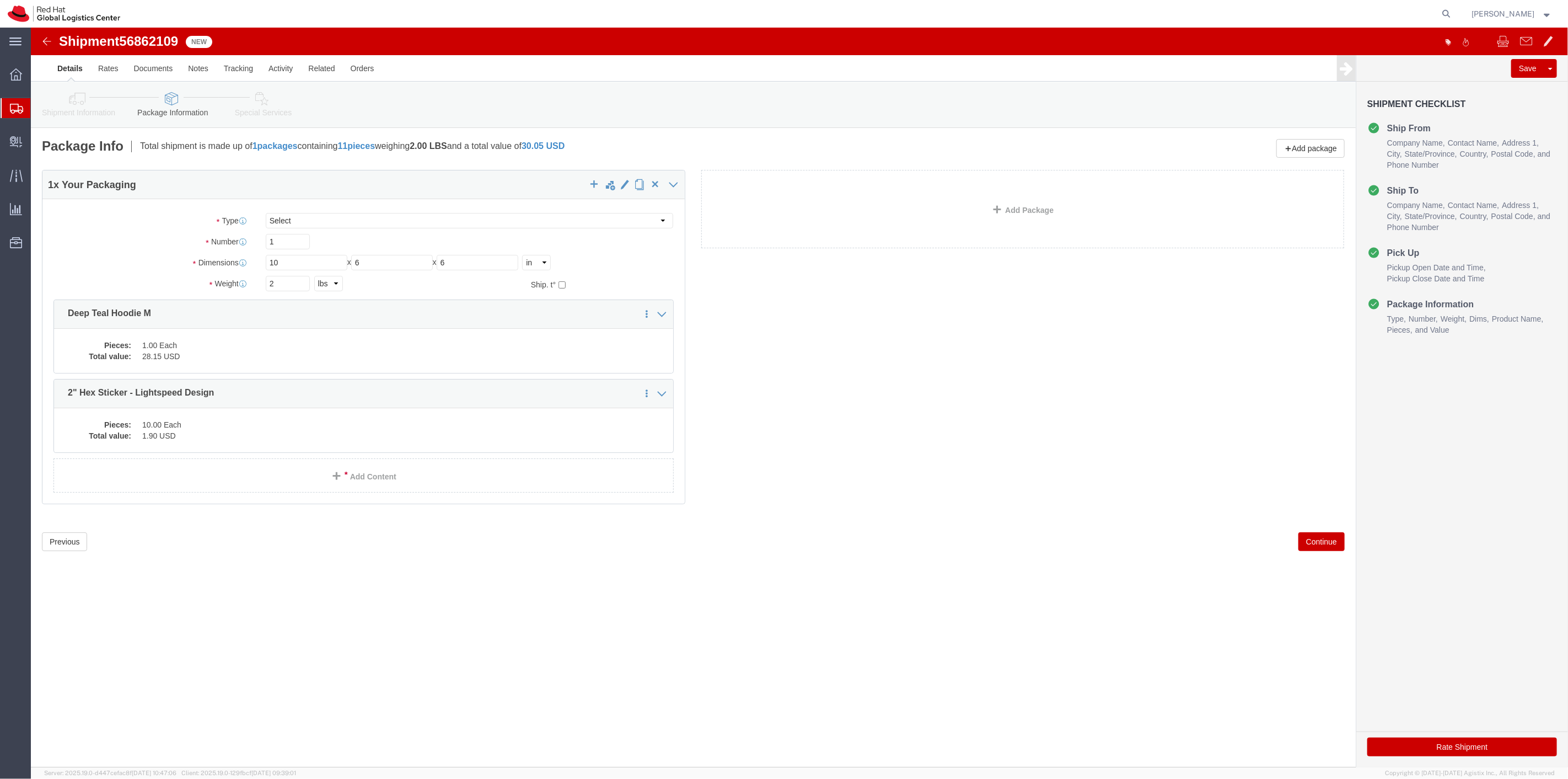
click button "Continue"
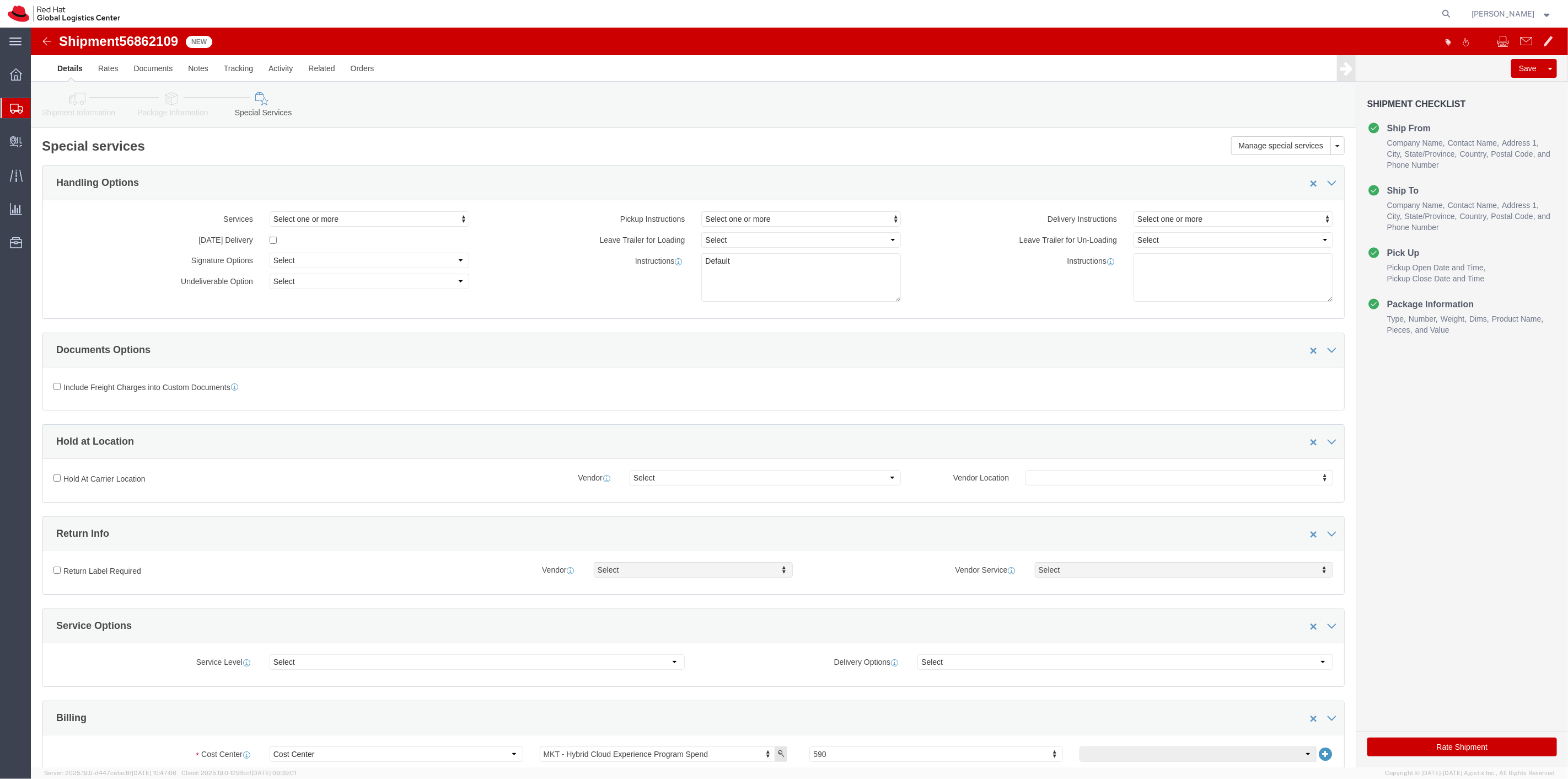
scroll to position [307, 0]
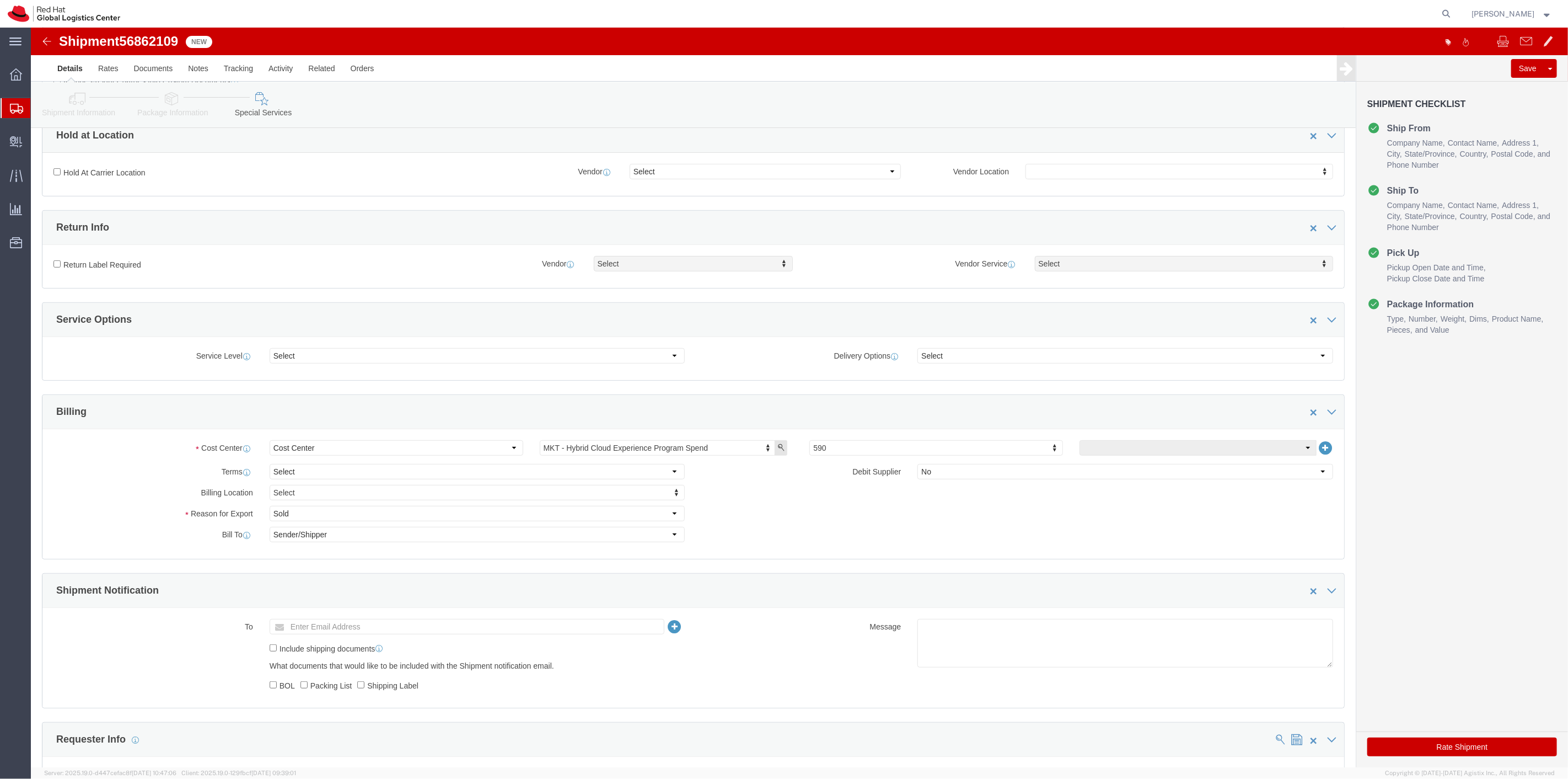
click button "Rate Shipment"
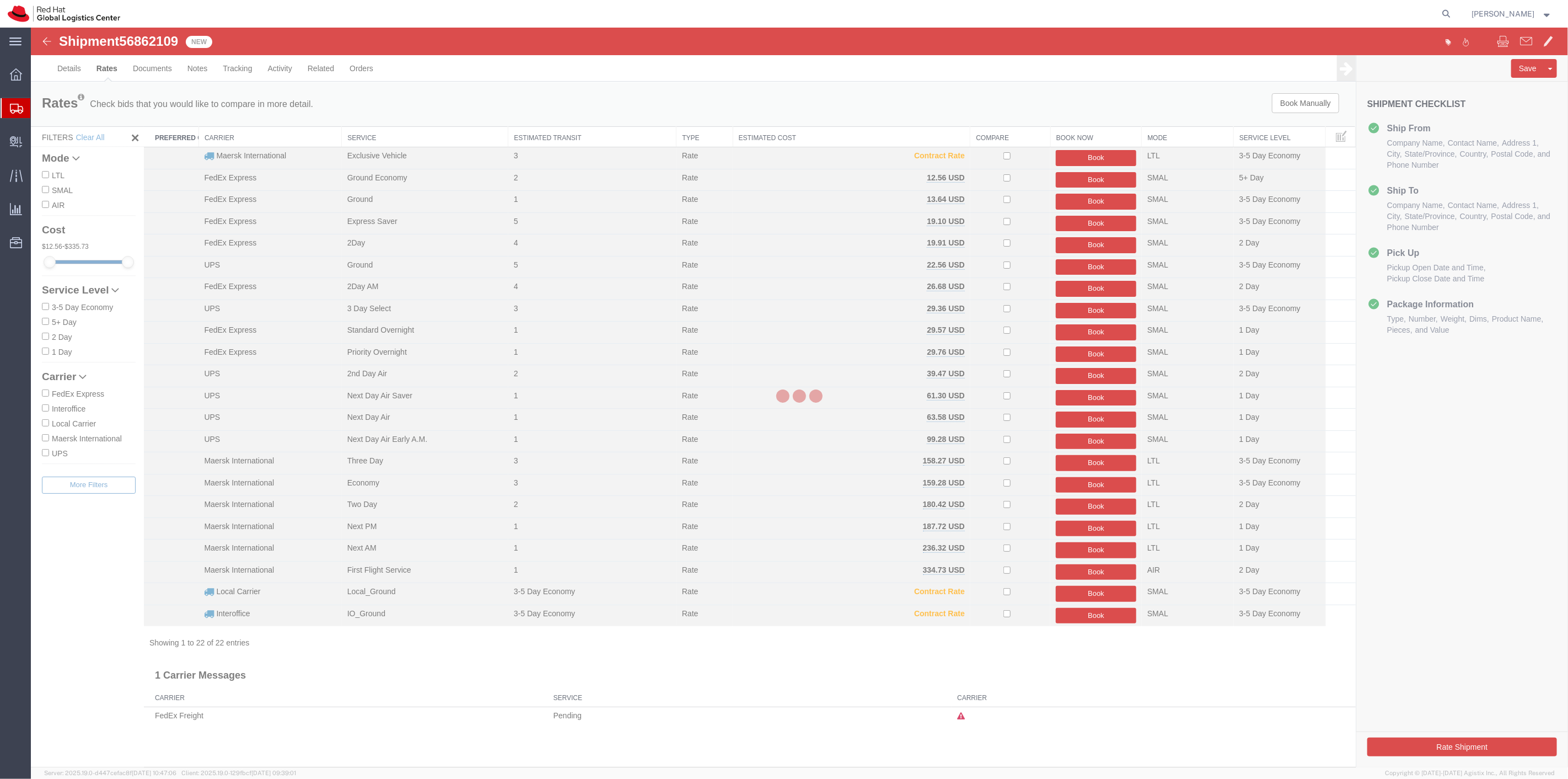
scroll to position [0, 0]
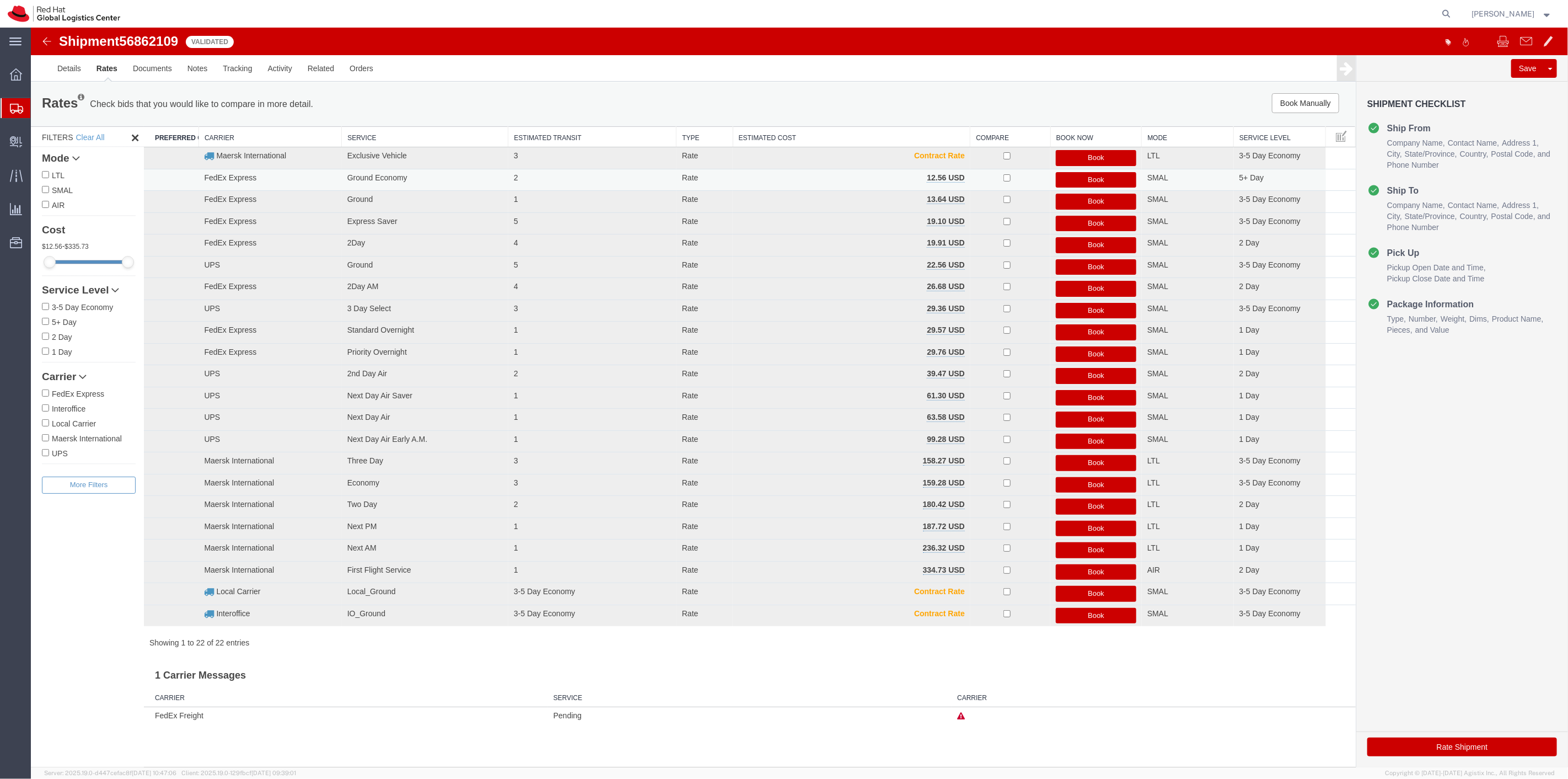
click at [1103, 178] on button "Book" at bounding box center [1096, 180] width 81 height 16
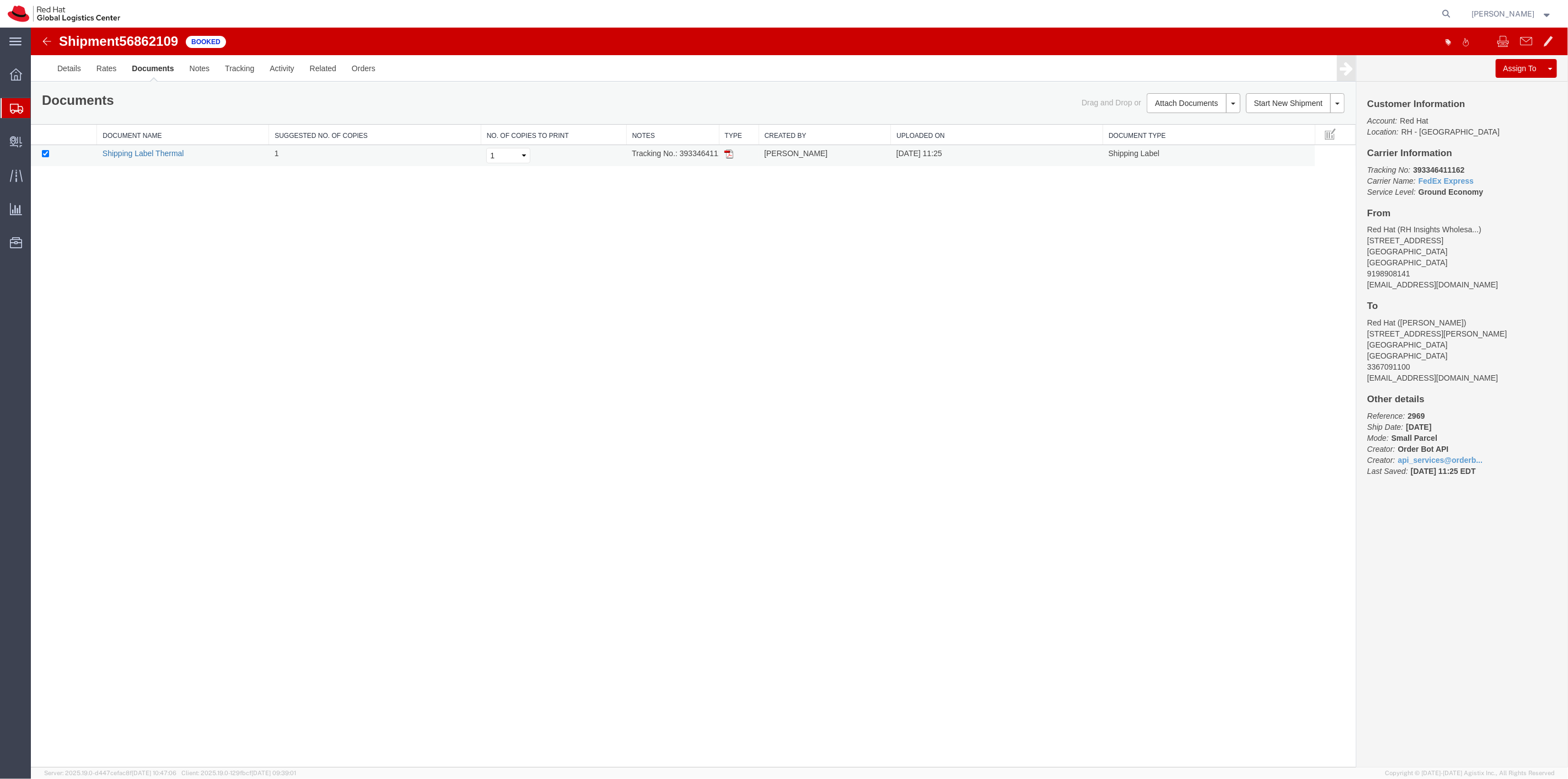
click at [154, 150] on link "Shipping Label Thermal" at bounding box center [143, 152] width 82 height 9
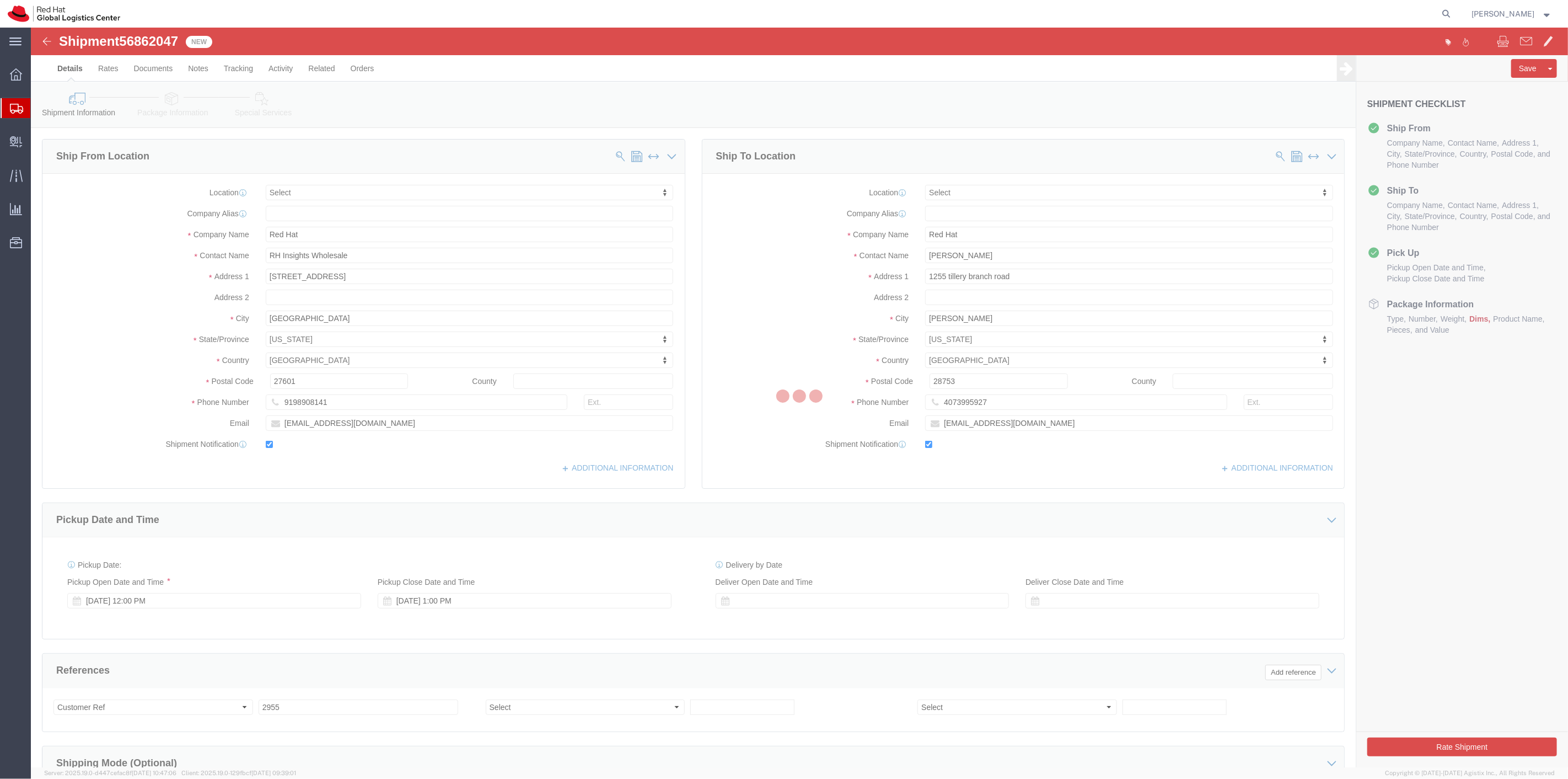
select select
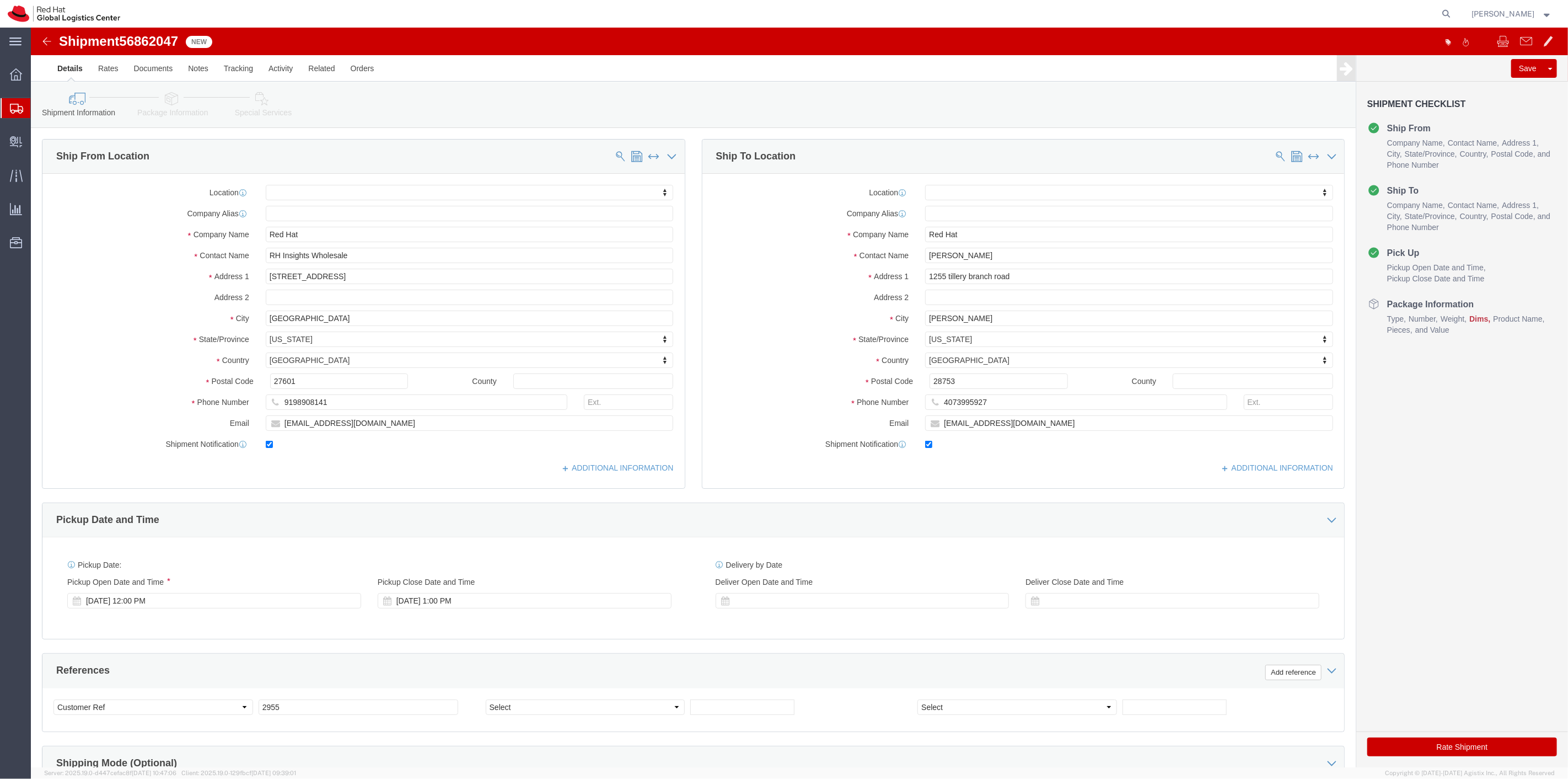
click button "Rate Shipment"
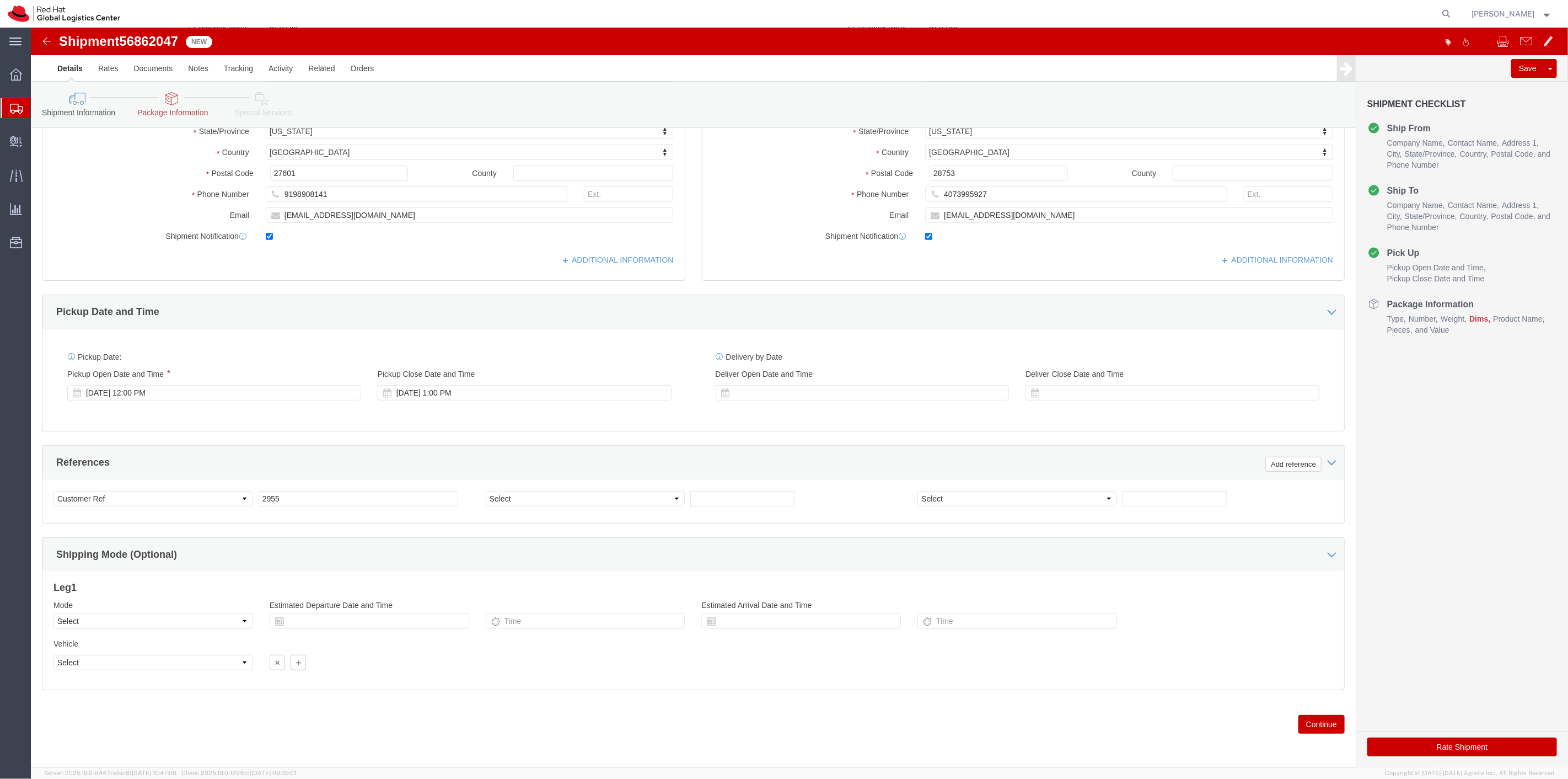
click button "Continue"
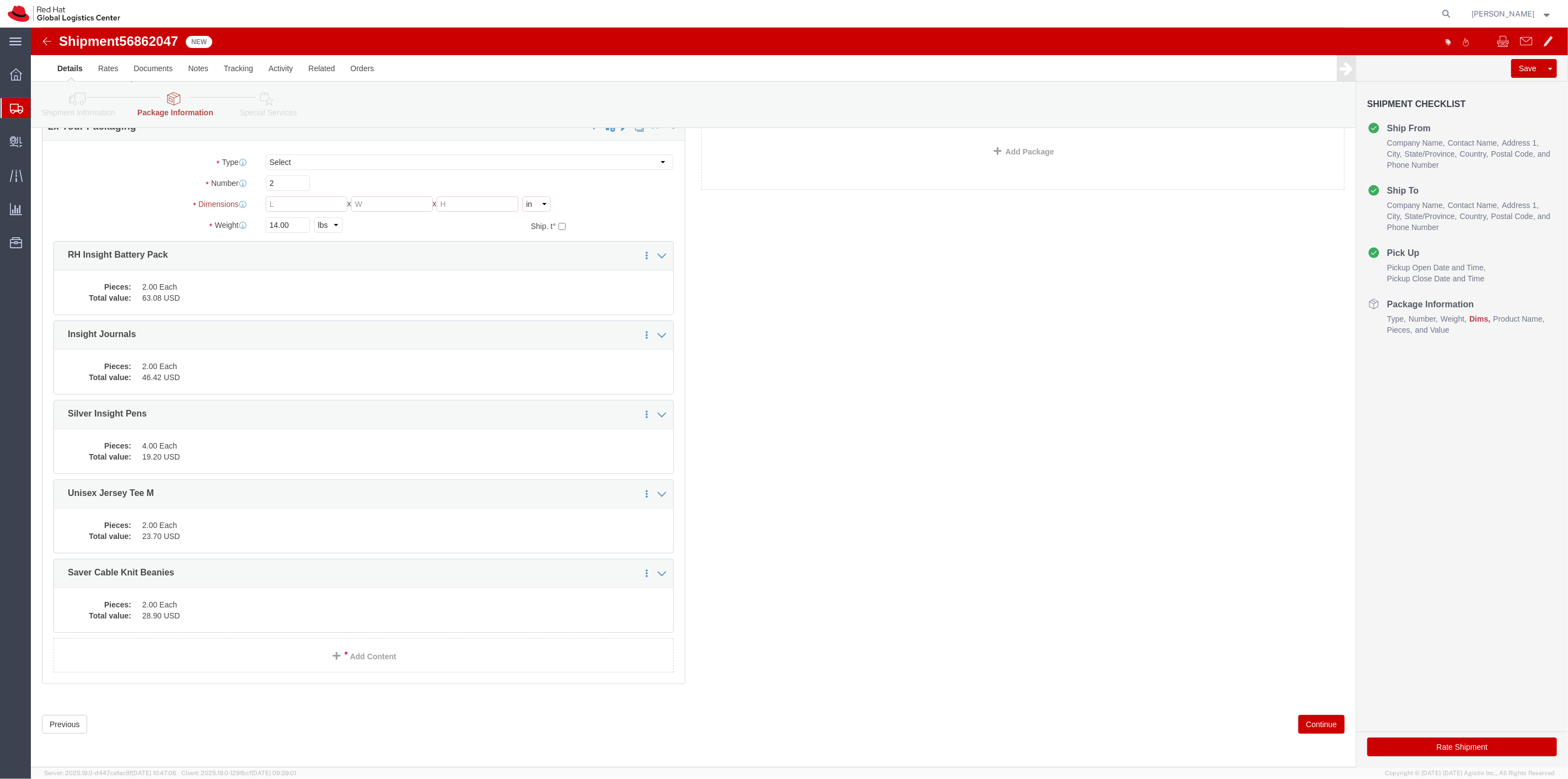
scroll to position [66, 0]
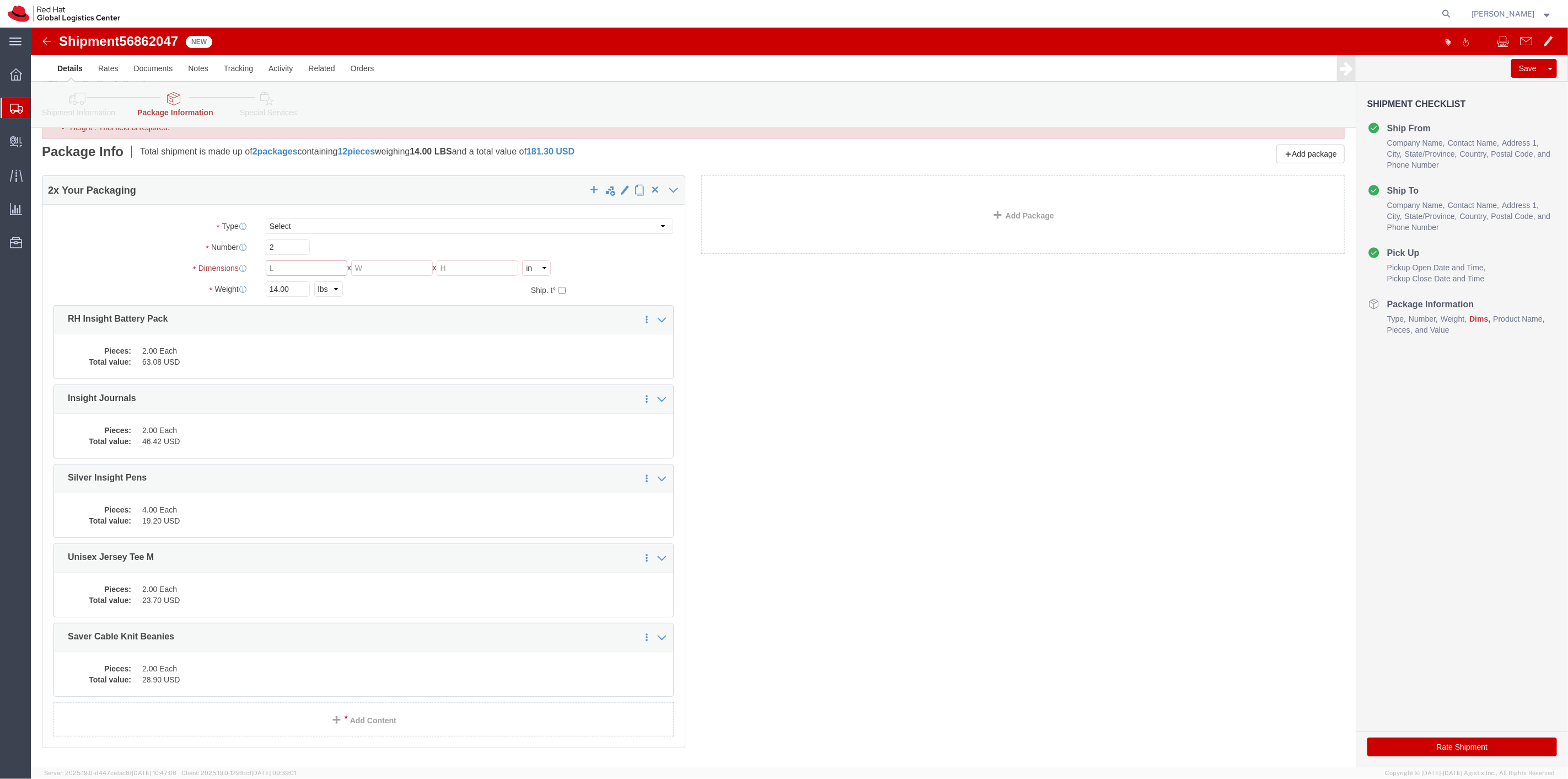
click input "Length : This field is required."
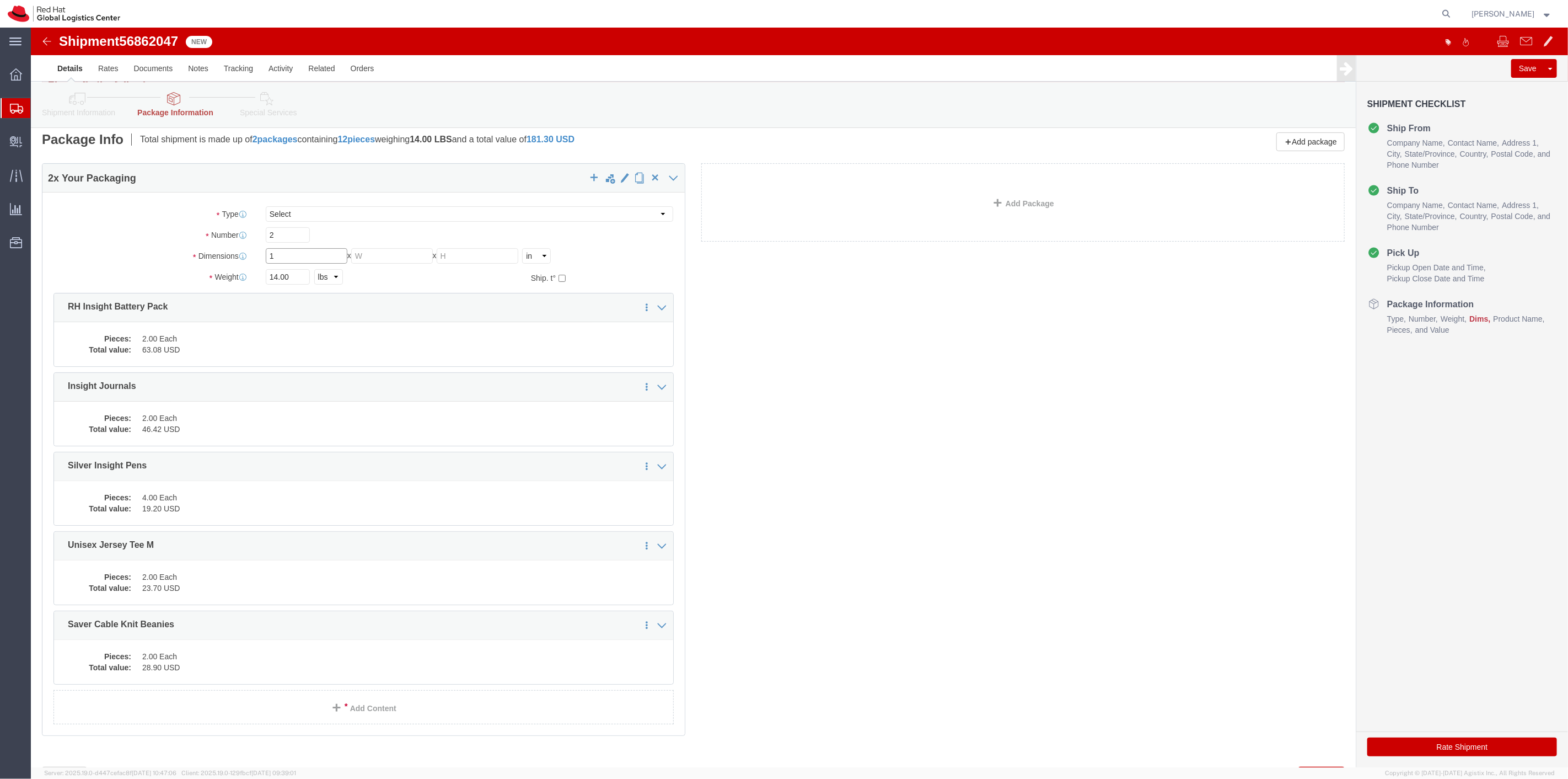
type input "1"
type input "6"
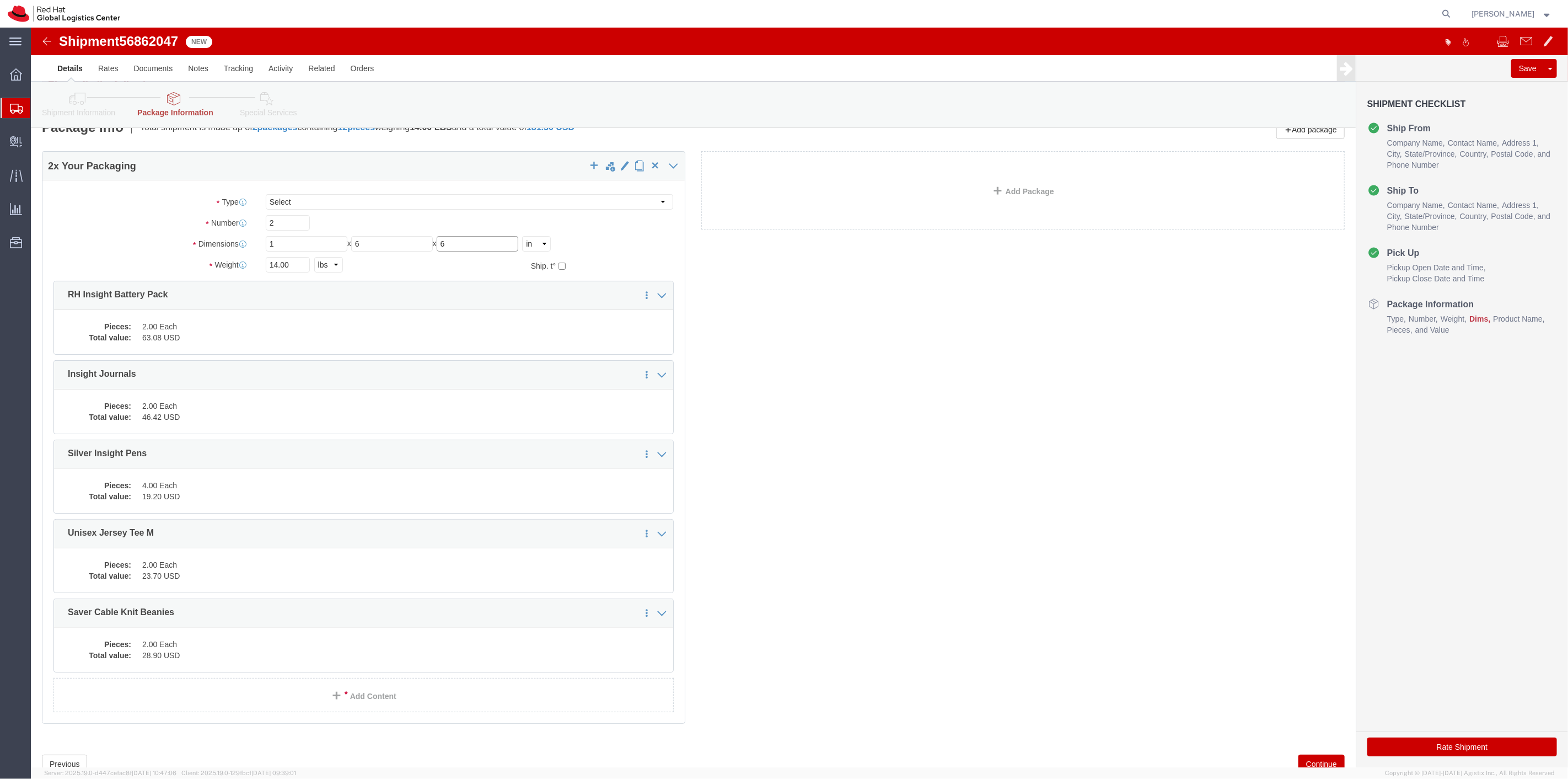
type input "6"
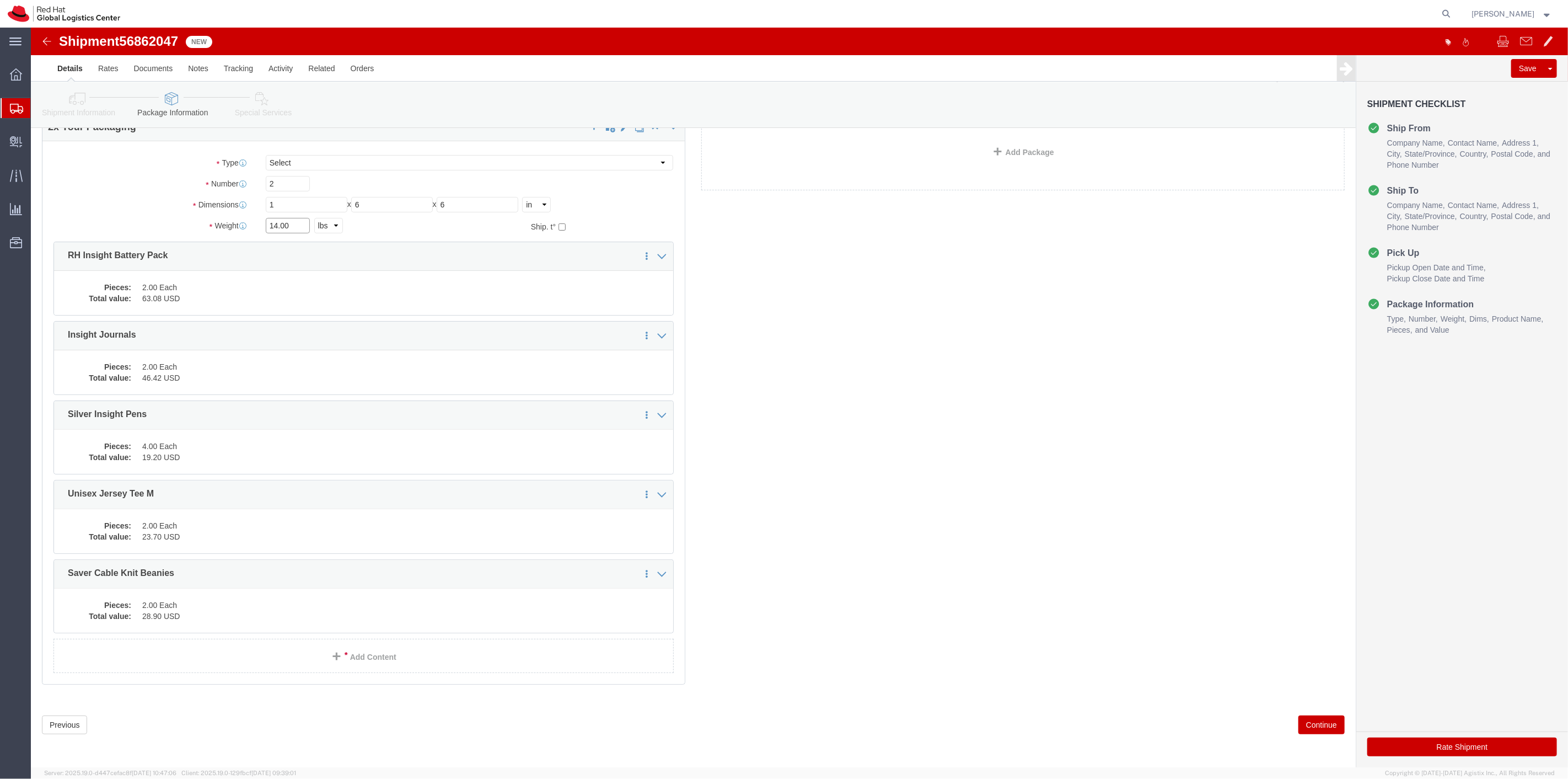
drag, startPoint x: 258, startPoint y: 194, endPoint x: 245, endPoint y: 185, distance: 15.8
click div "14.00 Select kgs lbs"
type input "3"
click button "Continue"
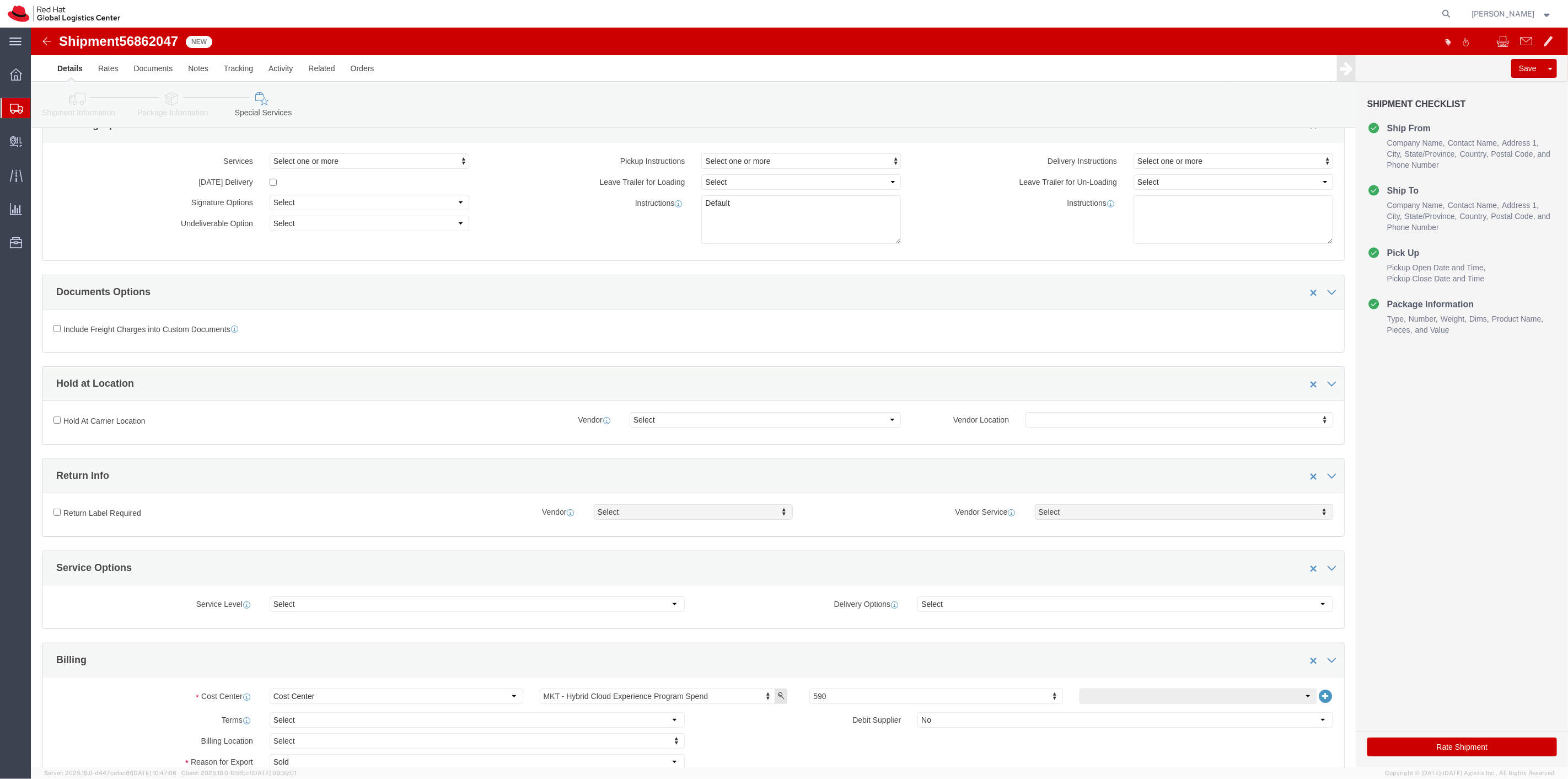
click button "Rate Shipment"
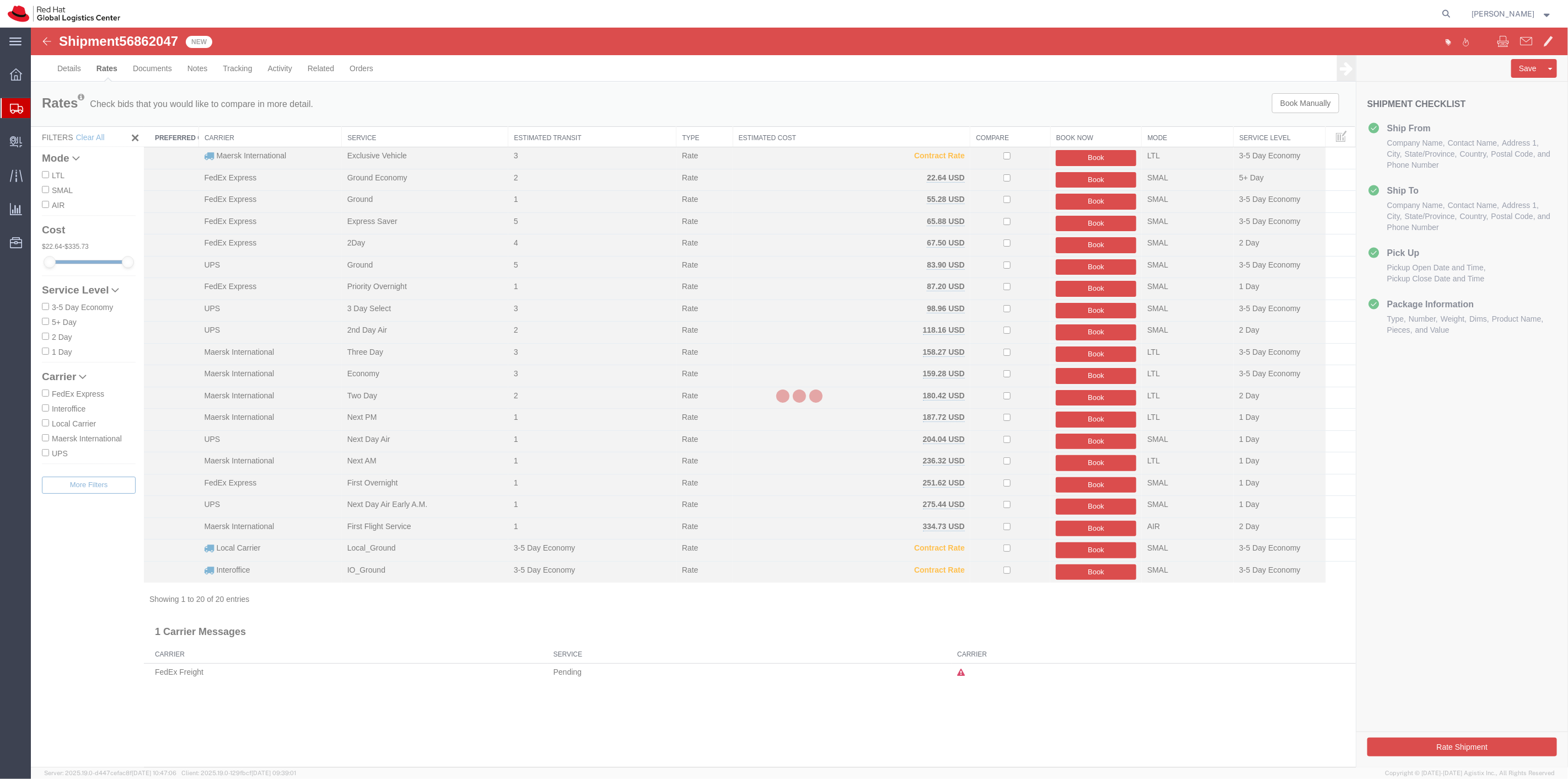
scroll to position [0, 0]
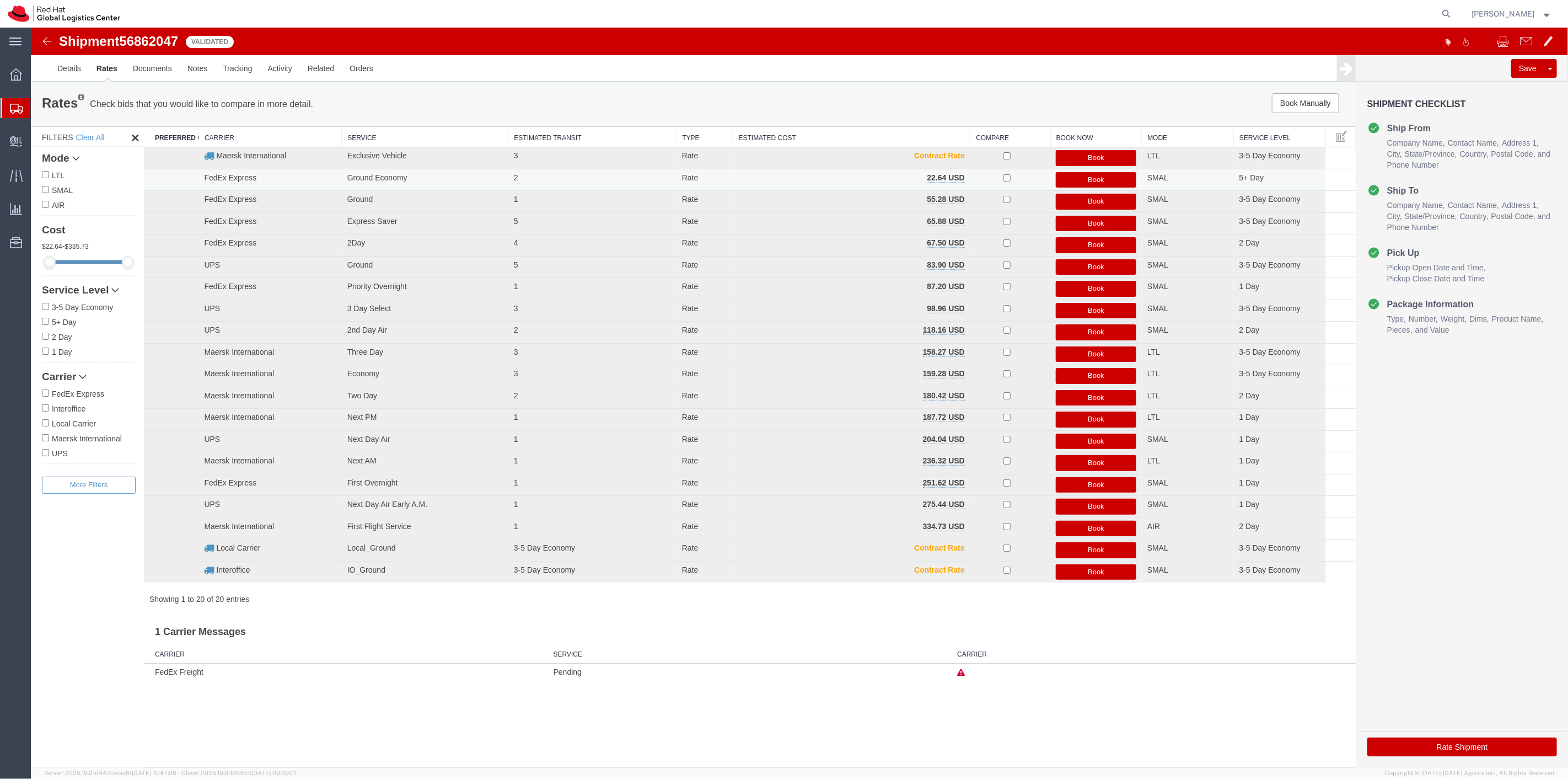
click at [1106, 175] on button "Book" at bounding box center [1096, 180] width 81 height 16
click at [1556, 45] on div at bounding box center [1556, 49] width 16 height 16
click at [1117, 173] on button "Book" at bounding box center [1096, 180] width 81 height 16
click at [1561, 47] on div at bounding box center [1556, 49] width 16 height 16
click at [884, 707] on div "Shipment 56862047 20 of 20 Validated Details Rates Documents Notes Tracking Act…" at bounding box center [798, 397] width 1537 height 739
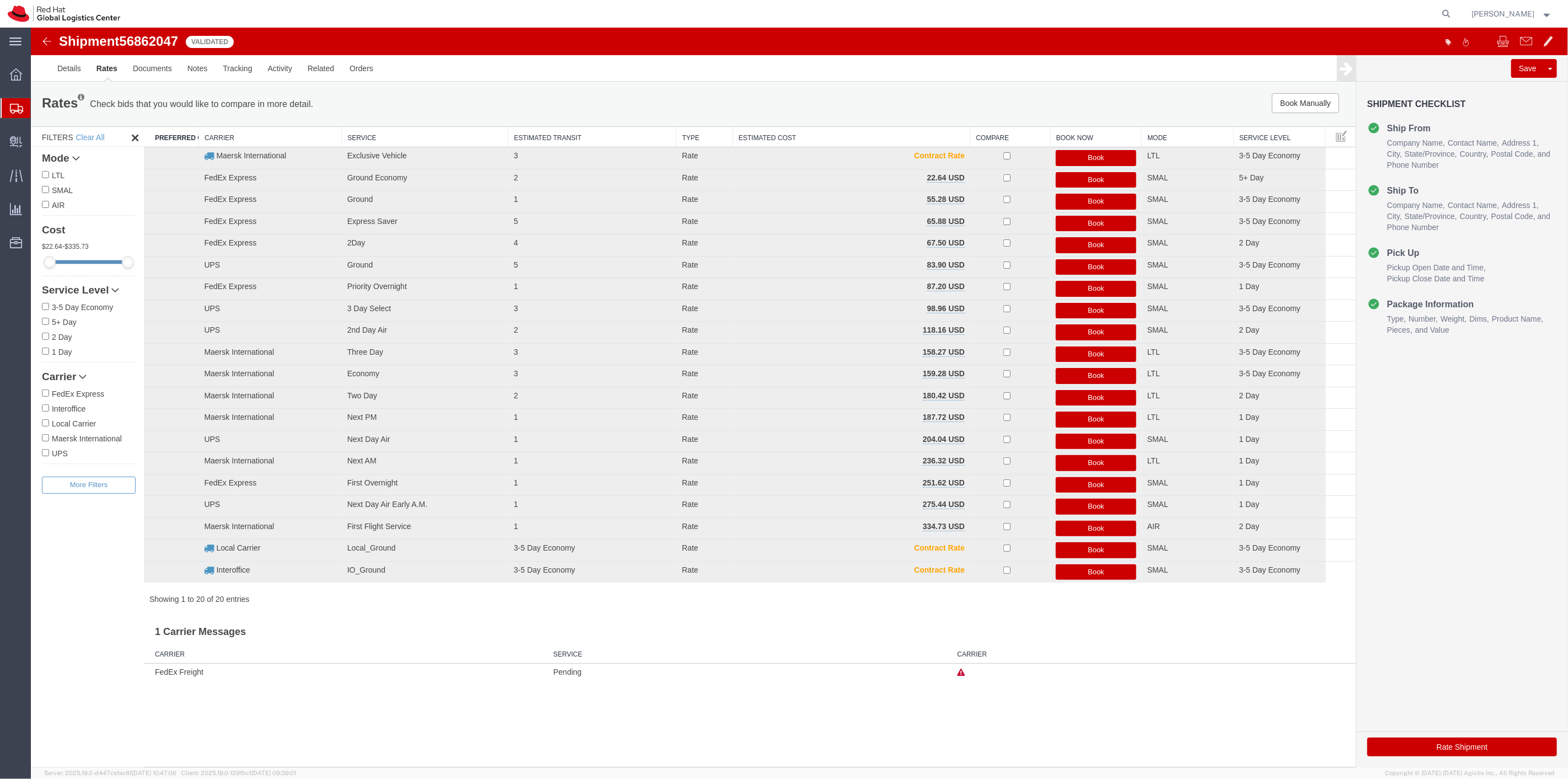
click at [884, 707] on div "Shipment 56862047 20 of 20 Validated Details Rates Documents Notes Tracking Act…" at bounding box center [798, 397] width 1537 height 739
click at [415, 92] on div "Rates Check bids that you would like to compare in more detail. Compare Filter …" at bounding box center [692, 104] width 1325 height 44
click at [1095, 182] on button "Book" at bounding box center [1096, 180] width 81 height 16
click at [1555, 52] on div at bounding box center [1556, 49] width 16 height 16
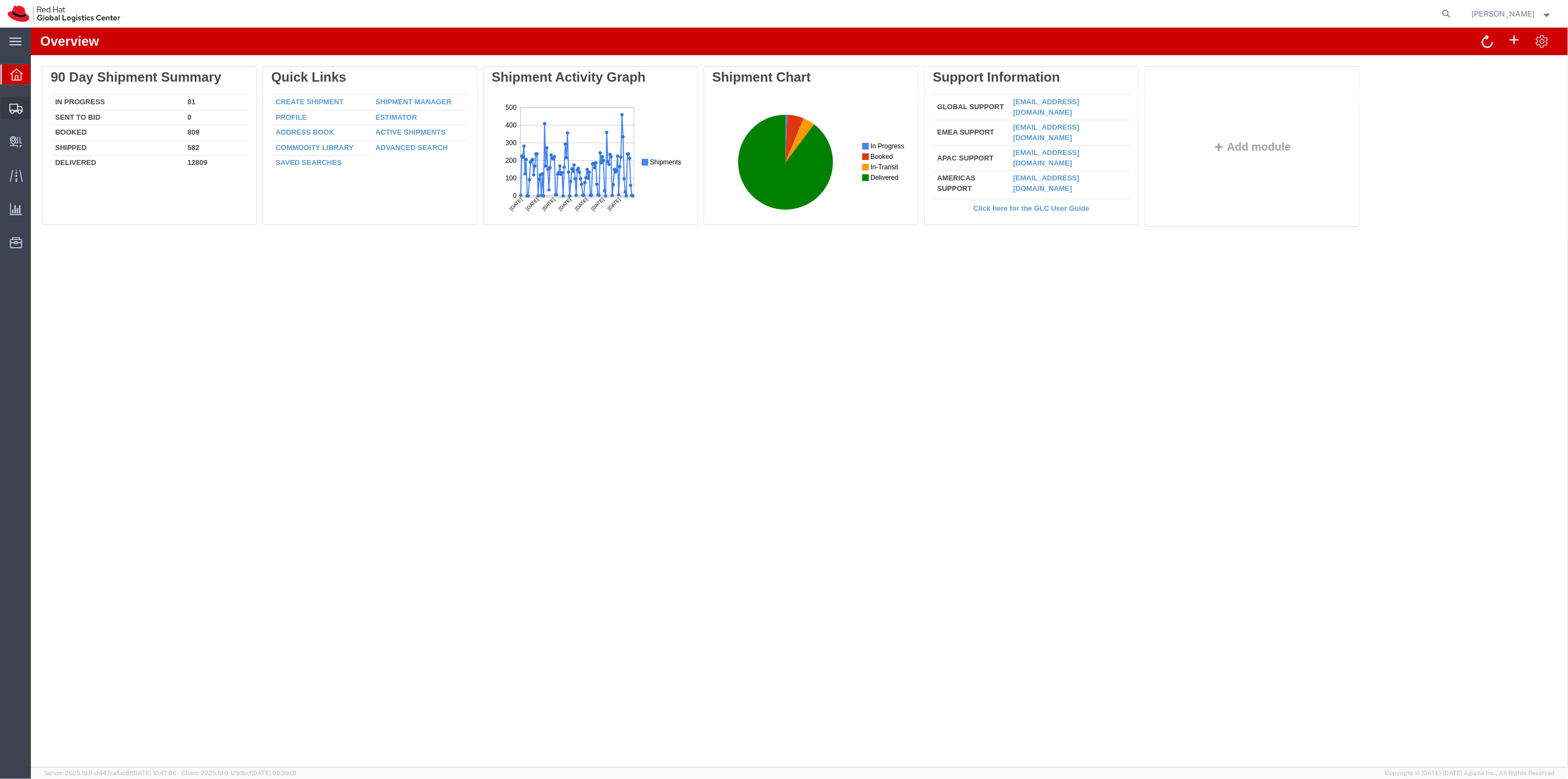
click at [0, 0] on span "Shipment Manager" at bounding box center [0, 0] width 0 height 0
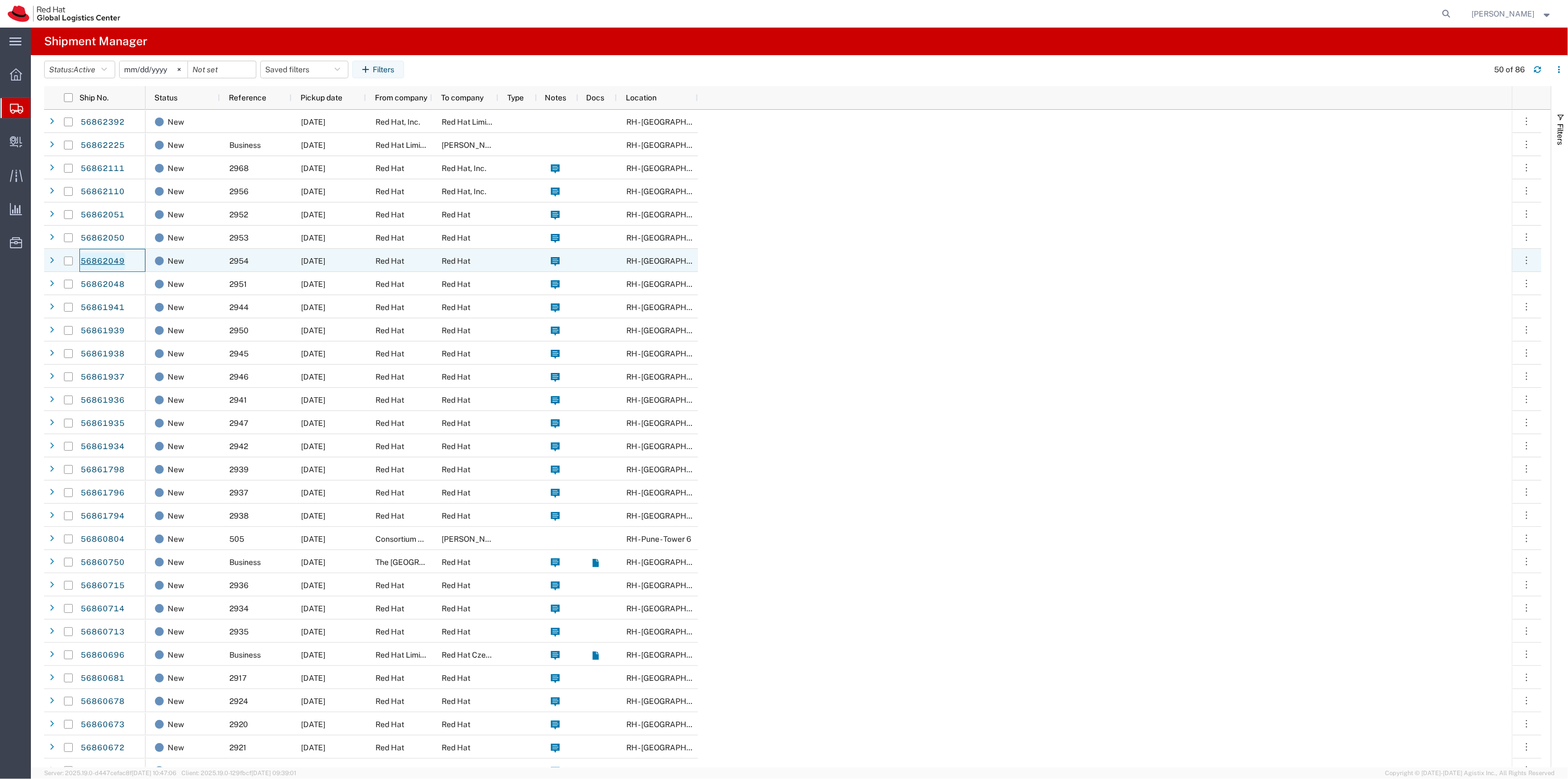
click at [106, 255] on link "56862049" at bounding box center [102, 261] width 45 height 17
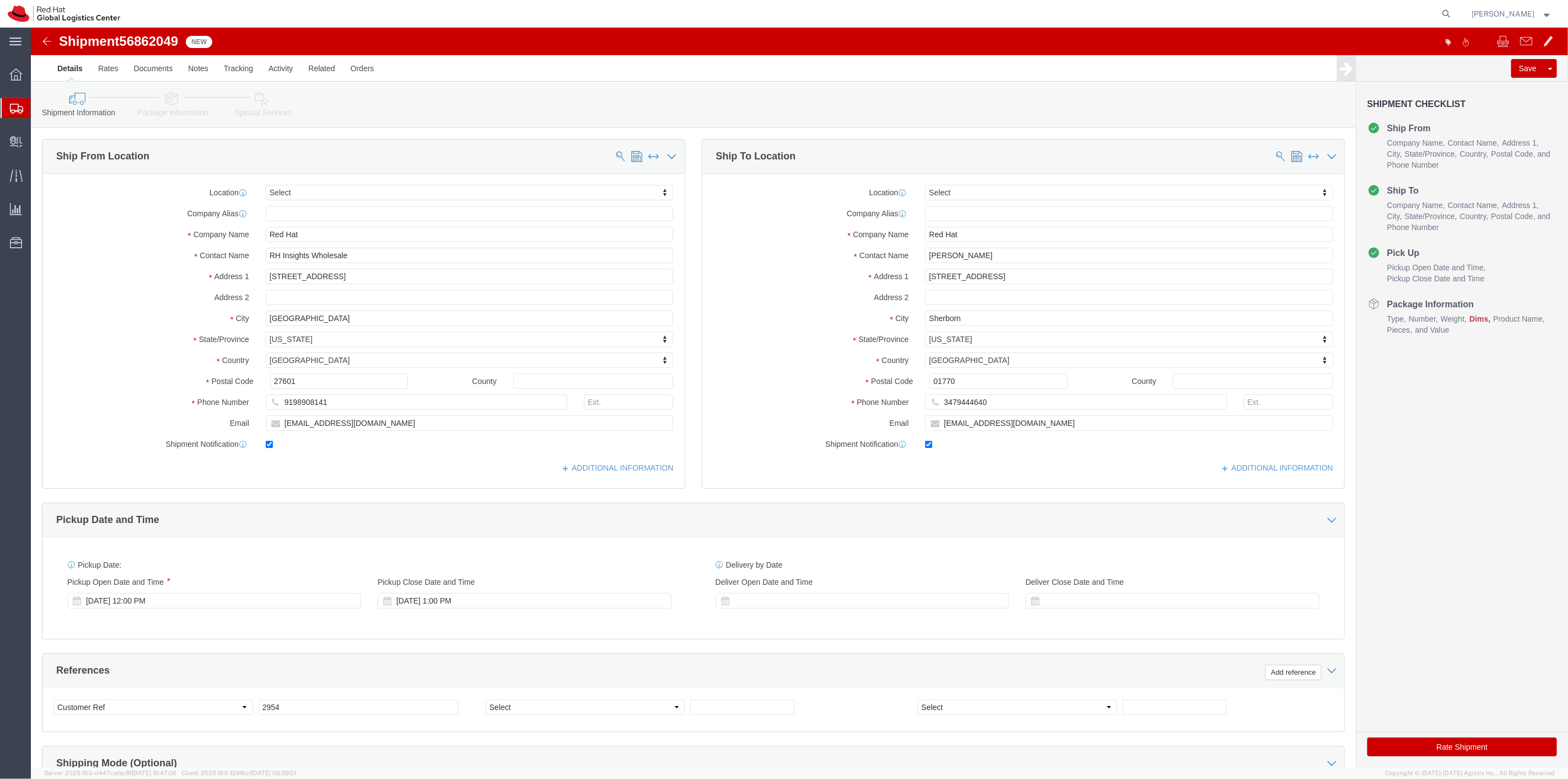
select select
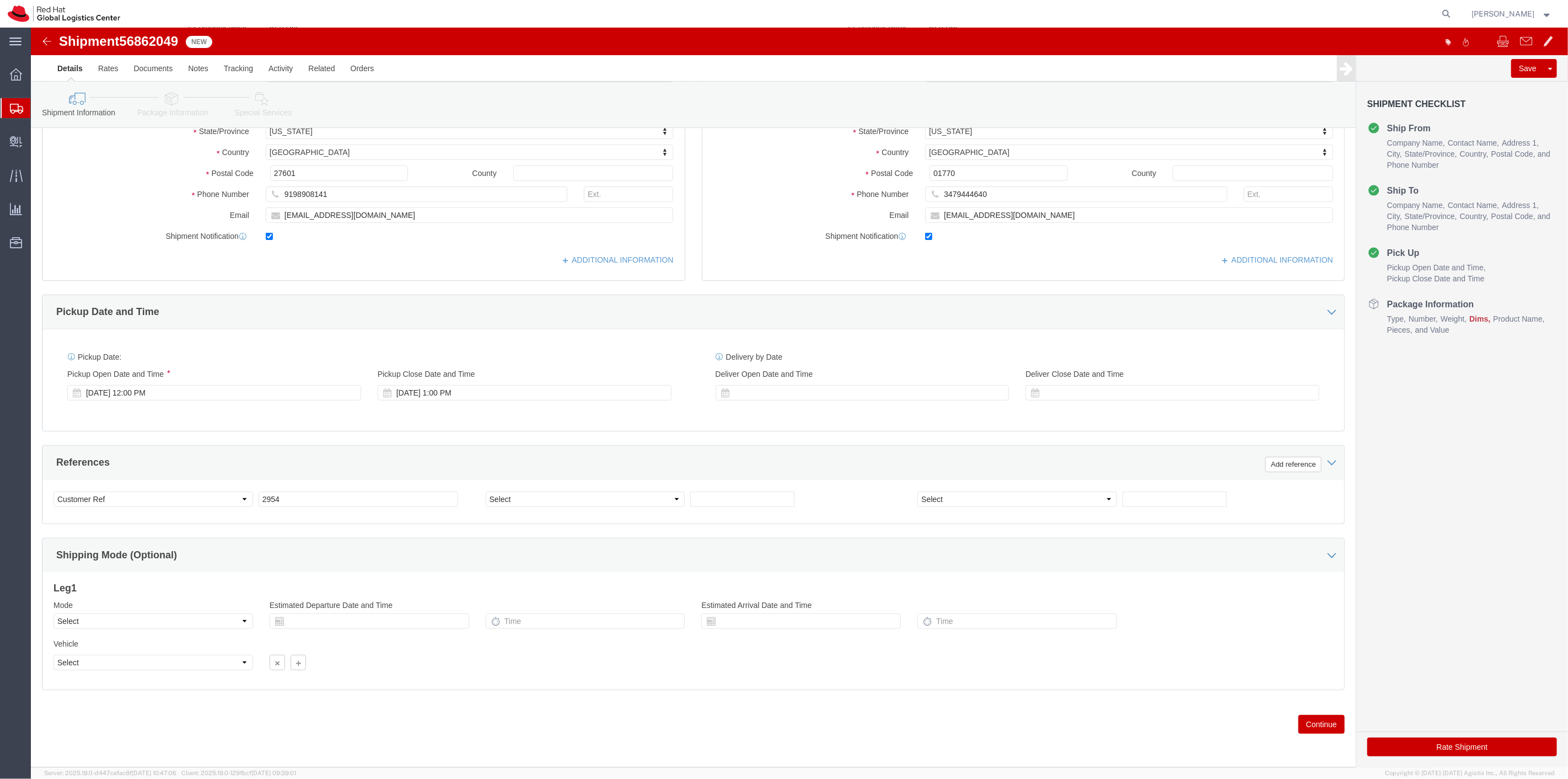
click button "Continue"
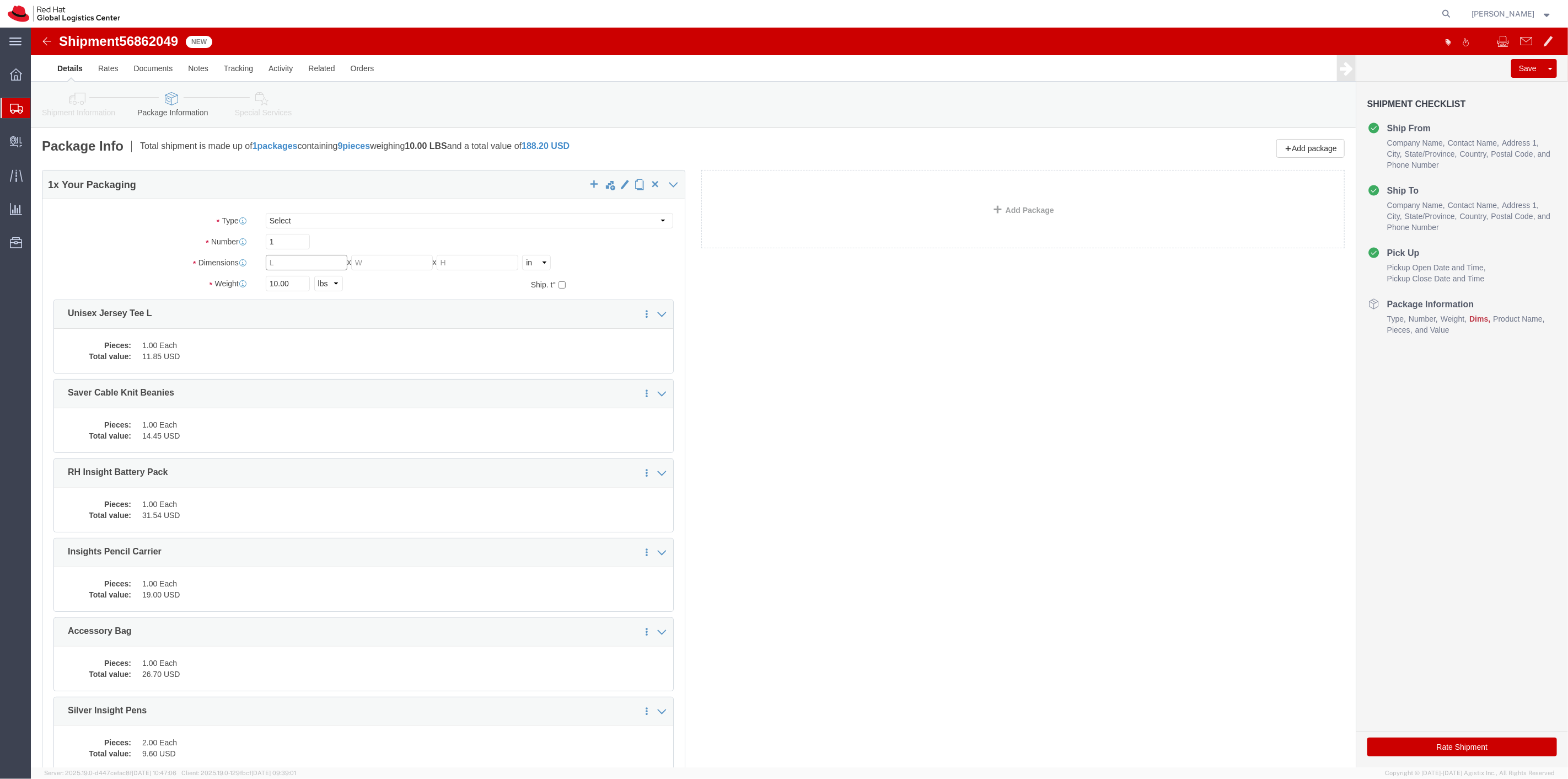
click input "text"
type input "10"
type input "6"
type input "3"
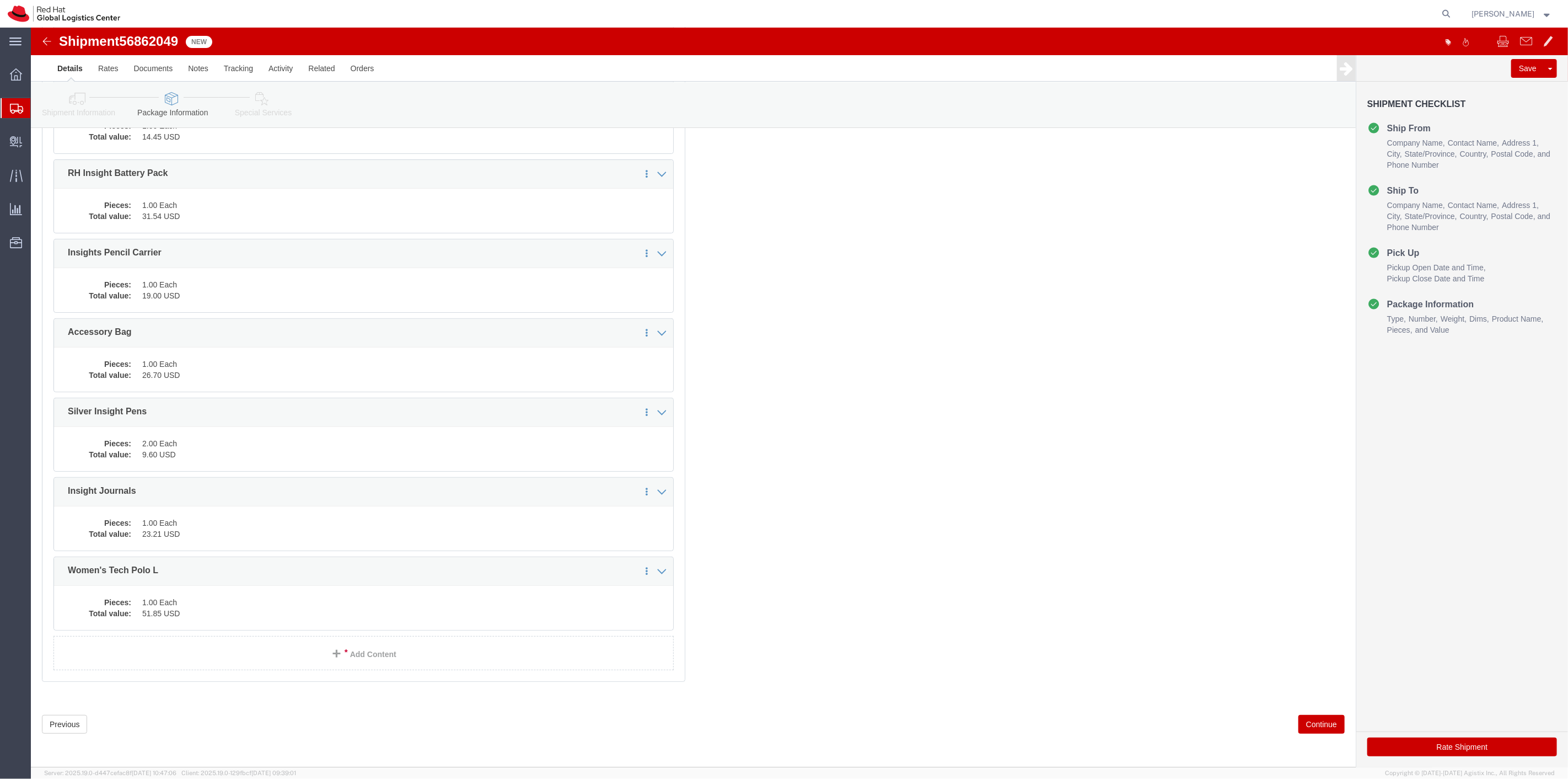
click button "Continue"
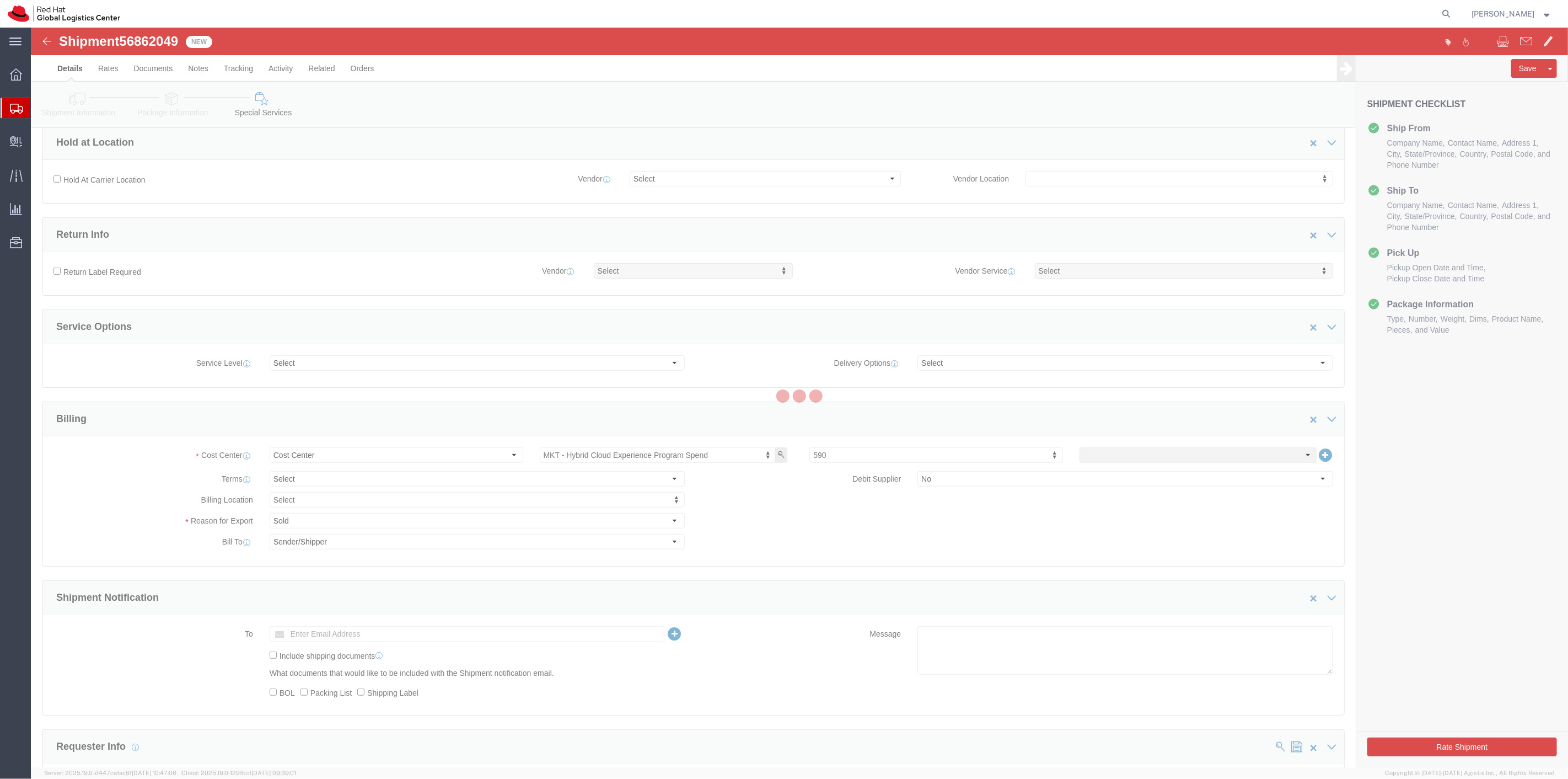
scroll to position [841, 0]
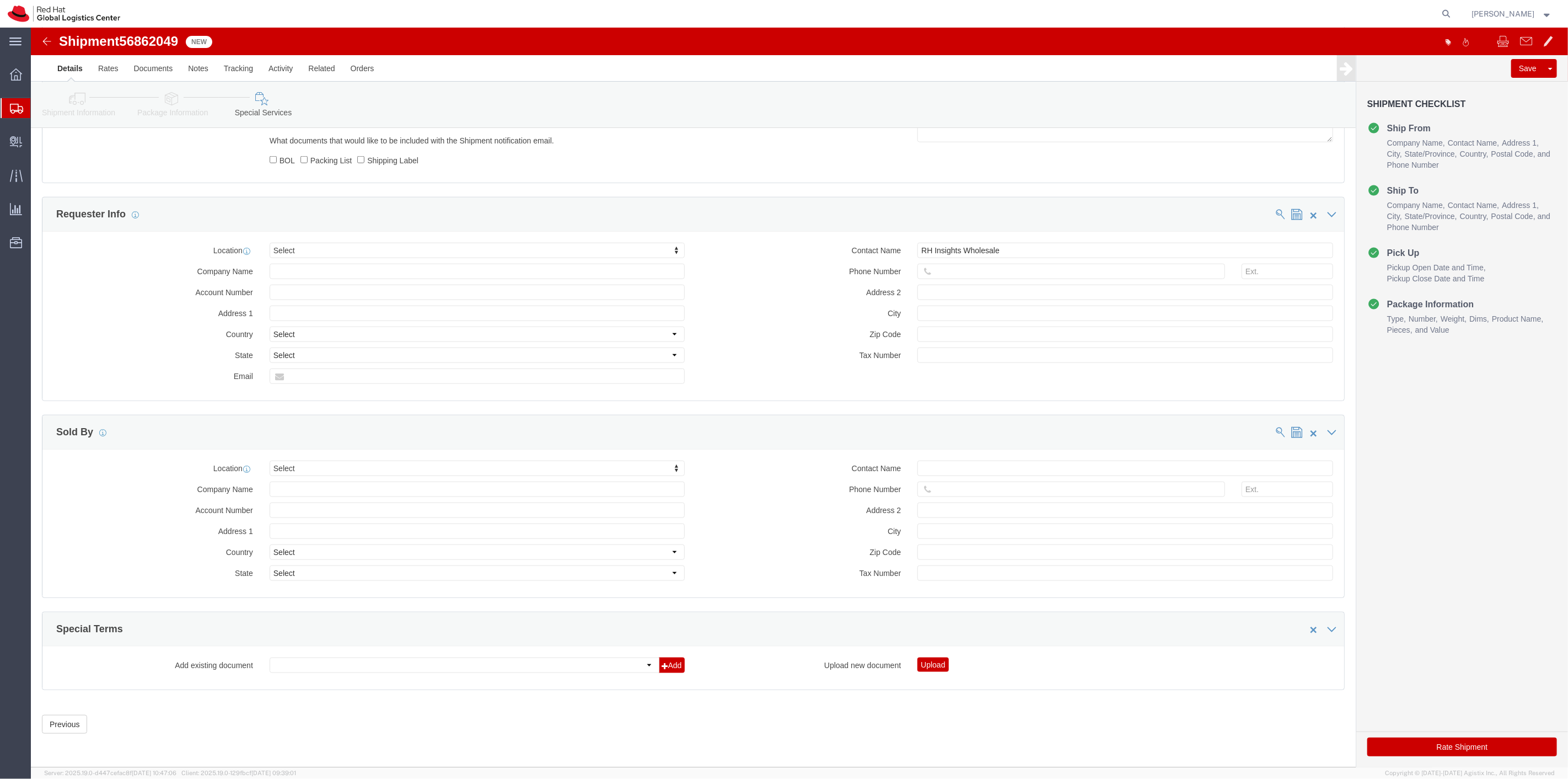
click button "Rate Shipment"
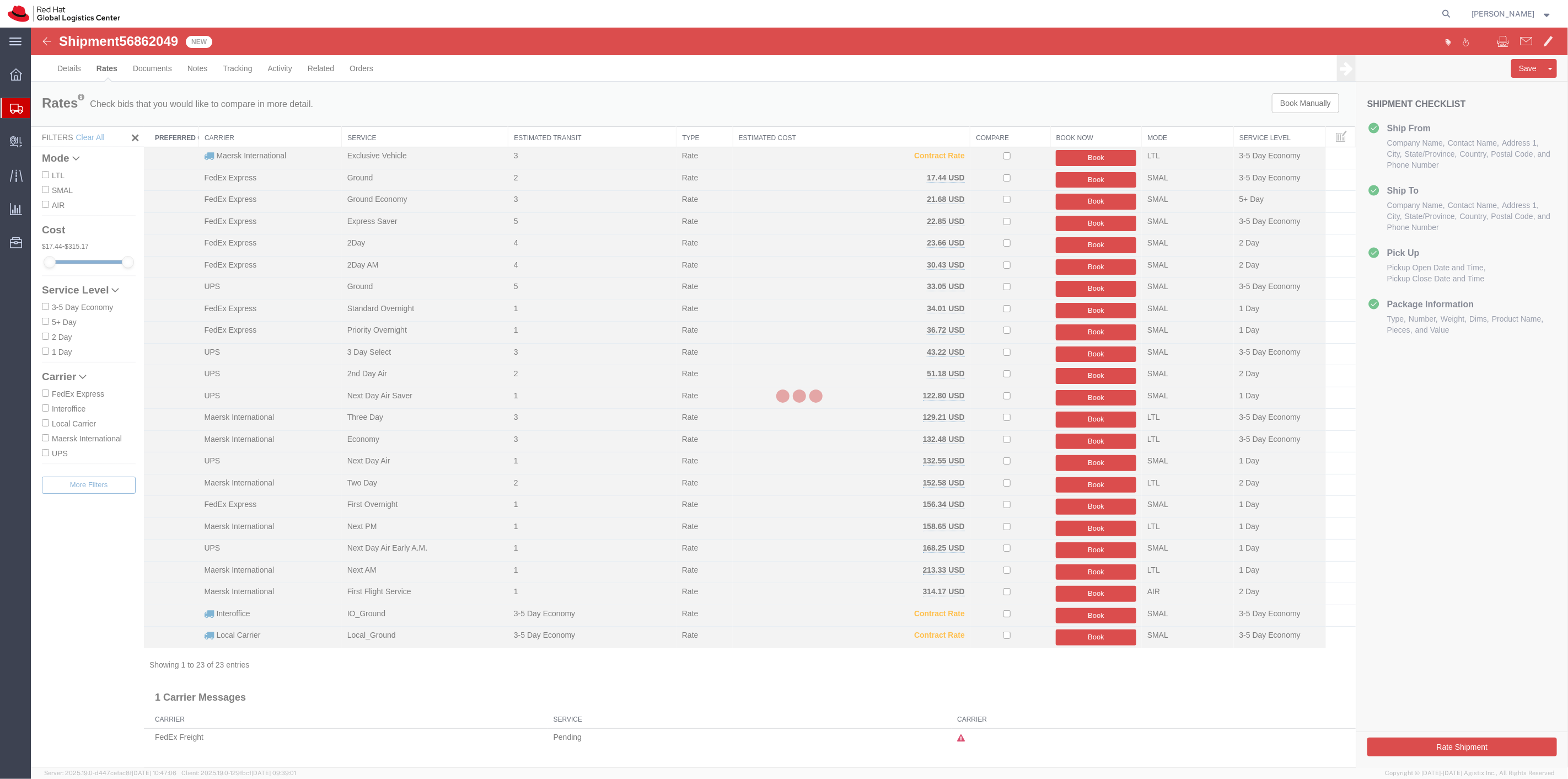
scroll to position [0, 0]
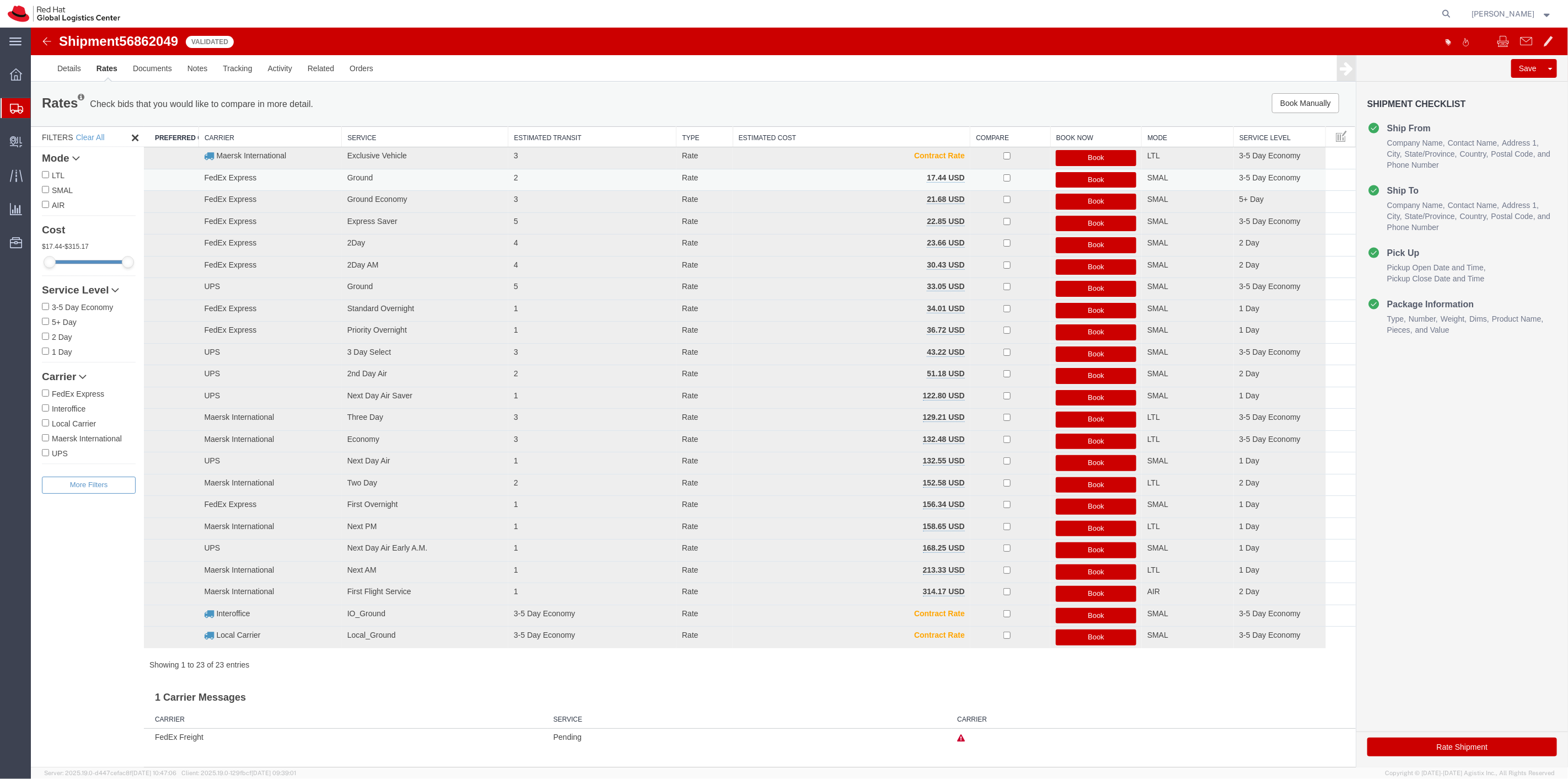
click at [1109, 179] on button "Book" at bounding box center [1096, 180] width 81 height 16
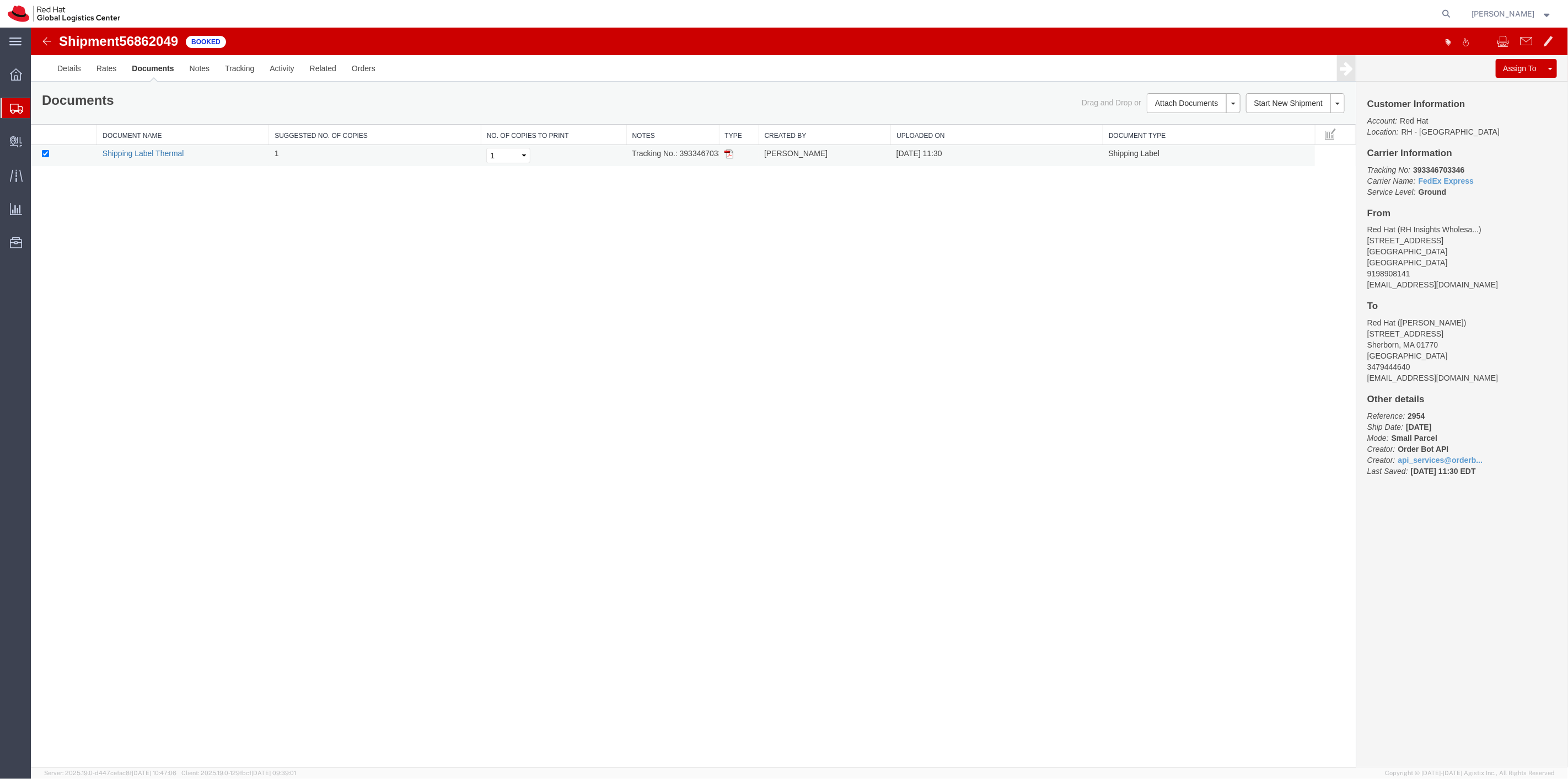
click at [168, 152] on link "Shipping Label Thermal" at bounding box center [143, 152] width 82 height 9
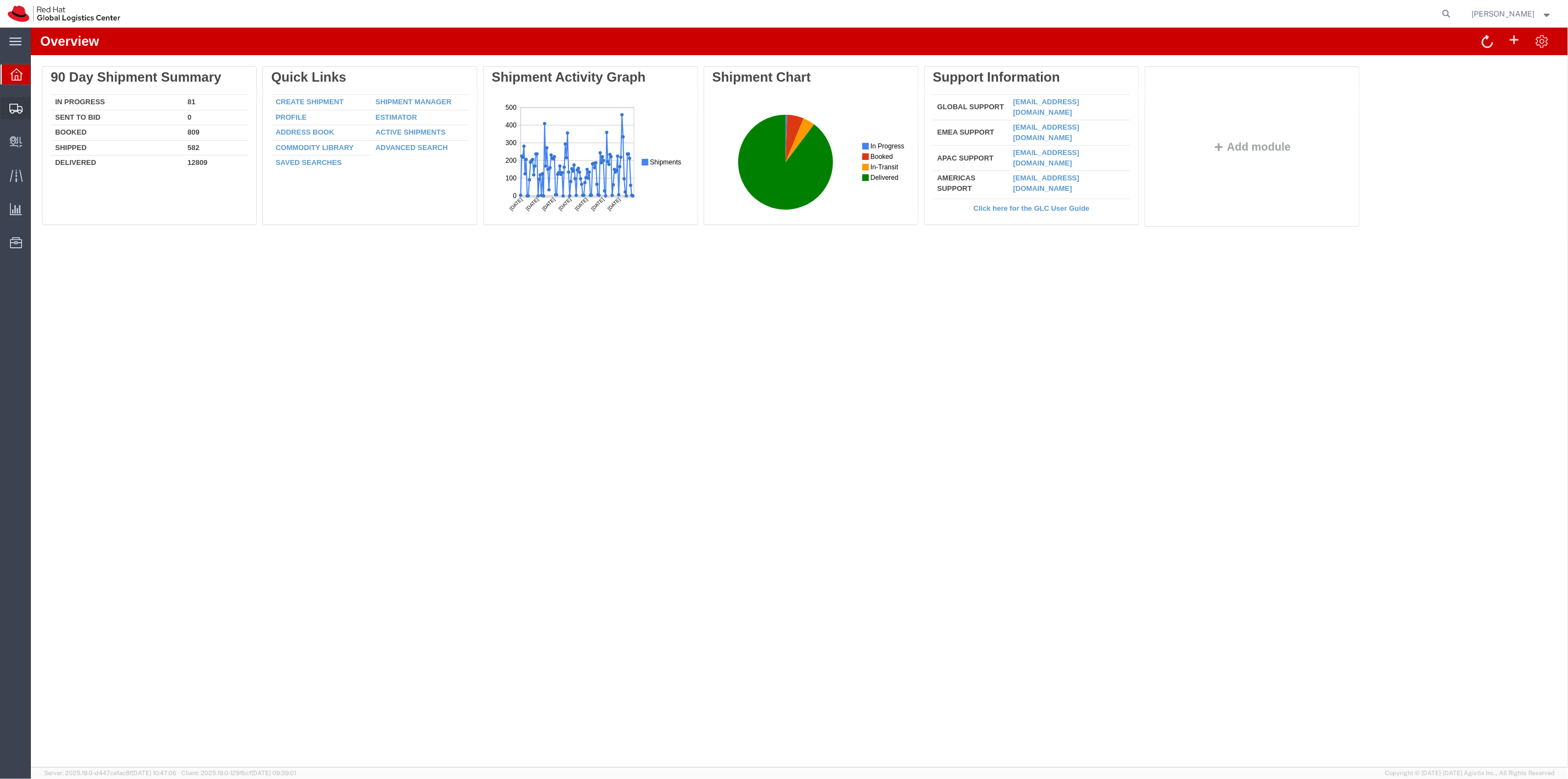
click at [0, 0] on span "Shipment Manager" at bounding box center [0, 0] width 0 height 0
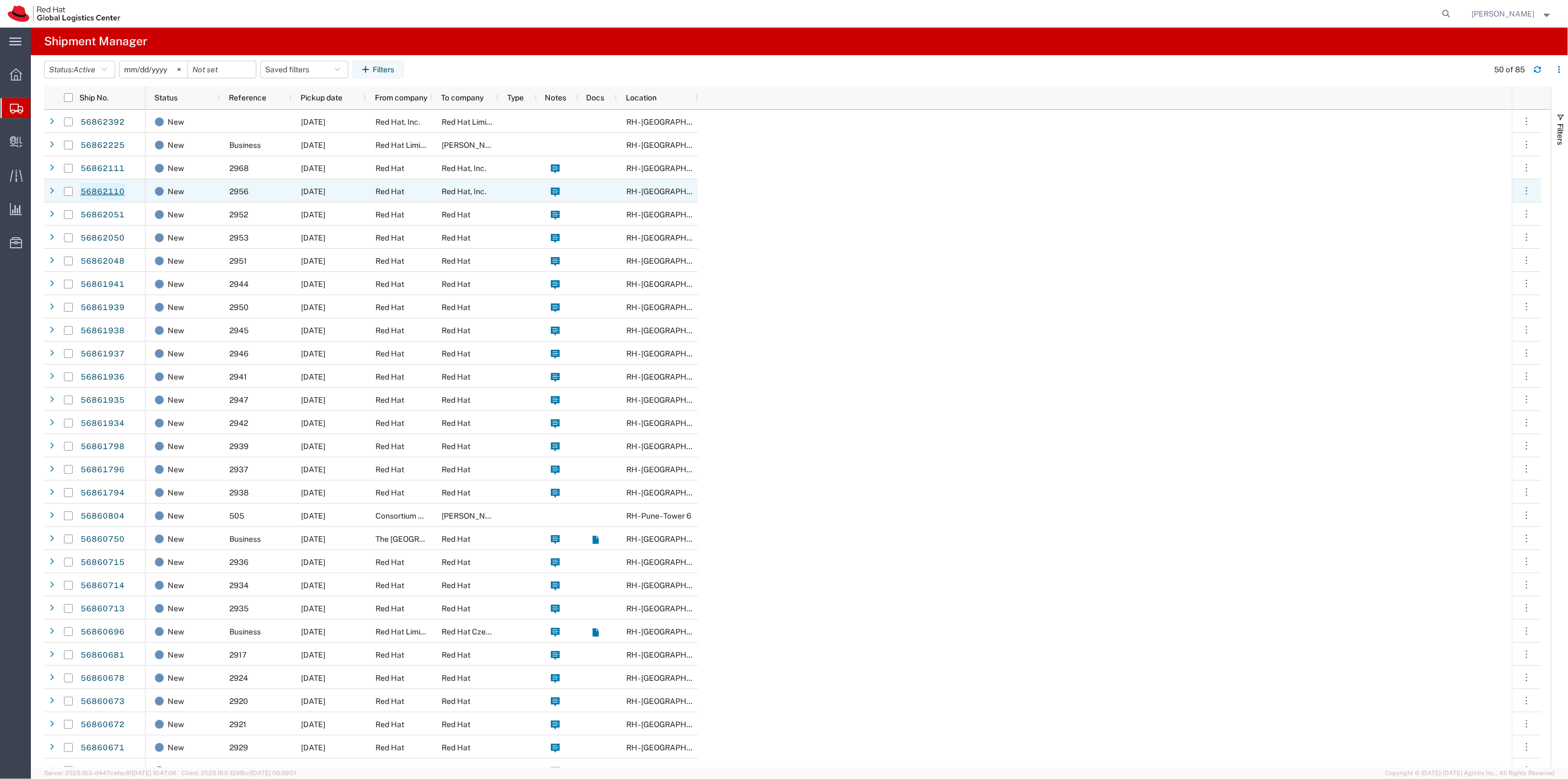
click at [86, 194] on link "56862110" at bounding box center [102, 192] width 45 height 17
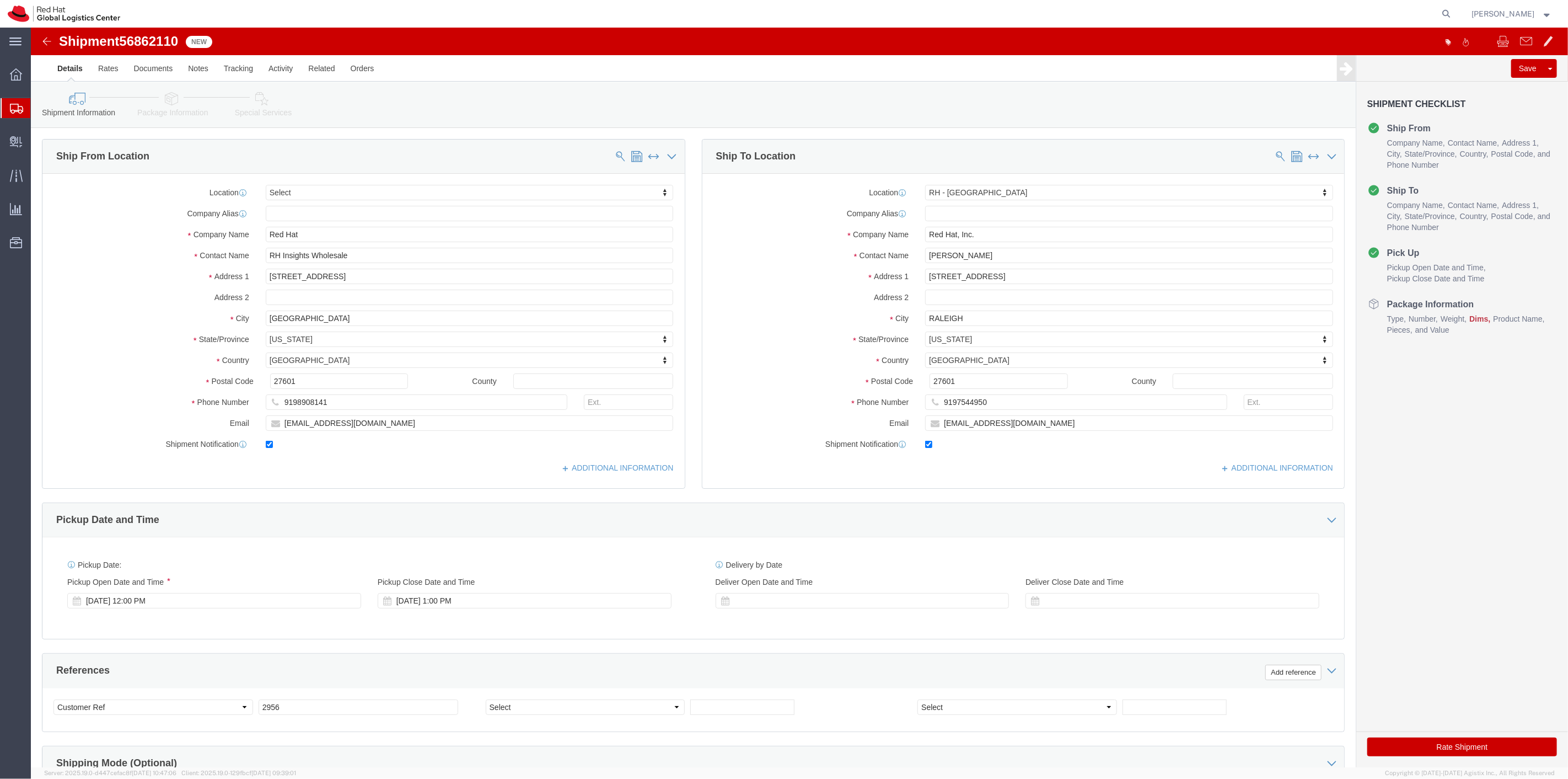
select select
select select "38014"
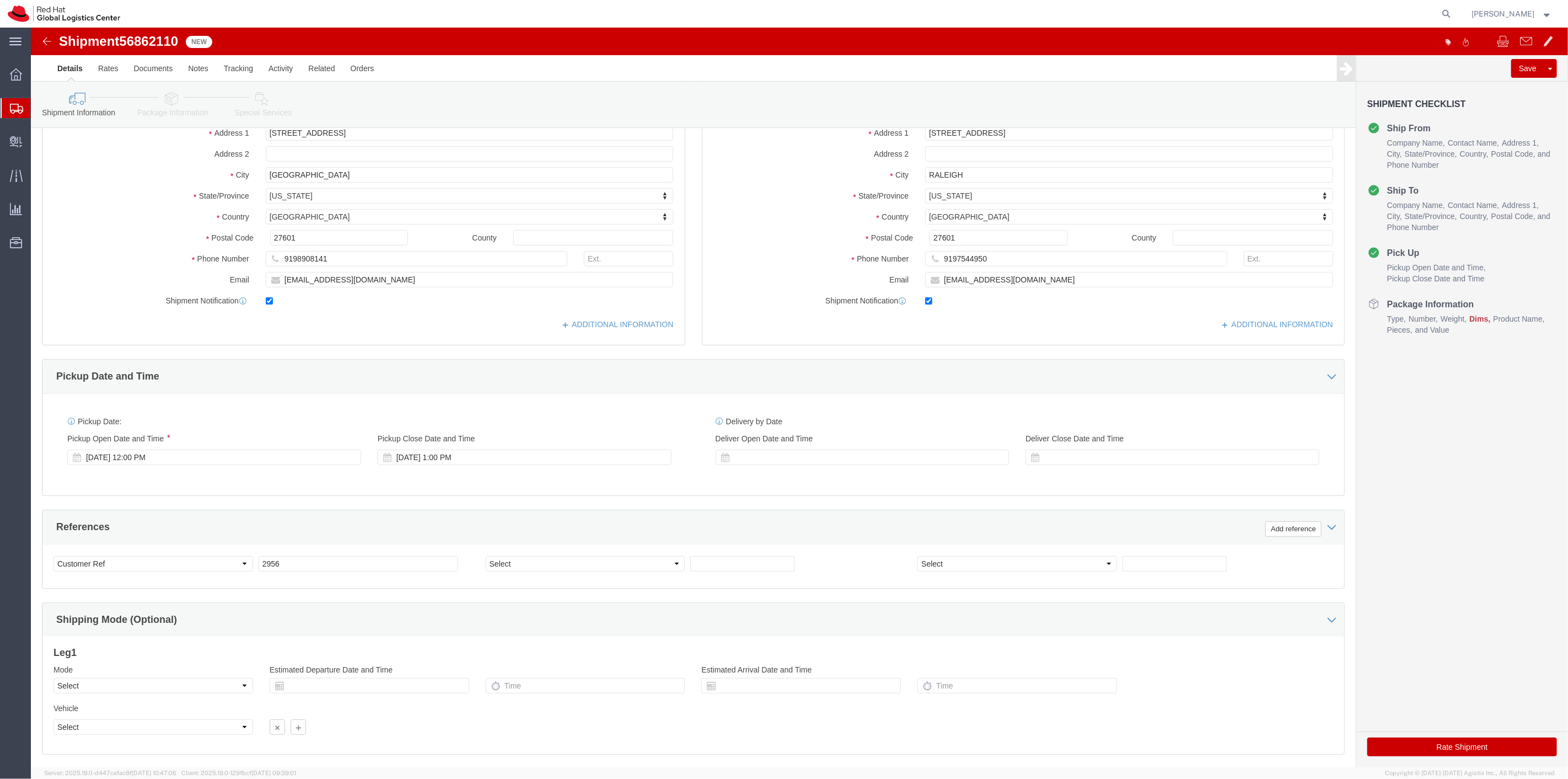
scroll to position [212, 0]
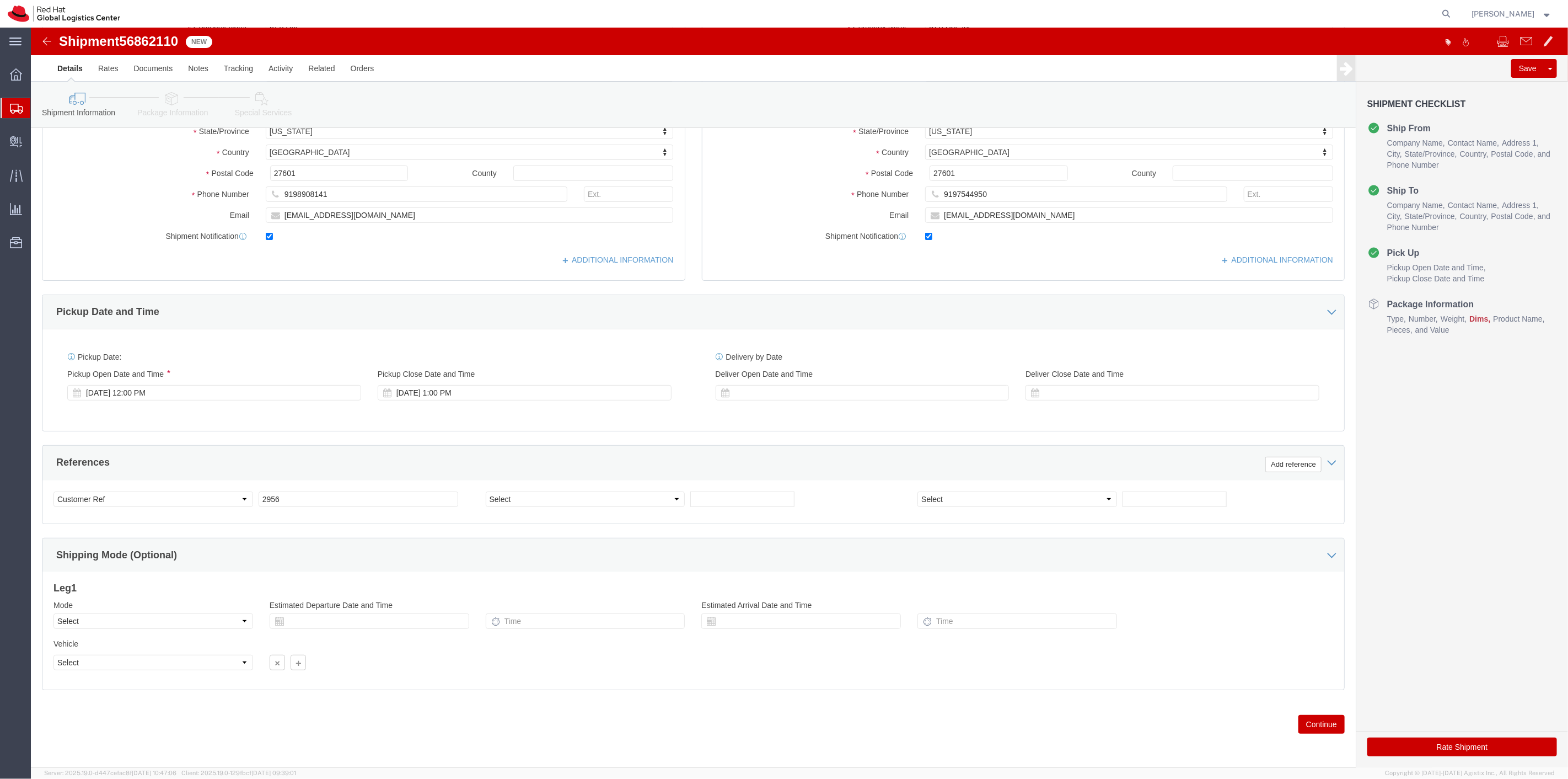
click button "Continue"
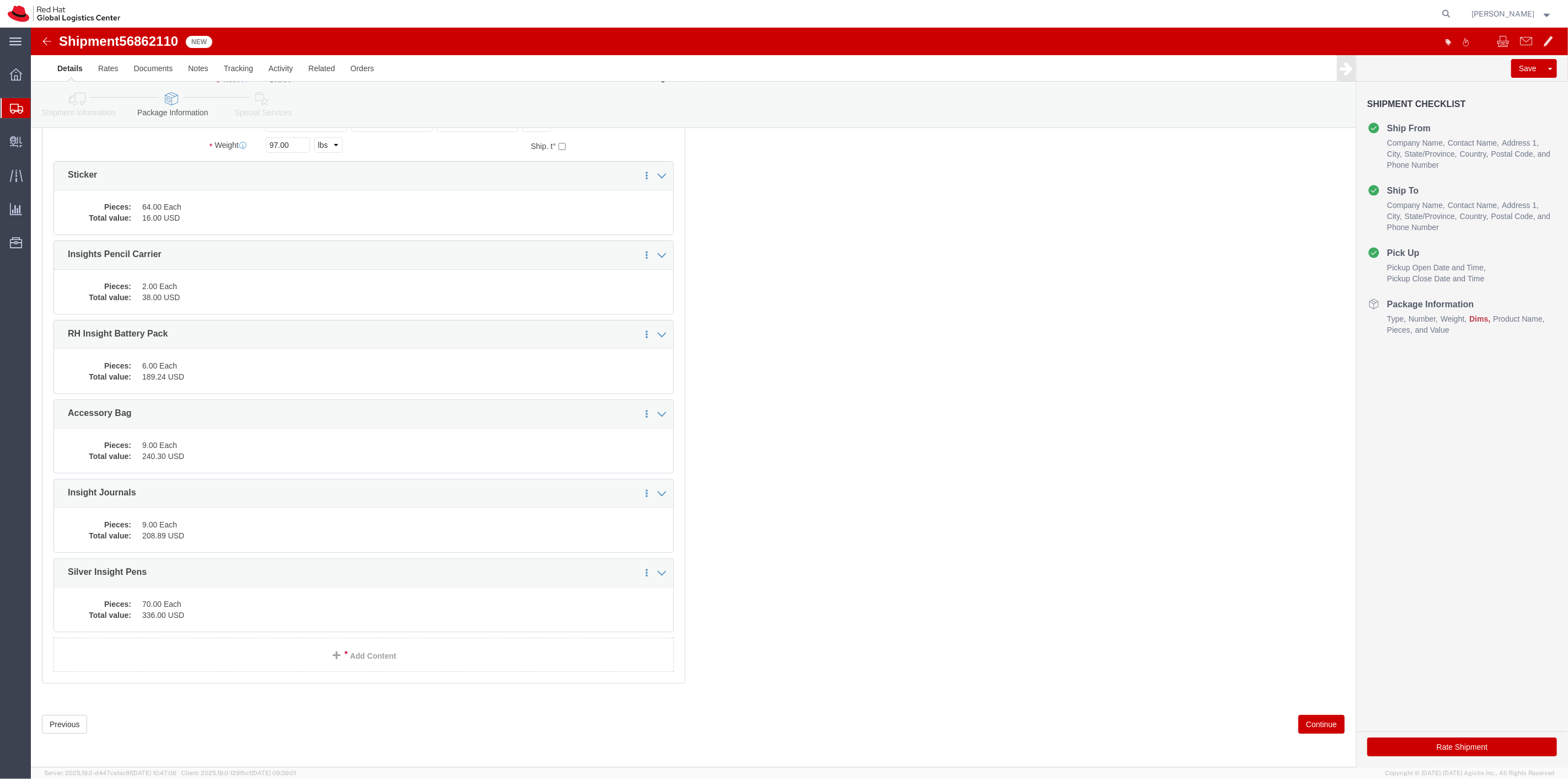
scroll to position [75, 0]
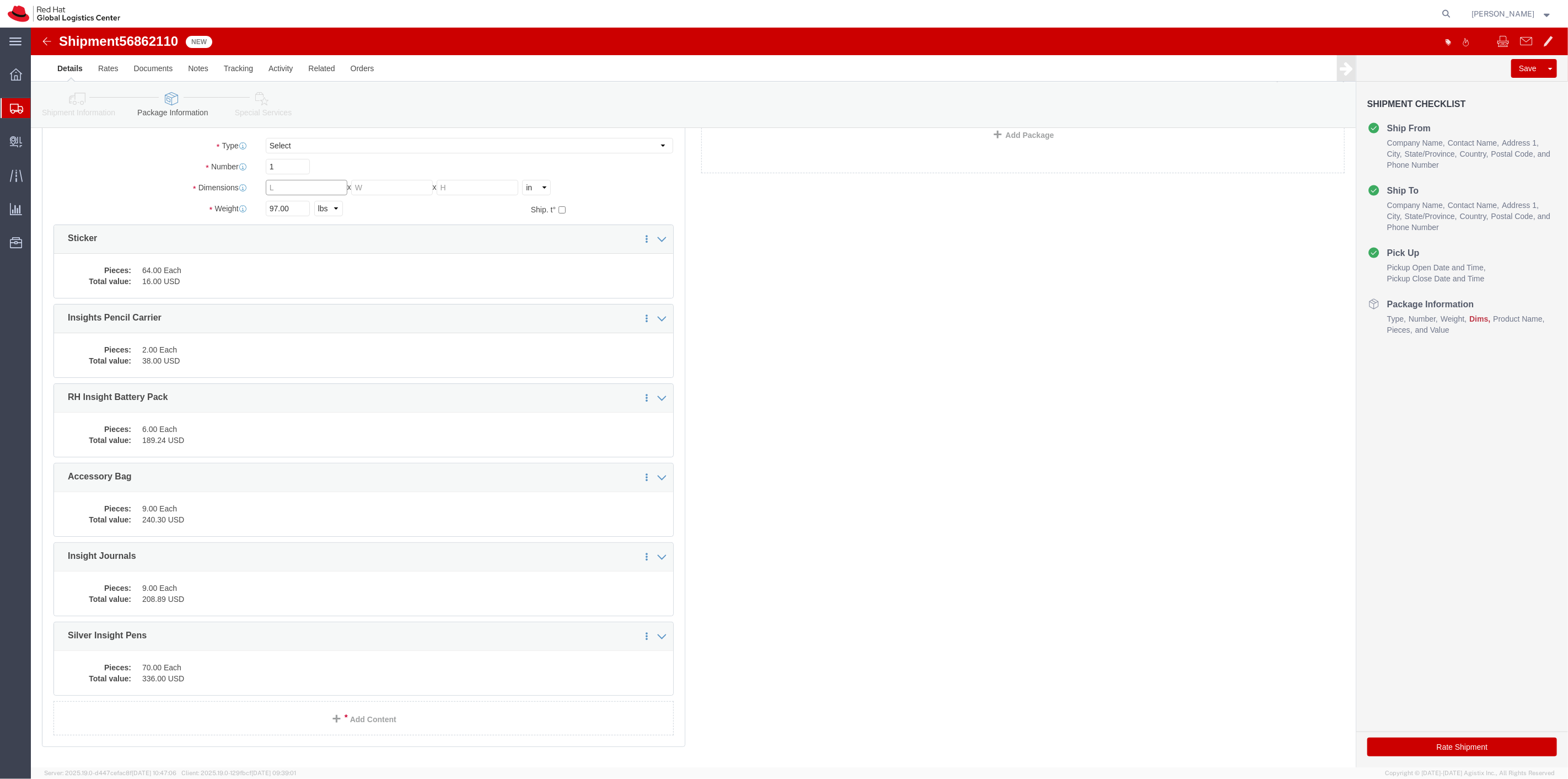
click input "text"
type input "14"
type input "10"
type input "15"
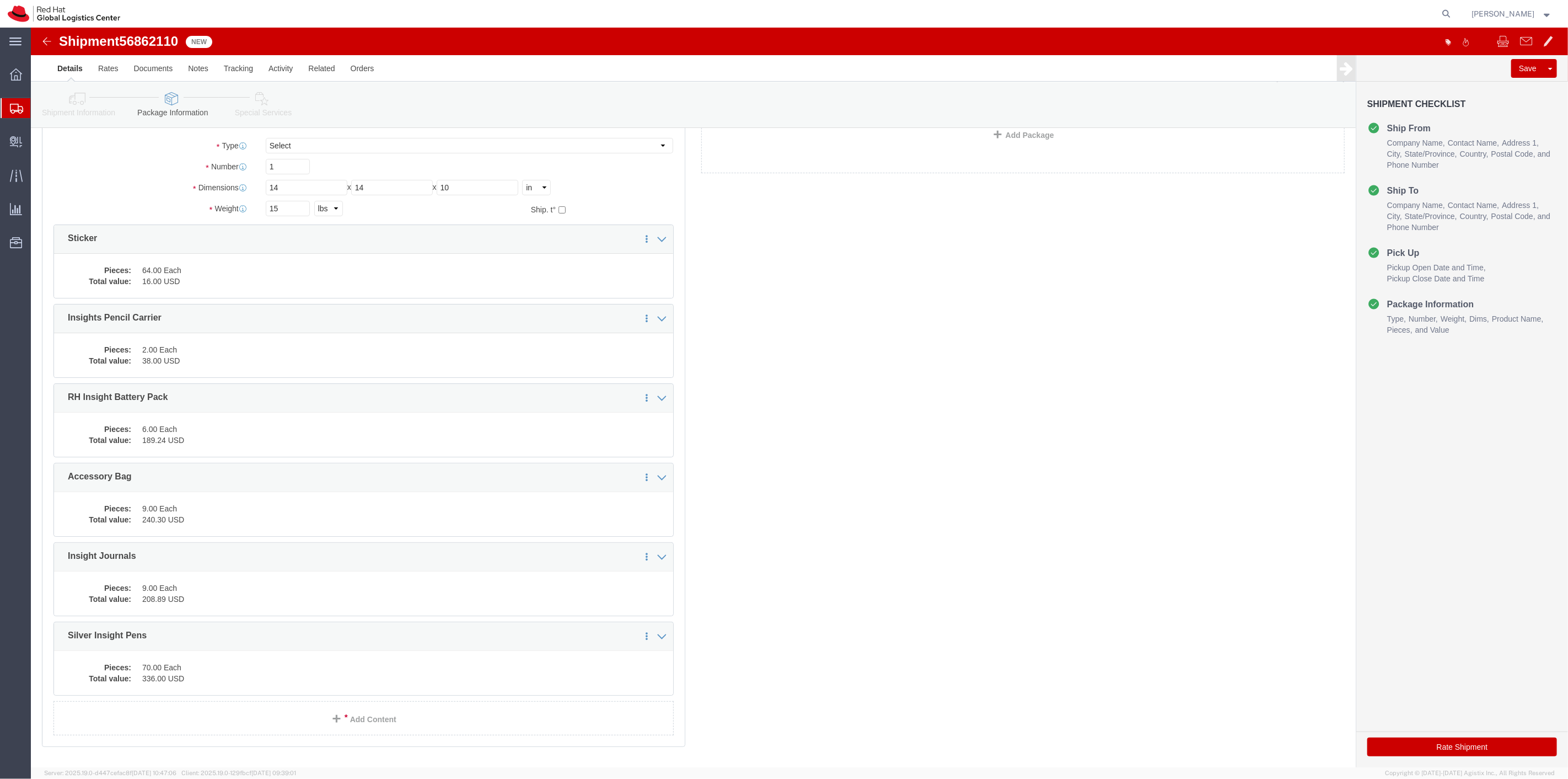
click button "Rate Shipment"
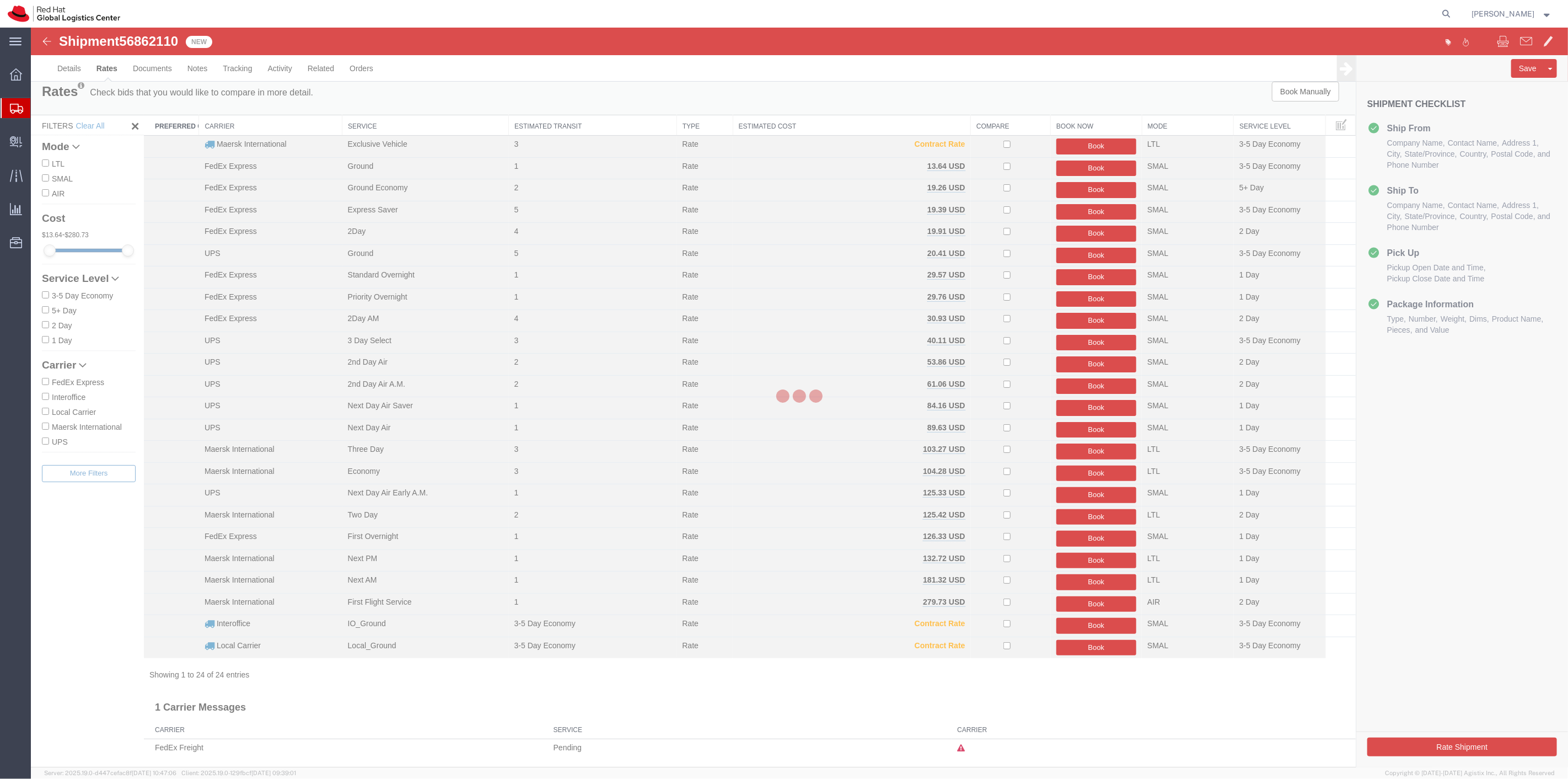
scroll to position [0, 0]
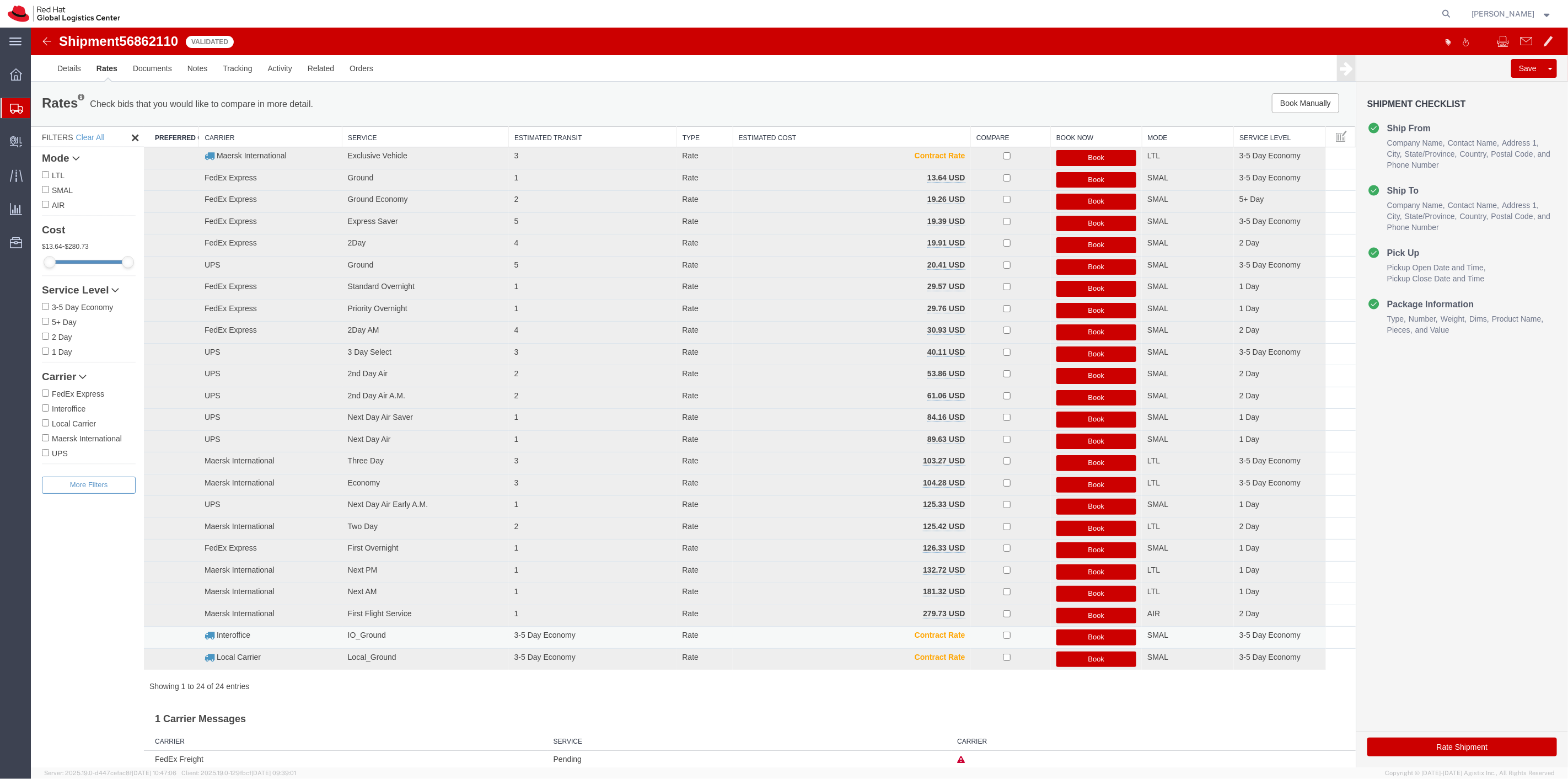
click at [1083, 631] on button "Book" at bounding box center [1097, 637] width 81 height 16
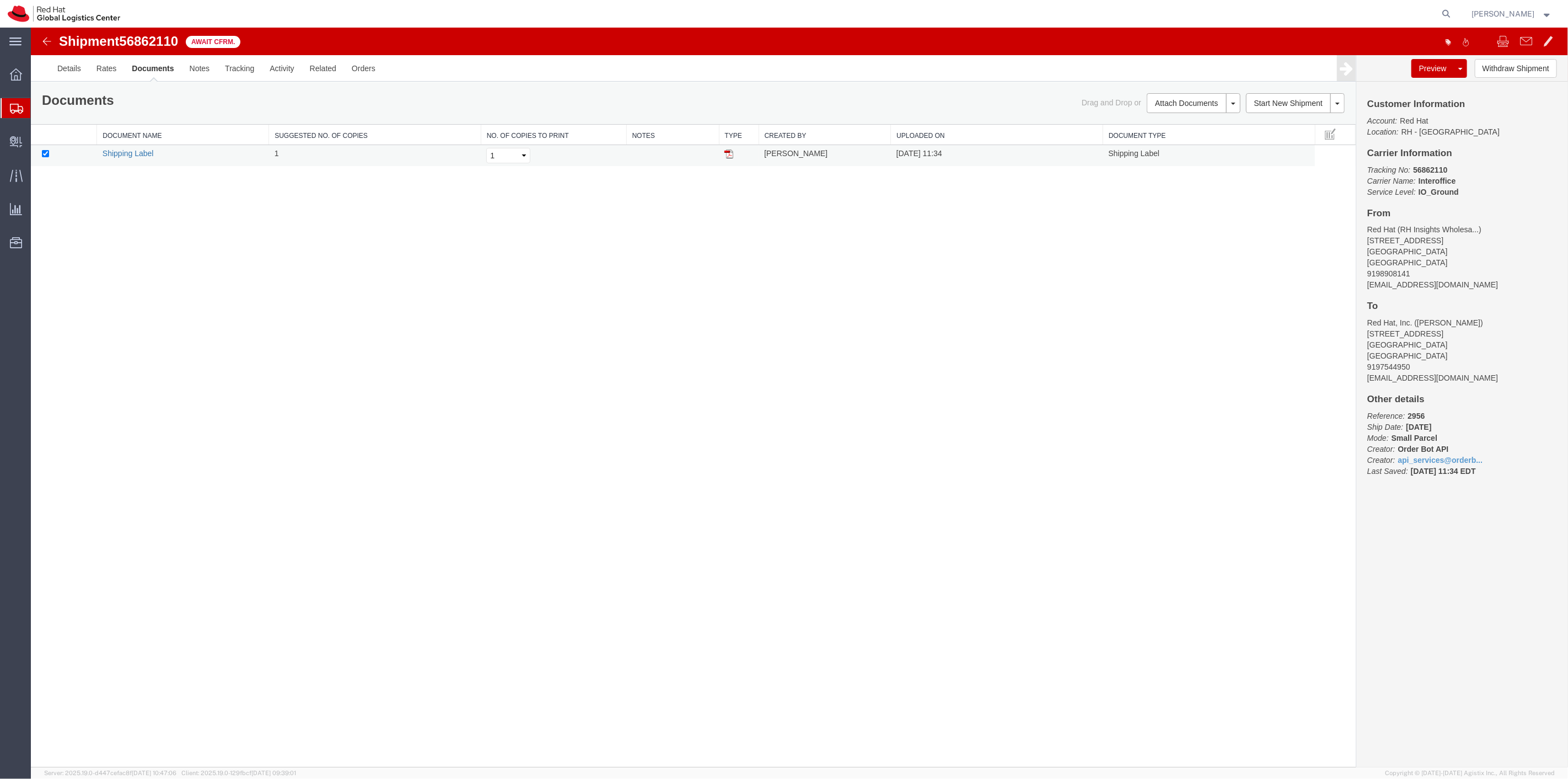
click at [125, 155] on link "Shipping Label" at bounding box center [127, 152] width 51 height 9
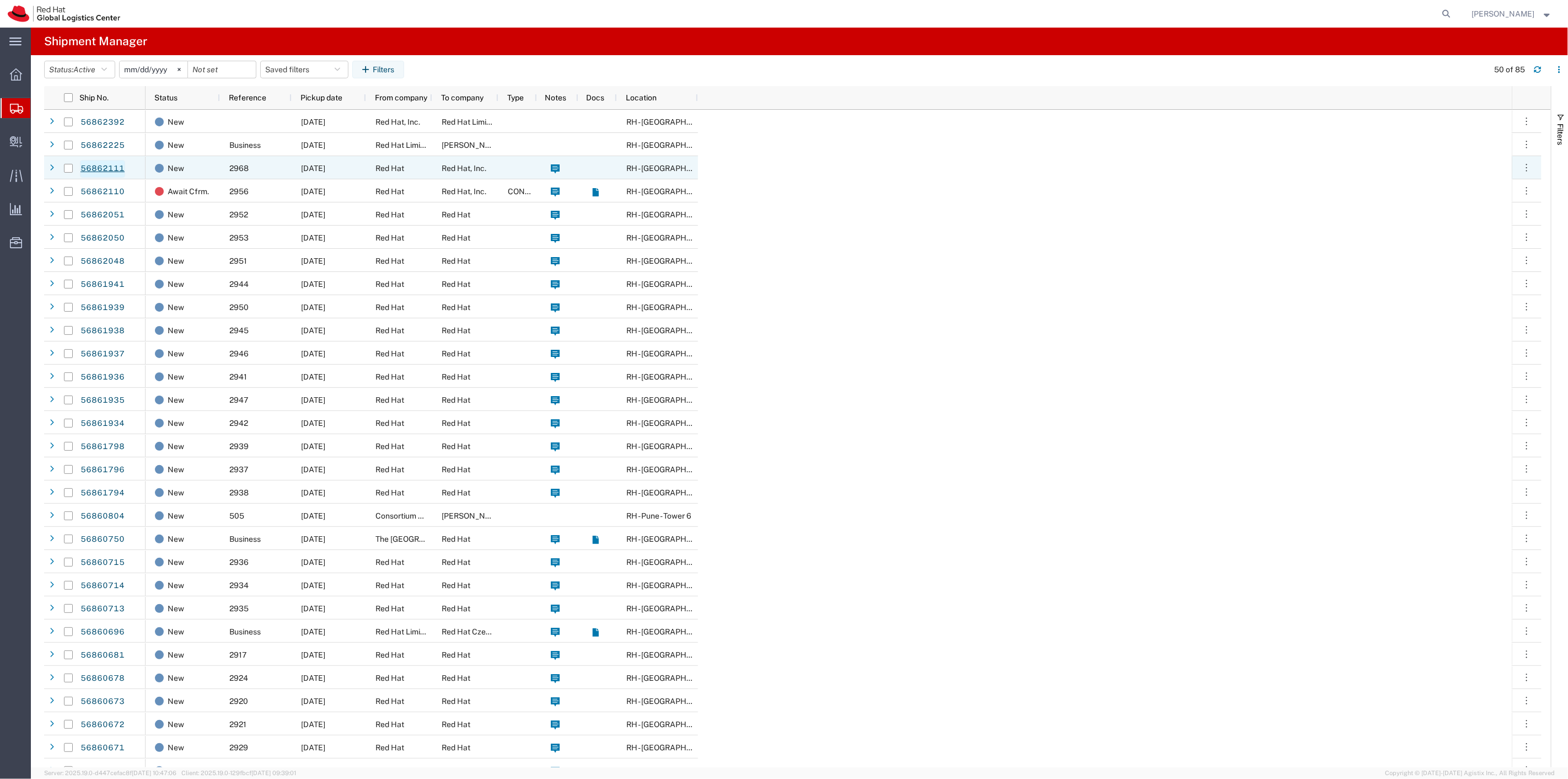
click at [106, 171] on link "56862111" at bounding box center [102, 169] width 45 height 17
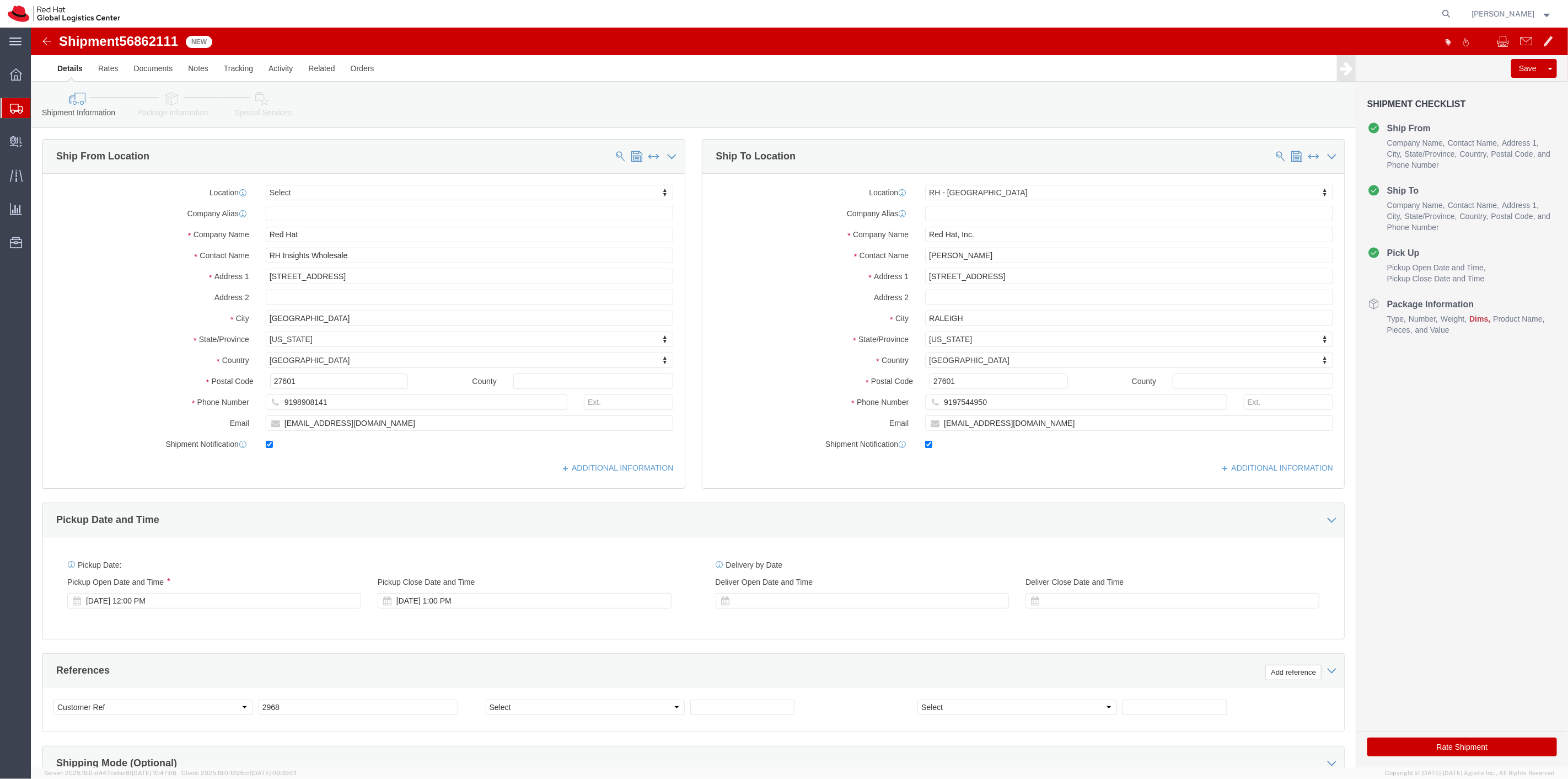
select select
select select "38014"
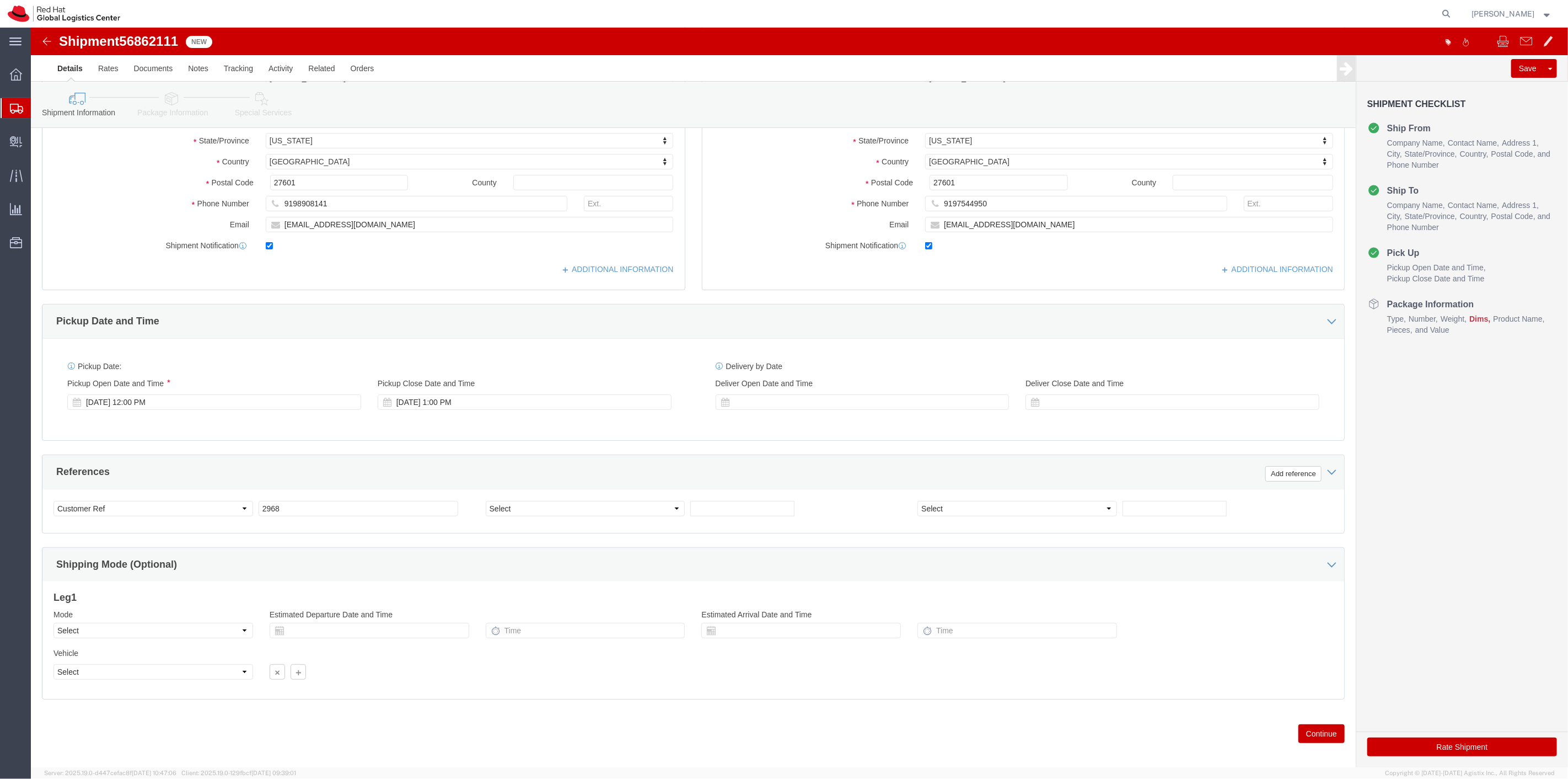
scroll to position [212, 0]
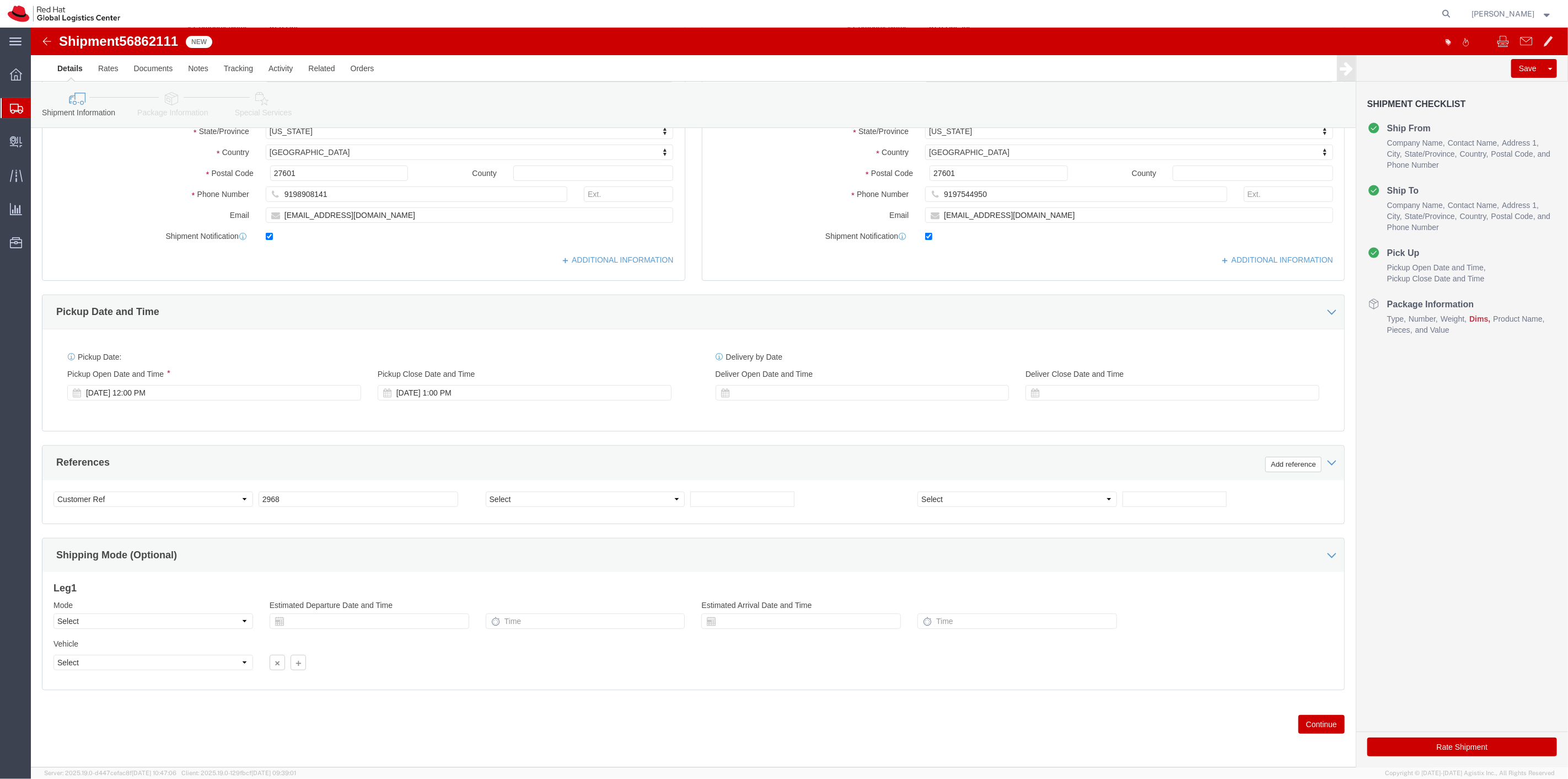
click button "Continue"
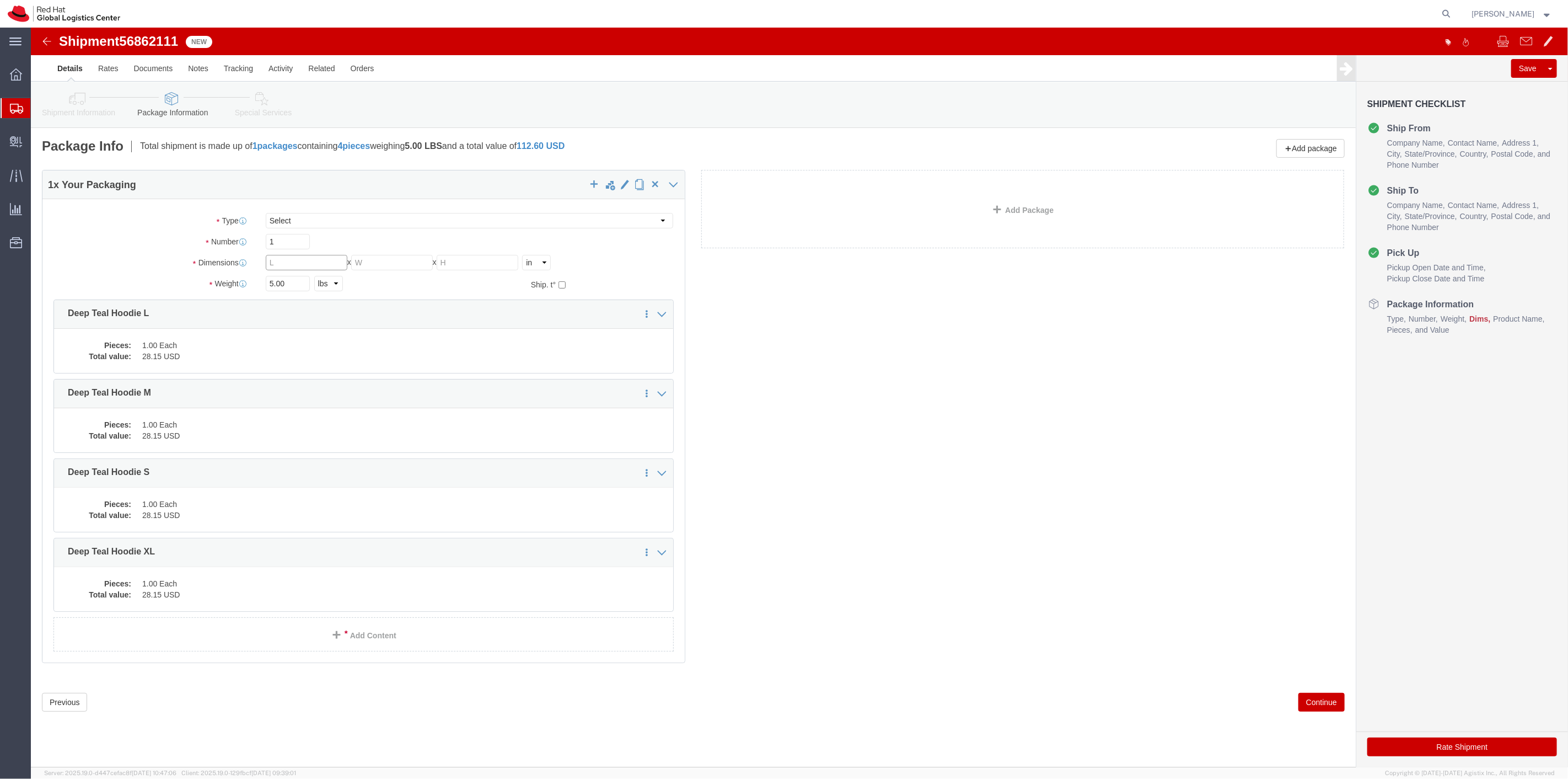
click input "text"
type input "14"
type input "10"
click button "Continue"
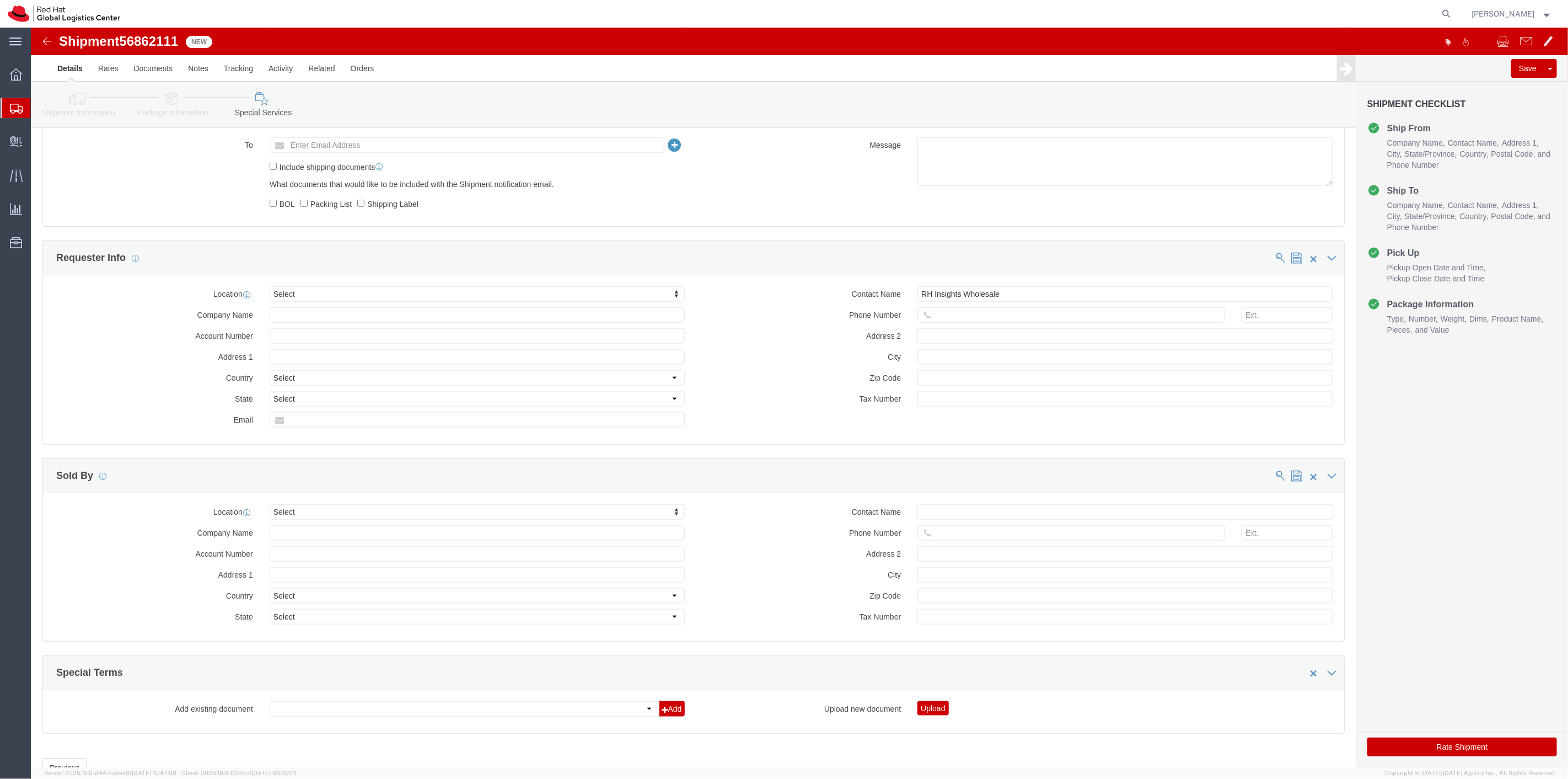
scroll to position [842, 0]
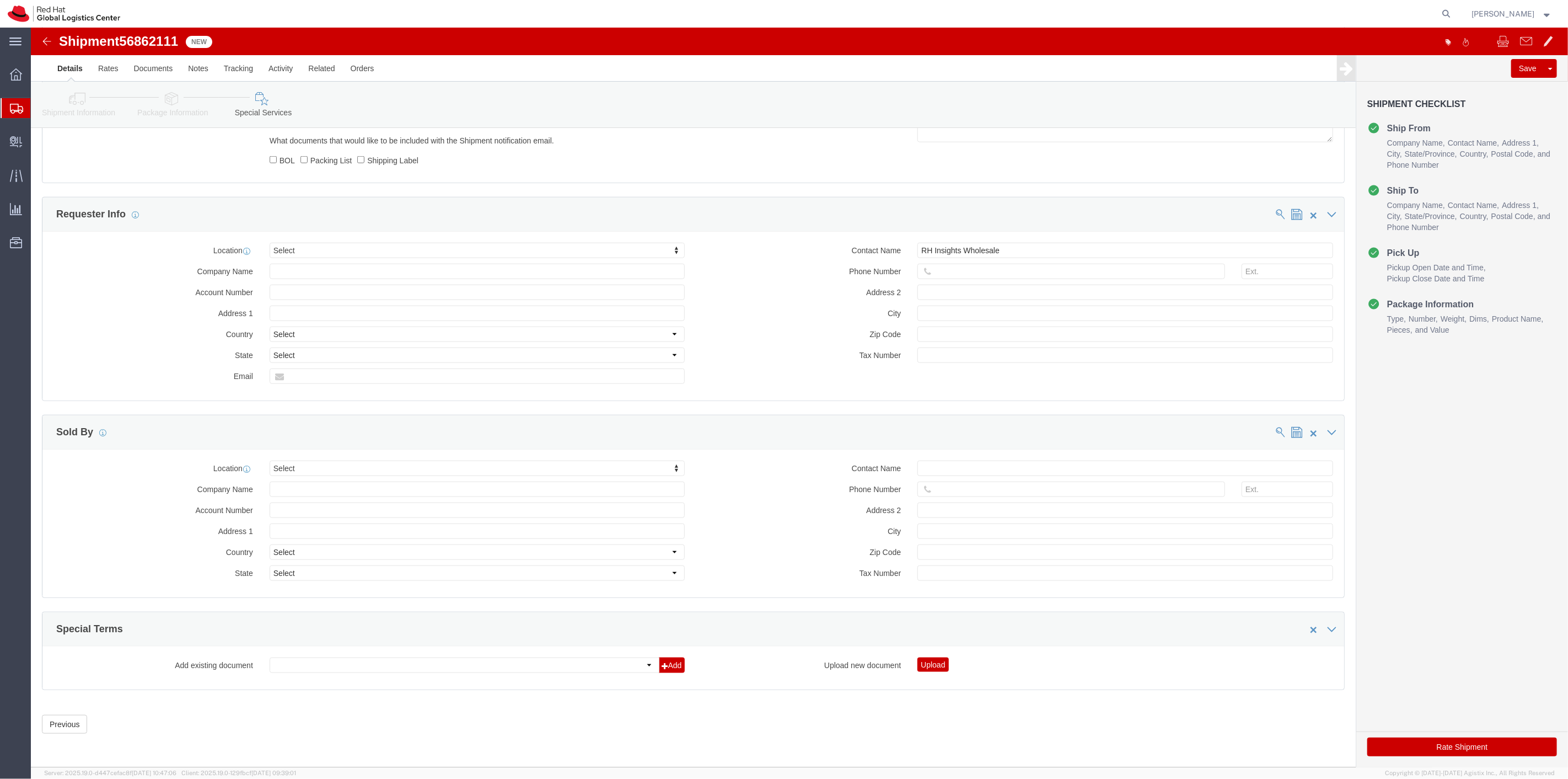
click button "Rate Shipment"
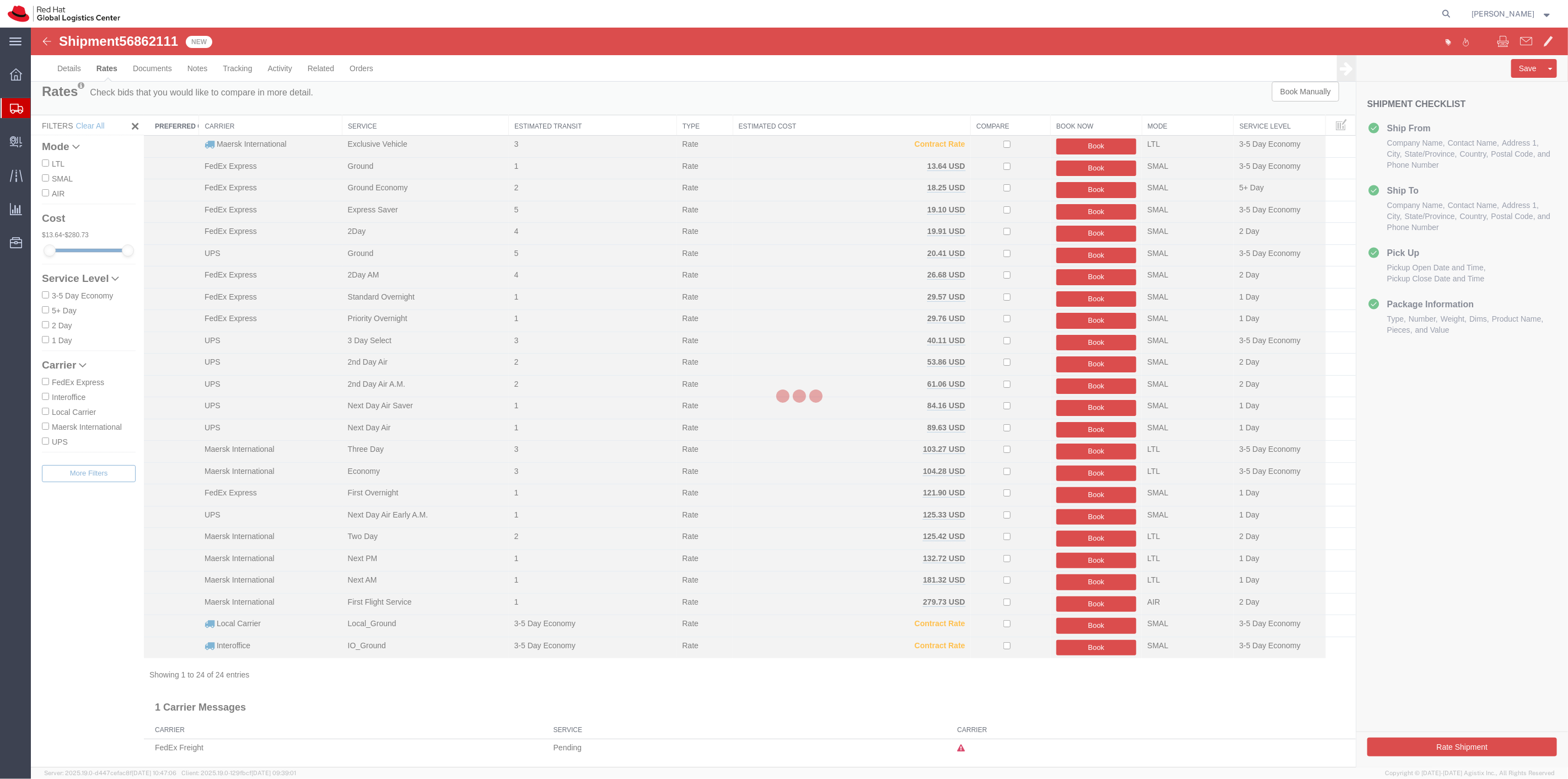
scroll to position [0, 0]
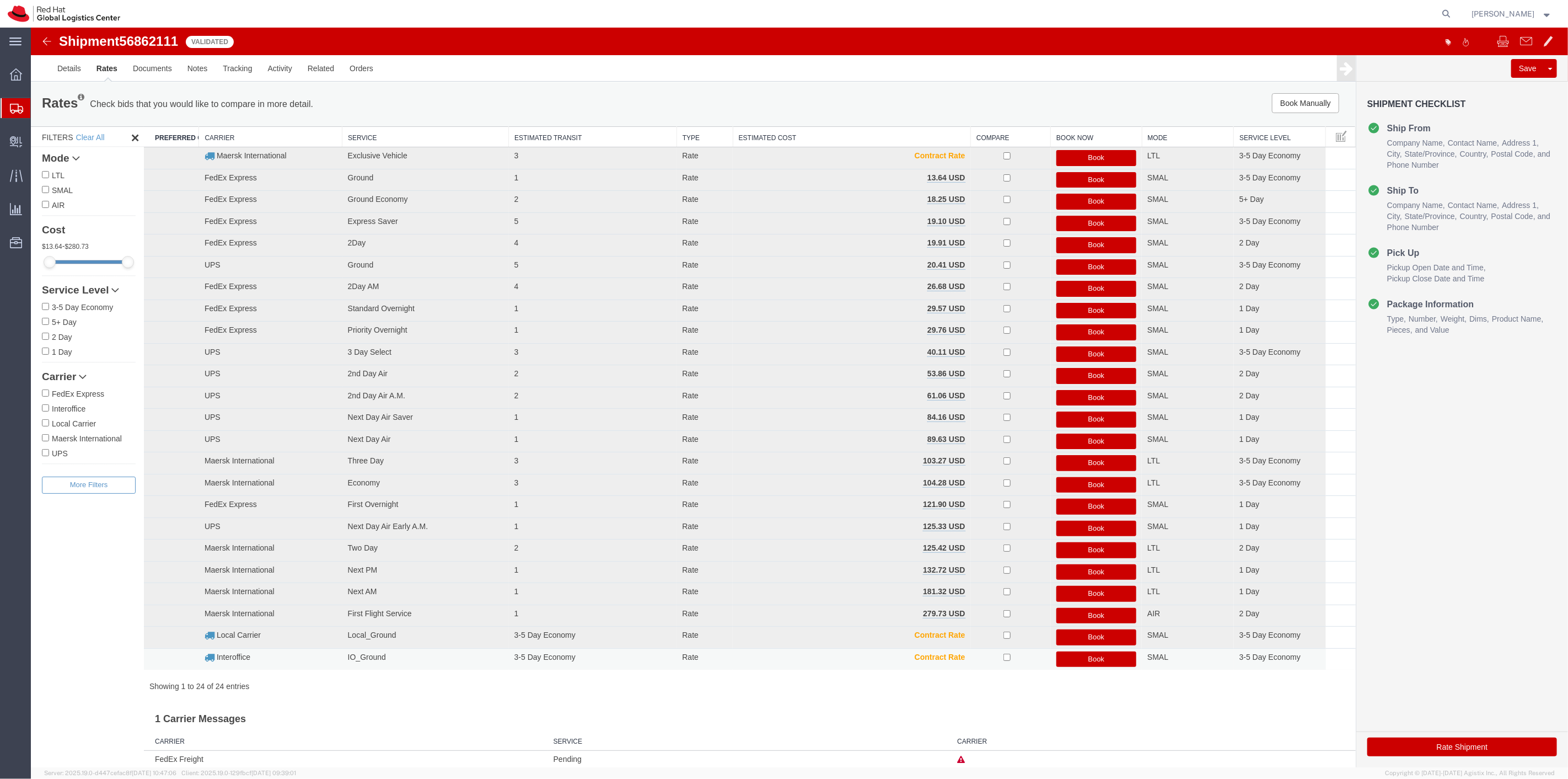
click at [1076, 659] on button "Book" at bounding box center [1097, 659] width 81 height 16
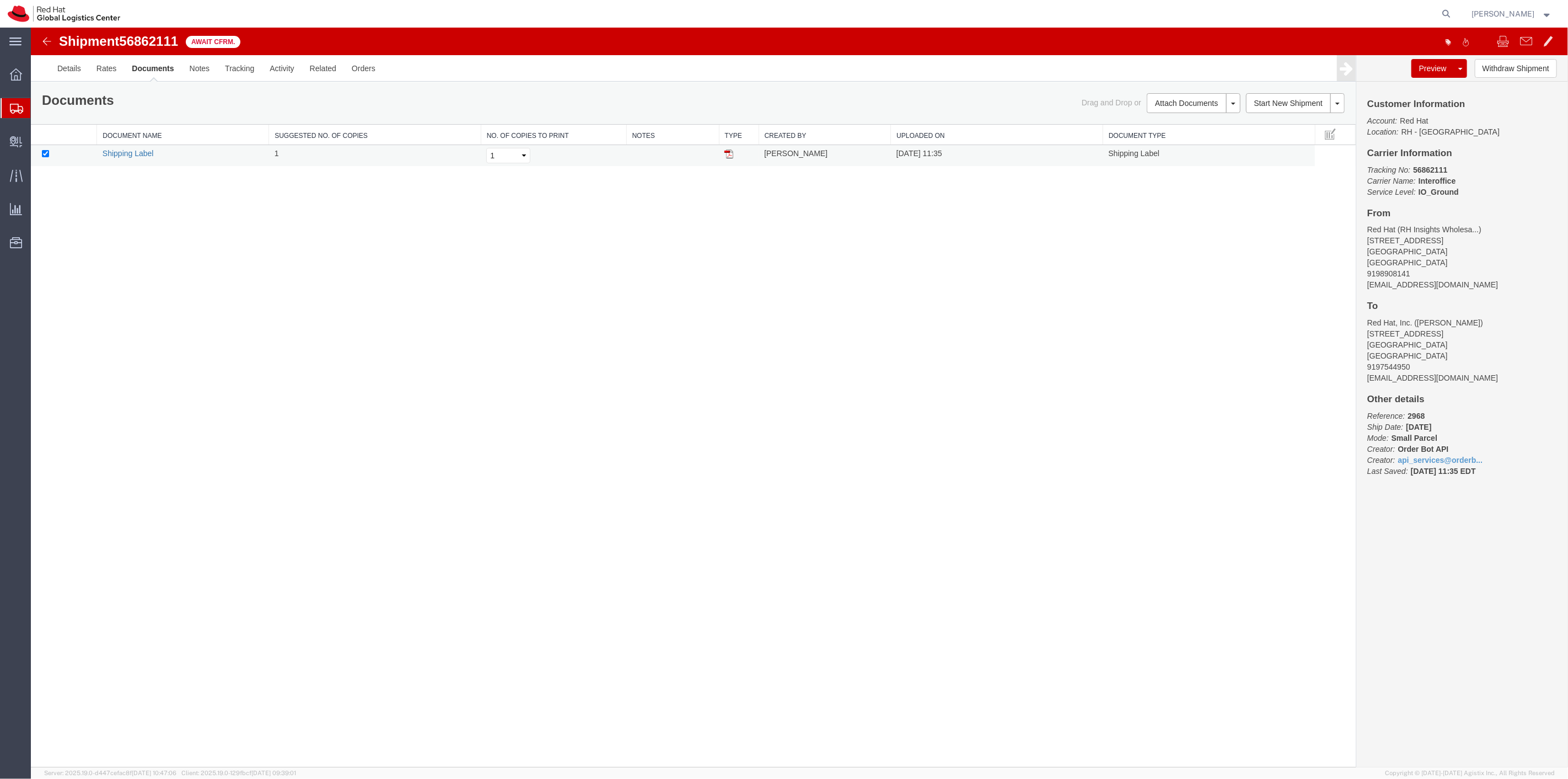
click at [137, 148] on link "Shipping Label" at bounding box center [127, 152] width 51 height 9
